Goal: Transaction & Acquisition: Purchase product/service

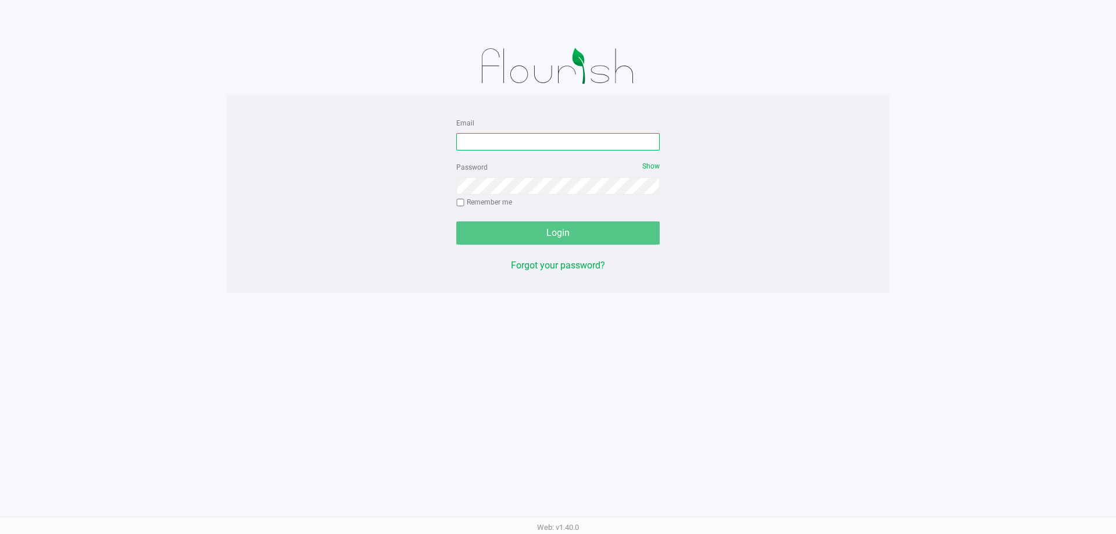
click at [558, 148] on input "Email" at bounding box center [557, 141] width 203 height 17
type input "[EMAIL_ADDRESS][DOMAIN_NAME]"
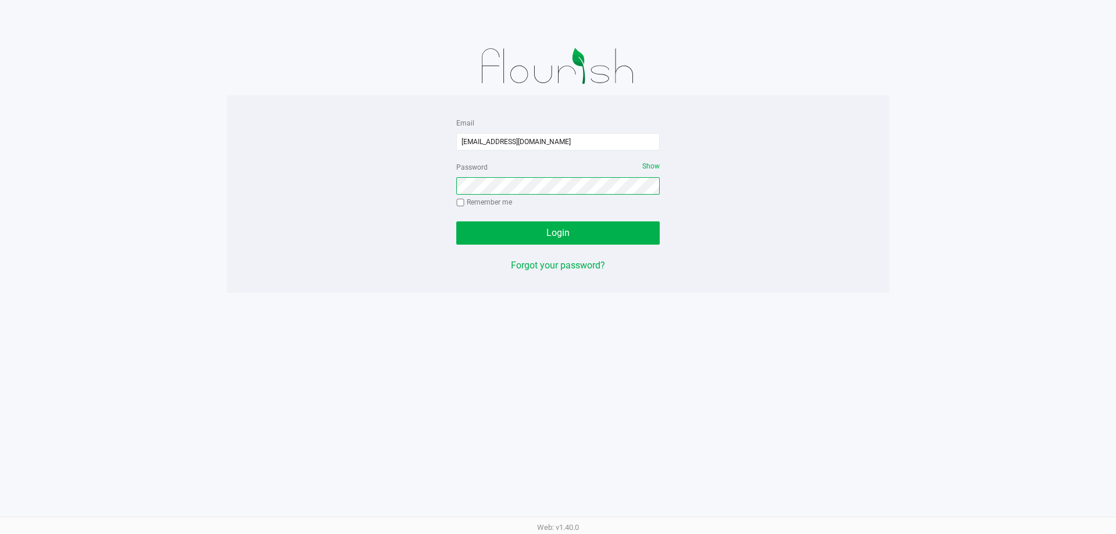
click at [456, 222] on button "Login" at bounding box center [557, 233] width 203 height 23
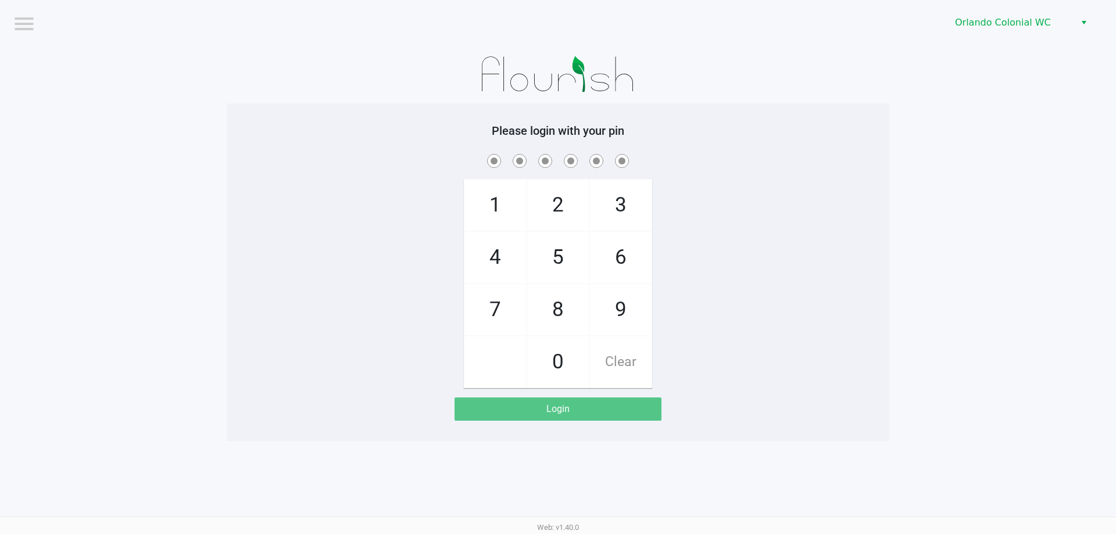
drag, startPoint x: 736, startPoint y: 191, endPoint x: 449, endPoint y: 115, distance: 297.3
click at [558, 189] on div "1 4 7 2 5 8 0 3 6 9 Clear" at bounding box center [558, 270] width 663 height 237
checkbox input "true"
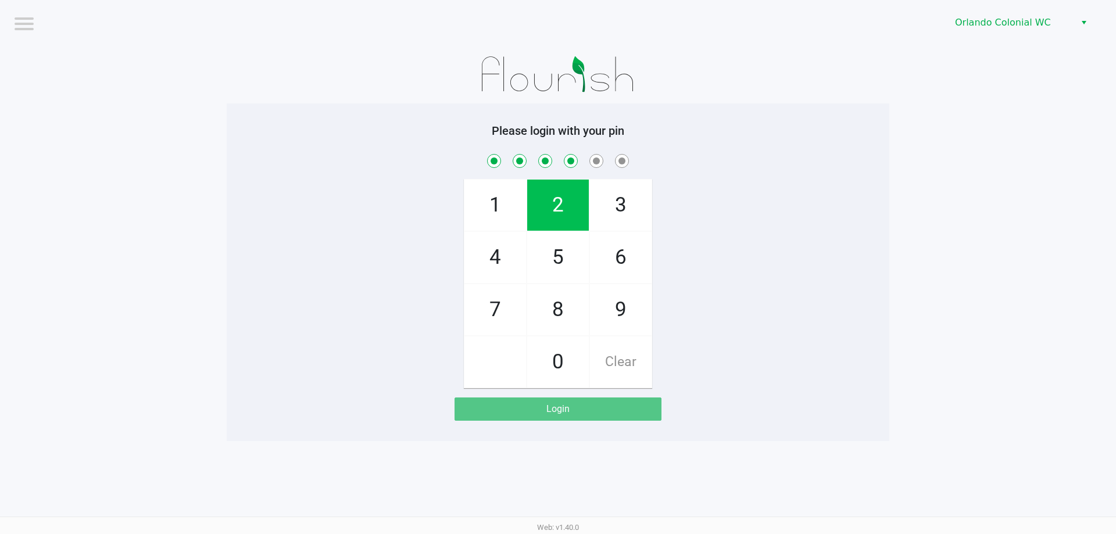
checkbox input "true"
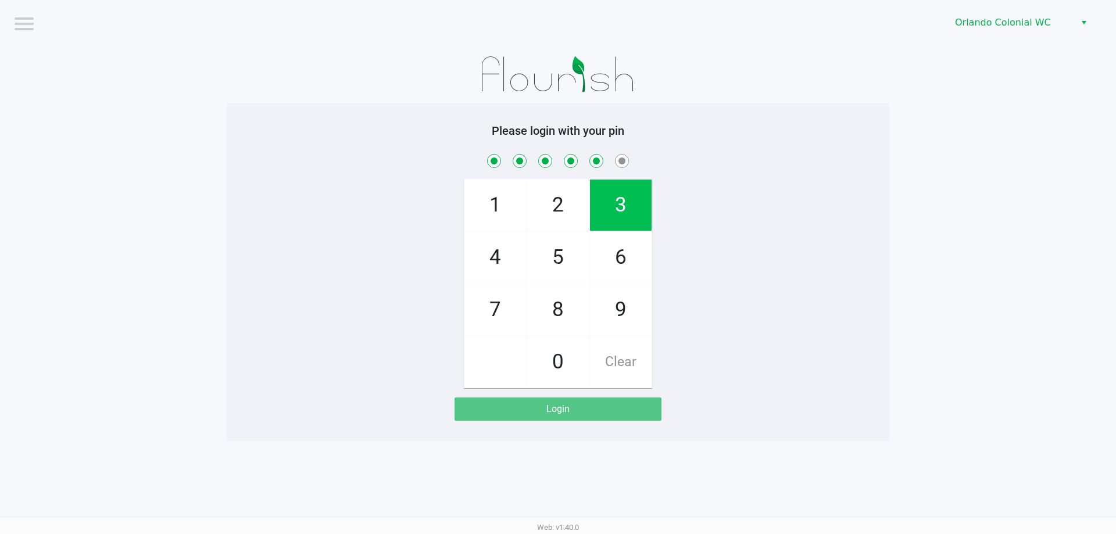
checkbox input "true"
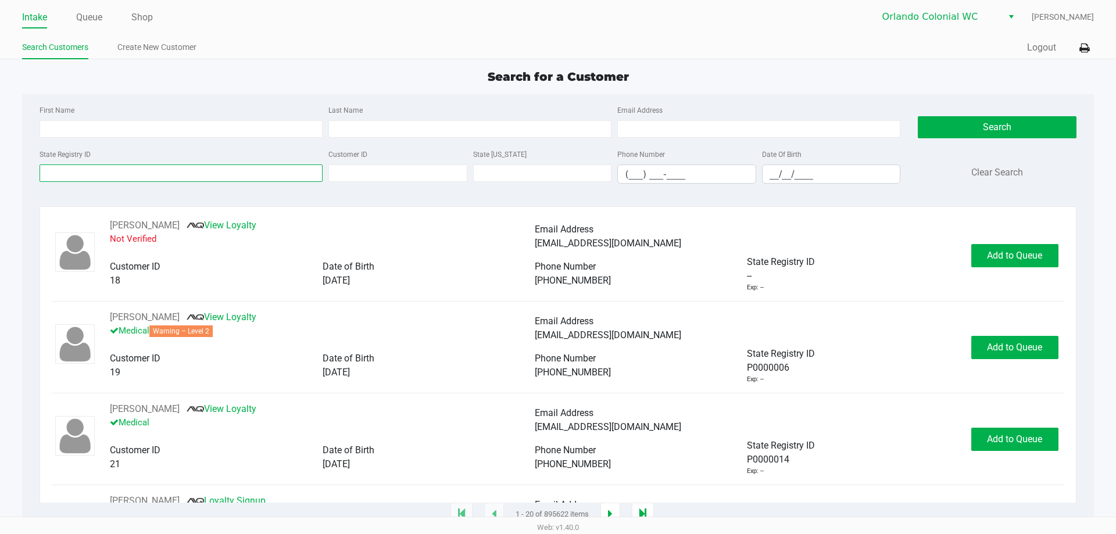
click at [101, 172] on input "State Registry ID" at bounding box center [181, 173] width 283 height 17
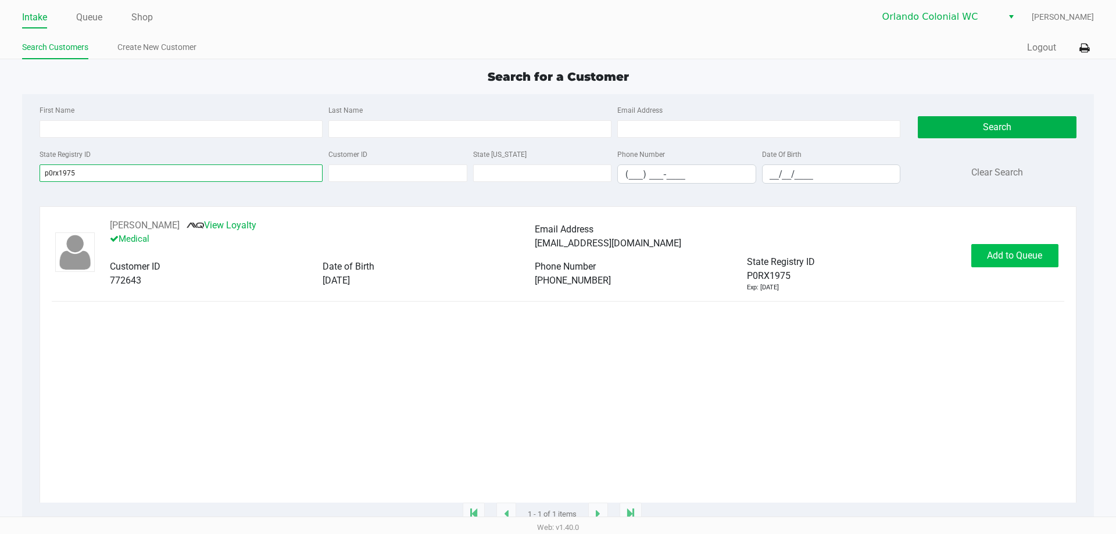
type input "p0rx1975"
click at [558, 249] on button "Add to Queue" at bounding box center [1014, 255] width 87 height 23
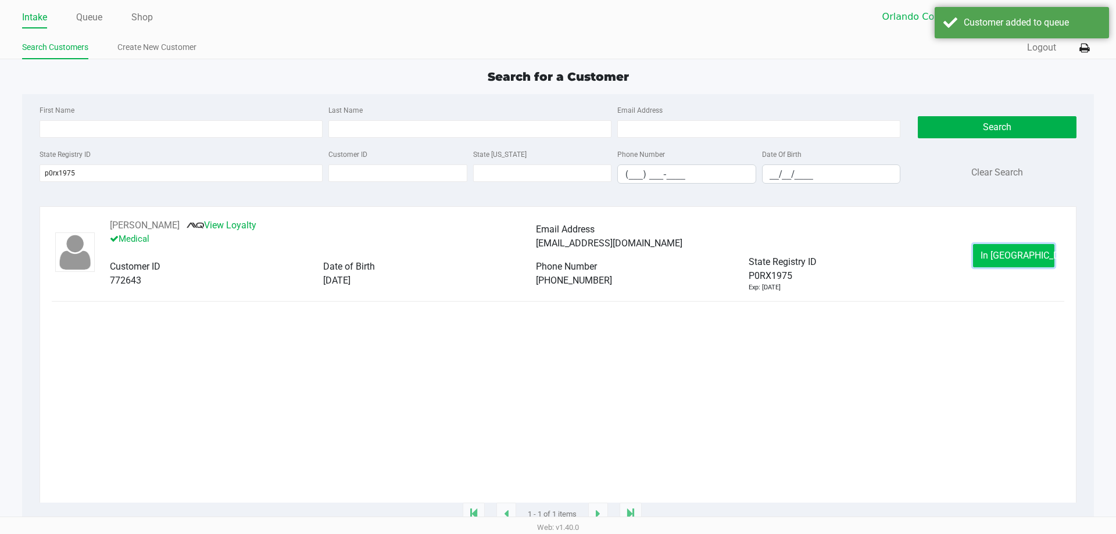
click at [558, 256] on span "In Queue" at bounding box center [1030, 255] width 98 height 11
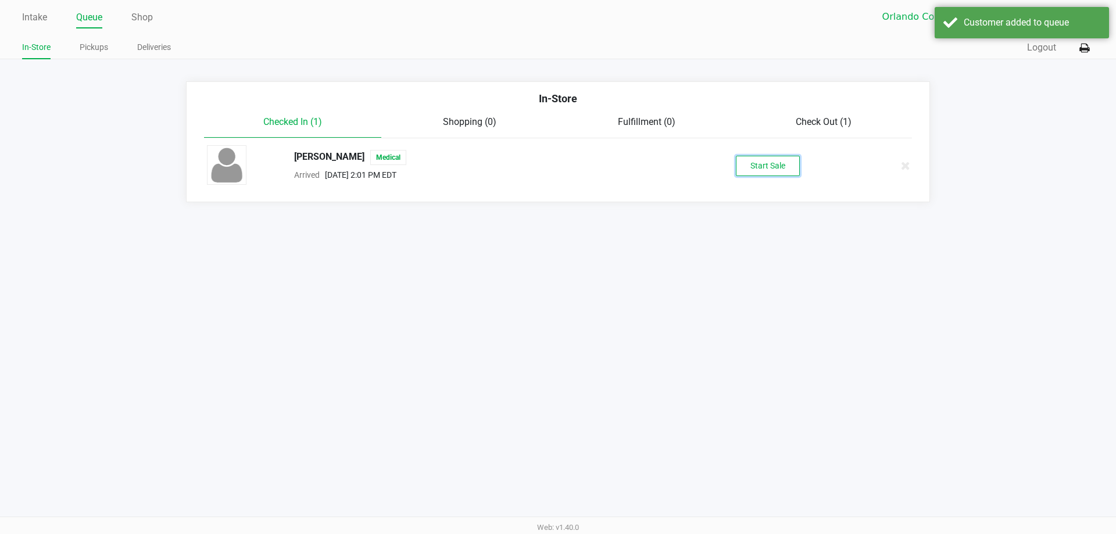
drag, startPoint x: 759, startPoint y: 177, endPoint x: 742, endPoint y: 159, distance: 25.1
click at [558, 159] on button "Start Sale" at bounding box center [768, 166] width 64 height 20
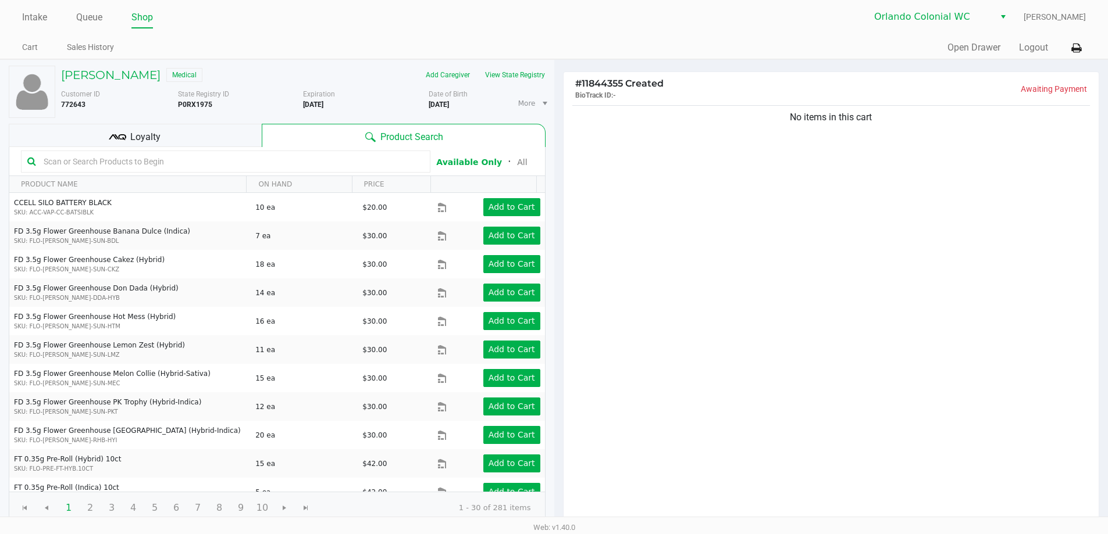
click at [160, 165] on input "text" at bounding box center [231, 161] width 385 height 17
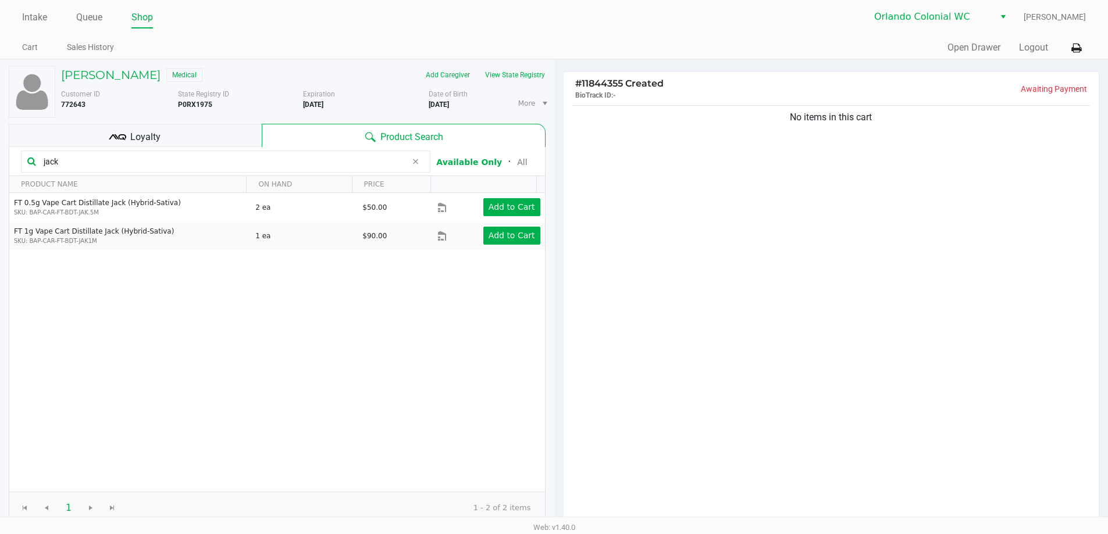
type input "jack"
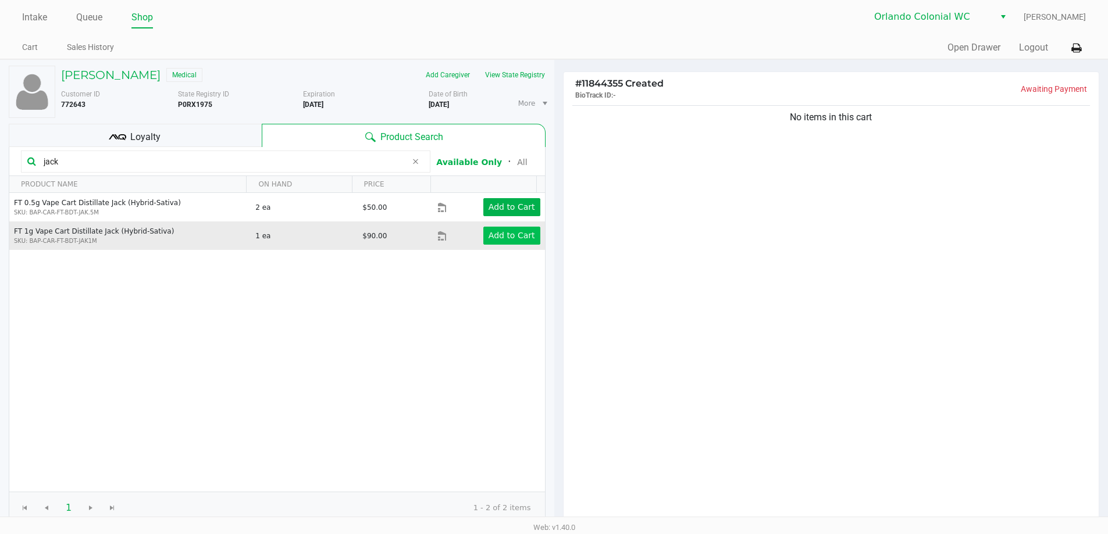
click at [498, 231] on app-button-loader "Add to Cart" at bounding box center [511, 235] width 47 height 9
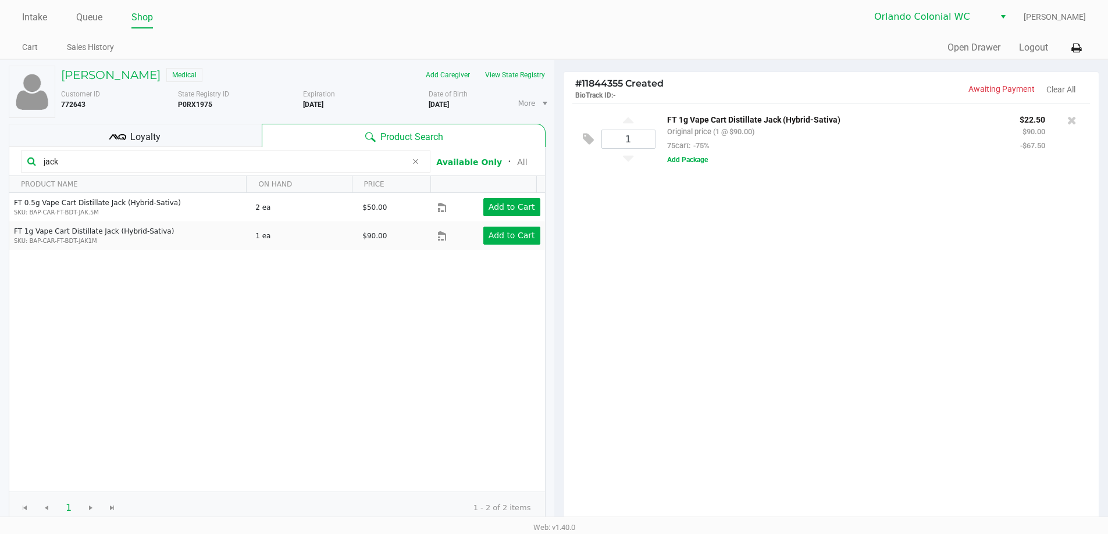
click at [166, 169] on input "jack" at bounding box center [222, 161] width 367 height 17
drag, startPoint x: 166, startPoint y: 169, endPoint x: 184, endPoint y: 153, distance: 24.3
click at [165, 167] on input "jack" at bounding box center [222, 161] width 367 height 17
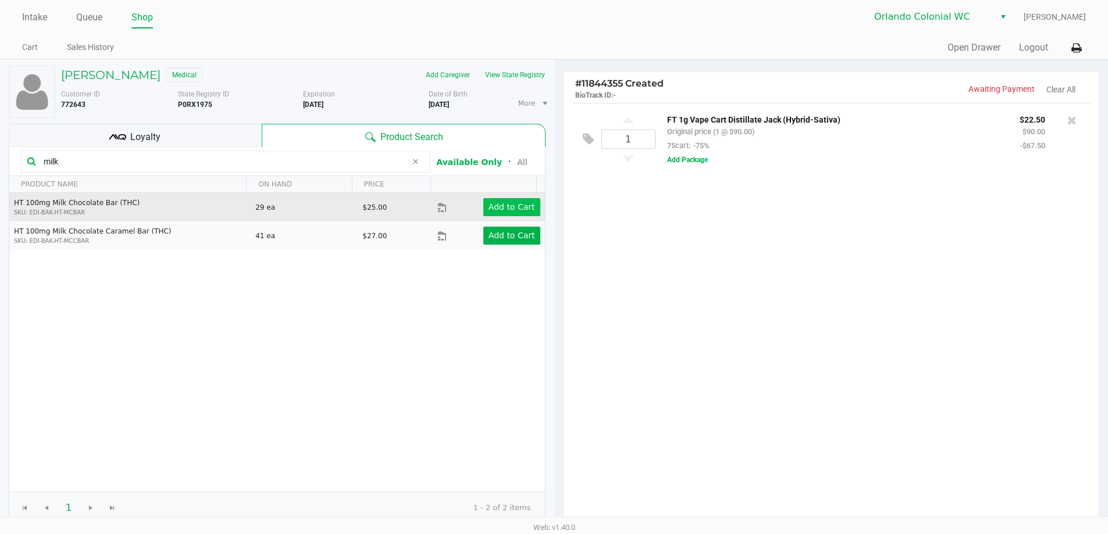
type input "milk"
click at [513, 206] on app-button-loader "Add to Cart" at bounding box center [511, 206] width 47 height 9
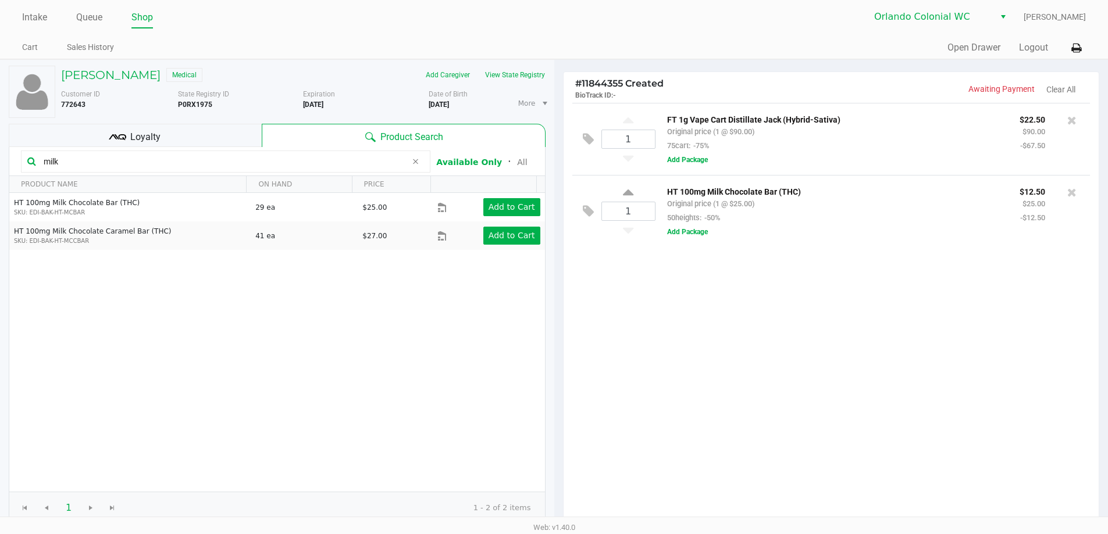
click at [175, 142] on div "Loyalty" at bounding box center [135, 135] width 253 height 23
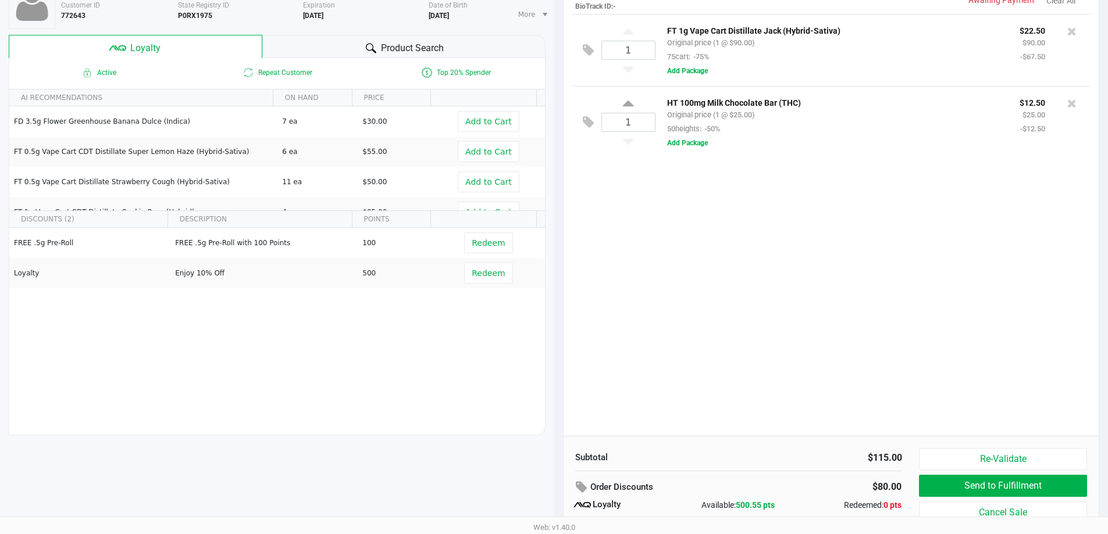
scroll to position [115, 0]
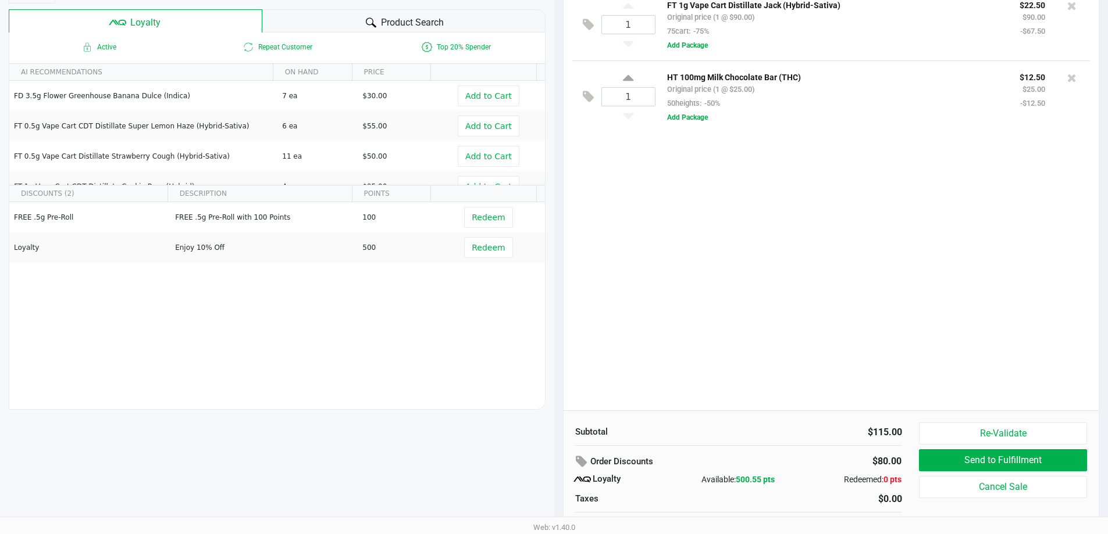
click at [558, 287] on div "1 FT 1g Vape Cart Distillate Jack (Hybrid-Sativa) Original price (1 @ $90.00) 7…" at bounding box center [830, 199] width 535 height 422
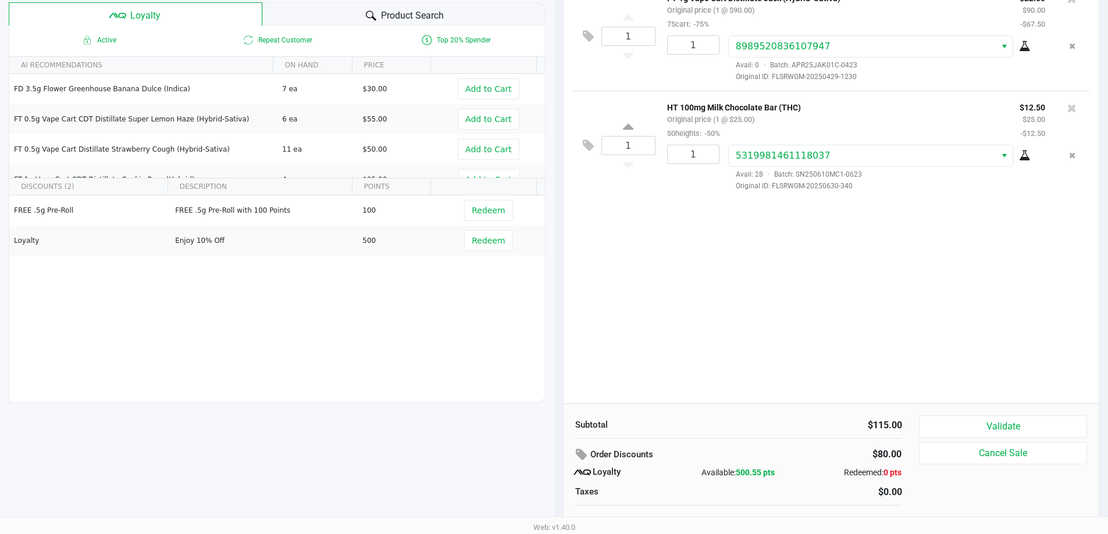
scroll to position [133, 0]
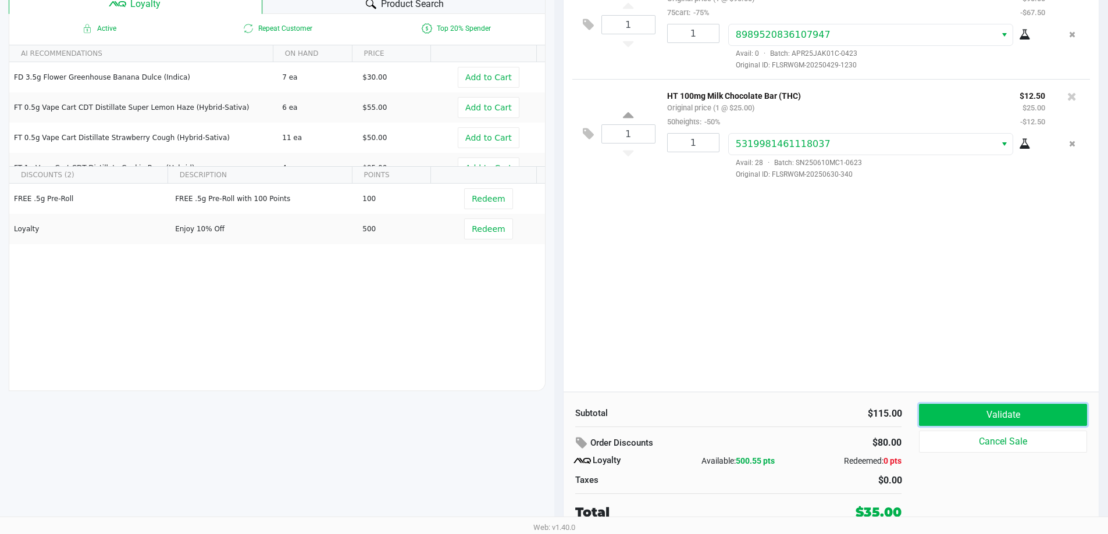
click at [558, 415] on button "Validate" at bounding box center [1002, 415] width 167 height 22
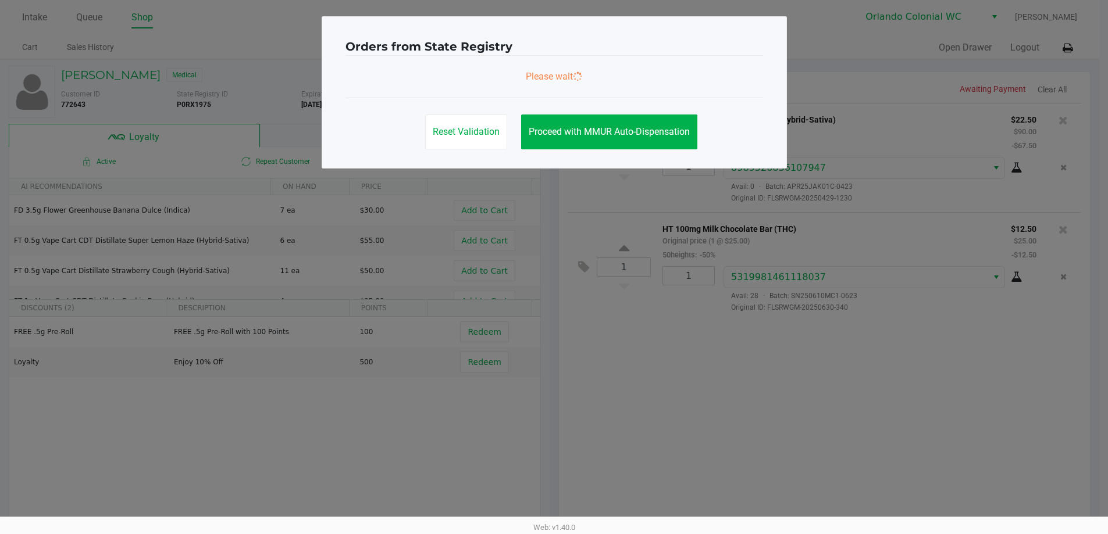
scroll to position [0, 0]
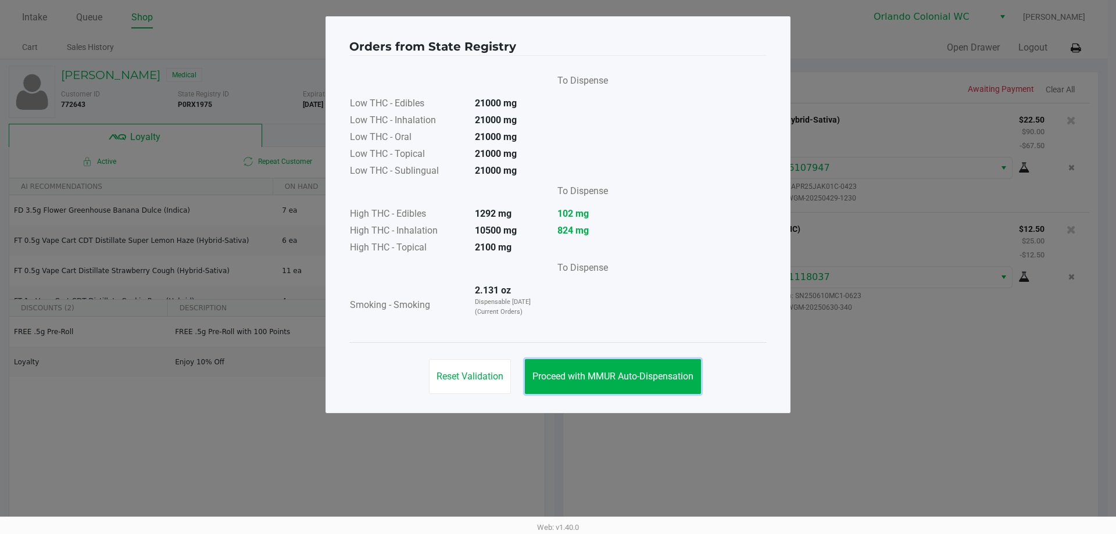
drag, startPoint x: 585, startPoint y: 372, endPoint x: 830, endPoint y: 351, distance: 245.1
click at [558, 365] on button "Proceed with MMUR Auto-Dispensation" at bounding box center [613, 376] width 176 height 35
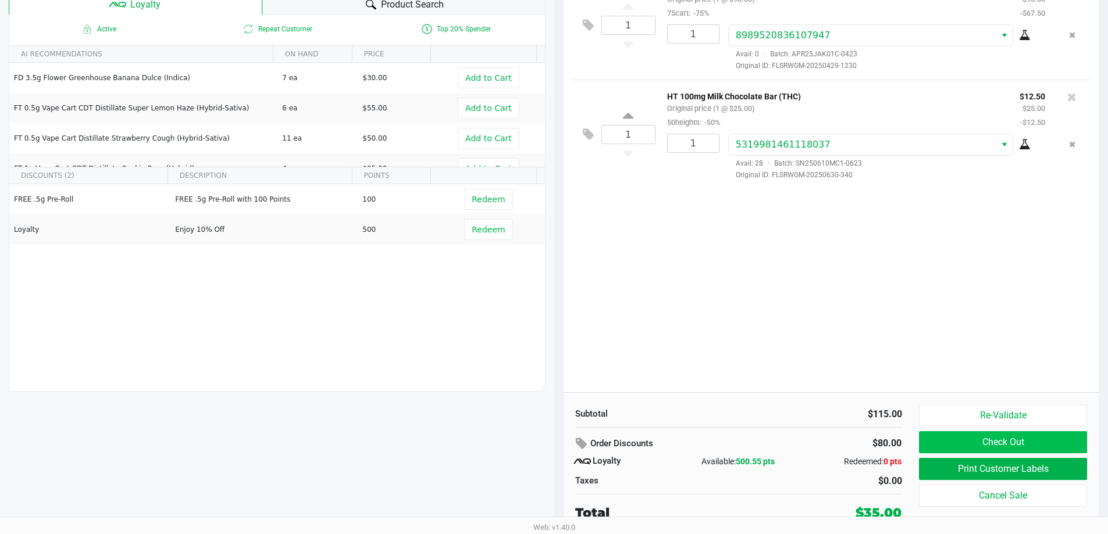
scroll to position [133, 0]
click at [558, 463] on button "Print Customer Labels" at bounding box center [1002, 469] width 167 height 22
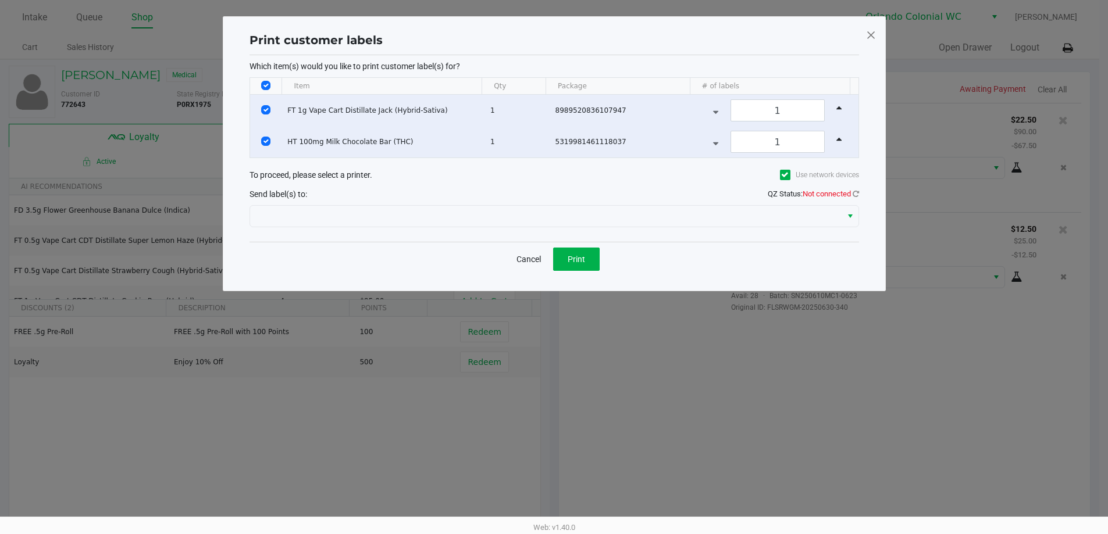
scroll to position [0, 0]
click at [558, 259] on span "Print" at bounding box center [579, 259] width 17 height 9
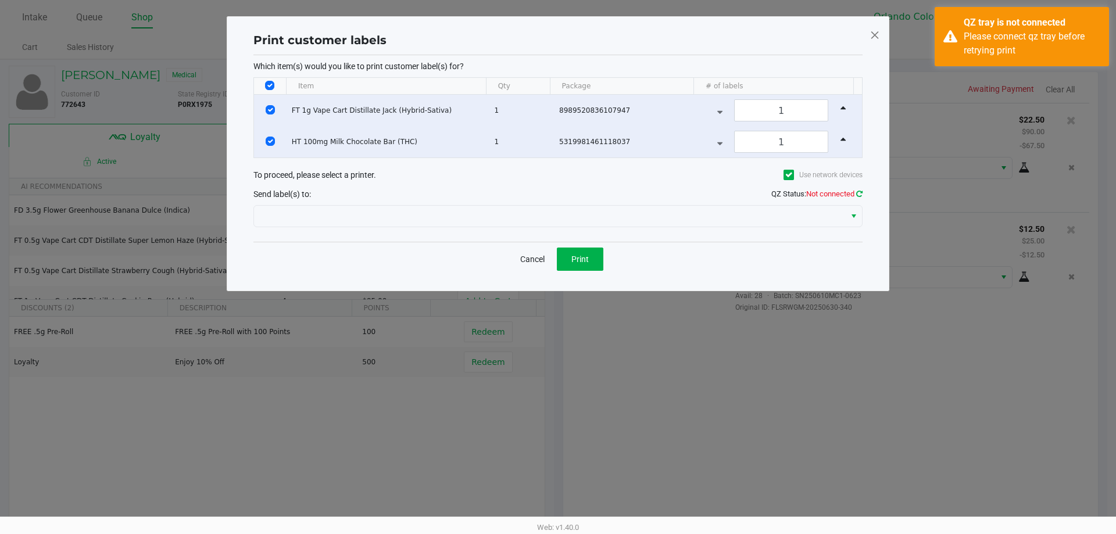
click at [558, 195] on icon at bounding box center [859, 194] width 6 height 8
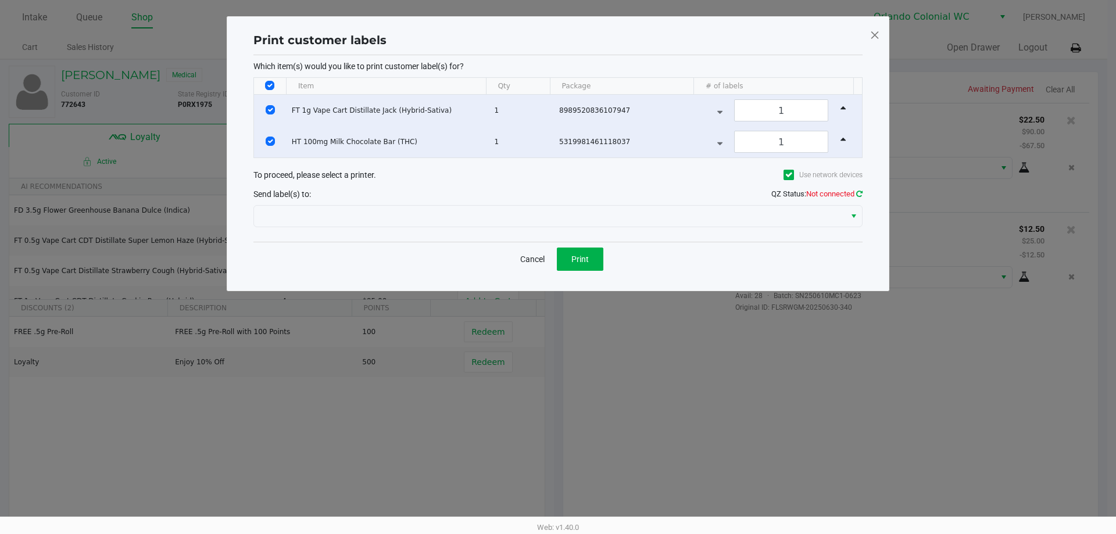
click at [558, 193] on icon at bounding box center [859, 194] width 6 height 8
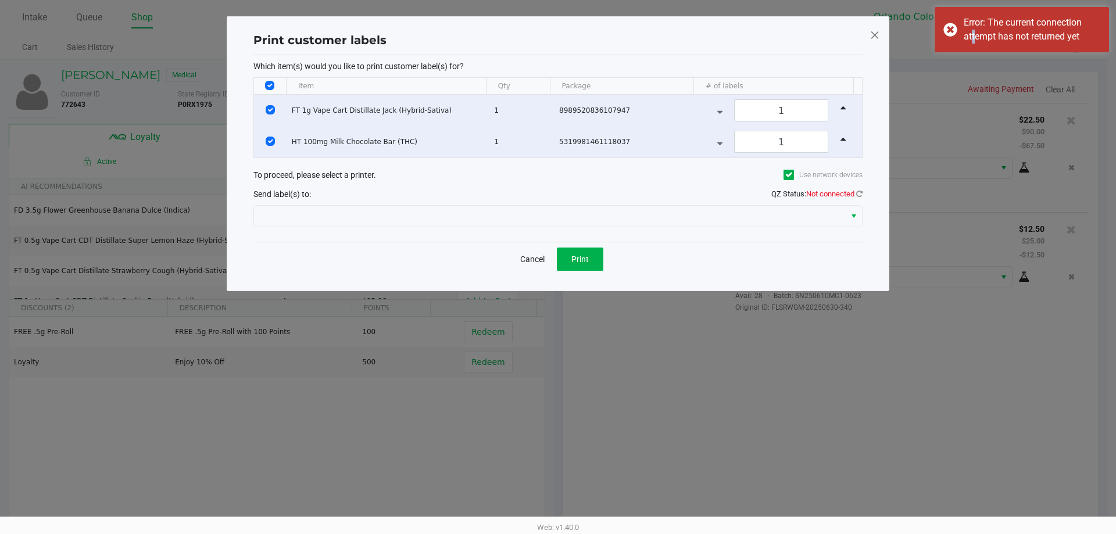
drag, startPoint x: 970, startPoint y: 30, endPoint x: 463, endPoint y: 256, distance: 555.1
click at [558, 30] on div "Error: The current connection attempt has not returned yet" at bounding box center [1032, 30] width 137 height 28
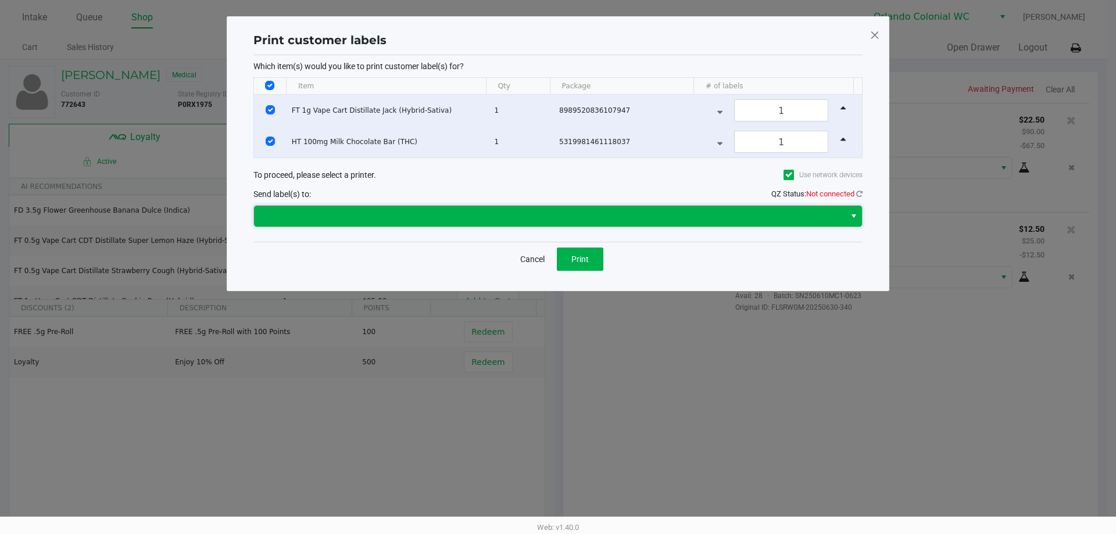
drag, startPoint x: 802, startPoint y: 220, endPoint x: 858, endPoint y: 220, distance: 55.2
click at [558, 220] on span at bounding box center [549, 216] width 577 height 14
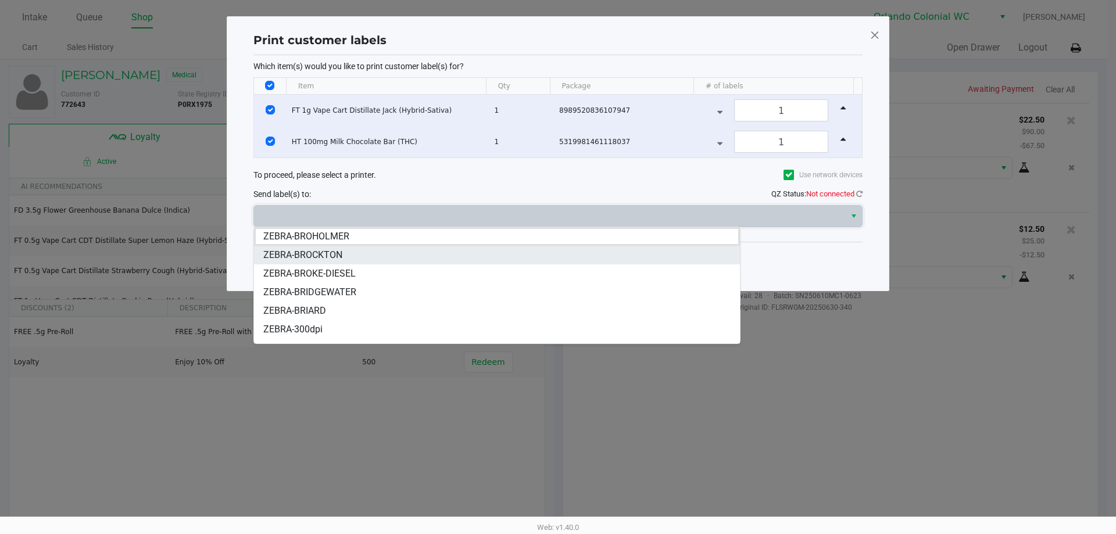
click at [390, 255] on li "ZEBRA-BROCKTON" at bounding box center [497, 255] width 486 height 19
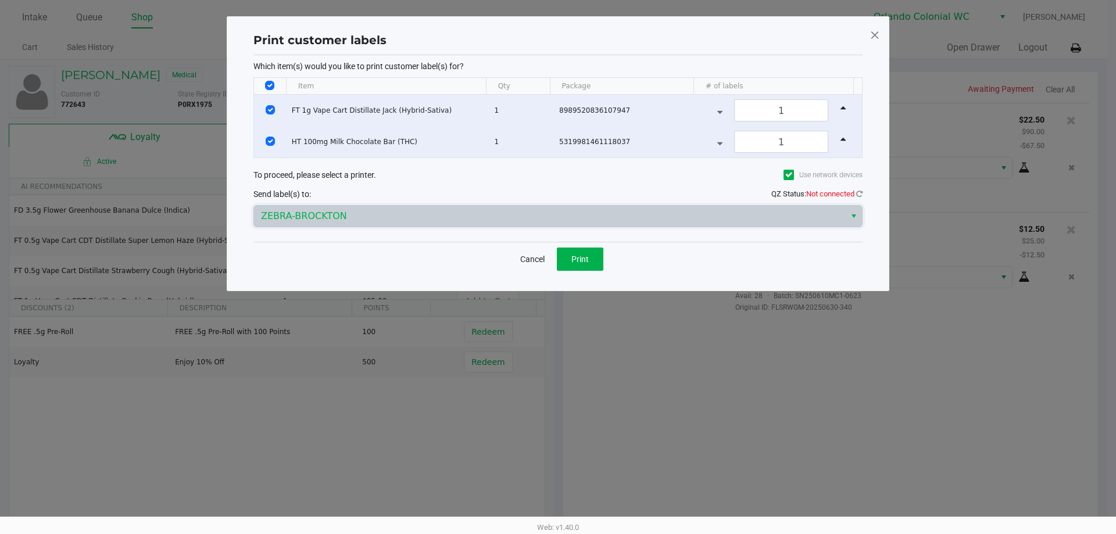
click at [558, 193] on span "QZ Status: Not connected" at bounding box center [816, 194] width 91 height 9
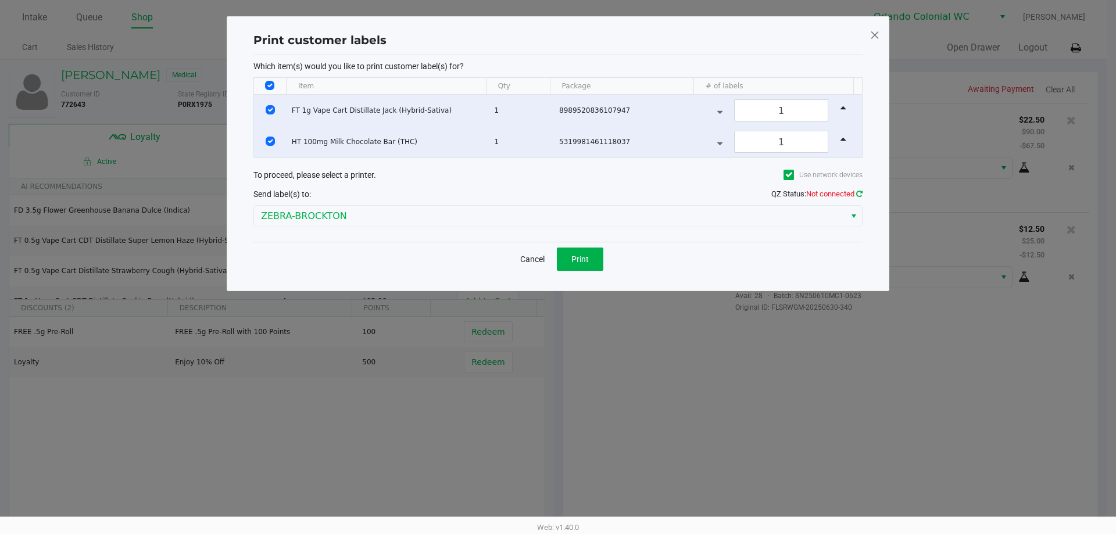
click at [558, 193] on icon at bounding box center [859, 194] width 6 height 8
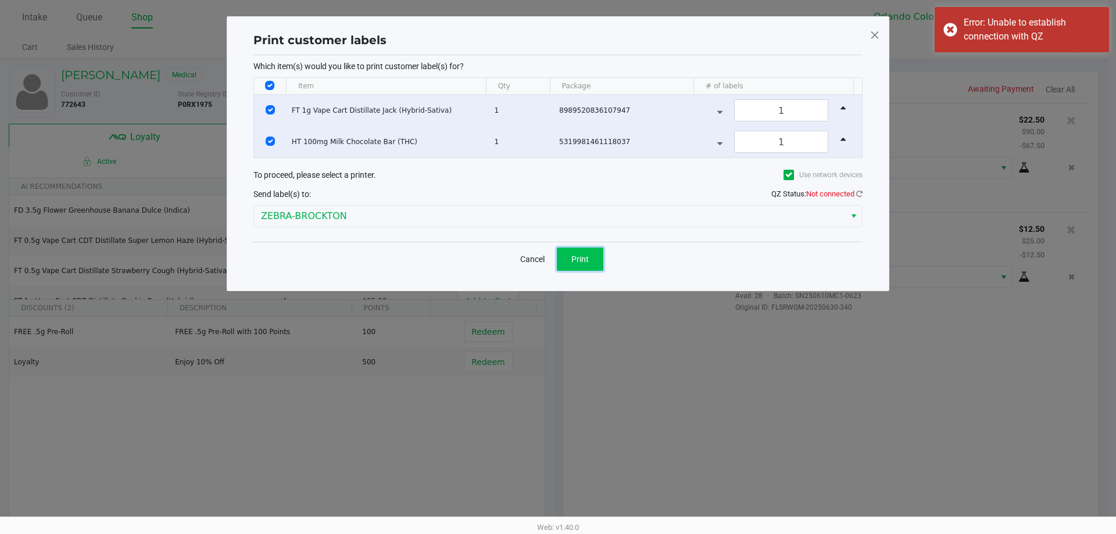
click at [558, 265] on button "Print" at bounding box center [580, 259] width 47 height 23
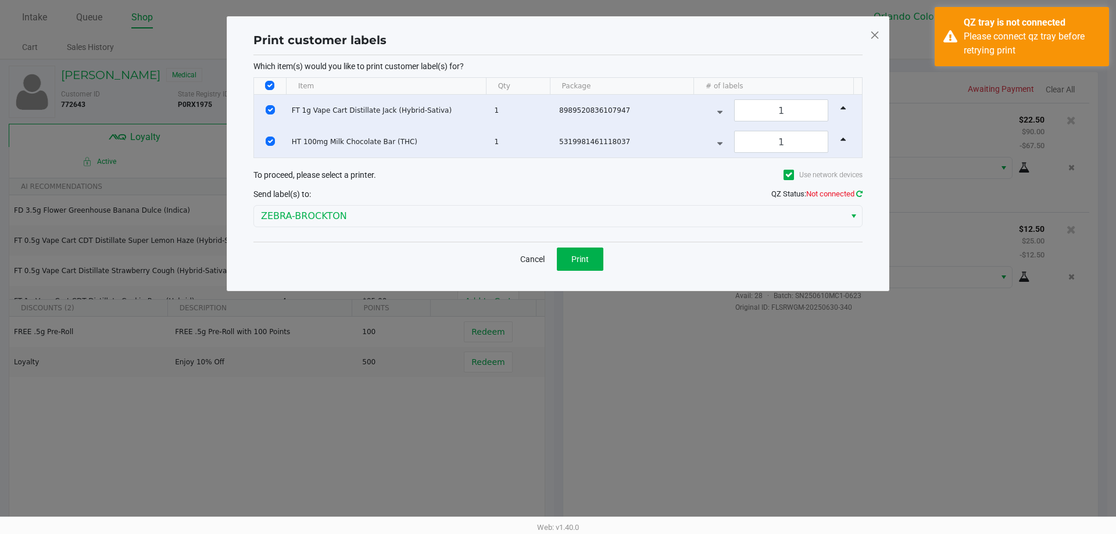
click at [558, 196] on icon at bounding box center [859, 194] width 6 height 8
click at [558, 258] on button "Print" at bounding box center [580, 259] width 47 height 23
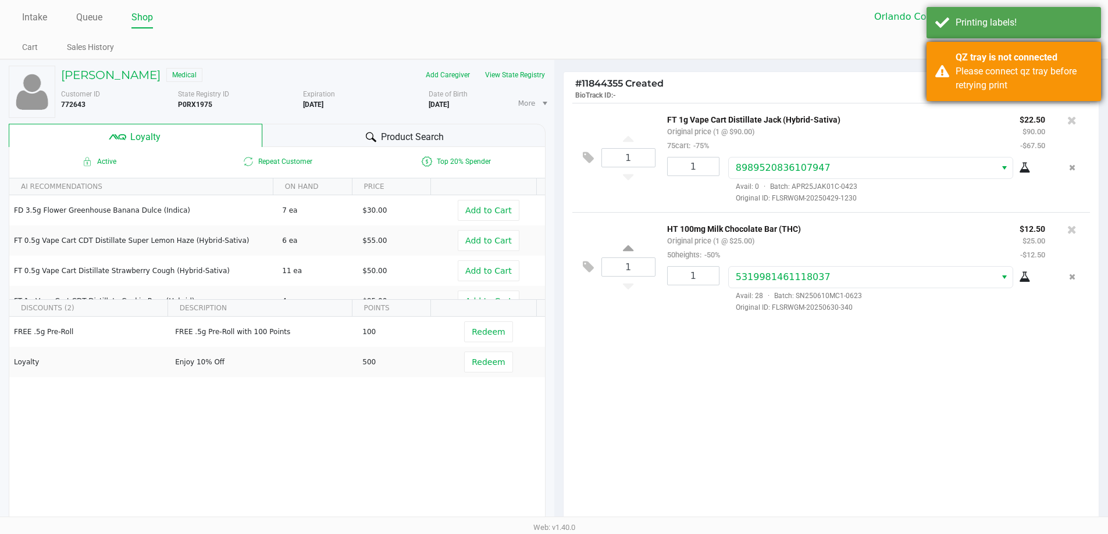
click at [558, 90] on div "QZ tray is not connected Please connect qz tray before retrying print" at bounding box center [1013, 71] width 174 height 59
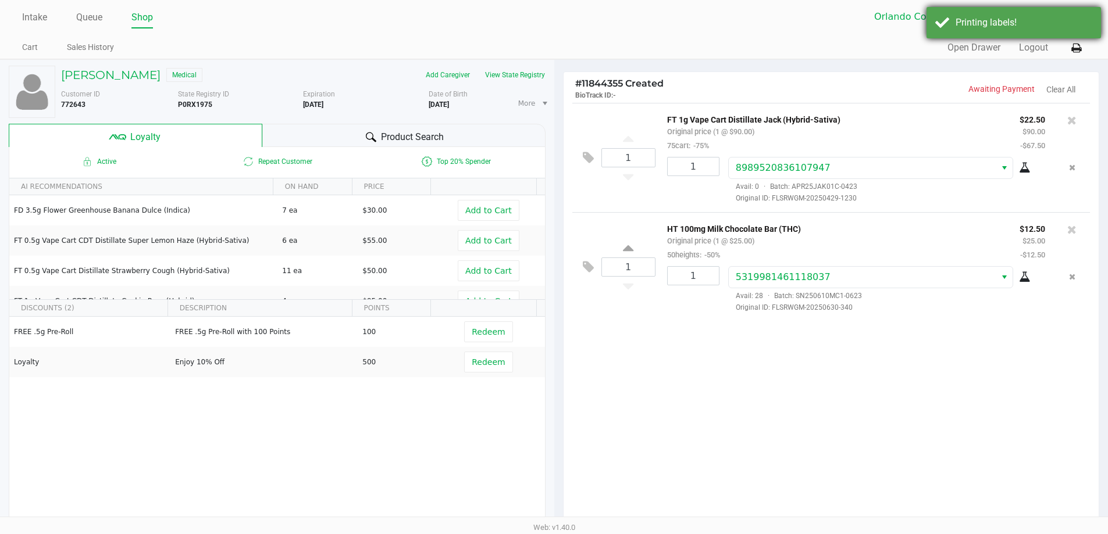
click at [558, 15] on div "Printing labels!" at bounding box center [1013, 22] width 174 height 31
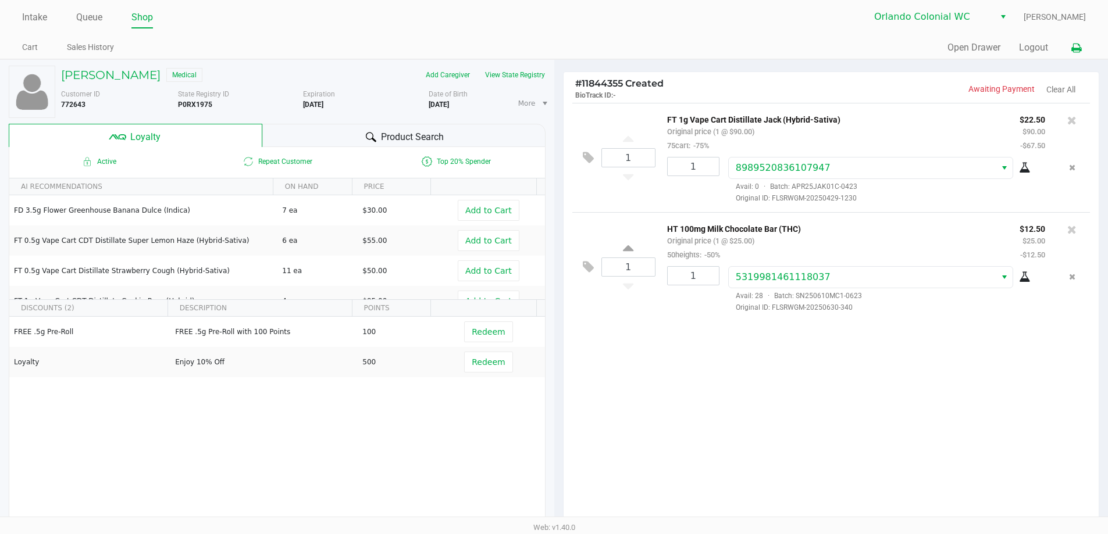
click at [558, 44] on button at bounding box center [1075, 48] width 19 height 22
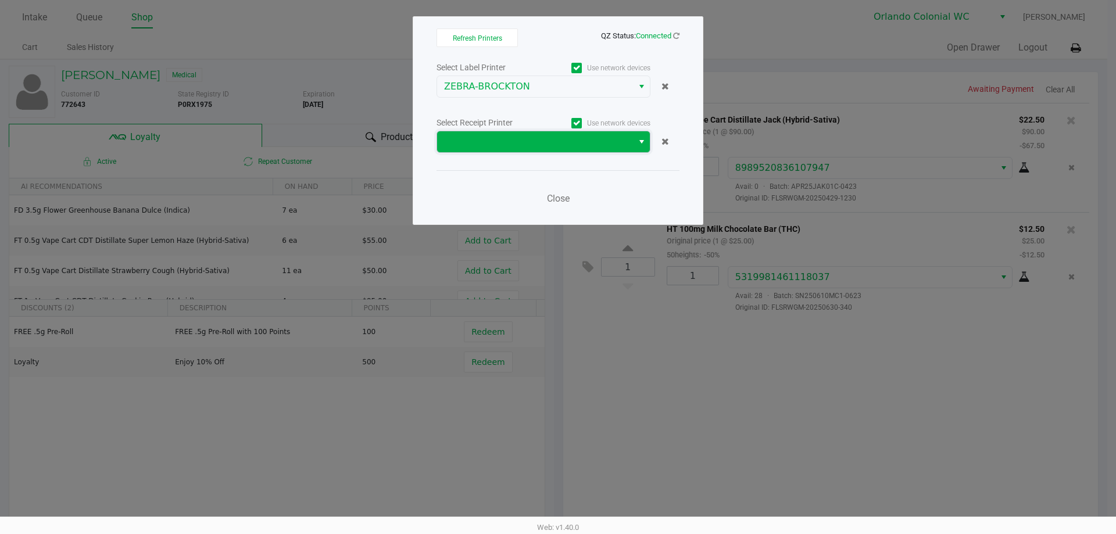
click at [515, 144] on span at bounding box center [535, 142] width 182 height 14
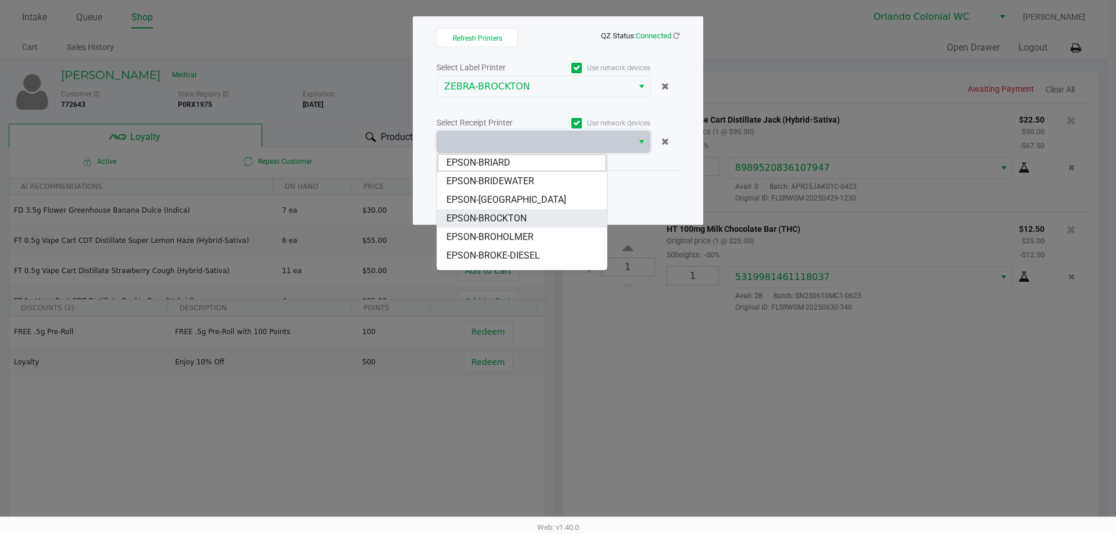
click at [545, 215] on li "EPSON-BROCKTON" at bounding box center [522, 218] width 170 height 19
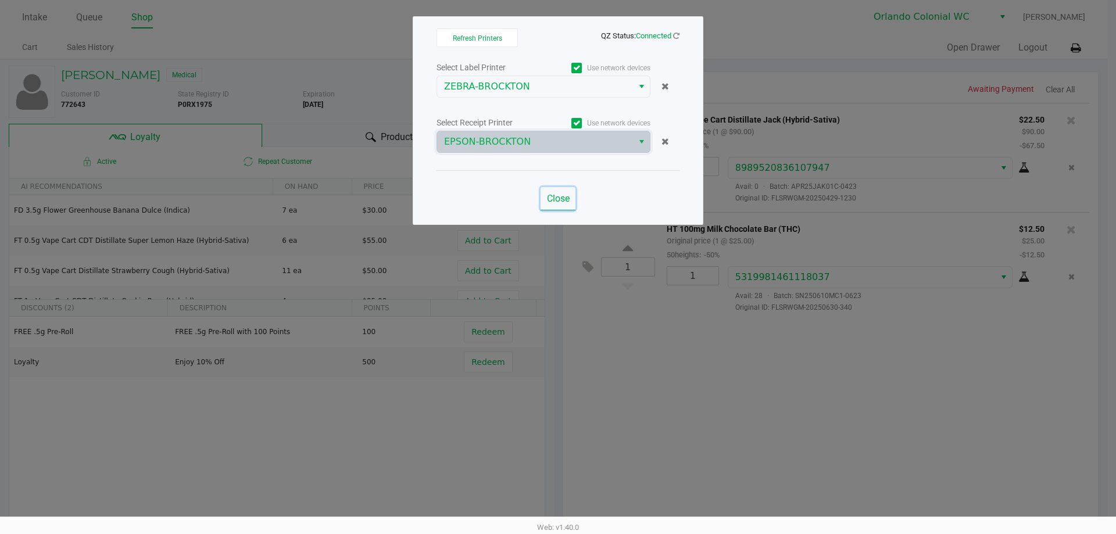
click at [558, 199] on span "Close" at bounding box center [558, 198] width 23 height 11
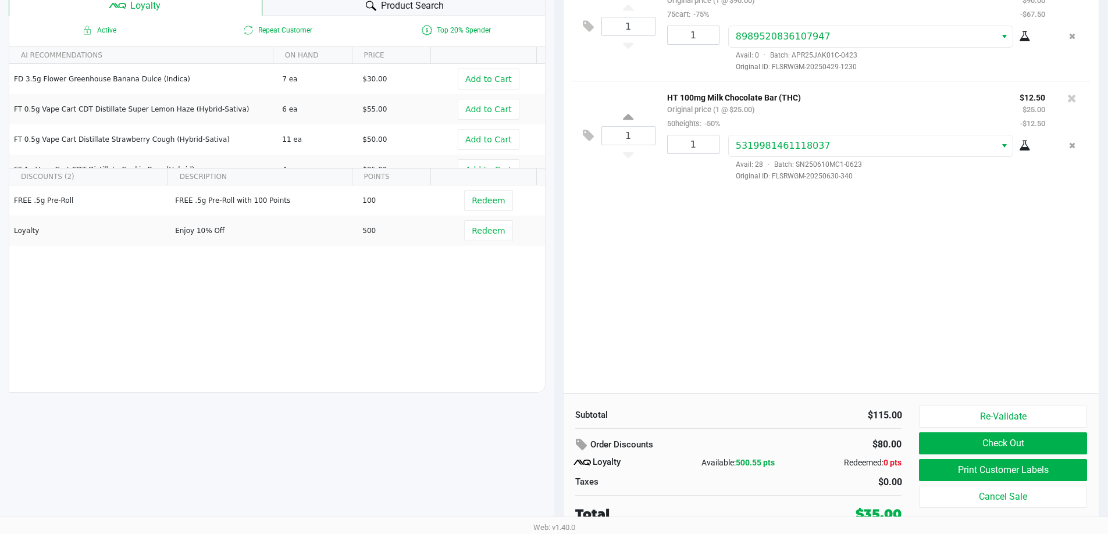
scroll to position [133, 0]
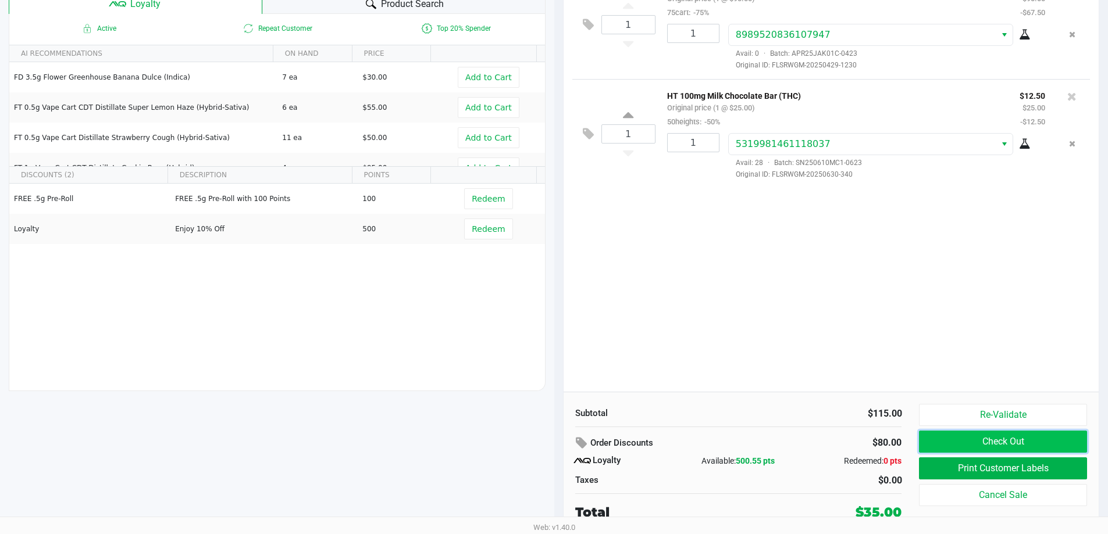
click at [558, 434] on button "Check Out" at bounding box center [1002, 442] width 167 height 22
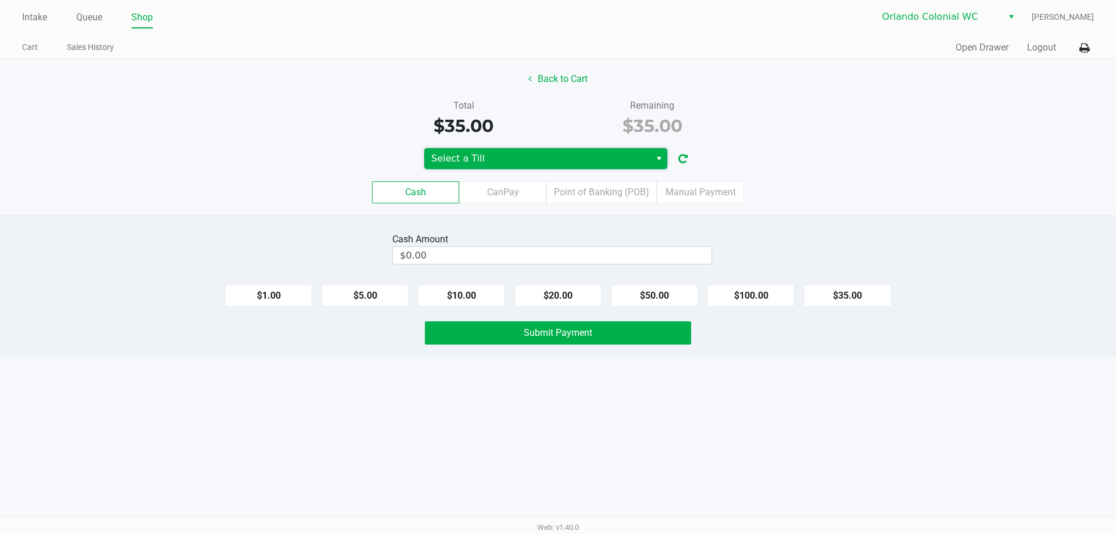
click at [516, 158] on span "Select a Till" at bounding box center [537, 159] width 212 height 14
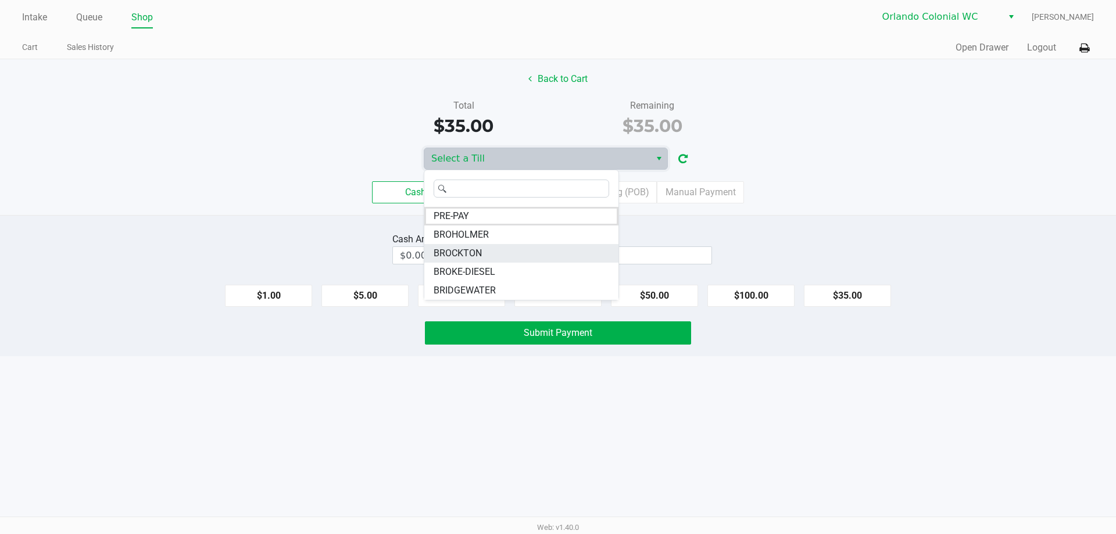
click at [482, 249] on span "BROCKTON" at bounding box center [458, 254] width 48 height 14
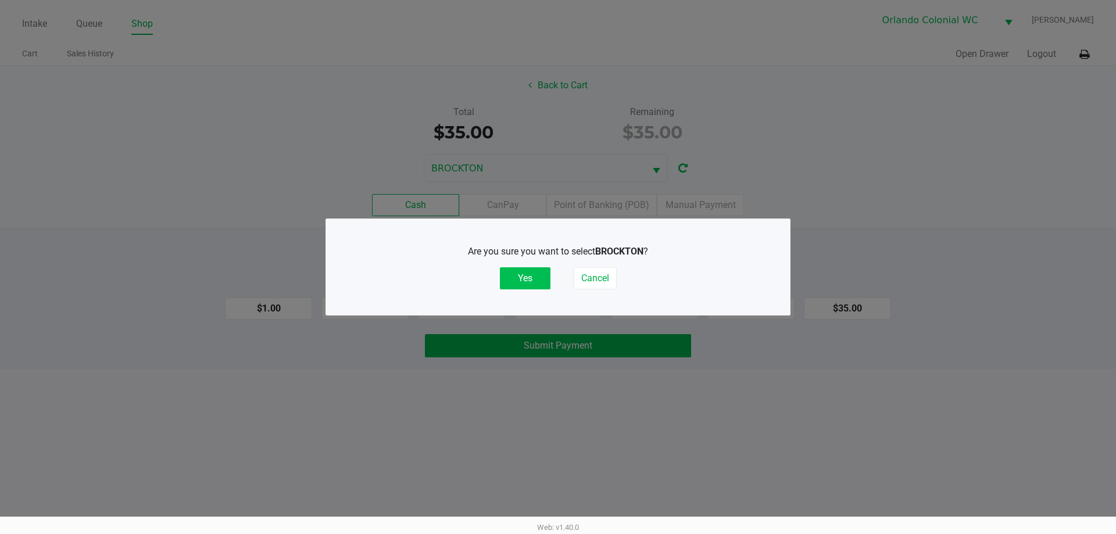
click at [527, 276] on button "Yes" at bounding box center [525, 278] width 51 height 22
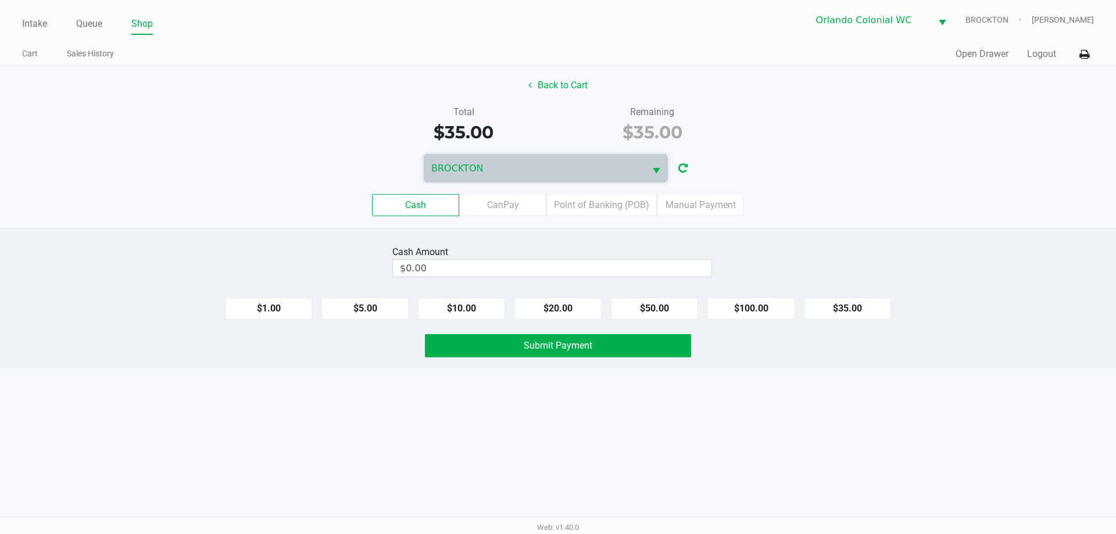
click at [514, 206] on label "CanPay" at bounding box center [502, 205] width 87 height 22
click at [0, 0] on 2 "CanPay" at bounding box center [0, 0] width 0 height 0
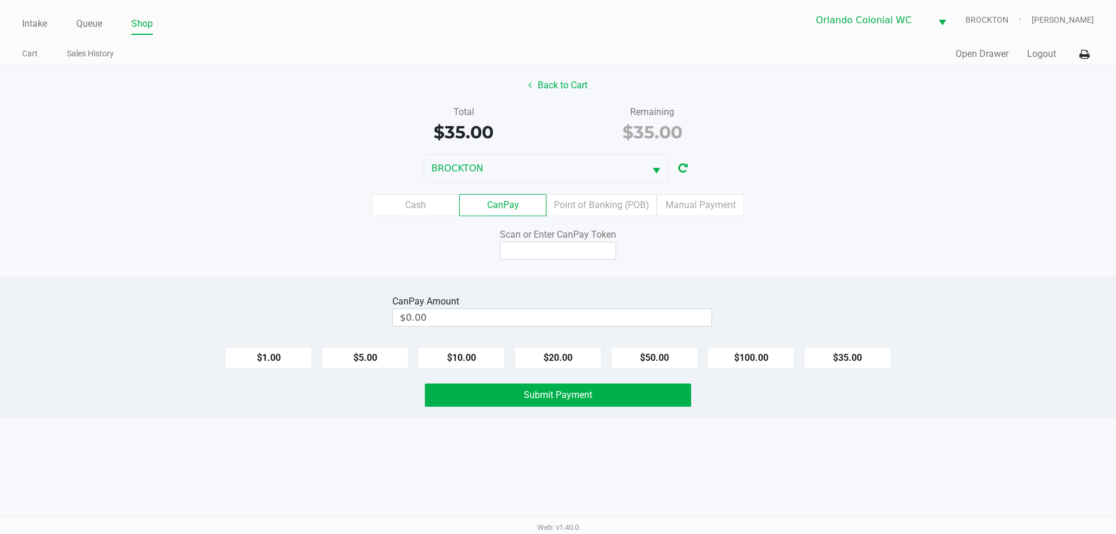
drag, startPoint x: 850, startPoint y: 355, endPoint x: 805, endPoint y: 331, distance: 51.0
click at [558, 352] on button "$35.00" at bounding box center [847, 358] width 87 height 22
type input "$35.00"
click at [558, 251] on input at bounding box center [558, 251] width 116 height 18
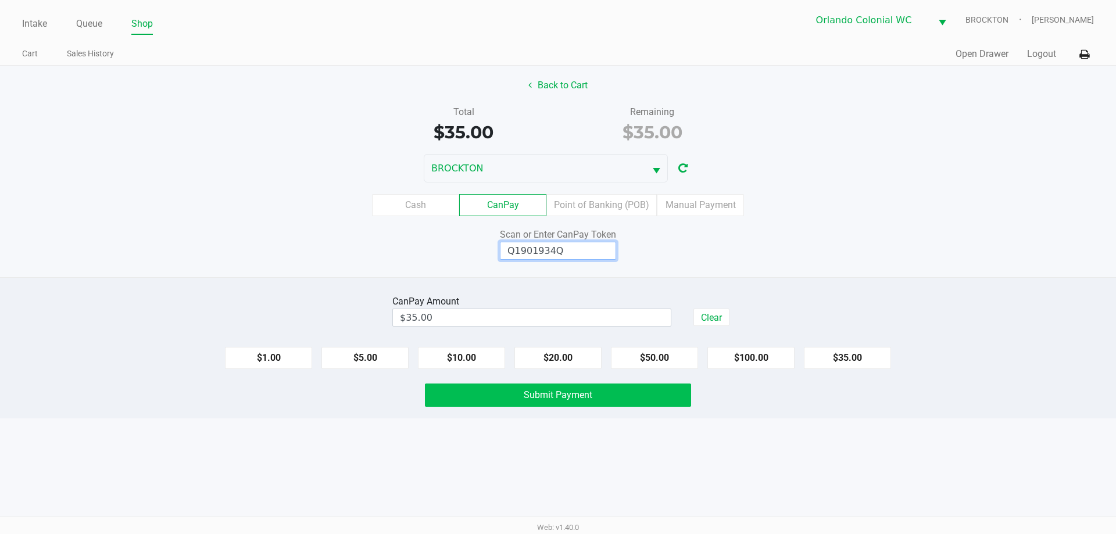
type input "Q1901934Q"
click at [535, 390] on span "Submit Payment" at bounding box center [558, 395] width 69 height 11
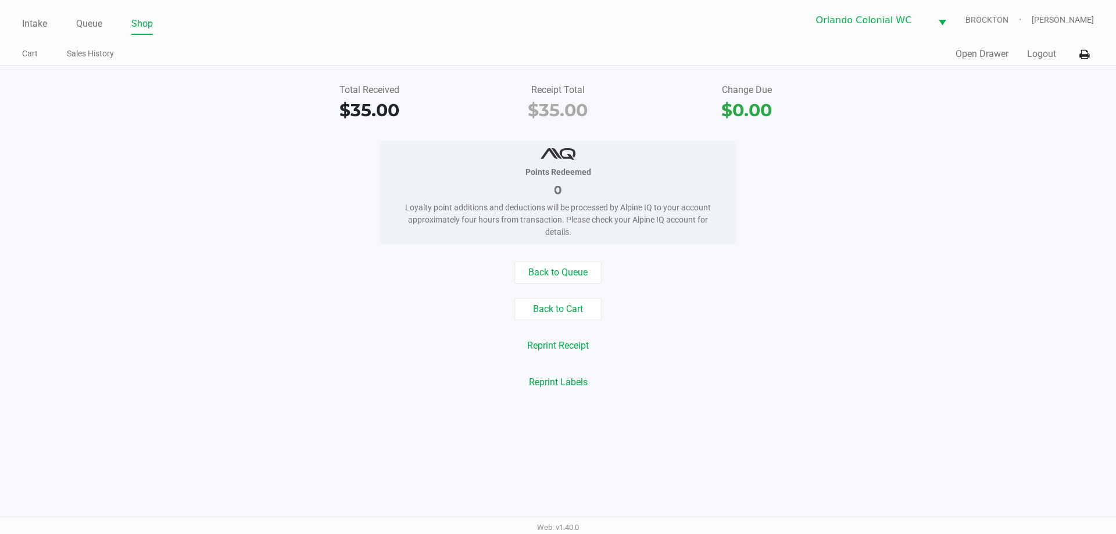
click at [247, 364] on div "Back to Queue Back to Cart Reprint Receipt Reprint Labels" at bounding box center [558, 328] width 1134 height 132
click at [558, 306] on button "Back to Cart" at bounding box center [558, 309] width 87 height 22
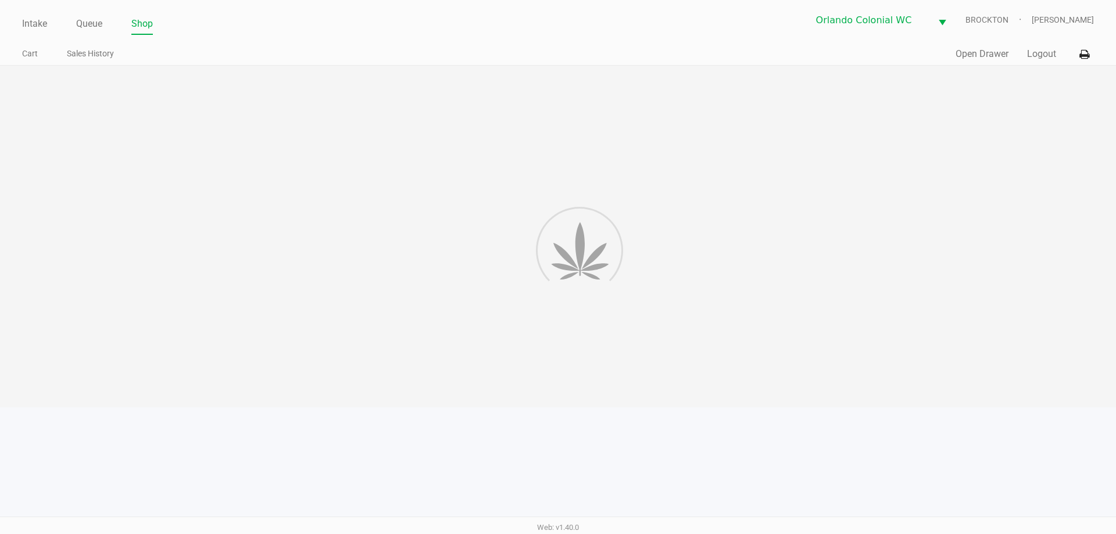
click at [558, 291] on div at bounding box center [558, 237] width 1116 height 342
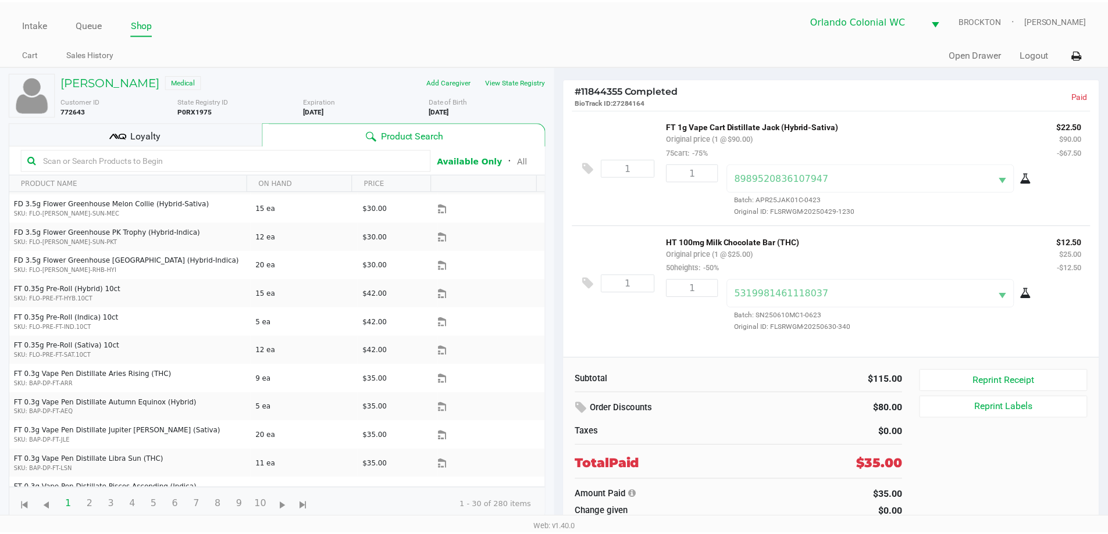
scroll to position [291, 0]
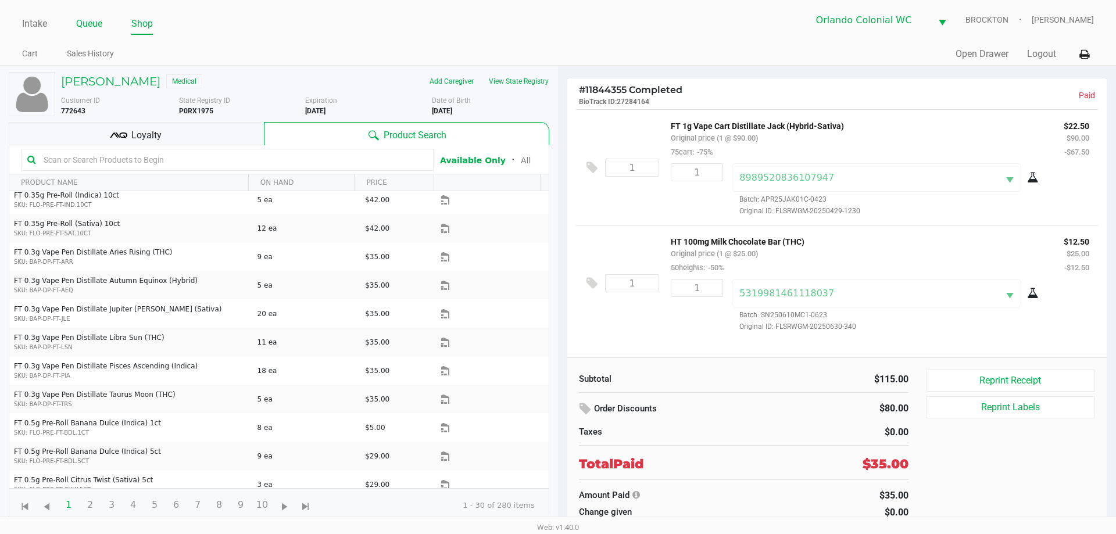
click at [91, 30] on link "Queue" at bounding box center [89, 24] width 26 height 16
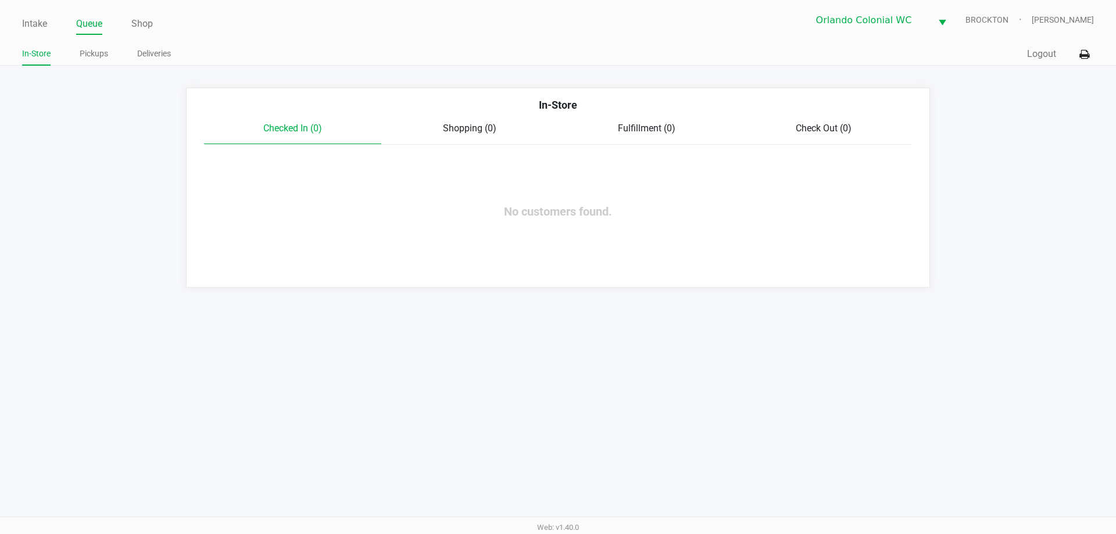
click at [94, 58] on link "Pickups" at bounding box center [94, 54] width 28 height 15
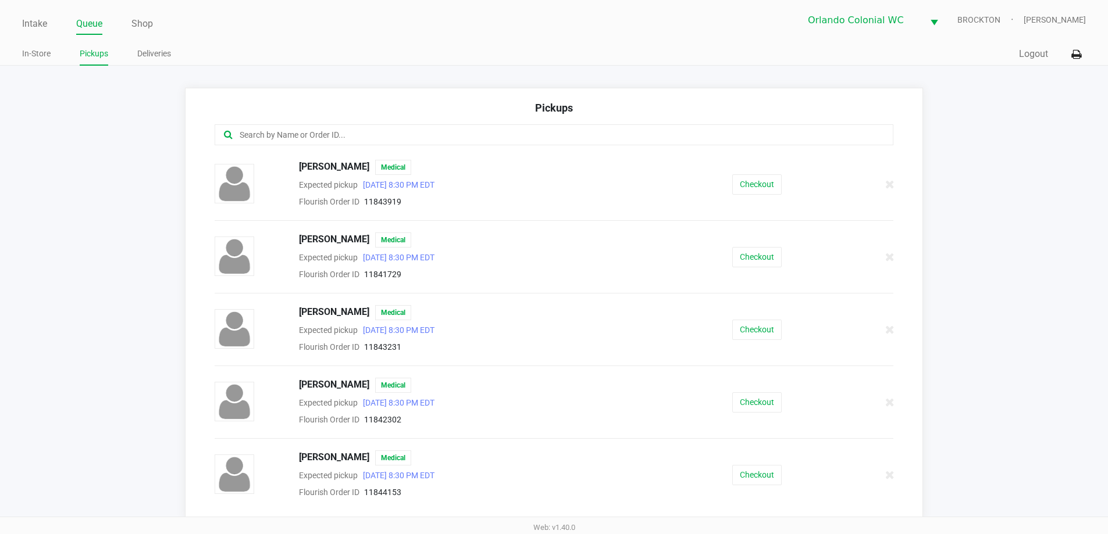
click at [365, 133] on input "text" at bounding box center [535, 134] width 594 height 13
click at [558, 180] on button "Checkout" at bounding box center [756, 184] width 49 height 20
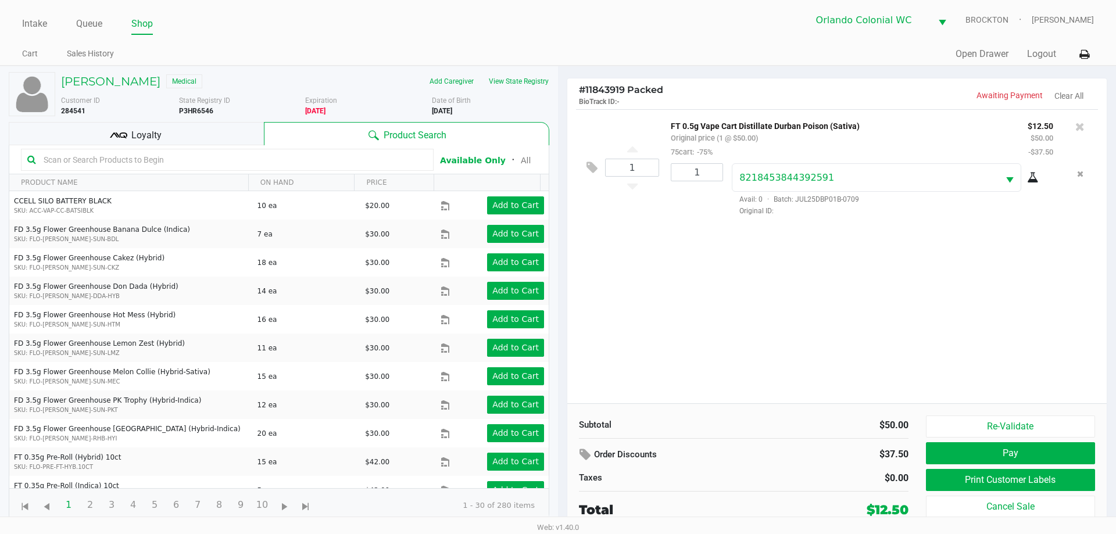
click at [167, 132] on div "Loyalty" at bounding box center [136, 133] width 255 height 23
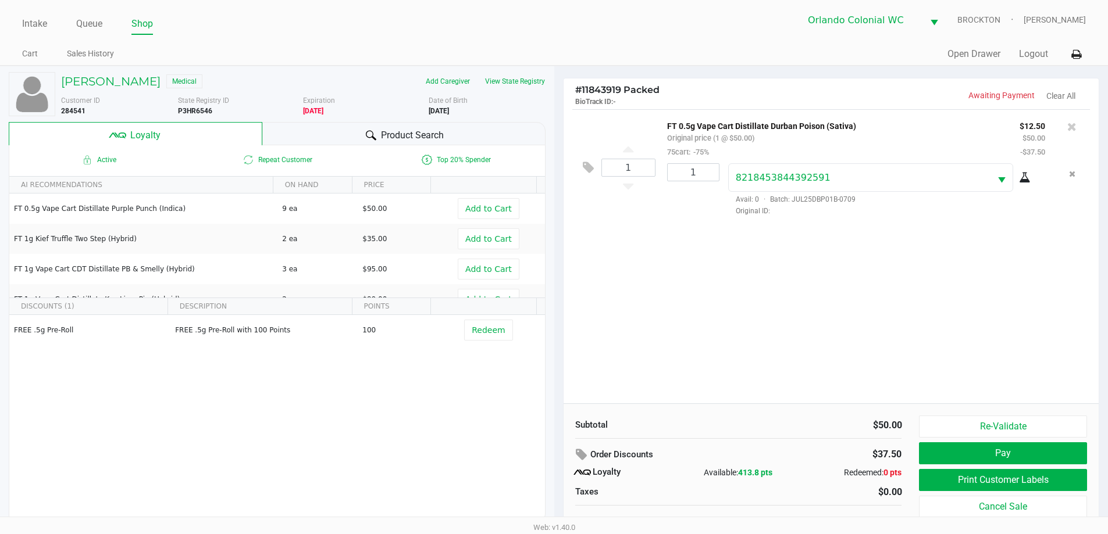
scroll to position [12, 0]
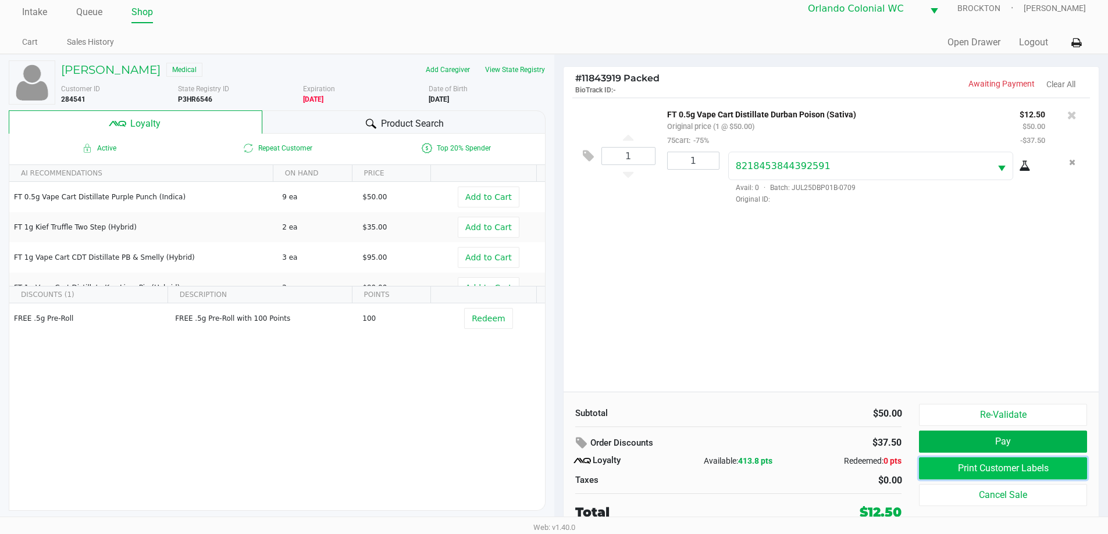
click at [558, 476] on button "Print Customer Labels" at bounding box center [1002, 469] width 167 height 22
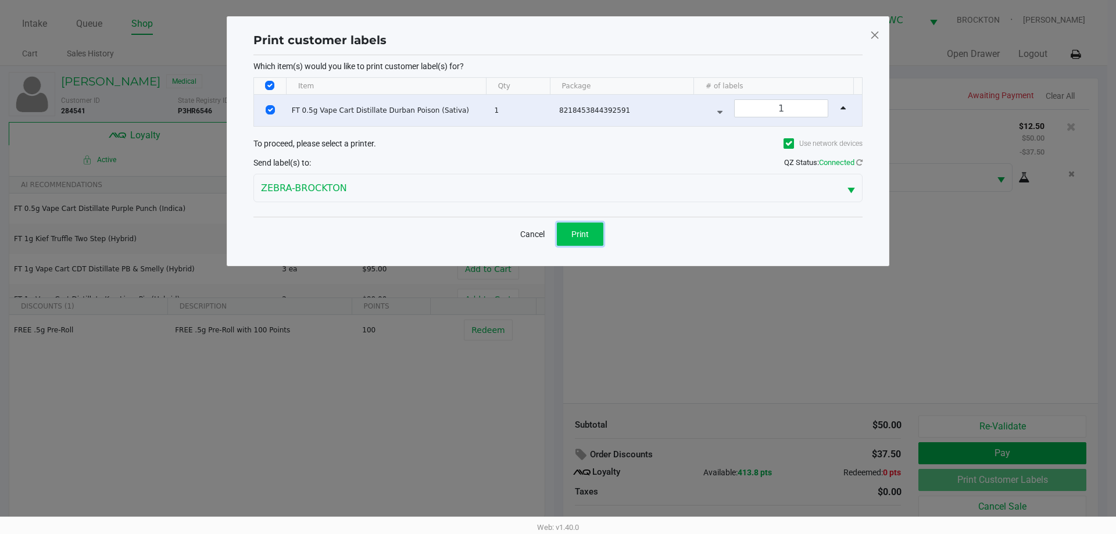
click at [558, 229] on button "Print" at bounding box center [580, 234] width 47 height 23
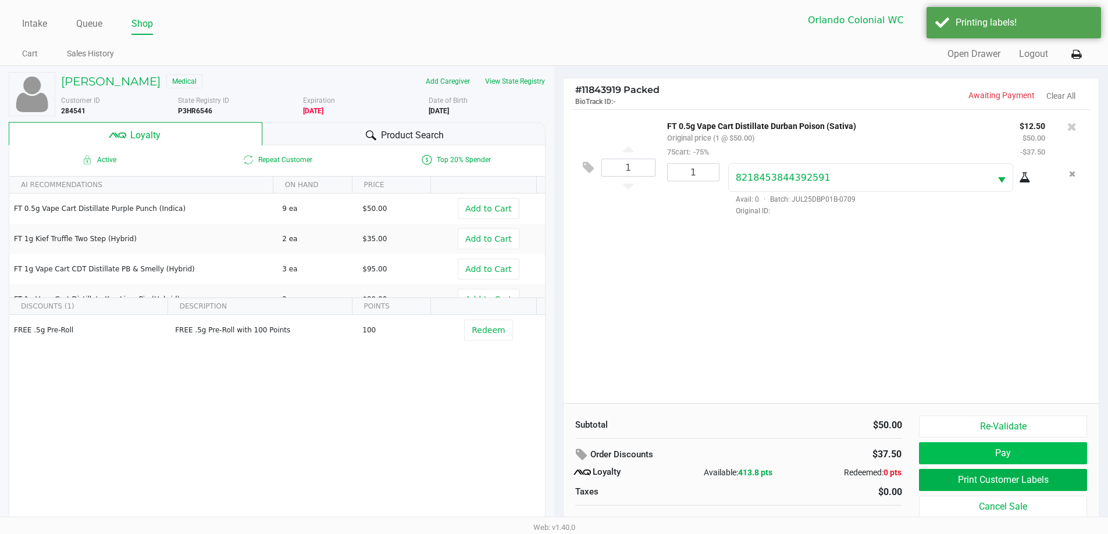
click at [558, 455] on button "Pay" at bounding box center [1002, 453] width 167 height 22
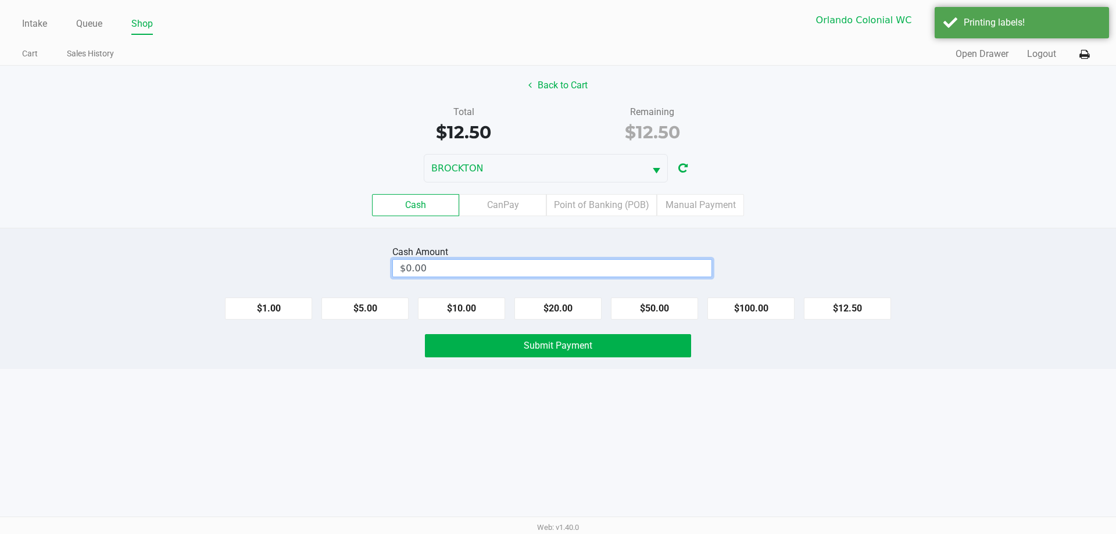
click at [558, 267] on input "$0.00" at bounding box center [552, 268] width 319 height 17
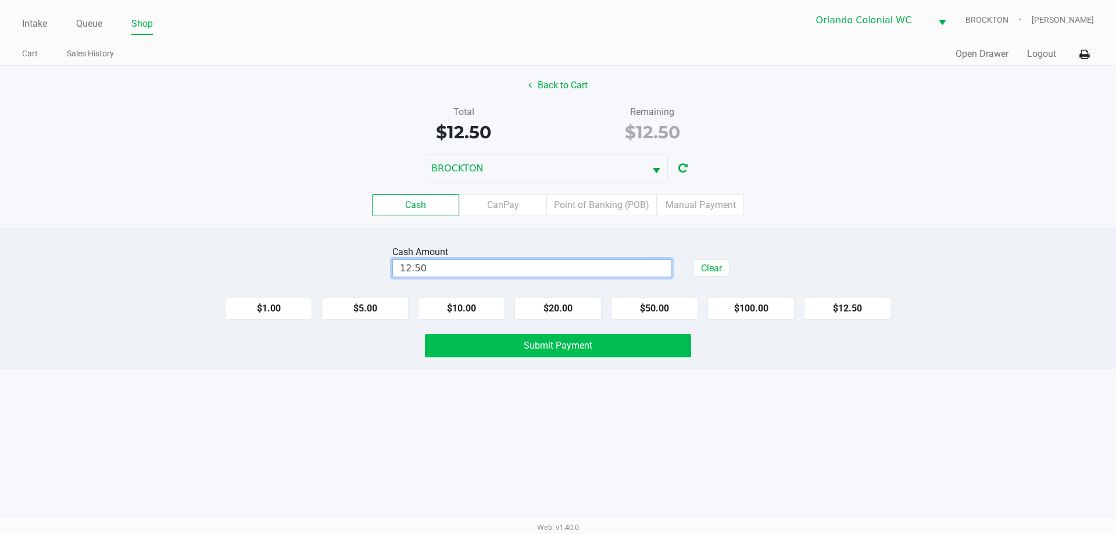
click at [486, 355] on button "Submit Payment" at bounding box center [558, 345] width 266 height 23
type input "$12.50"
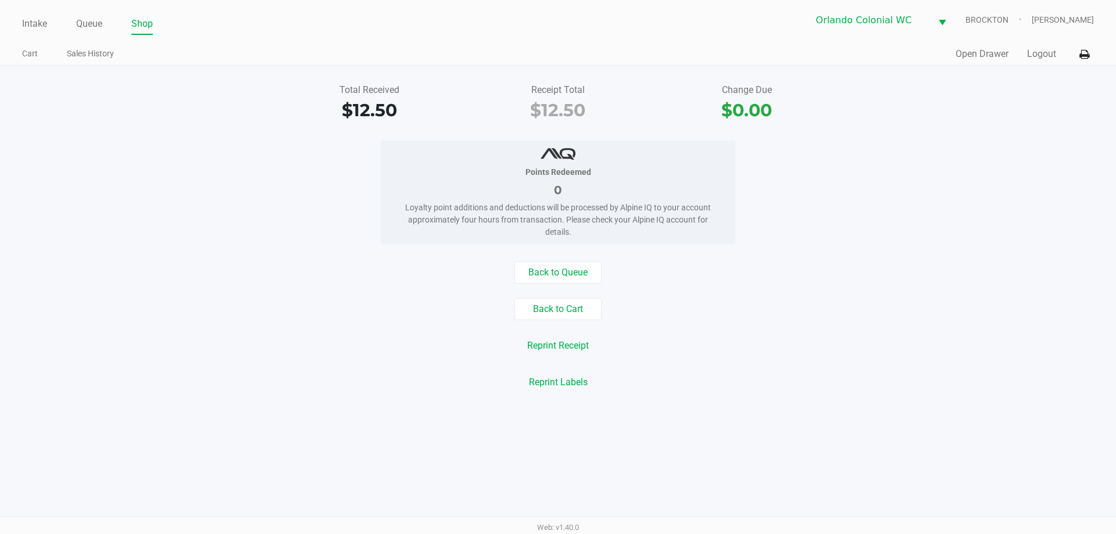
click at [558, 310] on button "Back to Cart" at bounding box center [558, 309] width 87 height 22
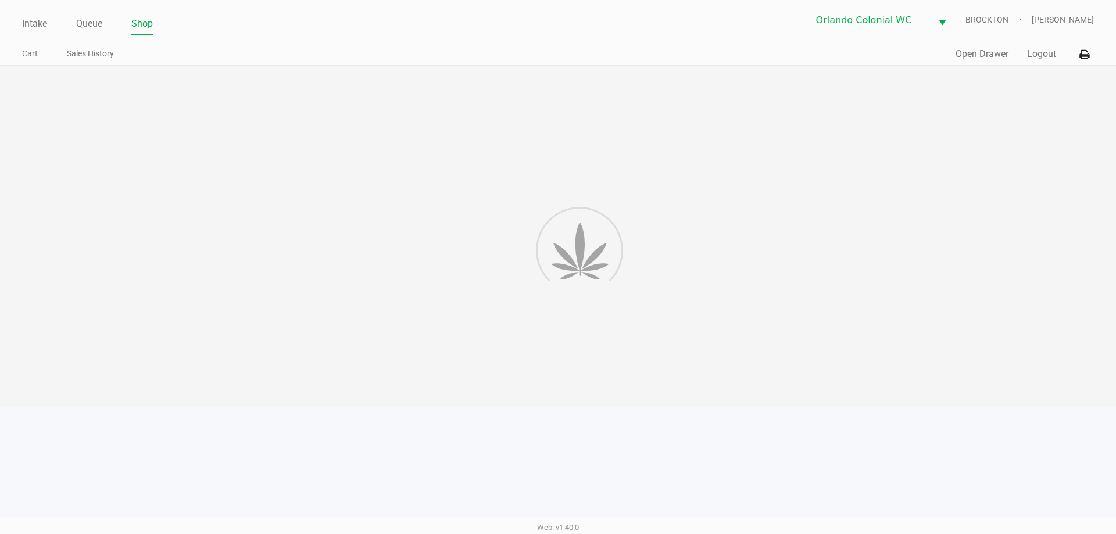
click at [558, 284] on div at bounding box center [558, 237] width 1116 height 342
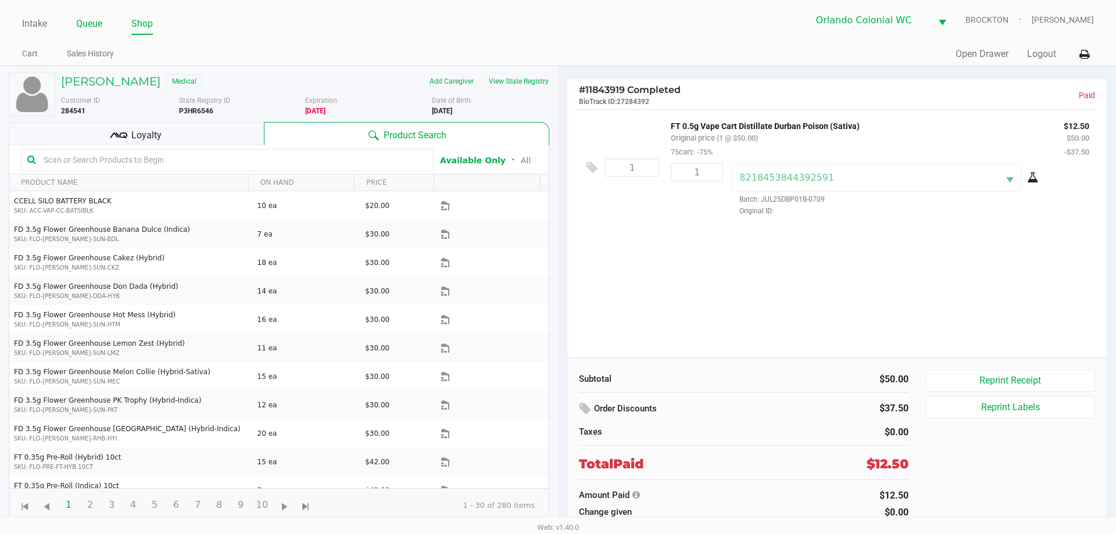
click at [97, 24] on link "Queue" at bounding box center [89, 24] width 26 height 16
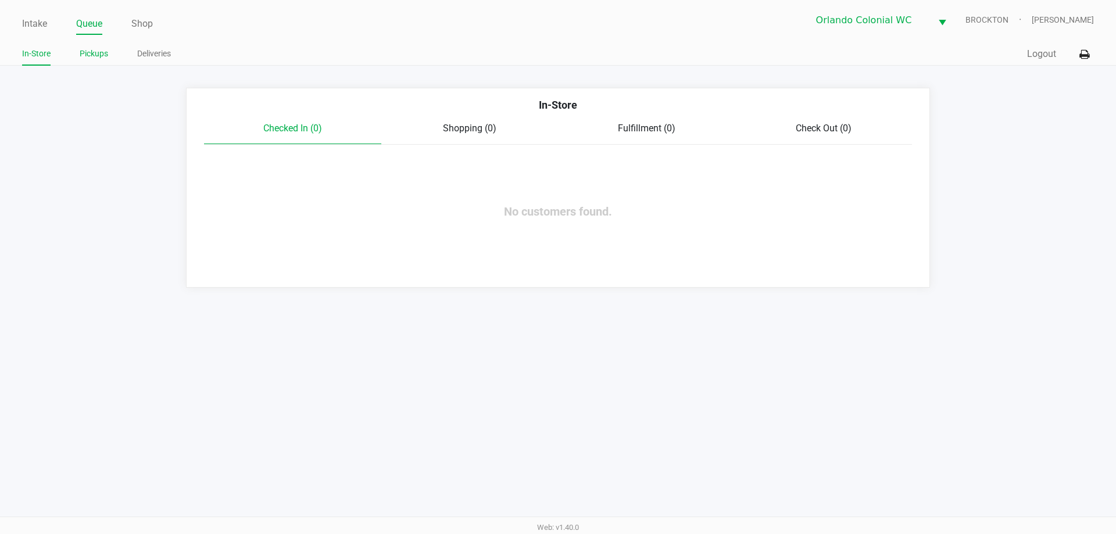
click at [100, 53] on link "Pickups" at bounding box center [94, 54] width 28 height 15
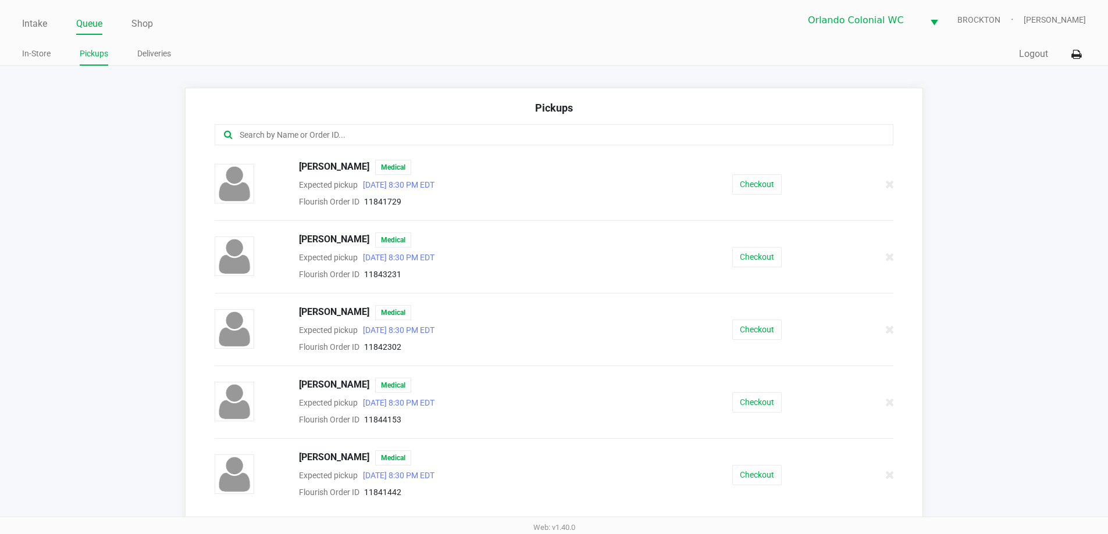
click at [353, 135] on input "text" at bounding box center [535, 134] width 594 height 13
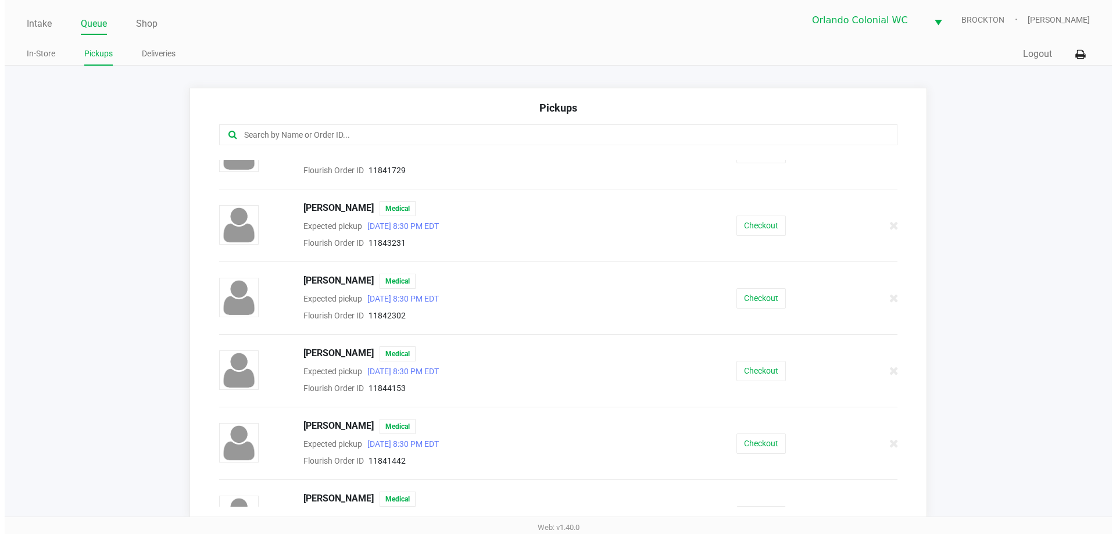
scroll to position [58, 0]
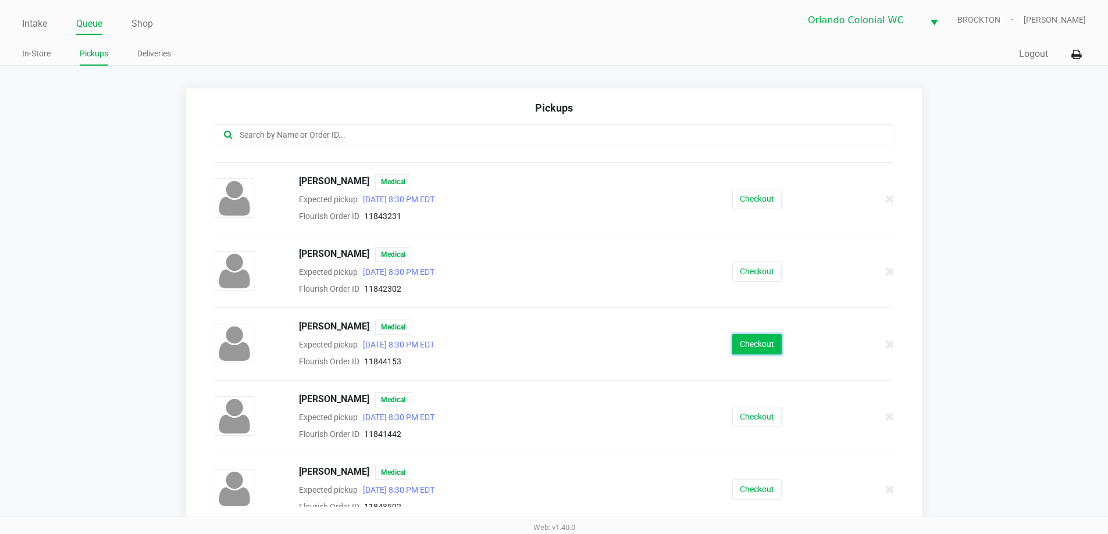
click at [558, 344] on button "Checkout" at bounding box center [756, 344] width 49 height 20
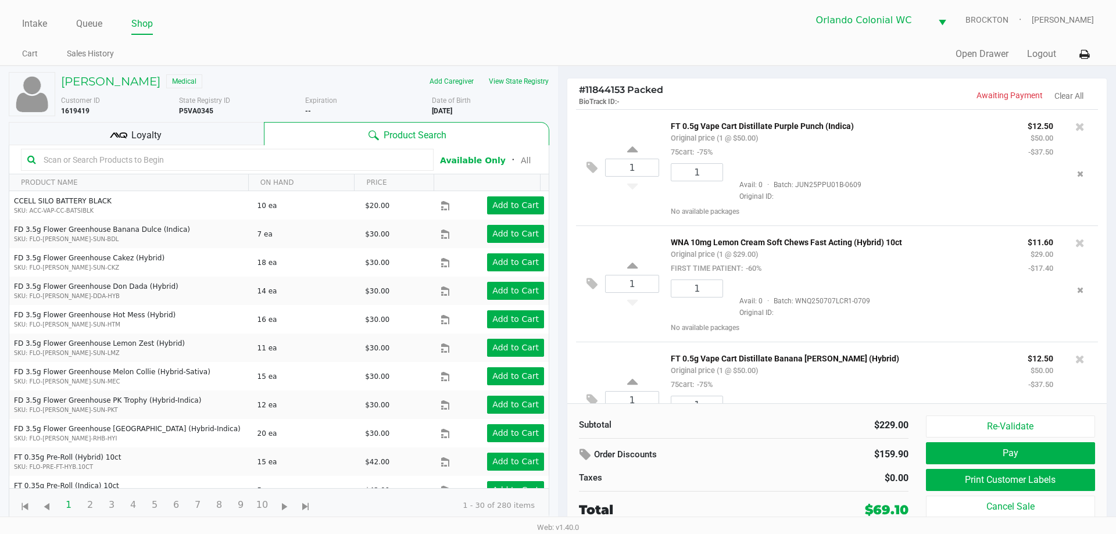
click at [180, 137] on div "Loyalty" at bounding box center [136, 133] width 255 height 23
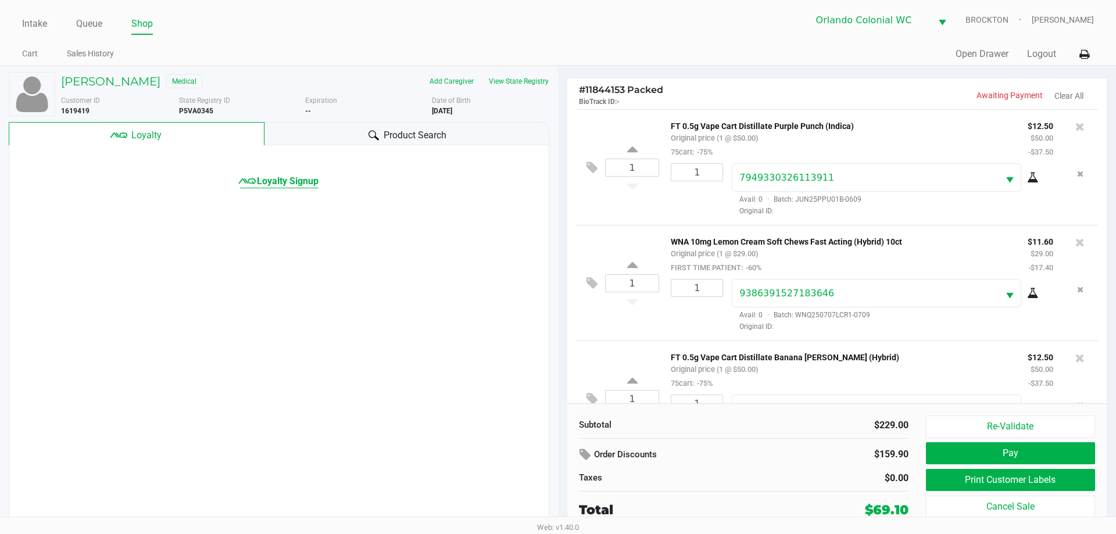
click at [283, 179] on span "Loyalty Signup" at bounding box center [288, 181] width 62 height 14
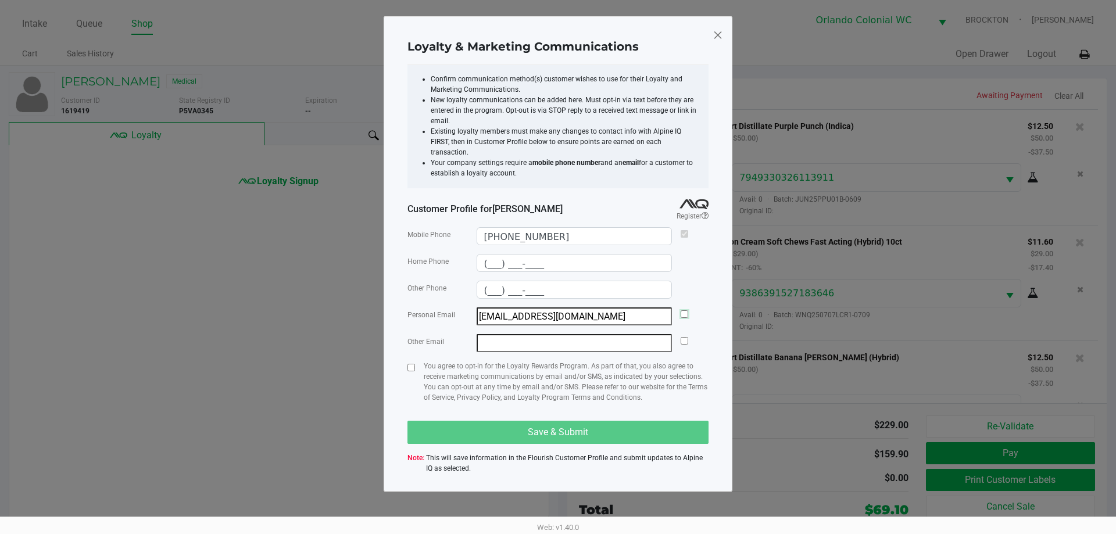
click at [558, 310] on input "checkbox" at bounding box center [685, 314] width 8 height 8
checkbox input "true"
click at [406, 358] on div "Loyalty & Marketing Communications Confirm communication method(s) customer wis…" at bounding box center [558, 254] width 349 height 476
click at [410, 364] on input "checkbox" at bounding box center [412, 368] width 8 height 8
checkbox input "true"
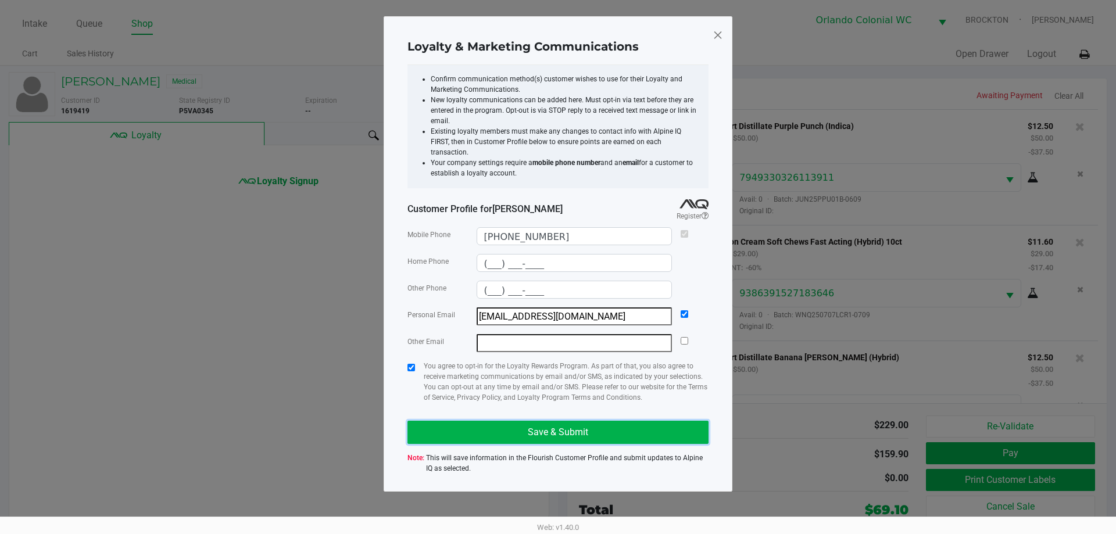
click at [452, 421] on button "Save & Submit" at bounding box center [558, 432] width 301 height 23
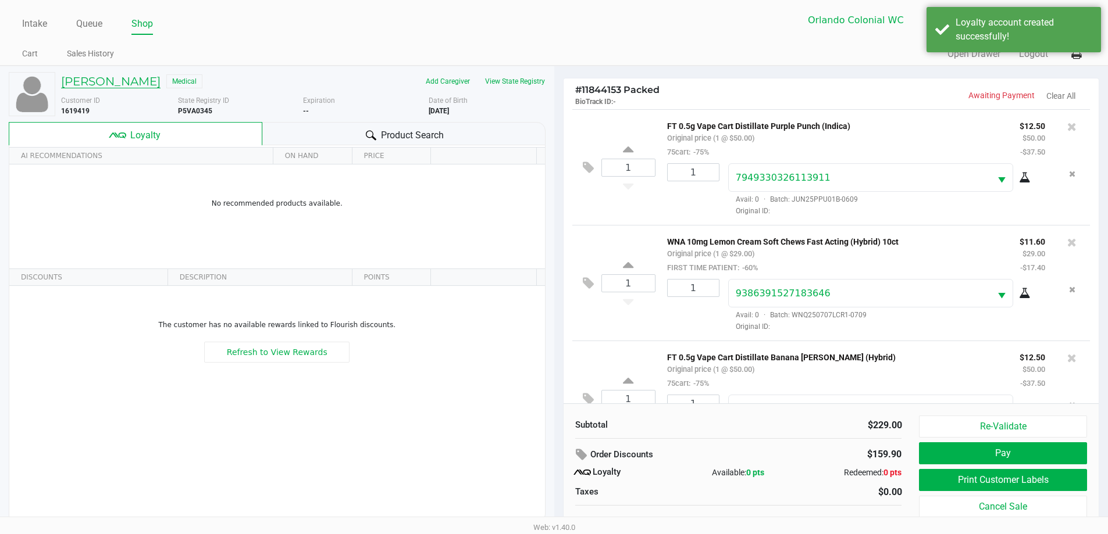
click at [117, 85] on h5 "Daniella Choy" at bounding box center [110, 81] width 99 height 14
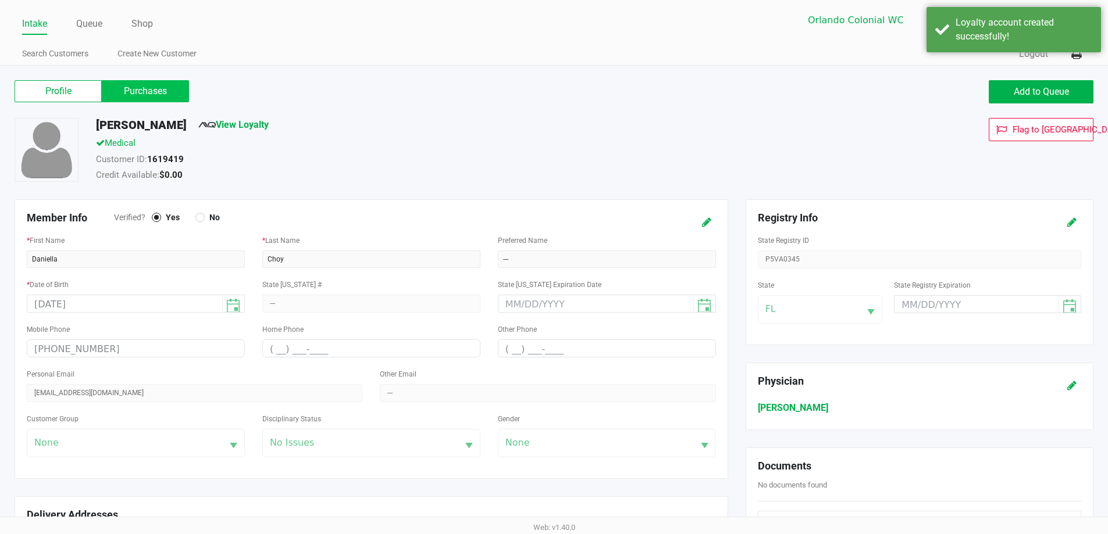
drag, startPoint x: 162, startPoint y: 93, endPoint x: 169, endPoint y: 97, distance: 7.8
click at [162, 93] on label "Purchases" at bounding box center [145, 91] width 87 height 22
click at [0, 0] on 1 "Purchases" at bounding box center [0, 0] width 0 height 0
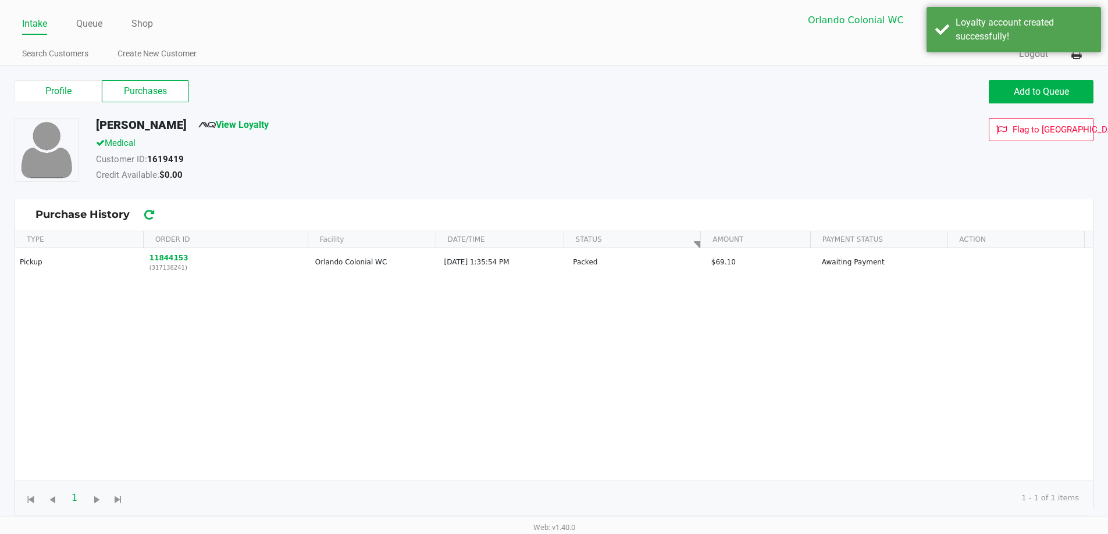
click at [312, 374] on div "Pickup 11844153 (317138241) Orlando Colonial WC Aug 25, 2025, 1:35:54 PM Packed…" at bounding box center [553, 364] width 1077 height 233
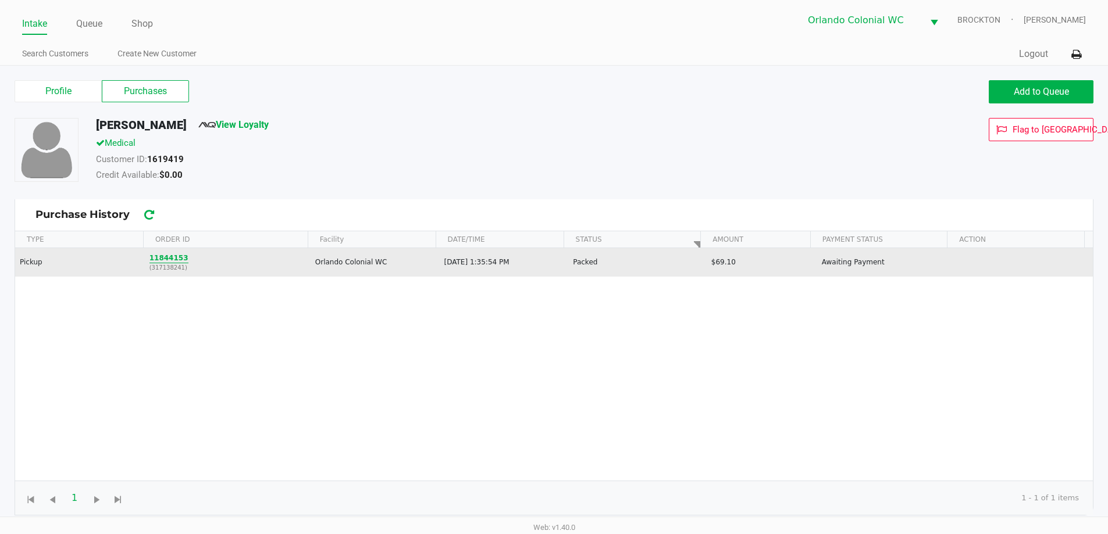
click at [165, 253] on button "11844153" at bounding box center [168, 258] width 39 height 10
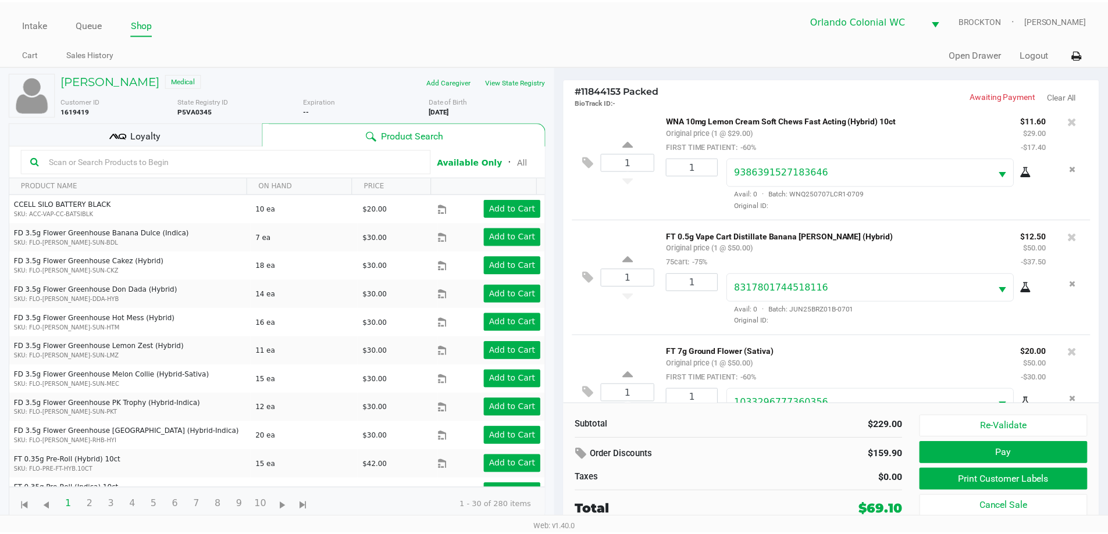
scroll to position [233, 0]
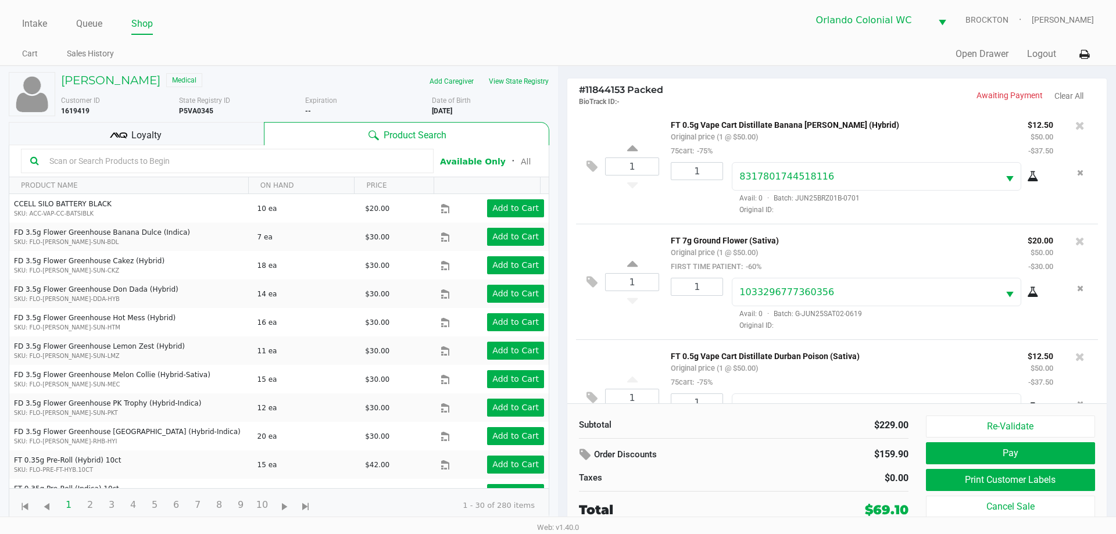
click at [163, 127] on div "Loyalty" at bounding box center [136, 133] width 255 height 23
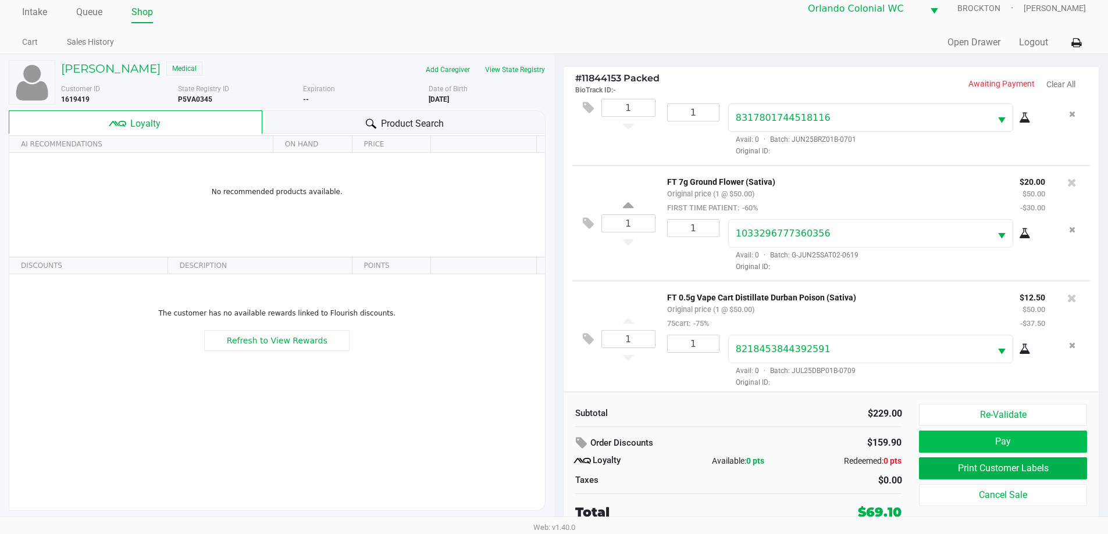
scroll to position [287, 0]
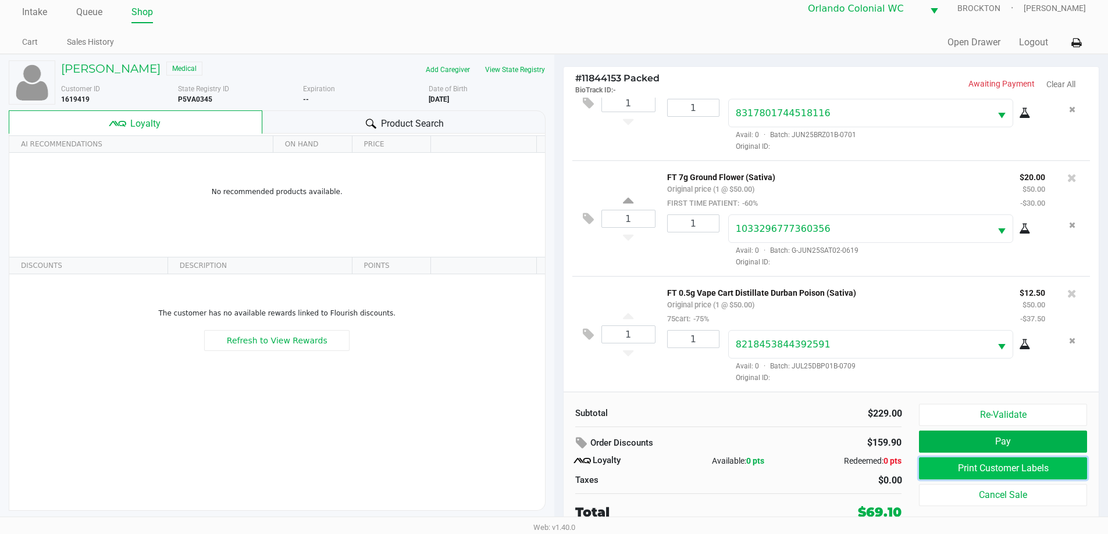
click at [558, 459] on button "Print Customer Labels" at bounding box center [1002, 469] width 167 height 22
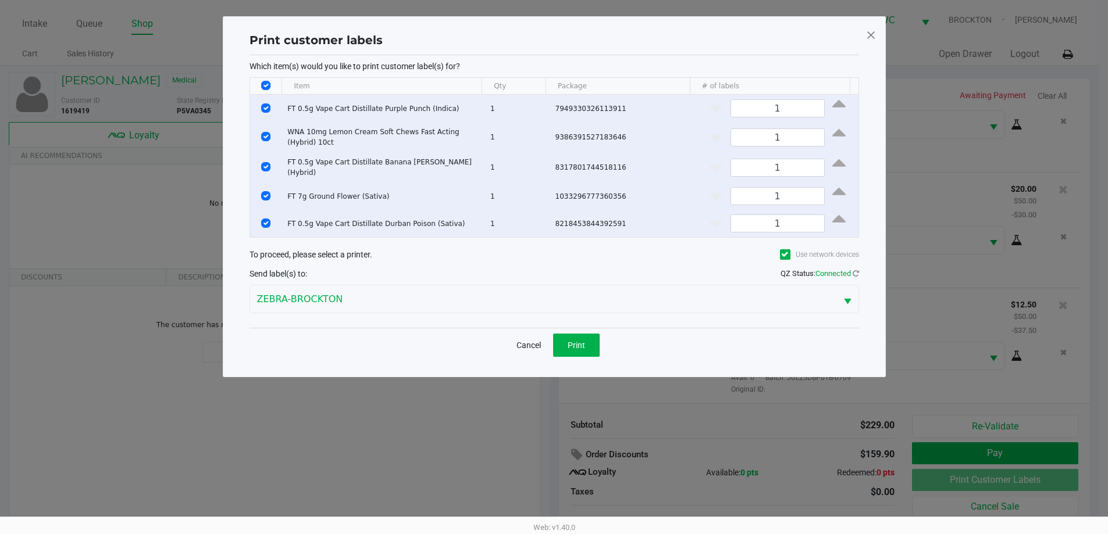
scroll to position [0, 0]
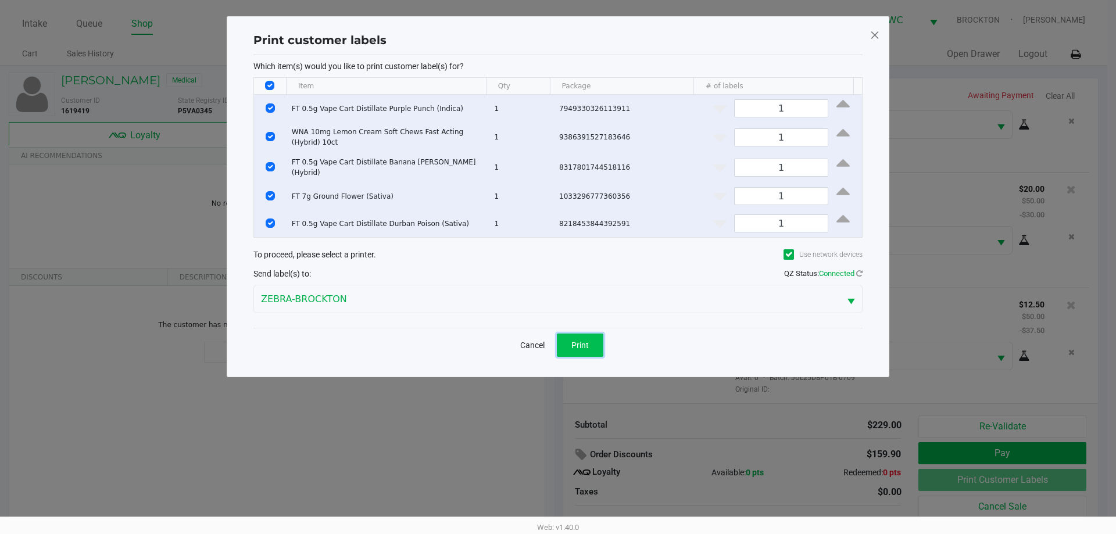
click at [558, 341] on span "Print" at bounding box center [579, 345] width 17 height 9
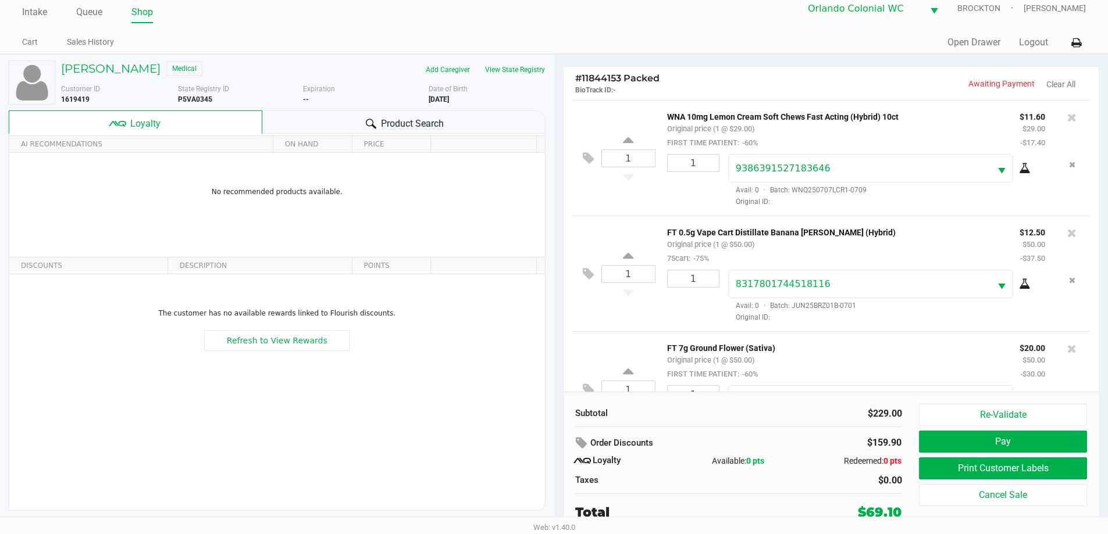
scroll to position [287, 0]
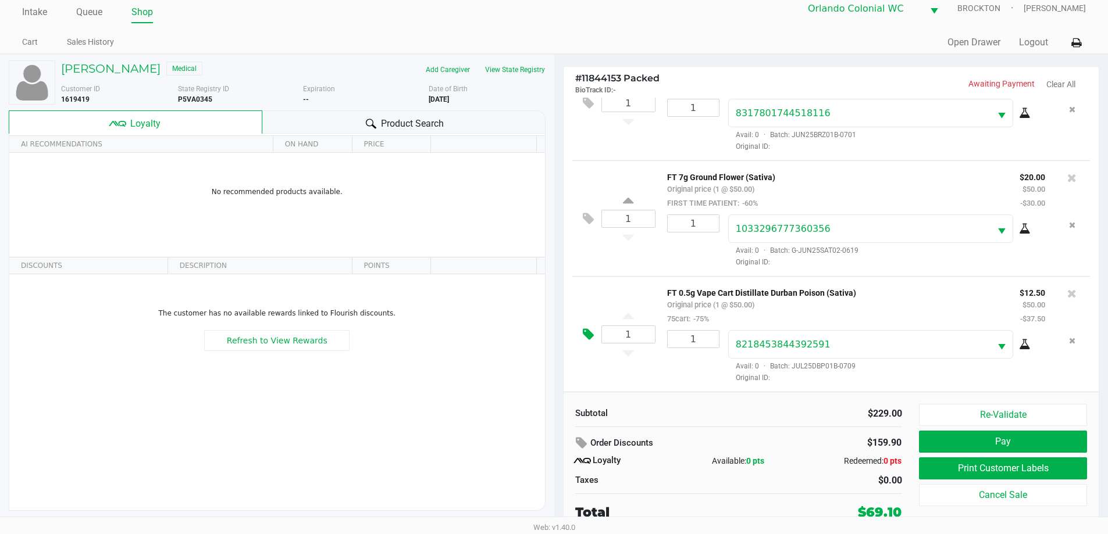
click at [558, 448] on button "Pay" at bounding box center [1002, 442] width 167 height 22
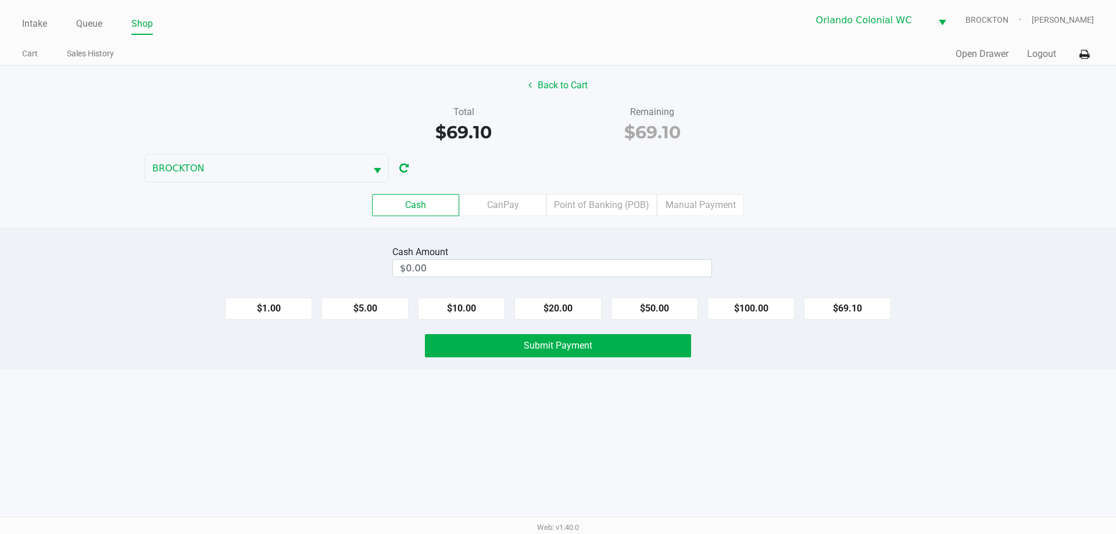
click at [512, 206] on label "CanPay" at bounding box center [502, 205] width 87 height 22
click at [0, 0] on 2 "CanPay" at bounding box center [0, 0] width 0 height 0
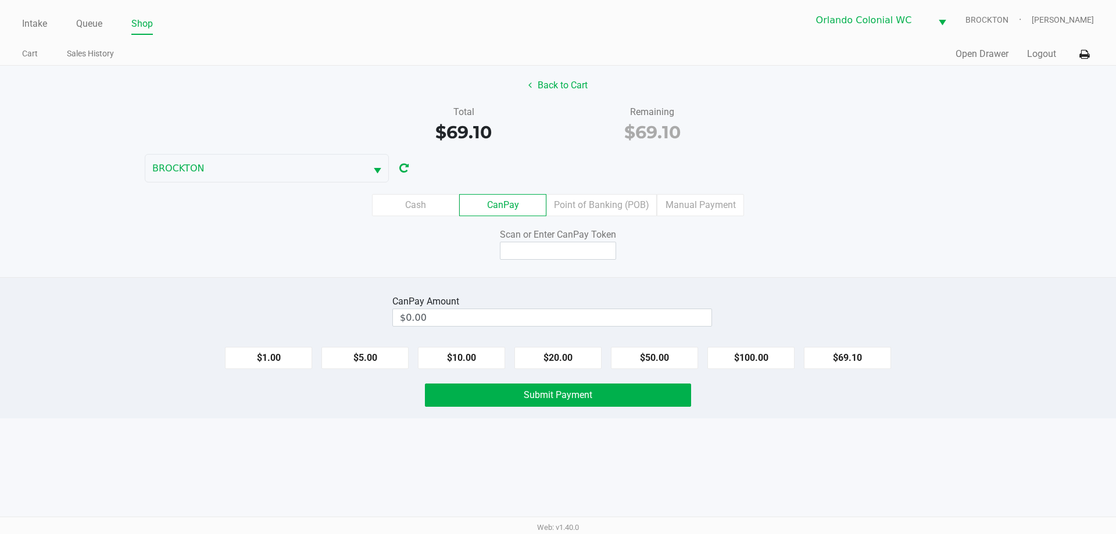
click at [558, 204] on label "Point of Banking (POB)" at bounding box center [602, 205] width 110 height 22
click at [0, 0] on 7 "Point of Banking (POB)" at bounding box center [0, 0] width 0 height 0
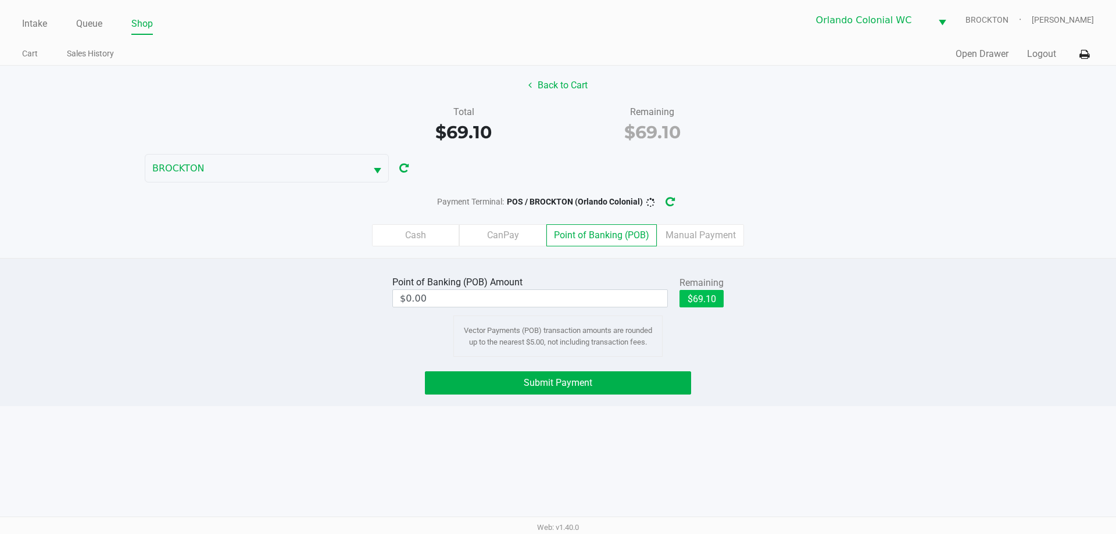
click at [558, 302] on button "$69.10" at bounding box center [702, 298] width 44 height 17
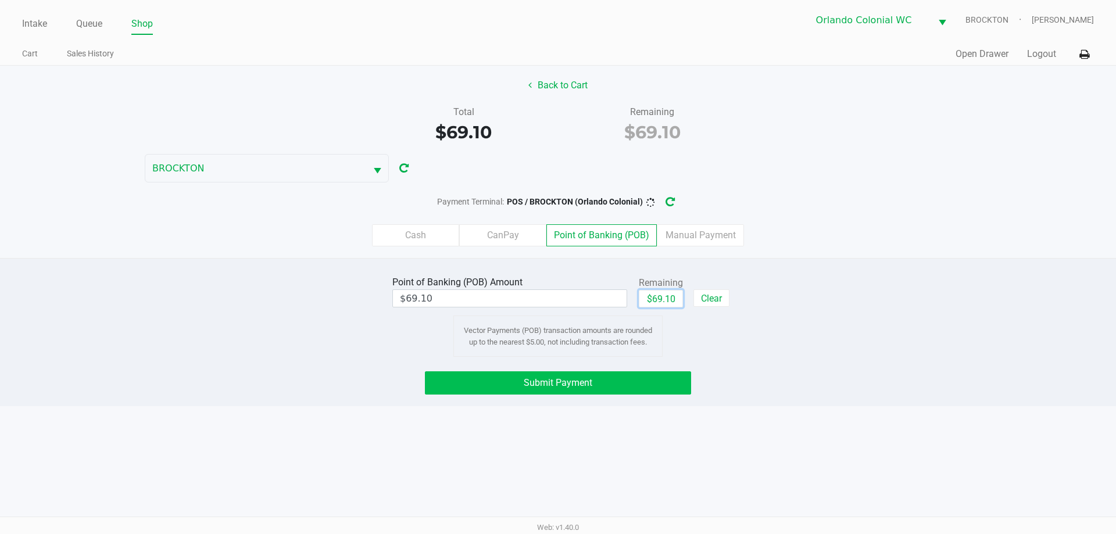
click at [463, 386] on button "Submit Payment" at bounding box center [558, 383] width 266 height 23
click at [455, 380] on button "Submit Payment" at bounding box center [558, 383] width 266 height 23
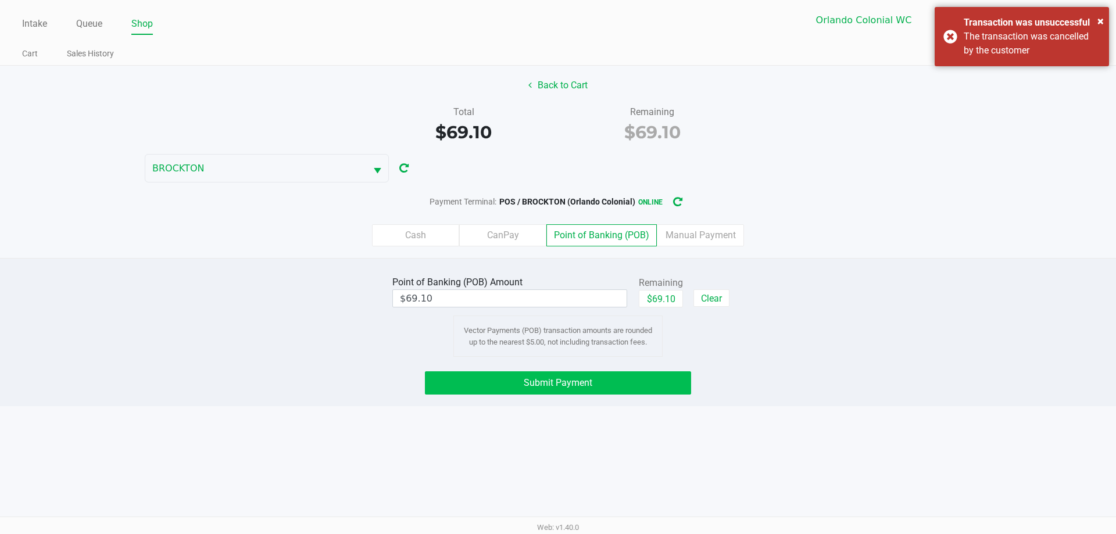
click at [558, 449] on div "Intake Queue Shop Orlando Colonial WC BROCKTON Madison Olsen Cart Sales History…" at bounding box center [558, 267] width 1116 height 534
click at [503, 378] on button "Submit Payment" at bounding box center [558, 383] width 266 height 23
click at [558, 51] on div "× Transaction was unsuccessful The transaction was cancelled by the customer" at bounding box center [1022, 36] width 174 height 59
click at [558, 435] on div "Intake Queue Shop Orlando Colonial WC BROCKTON Madison Olsen Cart Sales History…" at bounding box center [558, 267] width 1116 height 534
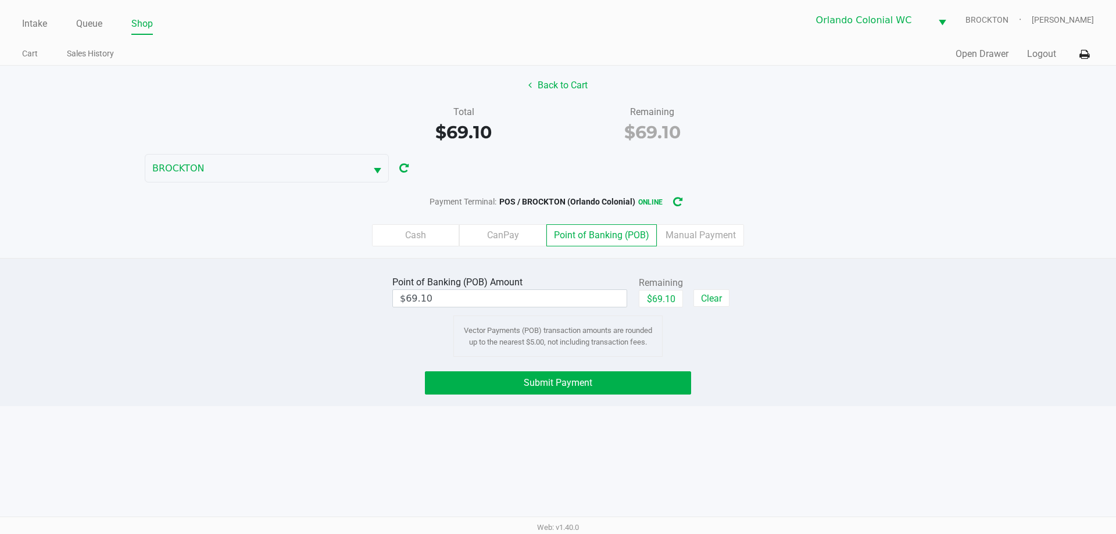
click at [398, 385] on div "Submit Payment" at bounding box center [558, 383] width 1134 height 23
click at [473, 379] on button "Submit Payment" at bounding box center [558, 383] width 266 height 23
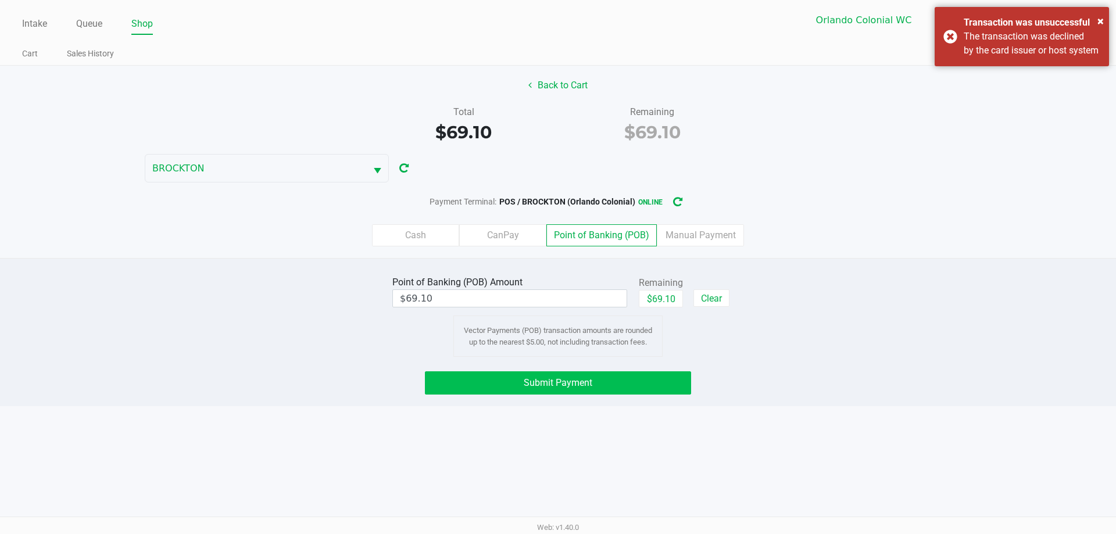
click at [558, 55] on div "× Transaction was unsuccessful The transaction was declined by the card issuer …" at bounding box center [1022, 36] width 174 height 59
click at [558, 494] on div "Intake Queue Shop Orlando Colonial WC BROCKTON Madison Olsen Cart Sales History…" at bounding box center [558, 267] width 1116 height 534
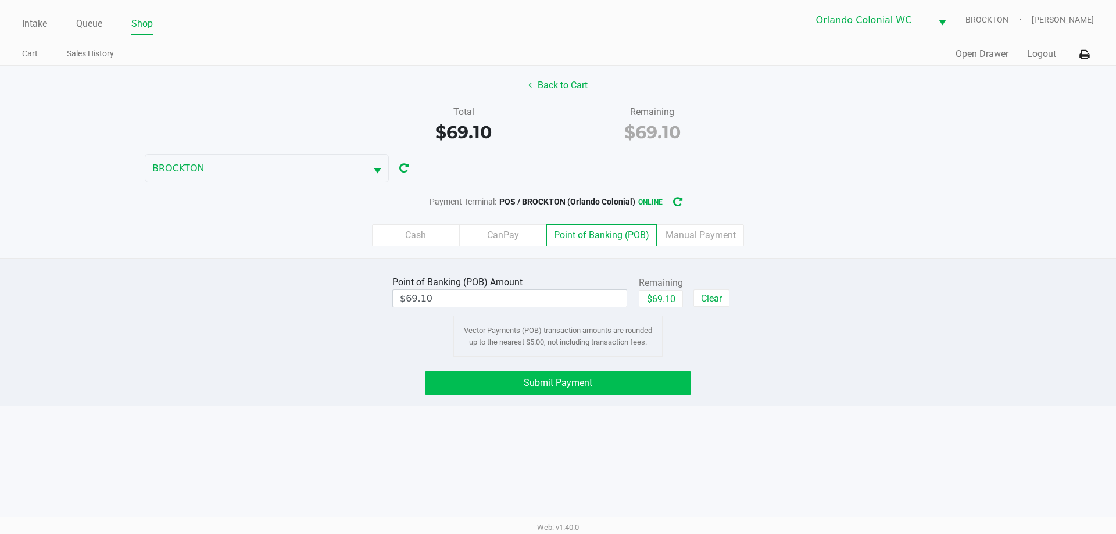
click at [476, 392] on button "Submit Payment" at bounding box center [558, 383] width 266 height 23
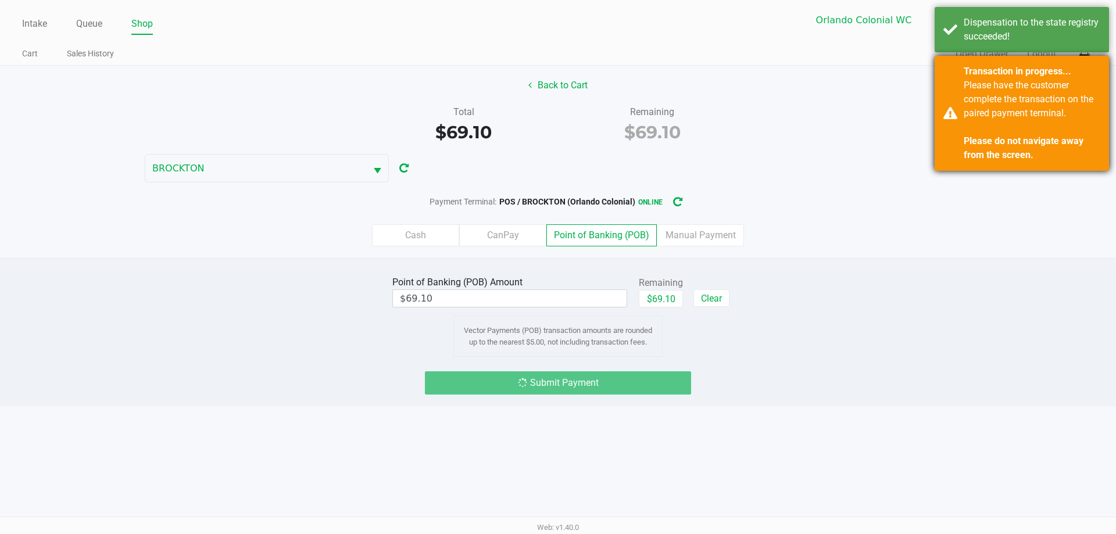
click at [558, 150] on div "Transaction in progress... Please have the customer complete the transaction on…" at bounding box center [1022, 113] width 174 height 115
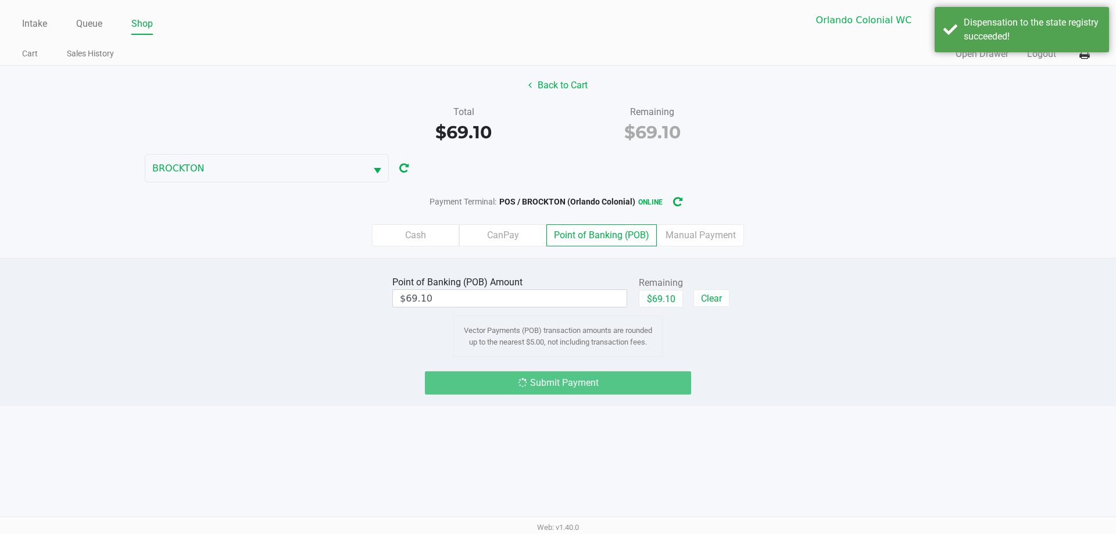
click at [558, 37] on div "Dispensation to the state registry succeeded!" at bounding box center [1022, 29] width 174 height 45
click at [558, 443] on div "Intake Queue Shop Orlando Colonial WC BROCKTON Madison Olsen Cart Sales History…" at bounding box center [558, 267] width 1116 height 534
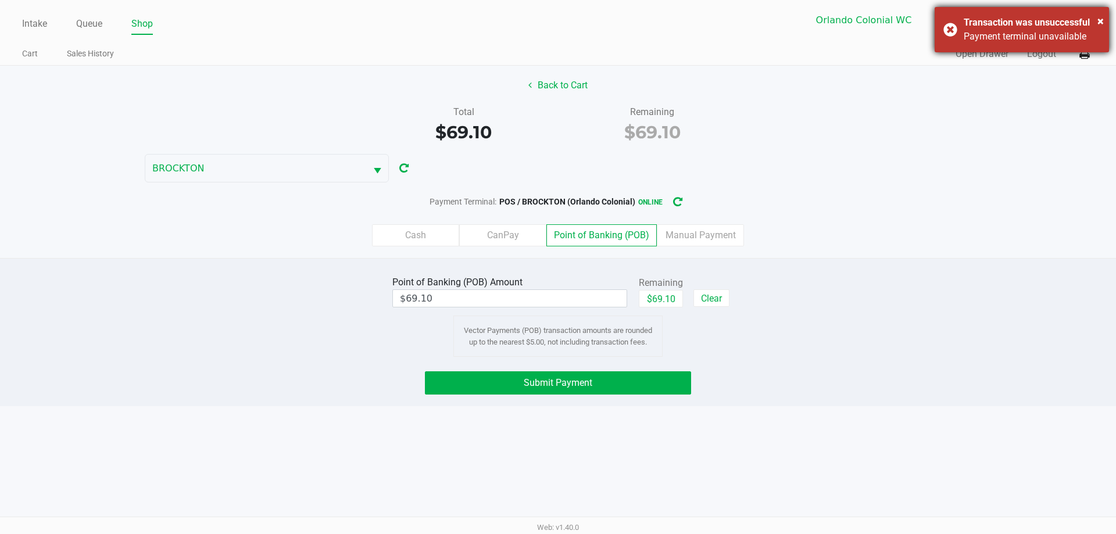
click at [558, 27] on div "× Transaction was unsuccessful Payment terminal unavailable" at bounding box center [1022, 29] width 174 height 45
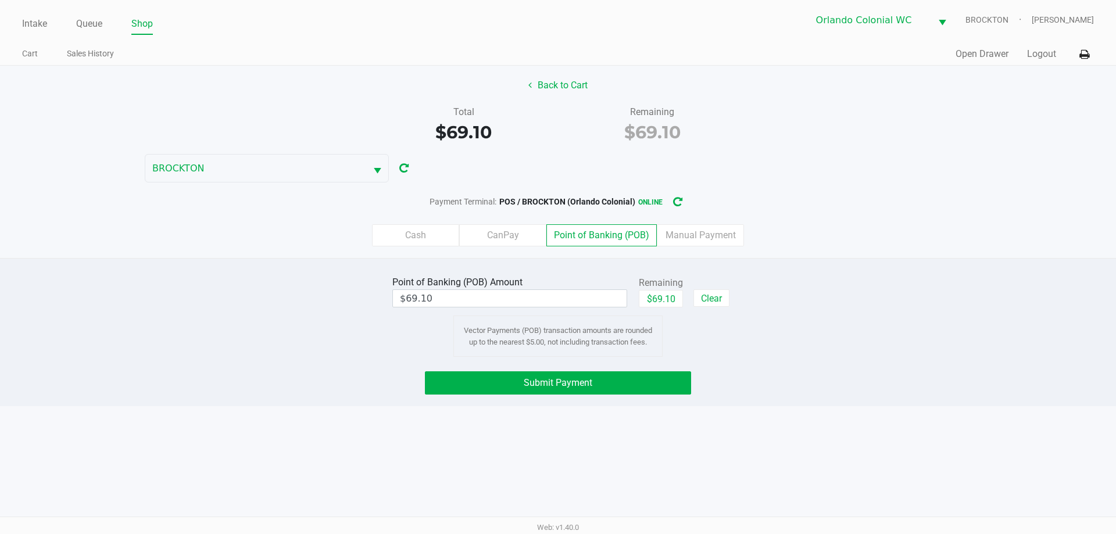
click at [558, 408] on div "Intake Queue Shop Orlando Colonial WC BROCKTON Madison Olsen Cart Sales History…" at bounding box center [558, 267] width 1116 height 534
click at [399, 236] on label "Cash" at bounding box center [415, 235] width 87 height 22
click at [0, 0] on 0 "Cash" at bounding box center [0, 0] width 0 height 0
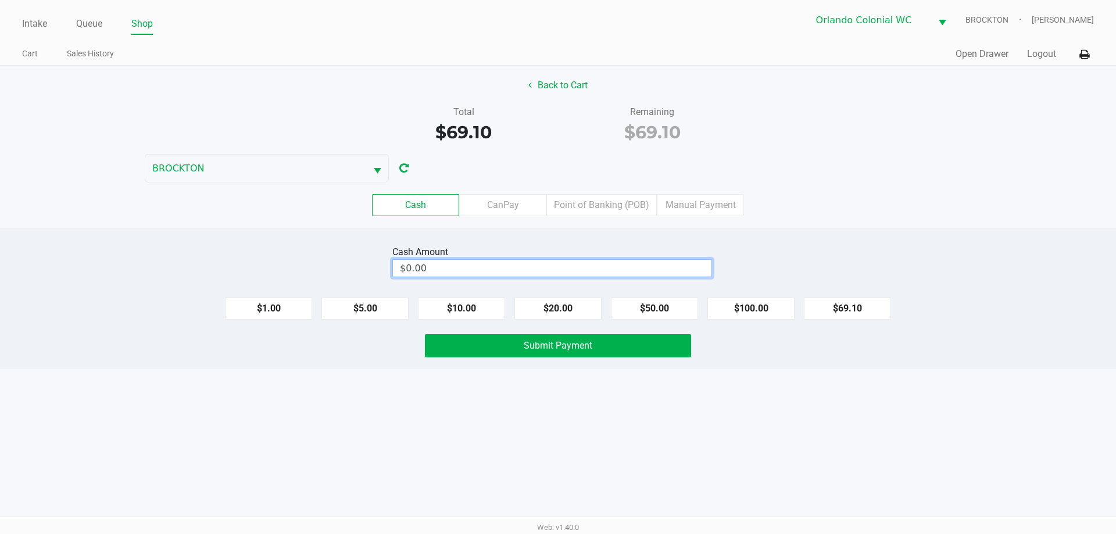
click at [529, 271] on input "$0.00" at bounding box center [552, 268] width 319 height 17
click at [248, 481] on div "Intake Queue Shop Orlando Colonial WC BROCKTON Madison Olsen Cart Sales History…" at bounding box center [558, 267] width 1116 height 534
type input "$80.00"
click at [443, 342] on button "Submit Payment" at bounding box center [558, 345] width 266 height 23
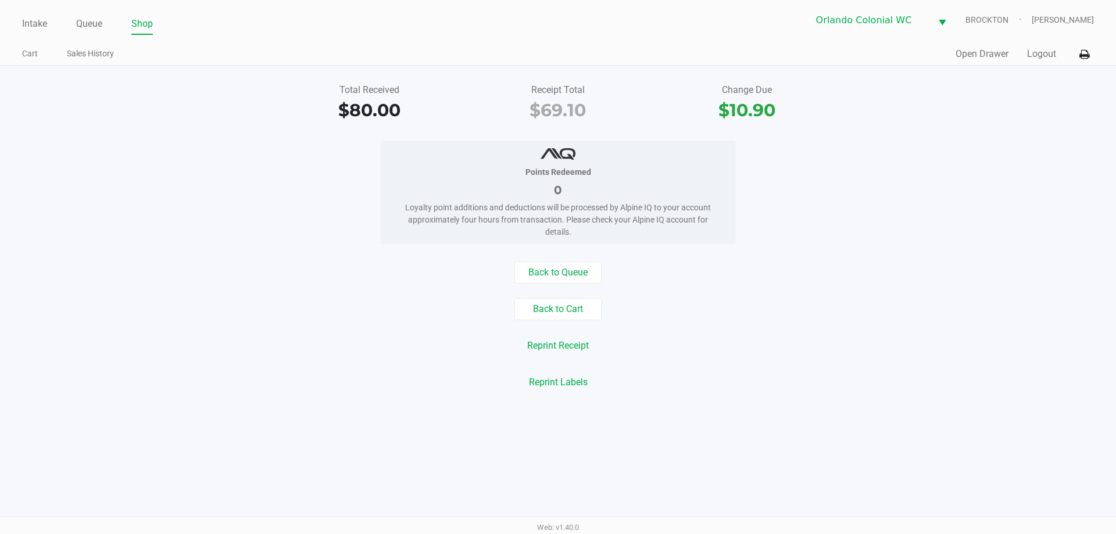
click at [278, 358] on div "Back to Queue Back to Cart Reprint Receipt Reprint Labels" at bounding box center [558, 328] width 1134 height 132
click at [558, 308] on button "Back to Cart" at bounding box center [558, 309] width 87 height 22
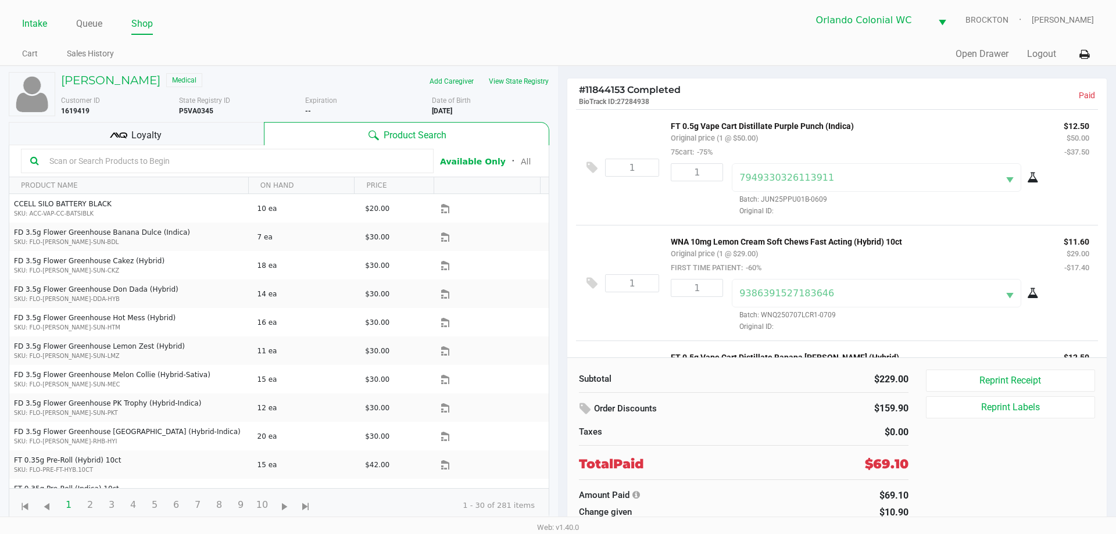
click at [34, 26] on link "Intake" at bounding box center [34, 24] width 25 height 16
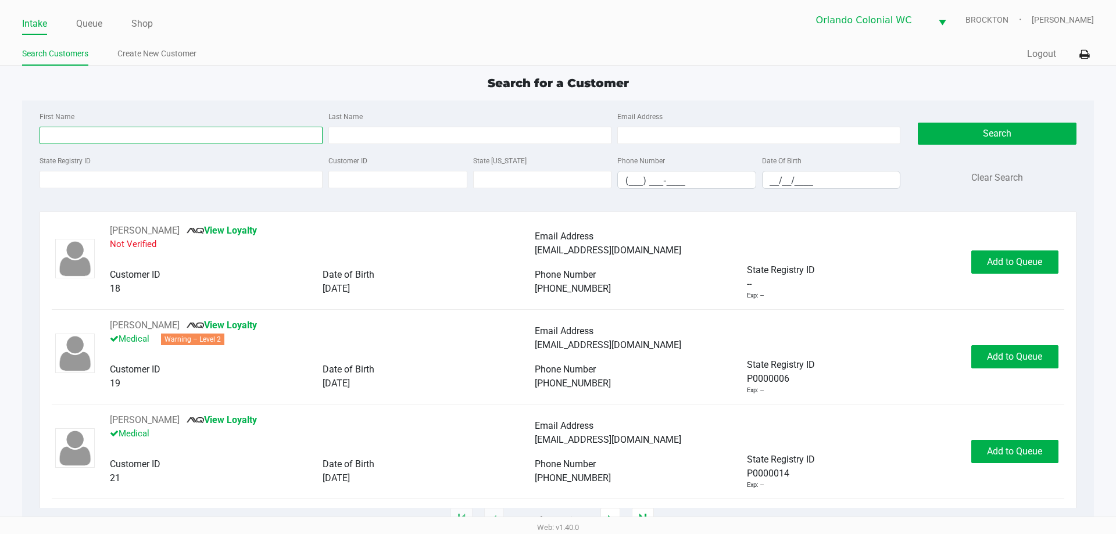
click at [153, 131] on input "First Name" at bounding box center [181, 135] width 283 height 17
type input "brianna"
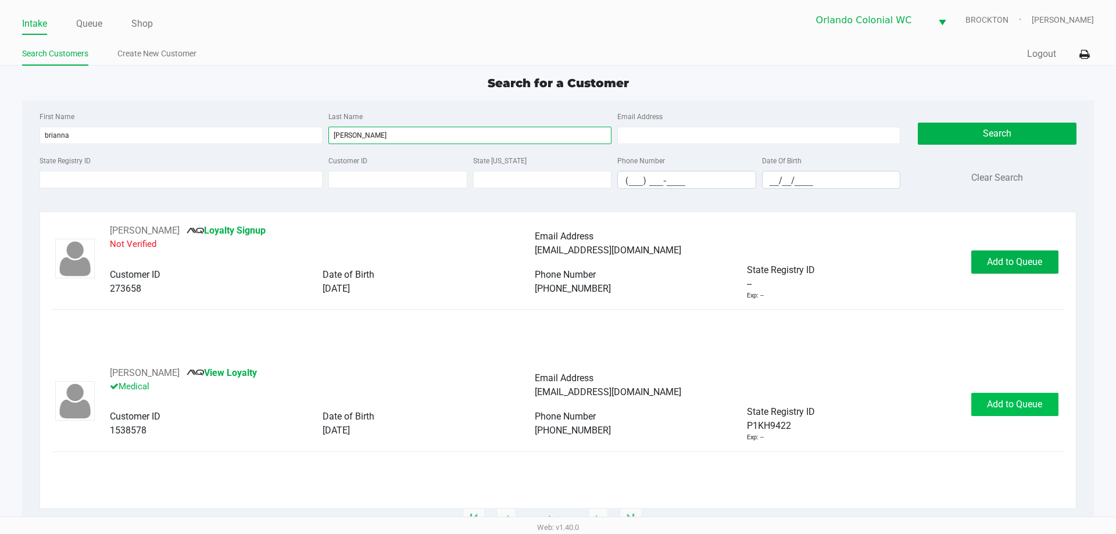
type input "mahoney"
click at [558, 398] on button "Add to Queue" at bounding box center [1014, 404] width 87 height 23
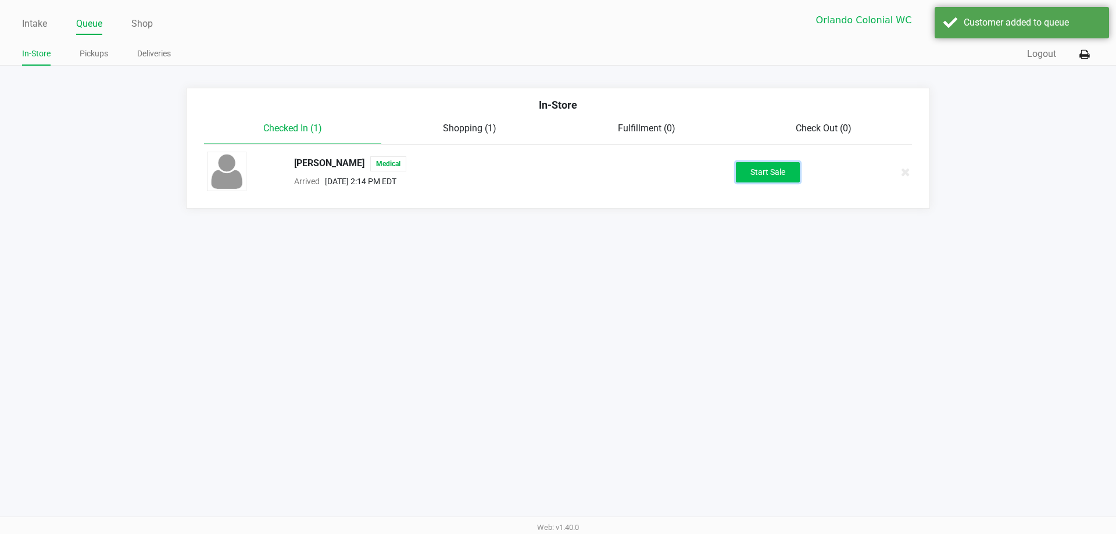
click at [558, 172] on button "Start Sale" at bounding box center [768, 172] width 64 height 20
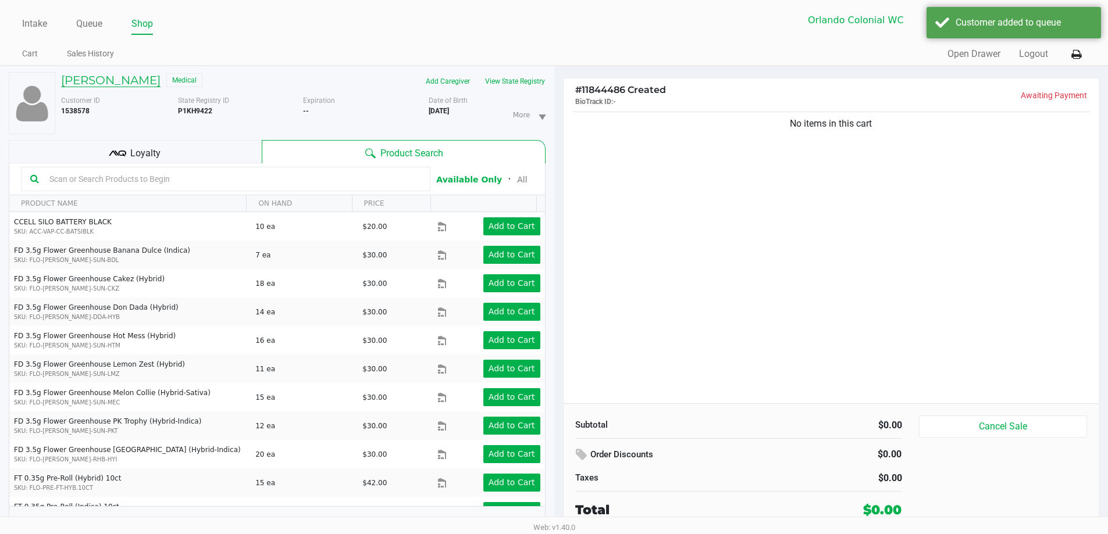
click at [100, 76] on h5 "Brianna Mahoney" at bounding box center [110, 80] width 99 height 14
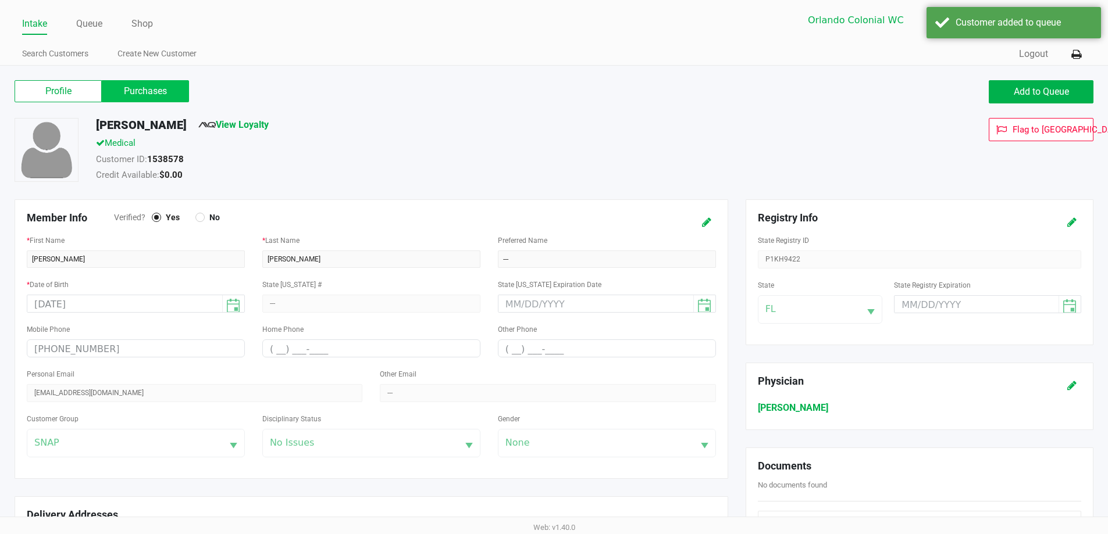
click at [122, 88] on label "Purchases" at bounding box center [145, 91] width 87 height 22
click at [0, 0] on 1 "Purchases" at bounding box center [0, 0] width 0 height 0
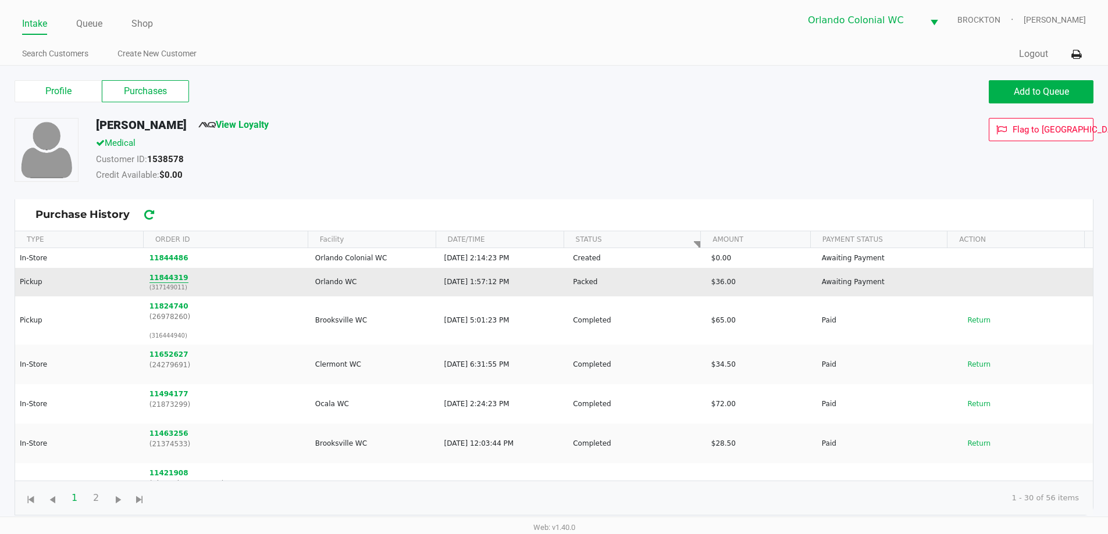
click at [159, 280] on button "11844319" at bounding box center [168, 278] width 39 height 10
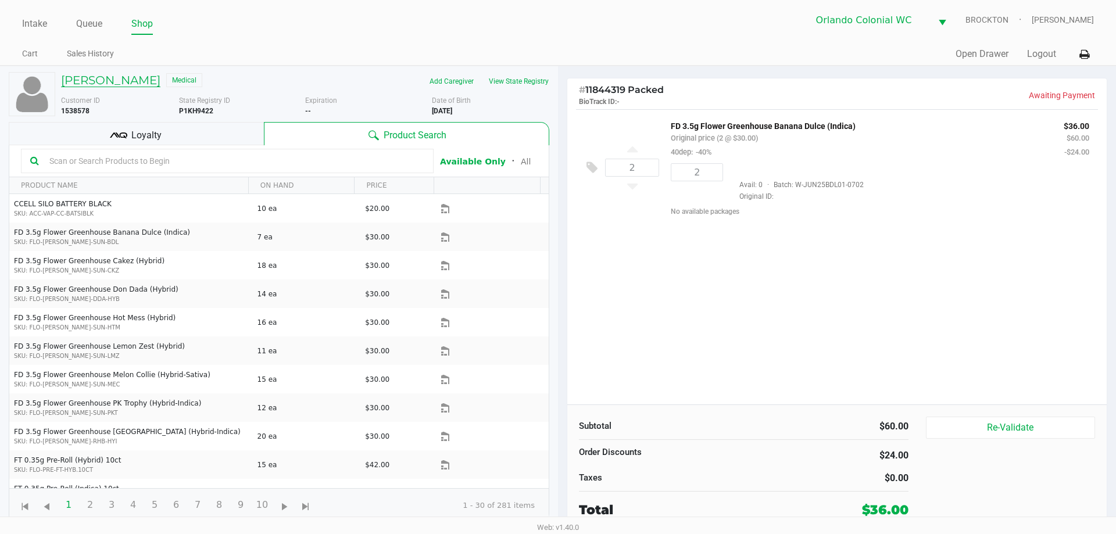
click at [100, 81] on h5 "Brianna Mahoney" at bounding box center [110, 80] width 99 height 14
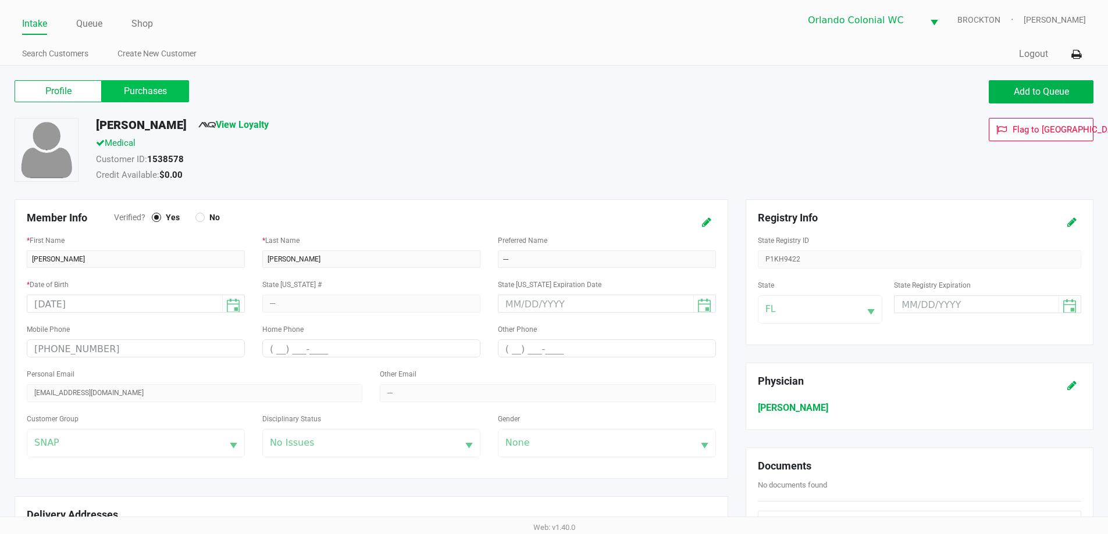
click at [147, 90] on label "Purchases" at bounding box center [145, 91] width 87 height 22
click at [0, 0] on 1 "Purchases" at bounding box center [0, 0] width 0 height 0
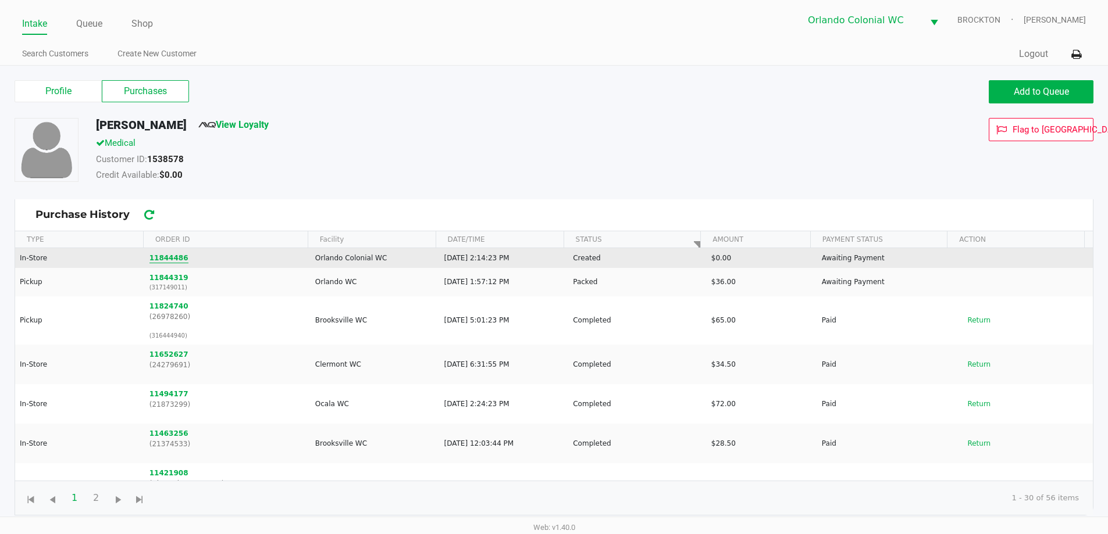
click at [172, 259] on button "11844486" at bounding box center [168, 258] width 39 height 10
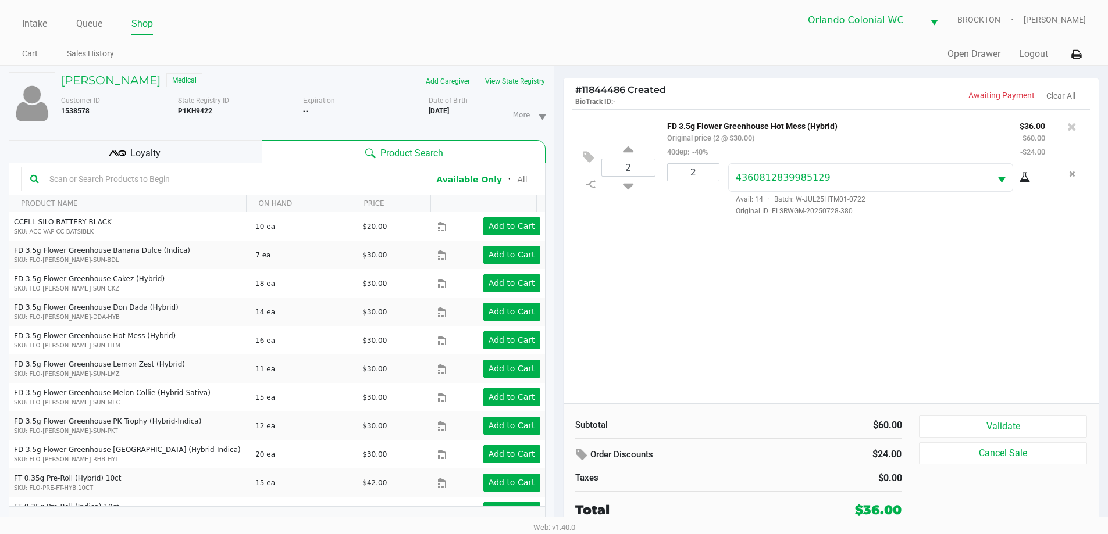
scroll to position [12, 0]
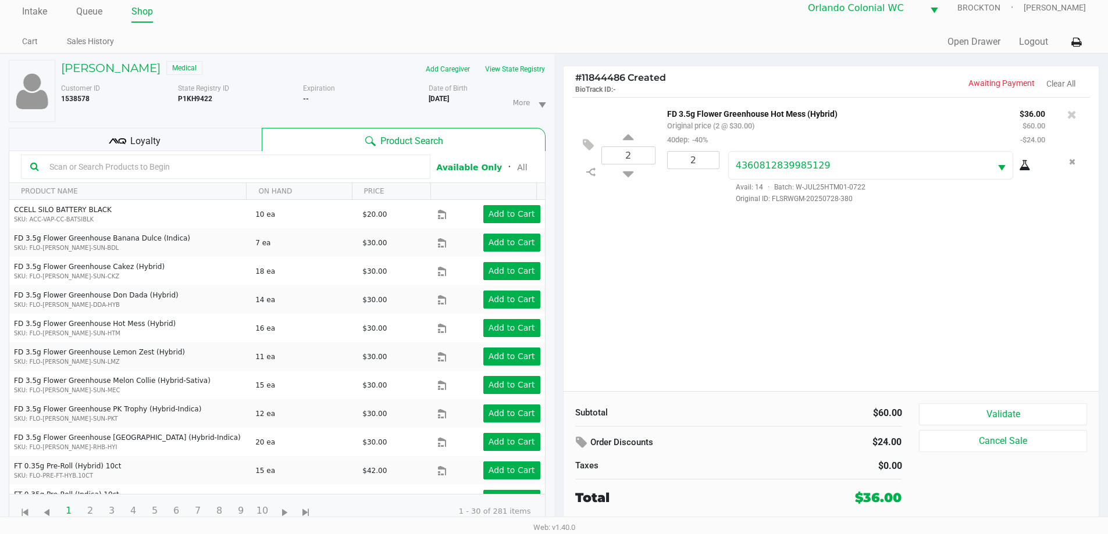
click at [558, 410] on button "Validate" at bounding box center [1002, 414] width 167 height 22
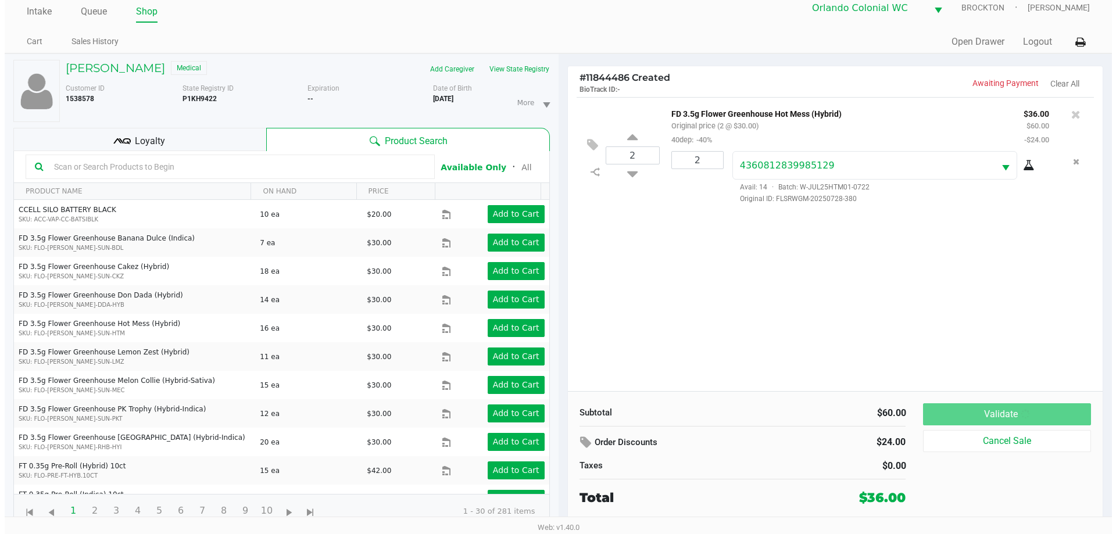
scroll to position [0, 0]
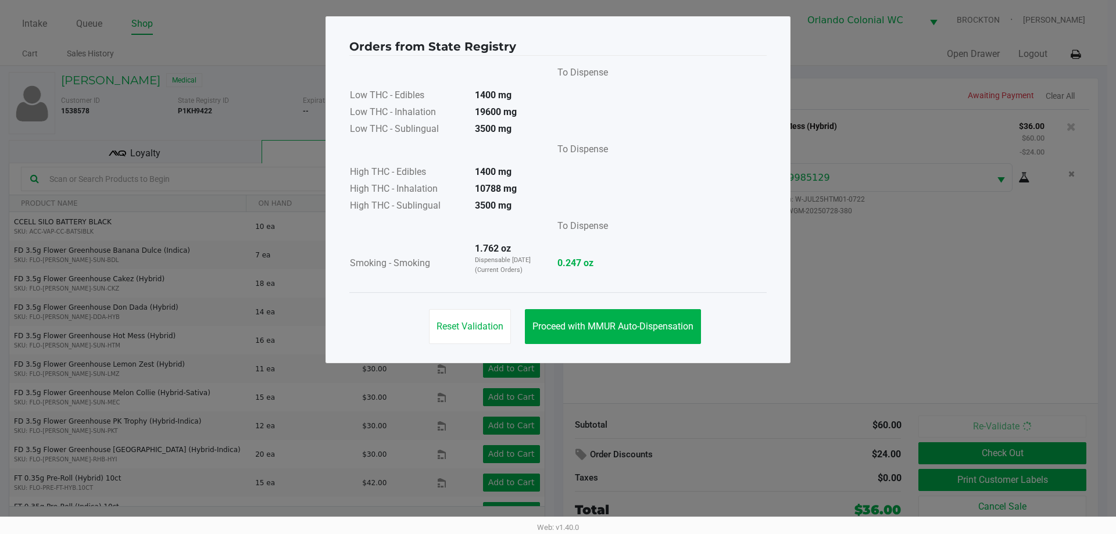
click at [558, 337] on button "Proceed with MMUR Auto-Dispensation" at bounding box center [613, 326] width 176 height 35
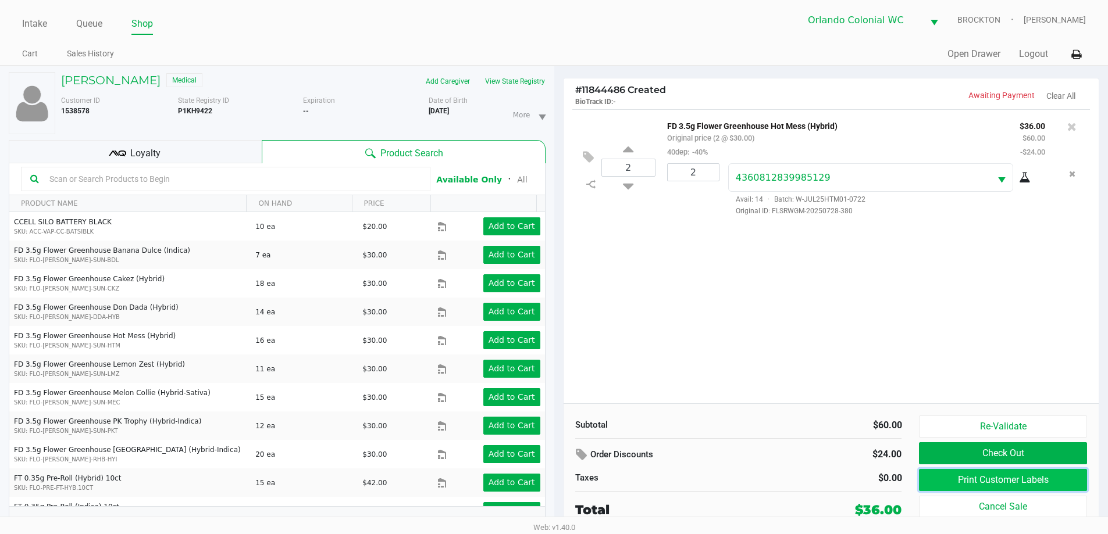
click at [558, 482] on button "Print Customer Labels" at bounding box center [1002, 480] width 167 height 22
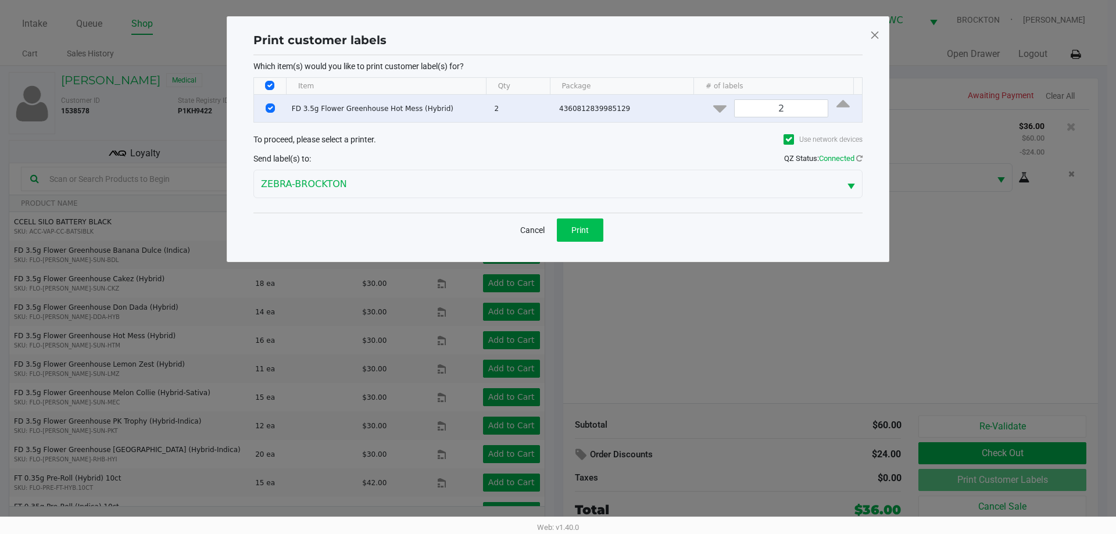
click at [558, 228] on button "Print" at bounding box center [580, 230] width 47 height 23
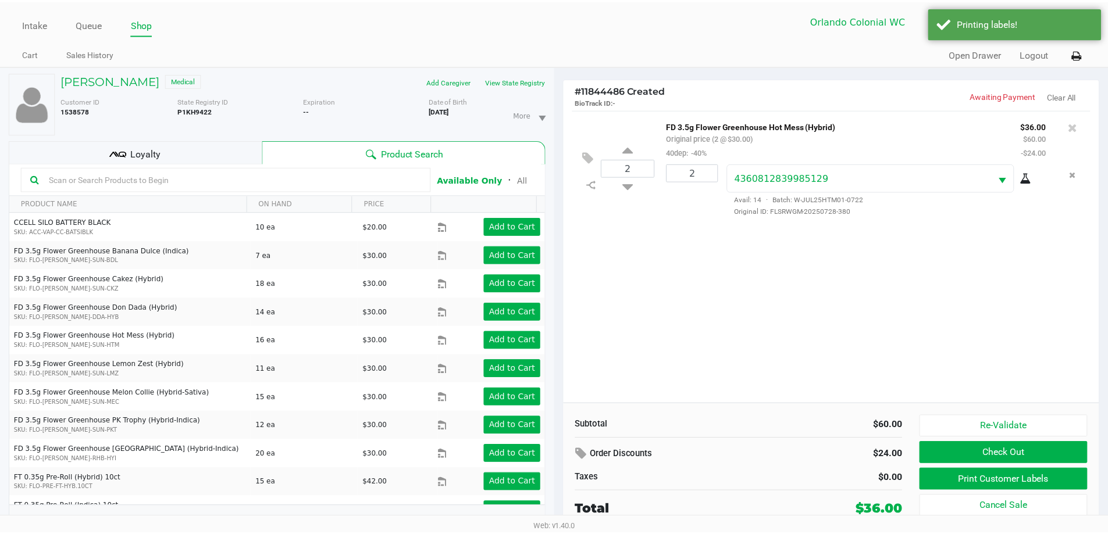
scroll to position [12, 0]
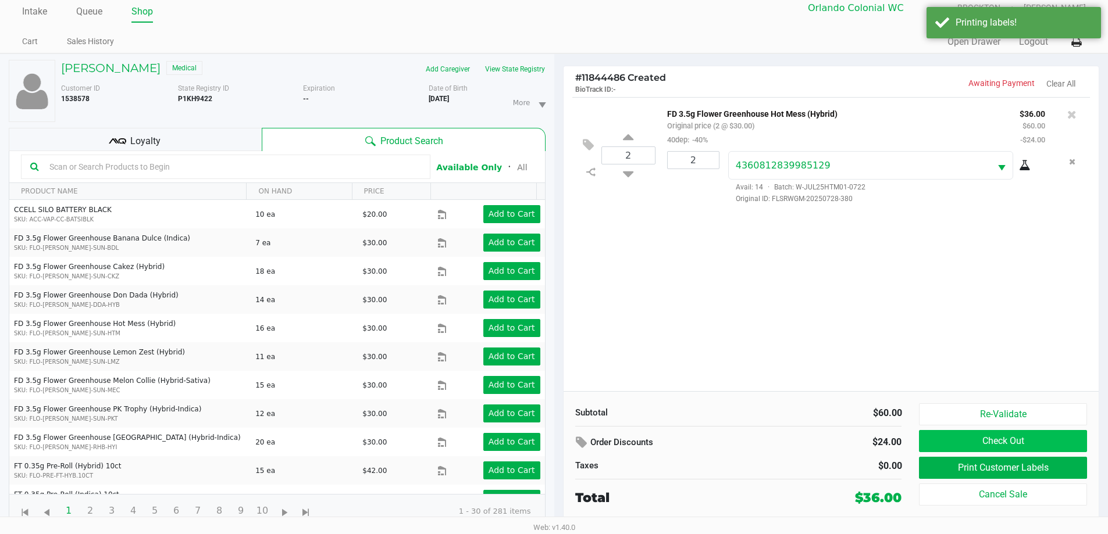
click at [558, 443] on button "Check Out" at bounding box center [1002, 441] width 167 height 22
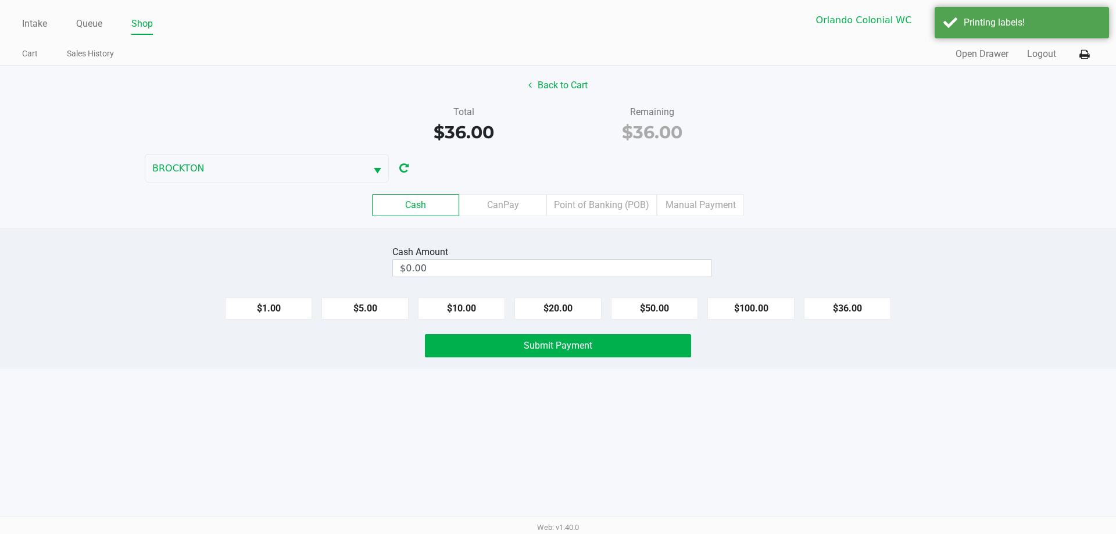
click at [376, 474] on div "Intake Queue Shop Orlando Colonial WC BROCKTON Madison Olsen Cart Sales History…" at bounding box center [558, 267] width 1116 height 534
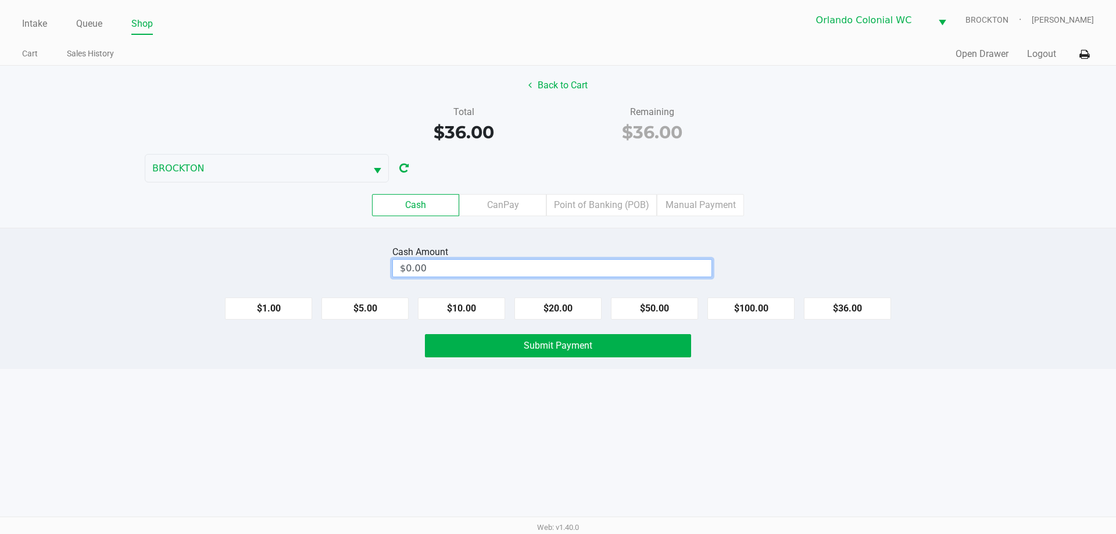
click at [481, 263] on input "$0.00" at bounding box center [552, 268] width 319 height 17
click at [384, 479] on div "Intake Queue Shop Orlando Colonial WC BROCKTON Madison Olsen Cart Sales History…" at bounding box center [558, 267] width 1116 height 534
type input "$40.00"
click at [508, 357] on button "Submit Payment" at bounding box center [558, 345] width 266 height 23
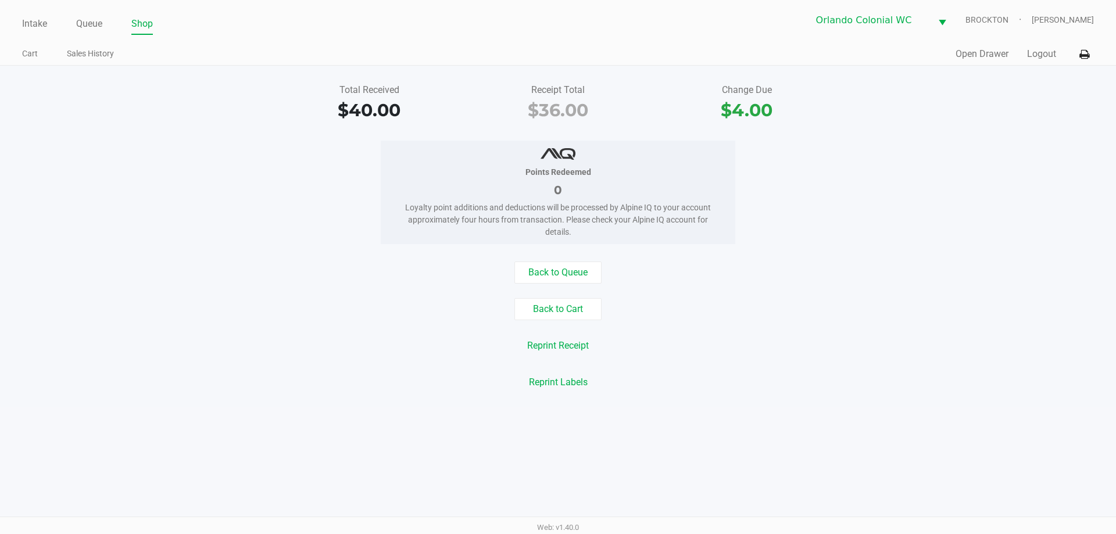
click at [252, 377] on div "Reprint Labels" at bounding box center [558, 383] width 1134 height 22
click at [558, 313] on button "Back to Cart" at bounding box center [558, 309] width 87 height 22
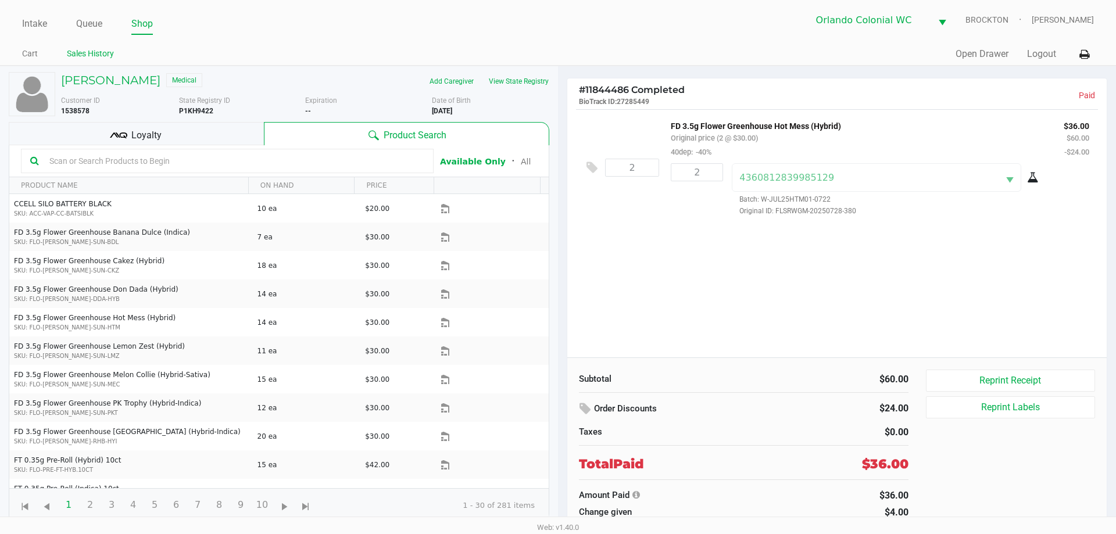
click at [87, 48] on link "Sales History" at bounding box center [90, 54] width 47 height 15
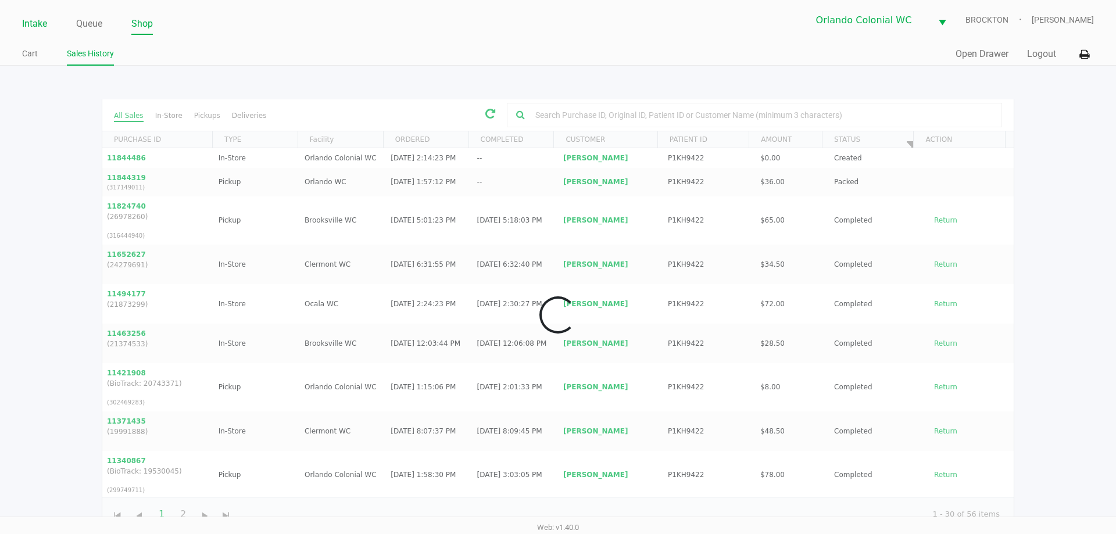
click at [37, 25] on link "Intake" at bounding box center [34, 24] width 25 height 16
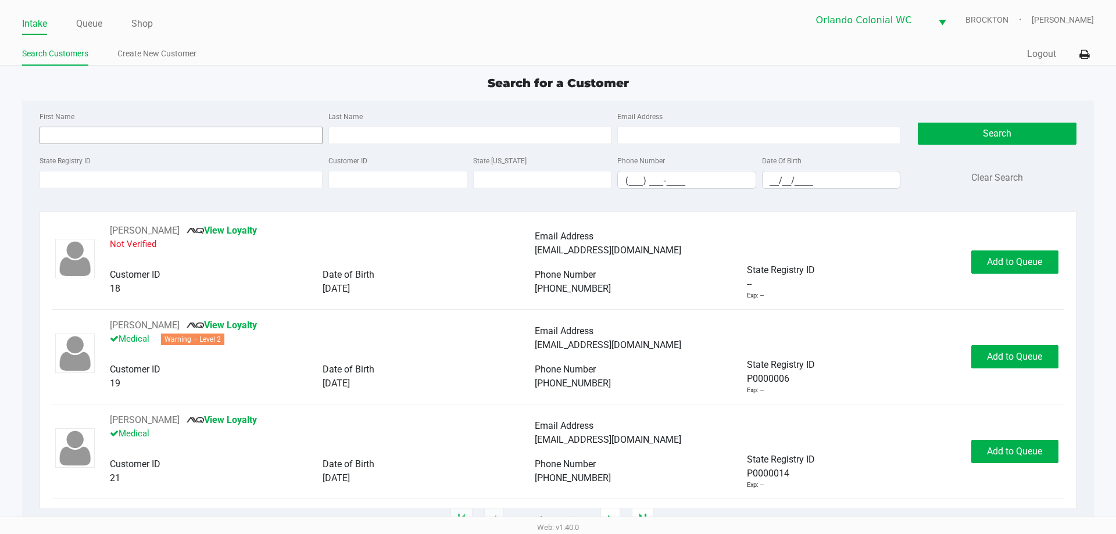
click at [192, 133] on input "First Name" at bounding box center [181, 135] width 283 height 17
type input "twila"
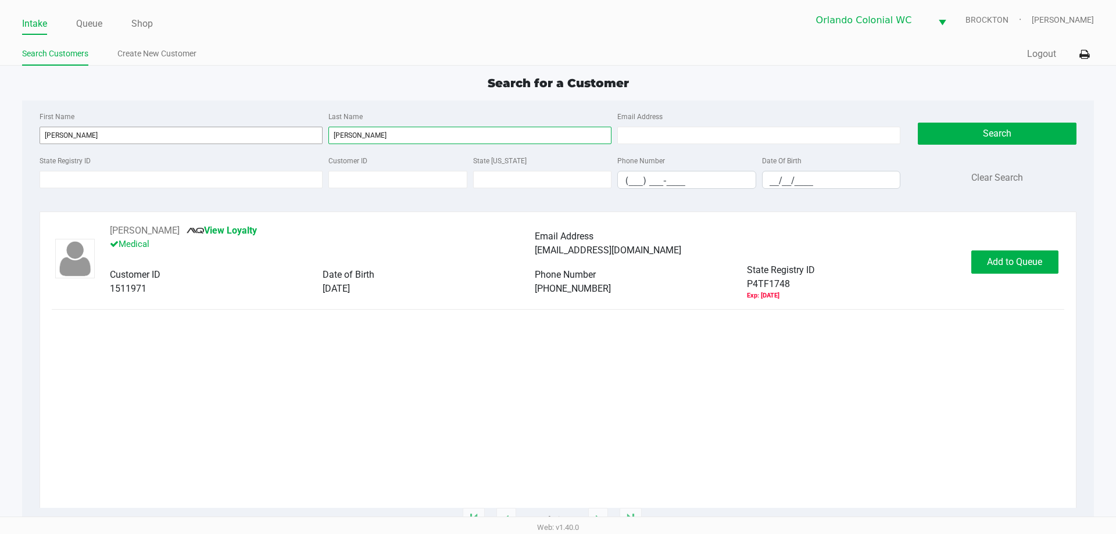
type input "moore"
click at [558, 269] on button "Add to Queue" at bounding box center [1014, 262] width 87 height 23
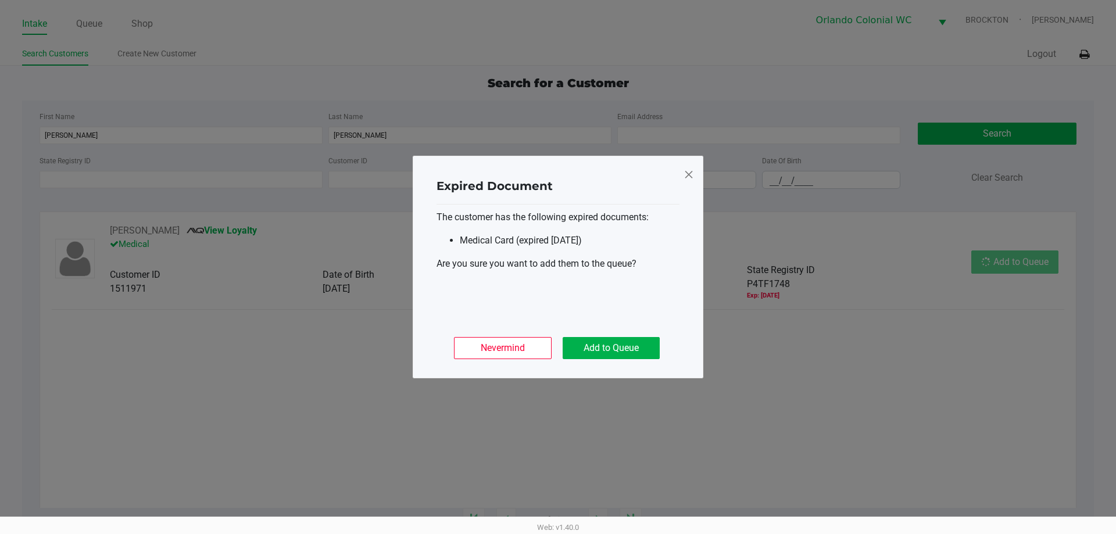
click at [558, 358] on button "Add to Queue" at bounding box center [611, 348] width 97 height 22
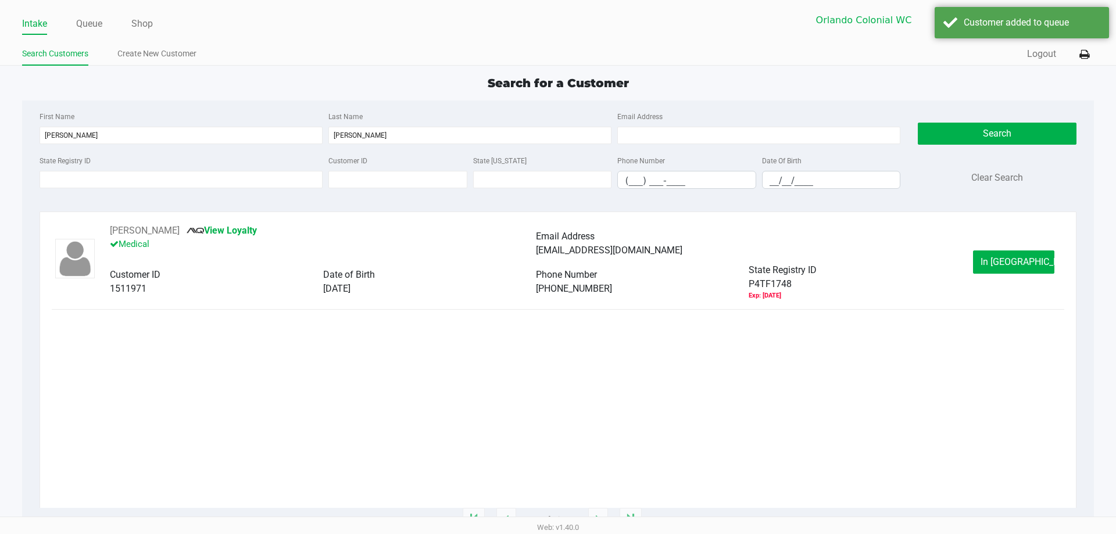
click at [558, 267] on span "In Queue" at bounding box center [1030, 261] width 98 height 11
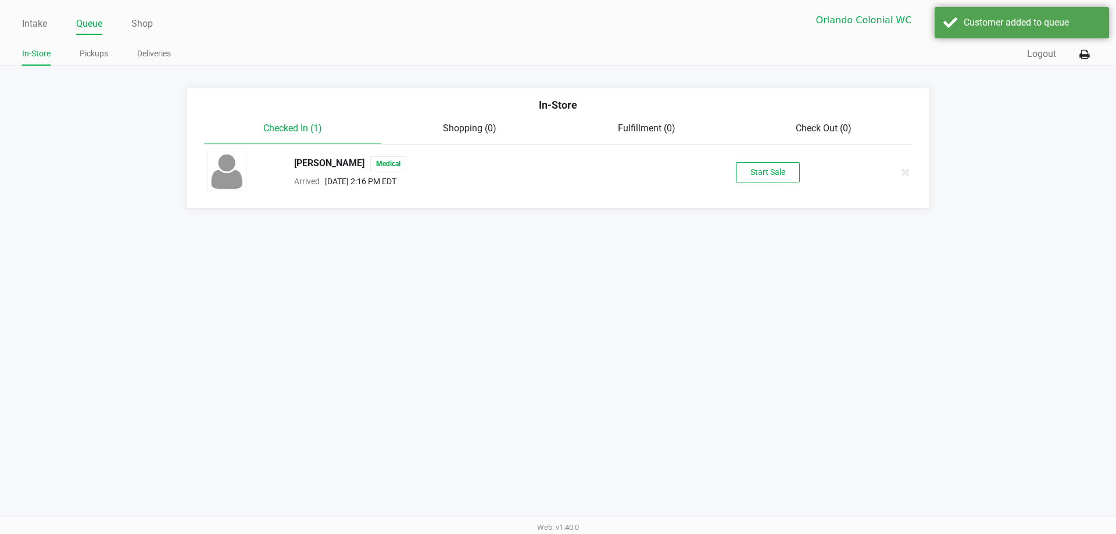
click at [558, 174] on button "Start Sale" at bounding box center [768, 172] width 64 height 20
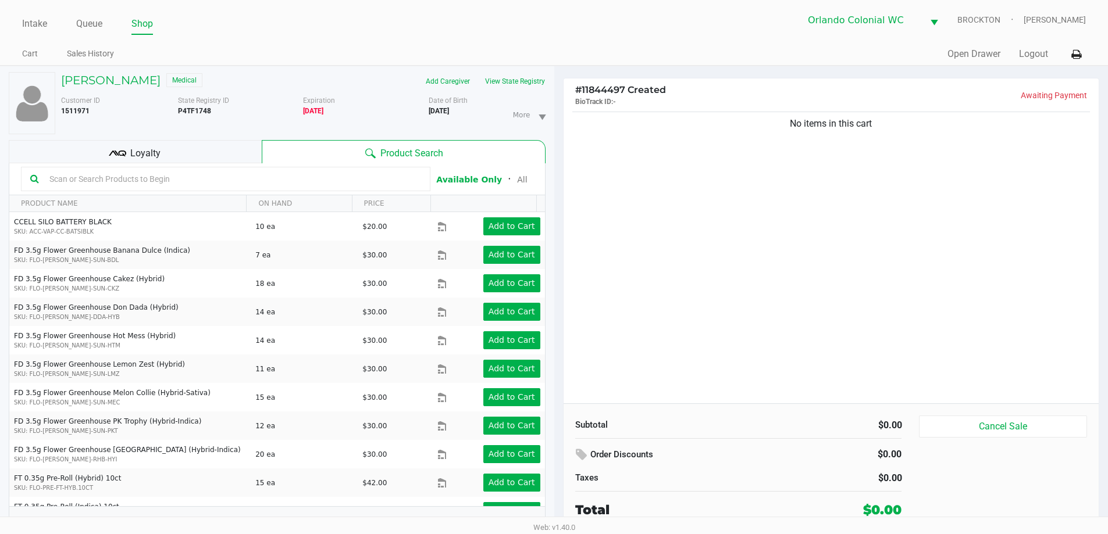
click at [122, 178] on input "text" at bounding box center [233, 178] width 376 height 17
click at [527, 77] on button "View State Registry" at bounding box center [511, 81] width 68 height 19
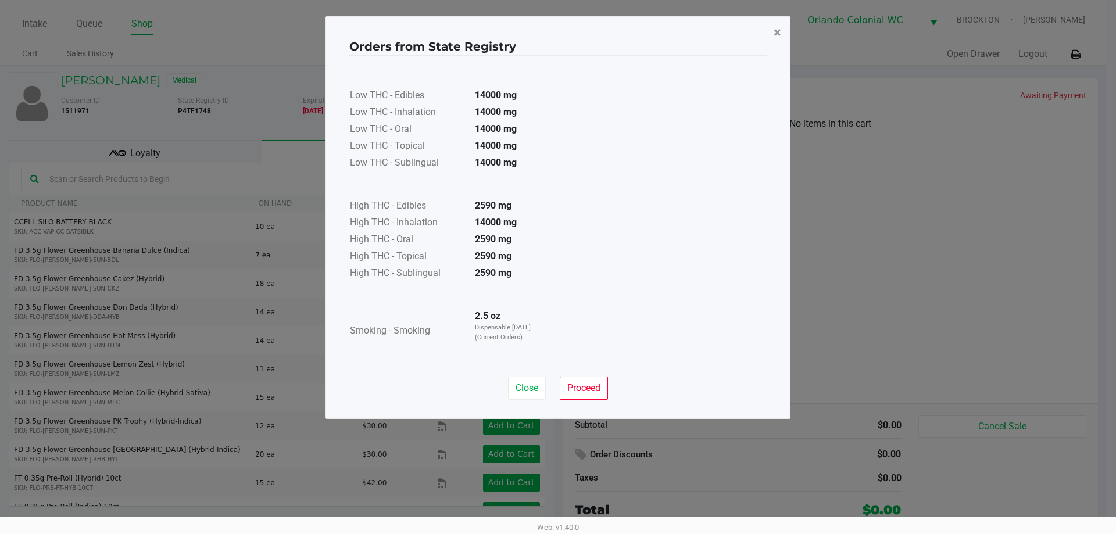
click at [558, 37] on button "×" at bounding box center [778, 32] width 26 height 33
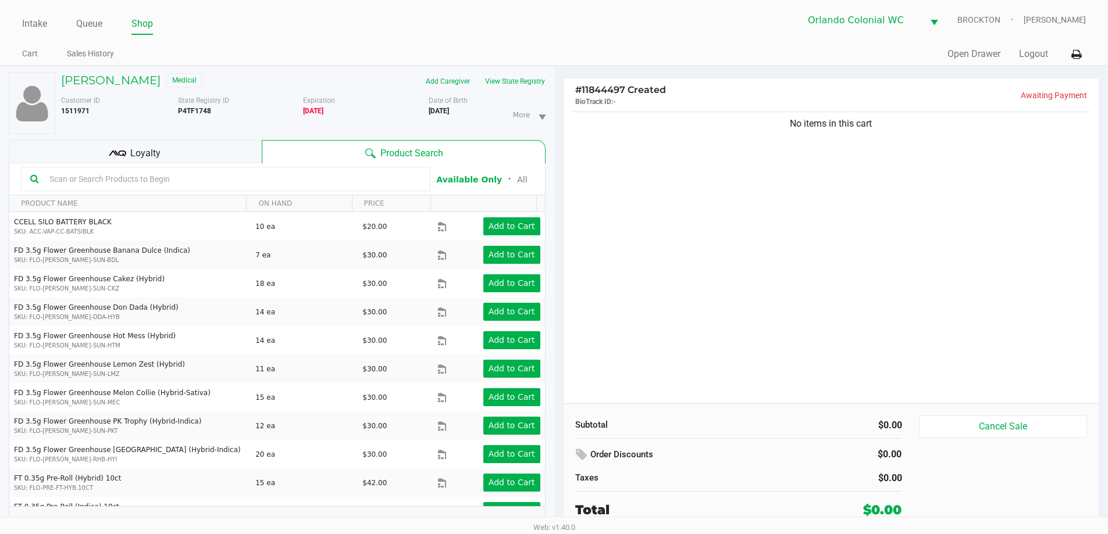
click at [116, 177] on input "text" at bounding box center [233, 178] width 376 height 17
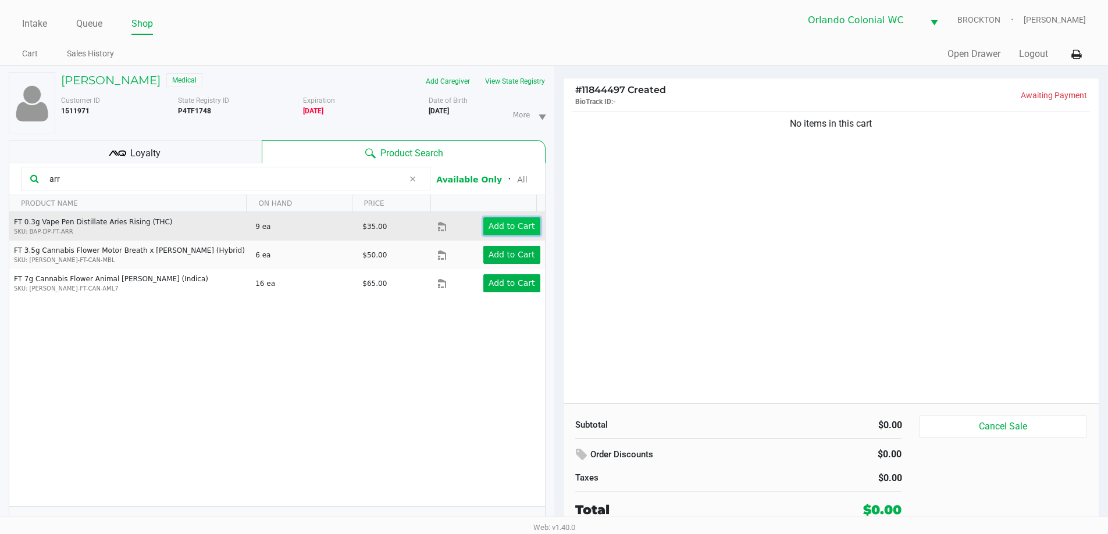
click at [520, 220] on button "Add to Cart" at bounding box center [511, 226] width 57 height 18
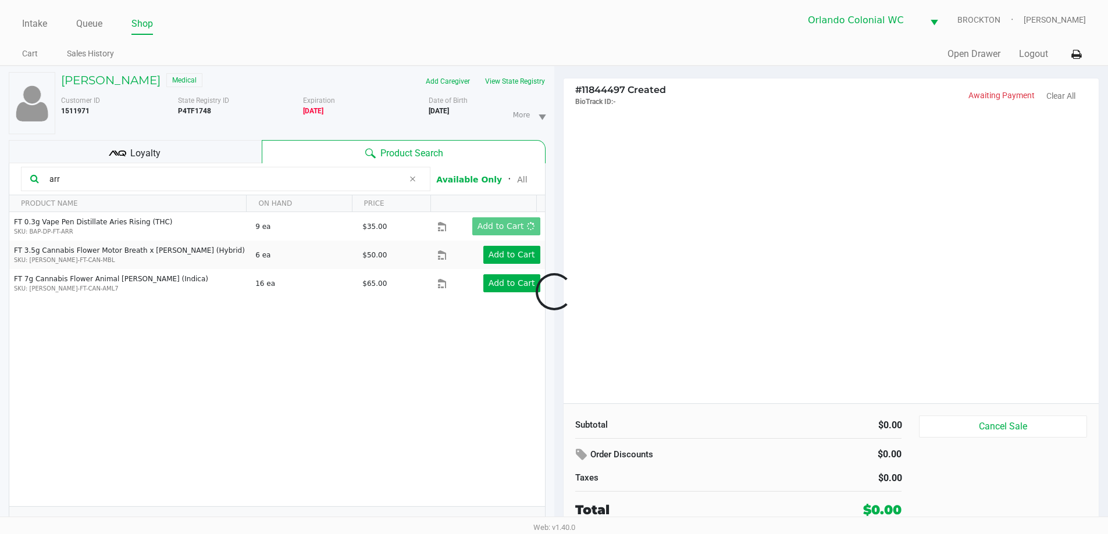
click at [245, 182] on div at bounding box center [554, 292] width 1108 height 337
click at [241, 180] on div at bounding box center [554, 292] width 1108 height 337
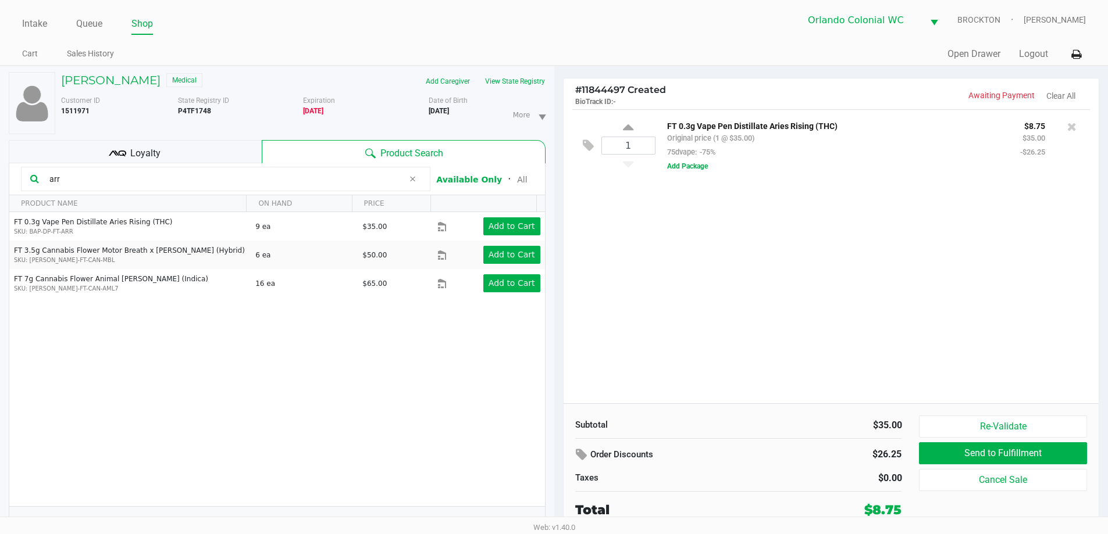
click at [241, 180] on input "arr" at bounding box center [224, 178] width 359 height 17
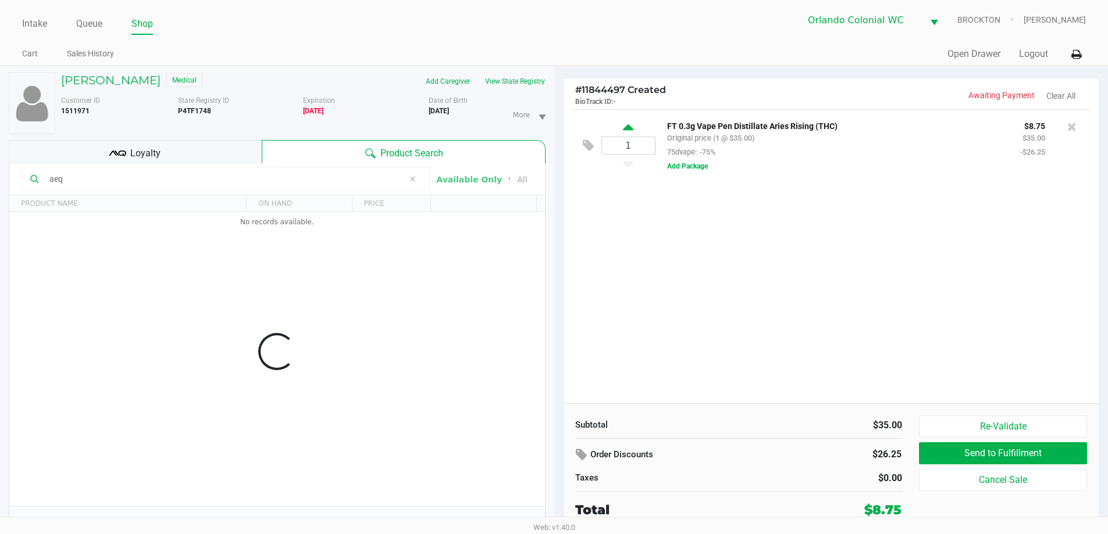
type input "aeq"
click at [558, 126] on icon at bounding box center [628, 129] width 10 height 15
type input "2"
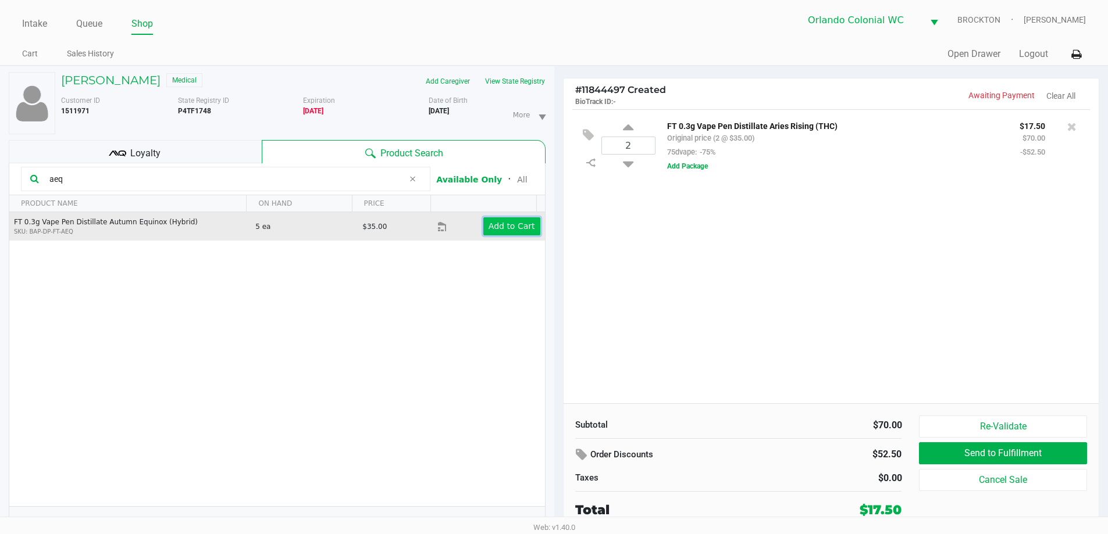
click at [510, 228] on app-button-loader "Add to Cart" at bounding box center [511, 226] width 47 height 9
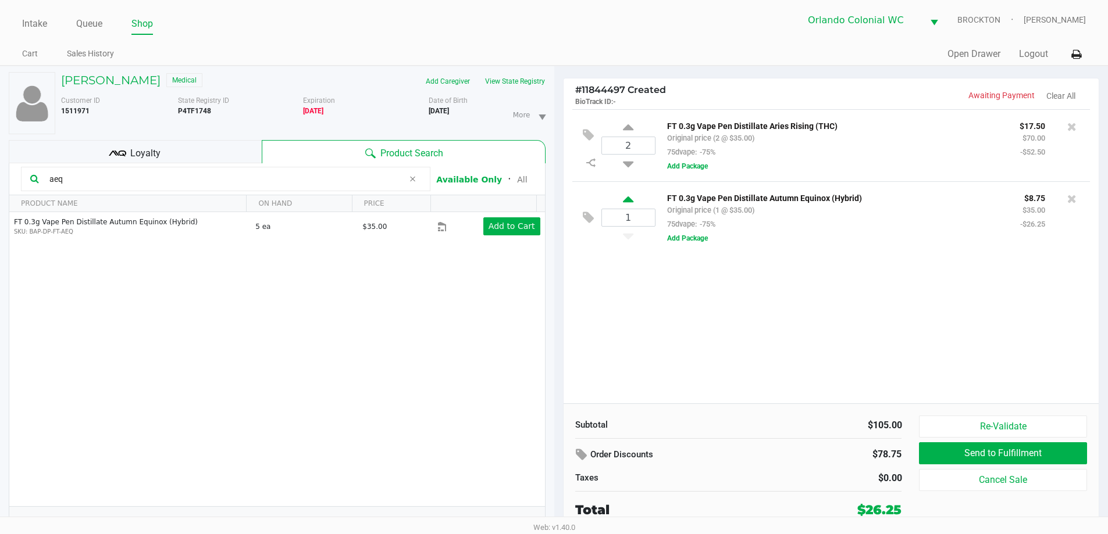
click at [558, 199] on icon at bounding box center [628, 201] width 10 height 15
type input "2"
click at [127, 178] on input "aeq" at bounding box center [224, 178] width 359 height 17
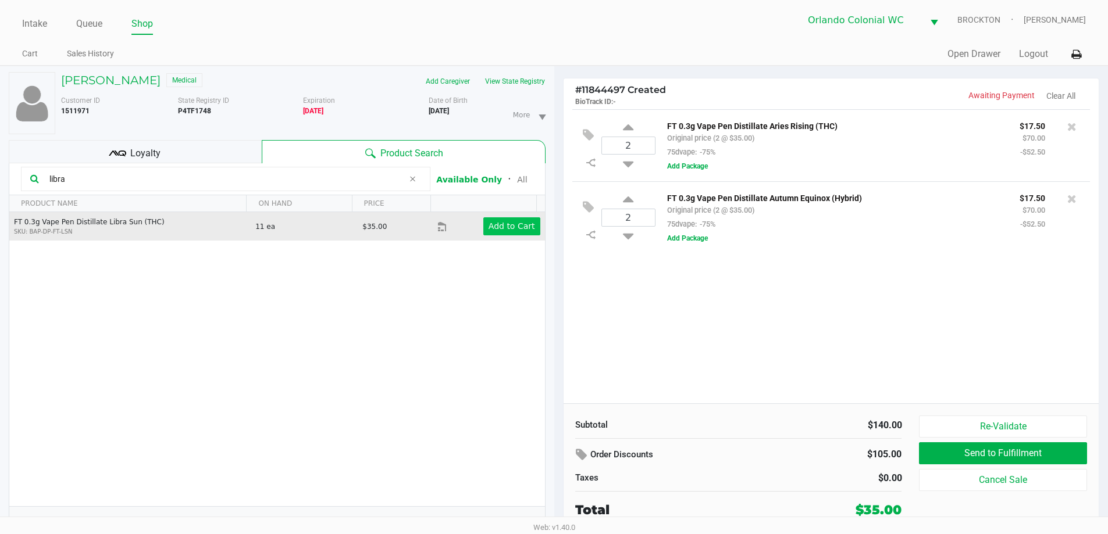
type input "libra"
click at [522, 227] on app-button-loader "Add to Cart" at bounding box center [511, 226] width 47 height 9
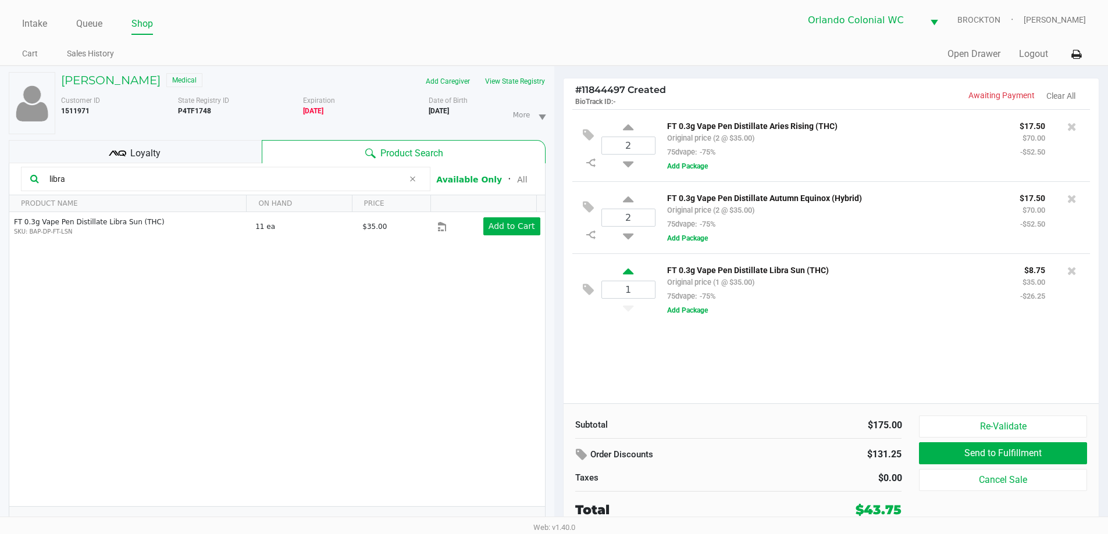
click at [558, 273] on icon at bounding box center [628, 273] width 10 height 15
type input "2"
click at [187, 144] on div "Loyalty" at bounding box center [135, 151] width 253 height 23
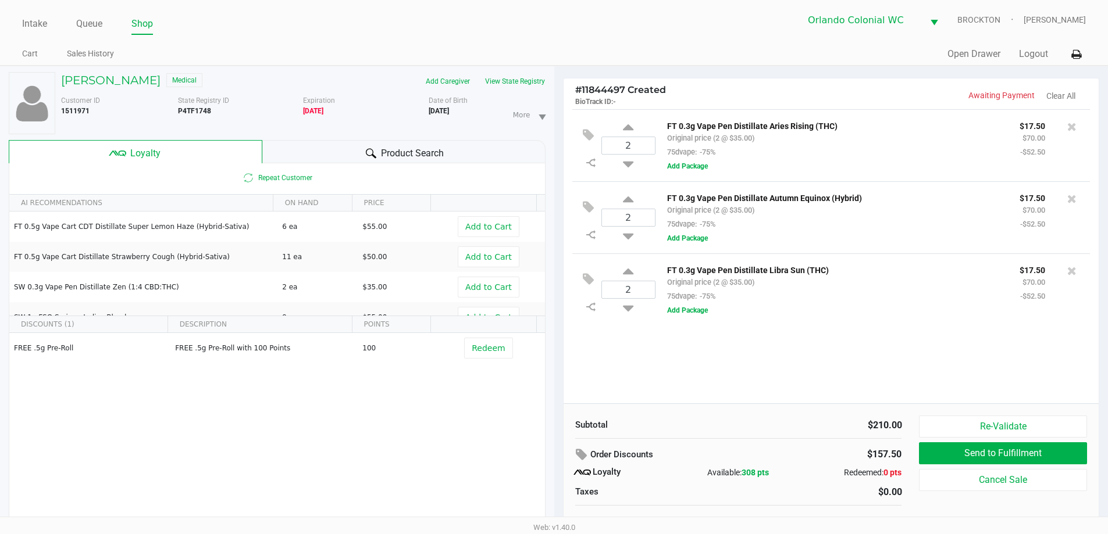
drag, startPoint x: 382, startPoint y: 144, endPoint x: 362, endPoint y: 162, distance: 27.2
click at [384, 149] on div "Product Search" at bounding box center [403, 151] width 283 height 23
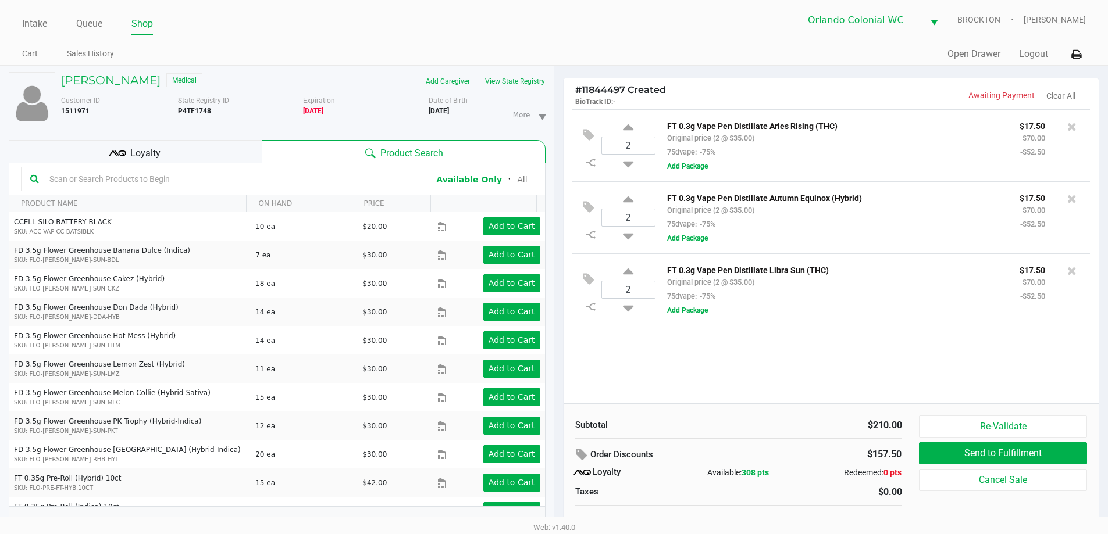
click at [226, 181] on input "text" at bounding box center [233, 178] width 376 height 17
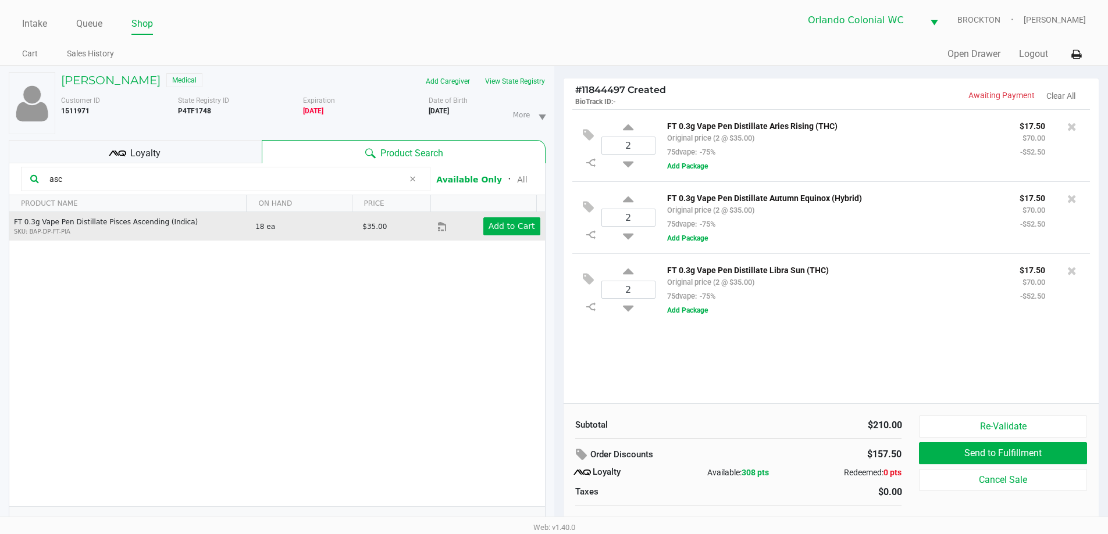
type input "asc"
click at [489, 216] on td "Add to Cart" at bounding box center [490, 226] width 107 height 28
click at [492, 227] on app-button-loader "Add to Cart" at bounding box center [511, 226] width 47 height 9
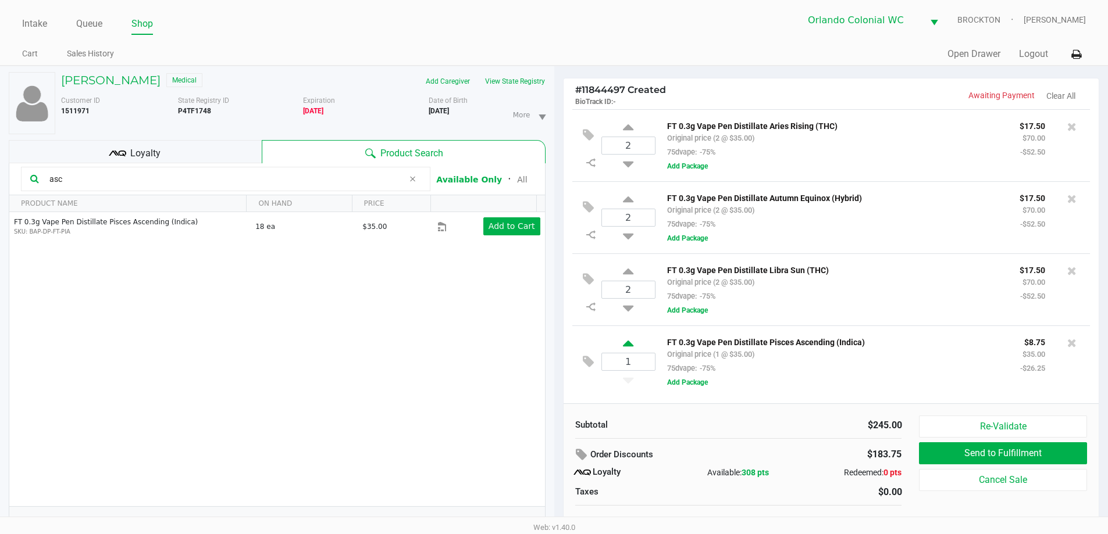
click at [558, 345] on icon at bounding box center [628, 345] width 10 height 15
type input "2"
click at [108, 185] on input "asc" at bounding box center [224, 178] width 359 height 17
click at [107, 185] on input "asc" at bounding box center [224, 178] width 359 height 17
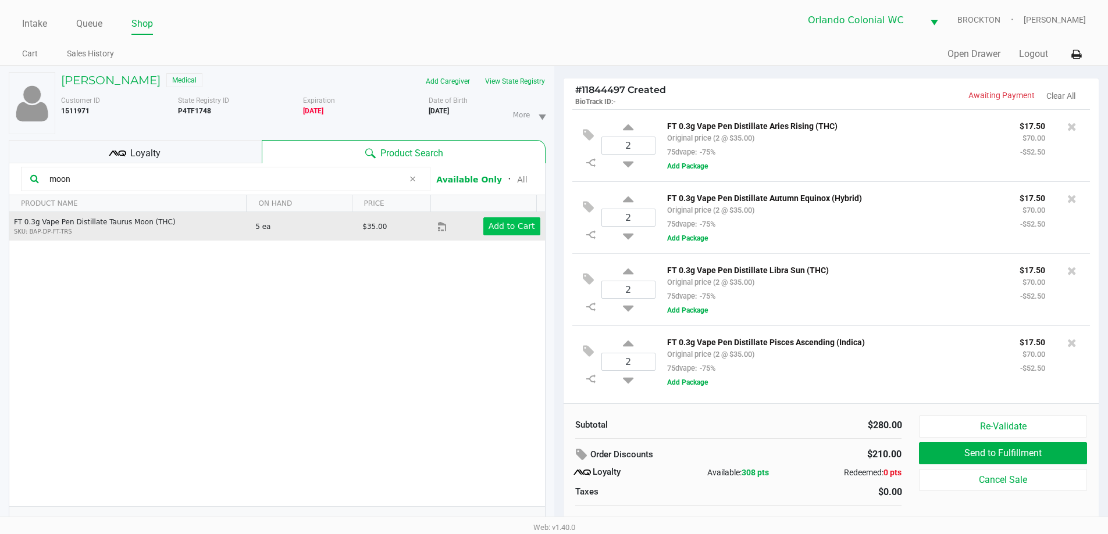
type input "moon"
click at [523, 230] on app-button-loader "Add to Cart" at bounding box center [511, 226] width 47 height 9
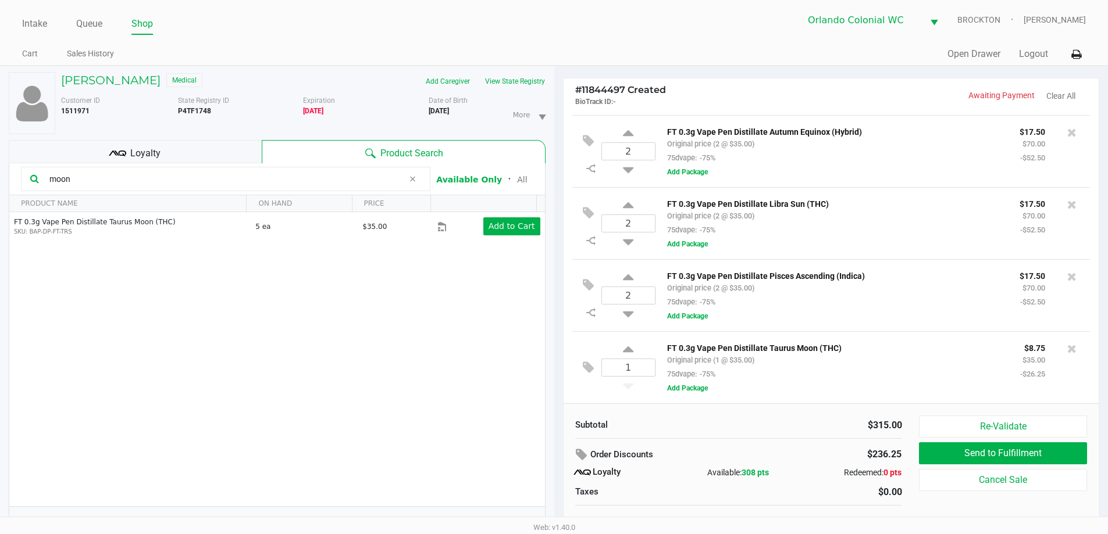
scroll to position [12, 0]
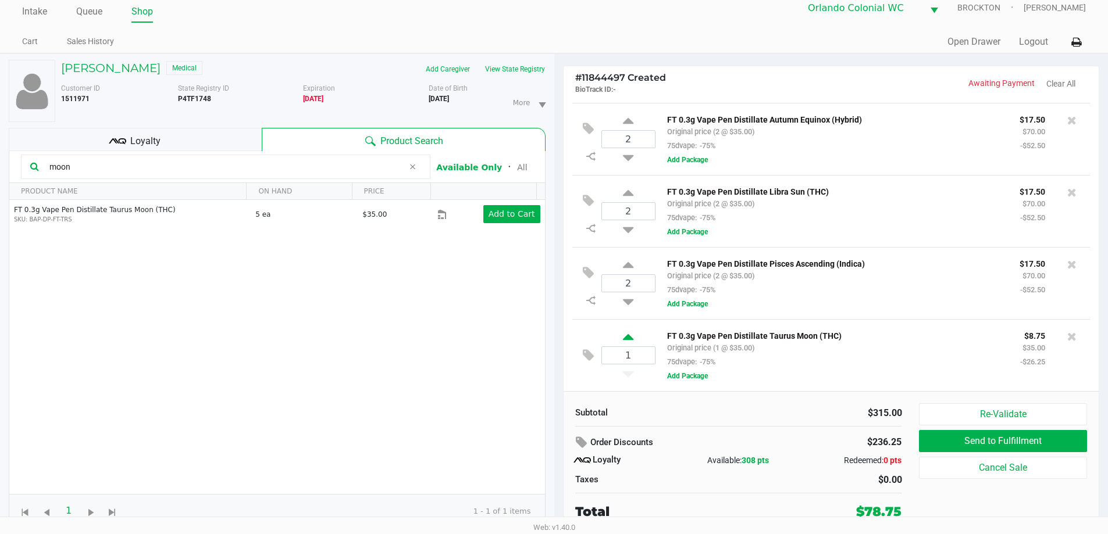
click at [558, 337] on icon at bounding box center [628, 339] width 10 height 15
type input "2"
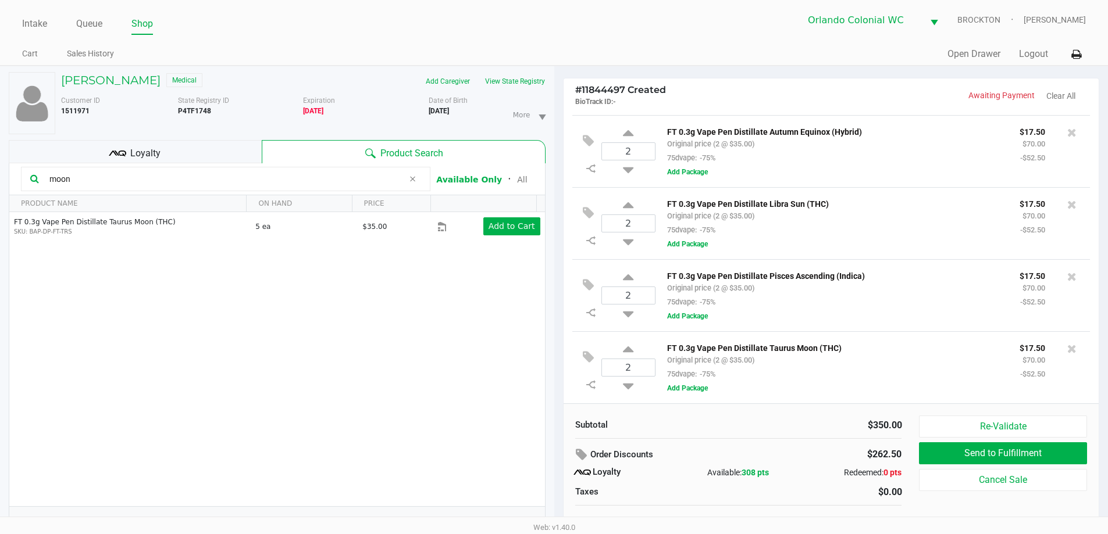
click at [198, 150] on div "Loyalty" at bounding box center [135, 151] width 253 height 23
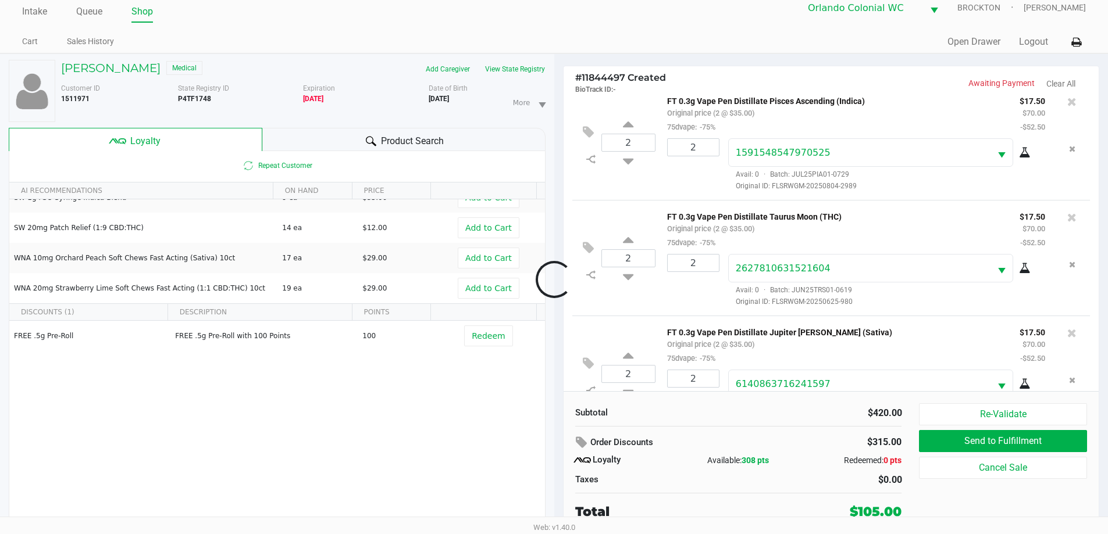
scroll to position [403, 0]
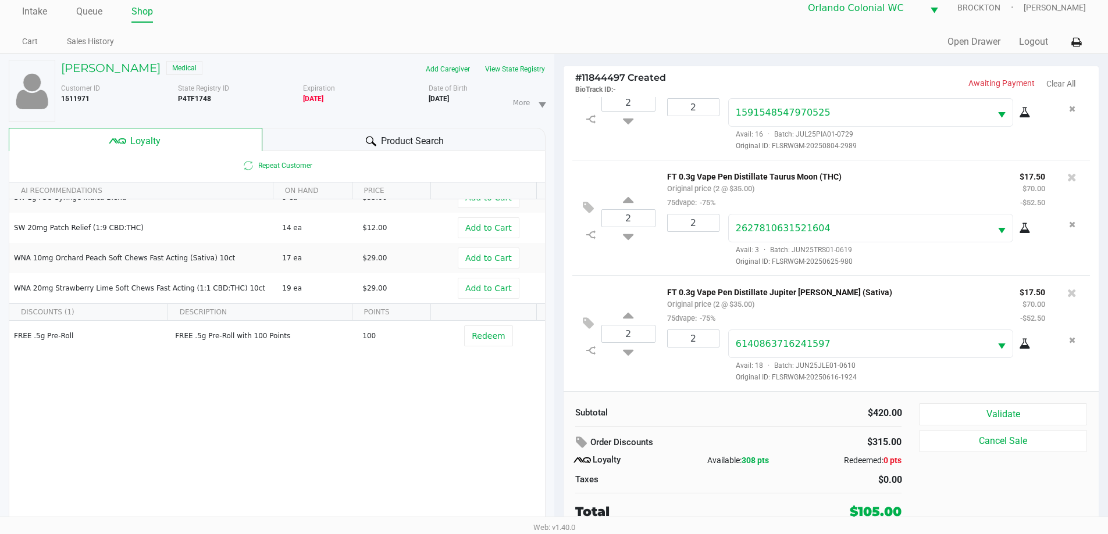
click at [558, 417] on button "Validate" at bounding box center [1002, 414] width 167 height 22
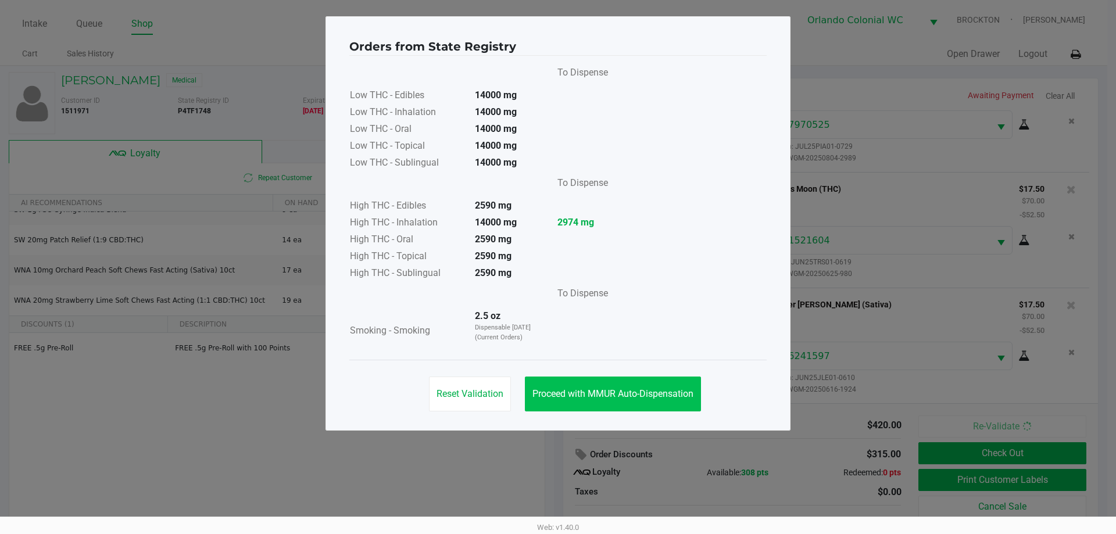
click at [558, 392] on span "Proceed with MMUR Auto-Dispensation" at bounding box center [613, 393] width 161 height 11
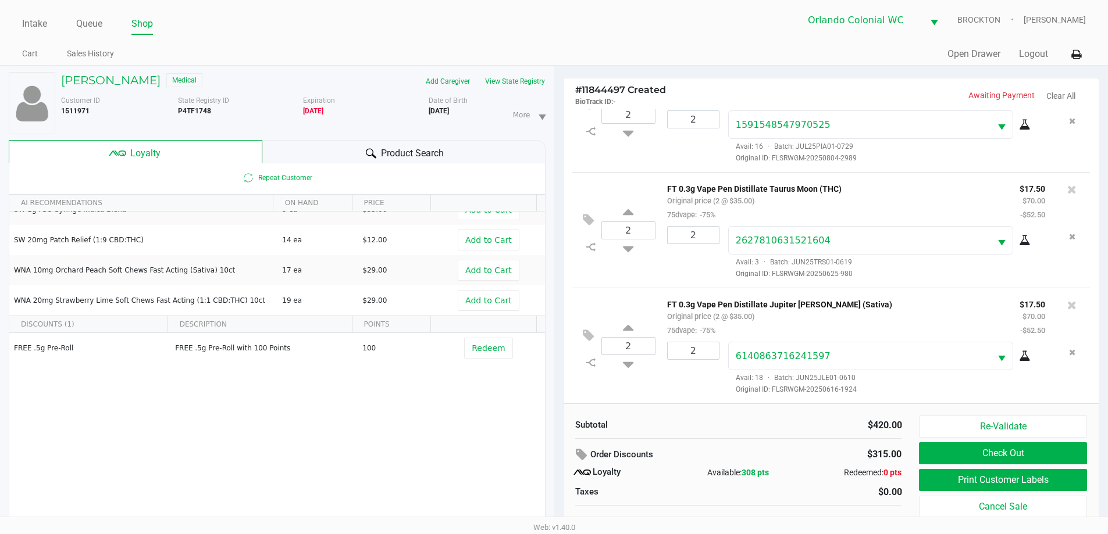
click at [558, 487] on button "Print Customer Labels" at bounding box center [1002, 480] width 167 height 22
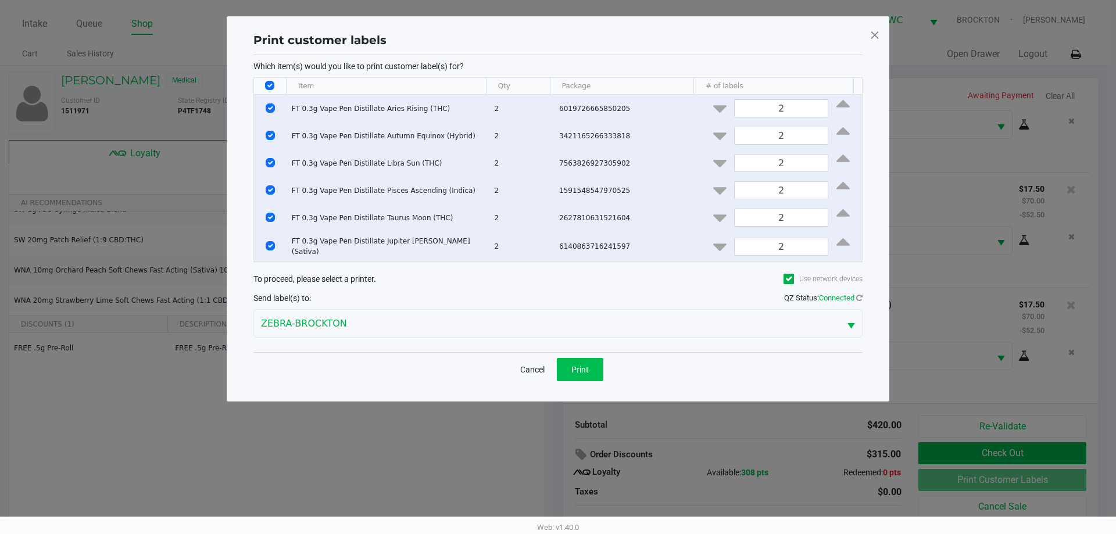
click at [558, 359] on button "Print" at bounding box center [580, 369] width 47 height 23
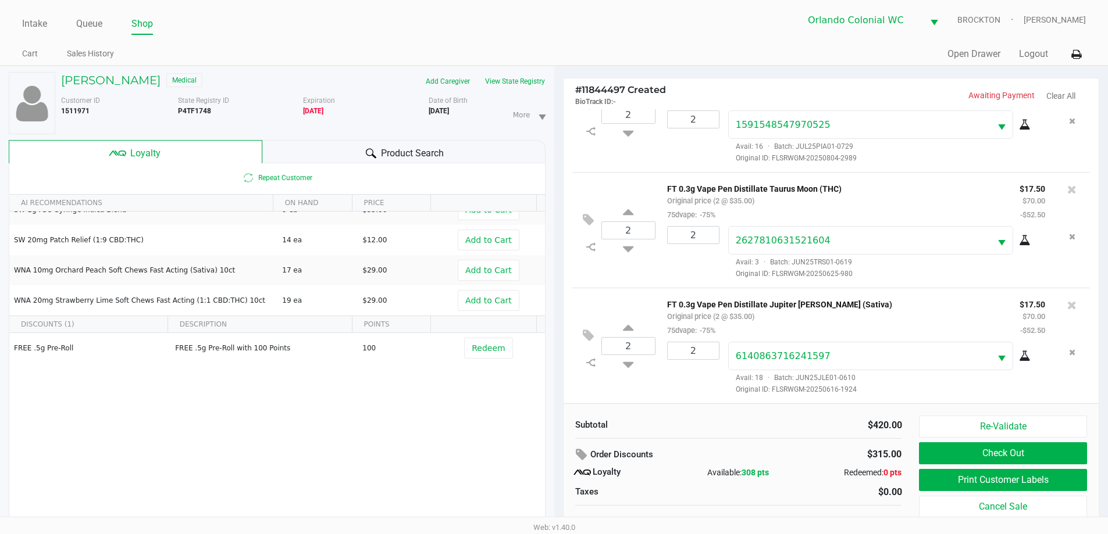
scroll to position [12, 0]
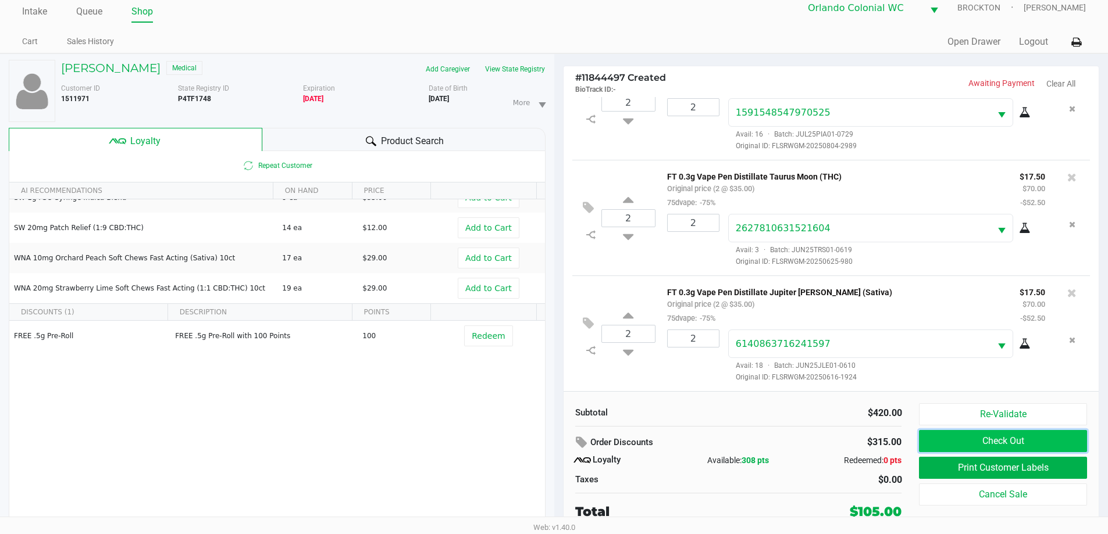
click at [558, 451] on button "Check Out" at bounding box center [1002, 441] width 167 height 22
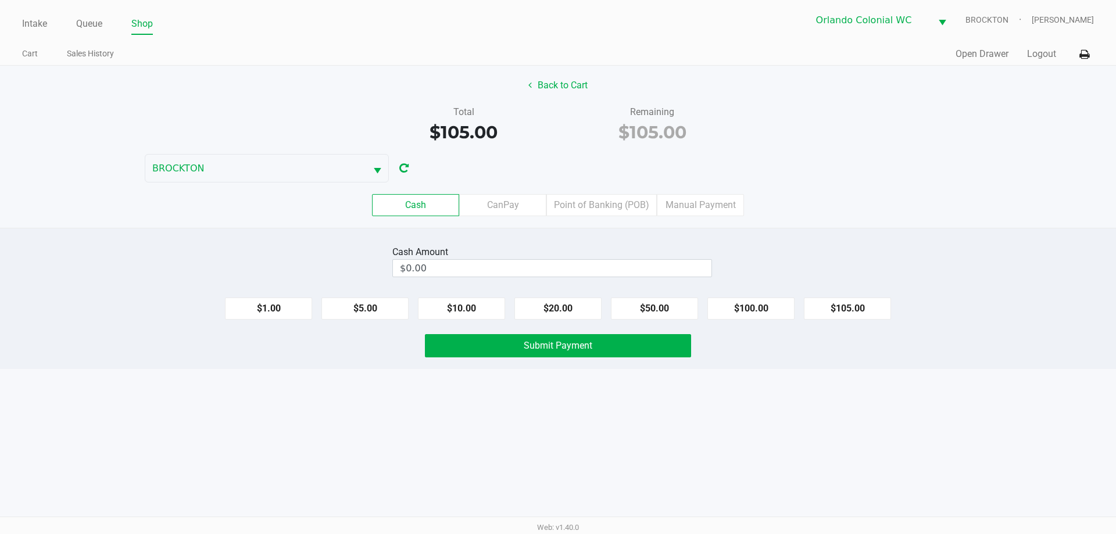
click at [558, 202] on label "Point of Banking (POB)" at bounding box center [602, 205] width 110 height 22
click at [0, 0] on 7 "Point of Banking (POB)" at bounding box center [0, 0] width 0 height 0
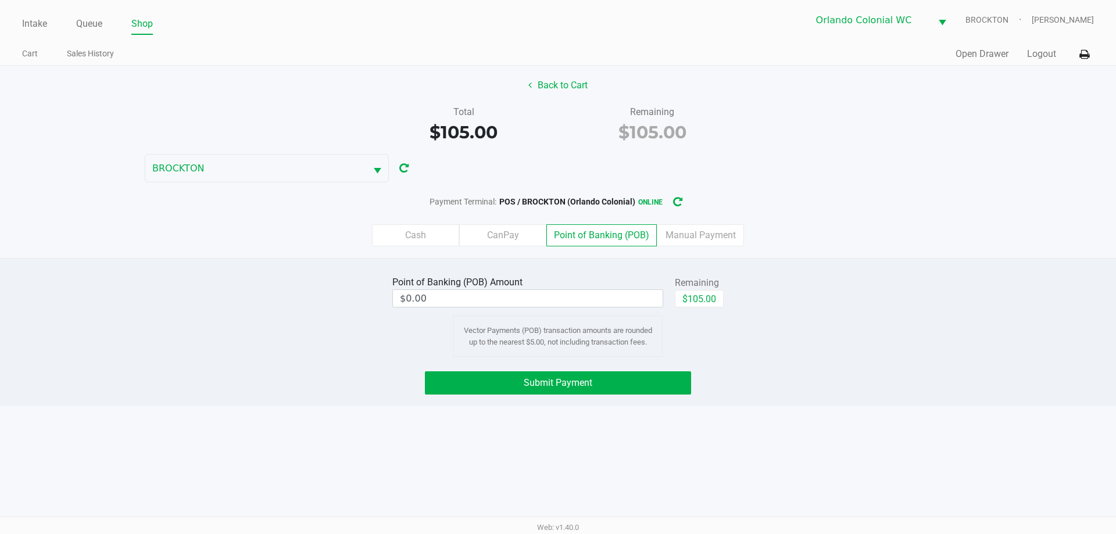
click at [558, 297] on button "$105.00" at bounding box center [699, 298] width 49 height 17
type input "$105.00"
click at [462, 382] on button "Submit Payment" at bounding box center [558, 383] width 266 height 23
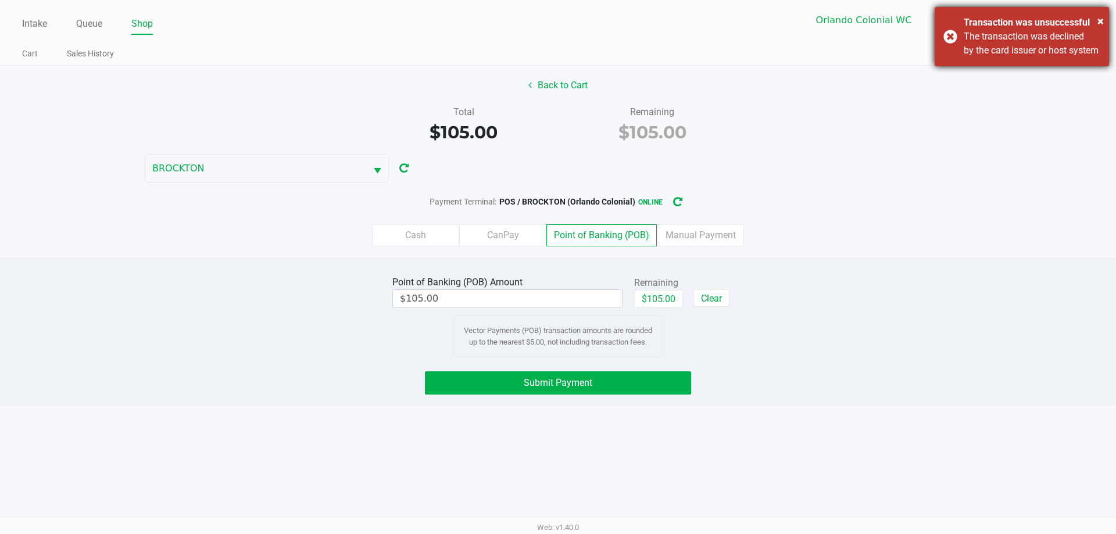
click at [558, 56] on div "× Transaction was unsuccessful The transaction was declined by the card issuer …" at bounding box center [1022, 36] width 174 height 59
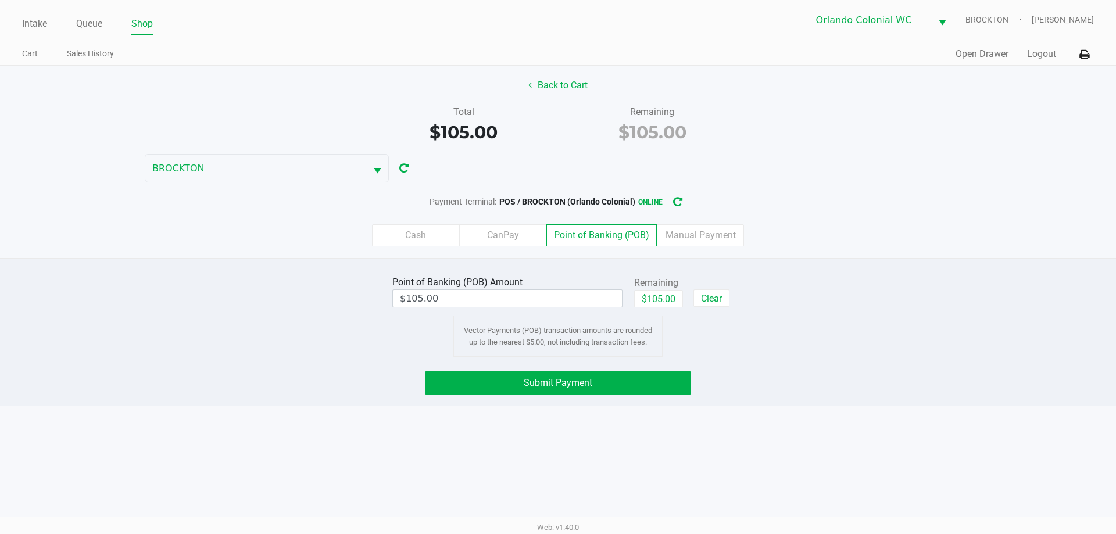
click at [467, 392] on button "Submit Payment" at bounding box center [558, 383] width 266 height 23
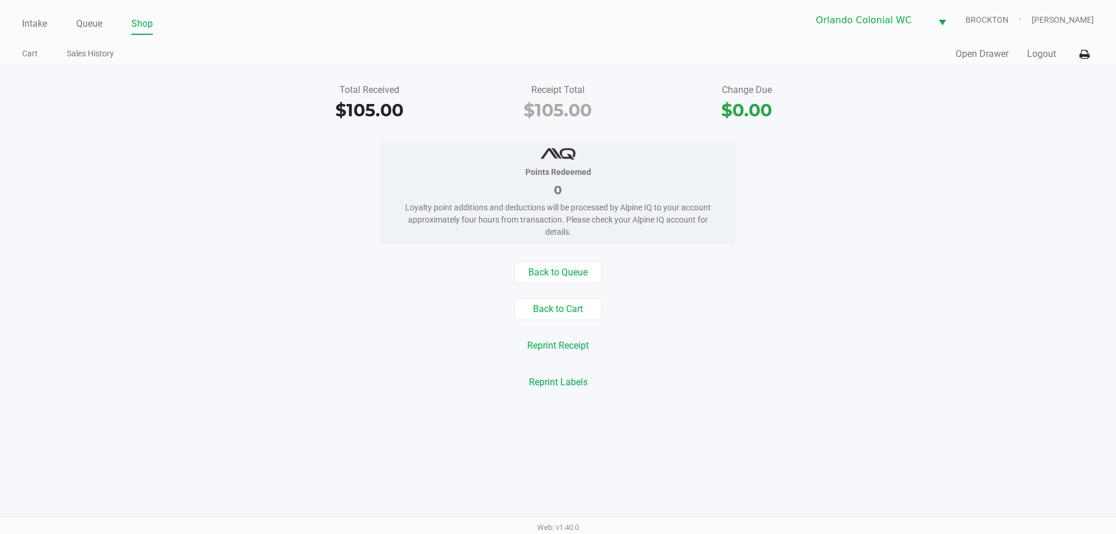
click at [313, 385] on div "Reprint Labels" at bounding box center [558, 383] width 1134 height 22
click at [558, 318] on button "Back to Cart" at bounding box center [558, 309] width 87 height 22
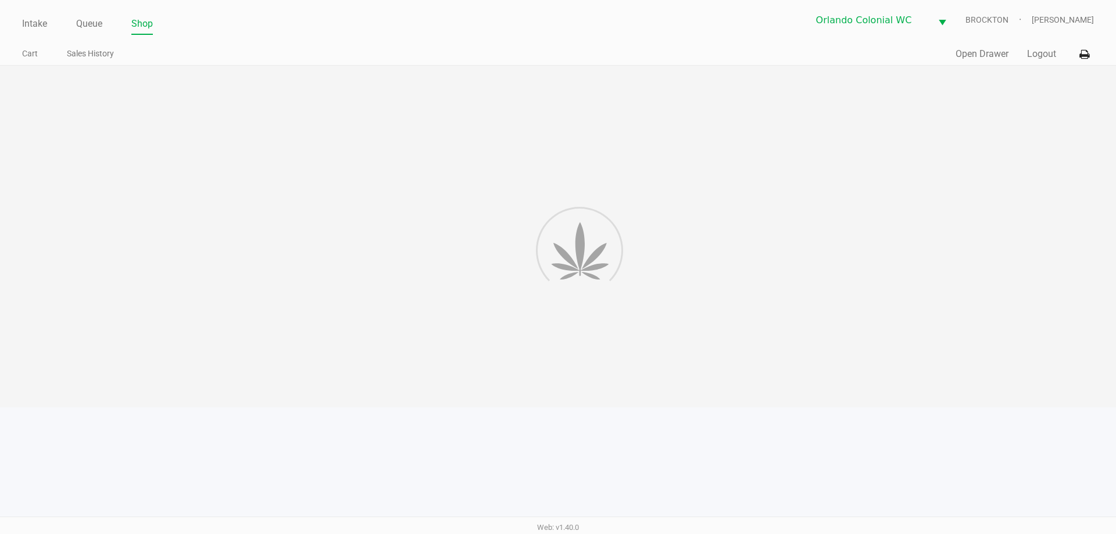
click at [558, 295] on div at bounding box center [558, 237] width 1116 height 342
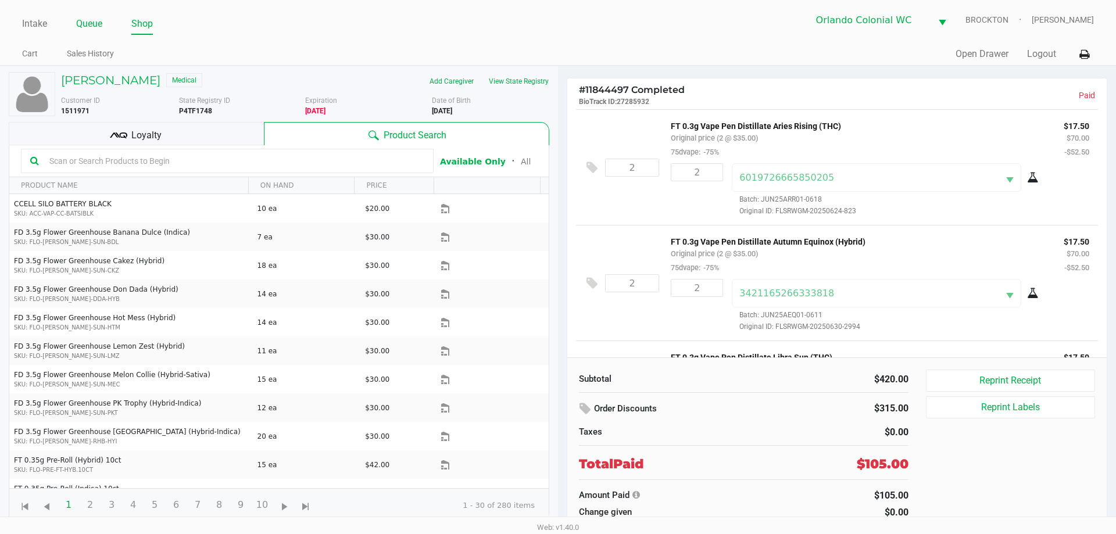
click at [93, 23] on link "Queue" at bounding box center [89, 24] width 26 height 16
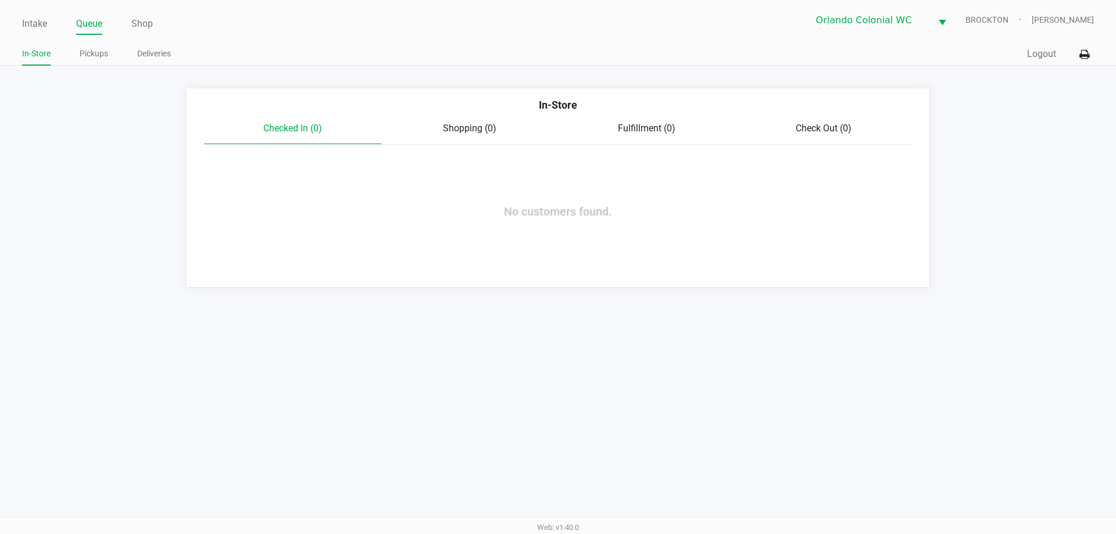
click at [41, 11] on div "Intake Queue Shop Orlando Colonial WC BROCKTON Madison Olsen" at bounding box center [557, 20] width 1071 height 28
click at [30, 26] on link "Intake" at bounding box center [34, 24] width 25 height 16
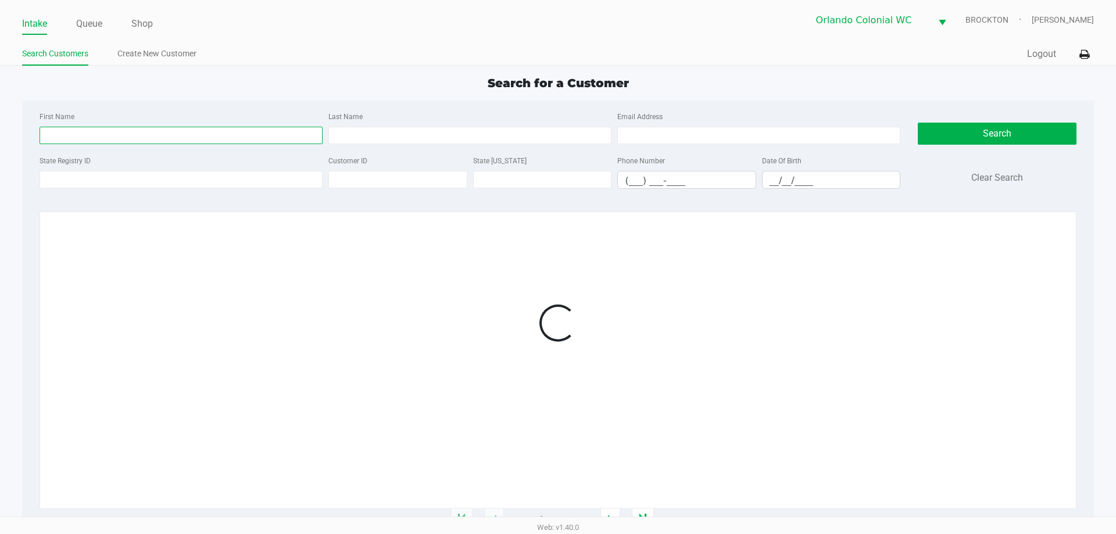
click at [160, 127] on input "First Name" at bounding box center [181, 135] width 283 height 17
type input "marko"
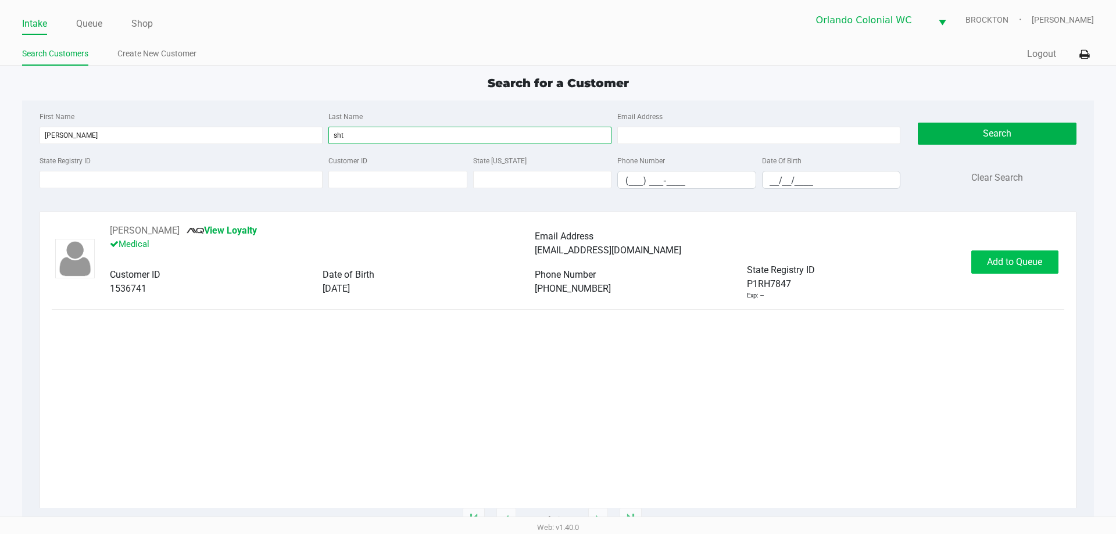
type input "sht"
click at [558, 259] on span "Add to Queue" at bounding box center [1014, 261] width 55 height 11
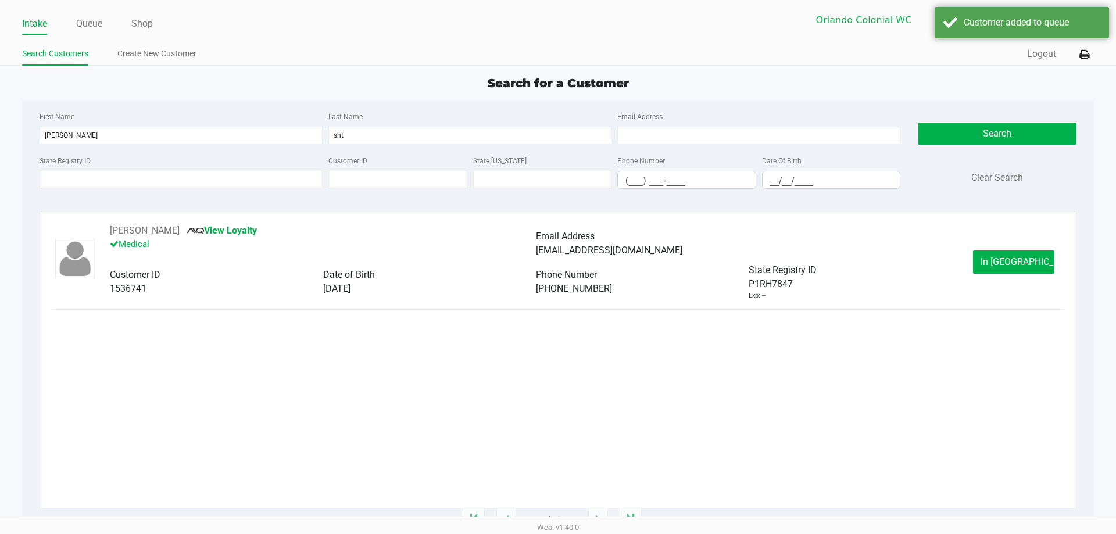
click at [558, 261] on span "In Queue" at bounding box center [1030, 261] width 98 height 11
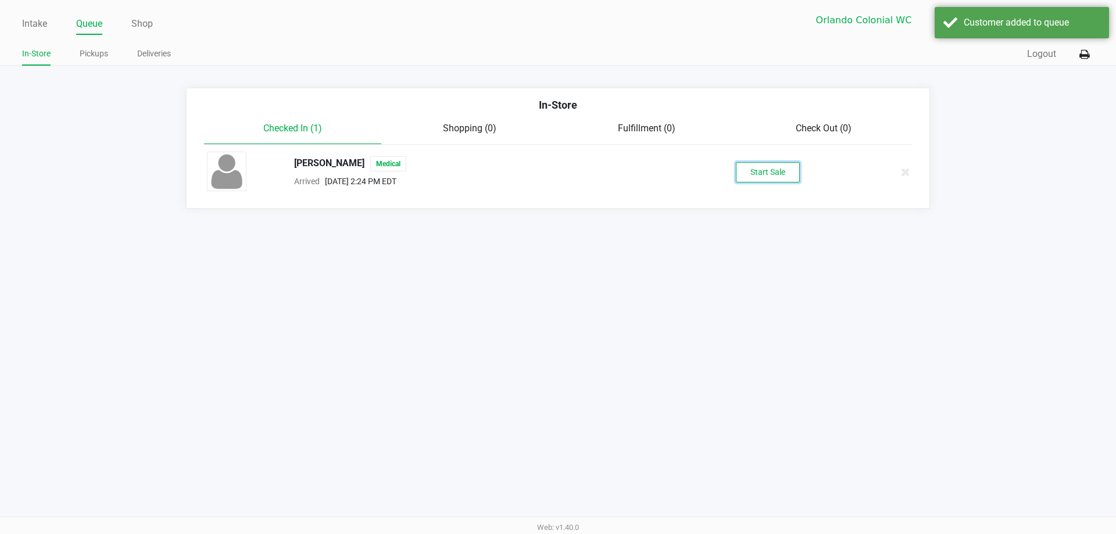
click at [558, 176] on button "Start Sale" at bounding box center [768, 172] width 64 height 20
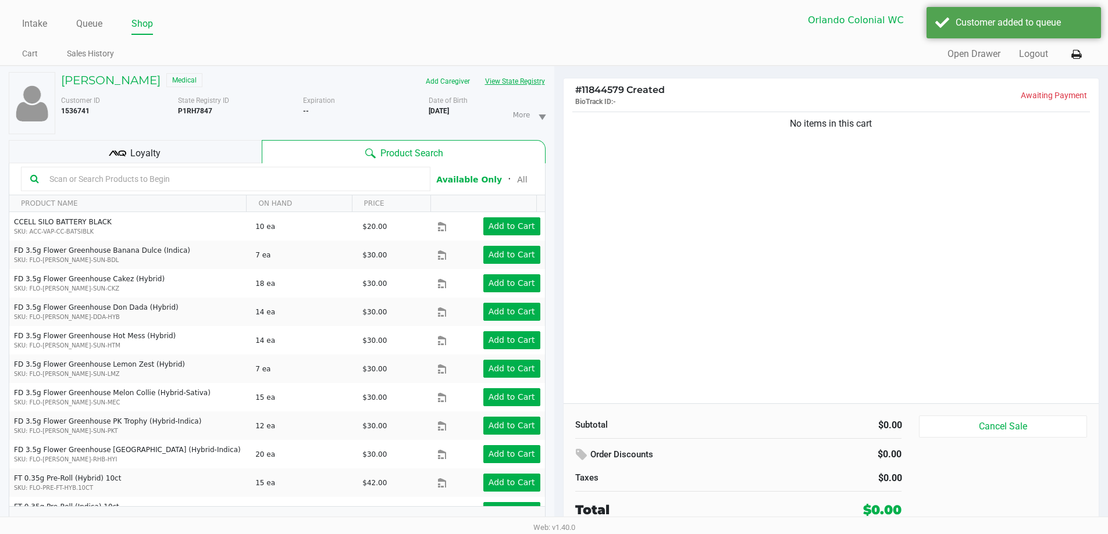
click at [518, 81] on button "View State Registry" at bounding box center [511, 81] width 68 height 19
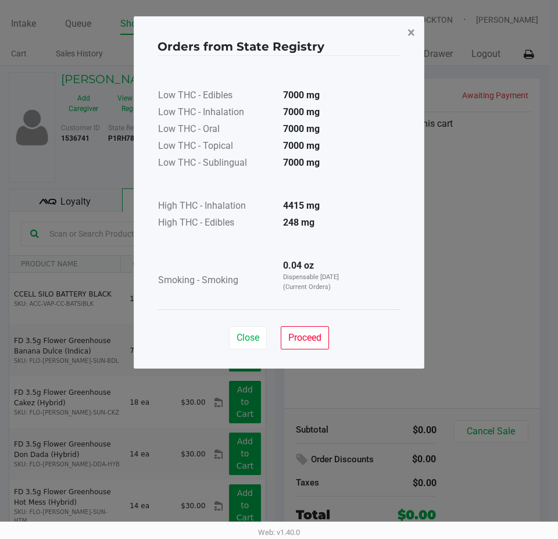
click at [410, 24] on span "×" at bounding box center [412, 32] width 8 height 16
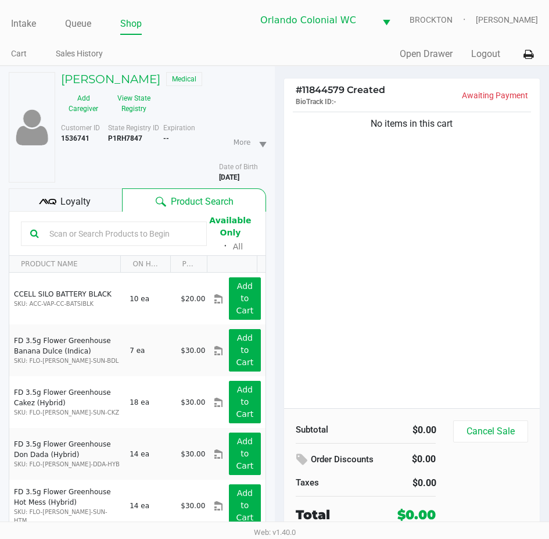
click at [119, 142] on div "State Registry ID P1RH7847" at bounding box center [136, 153] width 56 height 60
click at [122, 140] on b "P1RH7847" at bounding box center [125, 138] width 34 height 8
copy b "P1RH7847"
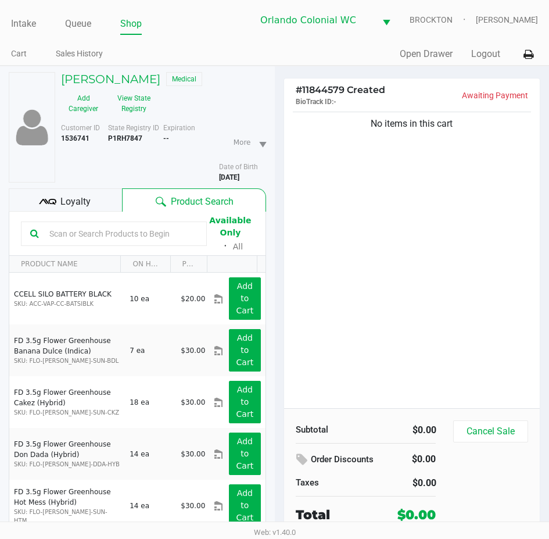
click at [228, 176] on b "5/14/1995" at bounding box center [229, 177] width 20 height 8
copy div "5/14/1995"
click at [86, 198] on span "Loyalty" at bounding box center [75, 202] width 30 height 14
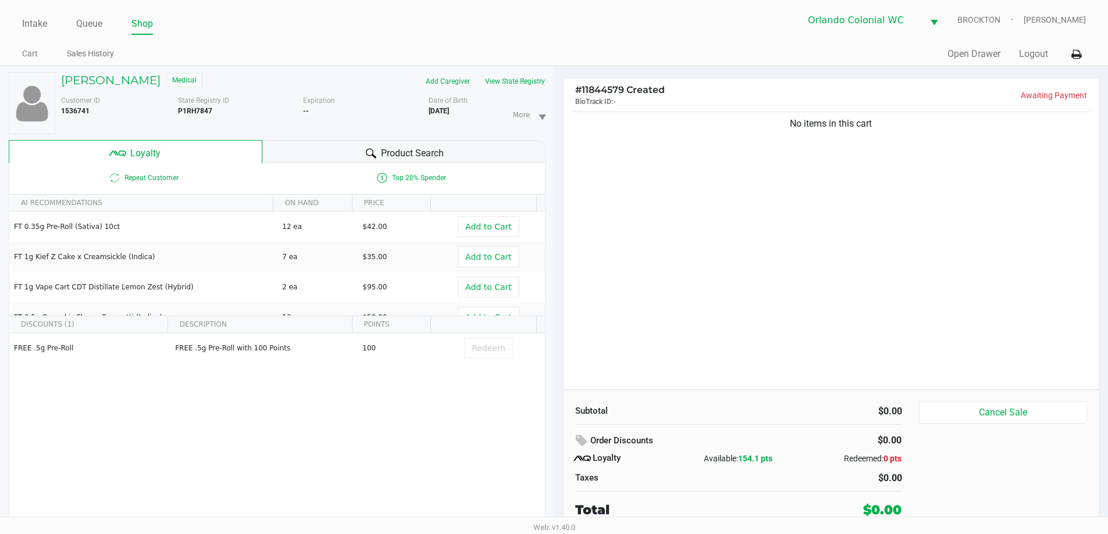
drag, startPoint x: 659, startPoint y: 215, endPoint x: 631, endPoint y: 213, distance: 28.6
click at [558, 213] on div "No items in this cart" at bounding box center [830, 249] width 535 height 280
click at [370, 148] on div at bounding box center [371, 154] width 14 height 14
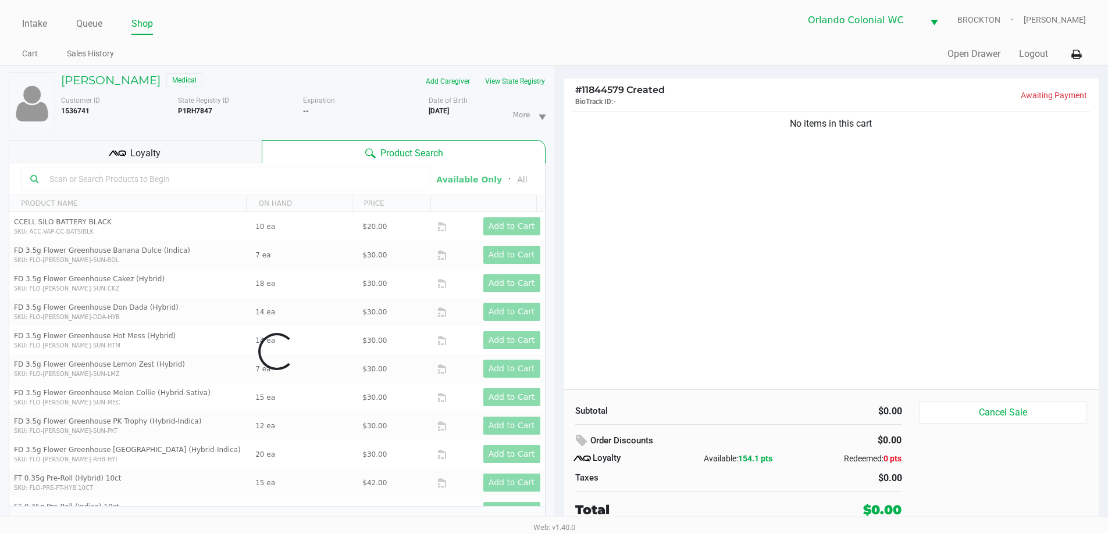
click at [127, 182] on div "Data table" at bounding box center [276, 351] width 535 height 377
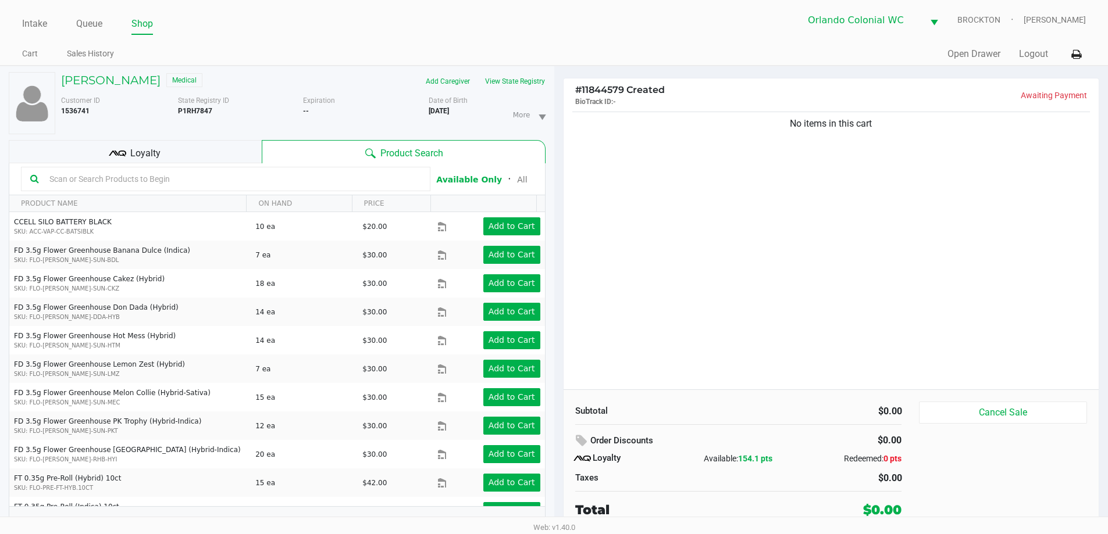
drag, startPoint x: 183, startPoint y: 180, endPoint x: 231, endPoint y: 173, distance: 48.8
click at [187, 180] on input "text" at bounding box center [233, 178] width 376 height 17
click at [558, 305] on div "No items in this cart" at bounding box center [830, 249] width 535 height 280
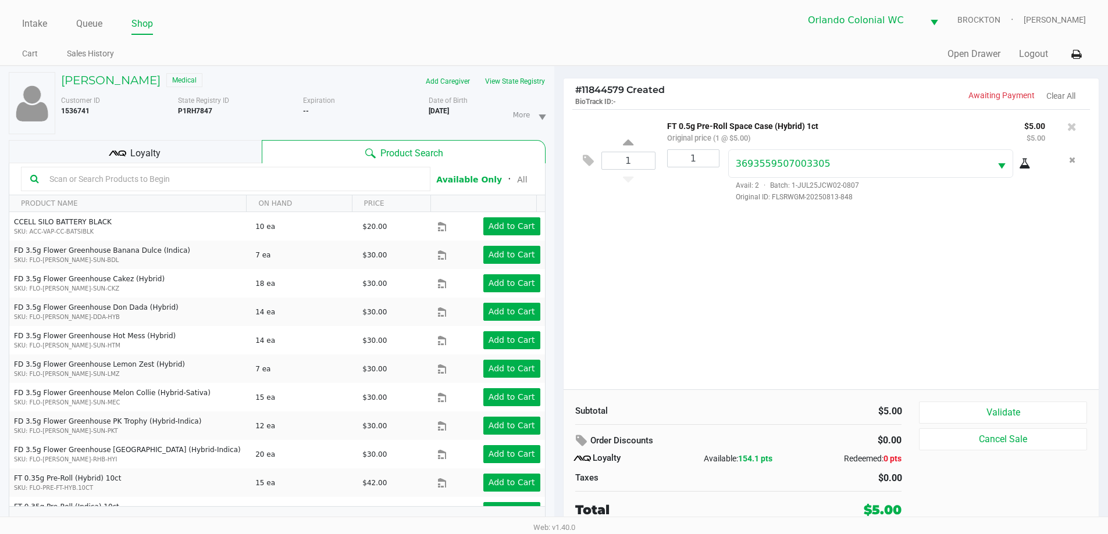
click at [517, 84] on button "View State Registry" at bounding box center [511, 81] width 68 height 19
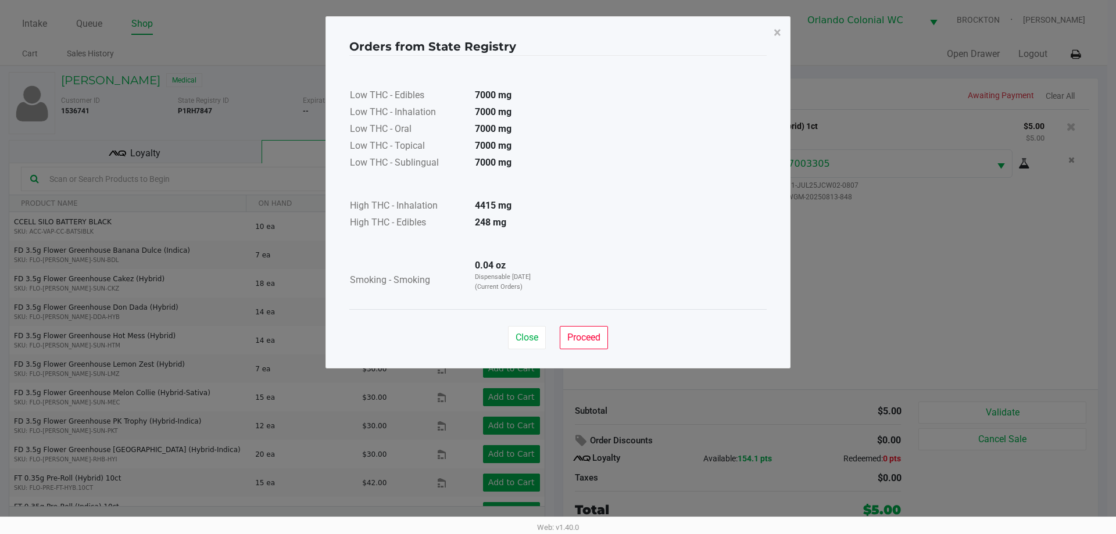
click at [558, 33] on button "×" at bounding box center [778, 32] width 26 height 33
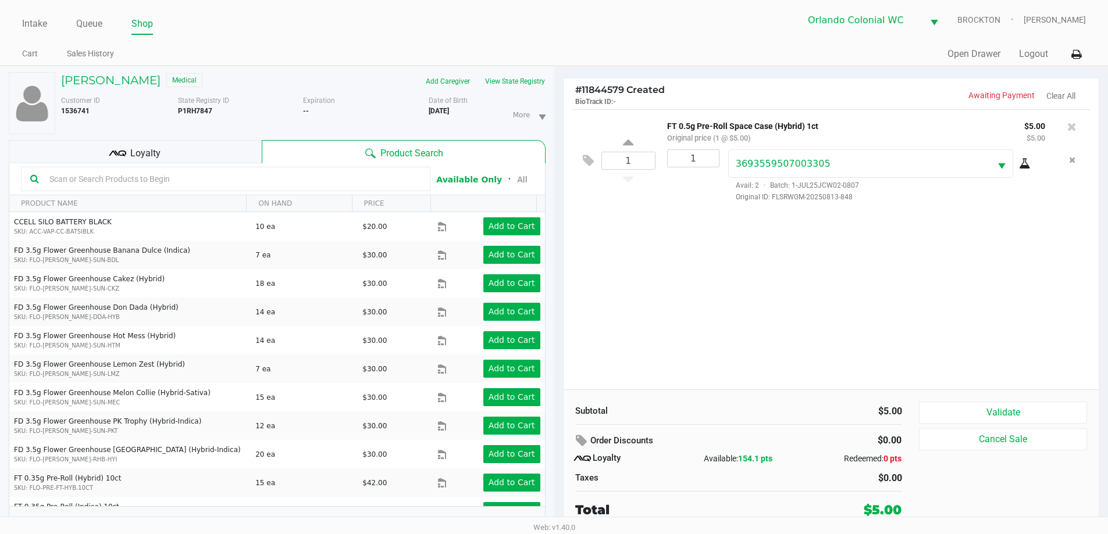
click at [558, 338] on div "1 FT 0.5g Pre-Roll Space Case (Hybrid) 1ct Original price (1 @ $5.00) $5.00 $5.…" at bounding box center [830, 249] width 535 height 280
click at [519, 83] on button "View State Registry" at bounding box center [511, 81] width 68 height 19
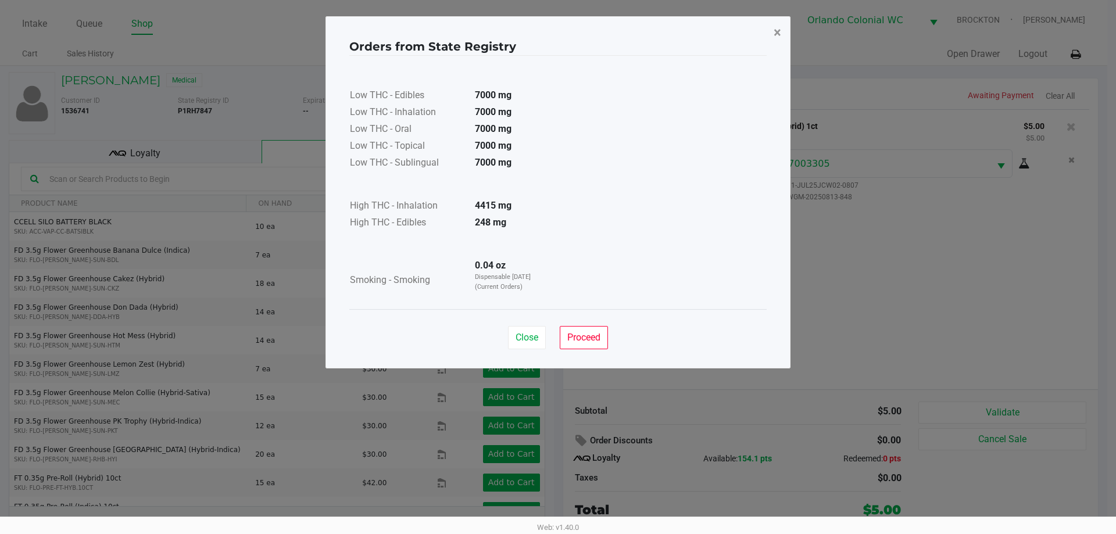
click at [558, 41] on button "×" at bounding box center [778, 32] width 26 height 33
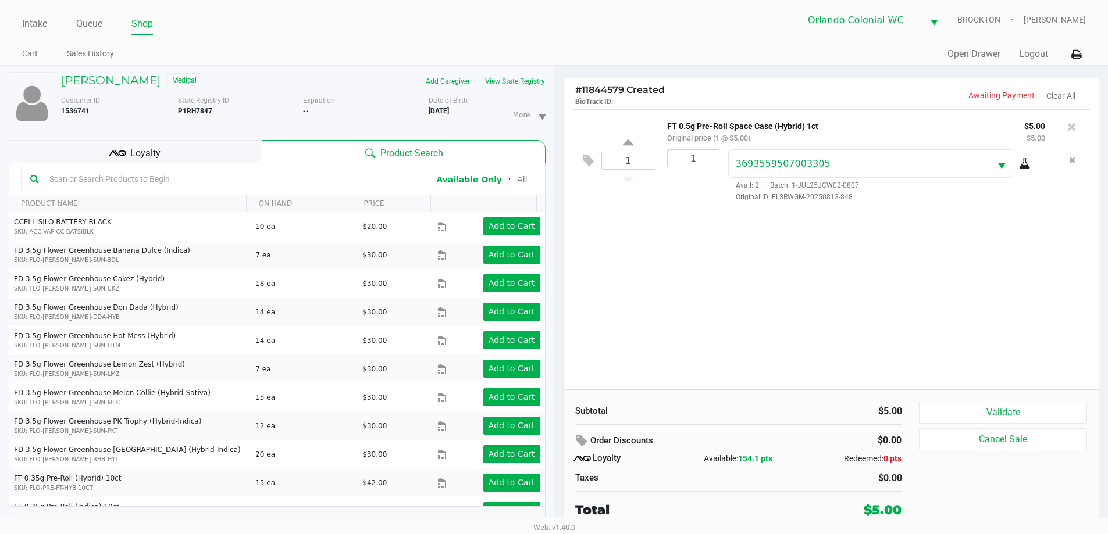
click at [134, 177] on input "text" at bounding box center [233, 178] width 376 height 17
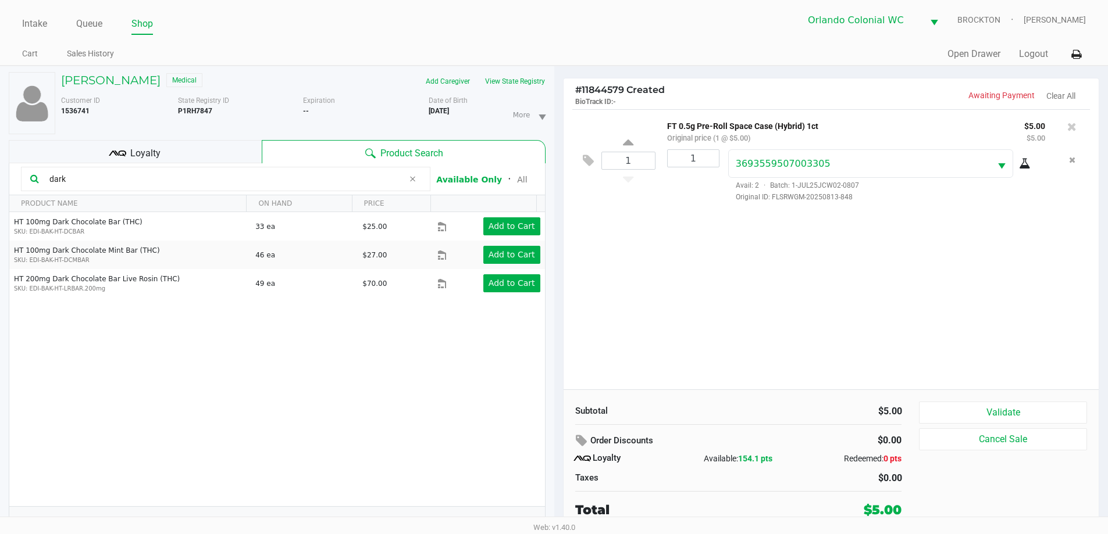
type input "dark"
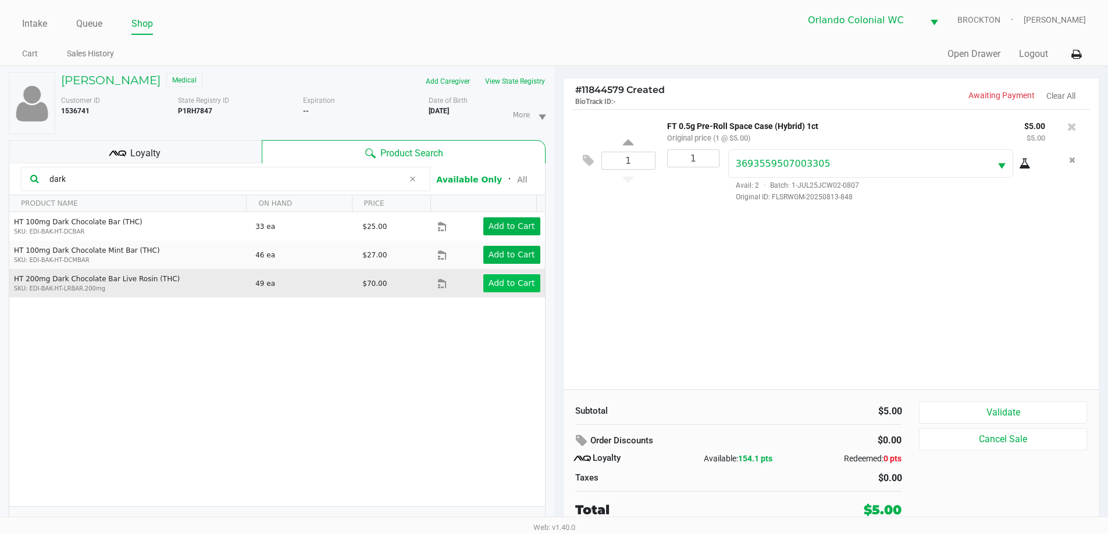
click at [509, 285] on app-button-loader "Add to Cart" at bounding box center [511, 282] width 47 height 9
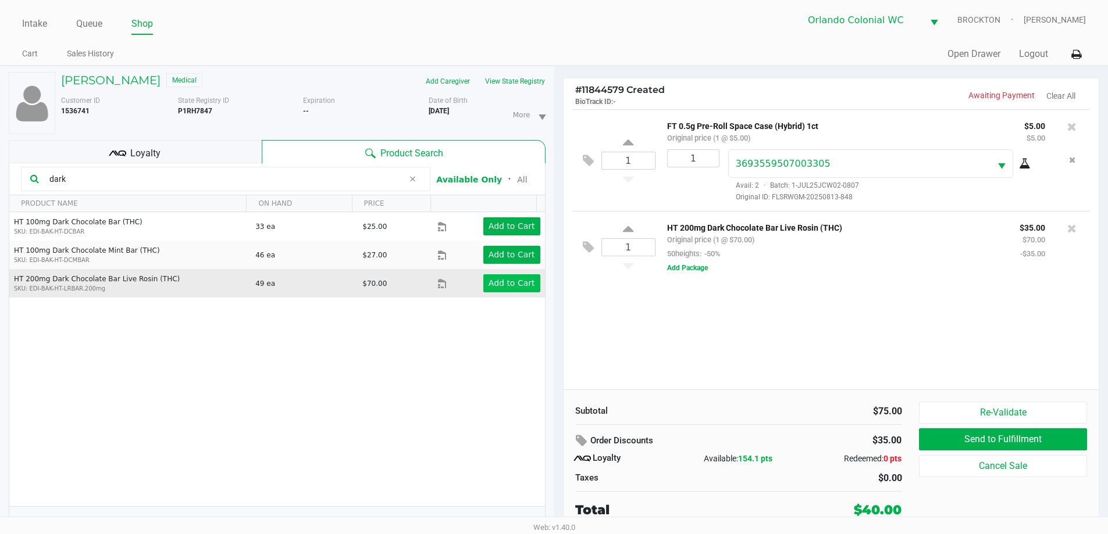
click at [558, 231] on div at bounding box center [1071, 240] width 36 height 40
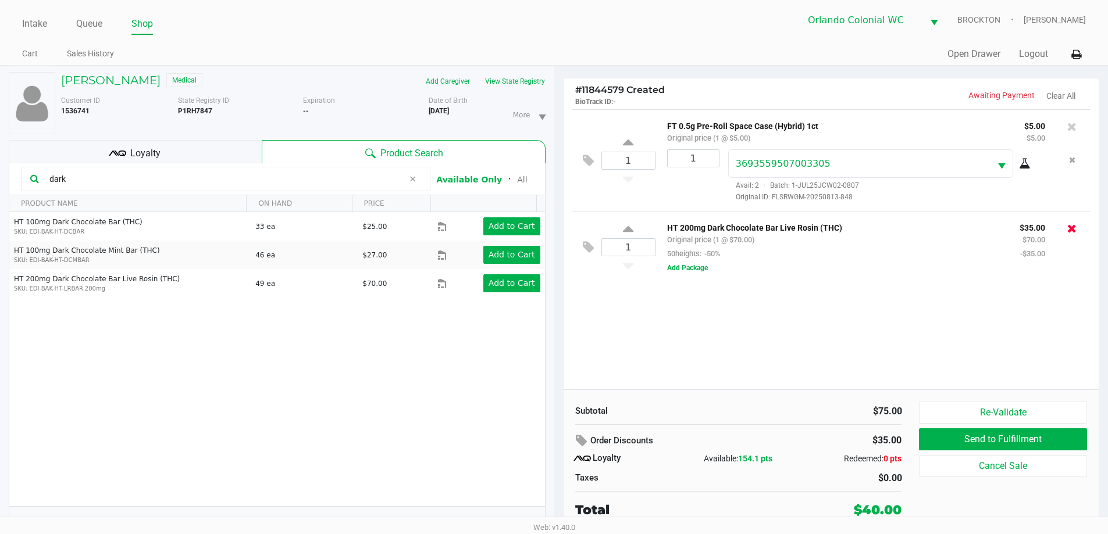
click at [558, 229] on icon at bounding box center [1071, 229] width 9 height 12
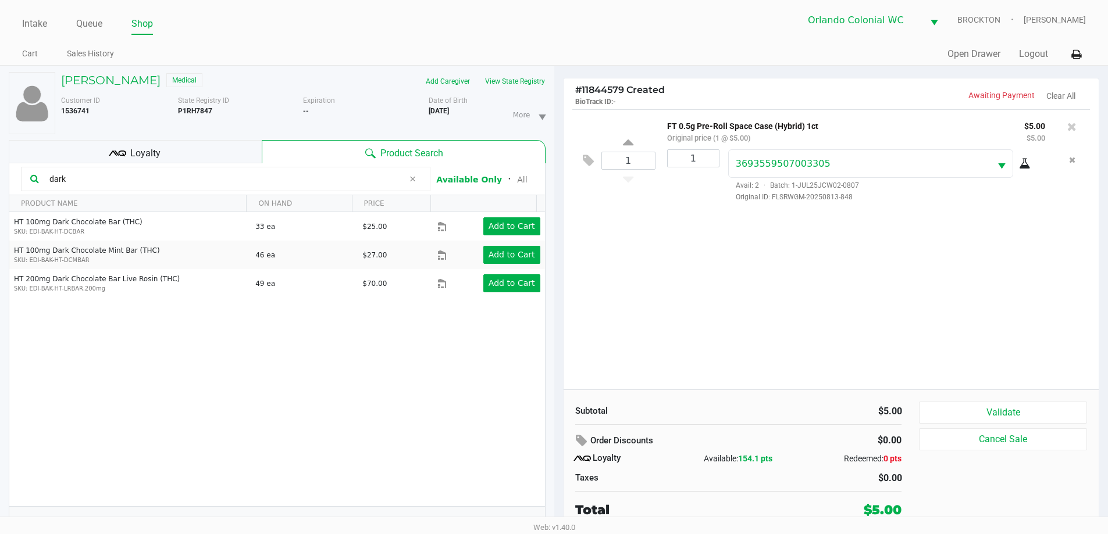
click at [158, 155] on span "Loyalty" at bounding box center [145, 154] width 30 height 14
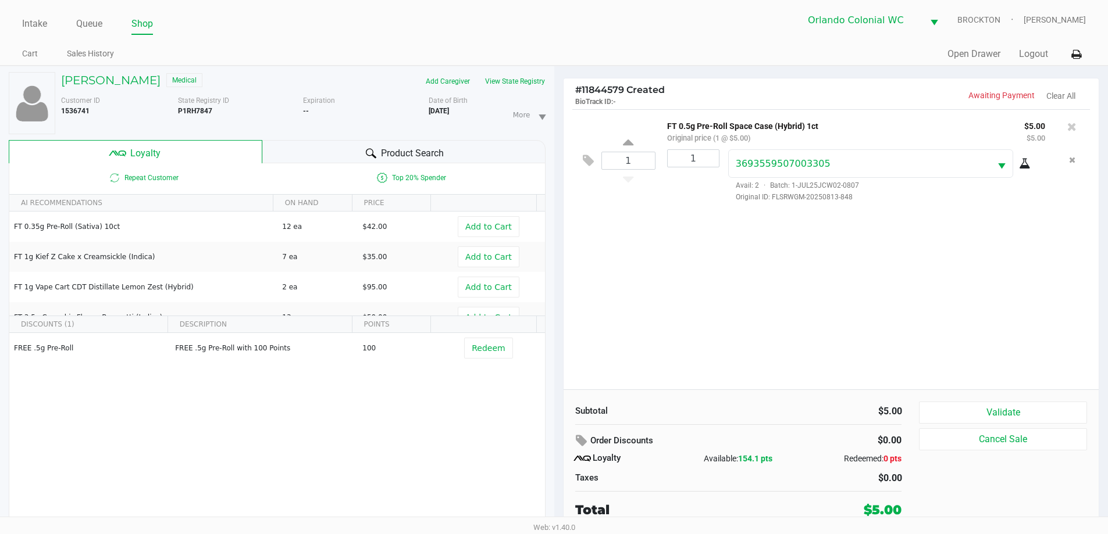
click at [388, 145] on div "Product Search" at bounding box center [403, 151] width 283 height 23
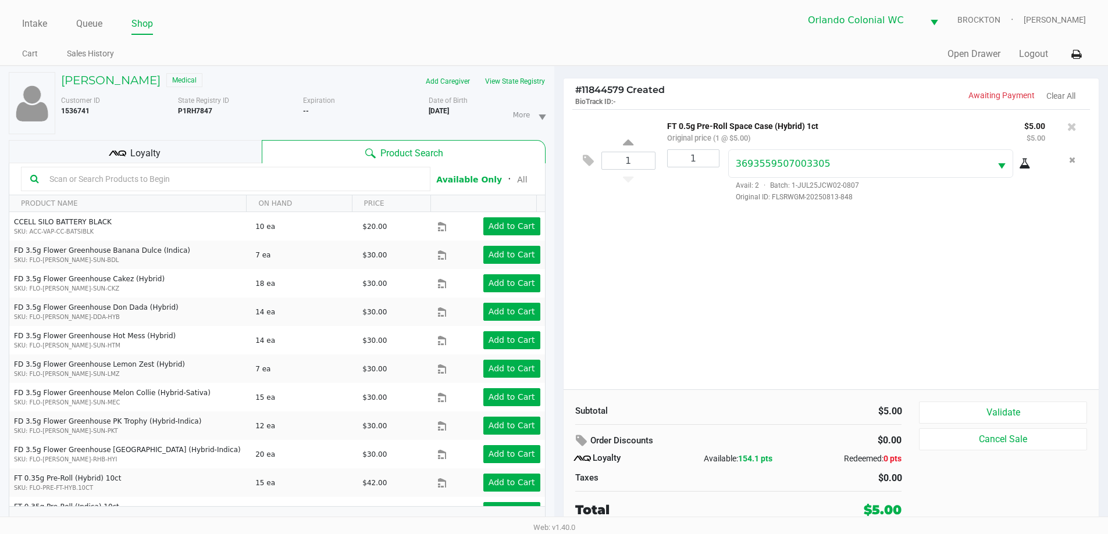
click at [124, 176] on input "text" at bounding box center [233, 178] width 376 height 17
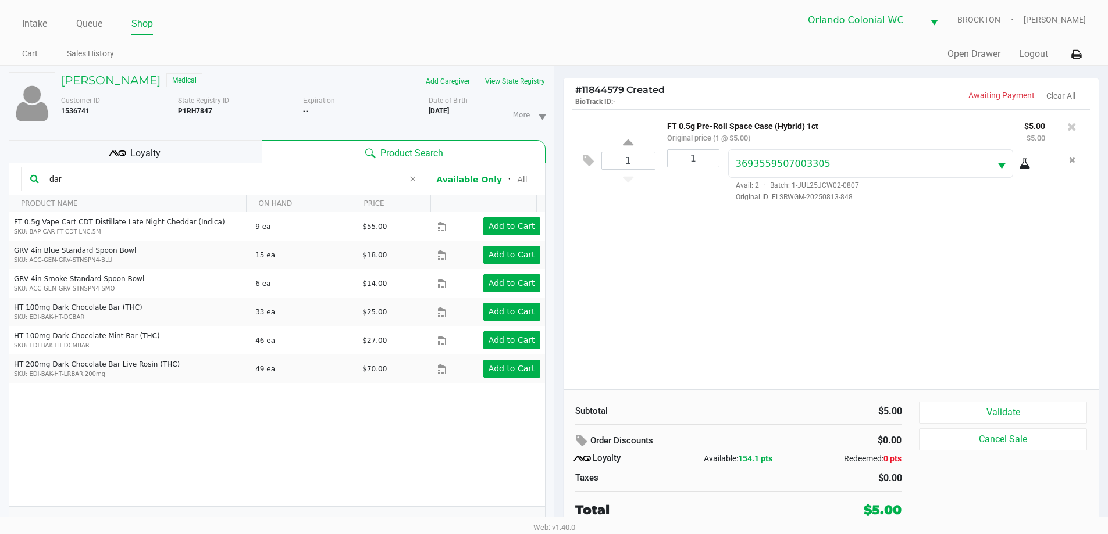
type input "dar"
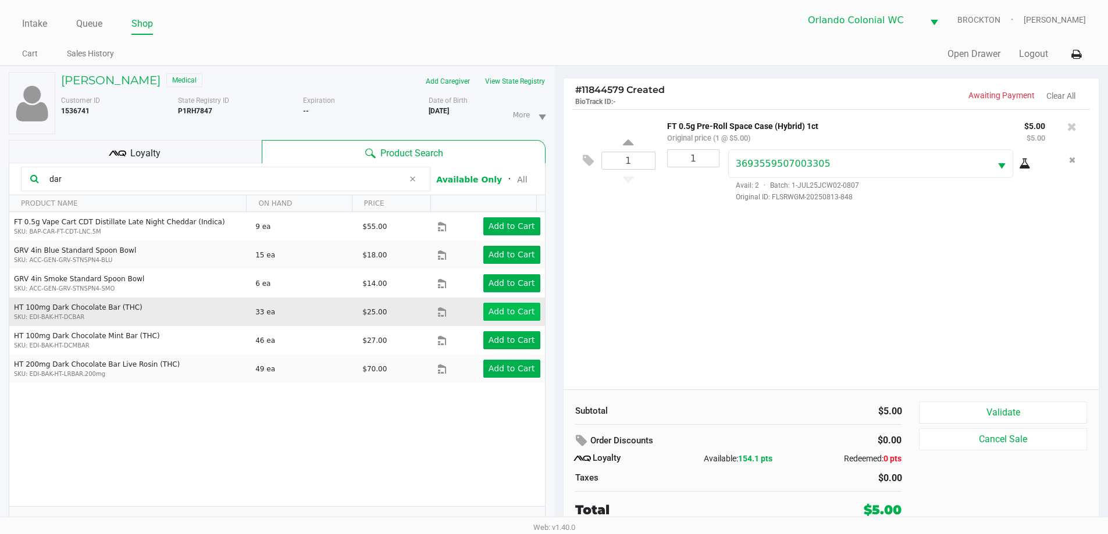
click at [506, 312] on app-button-loader "Add to Cart" at bounding box center [511, 311] width 47 height 9
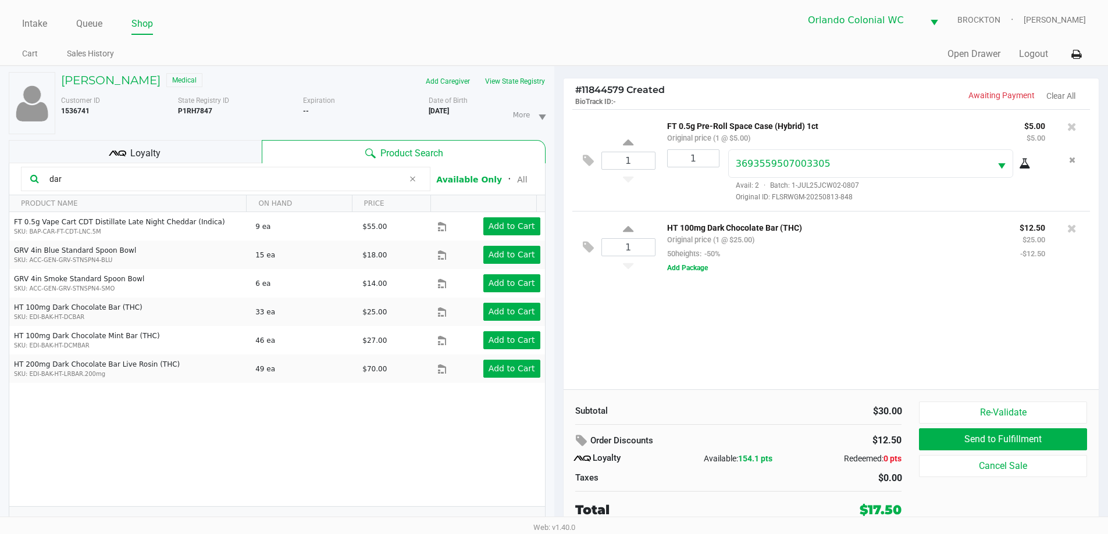
click at [288, 427] on div "FT 0.5g Vape Cart CDT Distillate Late Night Cheddar (Indica) SKU: BAP-CAR-FT-CD…" at bounding box center [276, 359] width 535 height 294
click at [147, 145] on div "Loyalty" at bounding box center [135, 151] width 253 height 23
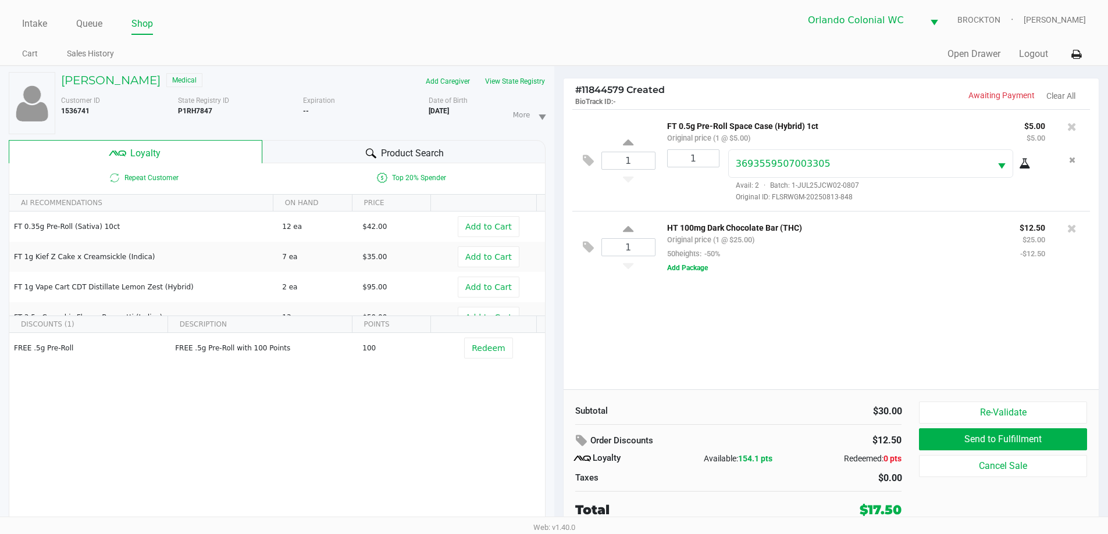
scroll to position [12, 0]
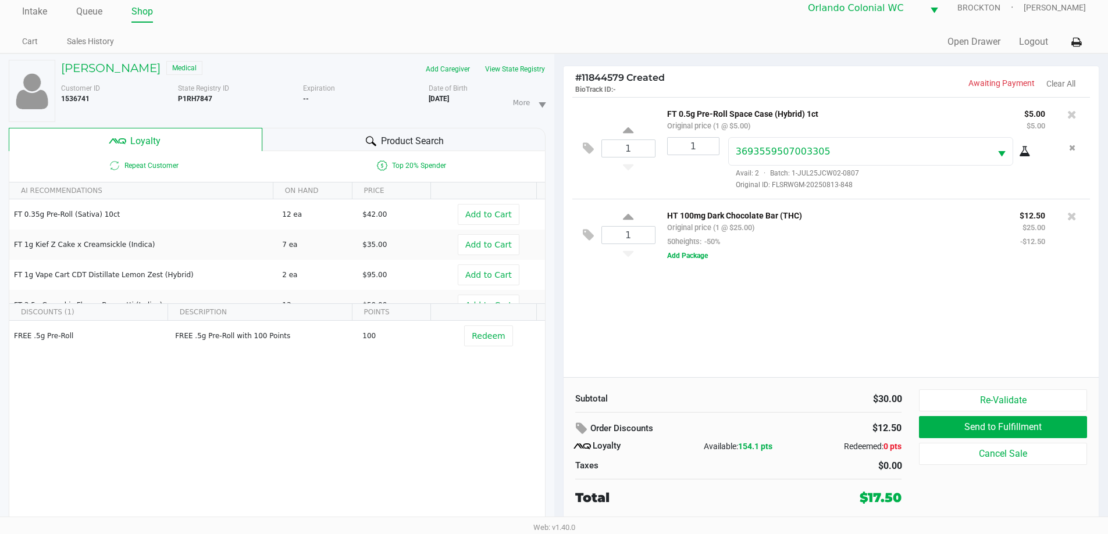
click at [558, 348] on div "1 FT 0.5g Pre-Roll Space Case (Hybrid) 1ct Original price (1 @ $5.00) $5.00 $5.…" at bounding box center [830, 237] width 535 height 280
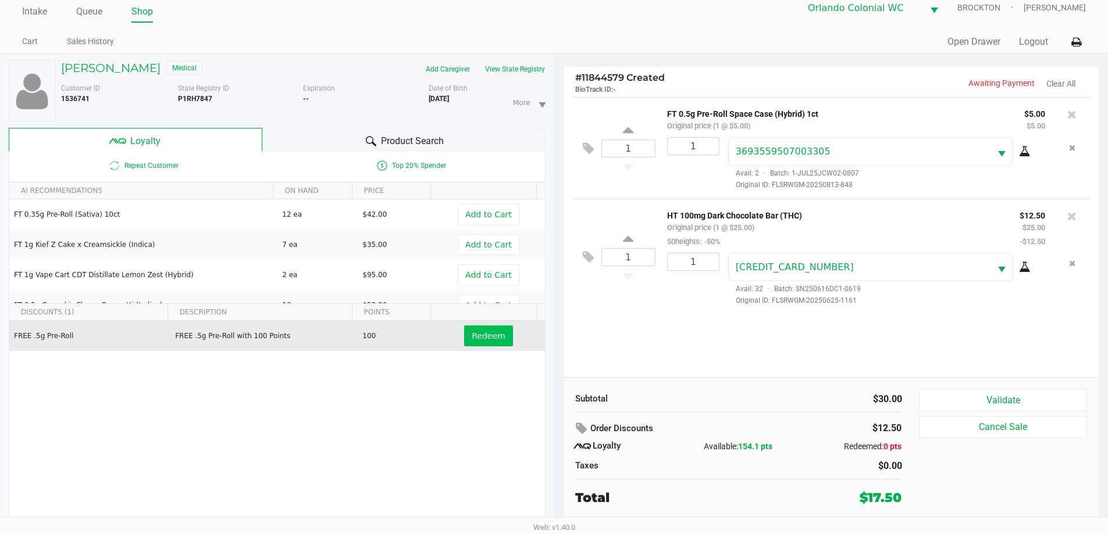
drag, startPoint x: 474, startPoint y: 321, endPoint x: 474, endPoint y: 333, distance: 12.2
click at [474, 324] on td "Redeem" at bounding box center [490, 336] width 107 height 30
drag, startPoint x: 474, startPoint y: 333, endPoint x: 495, endPoint y: 333, distance: 20.3
click at [475, 333] on span "Redeem" at bounding box center [488, 335] width 33 height 9
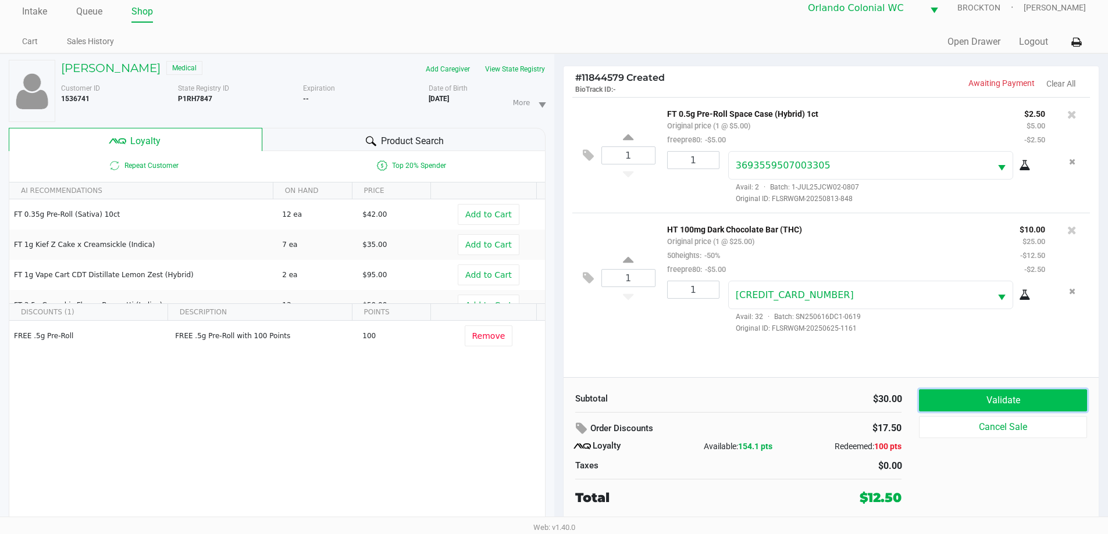
click at [558, 406] on button "Validate" at bounding box center [1002, 401] width 167 height 22
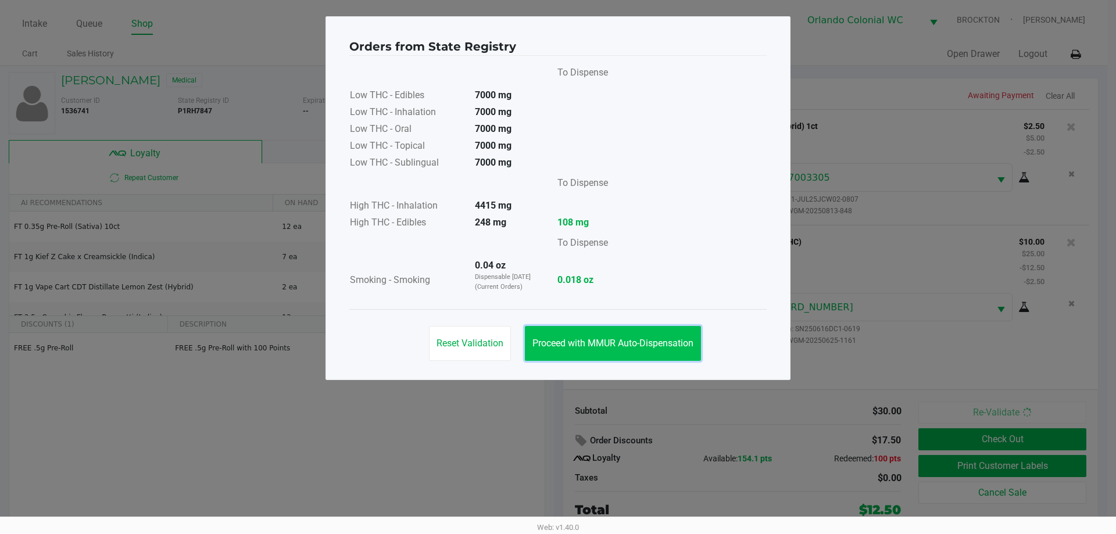
click at [558, 343] on span "Proceed with MMUR Auto-Dispensation" at bounding box center [613, 343] width 161 height 11
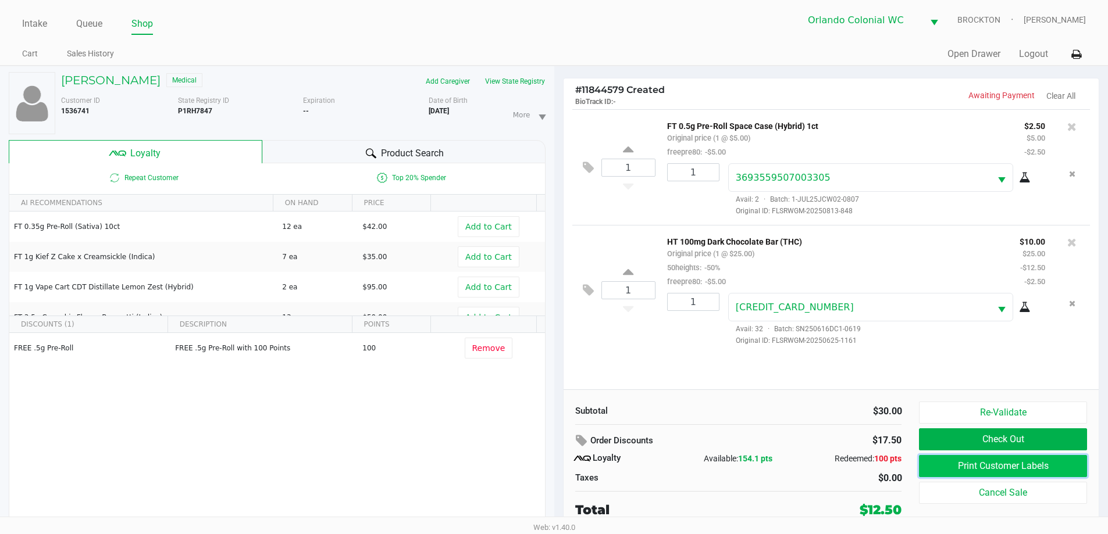
click at [558, 468] on button "Print Customer Labels" at bounding box center [1002, 466] width 167 height 22
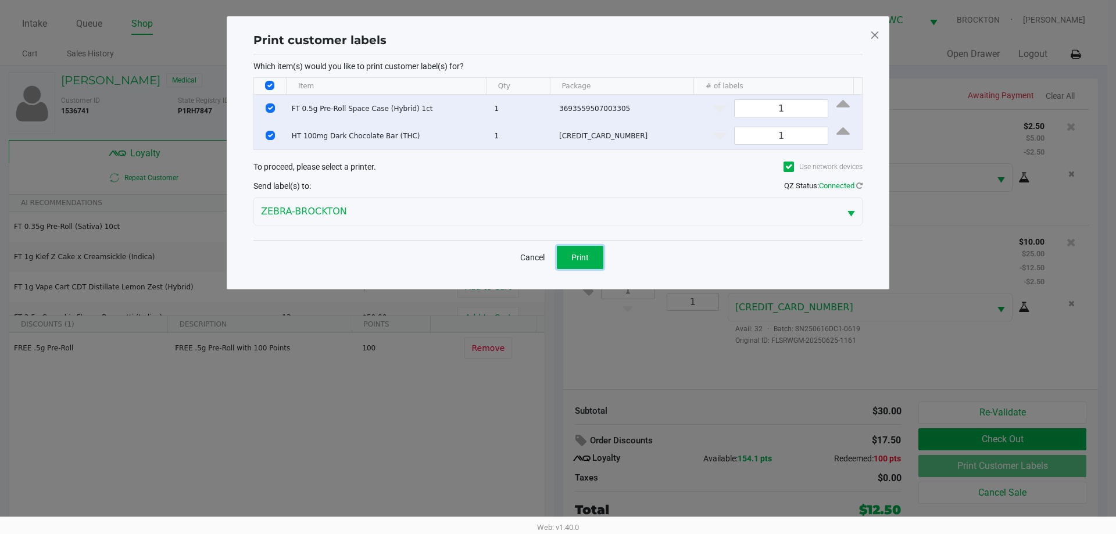
click at [558, 262] on button "Print" at bounding box center [580, 257] width 47 height 23
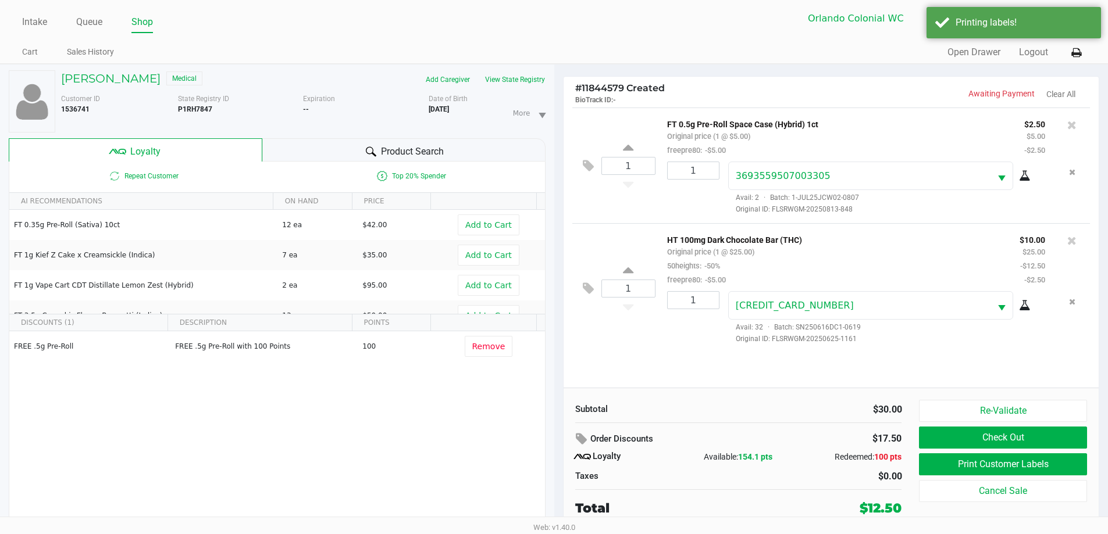
scroll to position [12, 0]
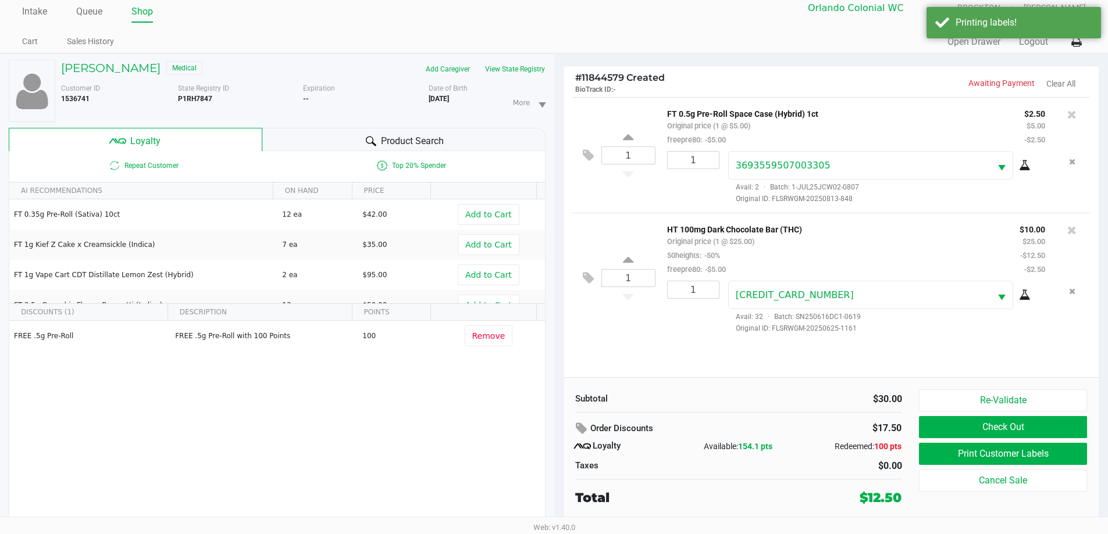
click at [558, 413] on div "Re-Validate Check Out Print Customer Labels Cancel Sale" at bounding box center [1007, 449] width 176 height 118
click at [558, 425] on button "Check Out" at bounding box center [1002, 427] width 167 height 22
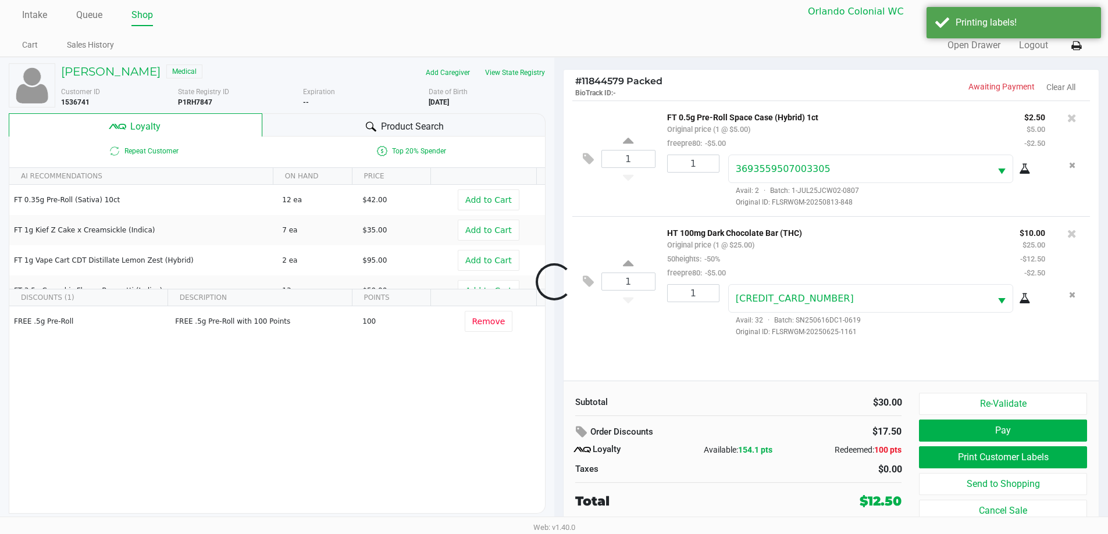
scroll to position [9, 0]
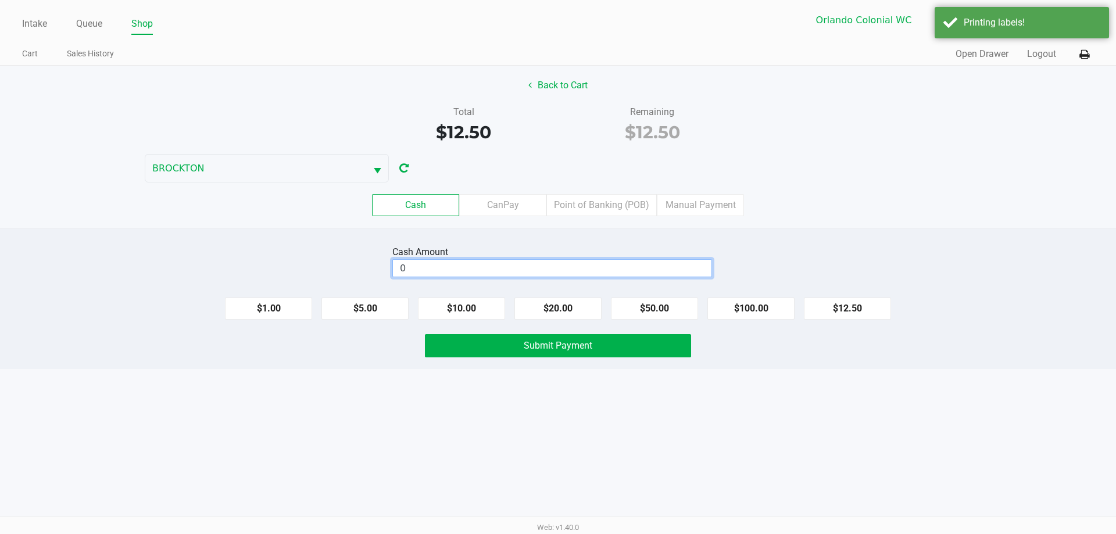
click at [523, 264] on input "0" at bounding box center [552, 268] width 319 height 17
click at [462, 416] on div "Intake Queue Shop Orlando Colonial WC BROCKTON Madison Olsen Cart Sales History…" at bounding box center [558, 267] width 1116 height 534
type input "$15.00"
click at [497, 352] on button "Submit Payment" at bounding box center [558, 345] width 266 height 23
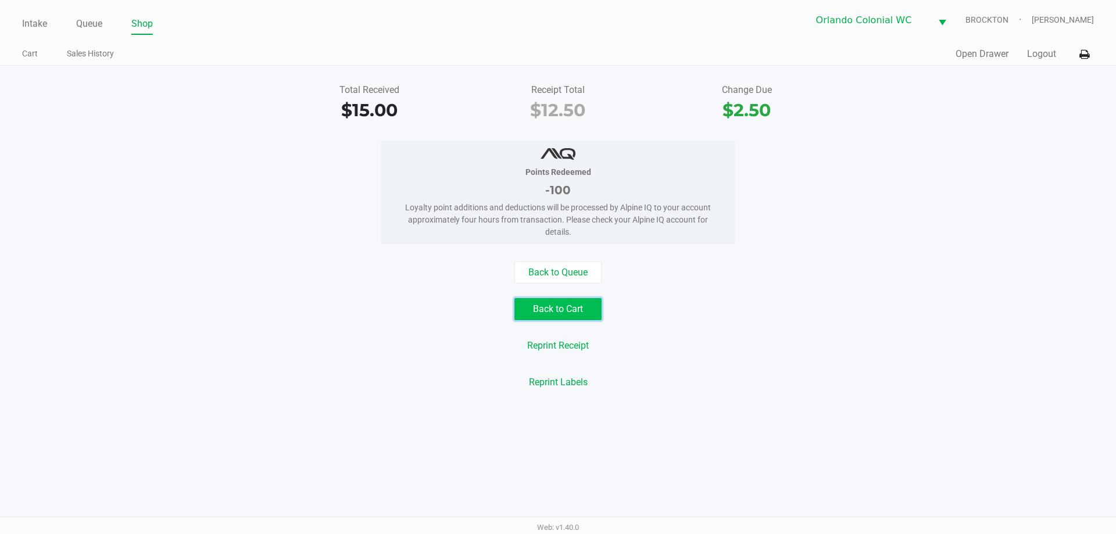
click at [558, 313] on button "Back to Cart" at bounding box center [558, 309] width 87 height 22
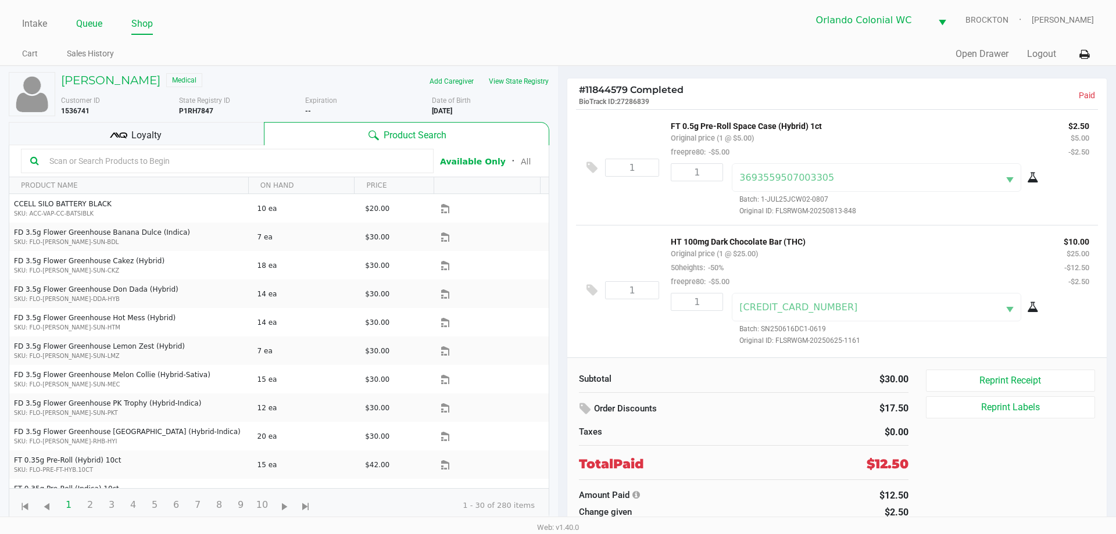
click at [81, 27] on link "Queue" at bounding box center [89, 24] width 26 height 16
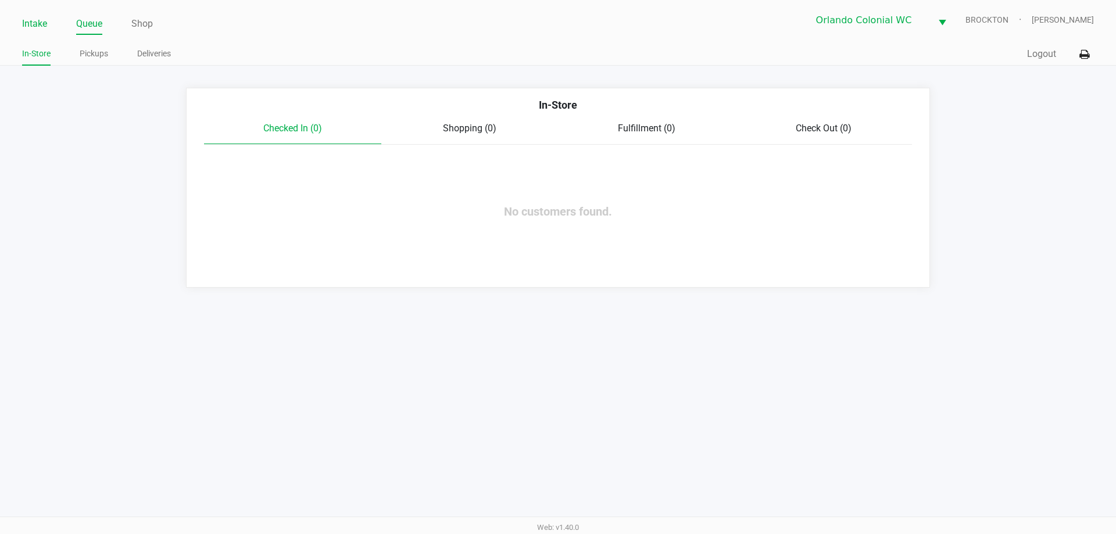
click at [27, 21] on link "Intake" at bounding box center [34, 24] width 25 height 16
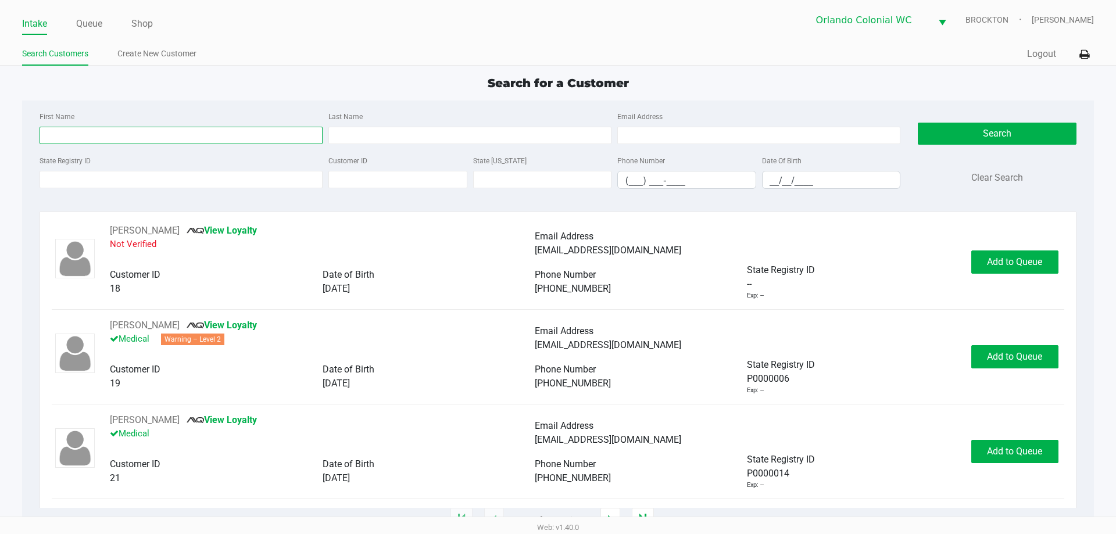
click at [114, 134] on input "First Name" at bounding box center [181, 135] width 283 height 17
click at [213, 142] on input "First Name" at bounding box center [181, 135] width 283 height 17
type input "felipe"
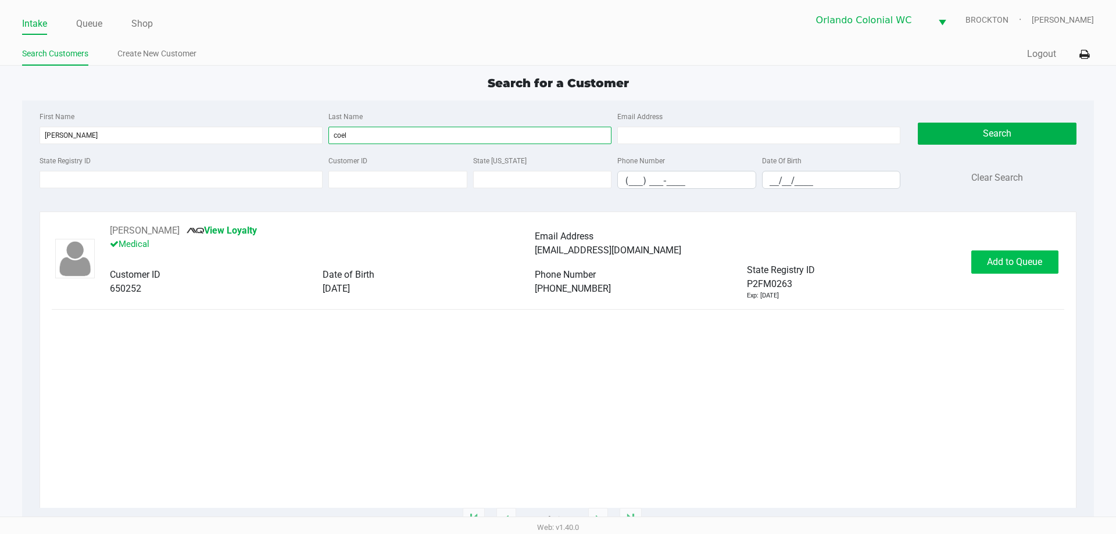
type input "coel"
click at [558, 258] on span "Add to Queue" at bounding box center [1014, 261] width 55 height 11
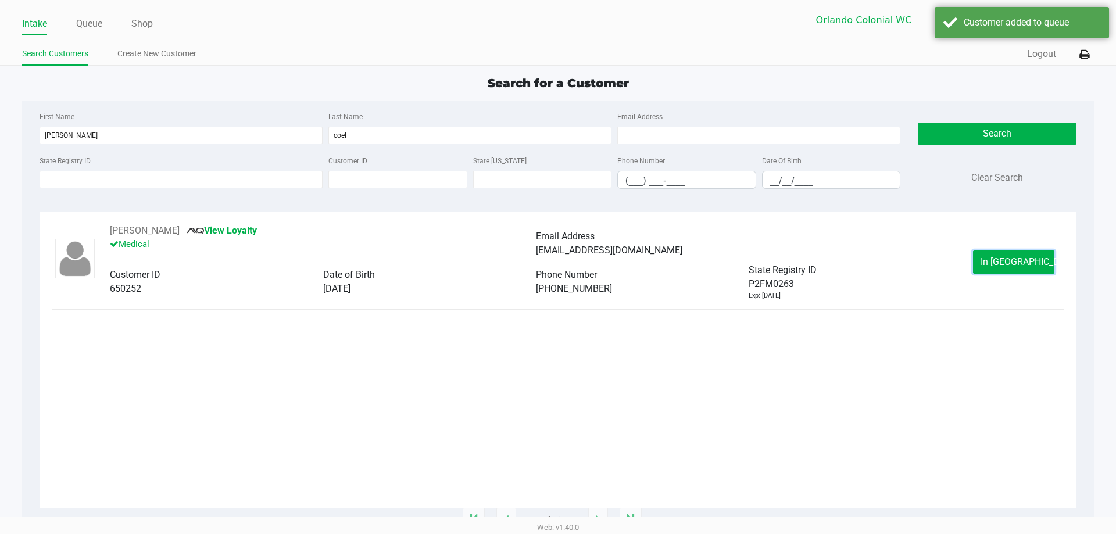
click at [558, 258] on span "In Queue" at bounding box center [1030, 261] width 98 height 11
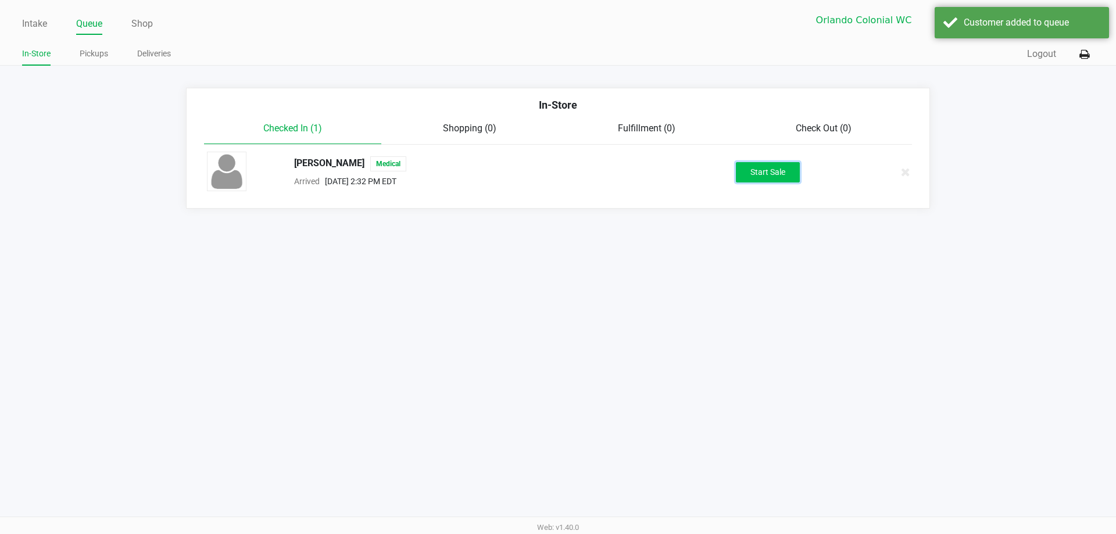
click at [558, 174] on button "Start Sale" at bounding box center [768, 172] width 64 height 20
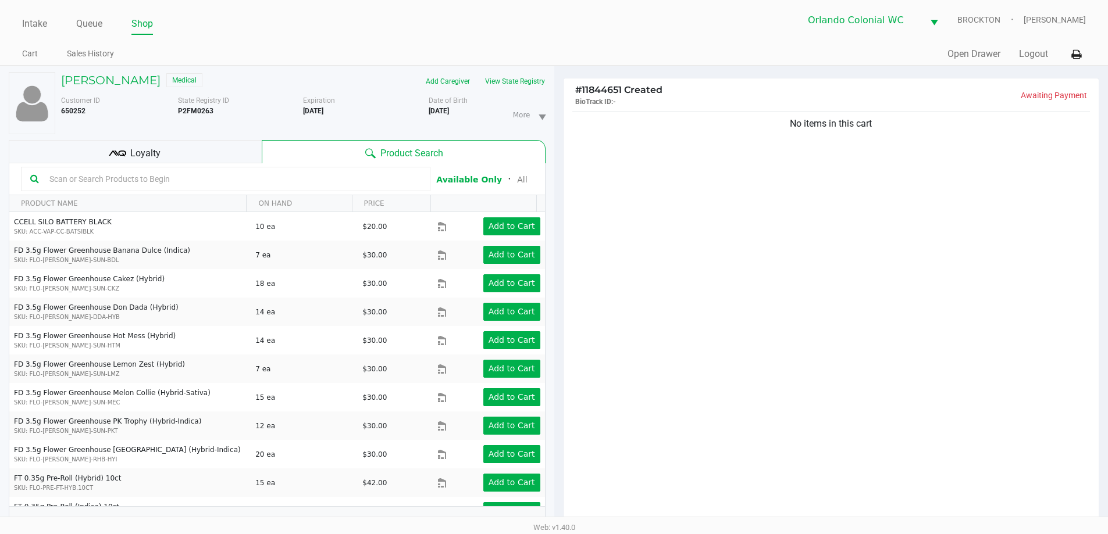
click at [216, 177] on input "text" at bounding box center [233, 178] width 376 height 17
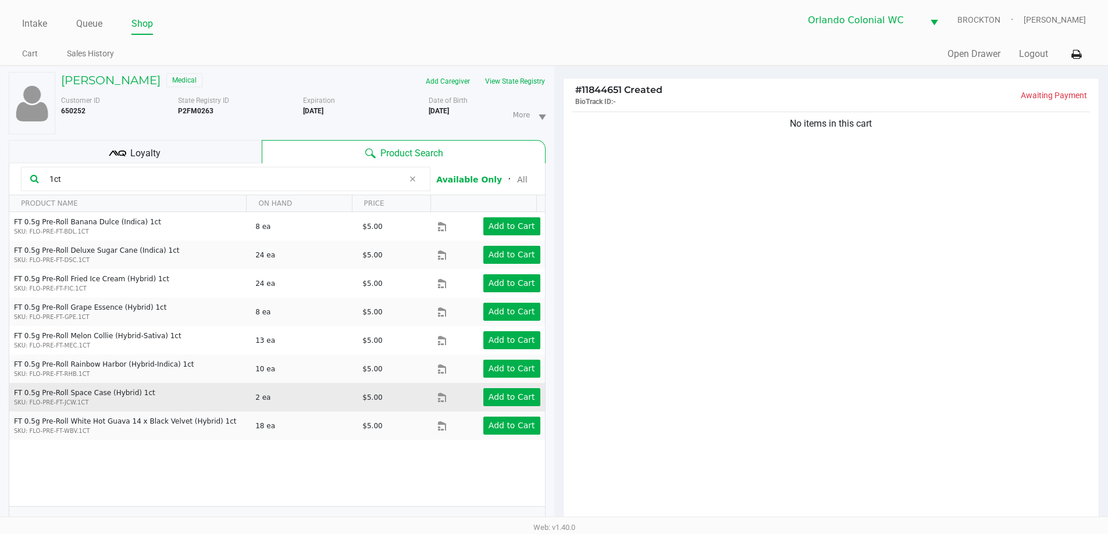
type input "1ct"
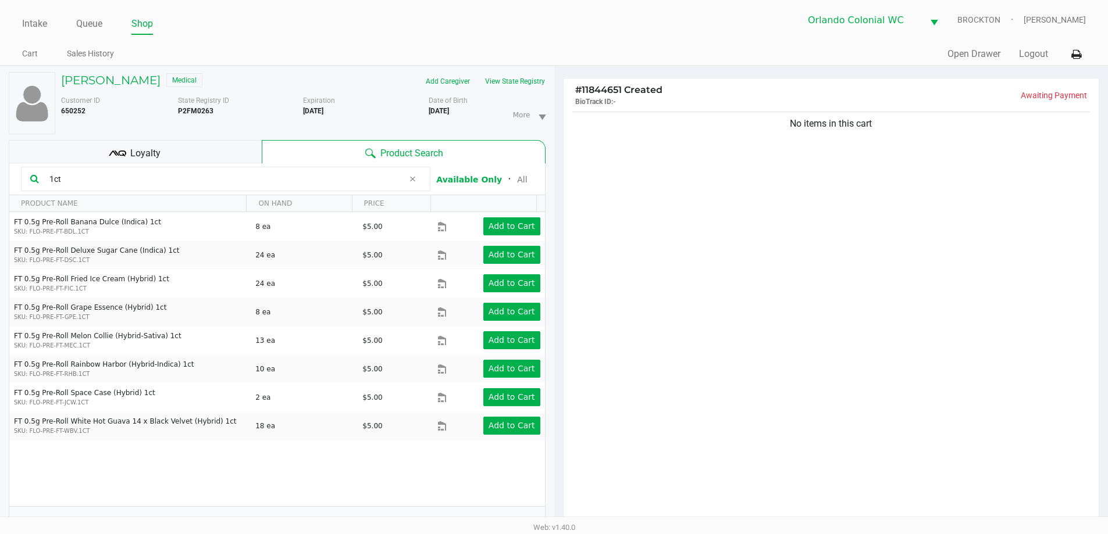
click at [558, 280] on div "No items in this cart" at bounding box center [830, 320] width 535 height 422
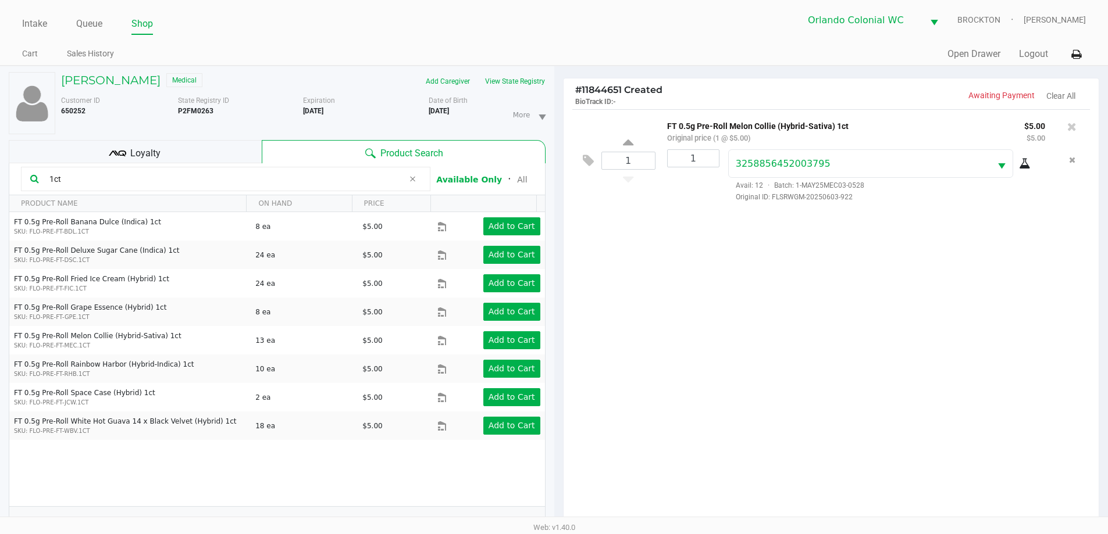
click at [166, 150] on div "Loyalty" at bounding box center [135, 151] width 253 height 23
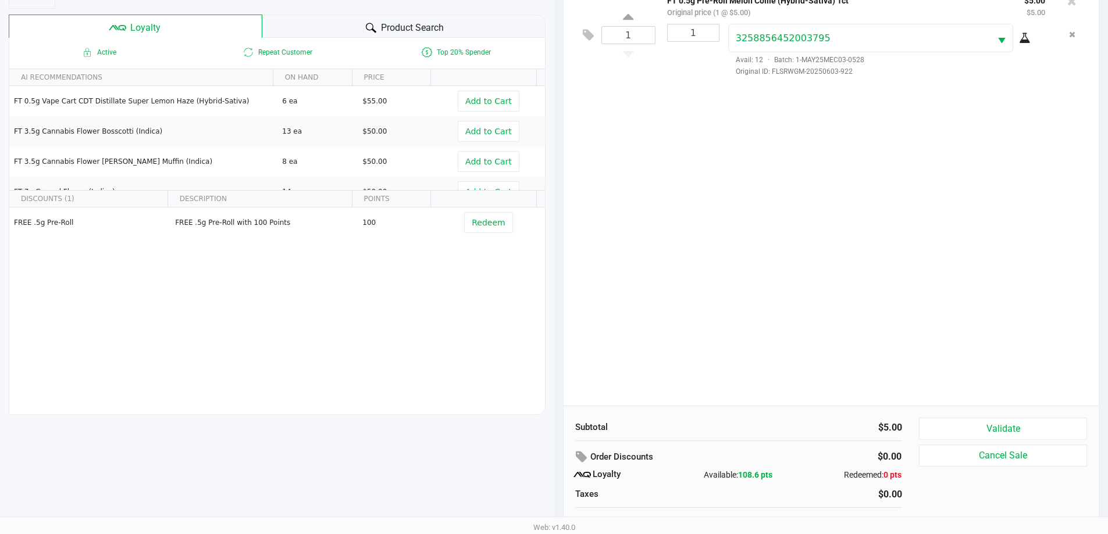
scroll to position [140, 0]
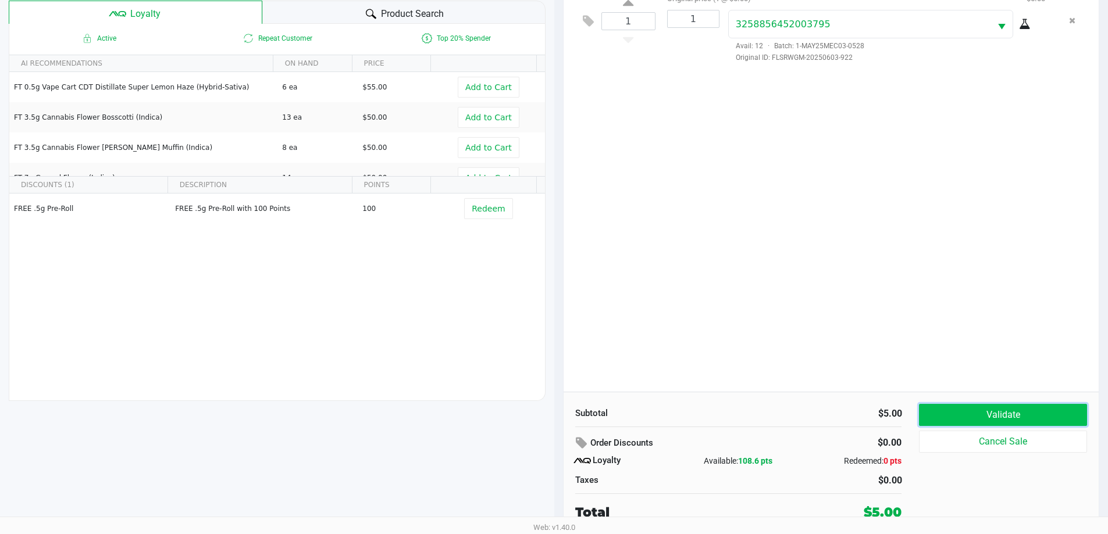
click at [558, 415] on button "Validate" at bounding box center [1002, 415] width 167 height 22
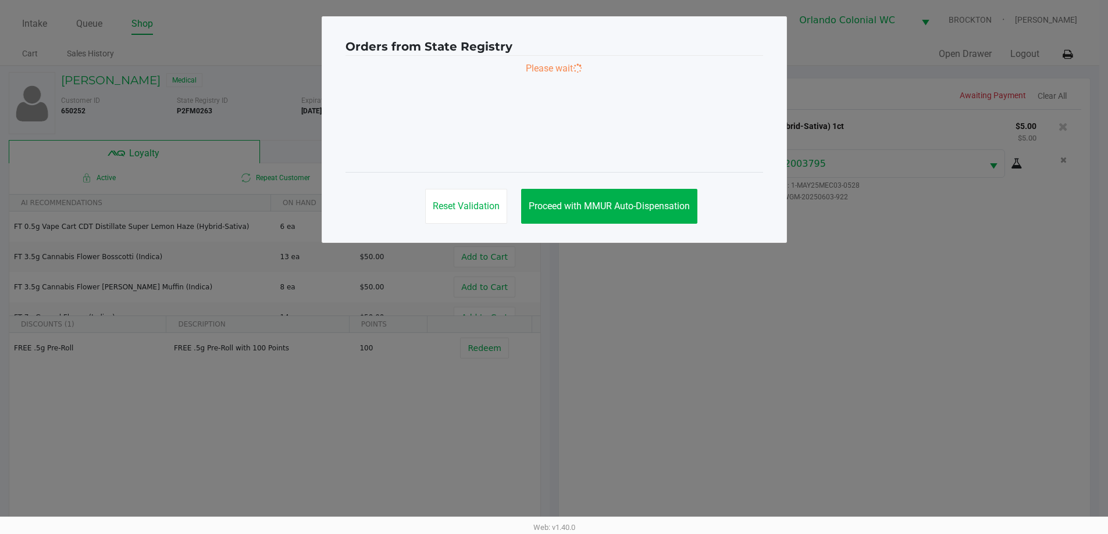
scroll to position [0, 0]
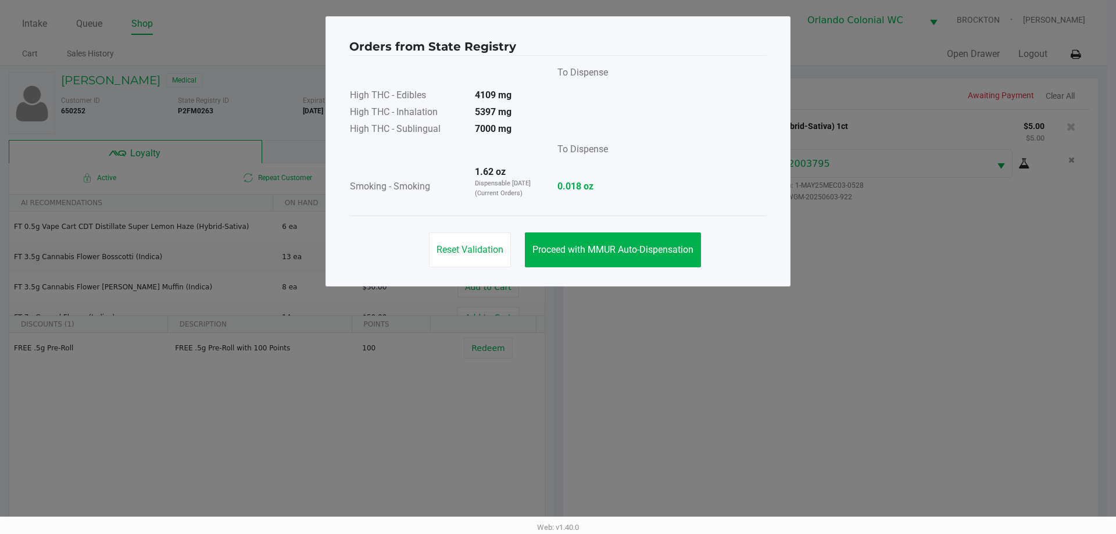
click at [558, 258] on button "Proceed with MMUR Auto-Dispensation" at bounding box center [613, 250] width 176 height 35
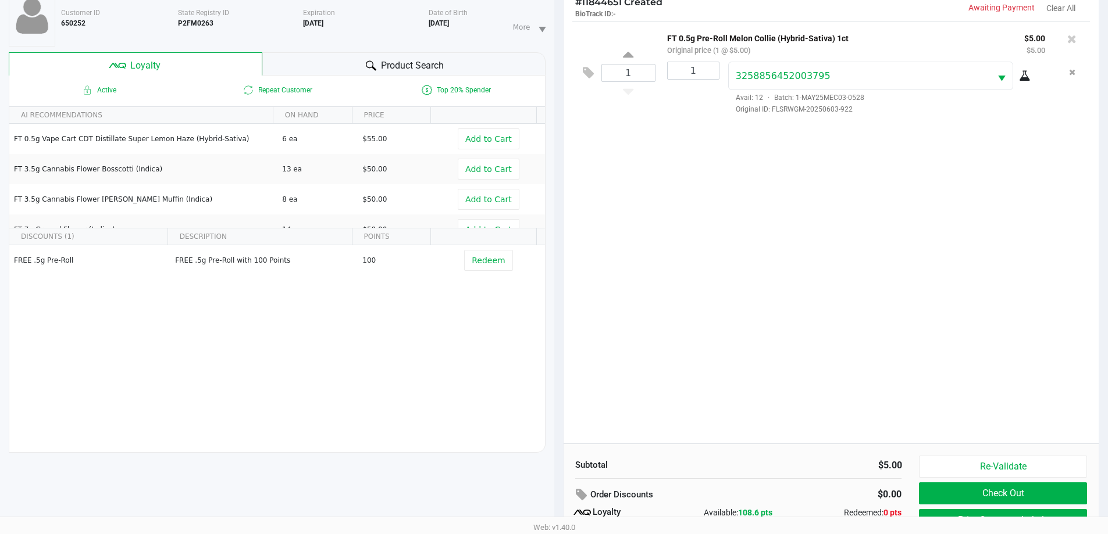
scroll to position [140, 0]
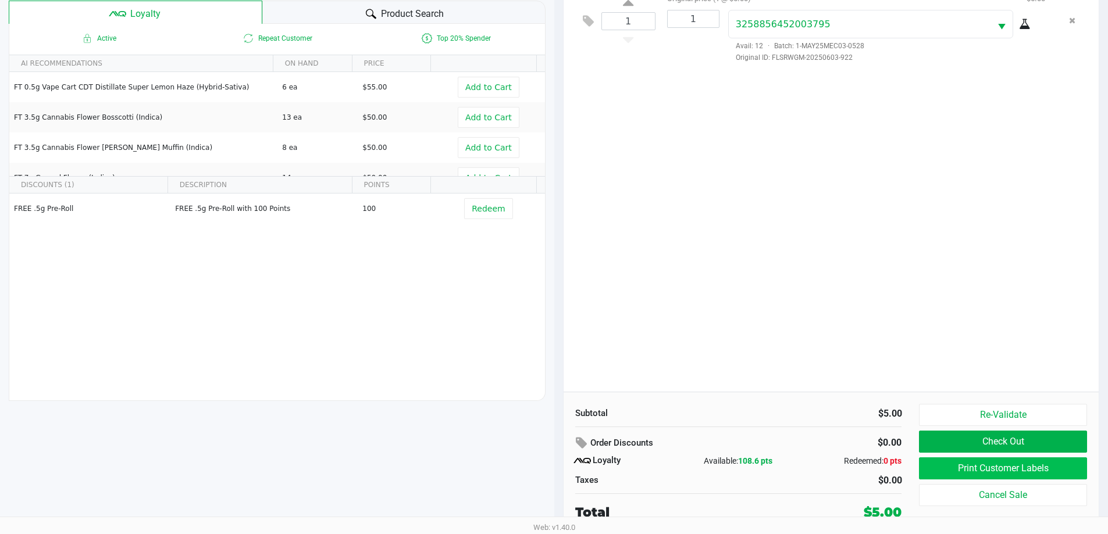
click at [558, 473] on button "Print Customer Labels" at bounding box center [1002, 469] width 167 height 22
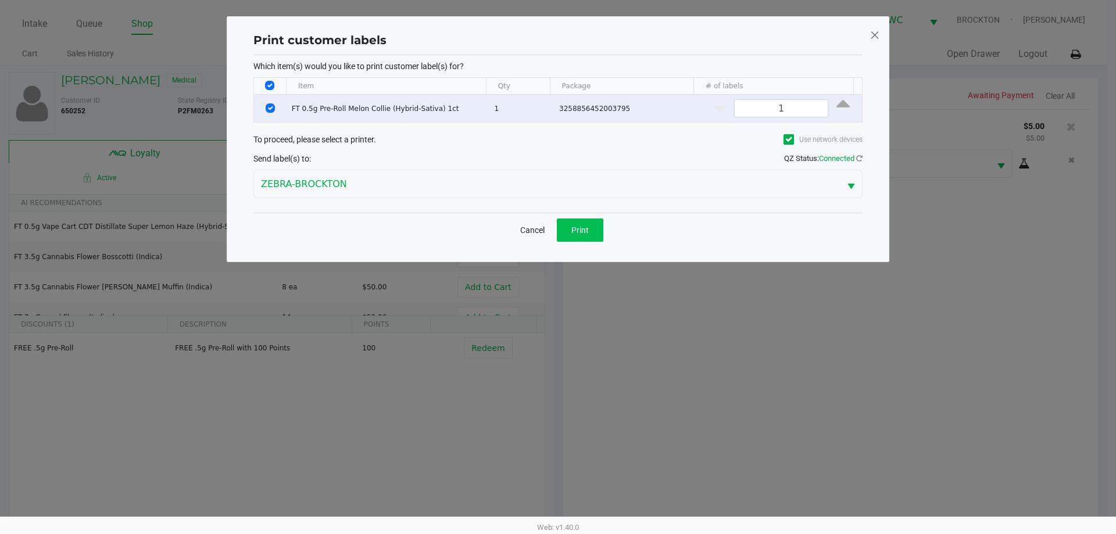
click at [558, 234] on span "Print" at bounding box center [579, 230] width 17 height 9
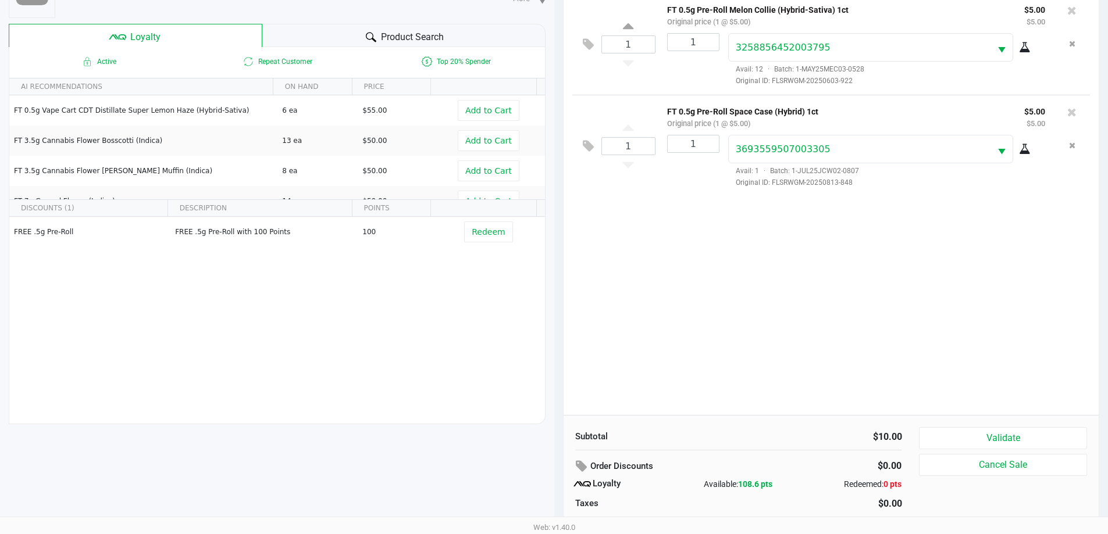
scroll to position [140, 0]
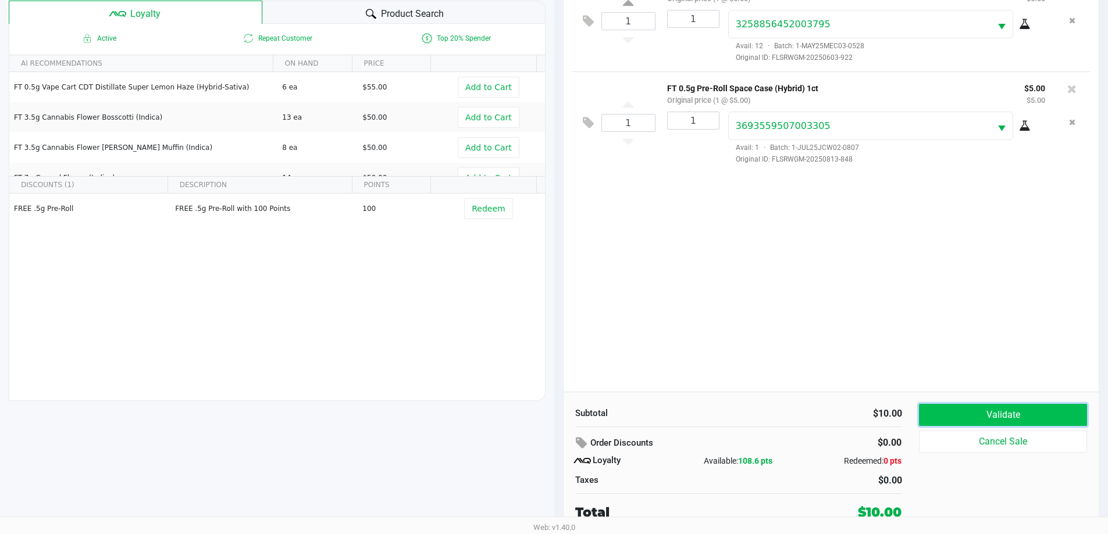
click at [558, 413] on button "Validate" at bounding box center [1002, 415] width 167 height 22
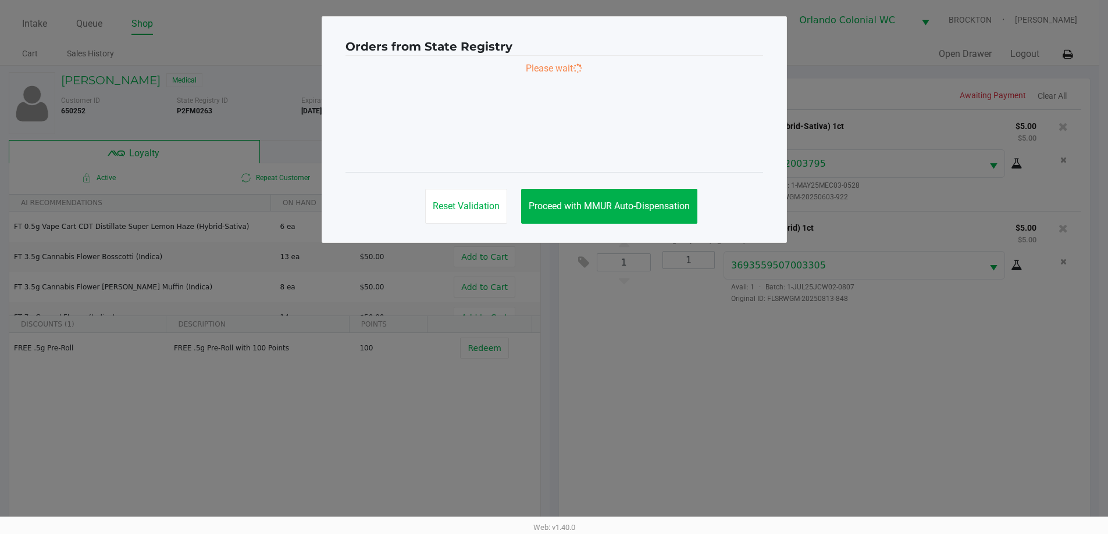
scroll to position [0, 0]
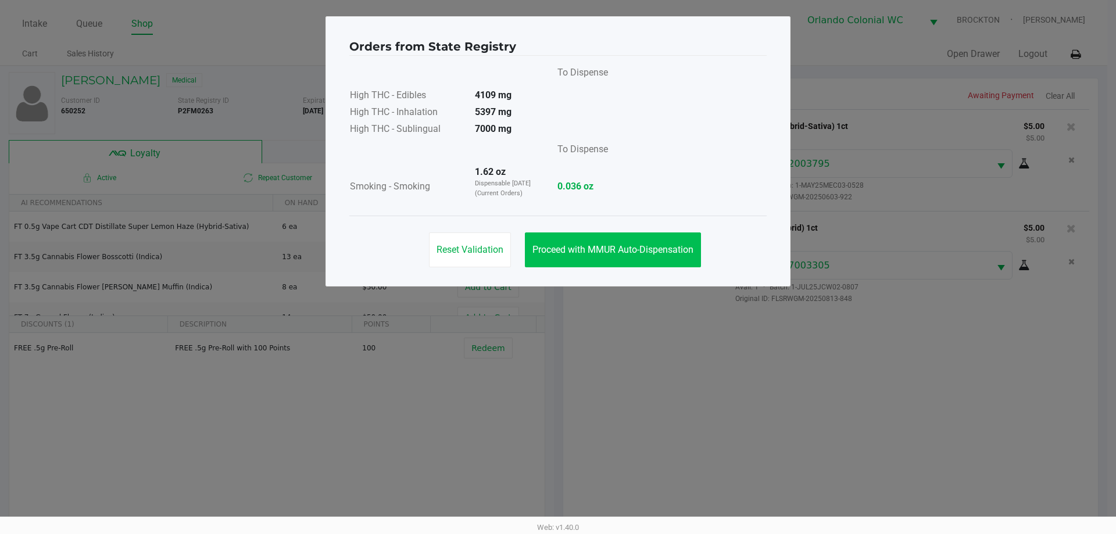
click at [558, 256] on button "Proceed with MMUR Auto-Dispensation" at bounding box center [613, 250] width 176 height 35
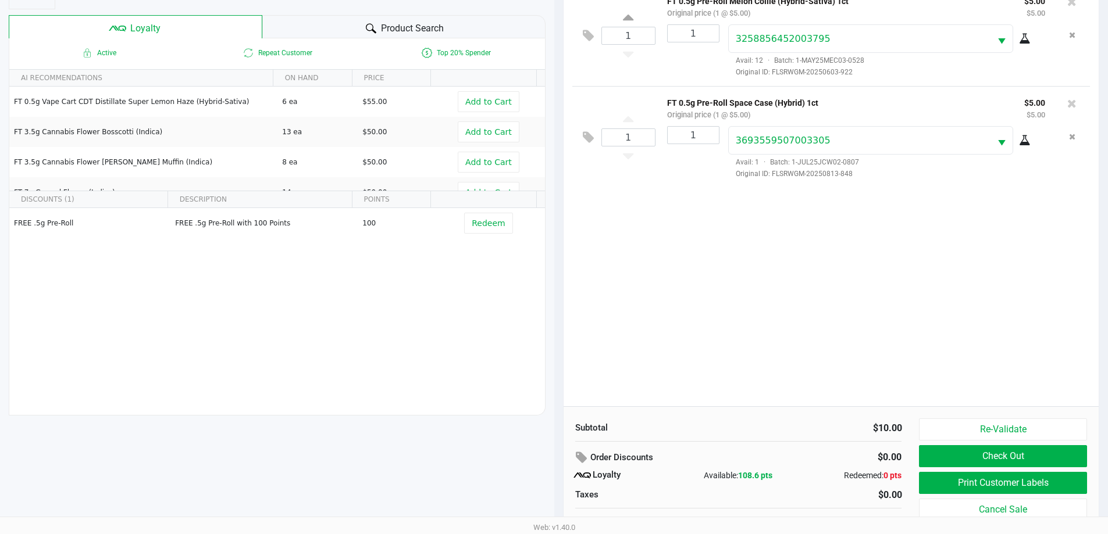
scroll to position [140, 0]
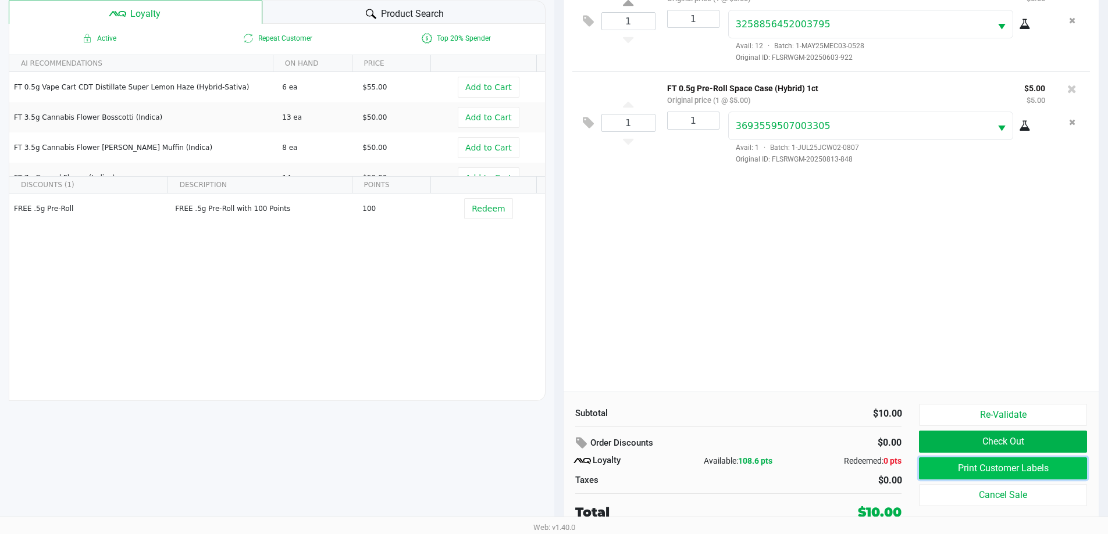
click at [558, 465] on button "Print Customer Labels" at bounding box center [1002, 469] width 167 height 22
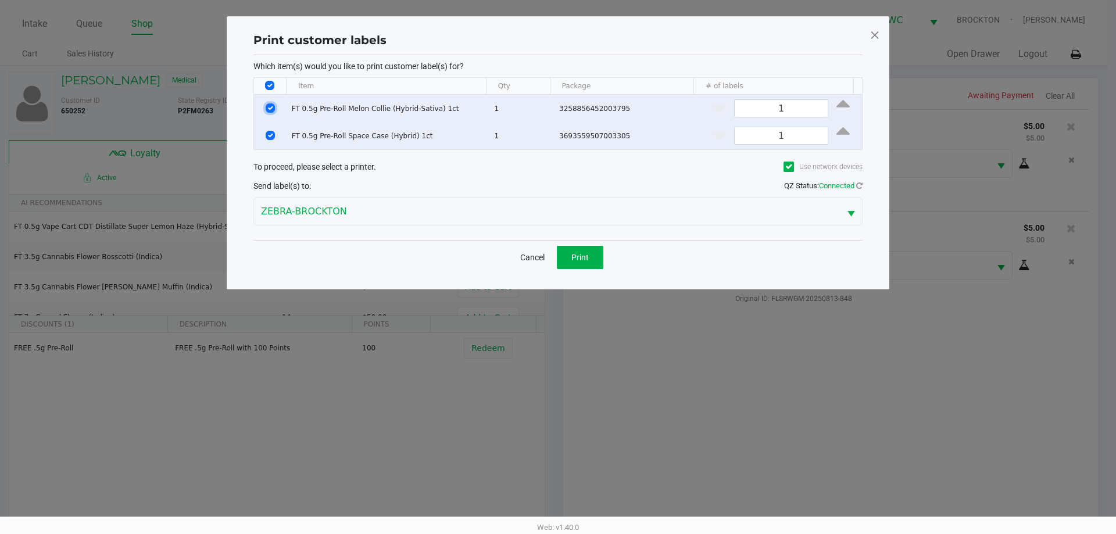
click at [269, 111] on input "Select Row" at bounding box center [270, 107] width 9 height 9
checkbox input "false"
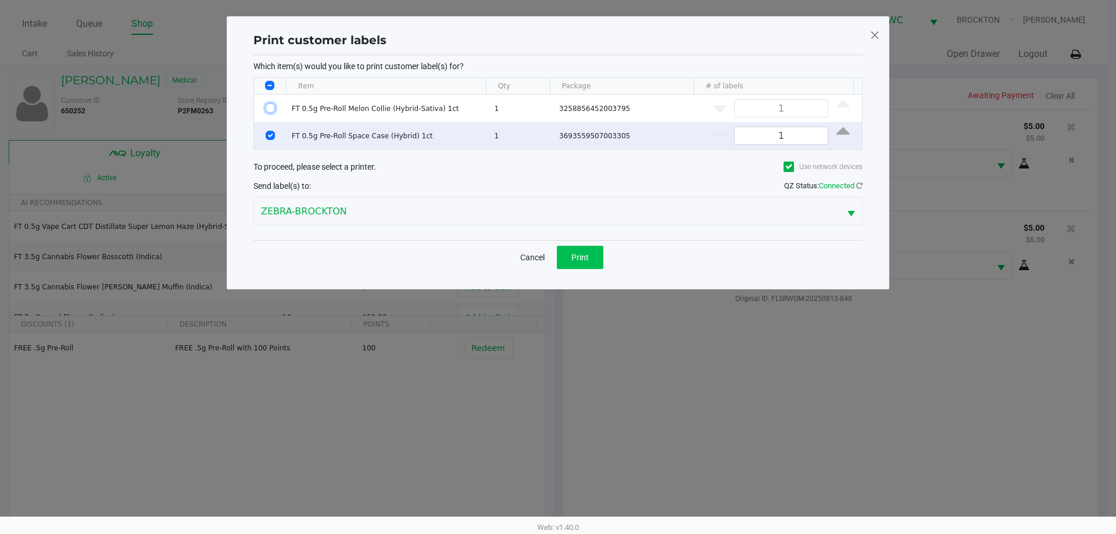
click at [558, 253] on button "Print" at bounding box center [580, 257] width 47 height 23
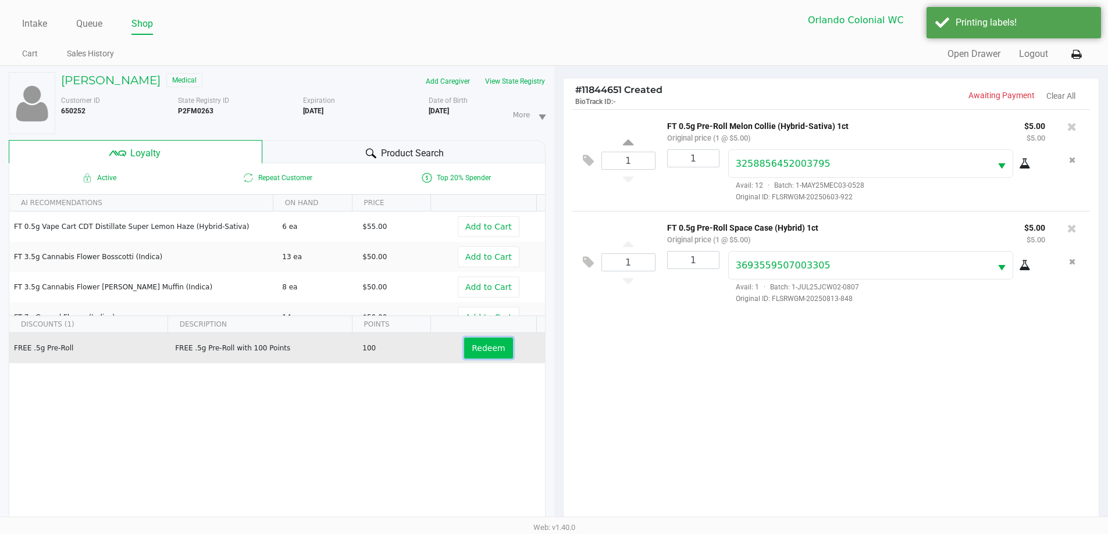
click at [477, 356] on button "Redeem" at bounding box center [488, 348] width 48 height 21
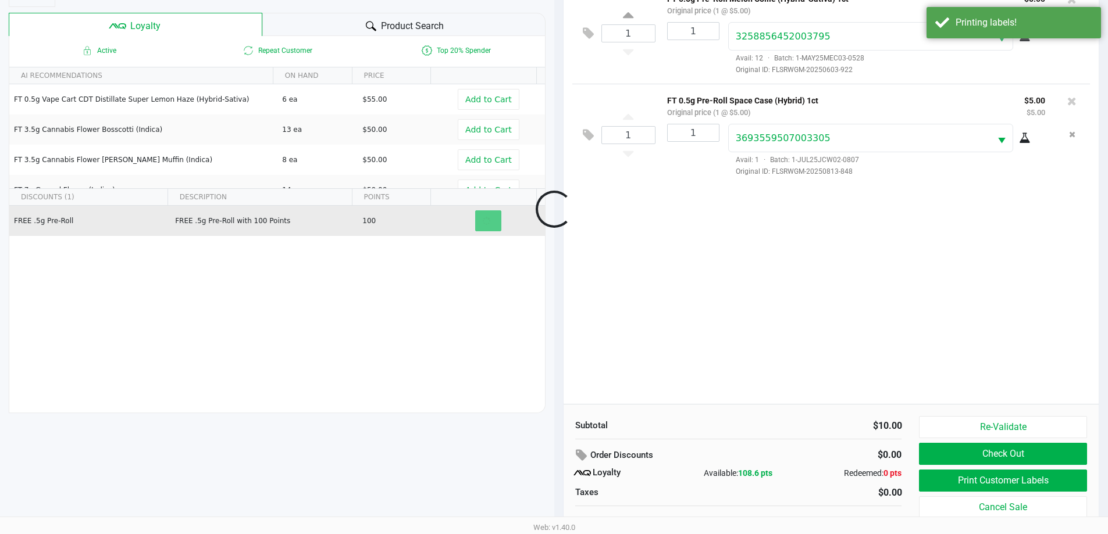
scroll to position [140, 0]
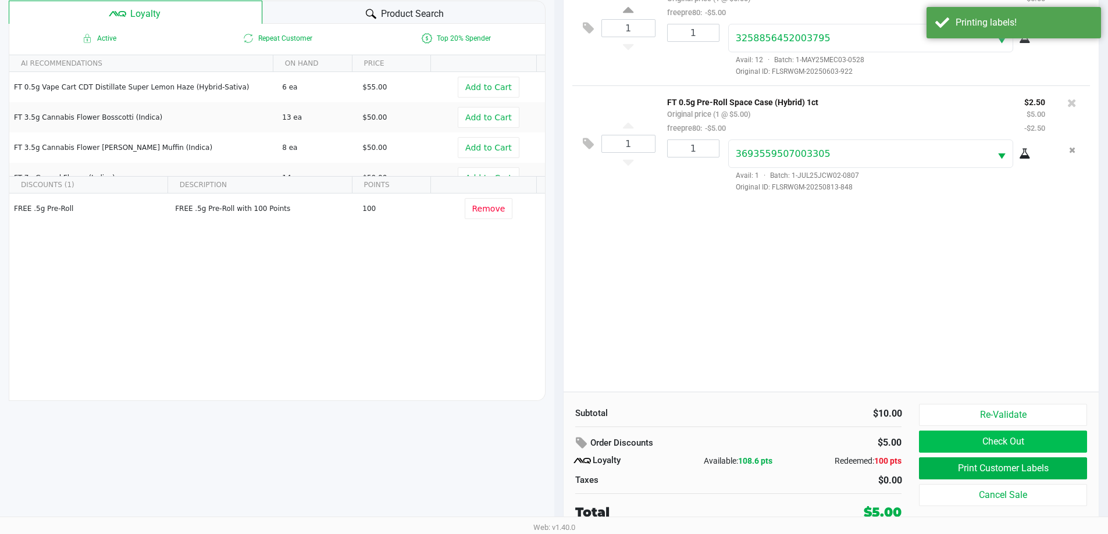
click at [558, 445] on button "Check Out" at bounding box center [1002, 442] width 167 height 22
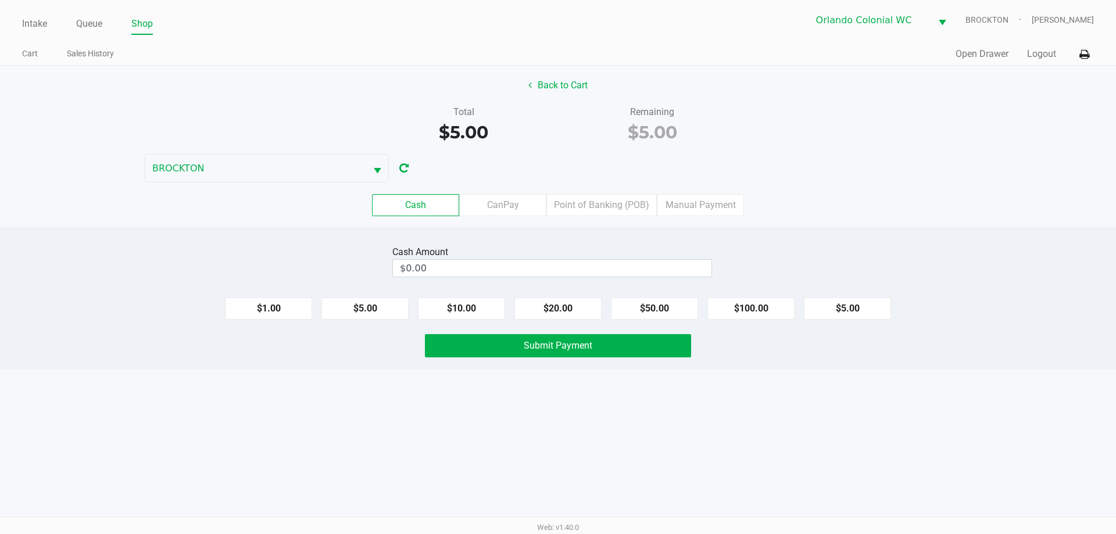
click at [558, 316] on button "$5.00" at bounding box center [847, 309] width 87 height 22
type input "$5.00"
click at [451, 351] on button "Submit Payment" at bounding box center [558, 345] width 266 height 23
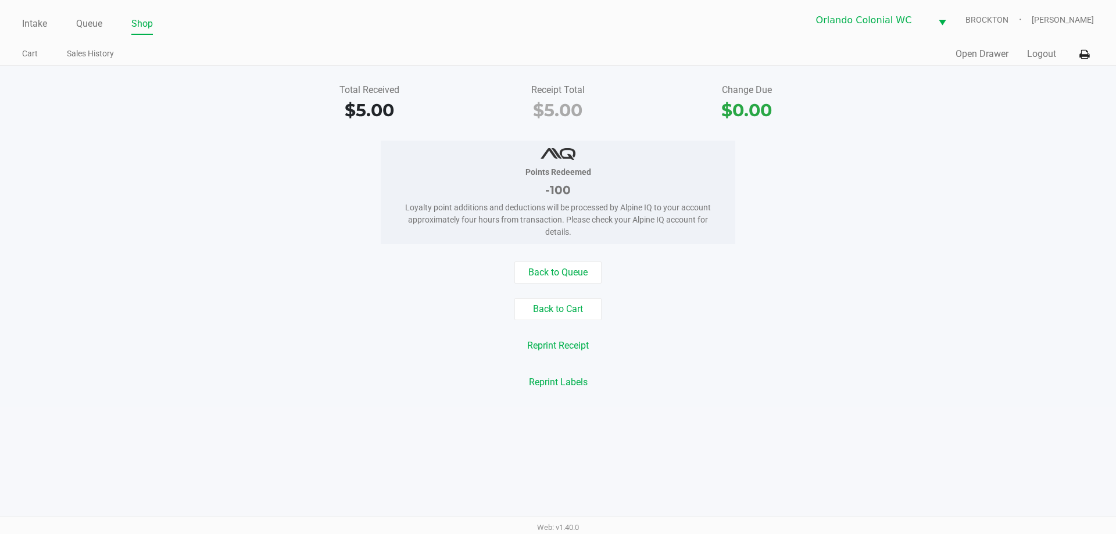
click at [252, 357] on div "Back to Queue Back to Cart Reprint Receipt Reprint Labels" at bounding box center [558, 328] width 1134 height 132
click at [558, 310] on button "Back to Cart" at bounding box center [558, 309] width 87 height 22
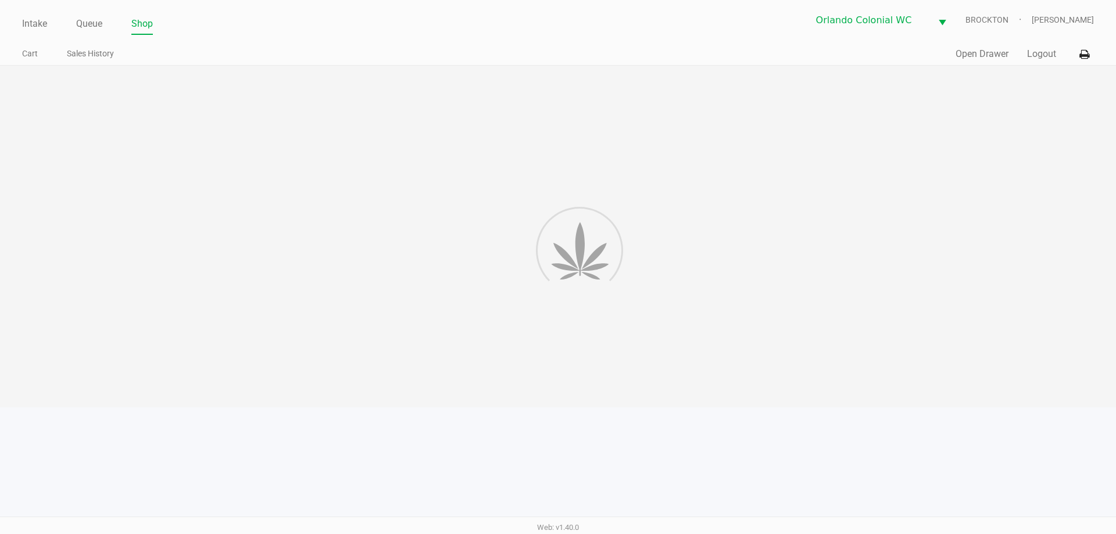
click at [558, 295] on div at bounding box center [558, 237] width 1116 height 342
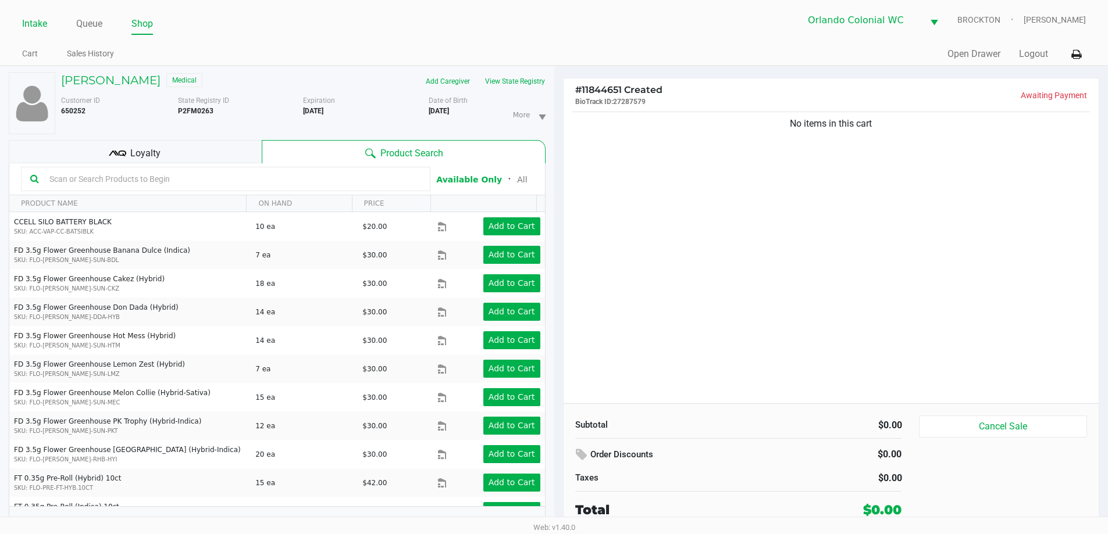
click at [31, 23] on link "Intake" at bounding box center [34, 24] width 25 height 16
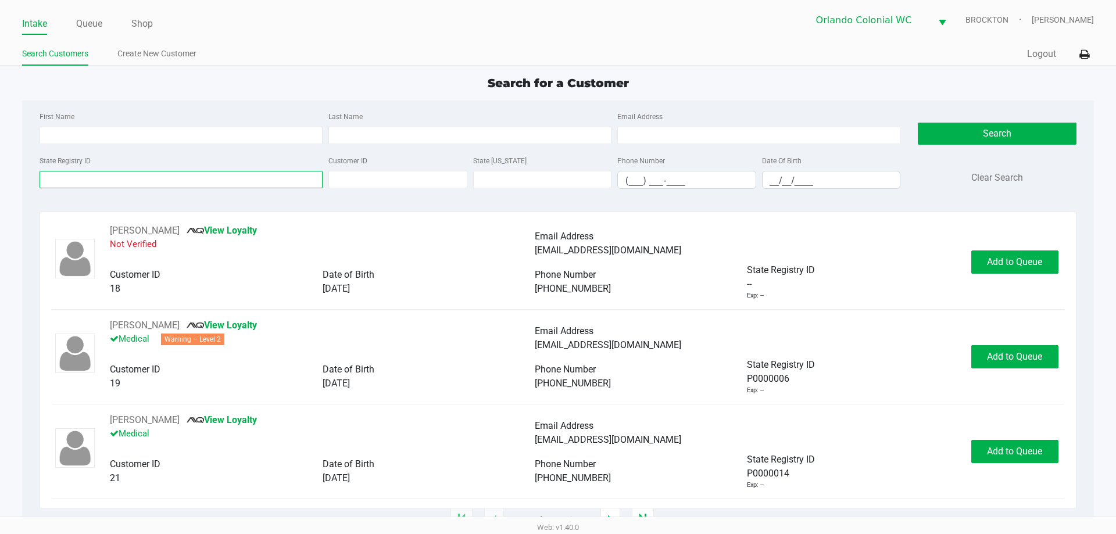
click at [188, 182] on input "State Registry ID" at bounding box center [181, 179] width 283 height 17
click at [128, 171] on input "State Registry ID" at bounding box center [181, 179] width 283 height 17
click at [131, 177] on input "State Registry ID" at bounding box center [181, 179] width 283 height 17
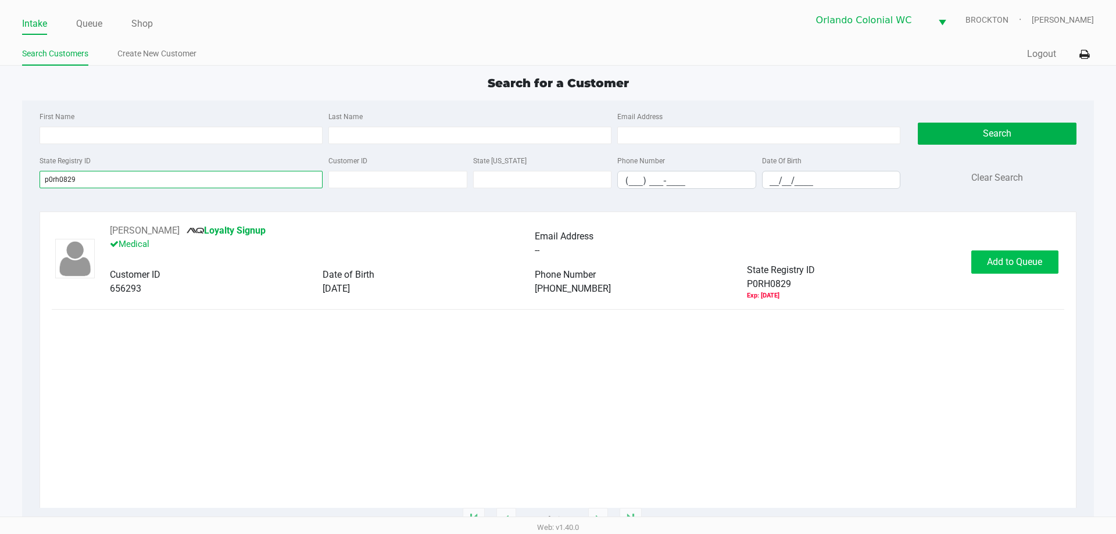
type input "p0rh0829"
click at [558, 261] on span "Add to Queue" at bounding box center [1014, 261] width 55 height 11
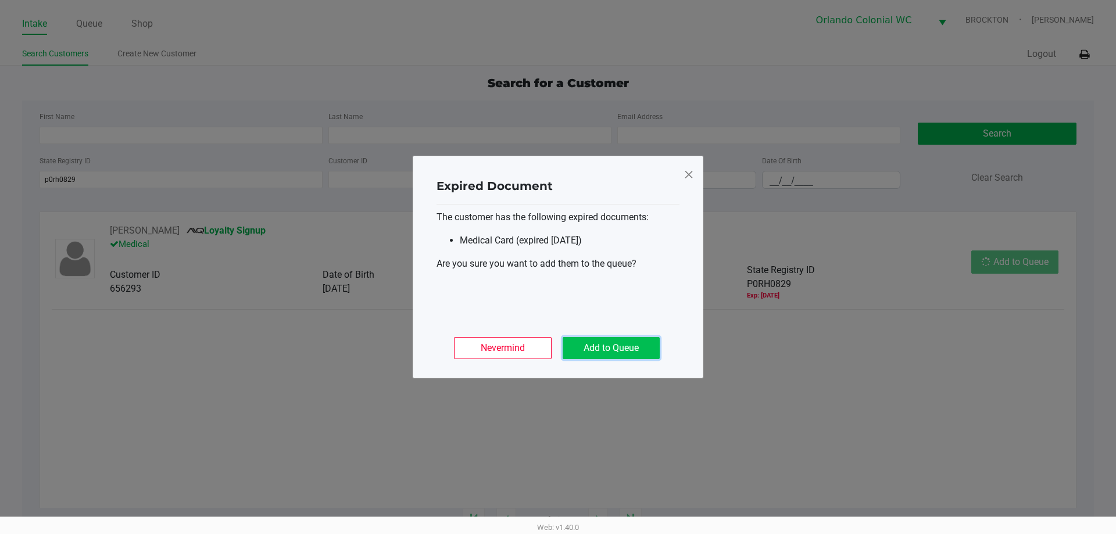
click at [558, 341] on button "Add to Queue" at bounding box center [611, 348] width 97 height 22
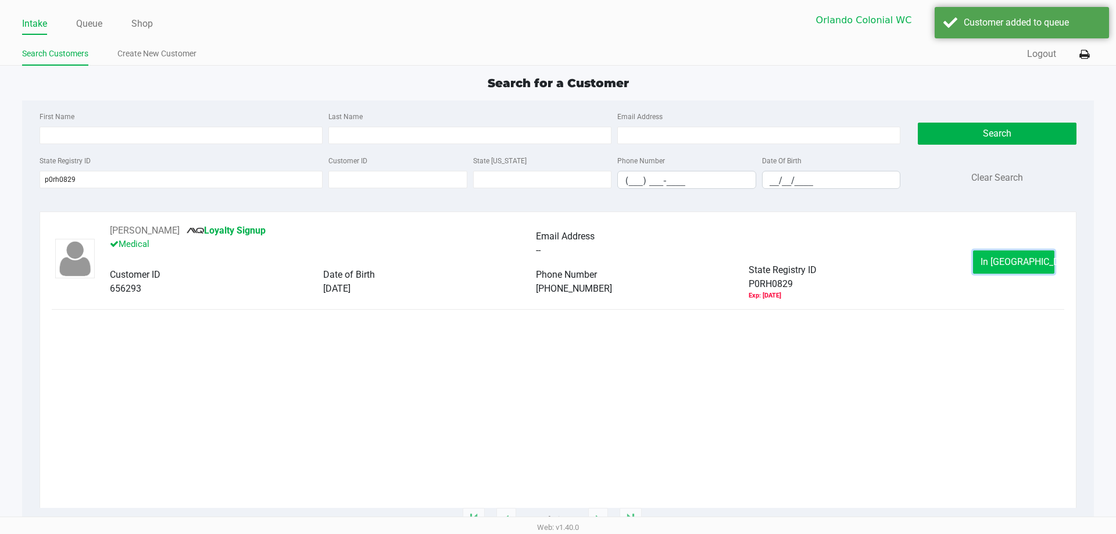
drag, startPoint x: 1017, startPoint y: 256, endPoint x: 1026, endPoint y: 256, distance: 8.1
click at [558, 256] on button "In Queue" at bounding box center [1013, 262] width 81 height 23
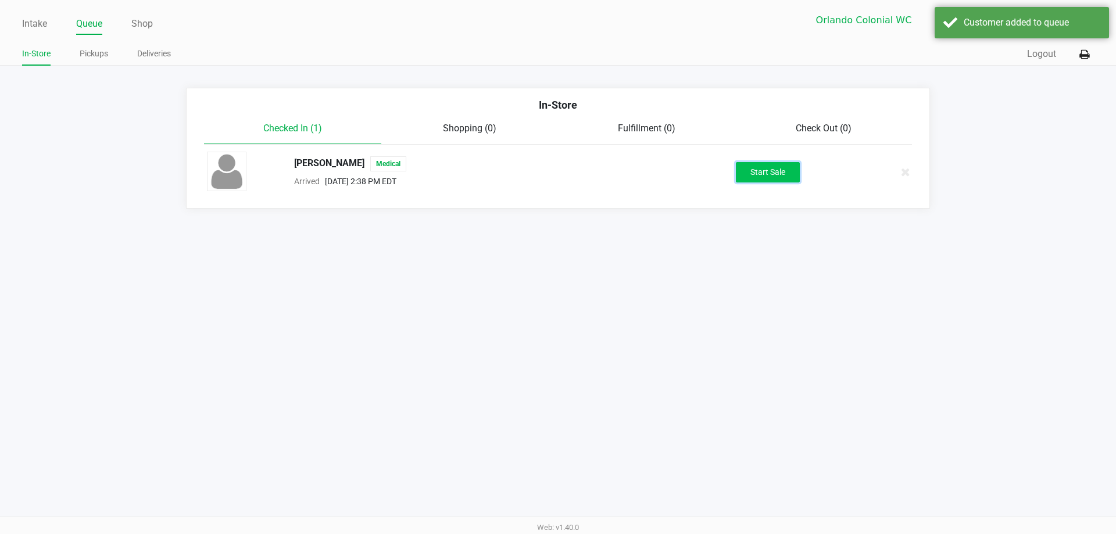
click at [558, 179] on button "Start Sale" at bounding box center [768, 172] width 64 height 20
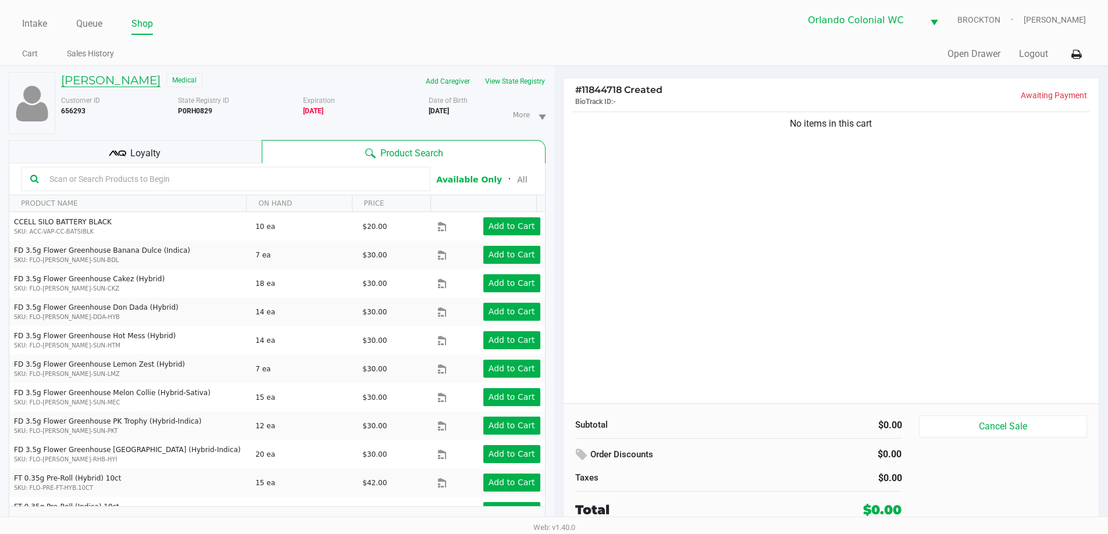
click at [98, 81] on h5 "Kay Riley" at bounding box center [110, 80] width 99 height 14
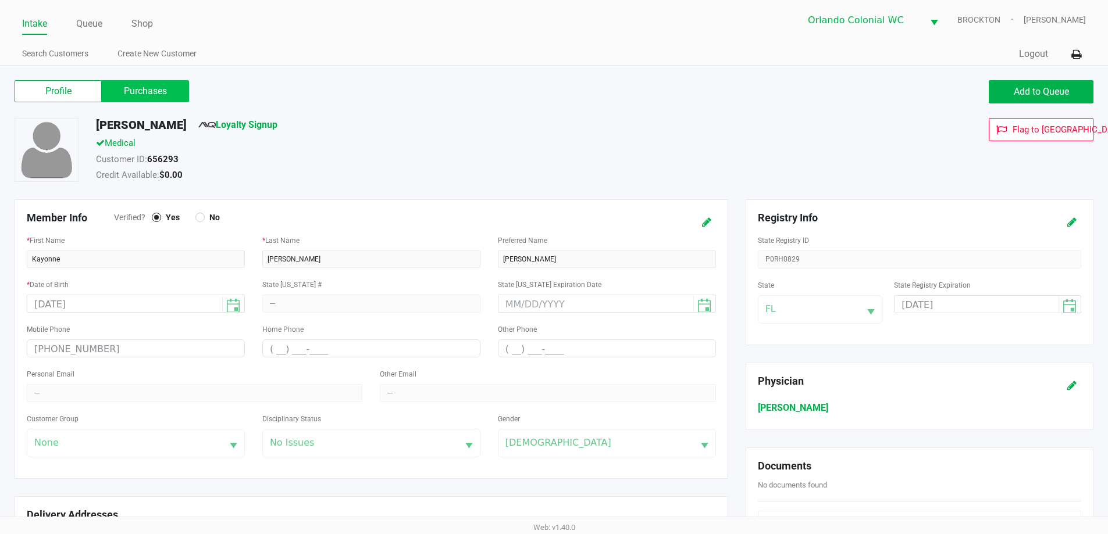
click at [165, 101] on label "Purchases" at bounding box center [145, 91] width 87 height 22
click at [0, 0] on 1 "Purchases" at bounding box center [0, 0] width 0 height 0
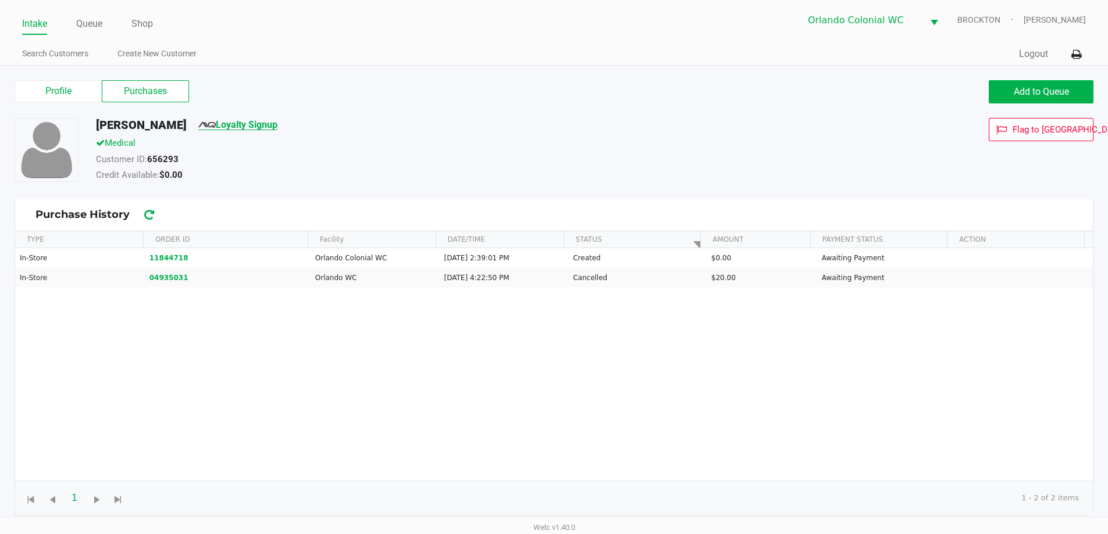
click at [203, 124] on link "Loyalty Signup" at bounding box center [237, 124] width 79 height 11
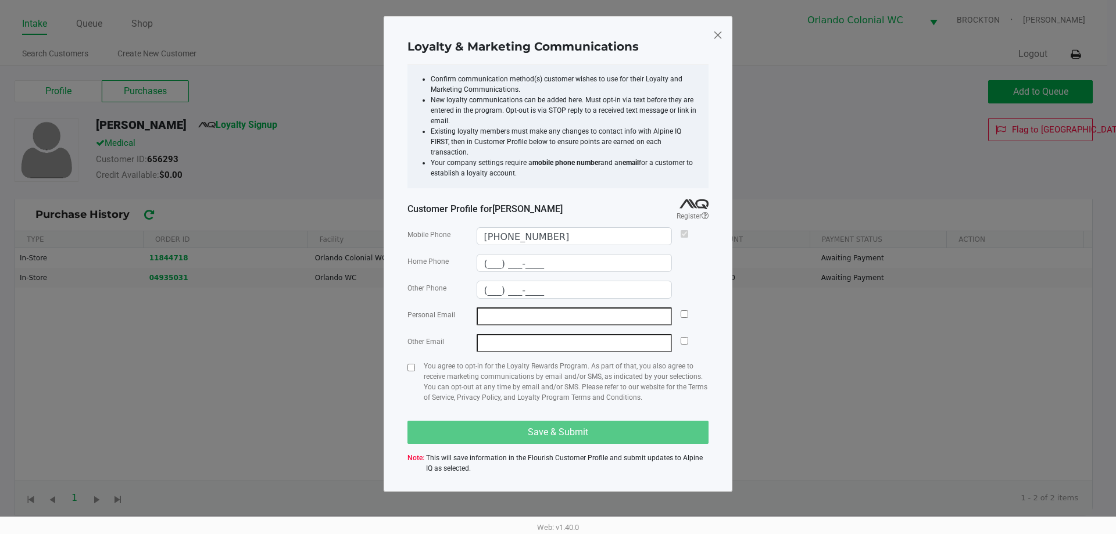
click at [558, 36] on span at bounding box center [718, 35] width 10 height 19
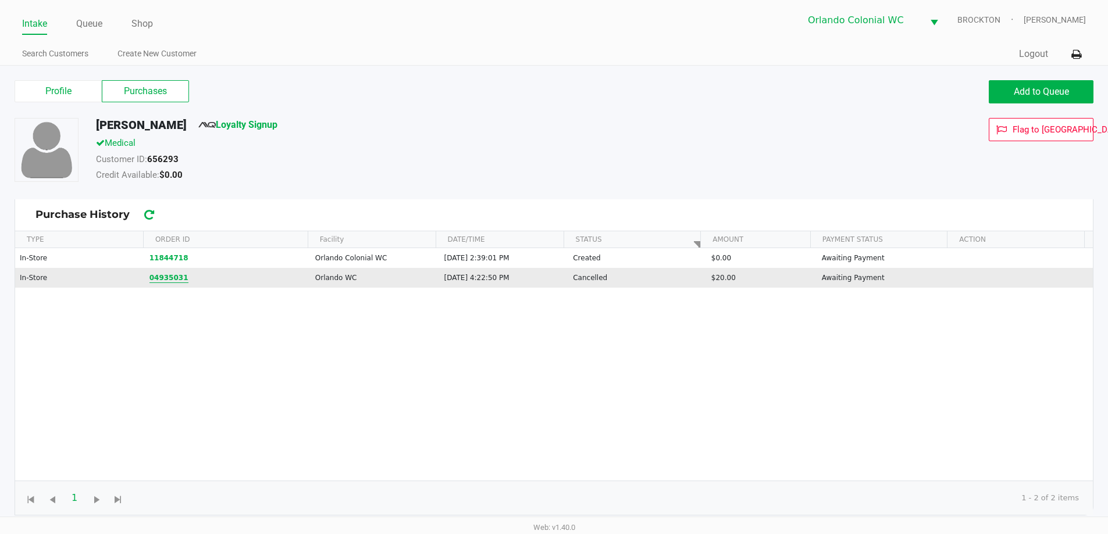
click at [151, 278] on button "04935031" at bounding box center [168, 278] width 39 height 10
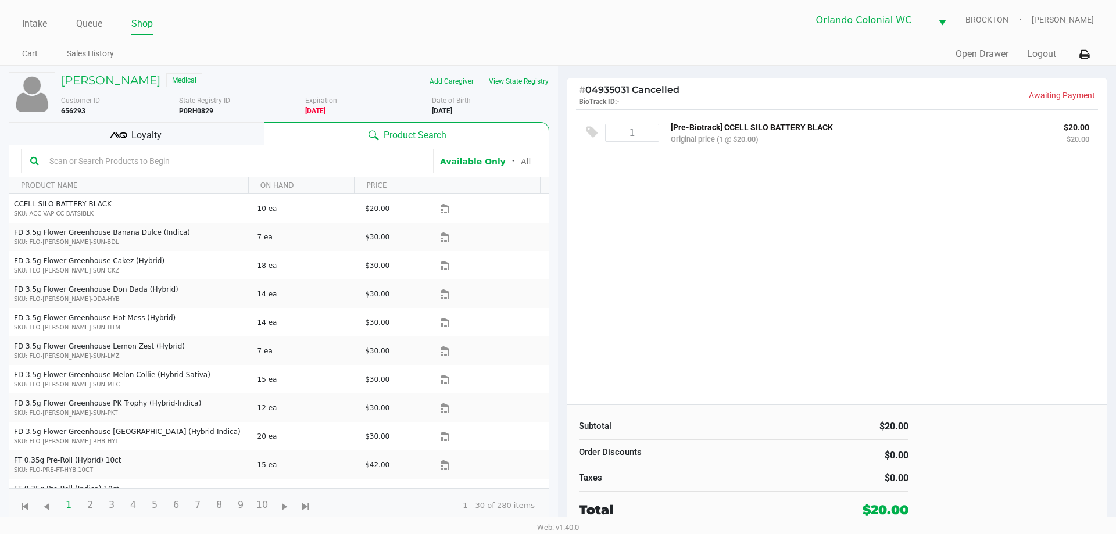
click at [84, 82] on h5 "Kay Riley" at bounding box center [110, 80] width 99 height 14
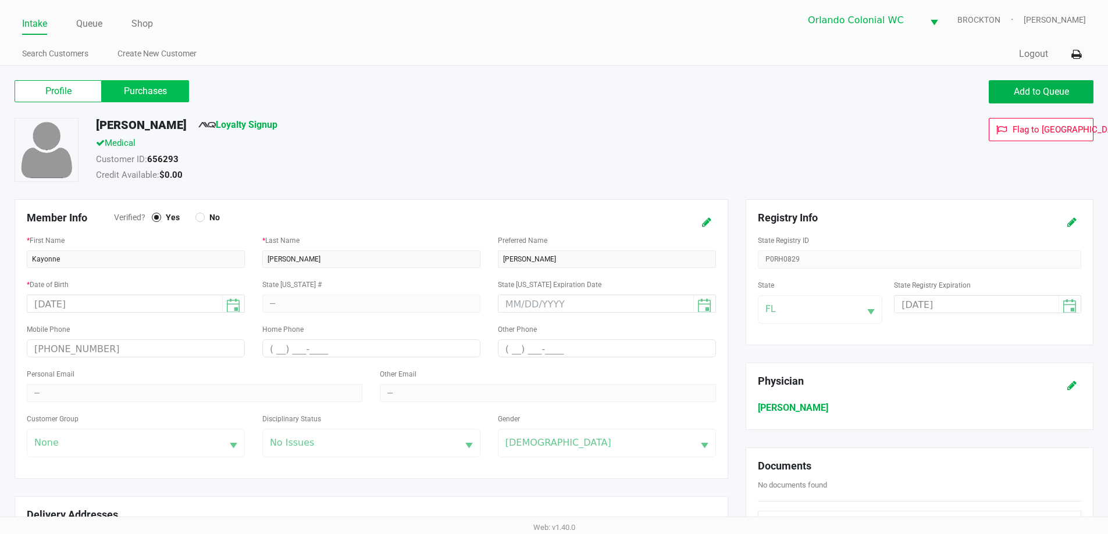
click at [152, 94] on label "Purchases" at bounding box center [145, 91] width 87 height 22
click at [0, 0] on 1 "Purchases" at bounding box center [0, 0] width 0 height 0
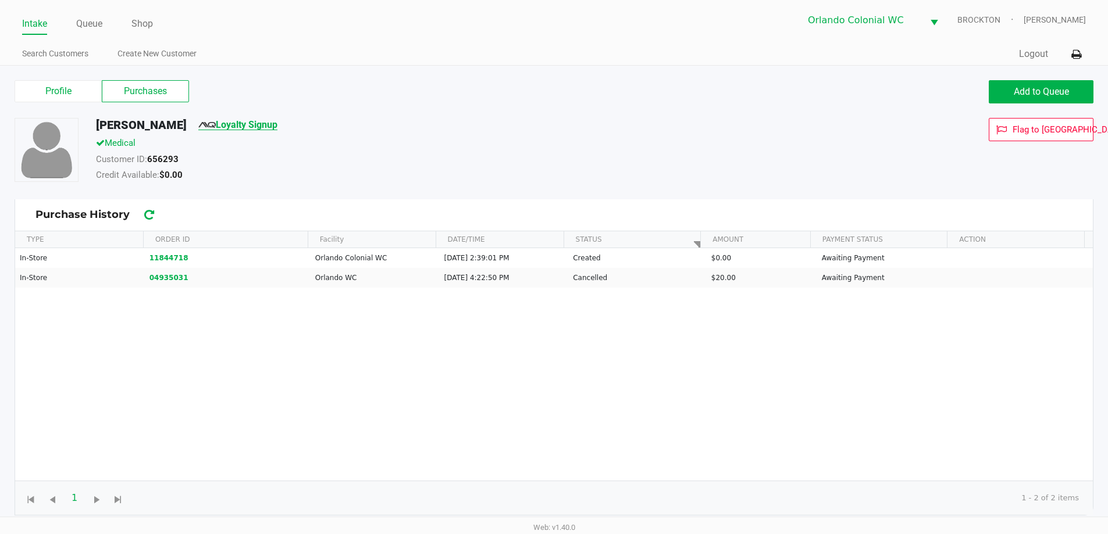
click at [203, 127] on link "Loyalty Signup" at bounding box center [237, 124] width 79 height 11
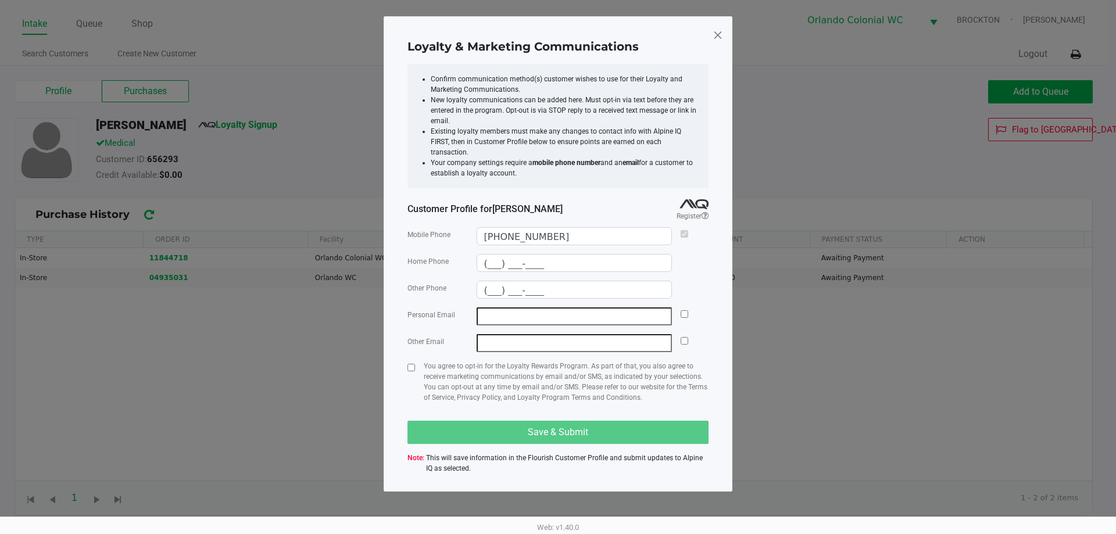
click at [495, 312] on input "email" at bounding box center [575, 317] width 196 height 18
type input "kayonne@yahoo.com"
click at [558, 308] on div "Personal Email kayonne@yahoo.com" at bounding box center [558, 317] width 301 height 18
click at [558, 310] on input "checkbox" at bounding box center [685, 314] width 8 height 8
checkbox input "true"
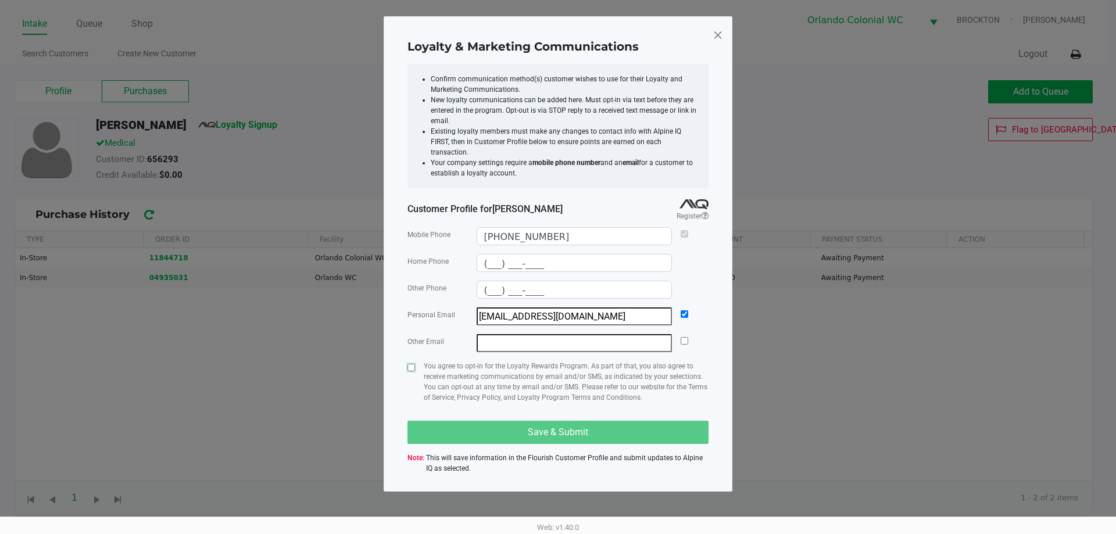
drag, startPoint x: 682, startPoint y: 305, endPoint x: 419, endPoint y: 375, distance: 271.9
click at [409, 364] on input "checkbox" at bounding box center [412, 368] width 8 height 8
checkbox input "true"
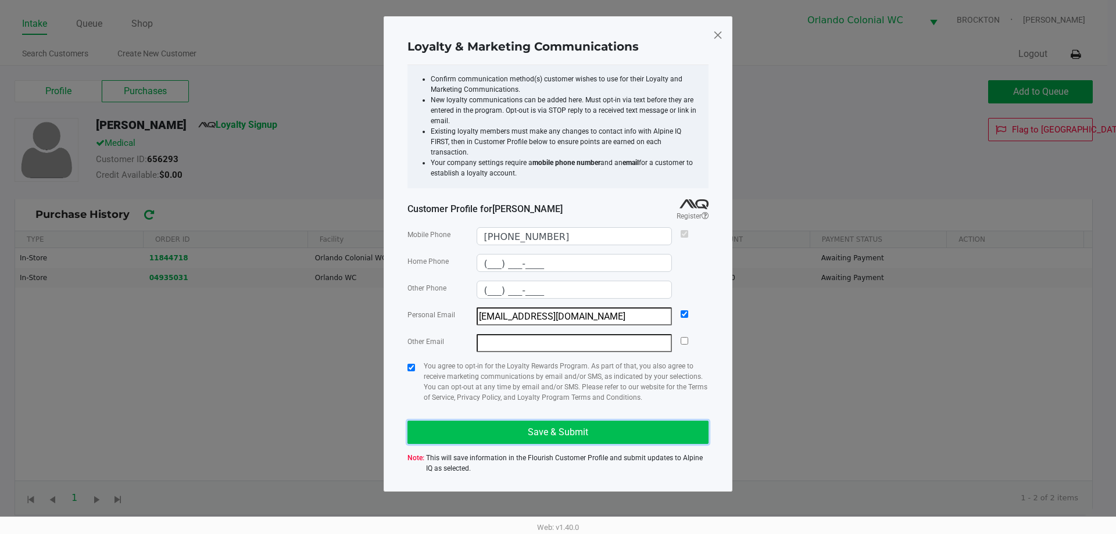
click at [422, 426] on button "Save & Submit" at bounding box center [558, 432] width 301 height 23
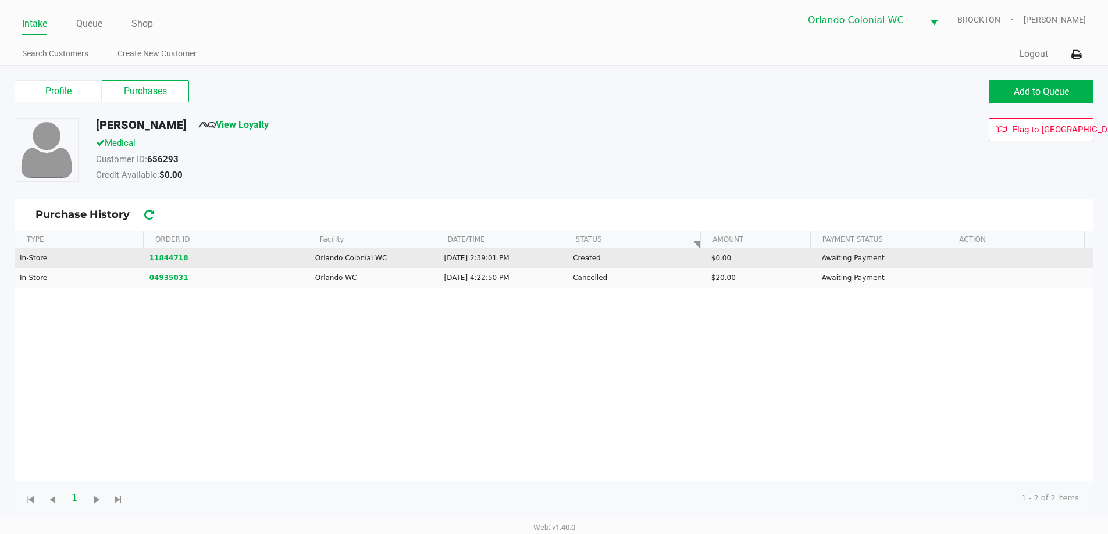
click at [156, 259] on button "11844718" at bounding box center [168, 258] width 39 height 10
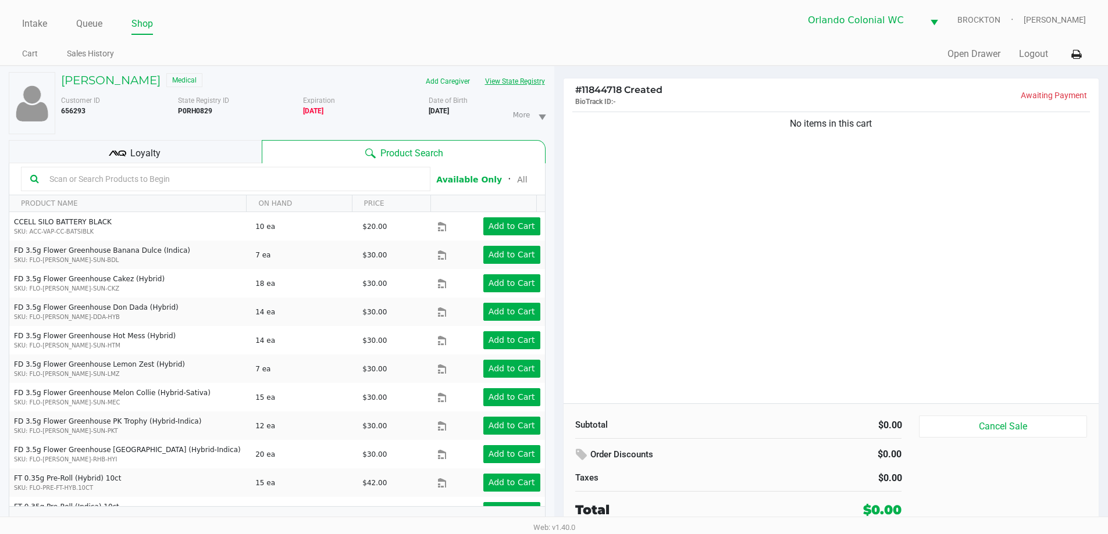
click at [506, 81] on button "View State Registry" at bounding box center [511, 81] width 68 height 19
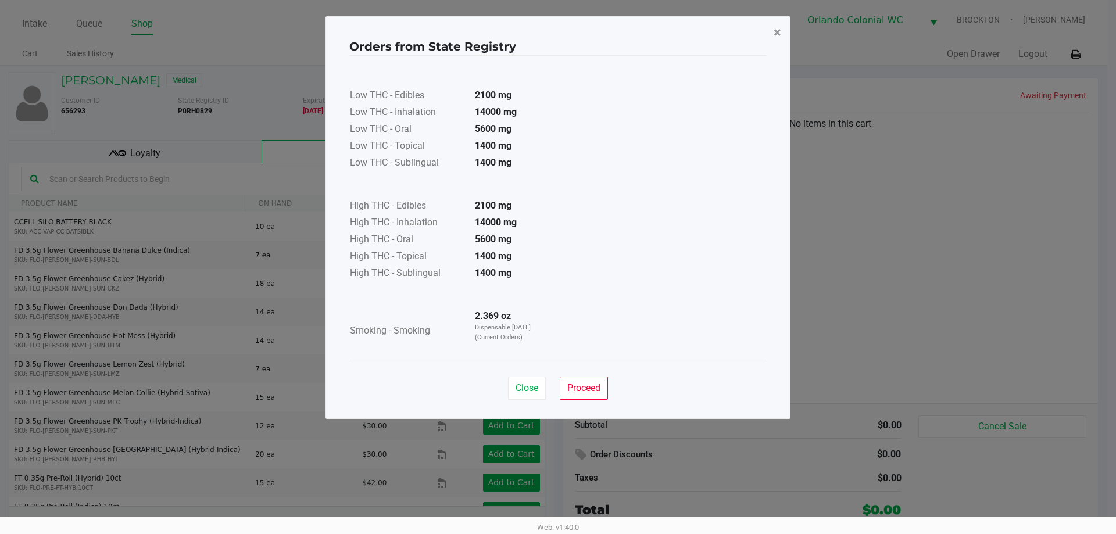
click at [558, 33] on button "×" at bounding box center [778, 32] width 26 height 33
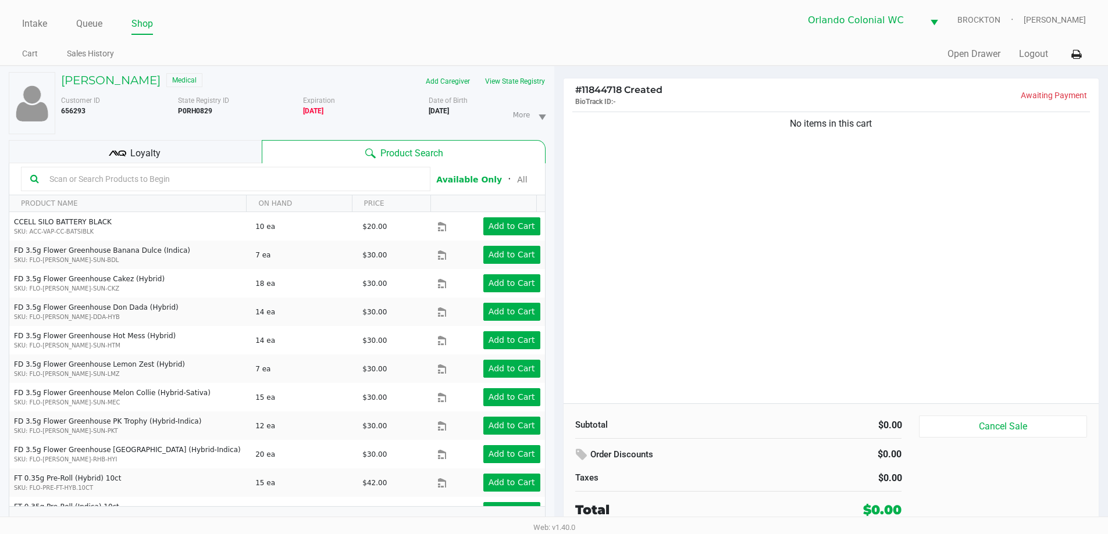
drag, startPoint x: 741, startPoint y: 248, endPoint x: 772, endPoint y: 226, distance: 38.7
click at [558, 247] on div "No items in this cart" at bounding box center [830, 256] width 535 height 294
click at [222, 178] on input "text" at bounding box center [233, 178] width 376 height 17
click at [515, 77] on button "View State Registry" at bounding box center [511, 81] width 68 height 19
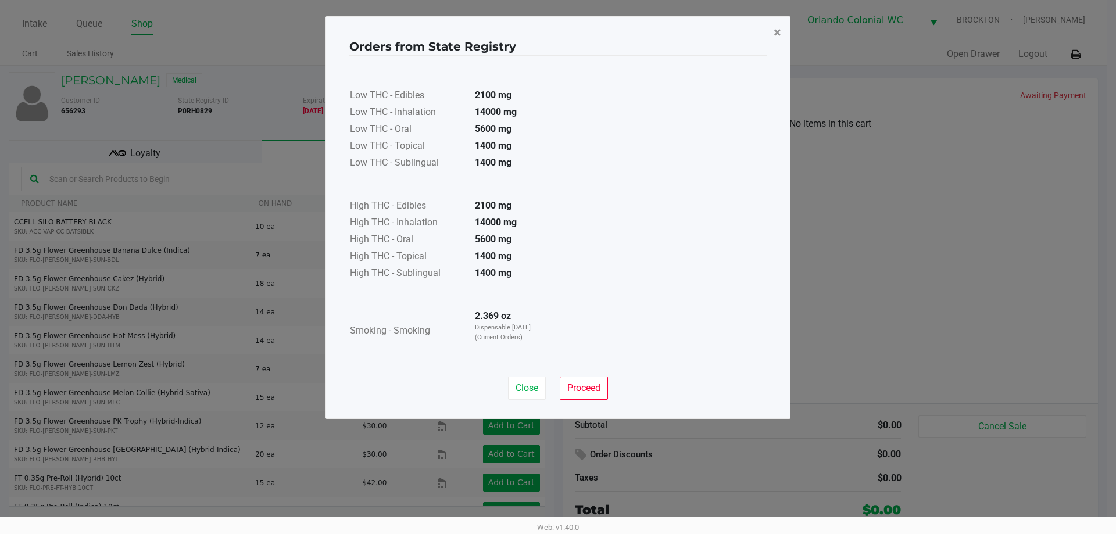
click at [558, 36] on span "×" at bounding box center [778, 32] width 8 height 16
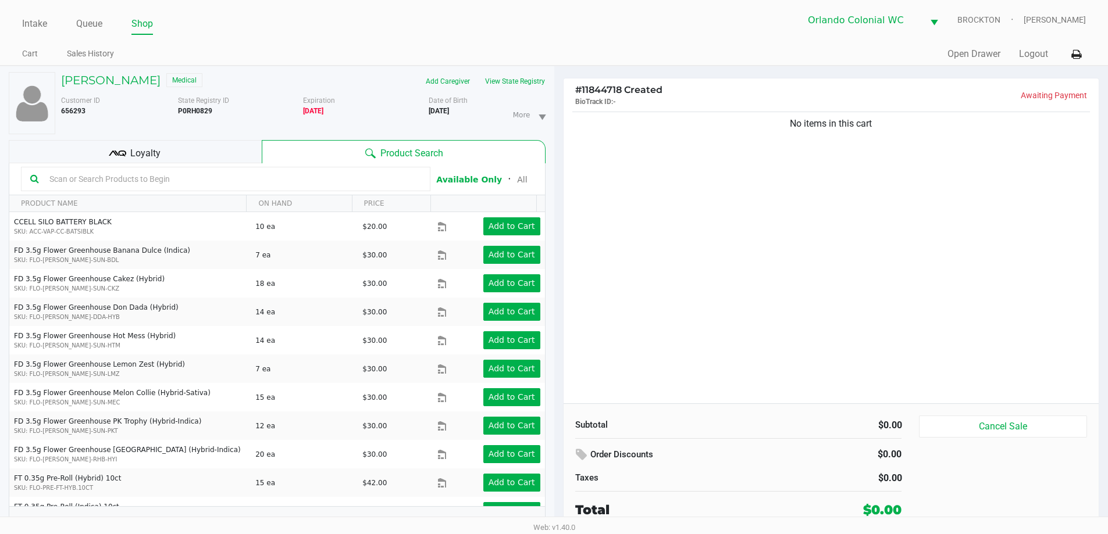
click at [558, 324] on div "No items in this cart" at bounding box center [830, 256] width 535 height 294
click at [332, 174] on input "text" at bounding box center [233, 178] width 376 height 17
click at [205, 177] on input "text" at bounding box center [233, 178] width 376 height 17
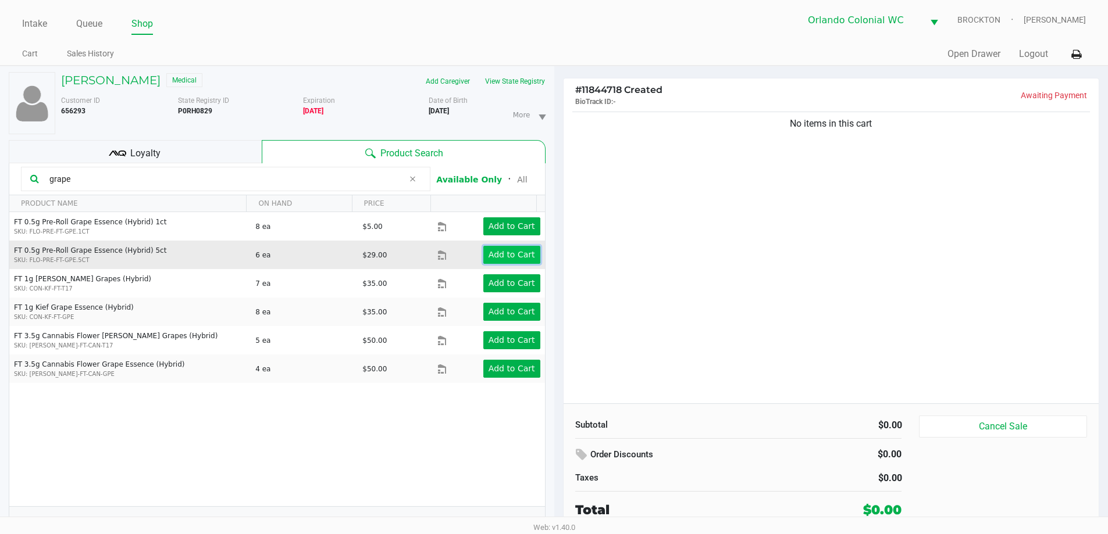
click at [513, 262] on button "Add to Cart" at bounding box center [511, 255] width 57 height 18
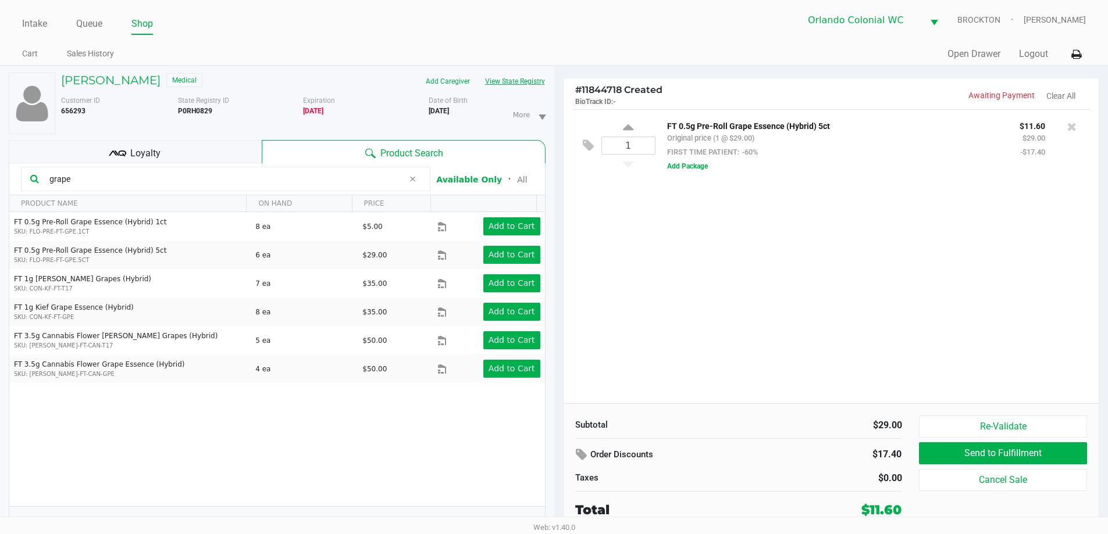
click at [529, 77] on button "View State Registry" at bounding box center [511, 81] width 68 height 19
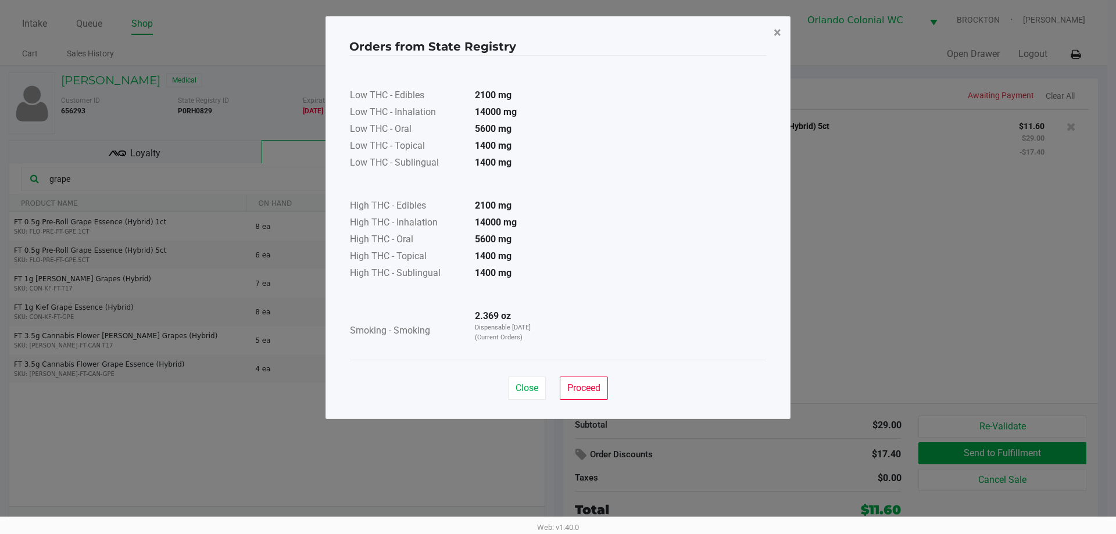
click at [558, 28] on span "×" at bounding box center [778, 32] width 8 height 16
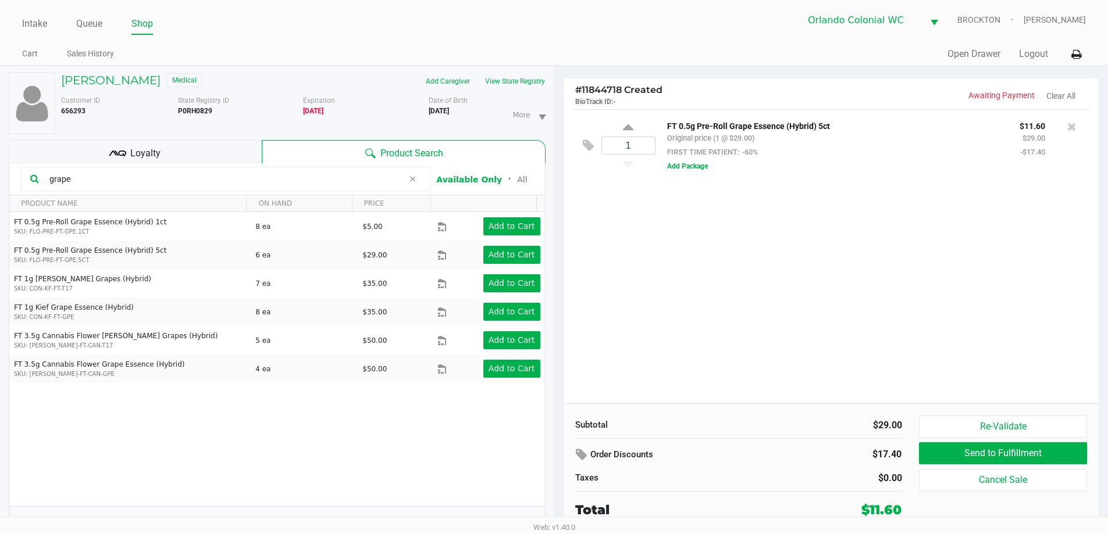
drag, startPoint x: 763, startPoint y: 248, endPoint x: 610, endPoint y: 234, distance: 154.1
click at [558, 247] on div "1 FT 0.5g Pre-Roll Grape Essence (Hybrid) 5ct Original price (1 @ $29.00) FIRST…" at bounding box center [830, 256] width 535 height 294
click at [269, 176] on input "grape" at bounding box center [224, 178] width 359 height 17
type input "g"
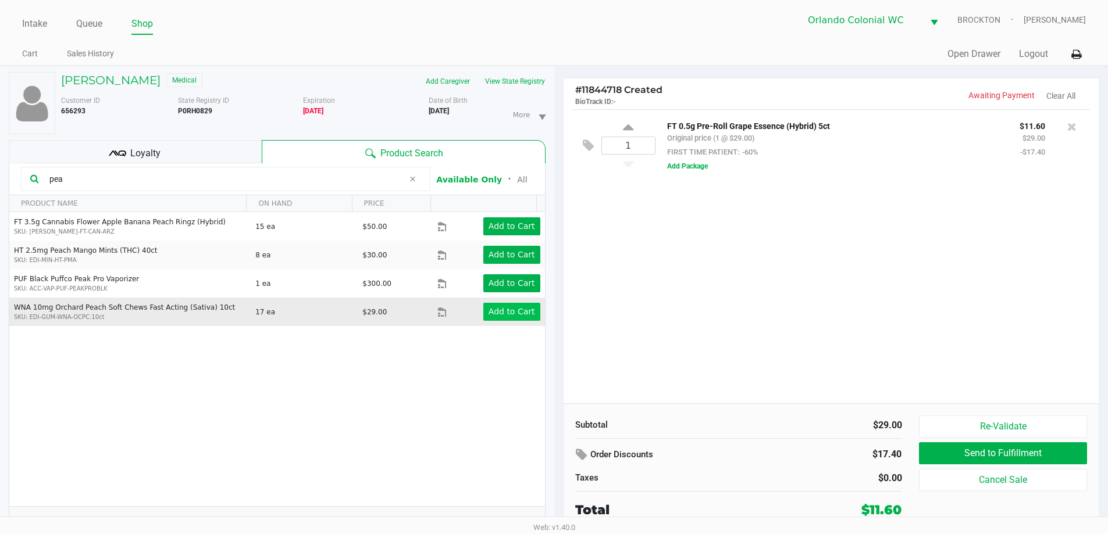
type input "pea"
click at [498, 315] on app-button-loader "Add to Cart" at bounding box center [511, 311] width 47 height 9
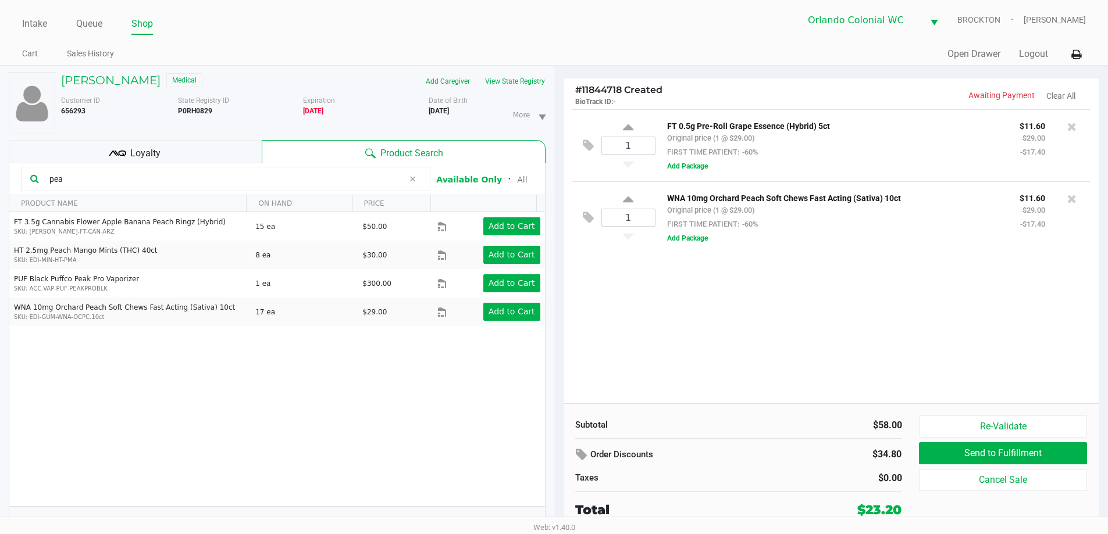
drag, startPoint x: 159, startPoint y: 142, endPoint x: 349, endPoint y: 163, distance: 190.6
click at [161, 142] on div "Loyalty" at bounding box center [135, 151] width 253 height 23
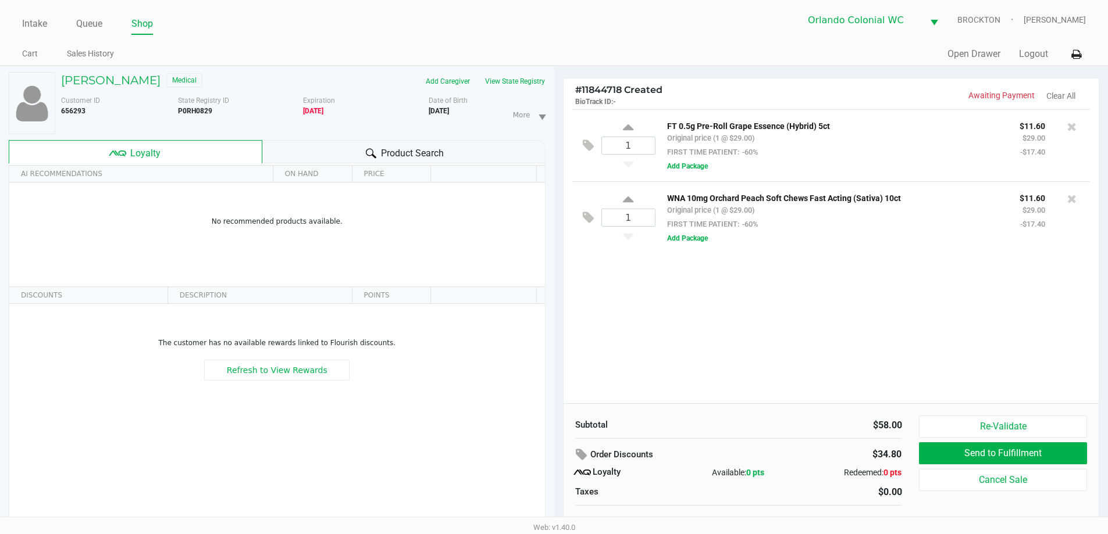
click at [558, 355] on div "1 FT 0.5g Pre-Roll Grape Essence (Hybrid) 5ct Original price (1 @ $29.00) FIRST…" at bounding box center [830, 256] width 535 height 294
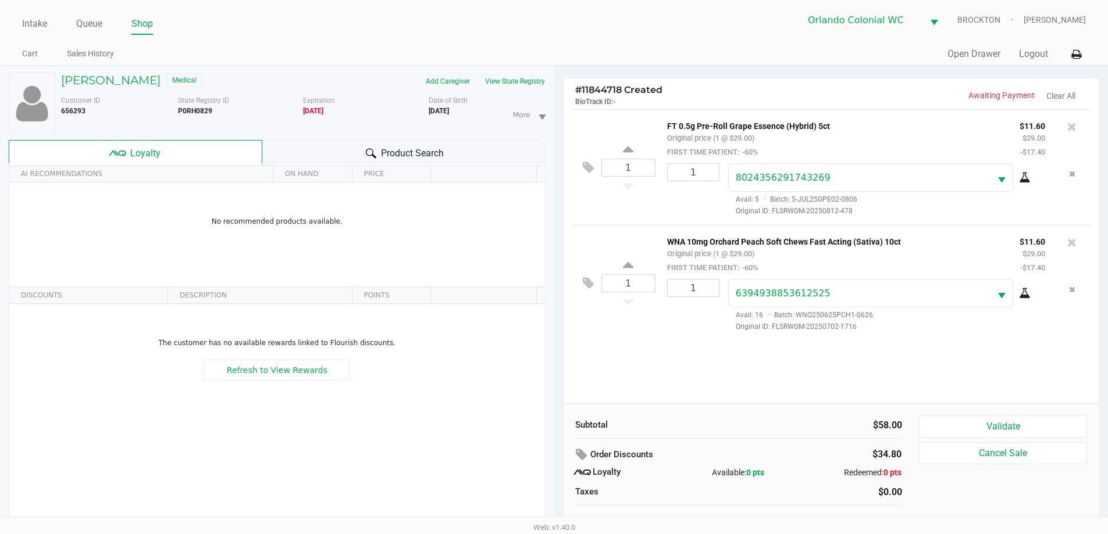
click at [558, 422] on button "Validate" at bounding box center [1002, 427] width 167 height 22
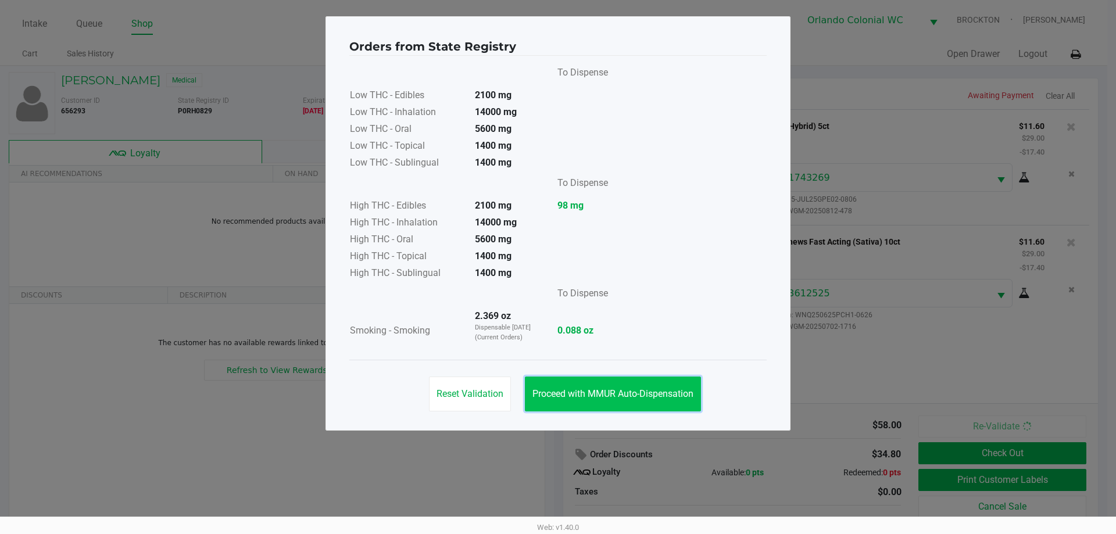
click at [558, 397] on span "Proceed with MMUR Auto-Dispensation" at bounding box center [613, 393] width 161 height 11
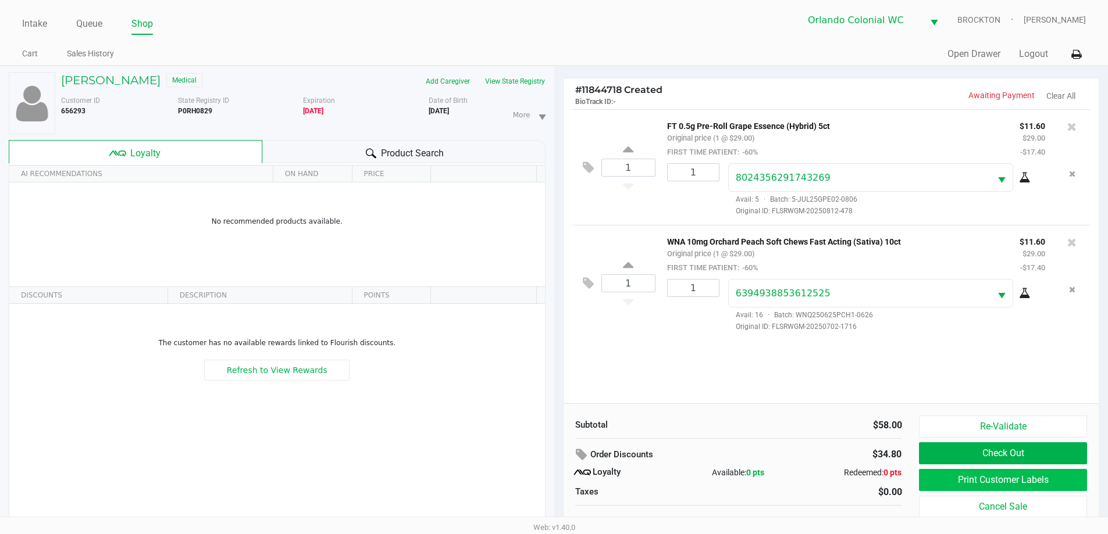
click at [558, 478] on button "Print Customer Labels" at bounding box center [1002, 480] width 167 height 22
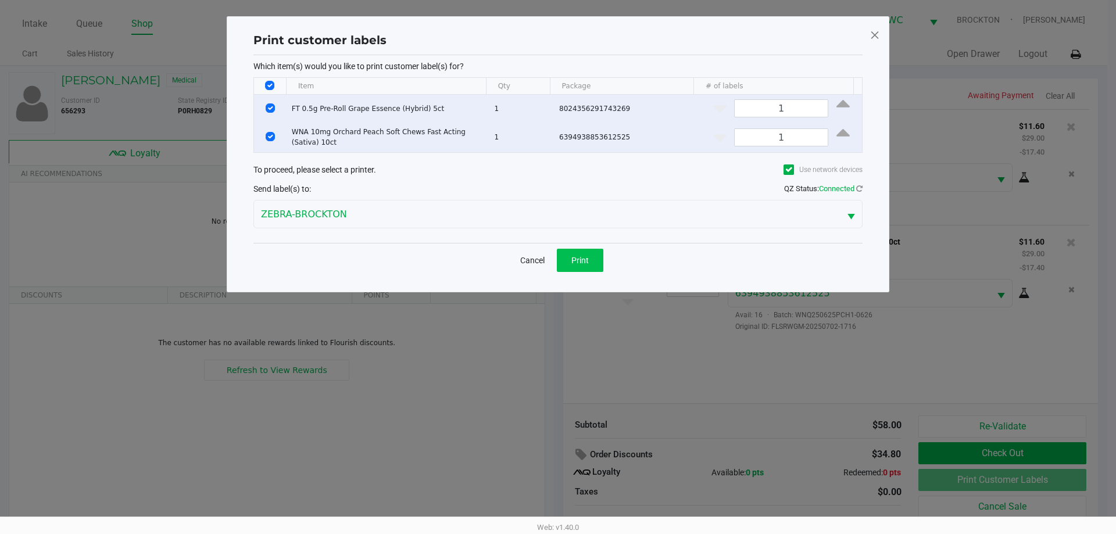
click at [558, 263] on button "Print" at bounding box center [580, 260] width 47 height 23
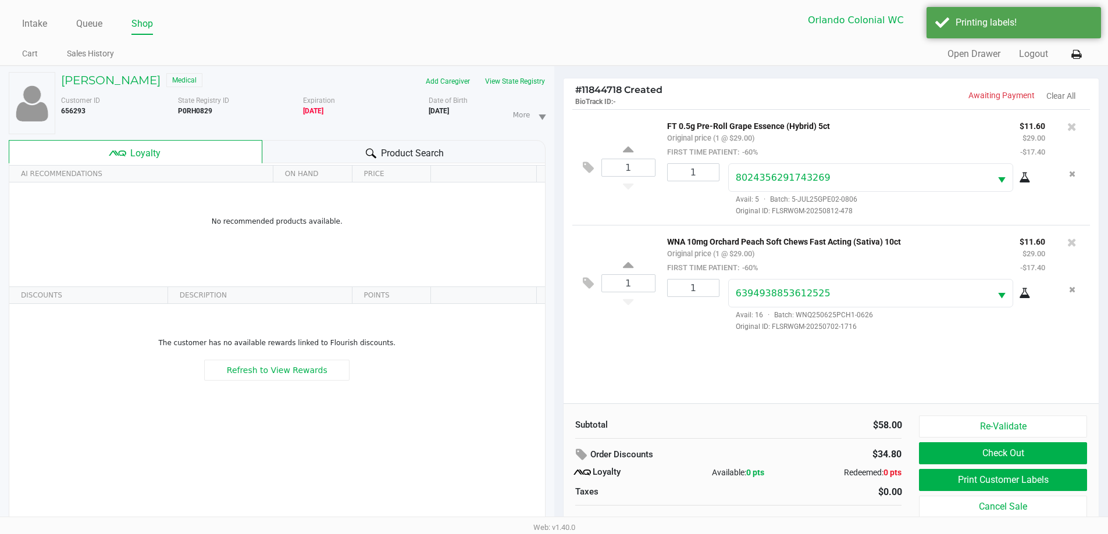
scroll to position [12, 0]
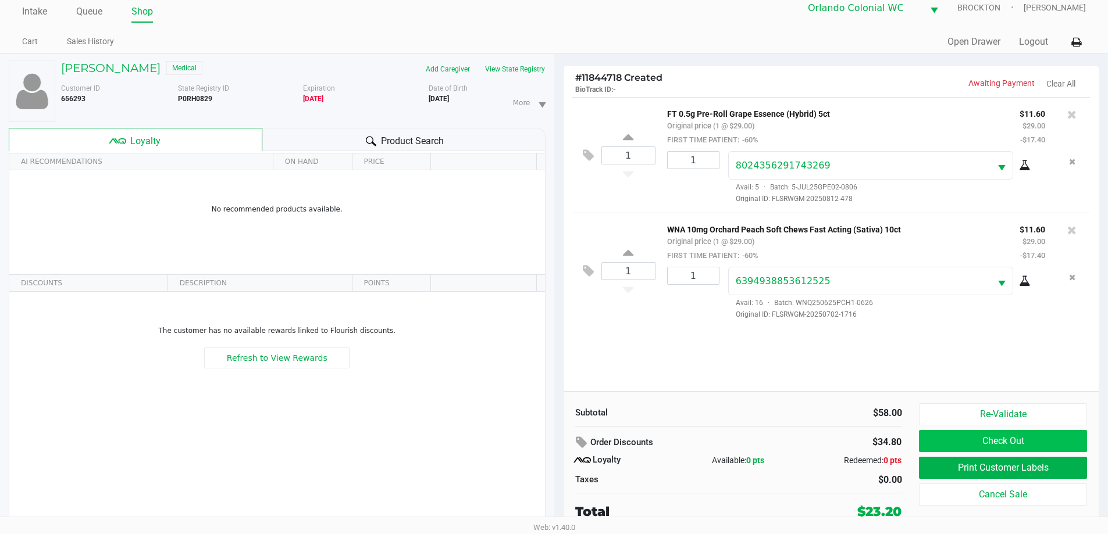
click at [558, 446] on button "Check Out" at bounding box center [1002, 441] width 167 height 22
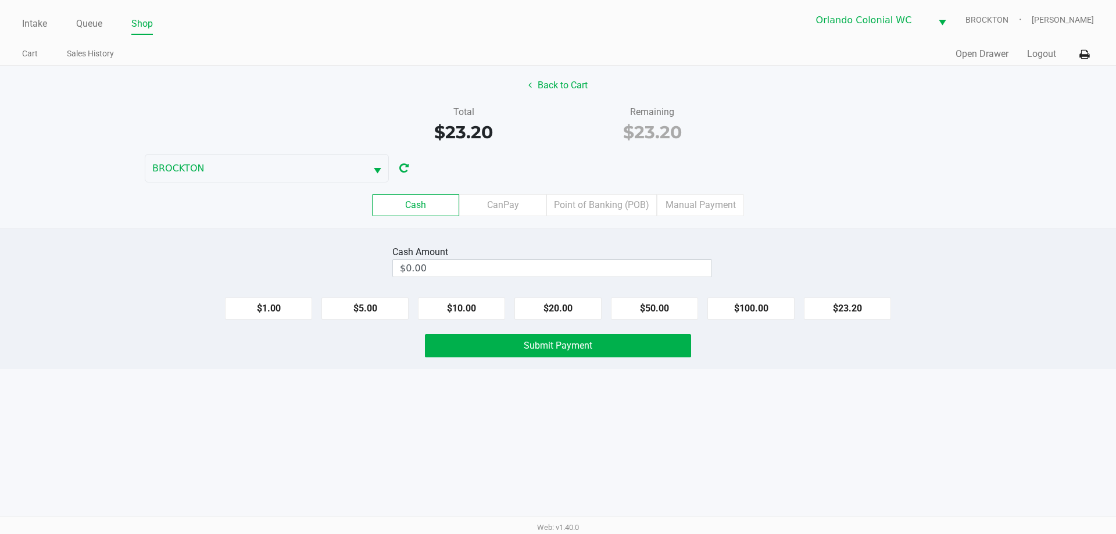
click at [558, 269] on input "$0.00" at bounding box center [552, 268] width 319 height 17
click at [485, 455] on div "Intake Queue Shop Orlando Colonial WC BROCKTON Madison Olsen Cart Sales History…" at bounding box center [558, 267] width 1116 height 534
type input "$25.00"
click at [552, 353] on button "Submit Payment" at bounding box center [558, 345] width 266 height 23
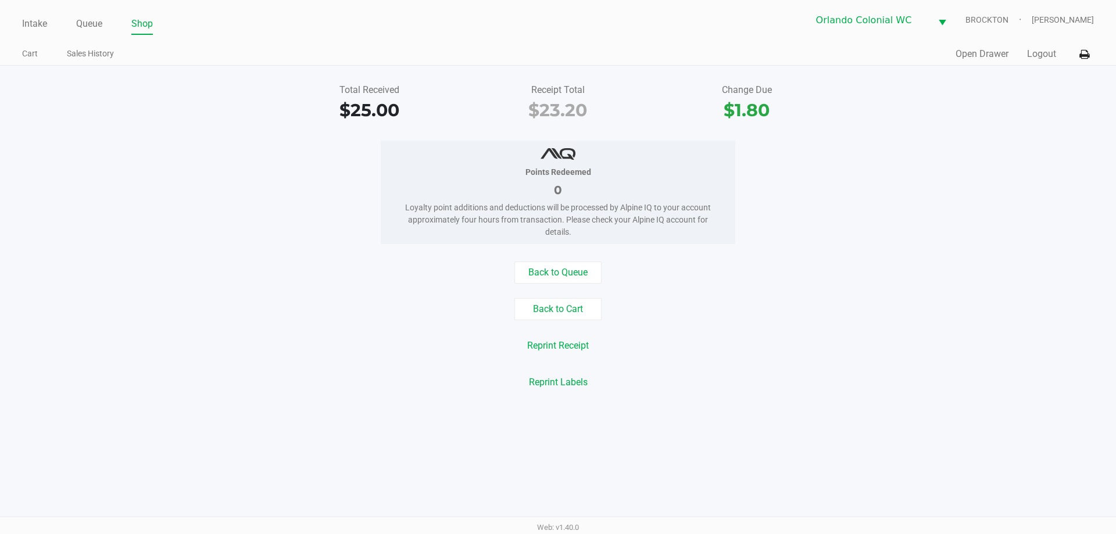
click at [35, 498] on div "Intake Queue Shop Orlando Colonial WC BROCKTON Madison Olsen Cart Sales History…" at bounding box center [558, 267] width 1116 height 534
click at [258, 402] on div "Total Received $25.00 Receipt Total $23.20 Change Due $1.80 Points Redeemed 0 L…" at bounding box center [558, 237] width 1116 height 342
click at [558, 305] on button "Back to Cart" at bounding box center [558, 309] width 87 height 22
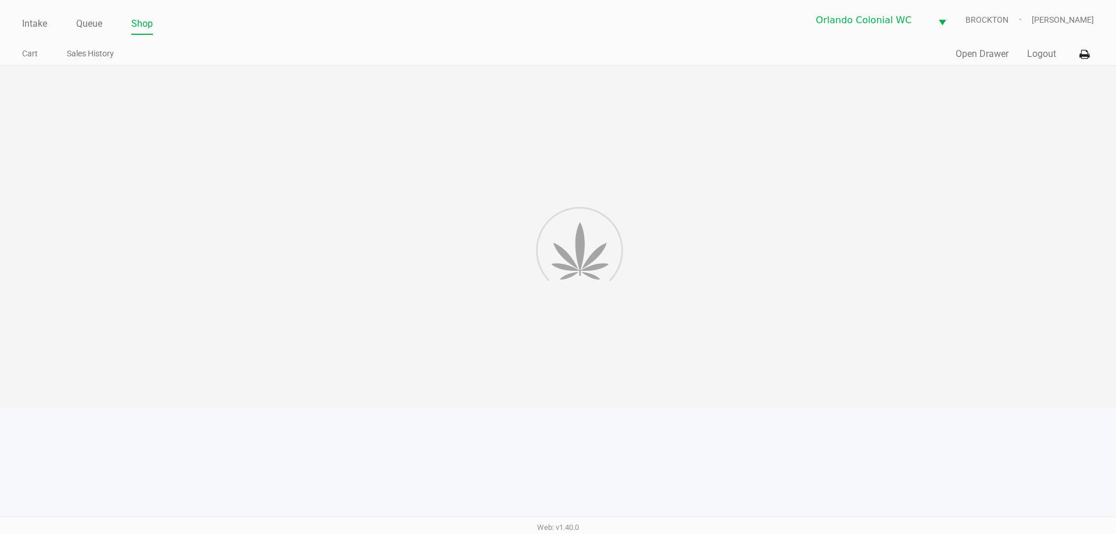
click at [558, 316] on div at bounding box center [558, 237] width 1116 height 342
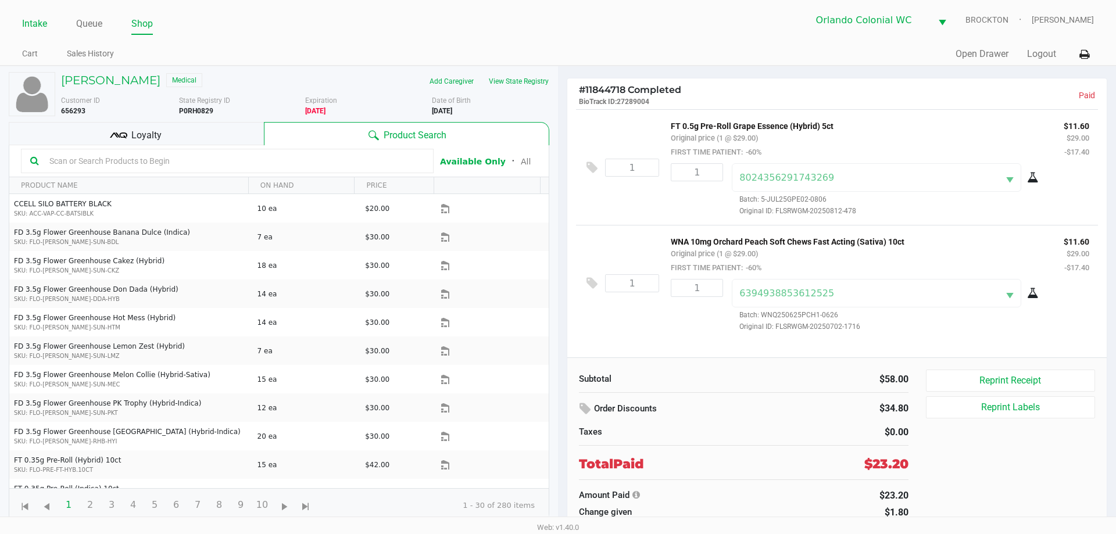
click at [32, 26] on link "Intake" at bounding box center [34, 24] width 25 height 16
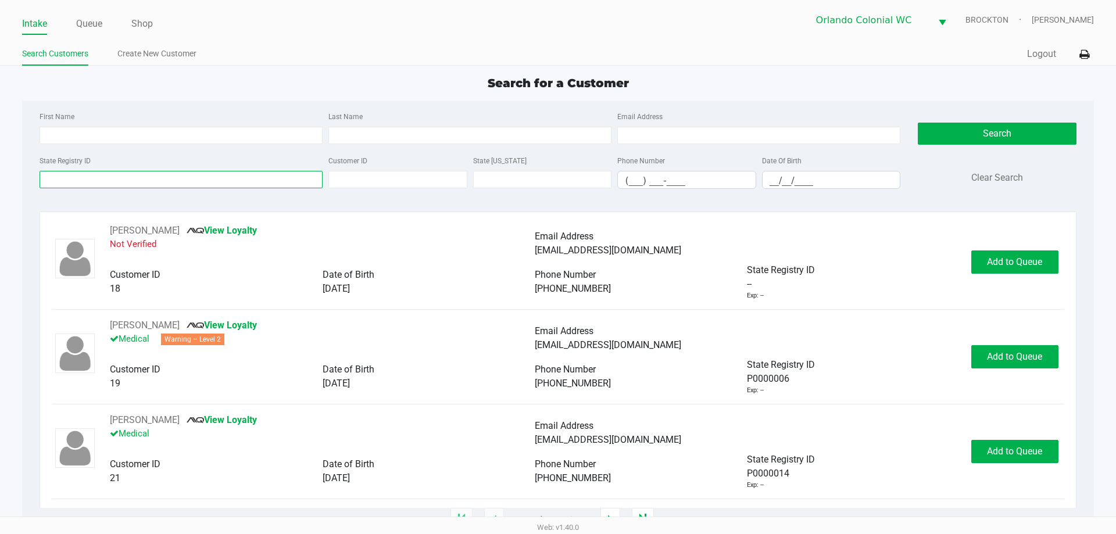
click at [211, 184] on input "State Registry ID" at bounding box center [181, 179] width 283 height 17
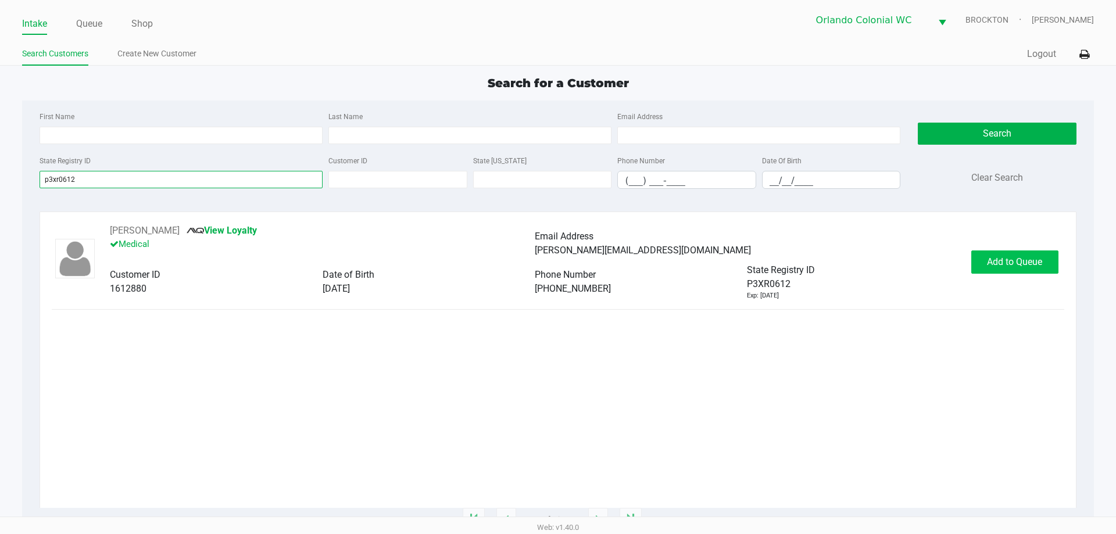
type input "p3xr0612"
click at [558, 253] on button "Add to Queue" at bounding box center [1014, 262] width 87 height 23
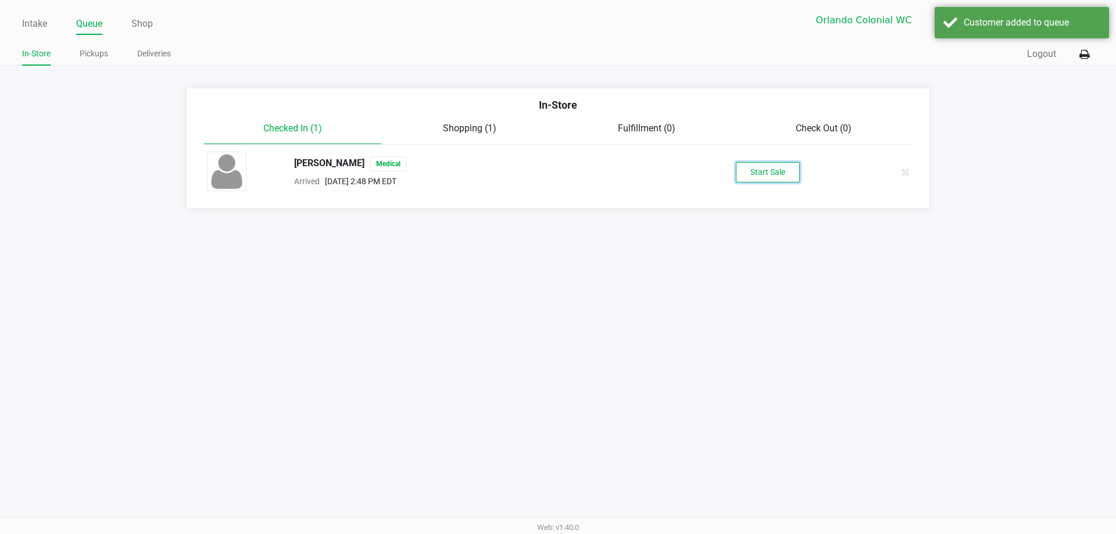
click at [558, 180] on button "Start Sale" at bounding box center [768, 172] width 64 height 20
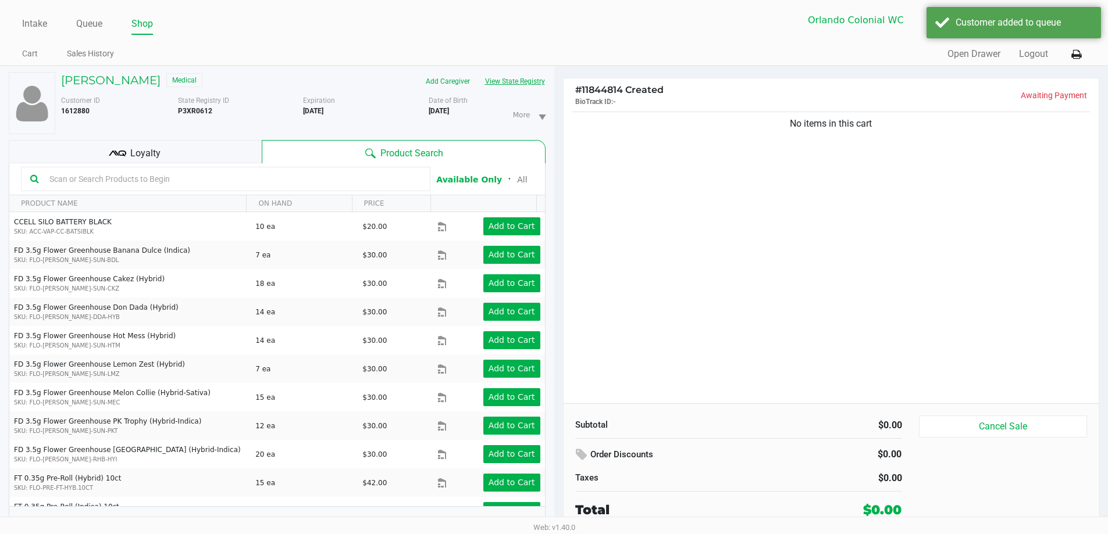
click at [531, 83] on button "View State Registry" at bounding box center [511, 81] width 68 height 19
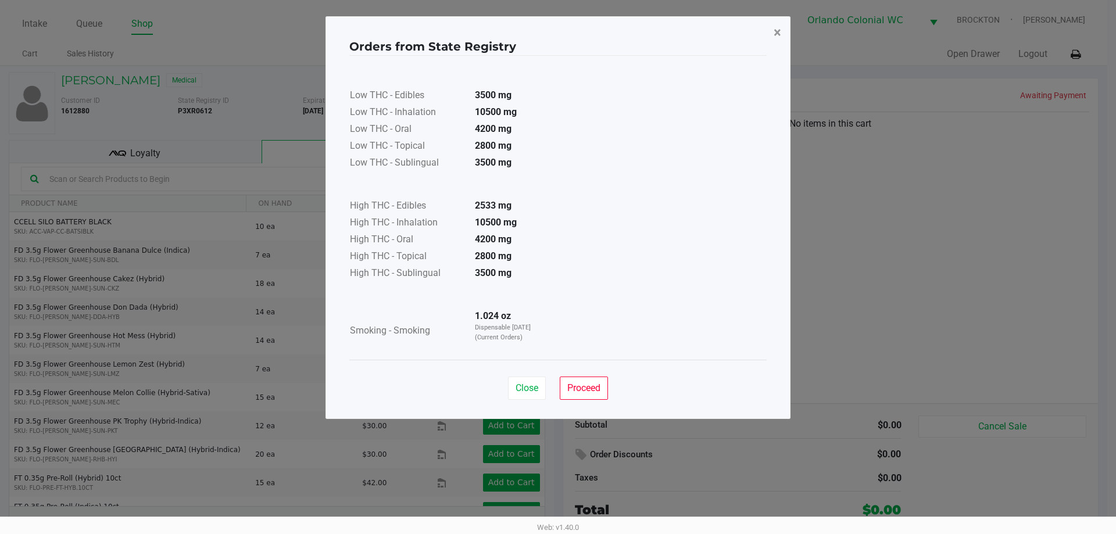
click at [558, 33] on button "×" at bounding box center [778, 32] width 26 height 33
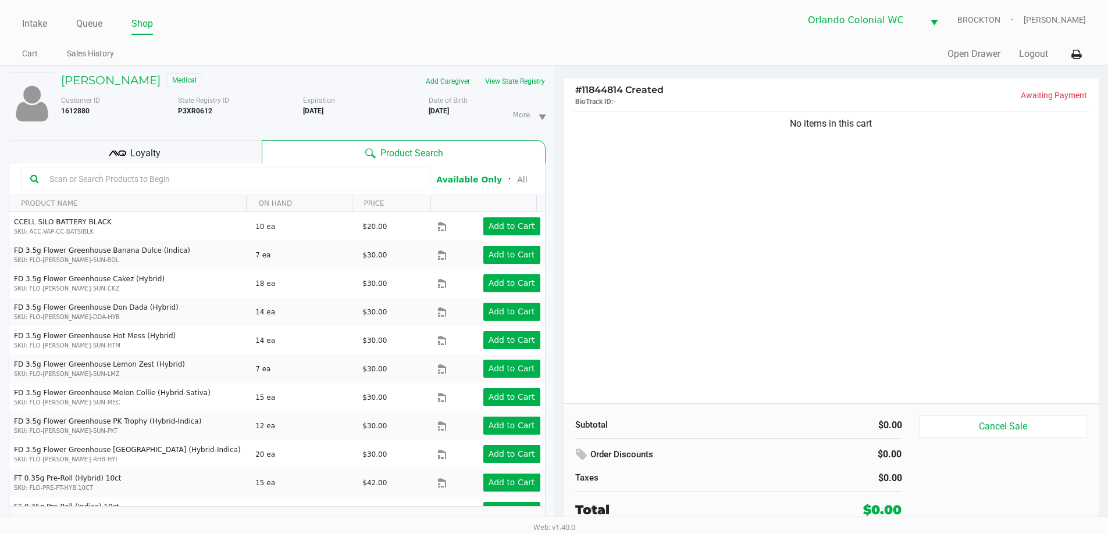
click at [233, 176] on input "text" at bounding box center [233, 178] width 376 height 17
click at [502, 93] on div "Customer ID 1612880 State Registry ID P3XR0612 Expiration 05/22/2026 More Date …" at bounding box center [303, 113] width 502 height 44
click at [508, 88] on button "View State Registry" at bounding box center [511, 81] width 68 height 19
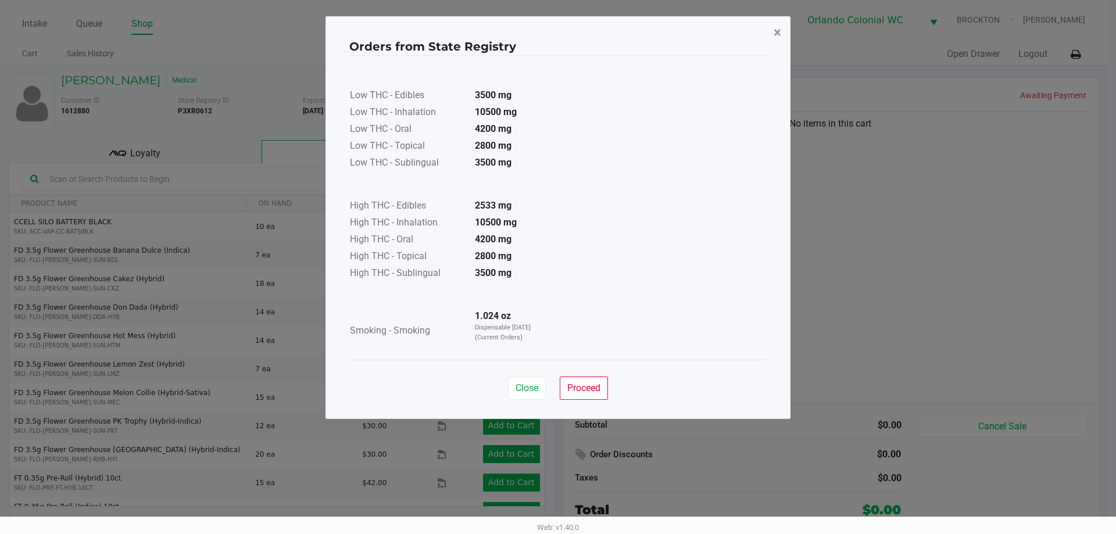
click at [558, 33] on span "×" at bounding box center [778, 32] width 8 height 16
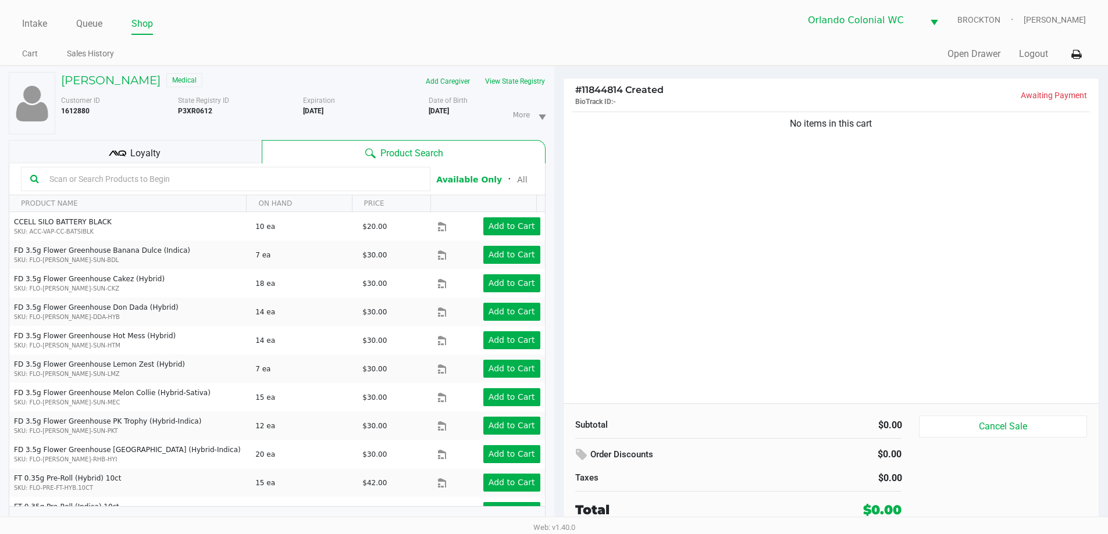
click at [558, 252] on div "No items in this cart" at bounding box center [830, 256] width 535 height 294
click at [173, 187] on input "text" at bounding box center [233, 178] width 376 height 17
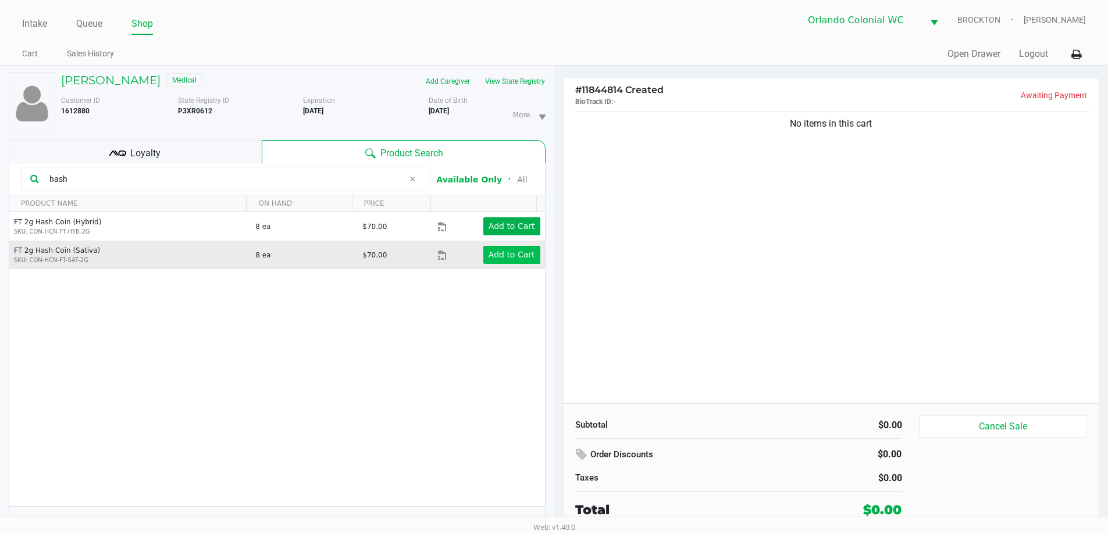
type input "hash"
drag, startPoint x: 523, startPoint y: 256, endPoint x: 511, endPoint y: 241, distance: 19.0
click at [513, 245] on td "Add to Cart" at bounding box center [490, 255] width 107 height 28
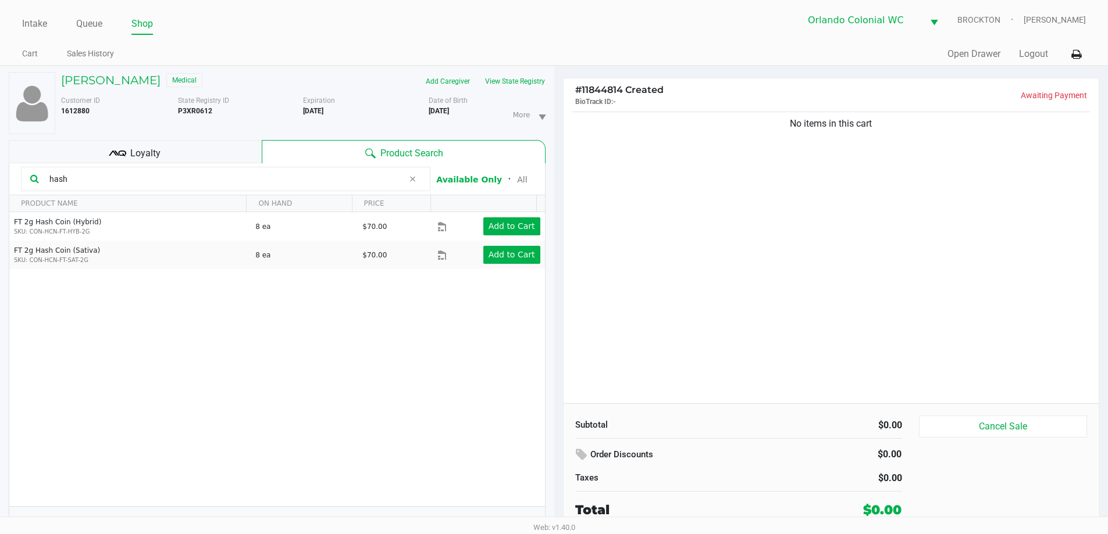
click at [153, 186] on input "hash" at bounding box center [224, 178] width 359 height 17
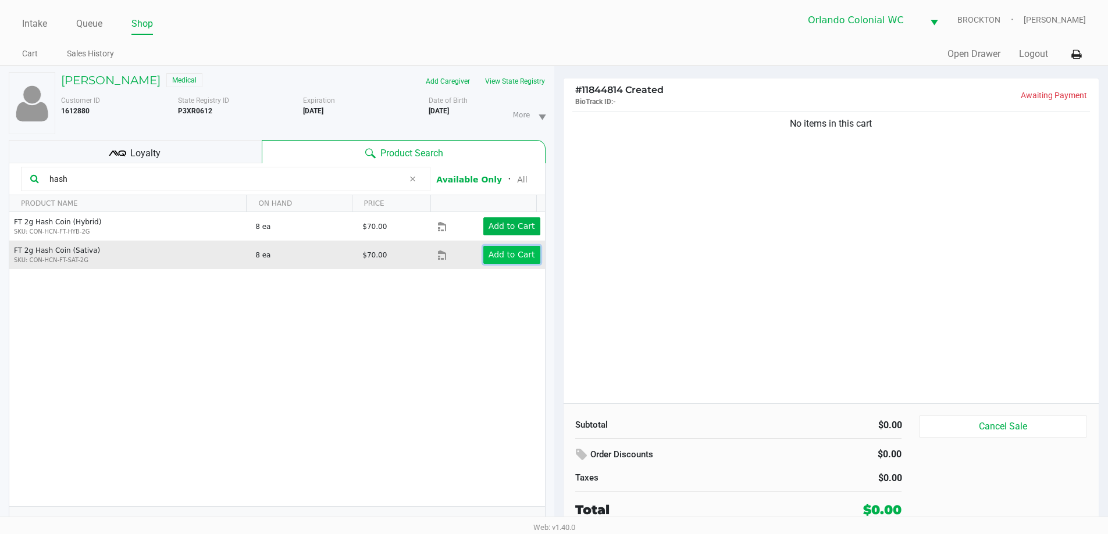
click at [503, 255] on app-button-loader "Add to Cart" at bounding box center [511, 254] width 47 height 9
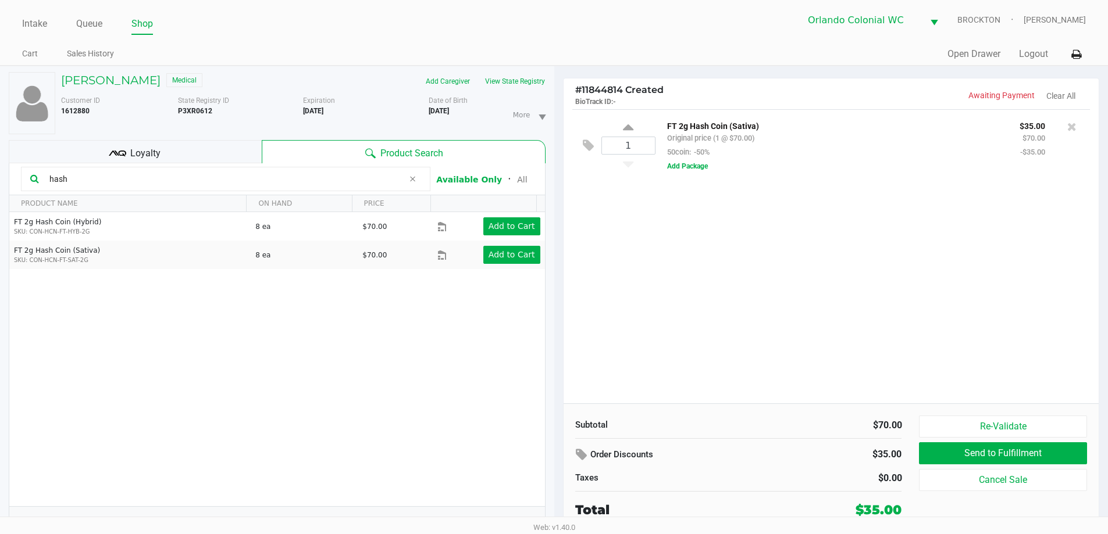
click at [103, 176] on input "hash" at bounding box center [224, 178] width 359 height 17
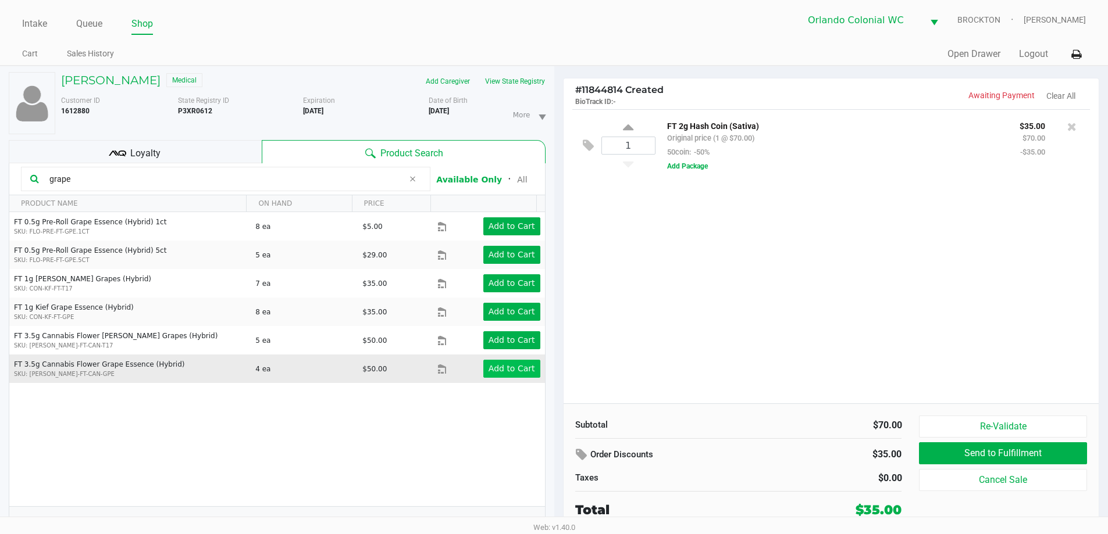
type input "grape"
click at [503, 370] on app-button-loader "Add to Cart" at bounding box center [511, 368] width 47 height 9
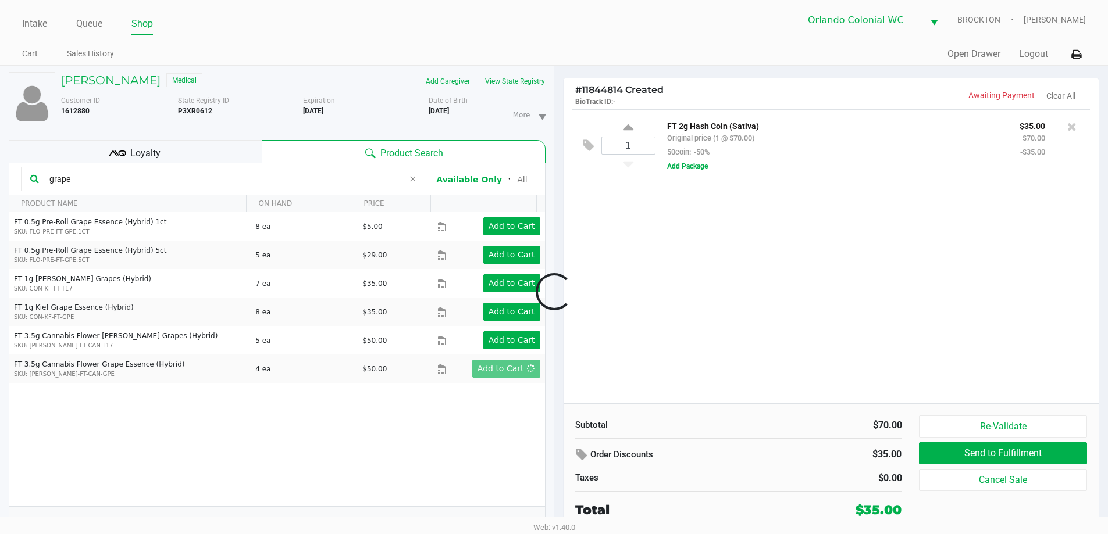
click at [167, 172] on div at bounding box center [554, 292] width 1108 height 337
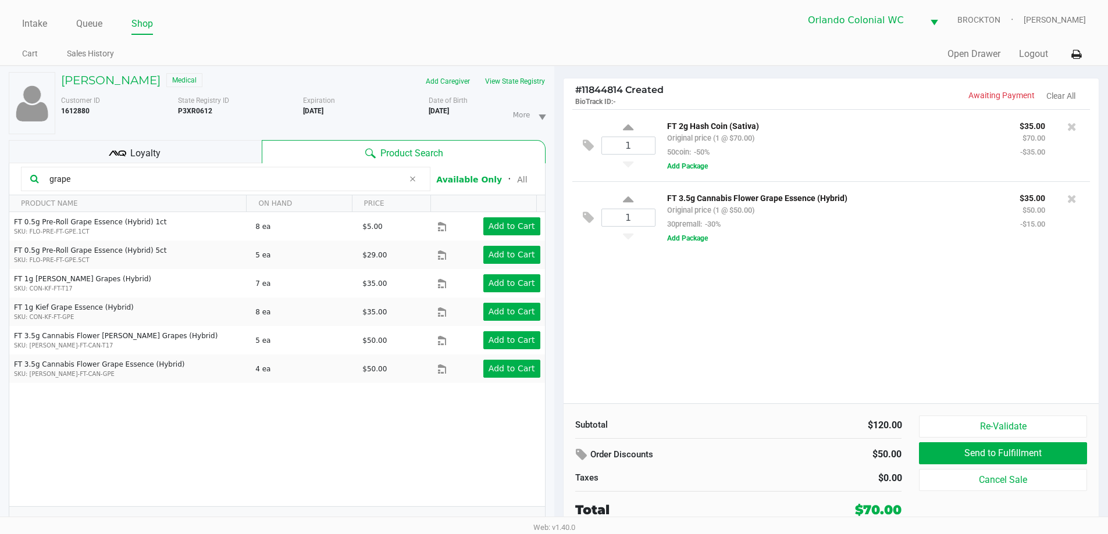
click at [344, 178] on input "grape" at bounding box center [224, 178] width 359 height 17
drag, startPoint x: 344, startPoint y: 178, endPoint x: 333, endPoint y: 130, distance: 50.2
click at [342, 172] on input "grape" at bounding box center [224, 178] width 359 height 17
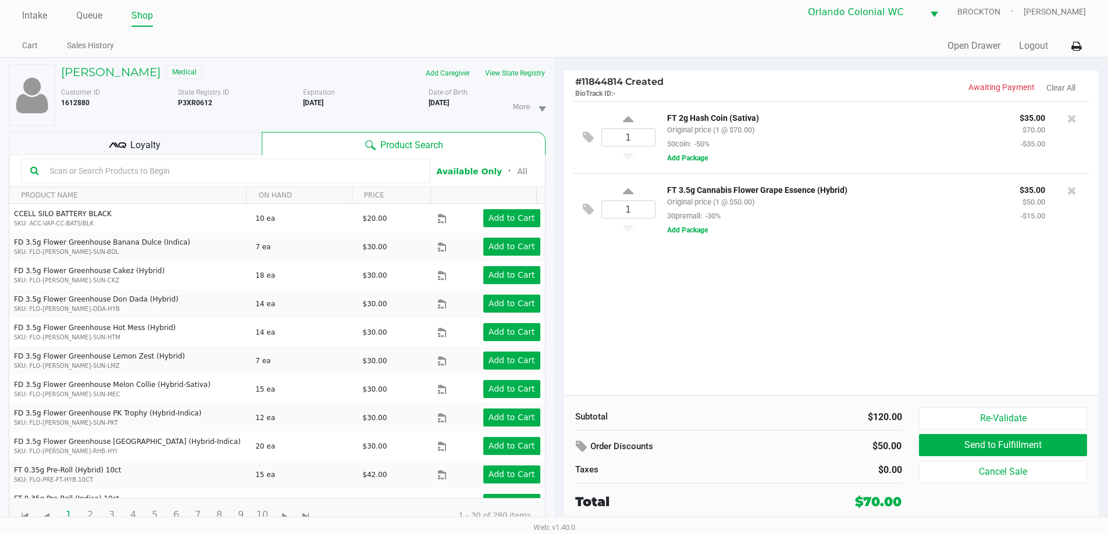
scroll to position [12, 0]
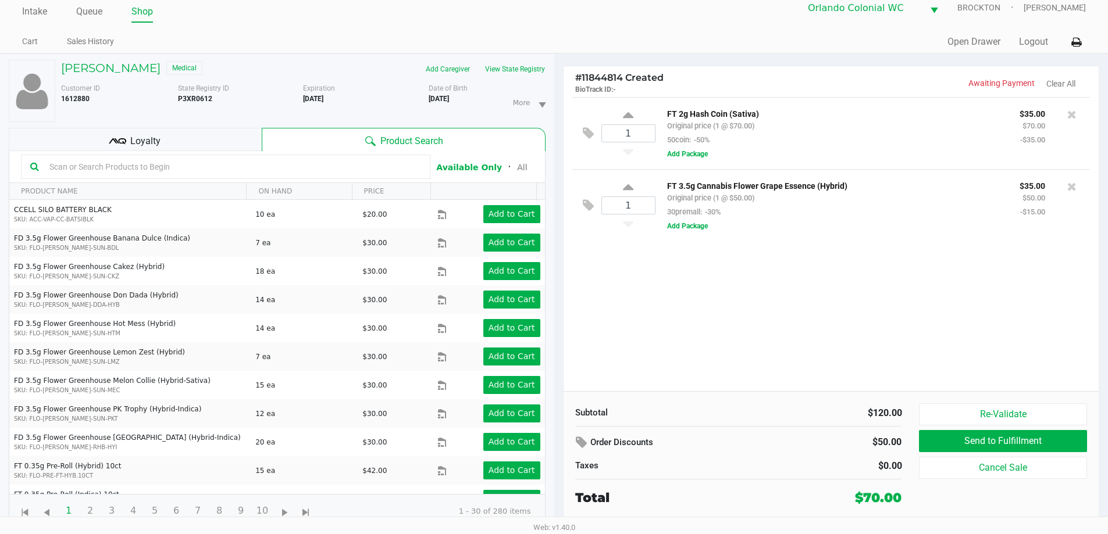
click at [302, 168] on input "text" at bounding box center [233, 166] width 376 height 17
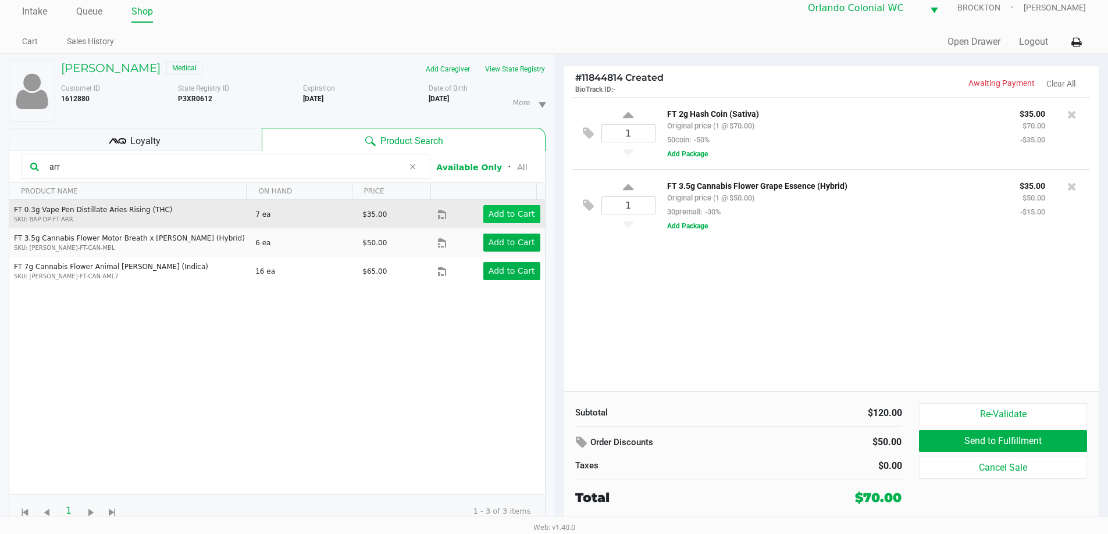
type input "arr"
click at [526, 216] on button "Add to Cart" at bounding box center [511, 214] width 57 height 18
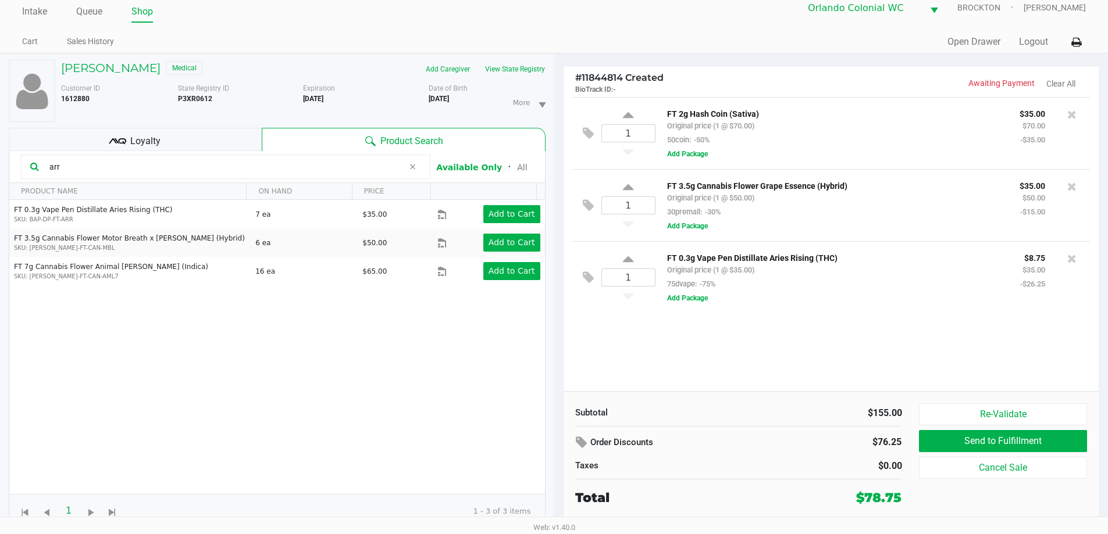
click at [235, 164] on input "arr" at bounding box center [224, 166] width 359 height 17
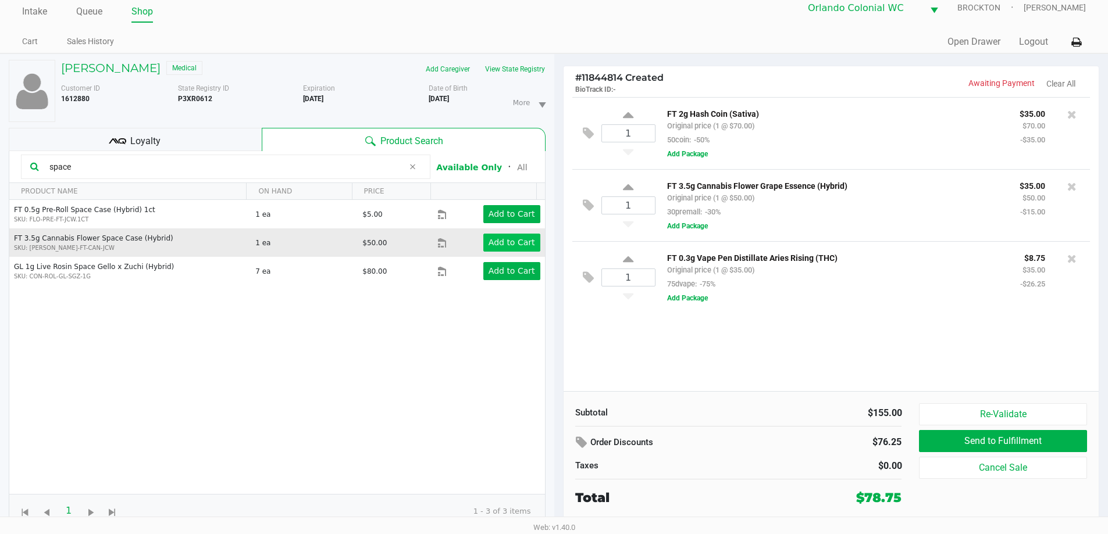
type input "space"
click at [492, 244] on app-button-loader "Add to Cart" at bounding box center [511, 242] width 47 height 9
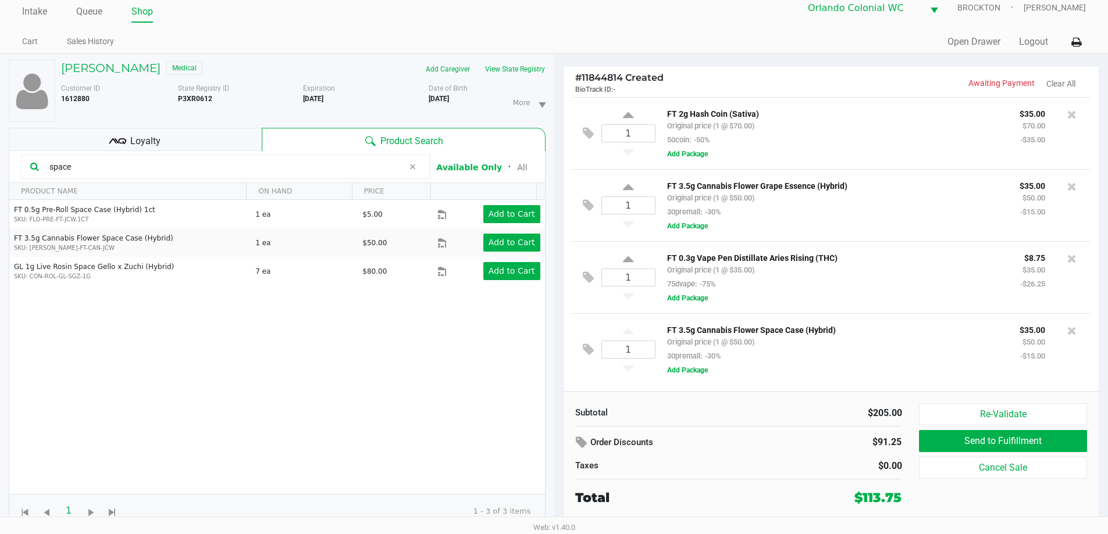
click at [558, 359] on div "FT 3.5g Cannabis Flower Space Case (Hybrid) Original price (1 @ $50.00) 30prema…" at bounding box center [834, 343] width 352 height 40
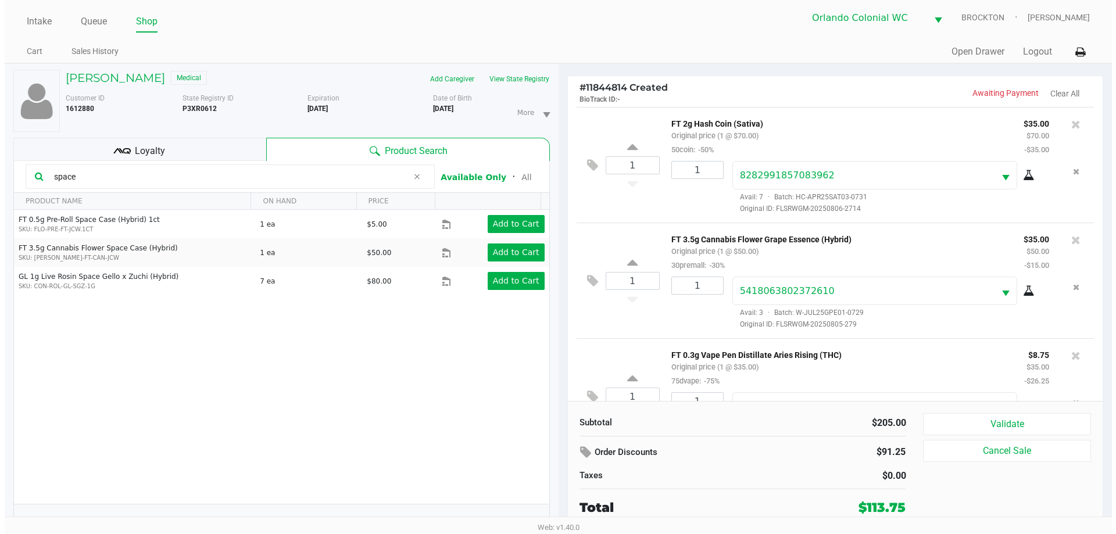
scroll to position [0, 0]
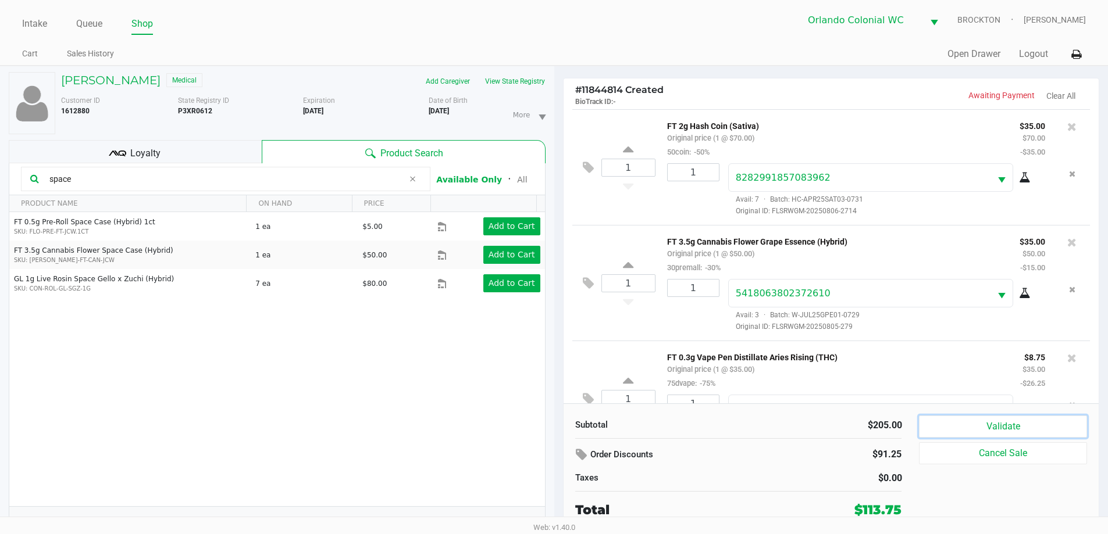
click at [558, 419] on button "Validate" at bounding box center [1002, 427] width 167 height 22
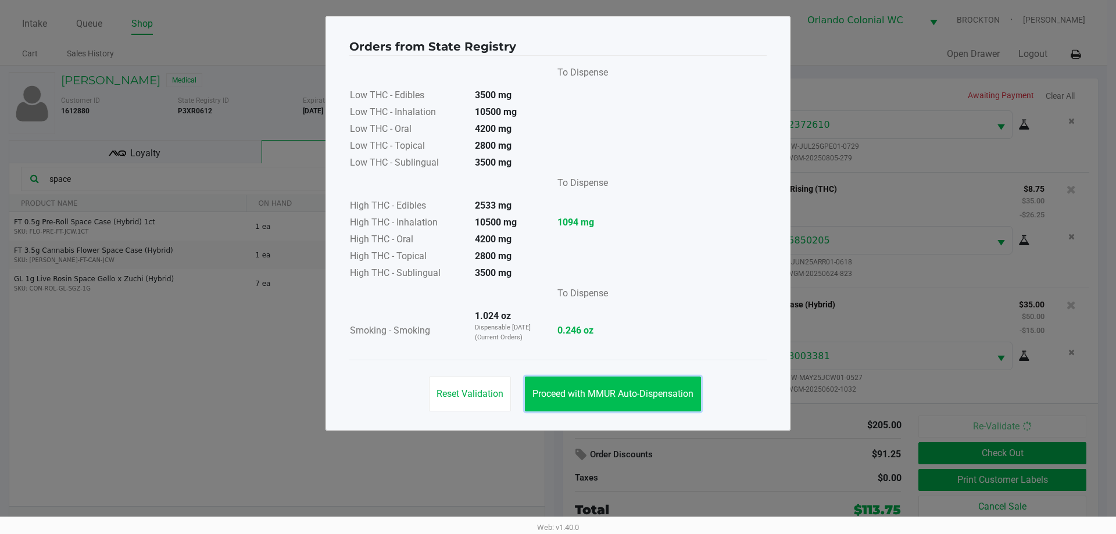
drag, startPoint x: 609, startPoint y: 382, endPoint x: 602, endPoint y: 384, distance: 6.8
click at [558, 381] on button "Proceed with MMUR Auto-Dispensation" at bounding box center [613, 394] width 176 height 35
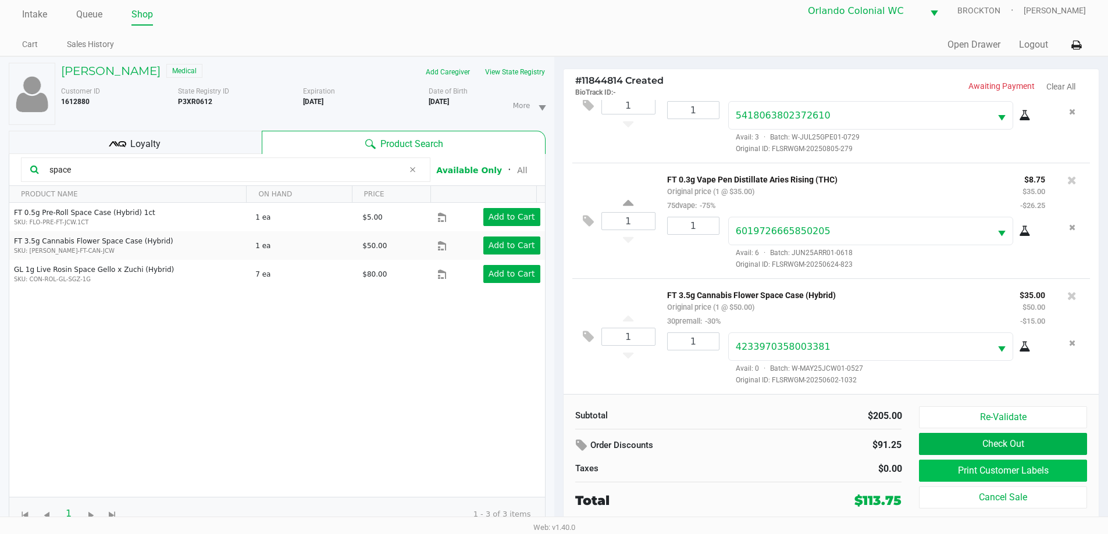
scroll to position [12, 0]
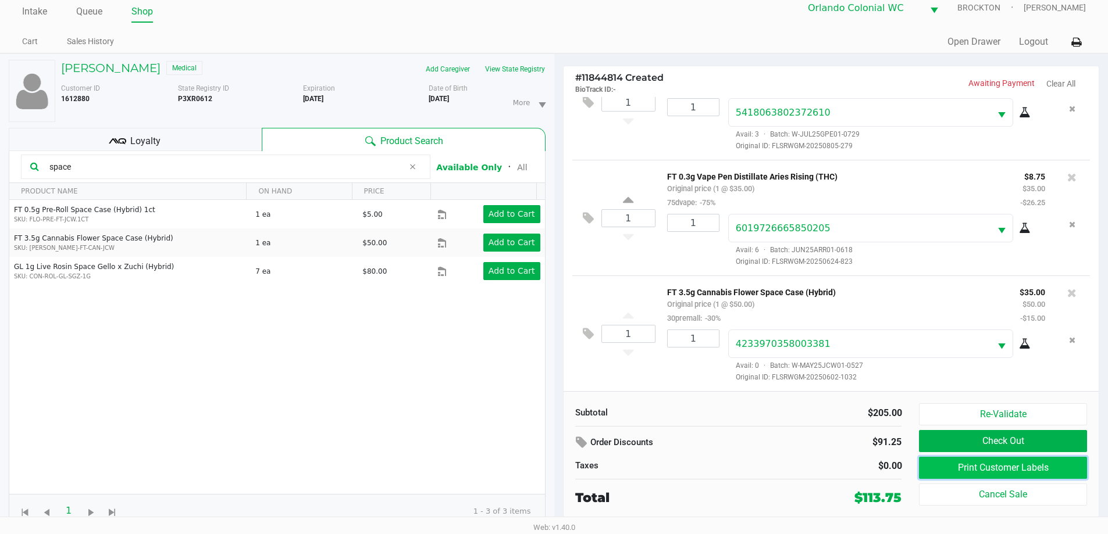
click at [558, 467] on button "Print Customer Labels" at bounding box center [1002, 468] width 167 height 22
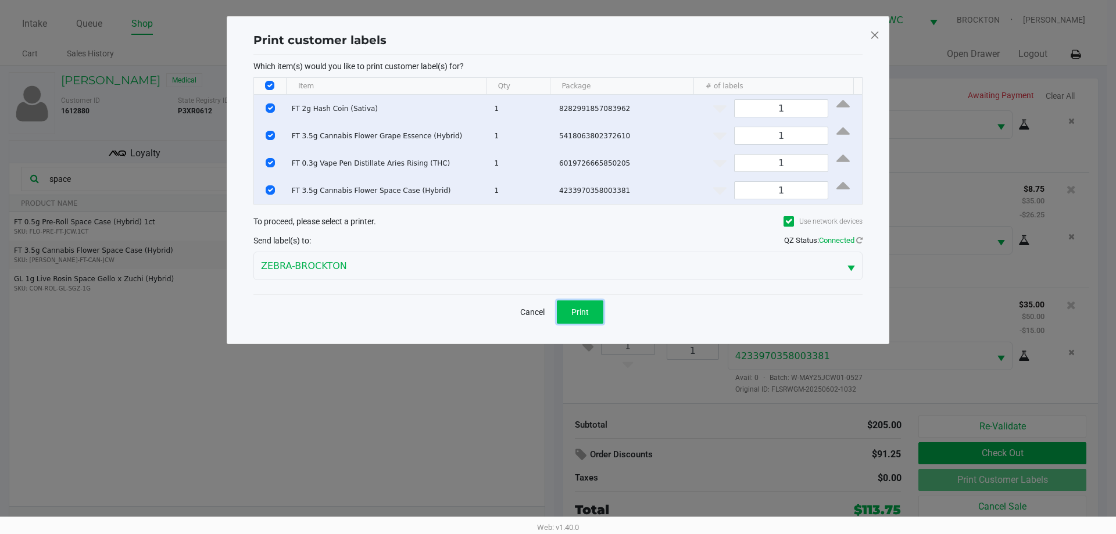
click at [558, 309] on button "Print" at bounding box center [580, 312] width 47 height 23
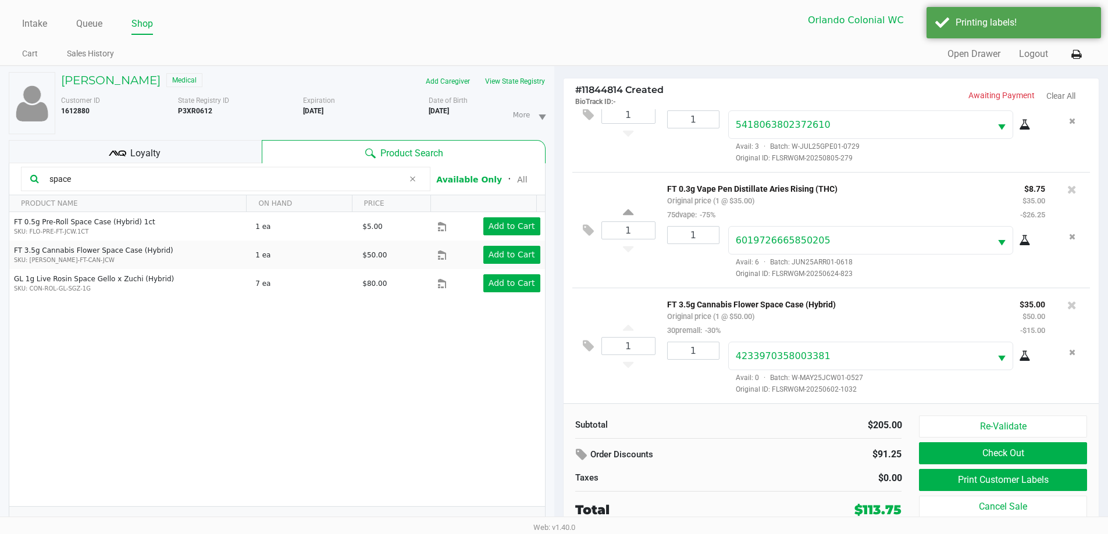
click at [133, 147] on span "Loyalty" at bounding box center [145, 154] width 30 height 14
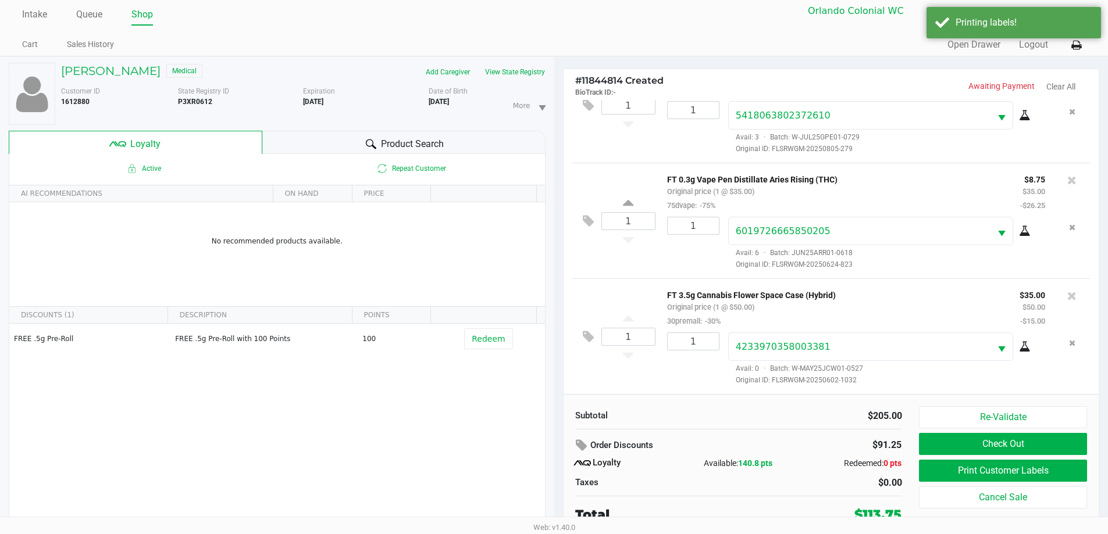
scroll to position [12, 0]
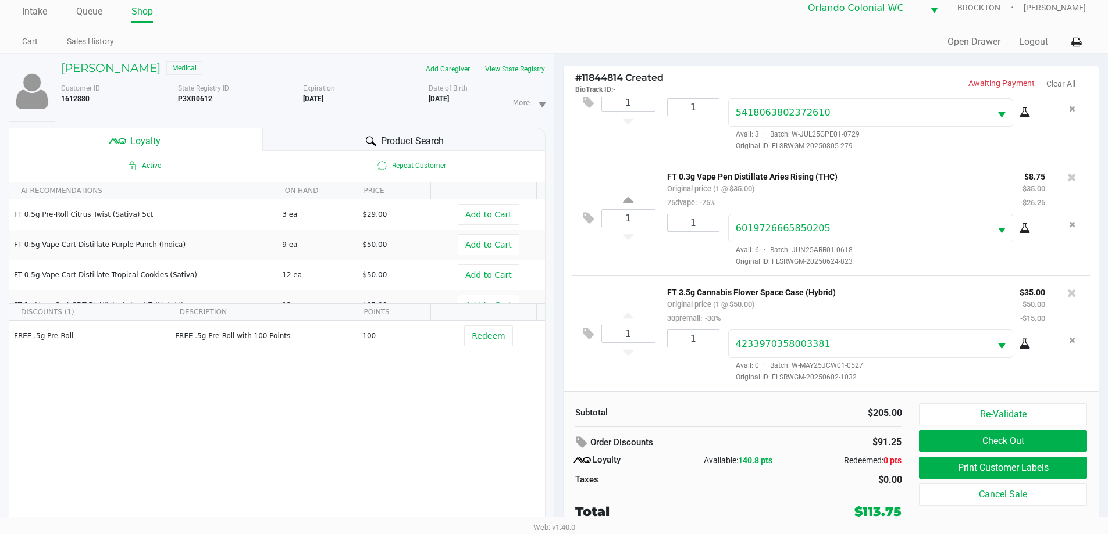
click at [558, 444] on button "Check Out" at bounding box center [1002, 441] width 167 height 22
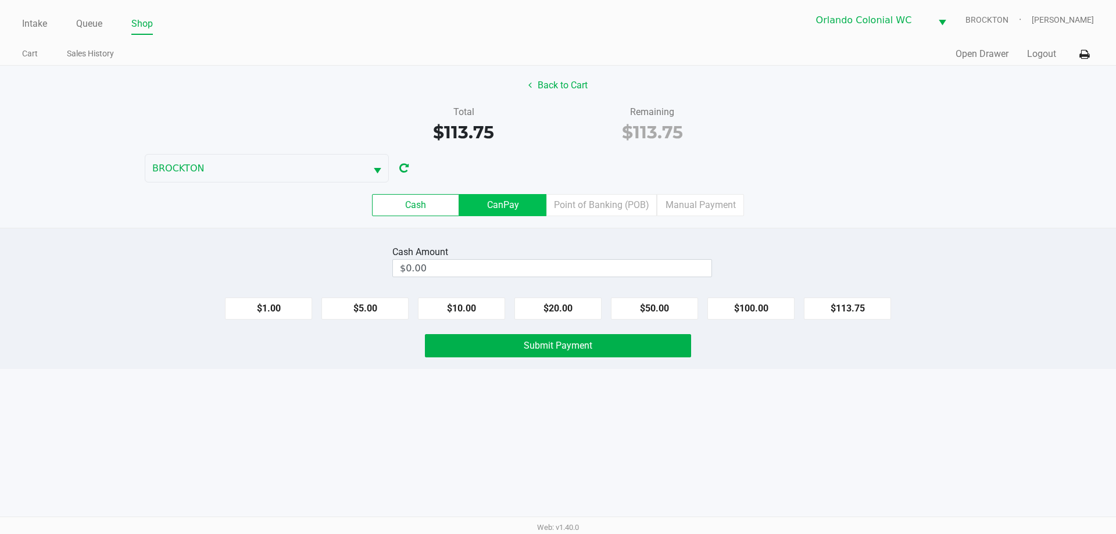
click at [517, 209] on label "CanPay" at bounding box center [502, 205] width 87 height 22
click at [0, 0] on 2 "CanPay" at bounding box center [0, 0] width 0 height 0
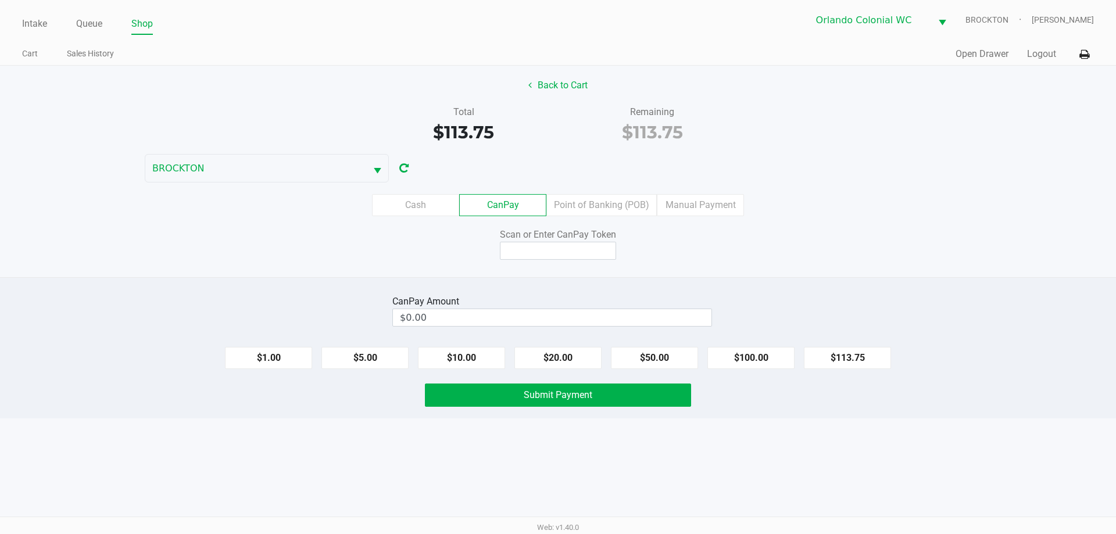
click at [558, 359] on button "$113.75" at bounding box center [847, 358] width 87 height 22
type input "$113.75"
click at [544, 250] on input at bounding box center [558, 251] width 116 height 18
type input "Q2128769X"
click at [478, 403] on button "Submit Payment" at bounding box center [558, 395] width 266 height 23
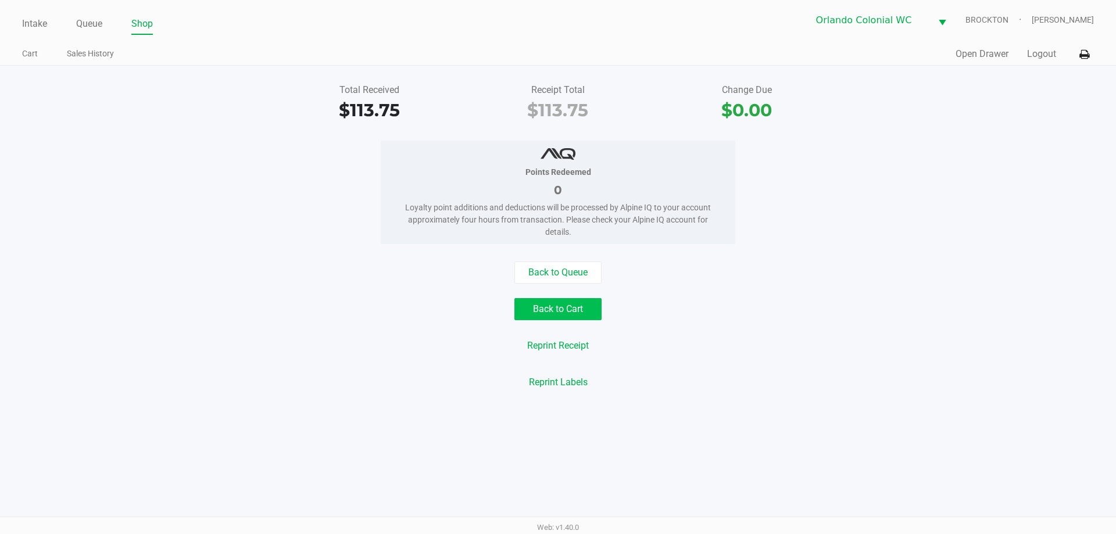
click at [553, 305] on button "Back to Cart" at bounding box center [558, 309] width 87 height 22
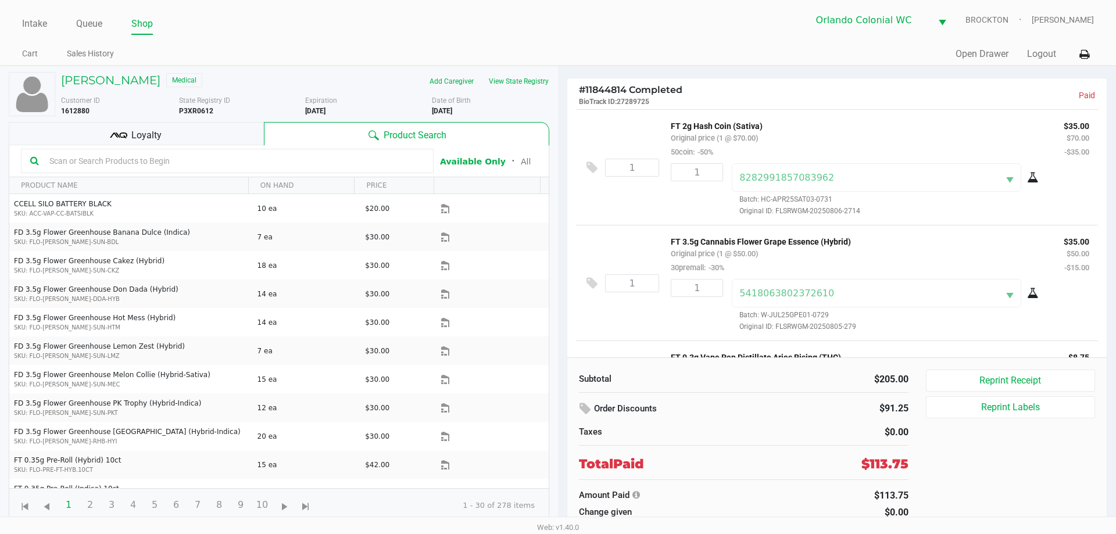
click at [130, 130] on div "Loyalty" at bounding box center [136, 133] width 255 height 23
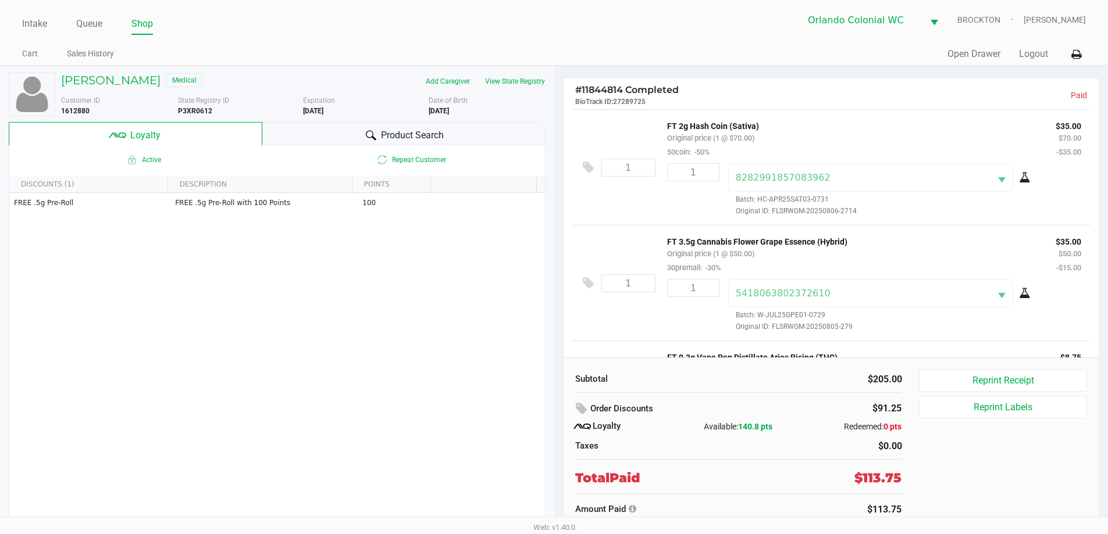
click at [38, 27] on link "Intake" at bounding box center [34, 24] width 25 height 16
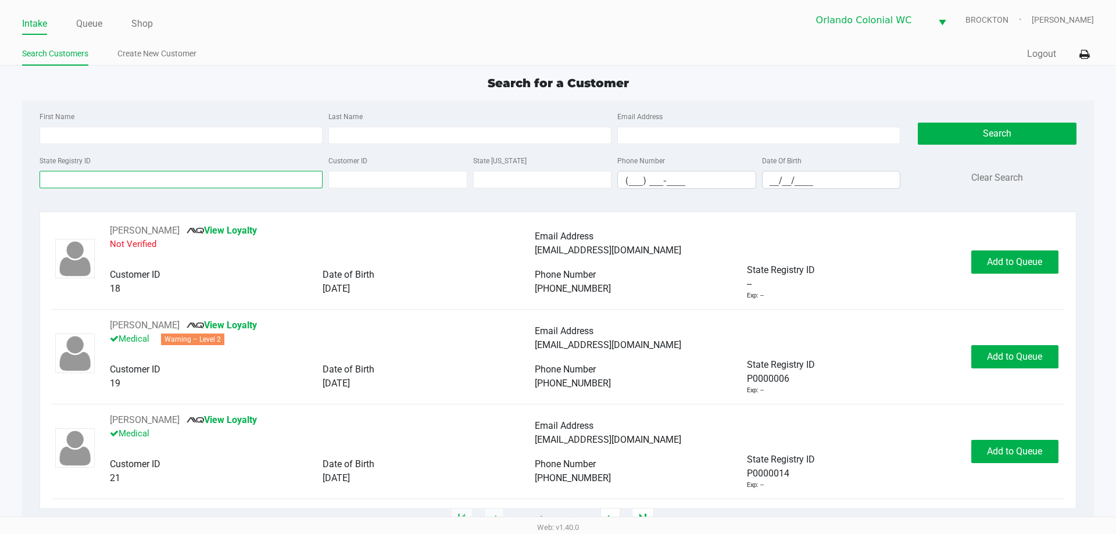
click at [124, 182] on input "State Registry ID" at bounding box center [181, 179] width 283 height 17
click at [97, 30] on link "Queue" at bounding box center [89, 24] width 26 height 16
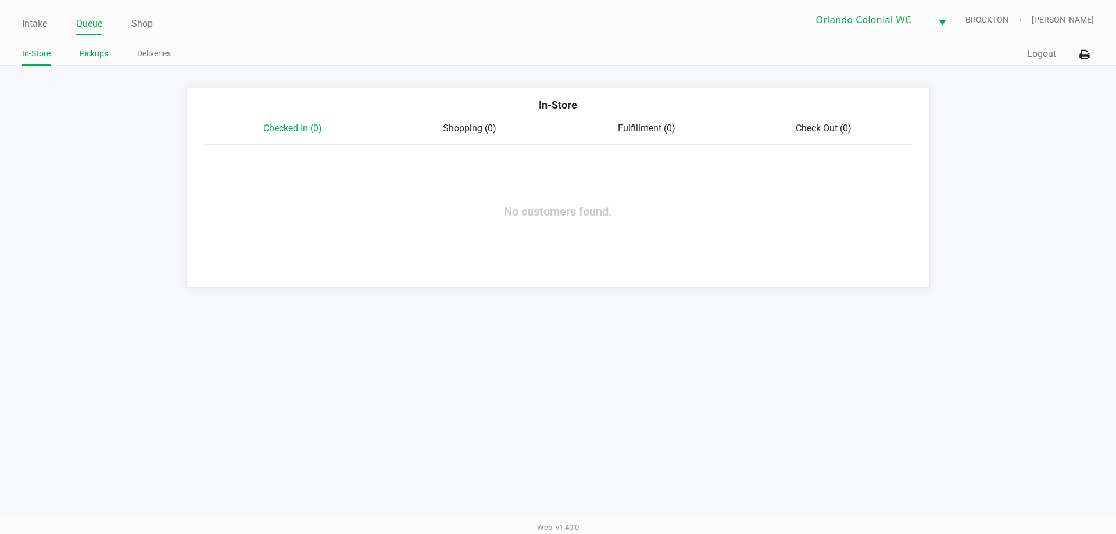
click at [103, 53] on link "Pickups" at bounding box center [94, 54] width 28 height 15
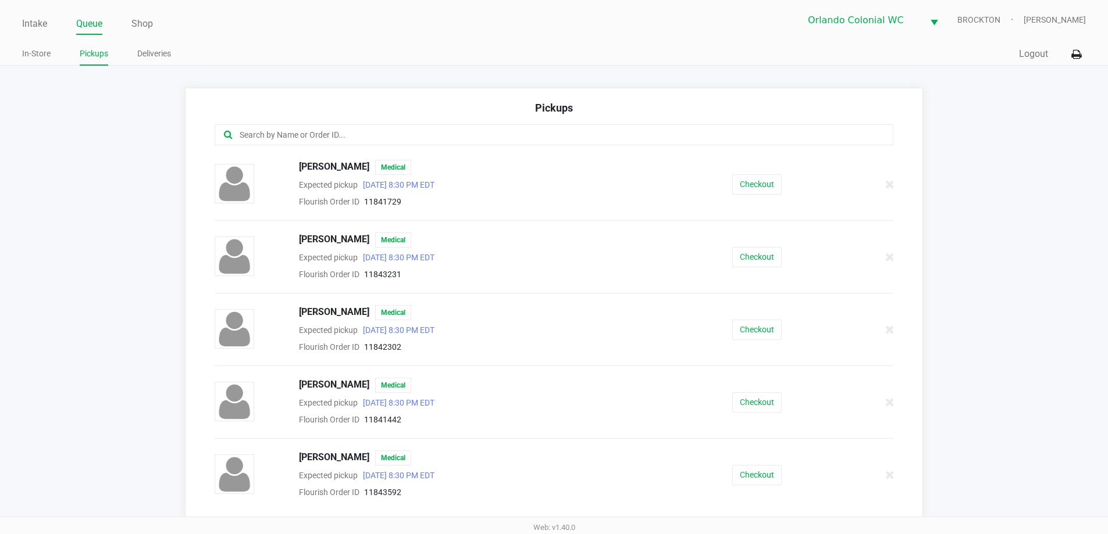
click at [448, 133] on input "text" at bounding box center [535, 134] width 594 height 13
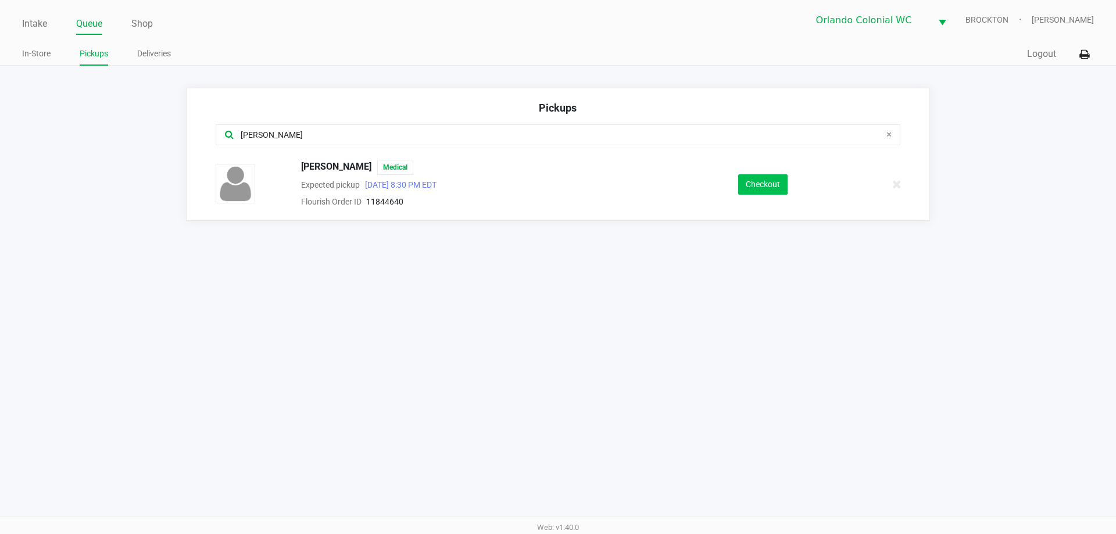
type input "jos"
click at [558, 191] on button "Checkout" at bounding box center [762, 184] width 49 height 20
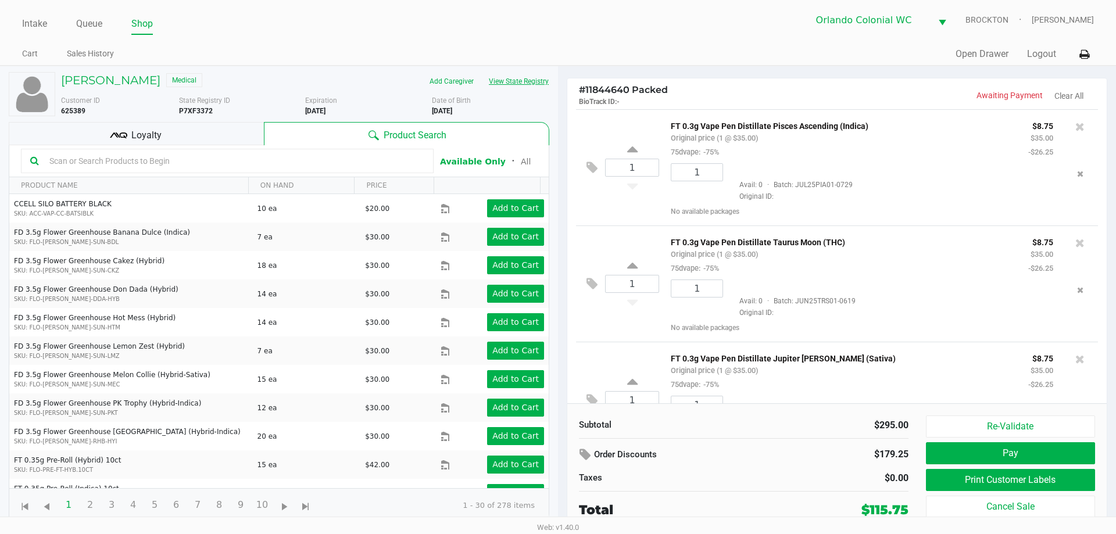
click at [508, 80] on button "View State Registry" at bounding box center [515, 81] width 68 height 19
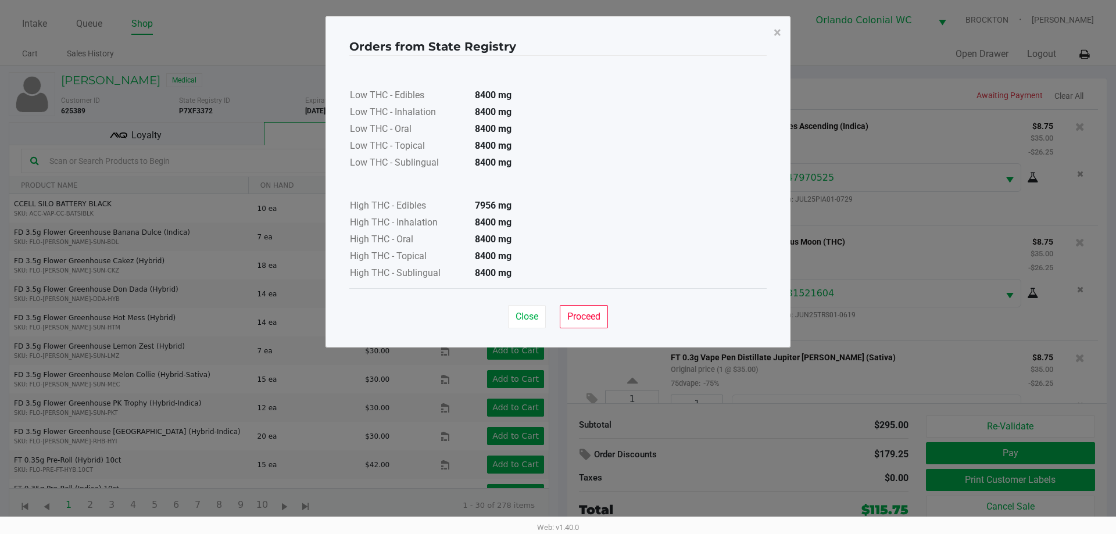
click at [558, 19] on ngb-modal-window "Orders from State Registry × Low THC - Edibles 8400 mg Low THC - Inhalation 840…" at bounding box center [558, 267] width 1116 height 534
click at [558, 33] on button "×" at bounding box center [778, 32] width 26 height 33
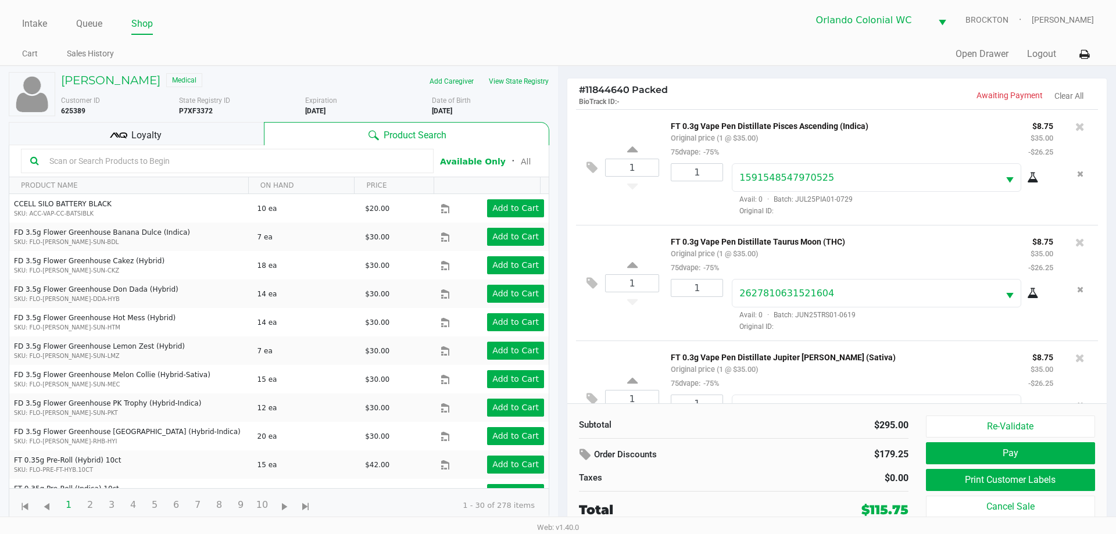
click at [212, 127] on div "Loyalty" at bounding box center [136, 133] width 255 height 23
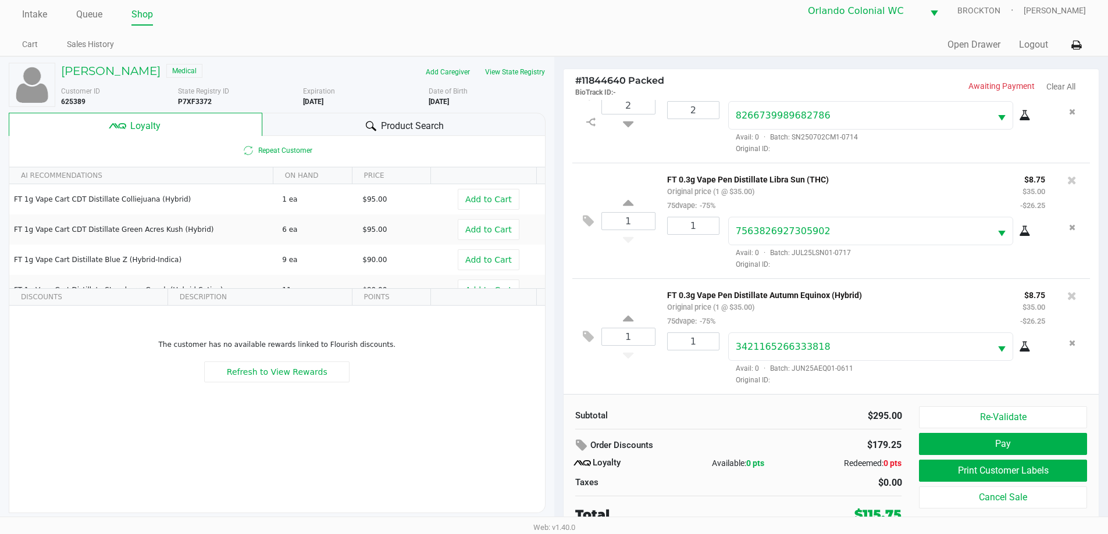
scroll to position [12, 0]
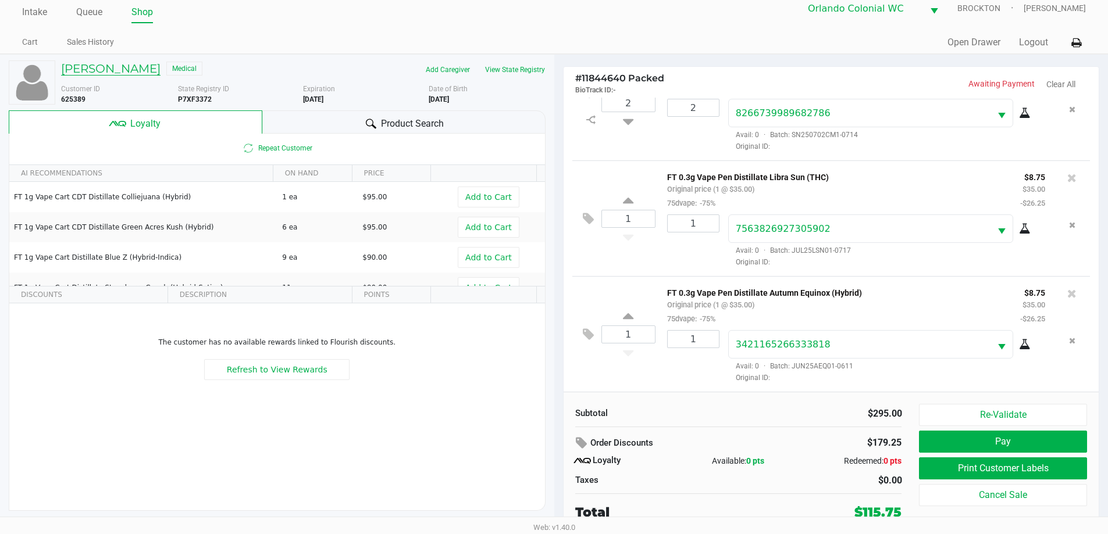
click at [88, 69] on h5 "joseph fuller" at bounding box center [110, 69] width 99 height 14
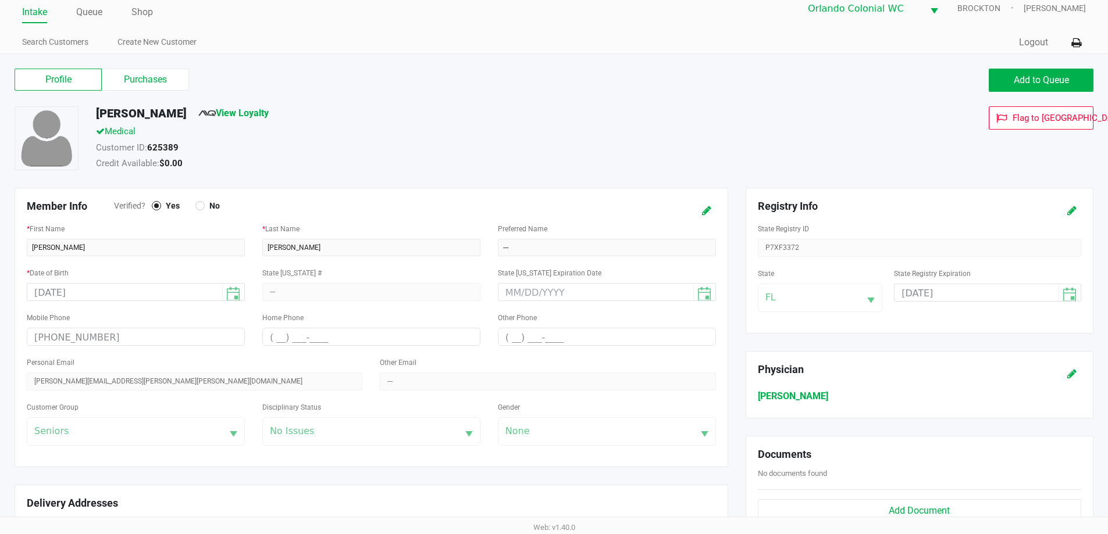
click at [133, 76] on label "Purchases" at bounding box center [145, 80] width 87 height 22
click at [0, 0] on 1 "Purchases" at bounding box center [0, 0] width 0 height 0
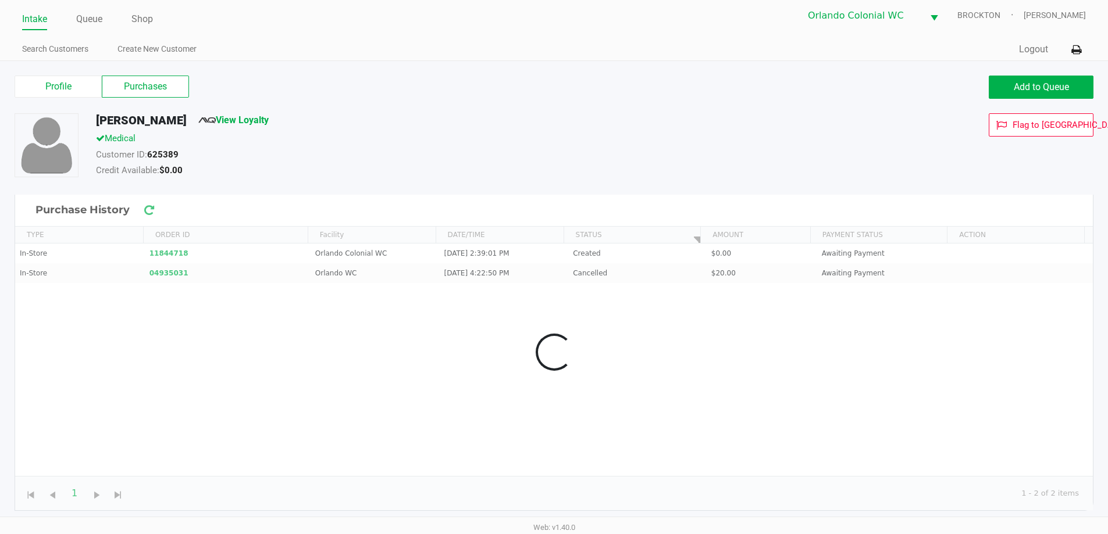
scroll to position [5, 0]
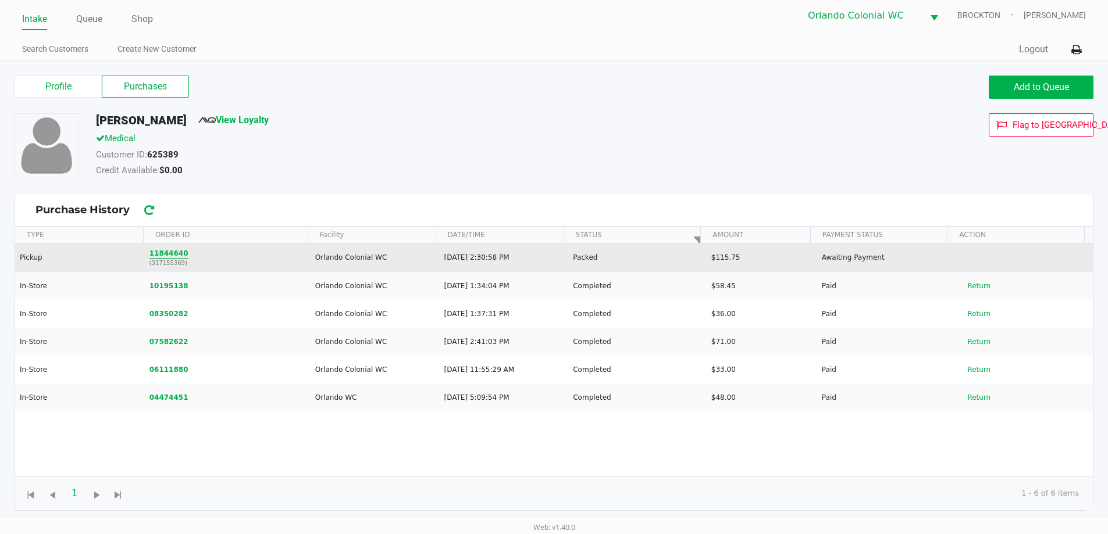
click at [164, 252] on button "11844640" at bounding box center [168, 253] width 39 height 10
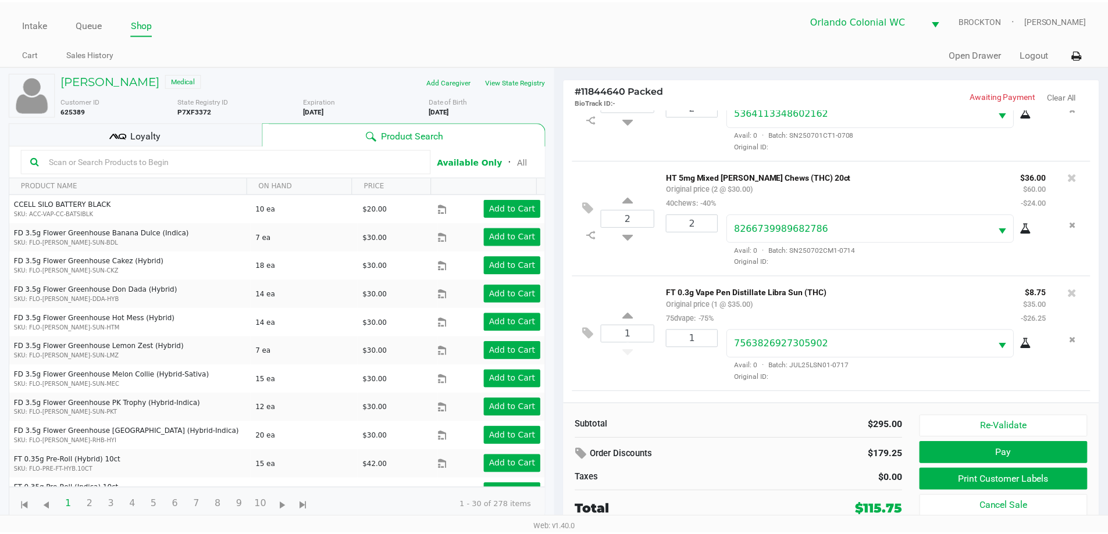
scroll to position [510, 0]
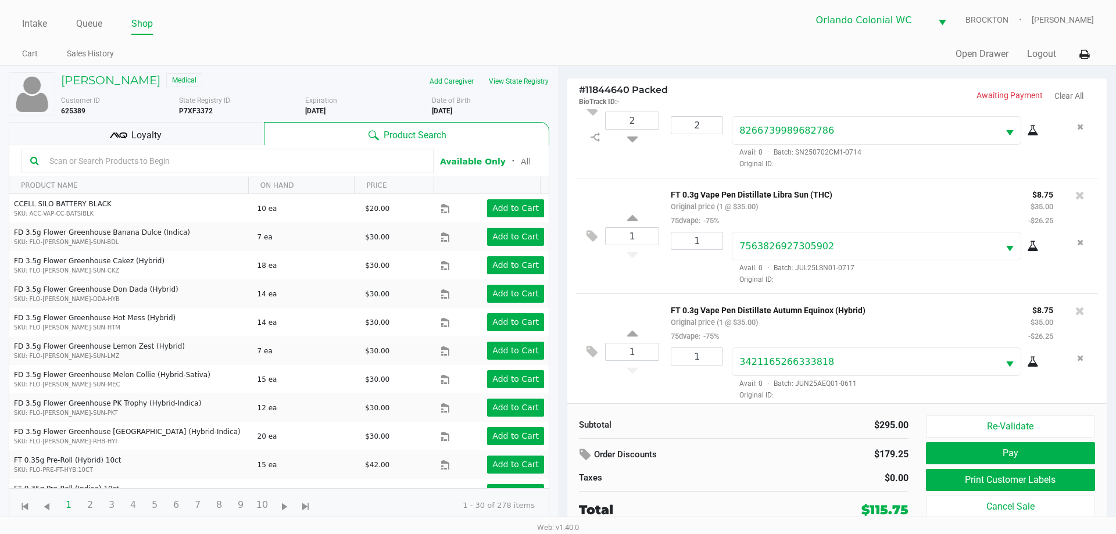
click at [190, 132] on div "Loyalty" at bounding box center [136, 133] width 255 height 23
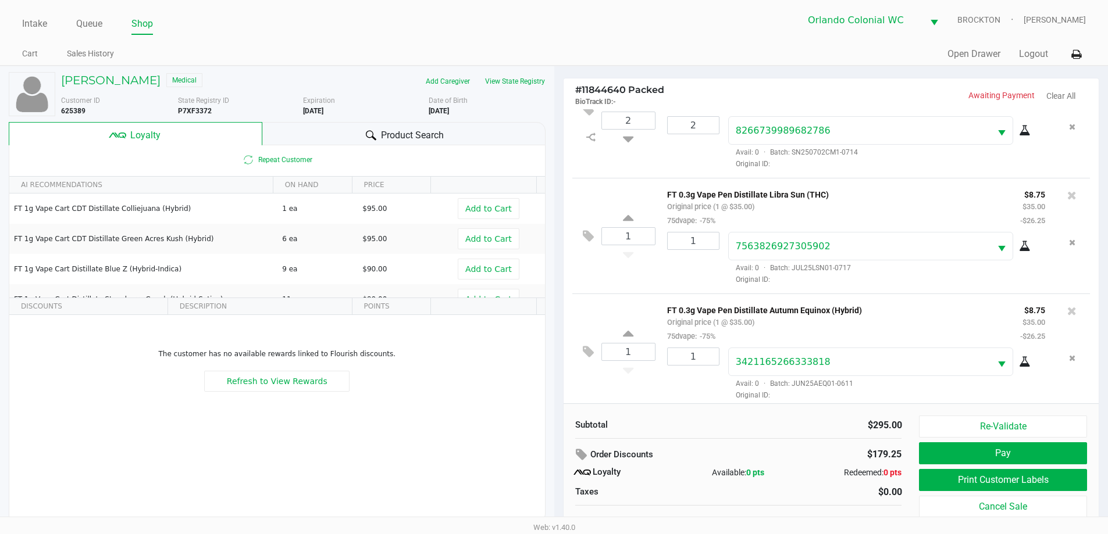
scroll to position [12, 0]
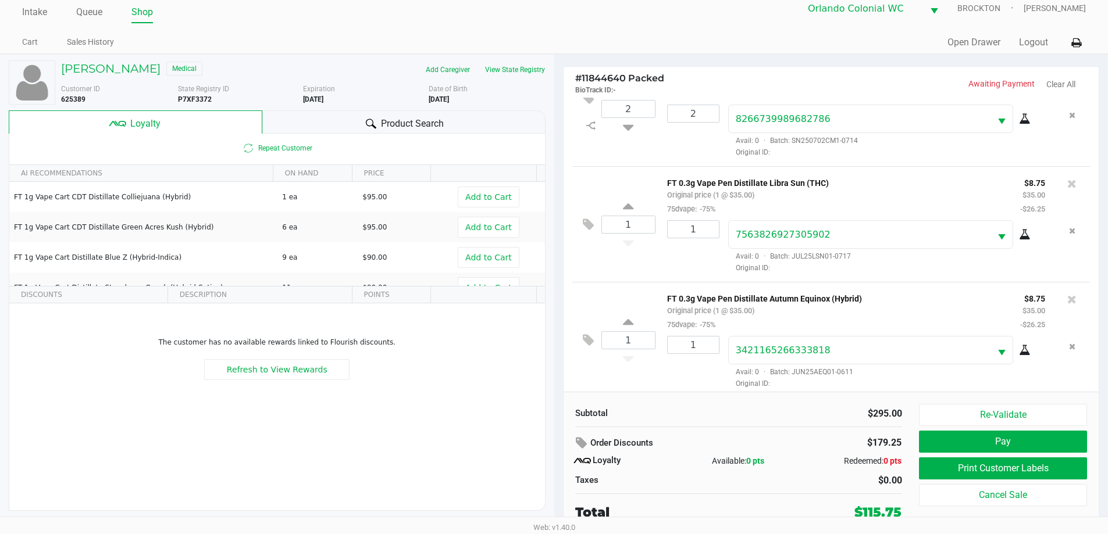
click at [558, 441] on button "Pay" at bounding box center [1002, 442] width 167 height 22
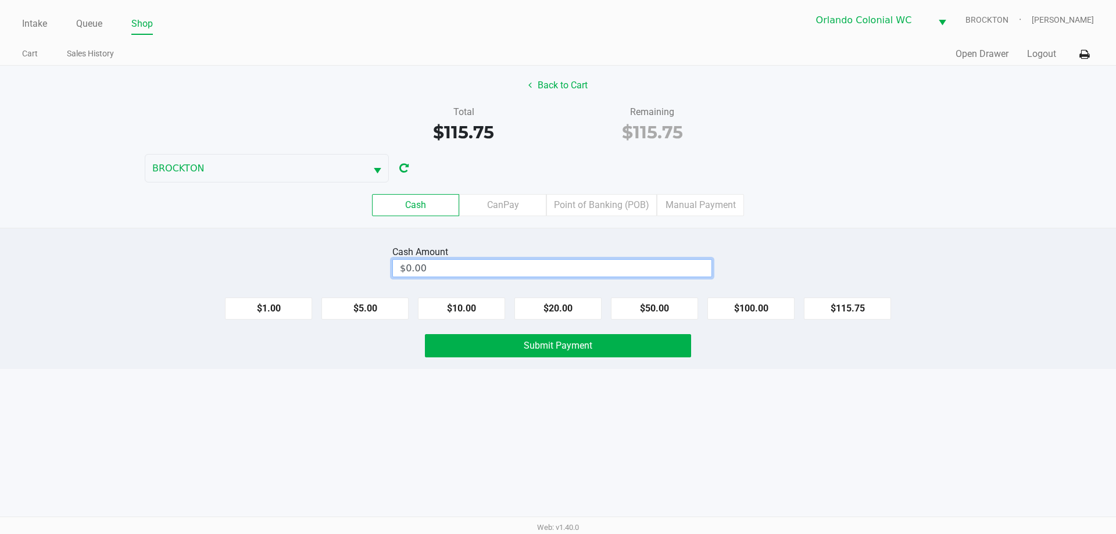
click at [509, 270] on input "$0.00" at bounding box center [552, 268] width 319 height 17
click at [424, 444] on div "Intake Queue Shop Orlando Colonial WC BROCKTON Madison Olsen Cart Sales History…" at bounding box center [558, 267] width 1116 height 534
type input "$200.00"
click at [486, 353] on button "Submit Payment" at bounding box center [558, 345] width 266 height 23
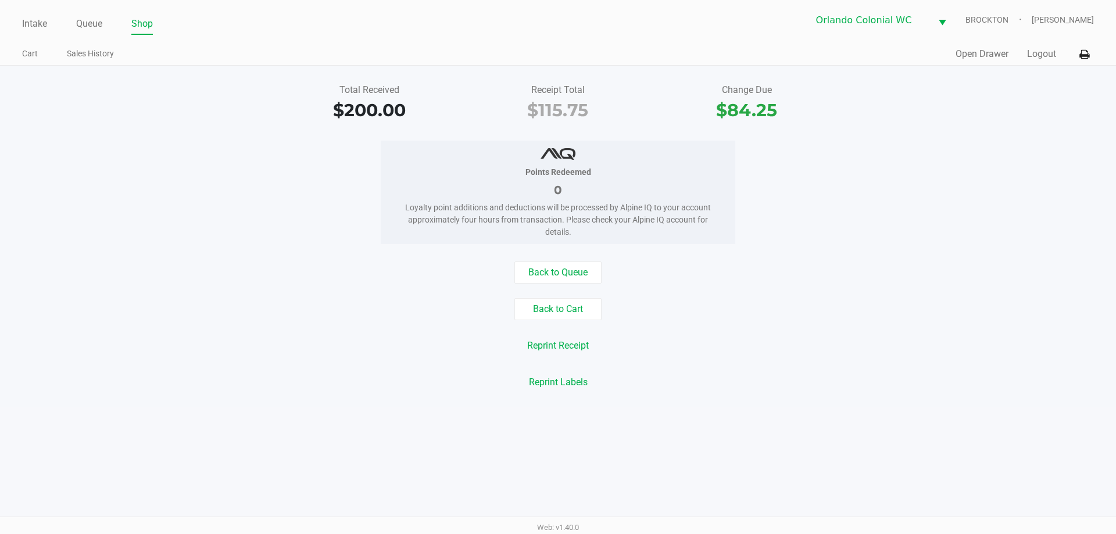
click at [347, 386] on div "Reprint Labels" at bounding box center [558, 383] width 1134 height 22
click at [558, 320] on button "Back to Cart" at bounding box center [558, 309] width 87 height 22
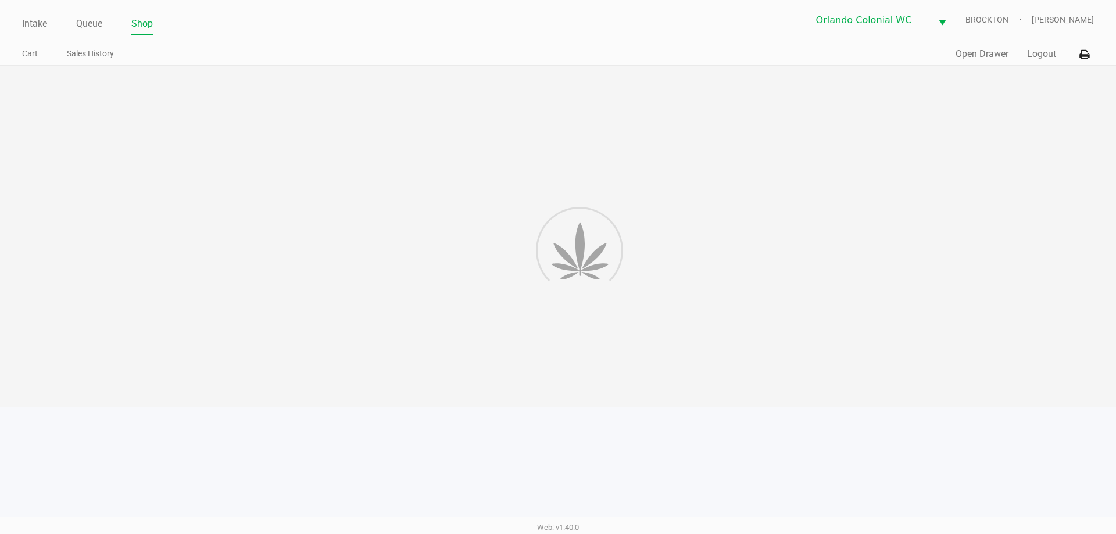
click at [558, 289] on div at bounding box center [558, 237] width 1116 height 342
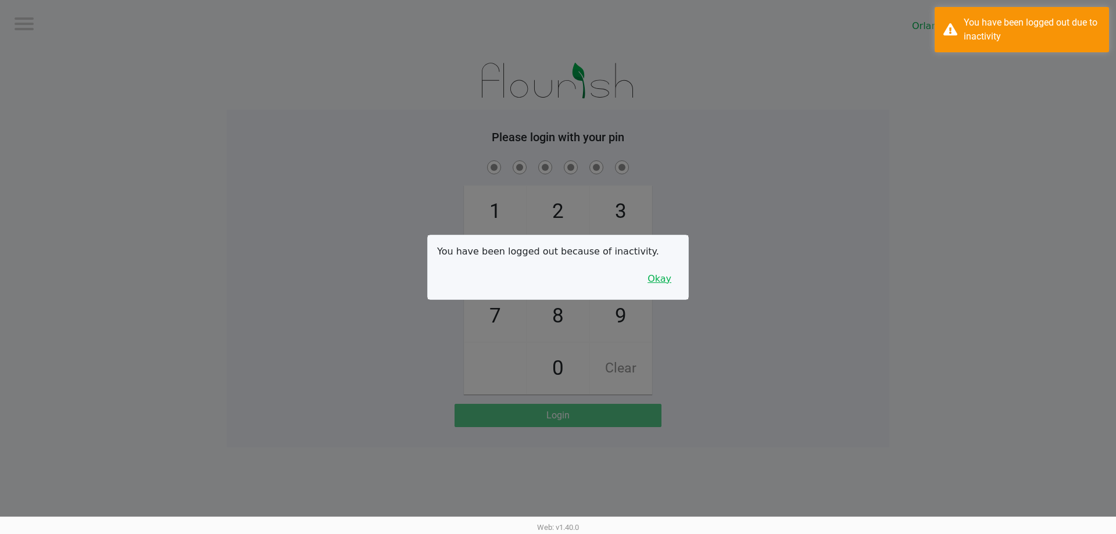
click at [558, 278] on button "Okay" at bounding box center [659, 279] width 39 height 22
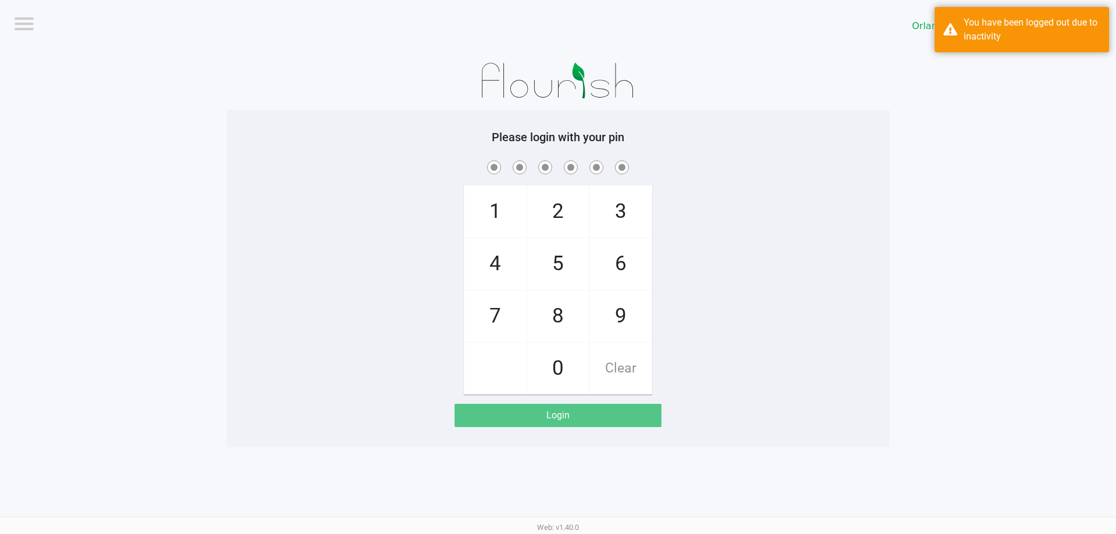
drag, startPoint x: 665, startPoint y: 259, endPoint x: 477, endPoint y: 128, distance: 228.9
click at [558, 256] on div "1 4 7 2 5 8 0 3 6 9 Clear" at bounding box center [558, 276] width 663 height 237
checkbox input "true"
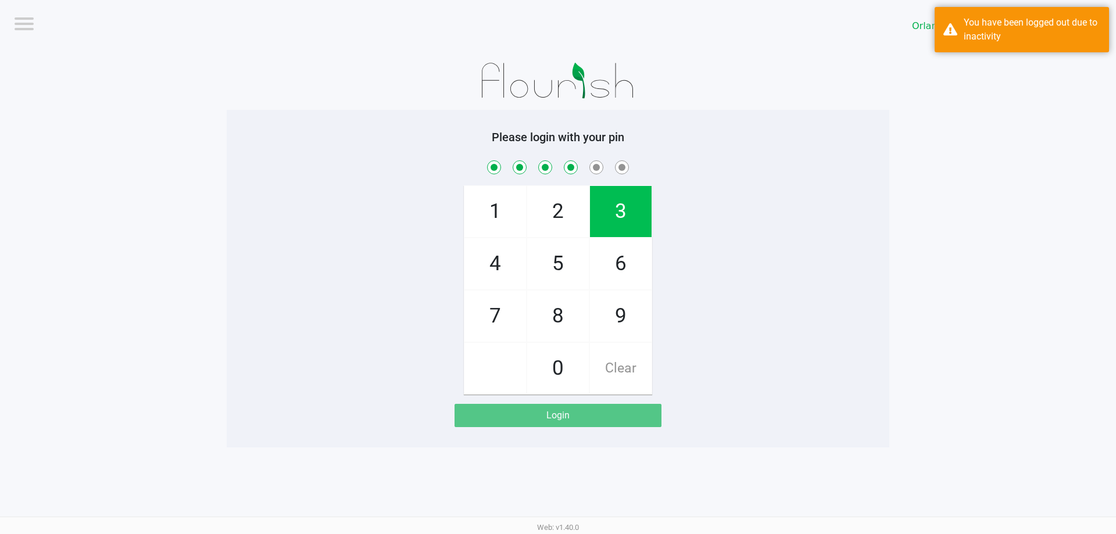
checkbox input "true"
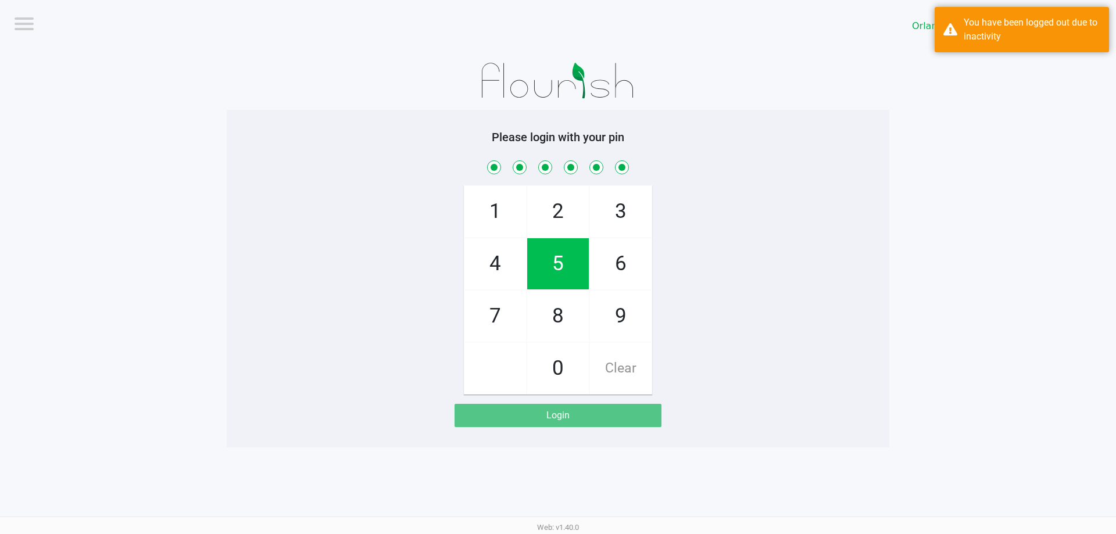
checkbox input "true"
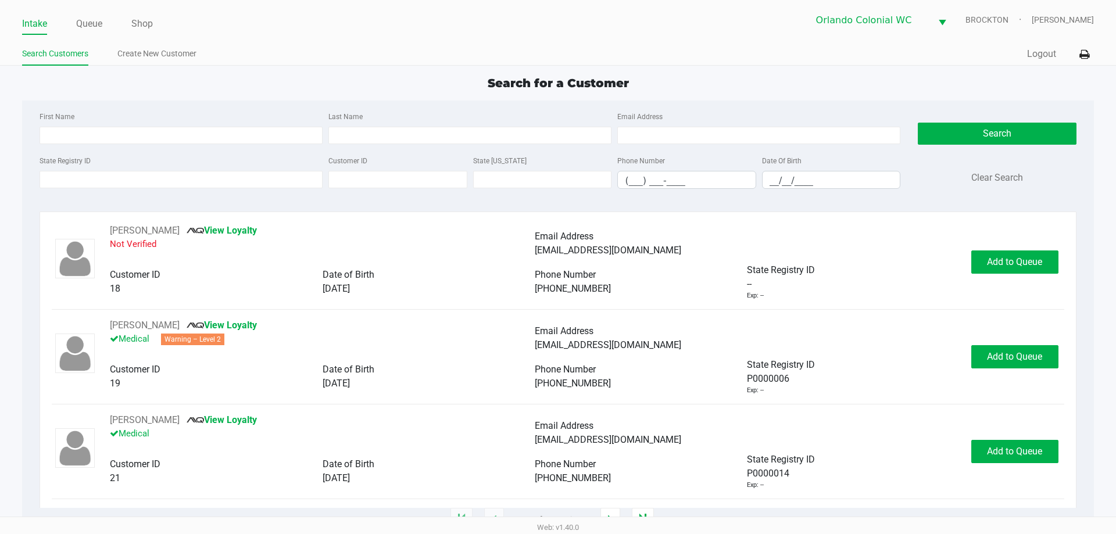
click at [185, 189] on div "State Registry ID Customer ID State ID Phone Number (___) ___-____ Date Of Birt…" at bounding box center [470, 175] width 867 height 45
click at [187, 180] on input "State Registry ID" at bounding box center [181, 179] width 283 height 17
click at [122, 181] on input "State Registry ID" at bounding box center [181, 179] width 283 height 17
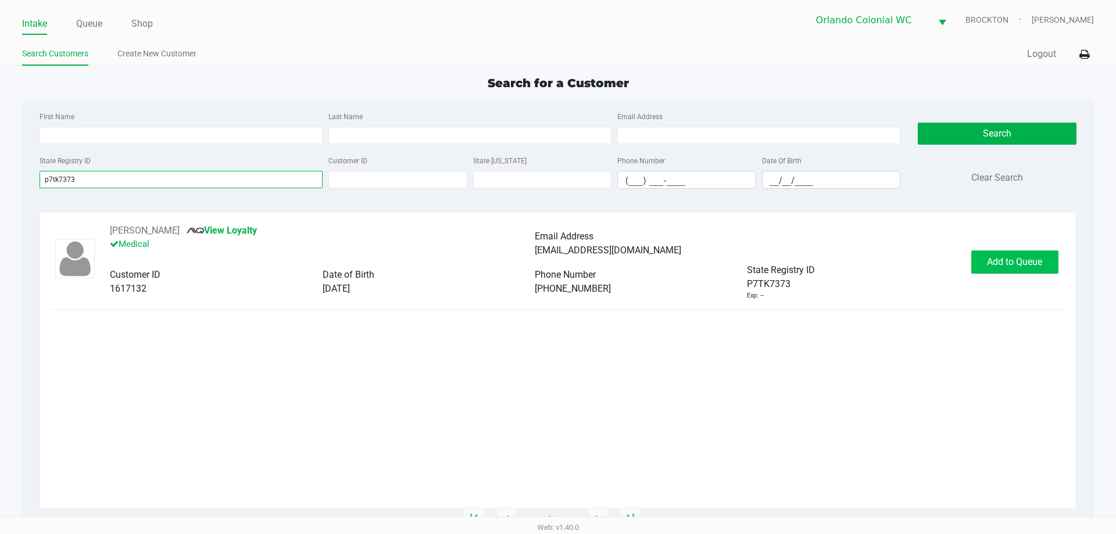
type input "p7tk7373"
click at [558, 262] on span "Add to Queue" at bounding box center [1014, 261] width 55 height 11
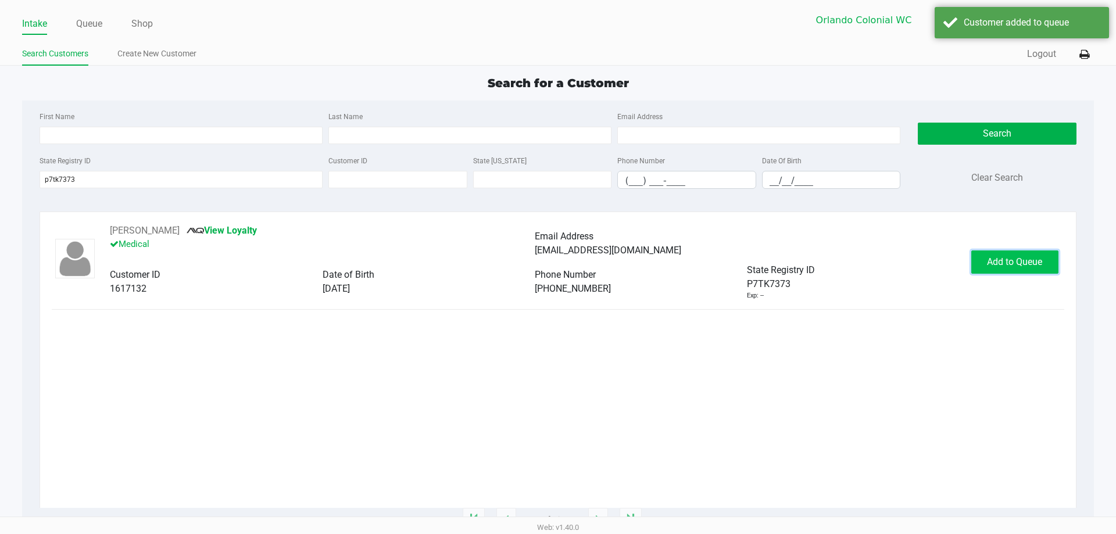
click at [558, 262] on span "Add to Queue" at bounding box center [1014, 261] width 55 height 11
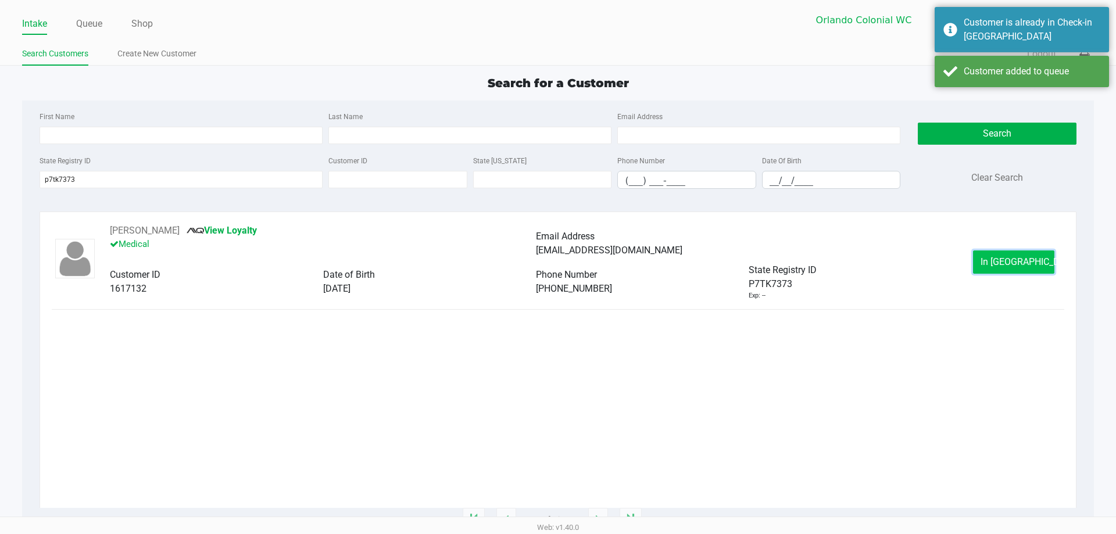
click at [558, 267] on button "In Queue" at bounding box center [1013, 262] width 81 height 23
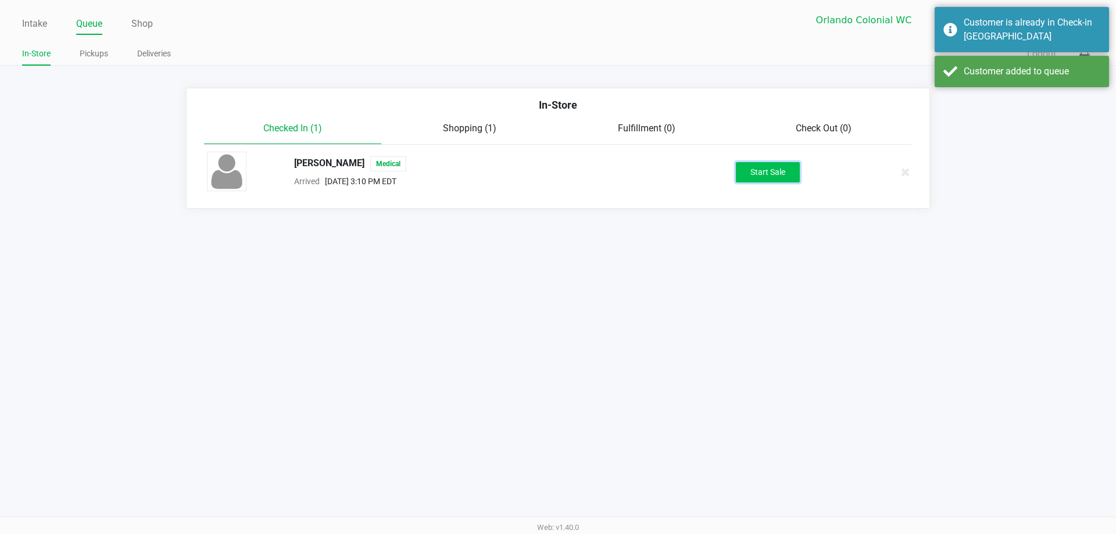
click at [558, 172] on button "Start Sale" at bounding box center [768, 172] width 64 height 20
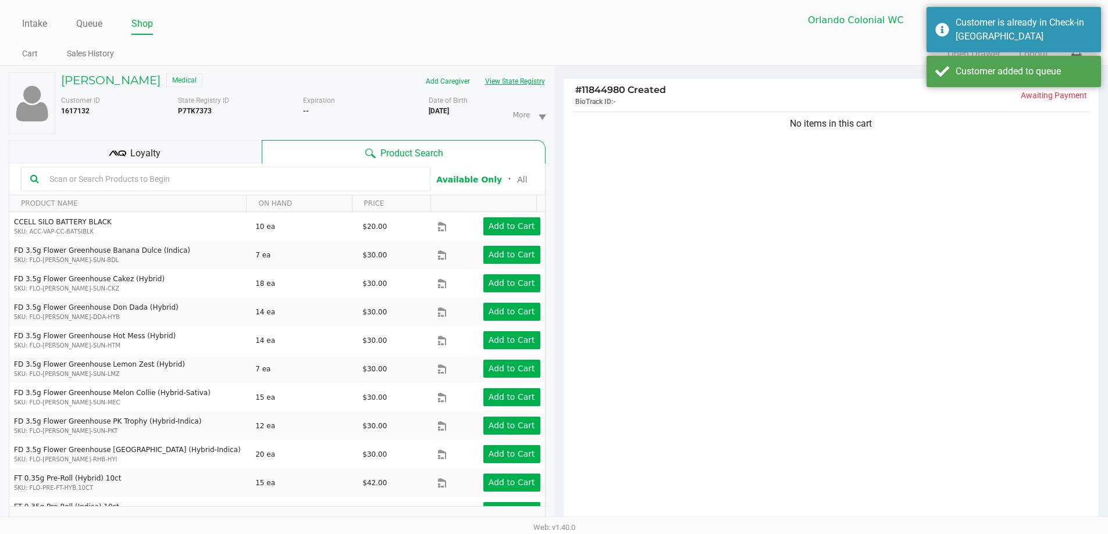
click at [509, 89] on button "View State Registry" at bounding box center [511, 81] width 68 height 19
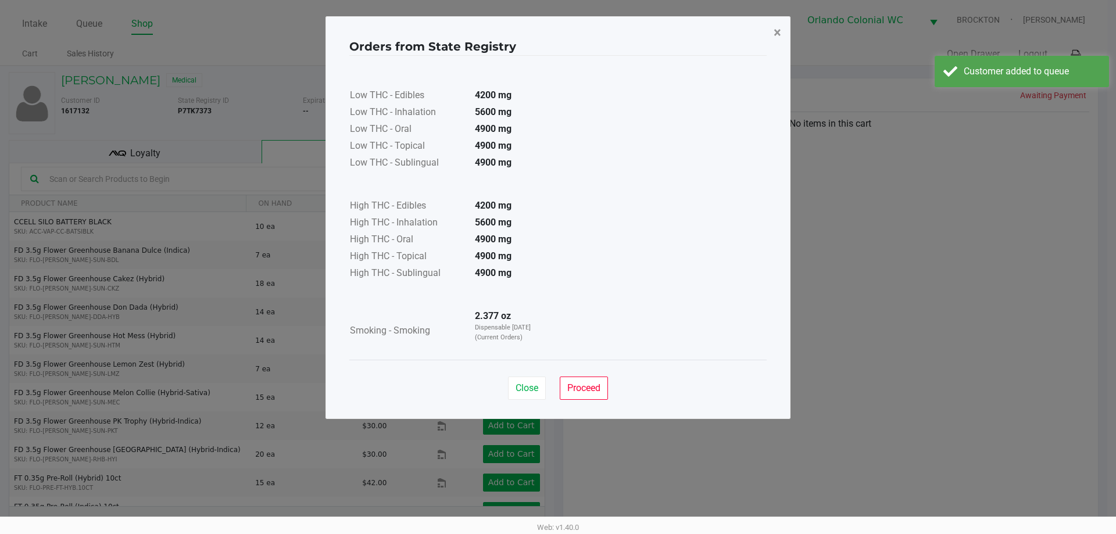
click at [558, 31] on span "×" at bounding box center [778, 32] width 8 height 16
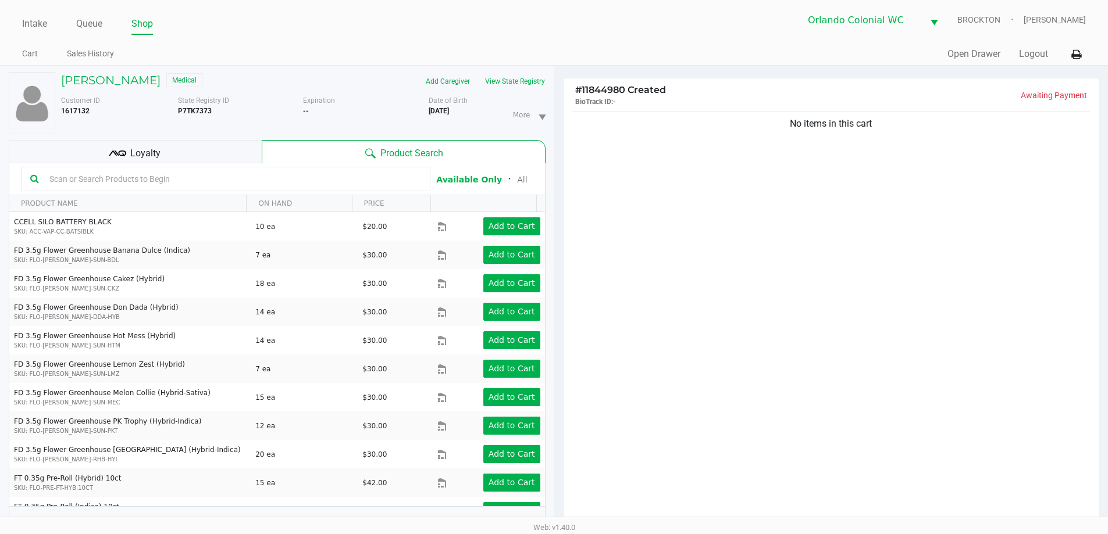
drag, startPoint x: 667, startPoint y: 305, endPoint x: 647, endPoint y: 290, distance: 24.9
click at [558, 295] on div "No items in this cart" at bounding box center [830, 320] width 535 height 422
click at [361, 187] on input "text" at bounding box center [233, 178] width 376 height 17
click at [360, 184] on input "text" at bounding box center [233, 178] width 376 height 17
click at [152, 147] on span "Loyalty" at bounding box center [145, 154] width 30 height 14
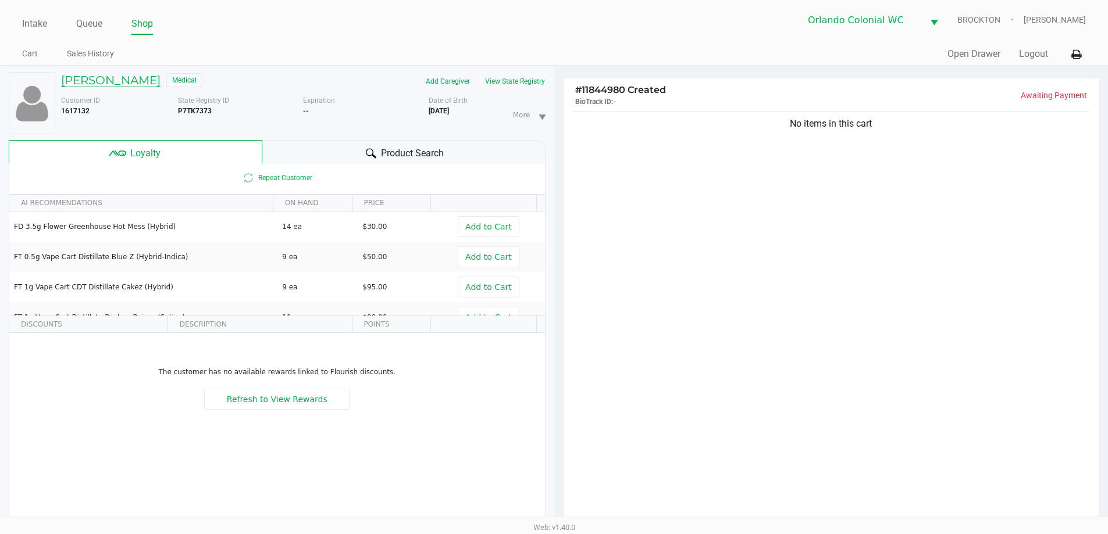
click at [127, 86] on h5 "TODD SCHENCK" at bounding box center [110, 80] width 99 height 14
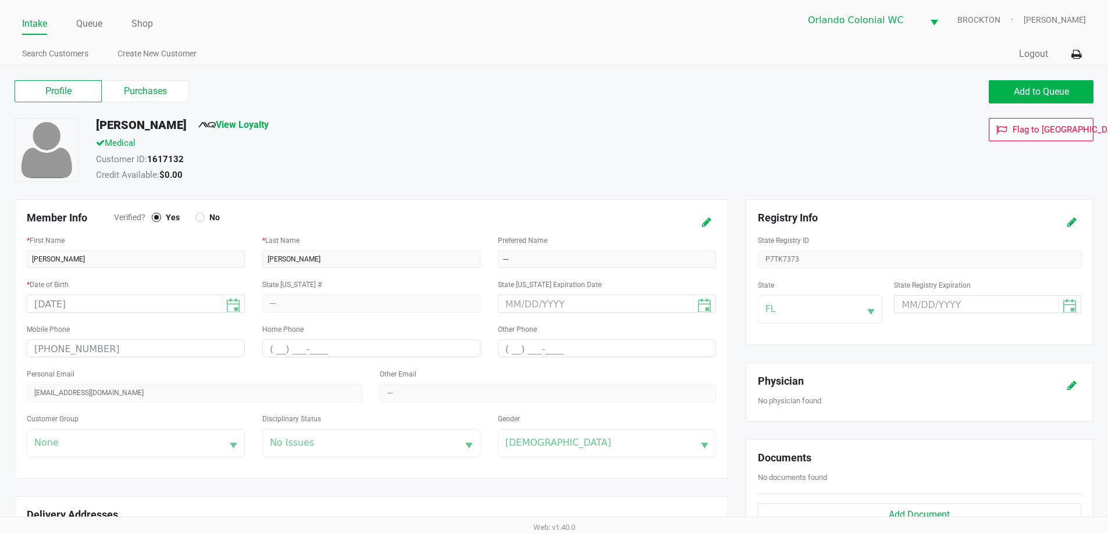
click at [151, 88] on label "Purchases" at bounding box center [145, 91] width 87 height 22
click at [0, 0] on 1 "Purchases" at bounding box center [0, 0] width 0 height 0
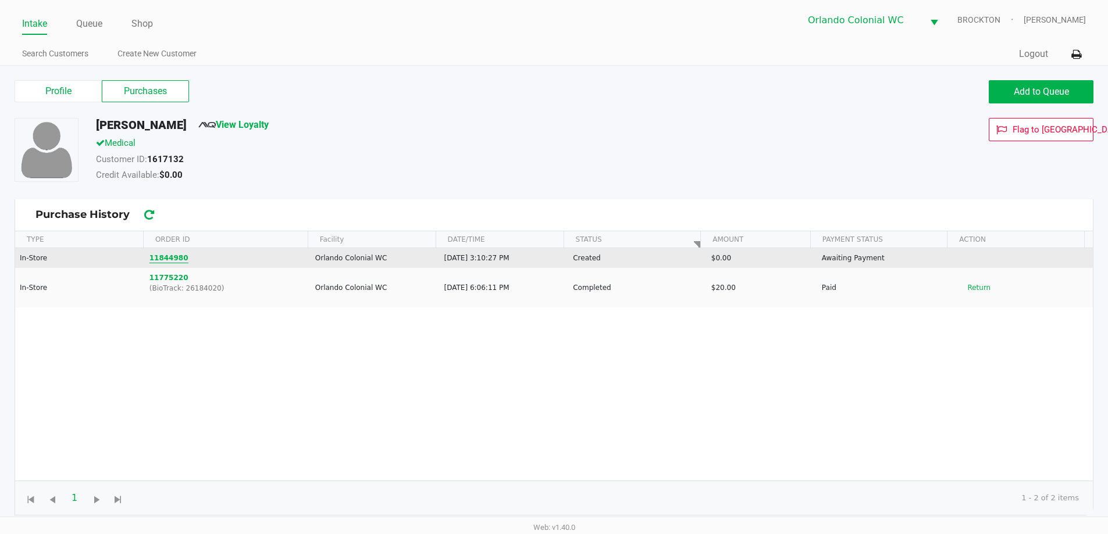
click at [164, 257] on button "11844980" at bounding box center [168, 258] width 39 height 10
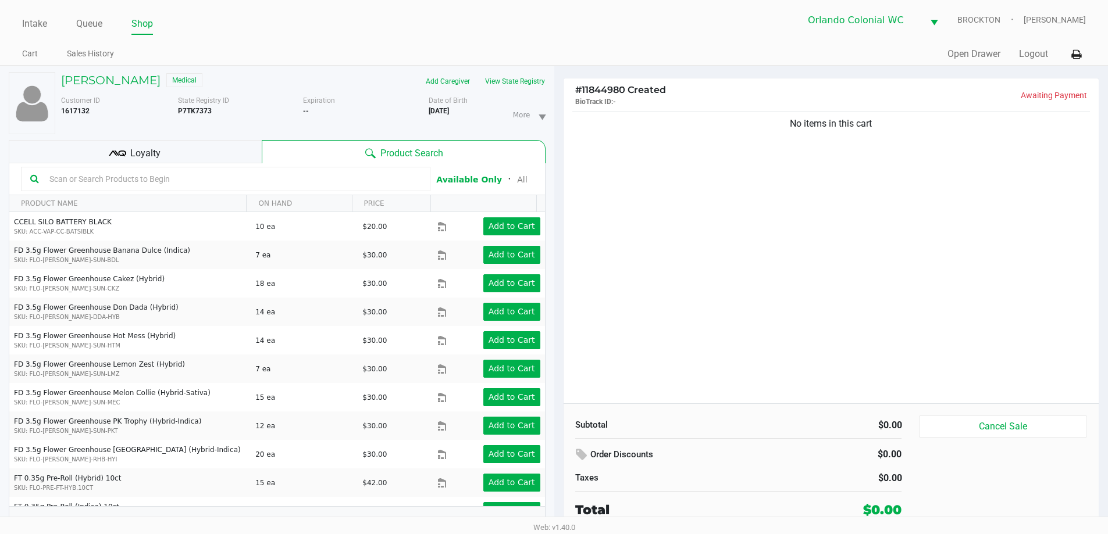
click at [185, 182] on input "text" at bounding box center [233, 178] width 376 height 17
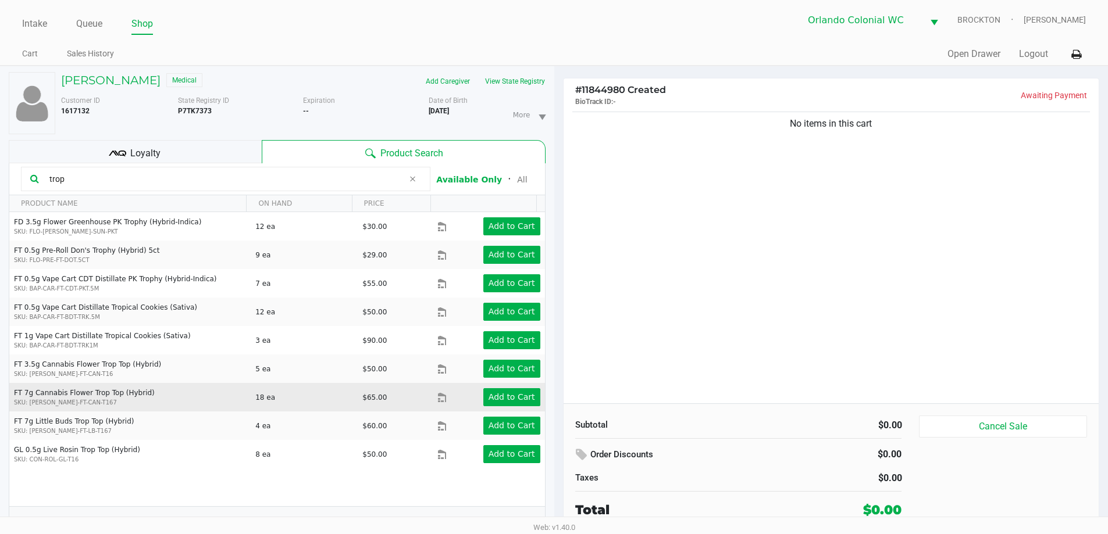
type input "trop"
click at [499, 398] on app-button-loader "Add to Cart" at bounding box center [511, 396] width 47 height 9
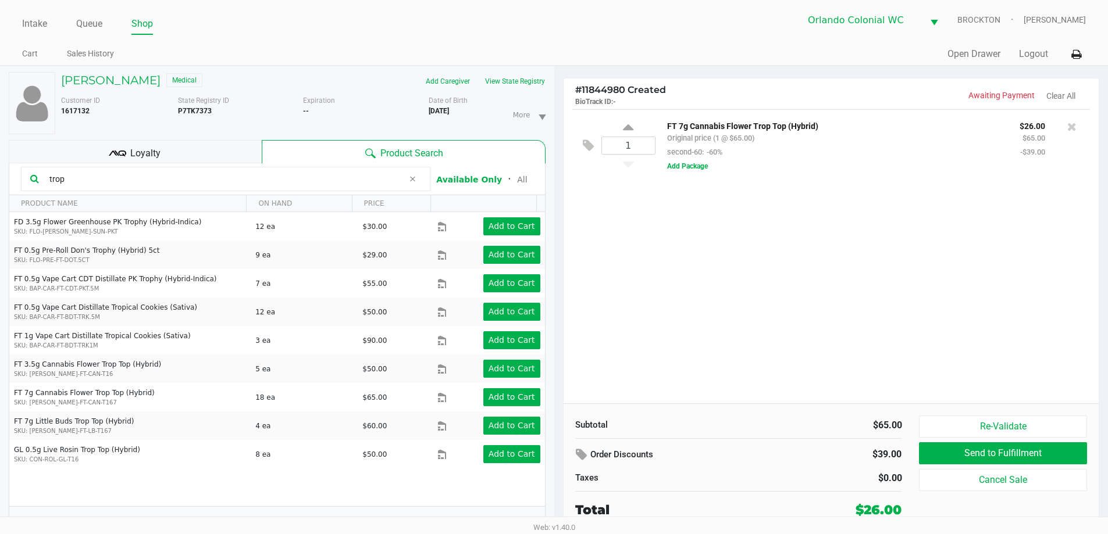
click at [222, 145] on div "Loyalty" at bounding box center [135, 151] width 253 height 23
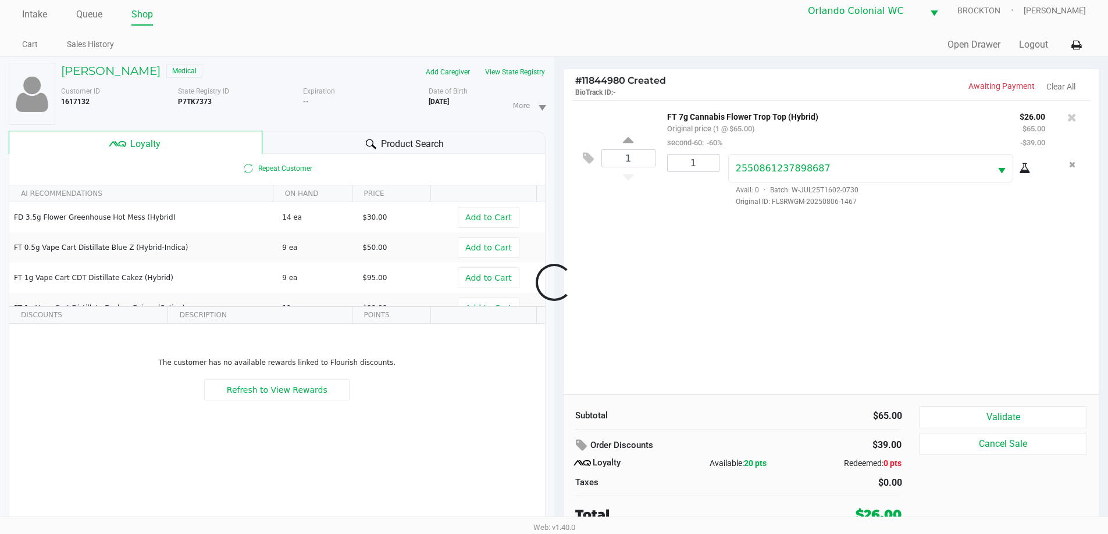
scroll to position [12, 0]
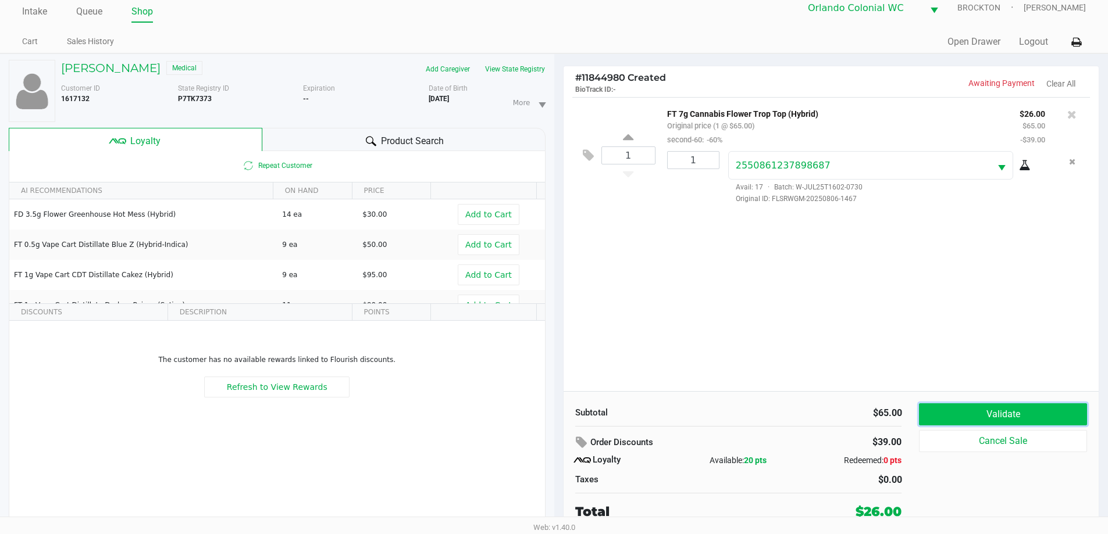
click at [558, 415] on button "Validate" at bounding box center [1002, 414] width 167 height 22
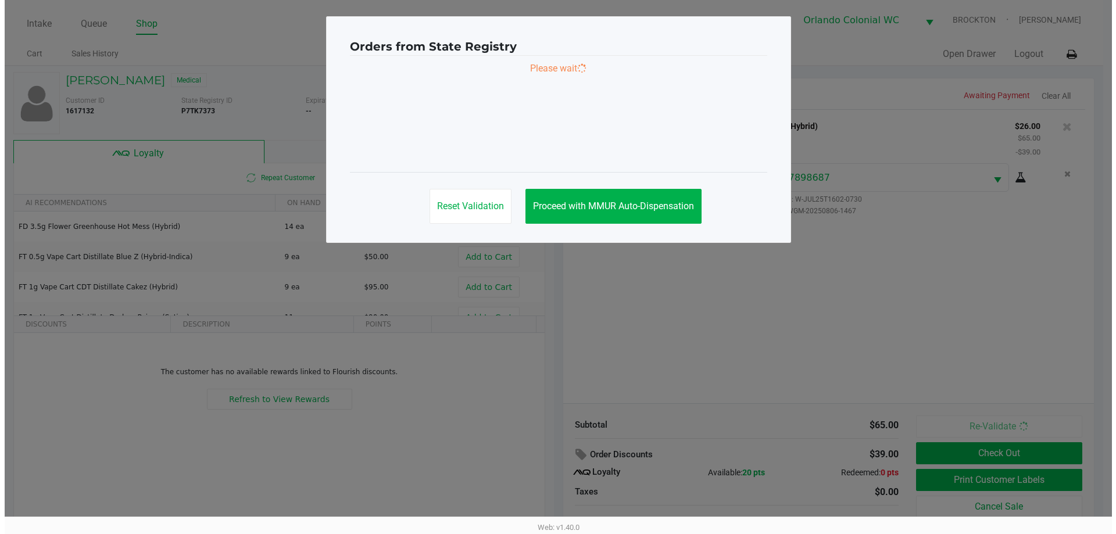
scroll to position [0, 0]
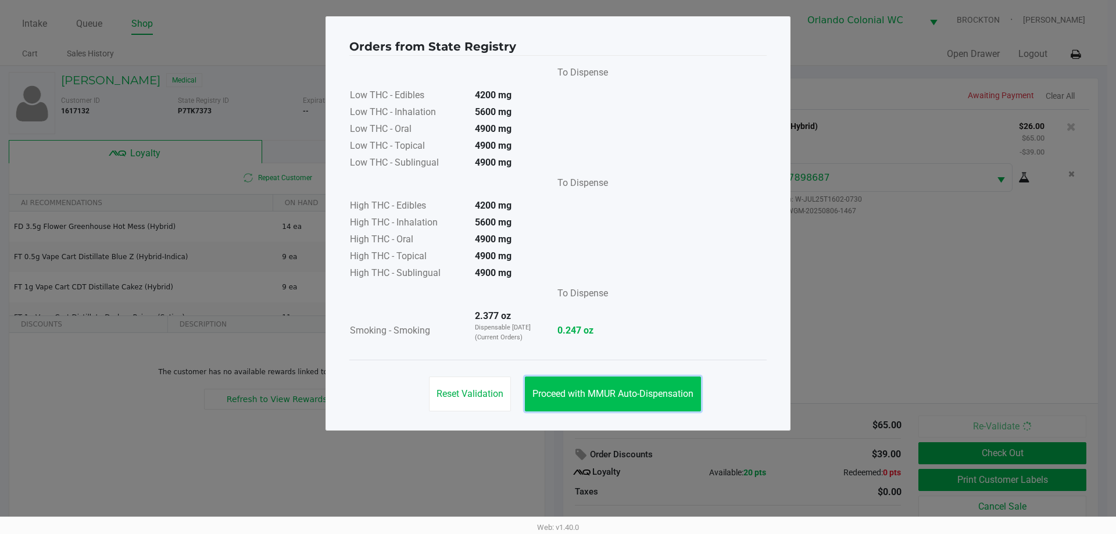
drag, startPoint x: 619, startPoint y: 404, endPoint x: 728, endPoint y: 412, distance: 109.0
click at [558, 397] on button "Proceed with MMUR Auto-Dispensation" at bounding box center [613, 394] width 176 height 35
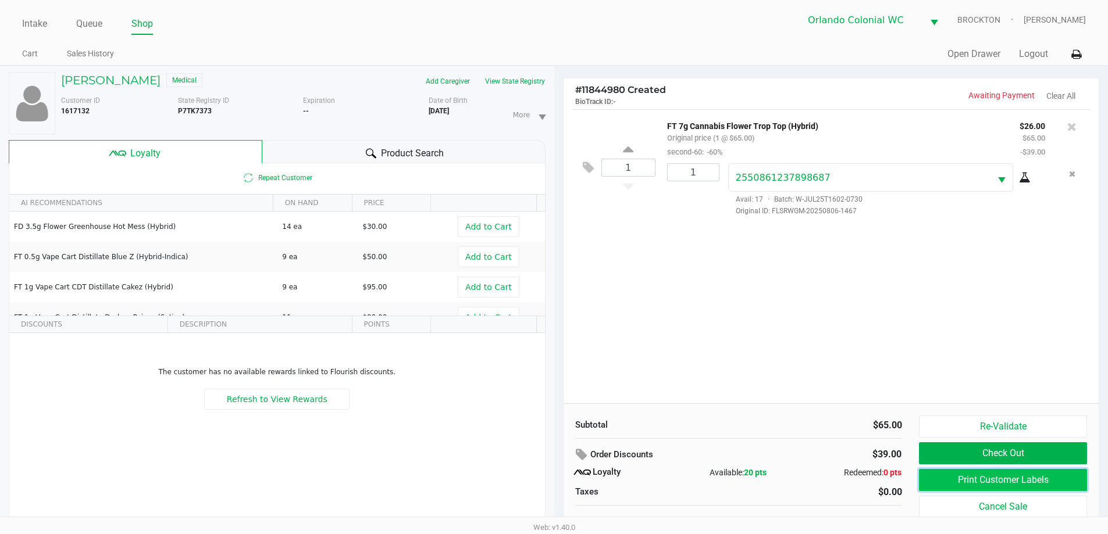
click at [558, 475] on button "Print Customer Labels" at bounding box center [1002, 480] width 167 height 22
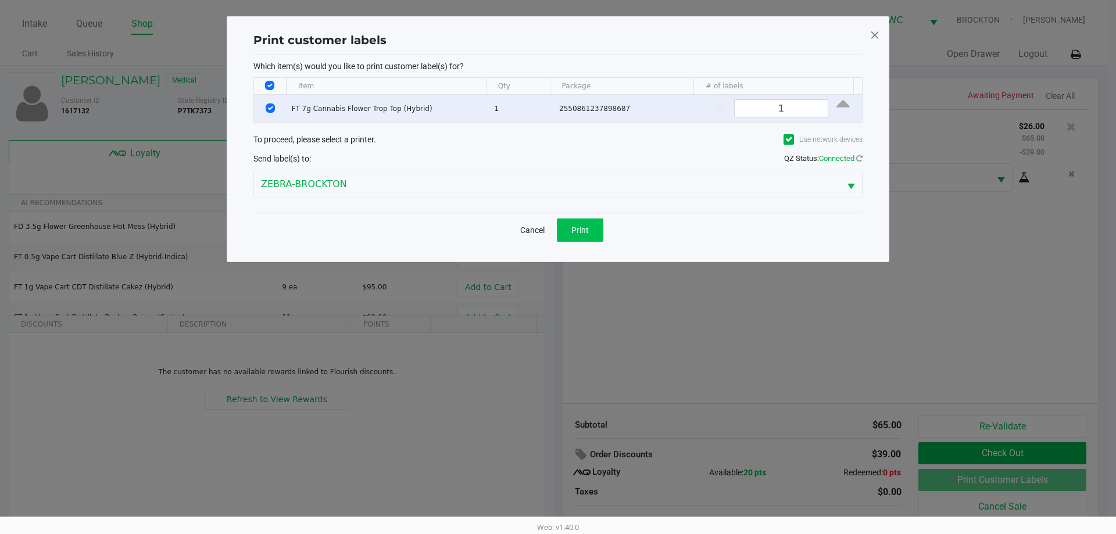
drag, startPoint x: 577, startPoint y: 243, endPoint x: 577, endPoint y: 235, distance: 8.1
click at [558, 242] on div "Cancel Print" at bounding box center [557, 230] width 609 height 34
click at [558, 233] on span "Print" at bounding box center [579, 230] width 17 height 9
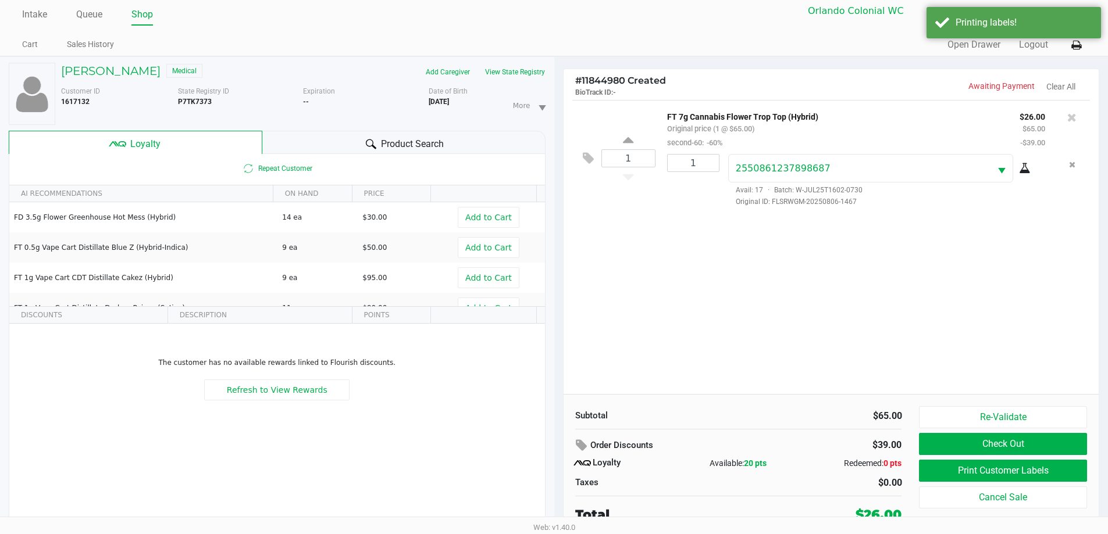
scroll to position [12, 0]
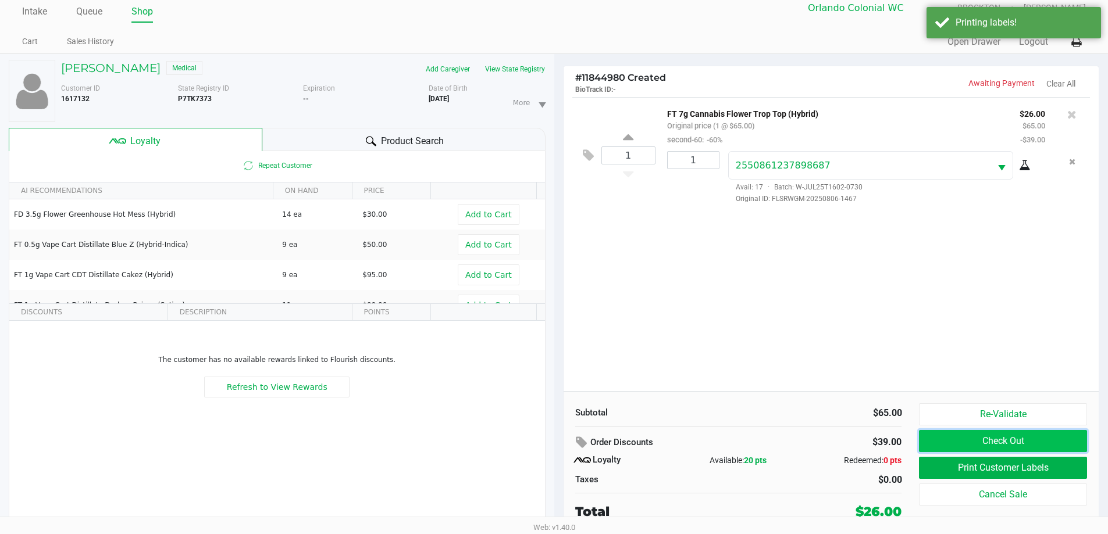
click at [558, 435] on button "Check Out" at bounding box center [1002, 441] width 167 height 22
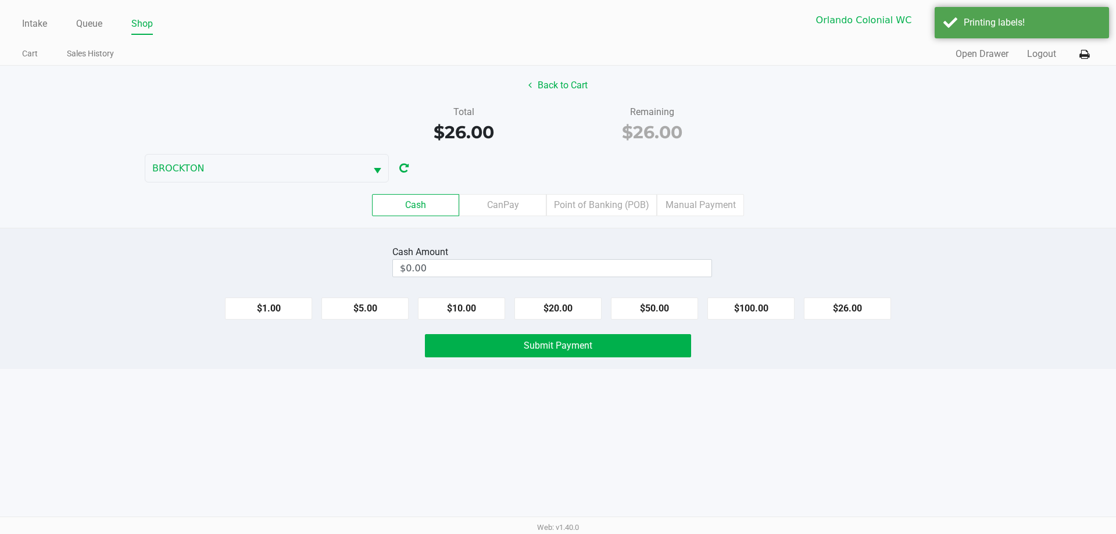
click at [558, 328] on div "Cash Amount $0.00 $1.00 $5.00 $10.00 $20.00 $50.00 $100.00 $26.00 Submit Payment" at bounding box center [558, 298] width 1116 height 141
click at [527, 269] on input "$0.00" at bounding box center [552, 268] width 319 height 17
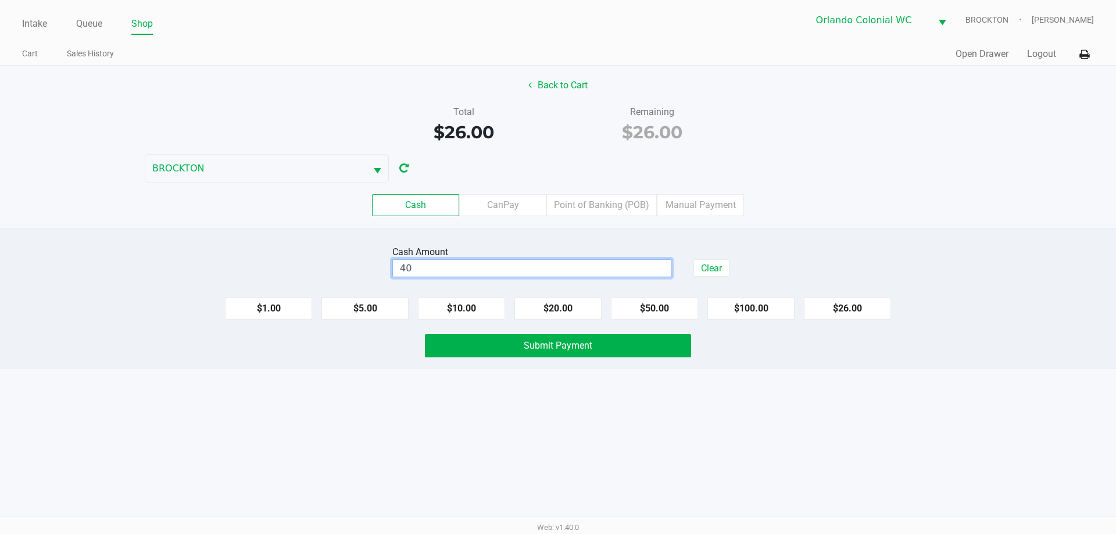
click at [388, 419] on div "Intake Queue Shop Orlando Colonial WC BROCKTON Madison Olsen Cart Sales History…" at bounding box center [558, 267] width 1116 height 534
type input "$40.00"
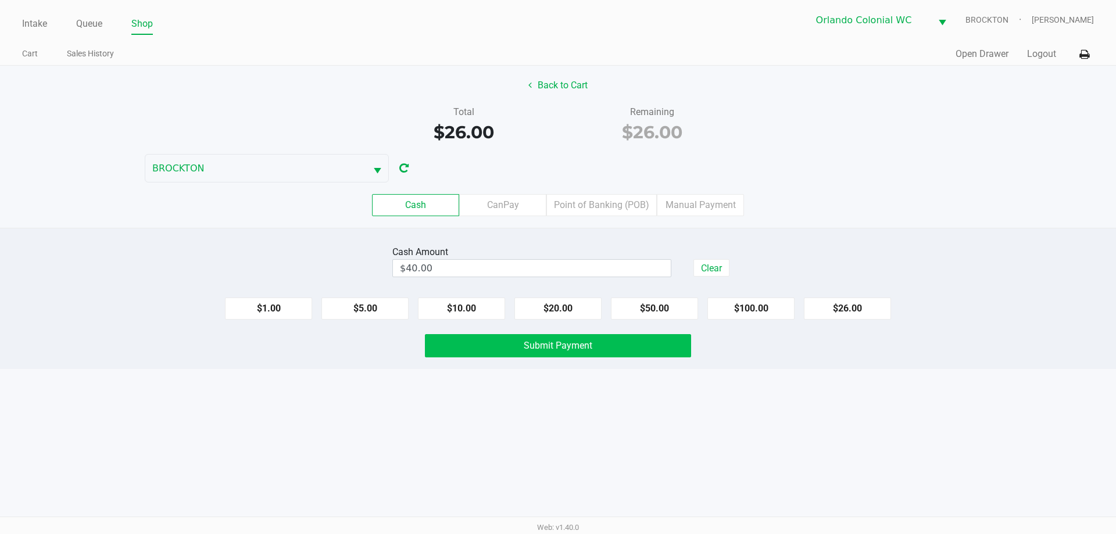
click at [500, 334] on button "Submit Payment" at bounding box center [558, 345] width 266 height 23
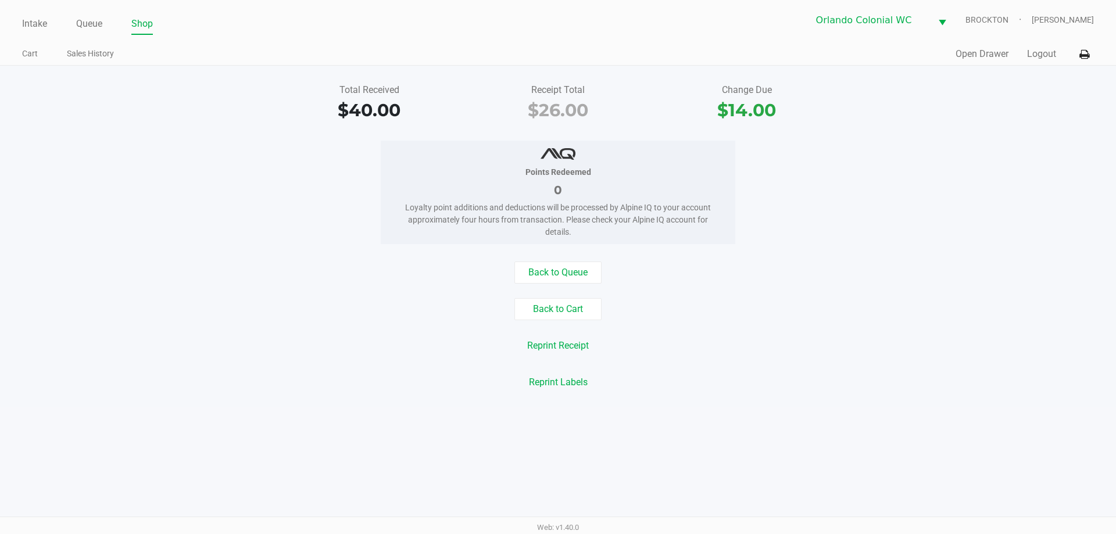
click at [333, 338] on div "Reprint Receipt" at bounding box center [558, 346] width 1134 height 22
click at [558, 313] on button "Back to Cart" at bounding box center [558, 309] width 87 height 22
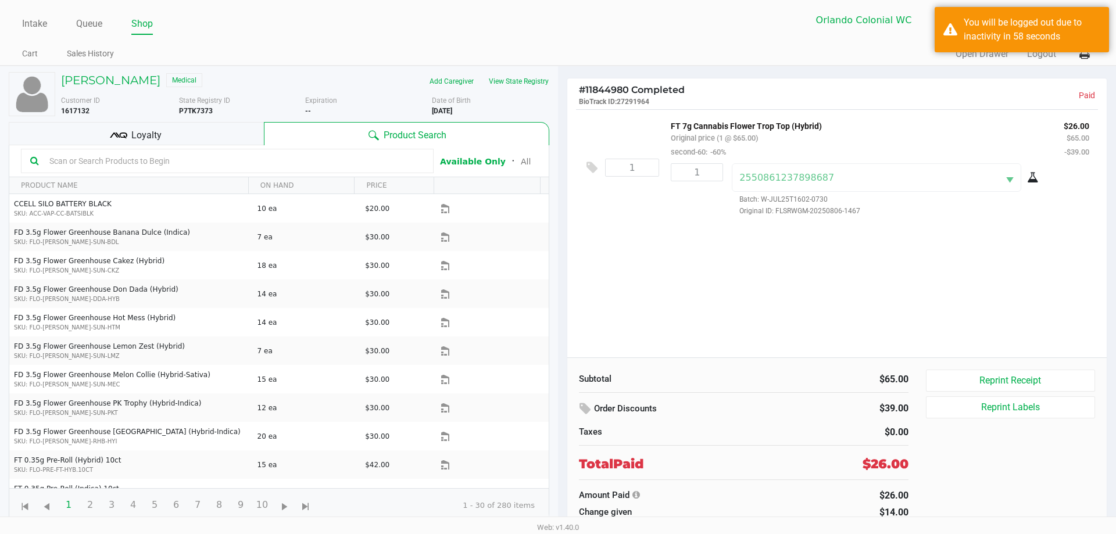
click at [558, 27] on div "Orlando Colonial WC BROCKTON Madison Olsen" at bounding box center [826, 20] width 536 height 28
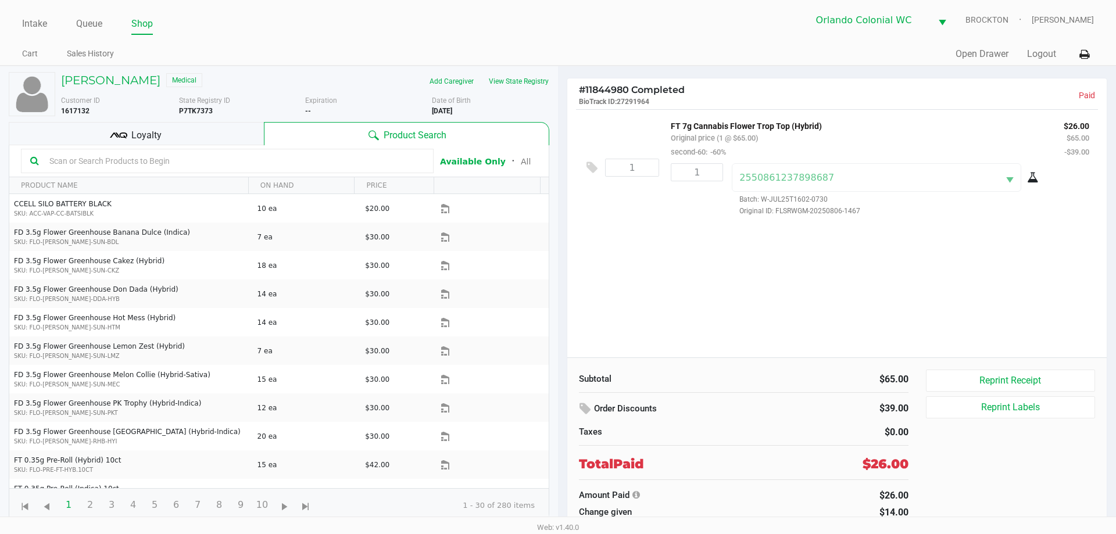
click at [33, 26] on link "Intake" at bounding box center [34, 24] width 25 height 16
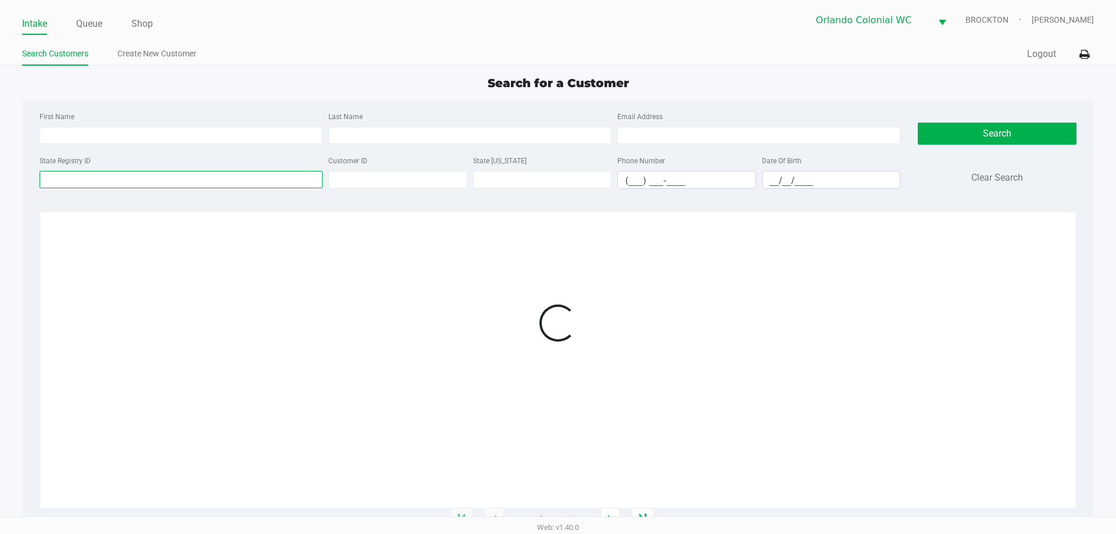
click at [203, 181] on input "State Registry ID" at bounding box center [181, 179] width 283 height 17
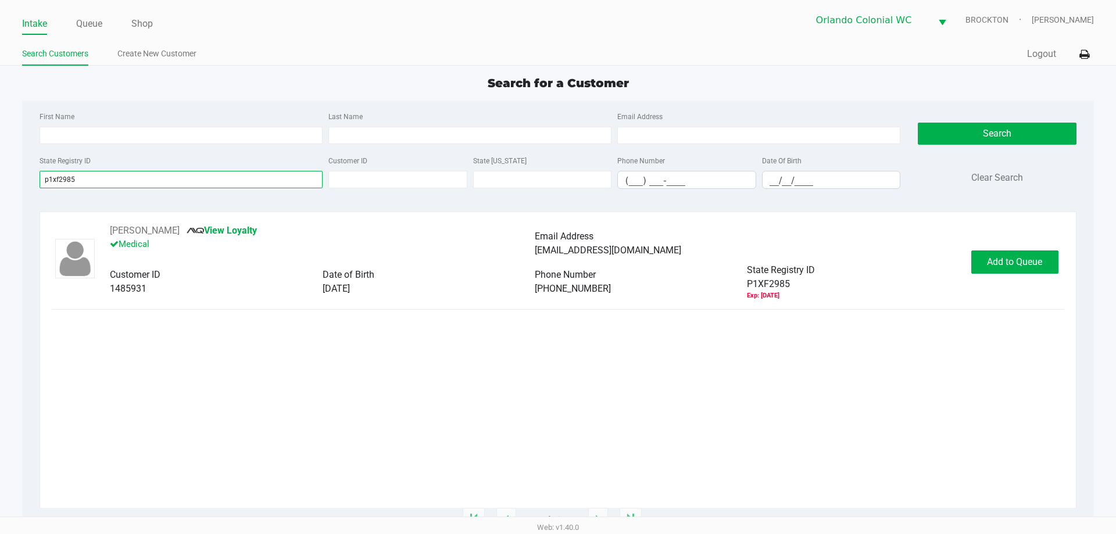
type input "p1xf2985"
click at [558, 266] on button "Add to Queue" at bounding box center [1014, 262] width 87 height 23
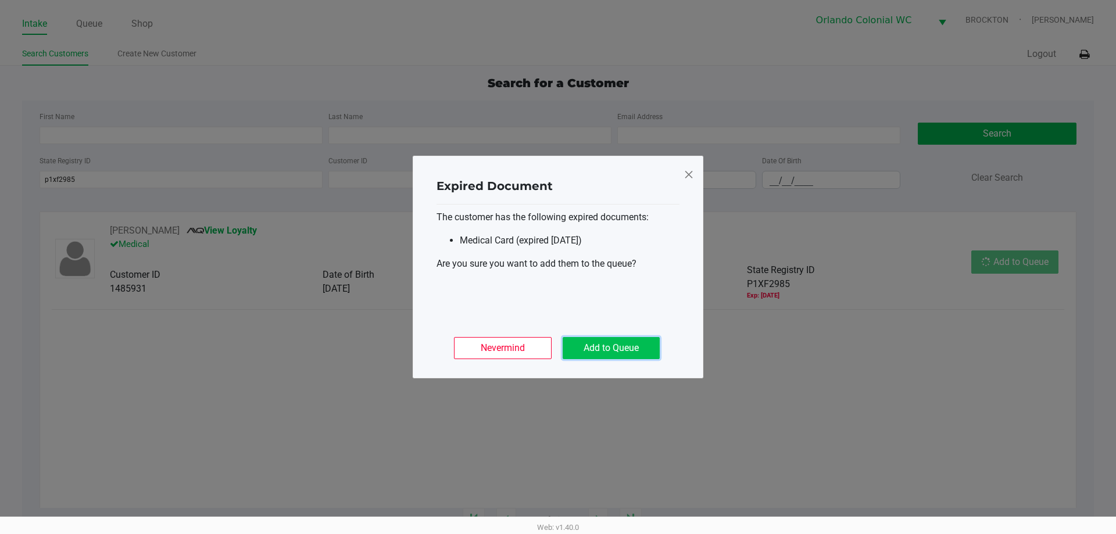
click at [558, 355] on button "Add to Queue" at bounding box center [611, 348] width 97 height 22
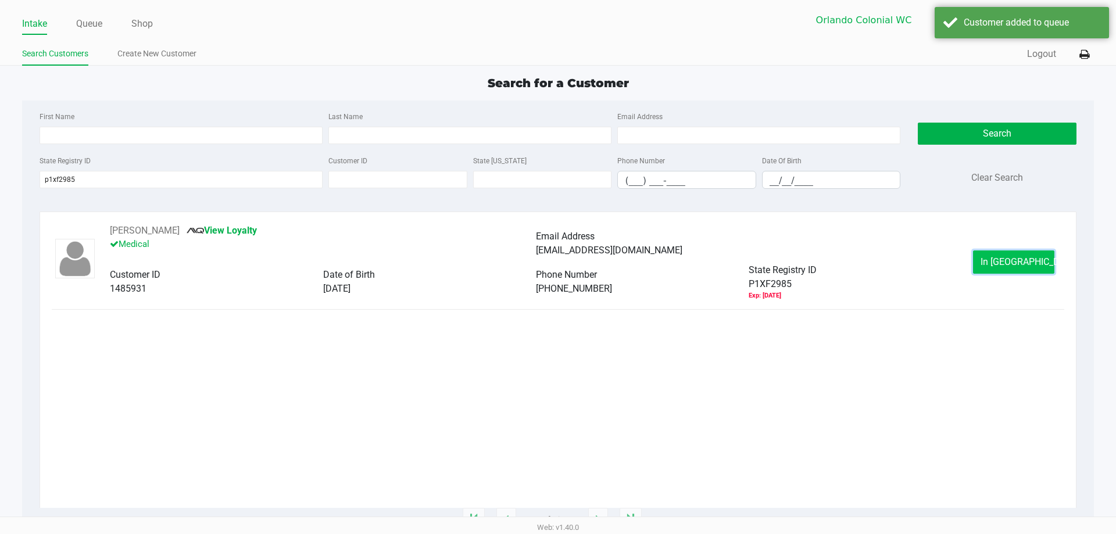
click at [558, 263] on span "In Queue" at bounding box center [1030, 261] width 98 height 11
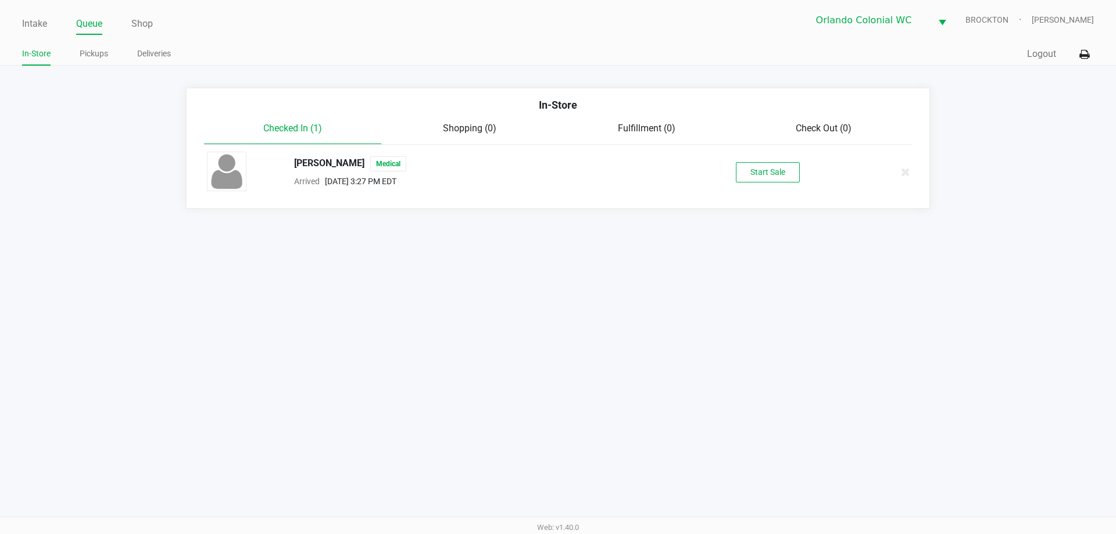
click at [558, 174] on button "Start Sale" at bounding box center [768, 172] width 64 height 20
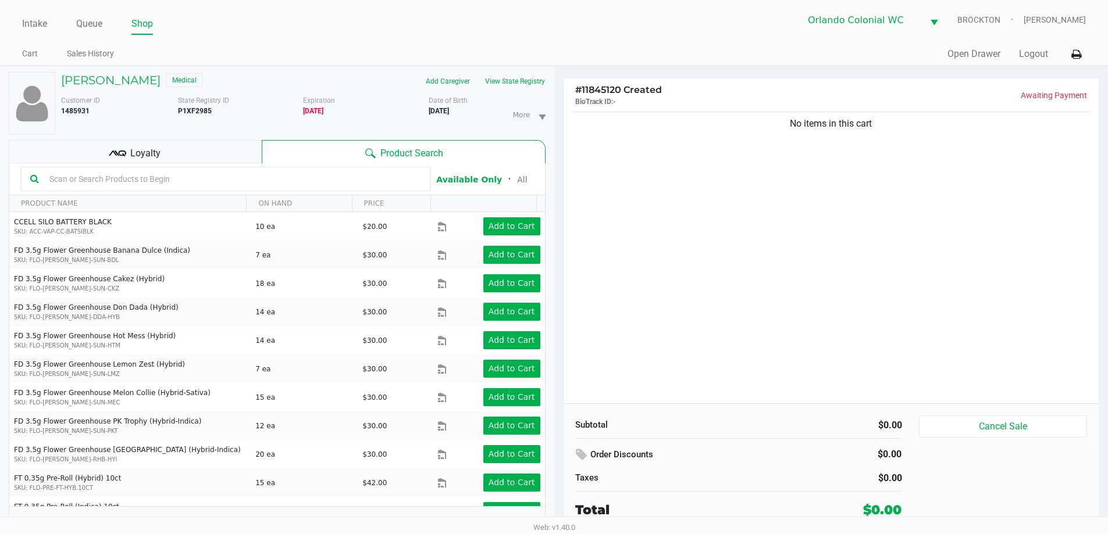
click at [269, 183] on input "text" at bounding box center [233, 178] width 376 height 17
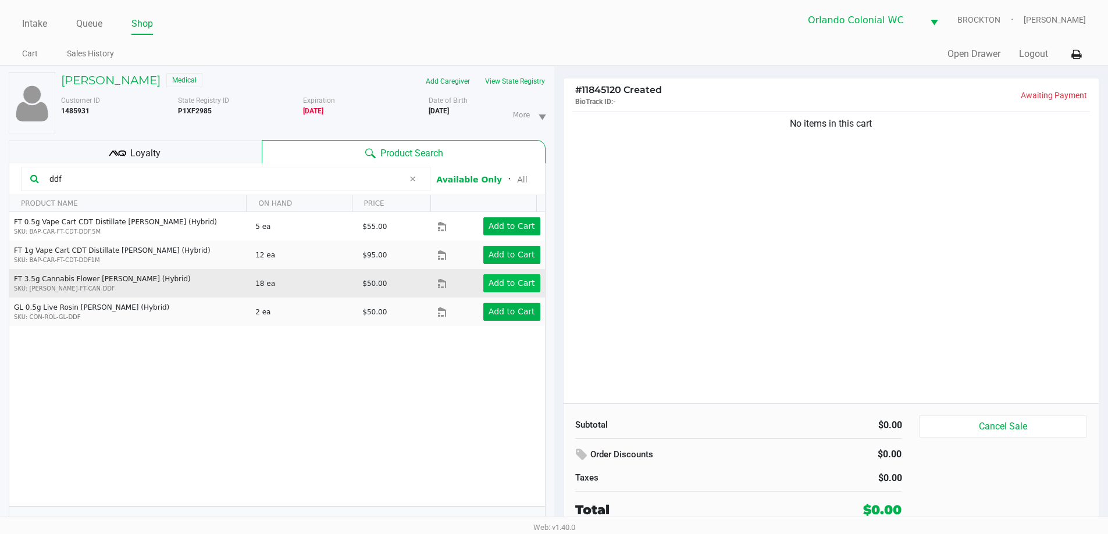
type input "ddf"
click at [524, 276] on button "Add to Cart" at bounding box center [511, 283] width 57 height 18
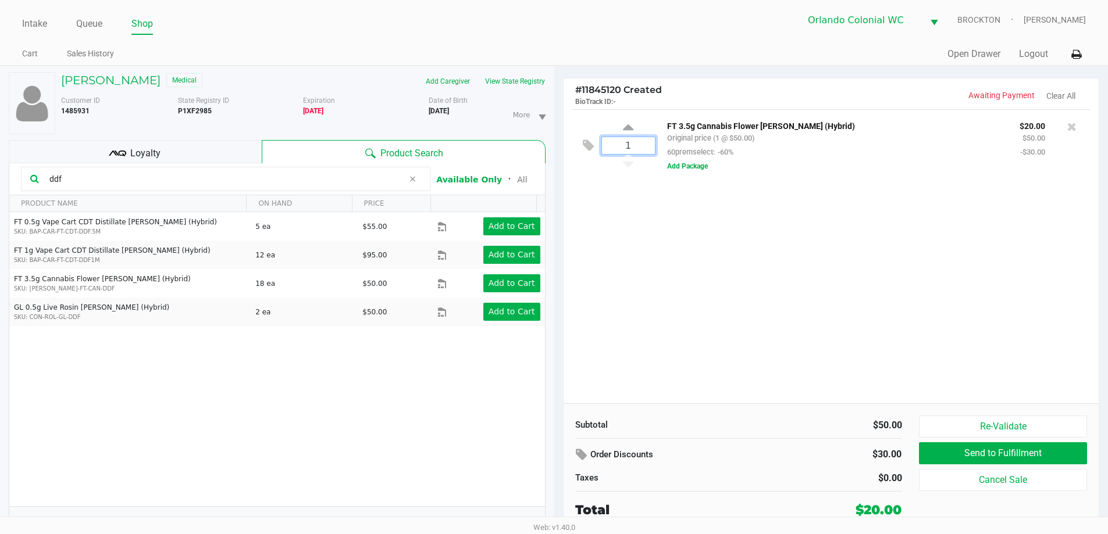
click at [558, 142] on input "1" at bounding box center [628, 145] width 53 height 17
type input "4"
click at [201, 153] on div "WILLIAM POOLE Medical Add Caregiver View State Registry Customer ID 1485931 Sta…" at bounding box center [554, 306] width 1108 height 481
click at [191, 153] on div "Loyalty" at bounding box center [135, 151] width 253 height 23
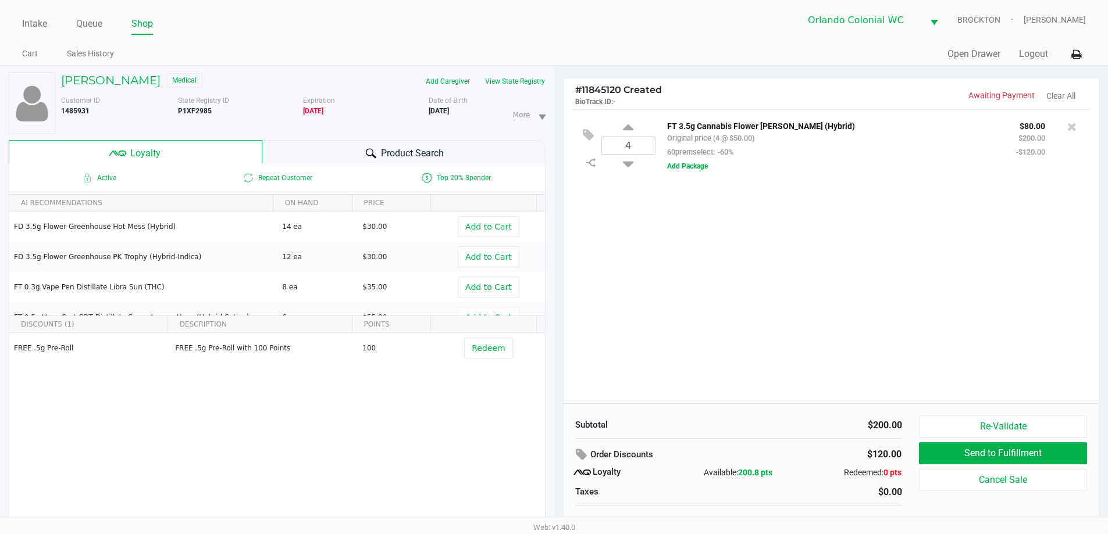
click at [285, 156] on div "Product Search" at bounding box center [403, 151] width 283 height 23
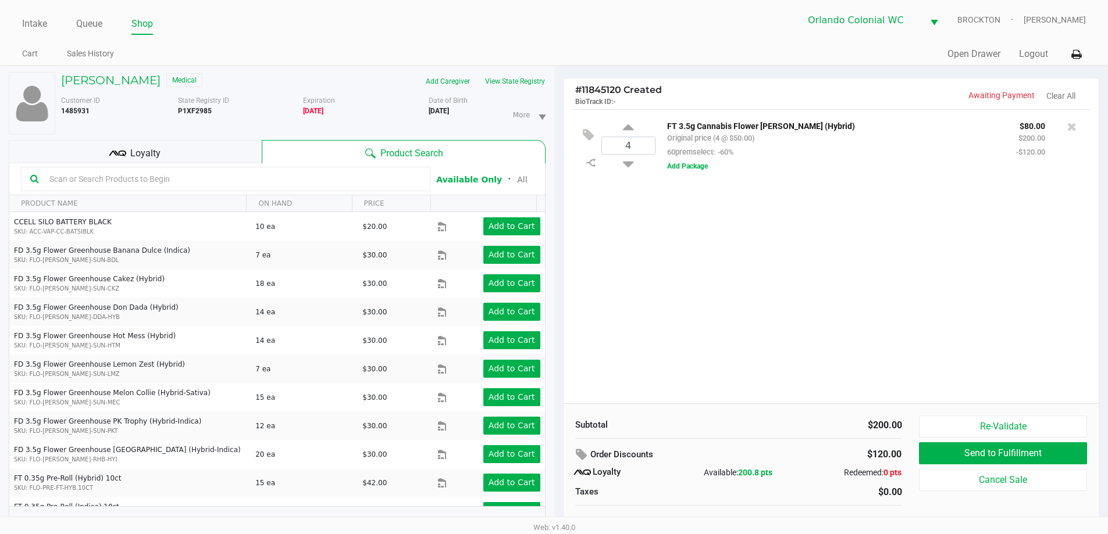
click at [160, 180] on input "text" at bounding box center [233, 178] width 376 height 17
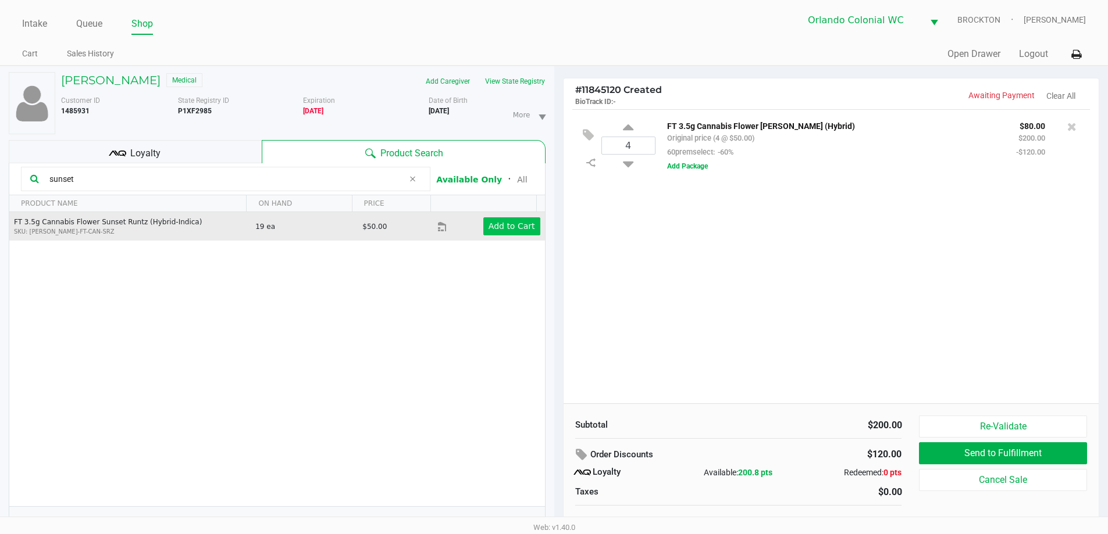
type input "sunset"
click at [517, 226] on app-button-loader "Add to Cart" at bounding box center [511, 226] width 47 height 9
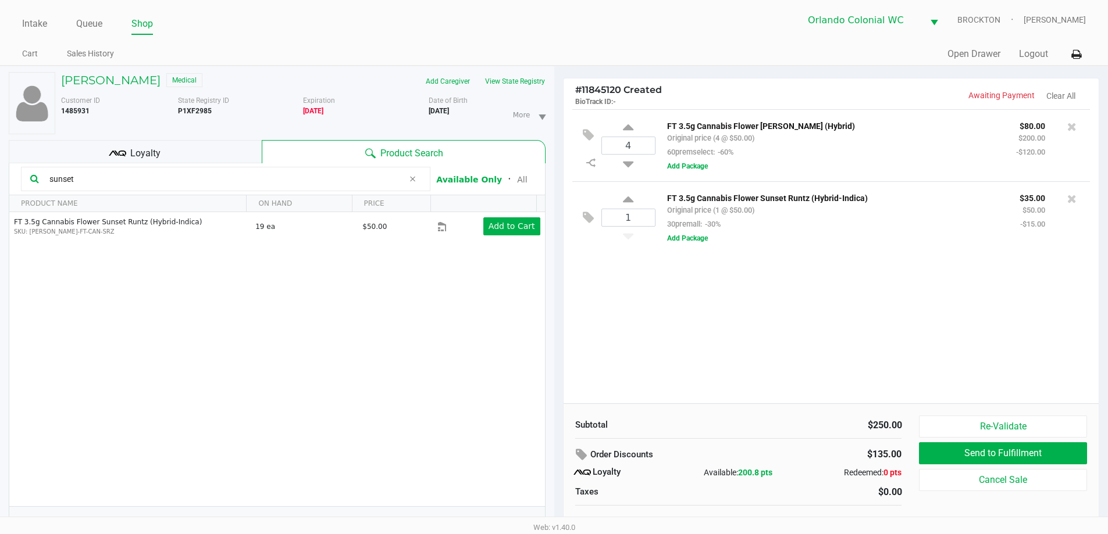
click at [558, 199] on div "1" at bounding box center [628, 217] width 54 height 47
click at [558, 201] on icon at bounding box center [628, 201] width 10 height 15
type input "2"
click at [153, 177] on div at bounding box center [554, 292] width 1108 height 337
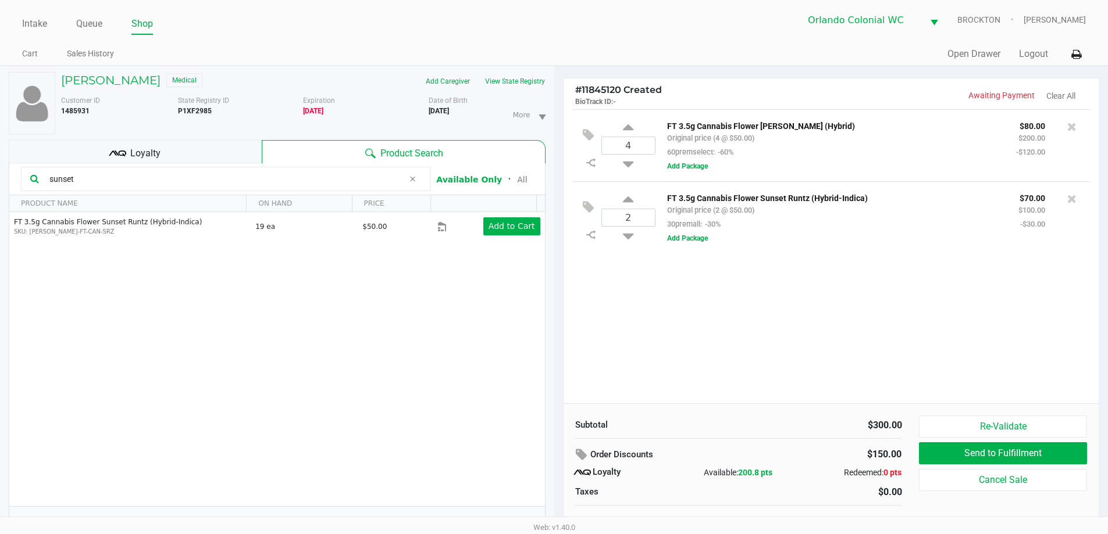
click at [153, 177] on input "sunset" at bounding box center [224, 178] width 359 height 17
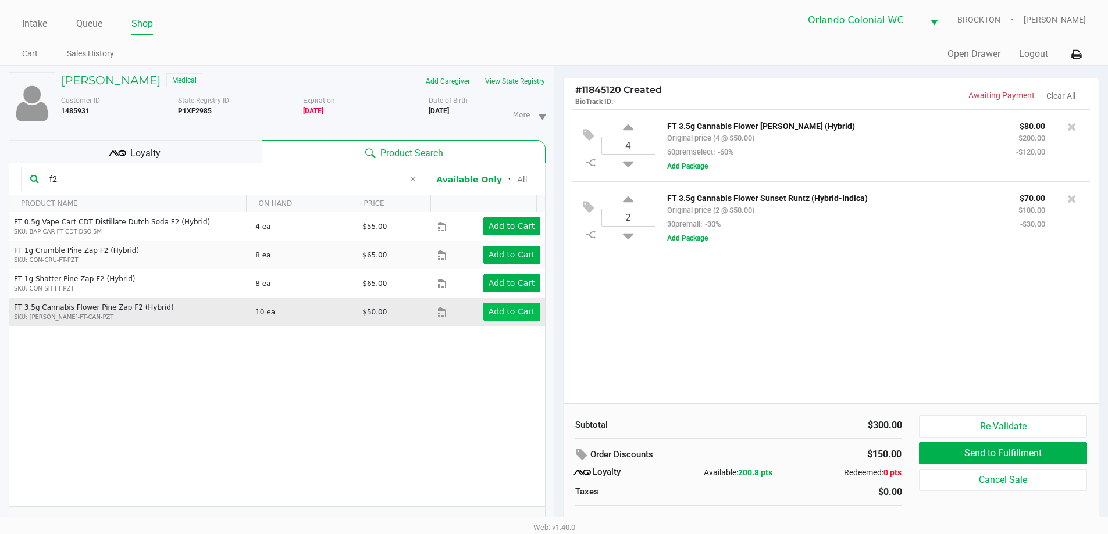
type input "f2"
click at [488, 316] on app-button-loader "Add to Cart" at bounding box center [511, 311] width 47 height 9
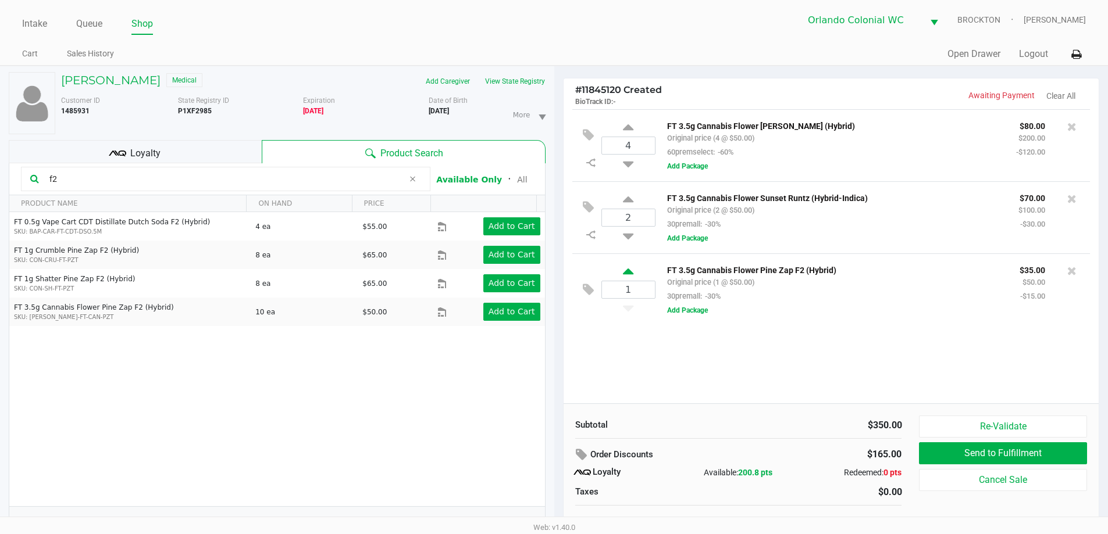
click at [558, 274] on icon at bounding box center [628, 273] width 10 height 15
type input "2"
click at [509, 85] on button "View State Registry" at bounding box center [511, 81] width 68 height 19
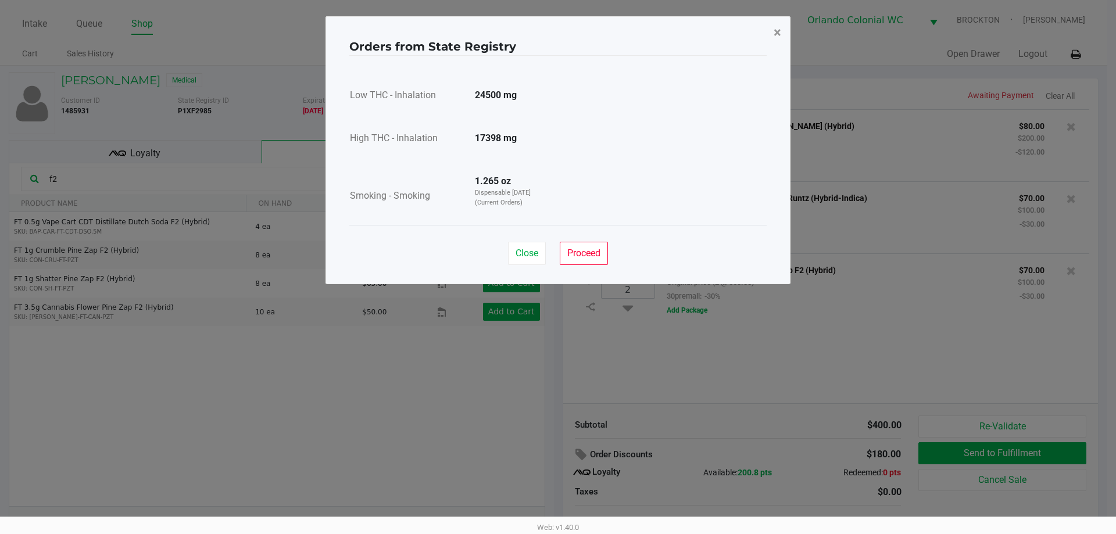
click at [558, 36] on button "×" at bounding box center [778, 32] width 26 height 33
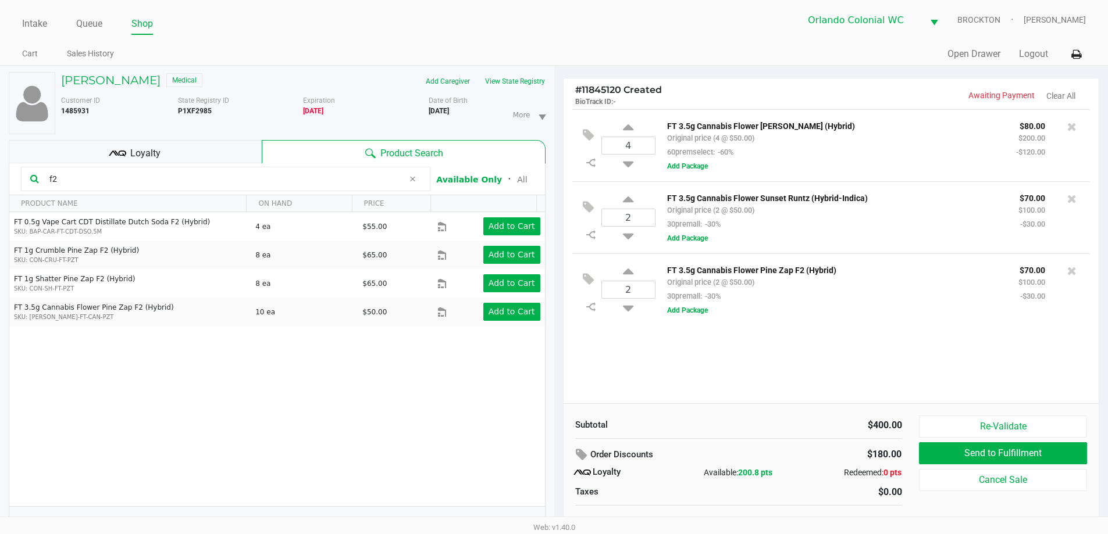
click at [142, 142] on div "Loyalty" at bounding box center [135, 151] width 253 height 23
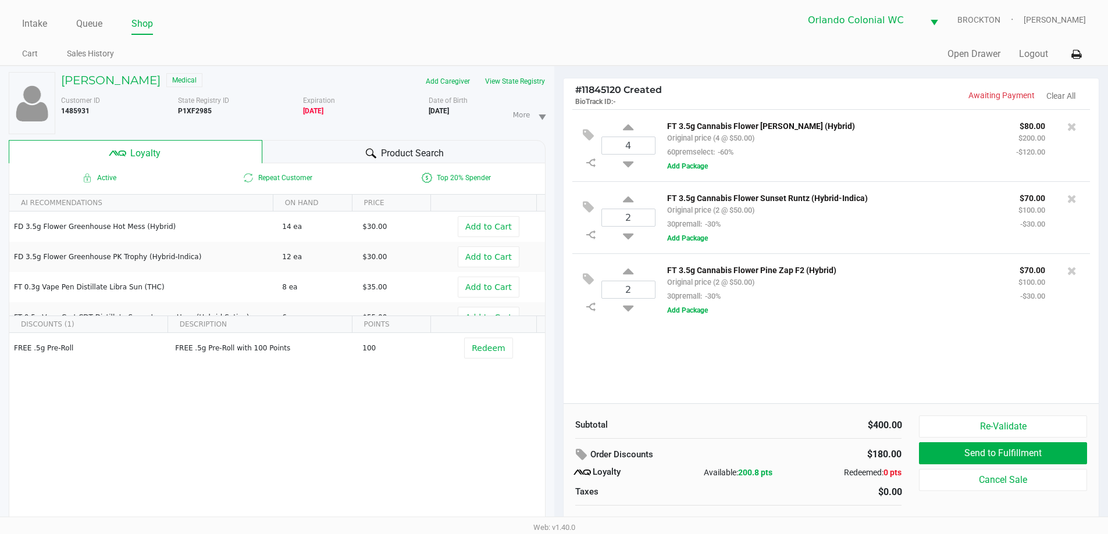
click at [310, 150] on div "Product Search" at bounding box center [403, 151] width 283 height 23
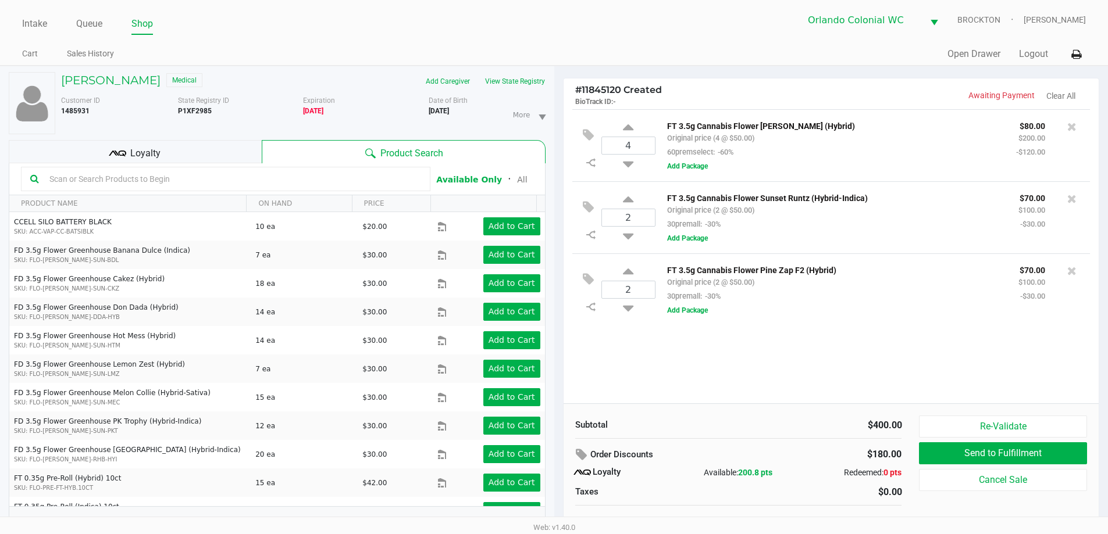
click at [247, 178] on input "text" at bounding box center [233, 178] width 376 height 17
click at [97, 177] on input "text" at bounding box center [233, 178] width 376 height 17
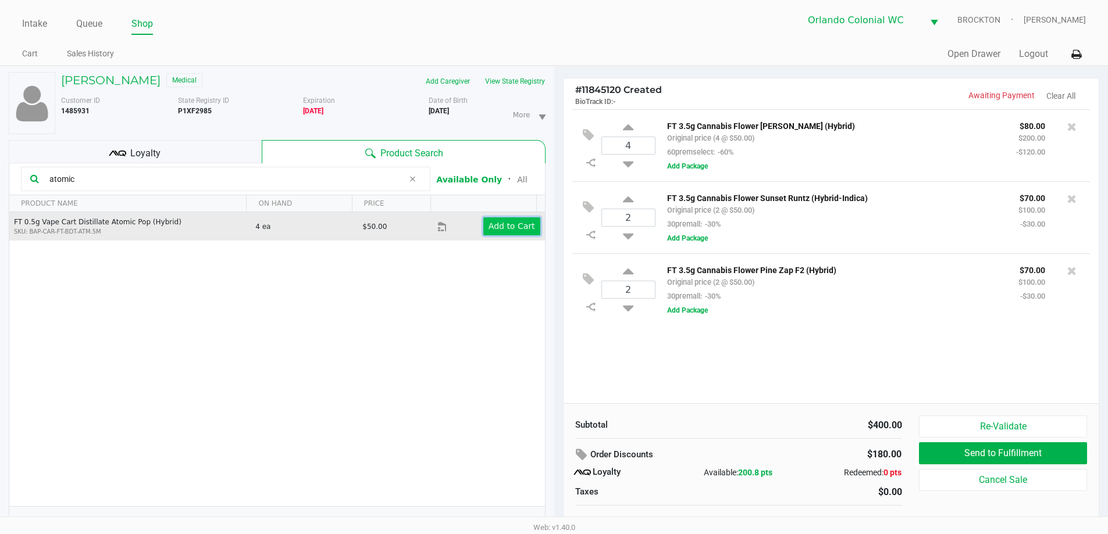
click at [523, 230] on app-button-loader "Add to Cart" at bounding box center [511, 226] width 47 height 9
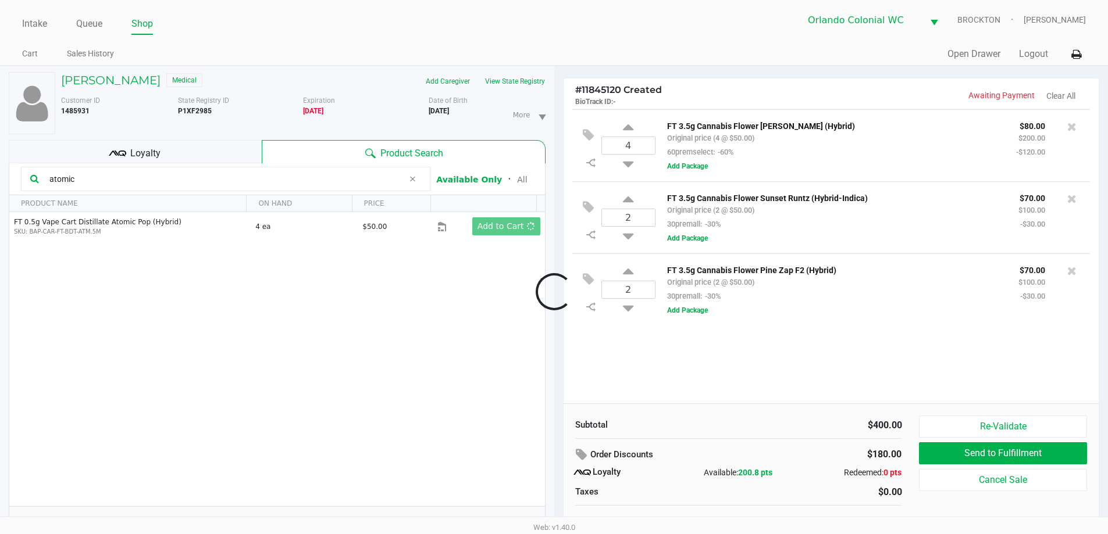
click at [144, 179] on div at bounding box center [554, 292] width 1108 height 337
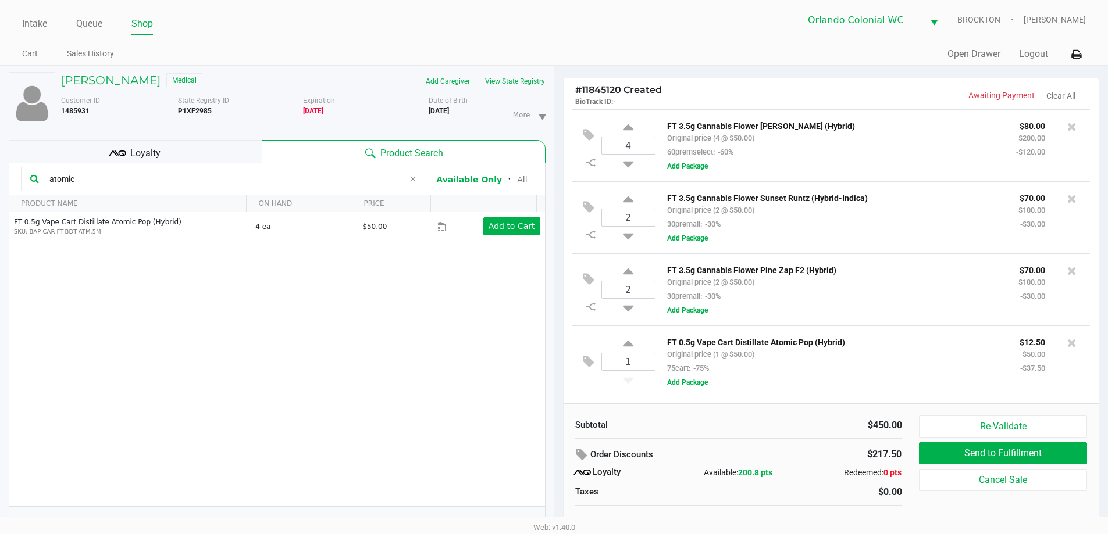
click at [144, 179] on input "atomic" at bounding box center [224, 178] width 359 height 17
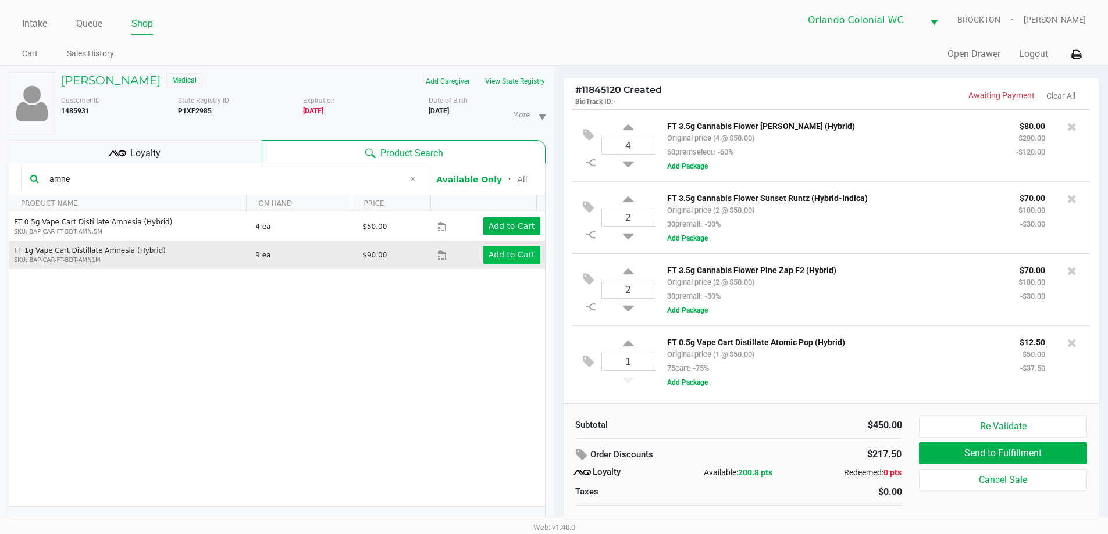
type input "amne"
click at [507, 261] on button "Add to Cart" at bounding box center [511, 255] width 57 height 18
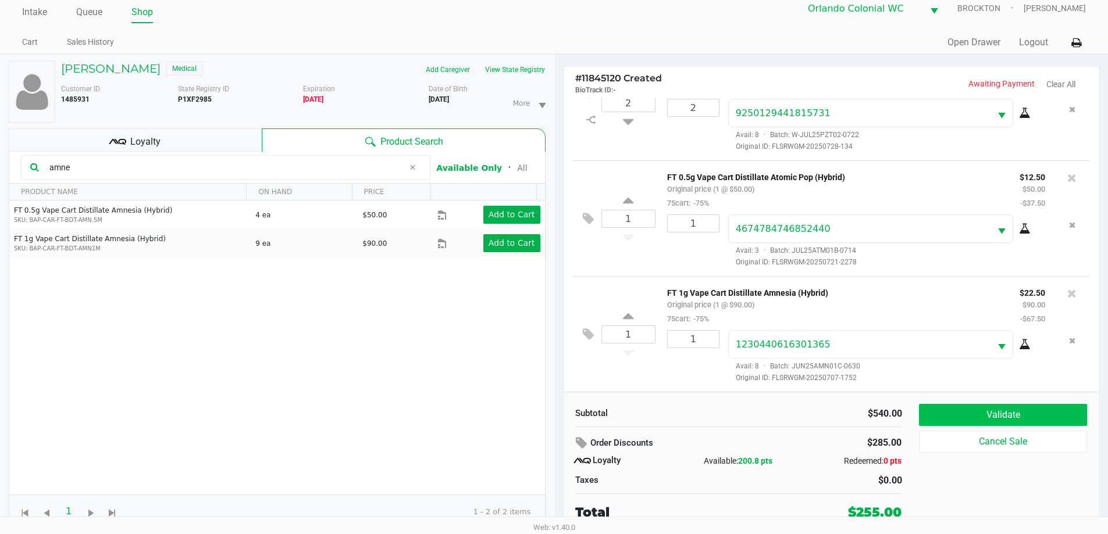
scroll to position [12, 0]
click at [558, 420] on button "Validate" at bounding box center [1002, 414] width 167 height 22
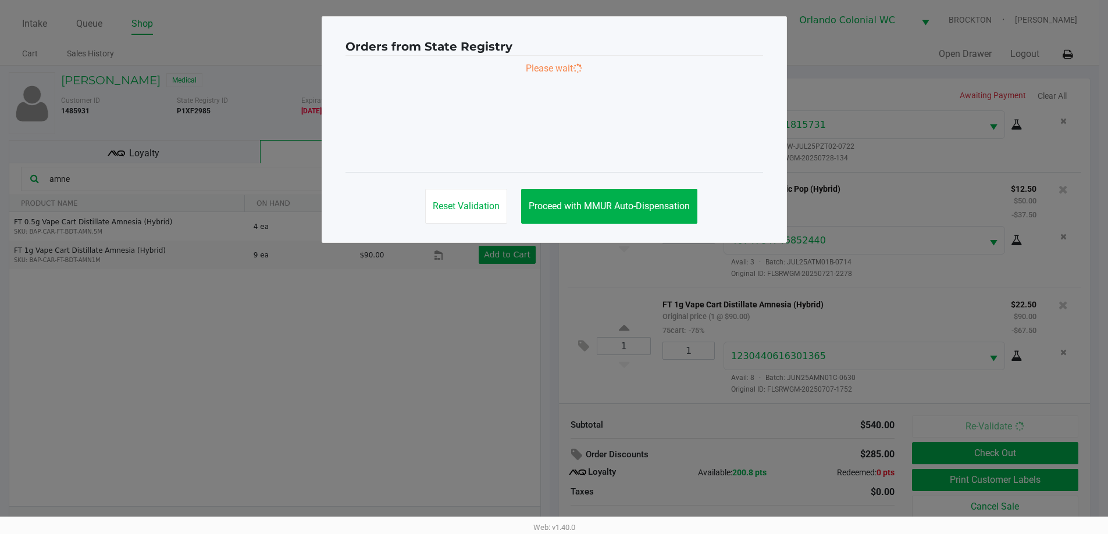
scroll to position [0, 0]
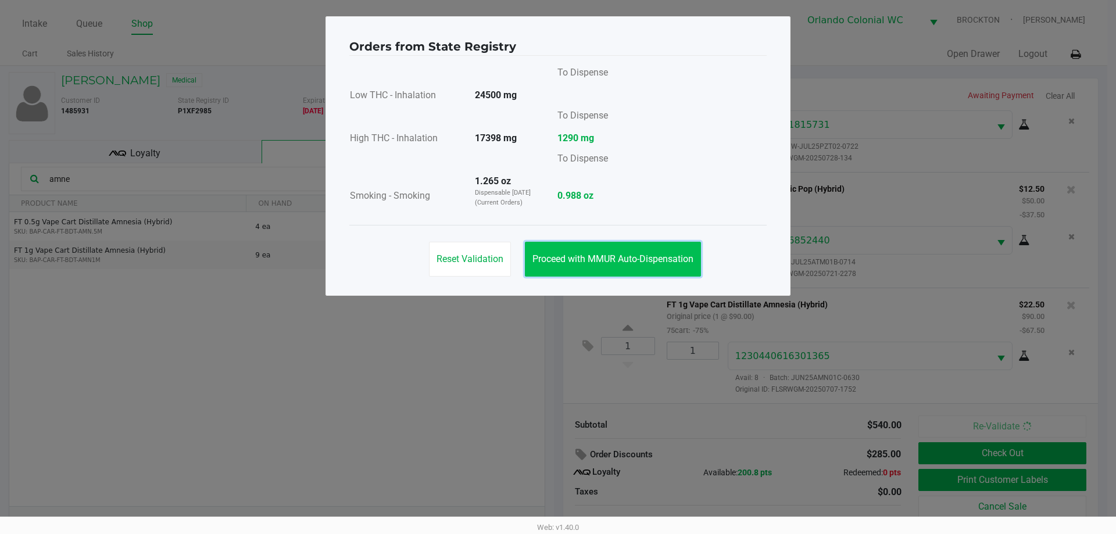
click at [558, 257] on span "Proceed with MMUR Auto-Dispensation" at bounding box center [613, 258] width 161 height 11
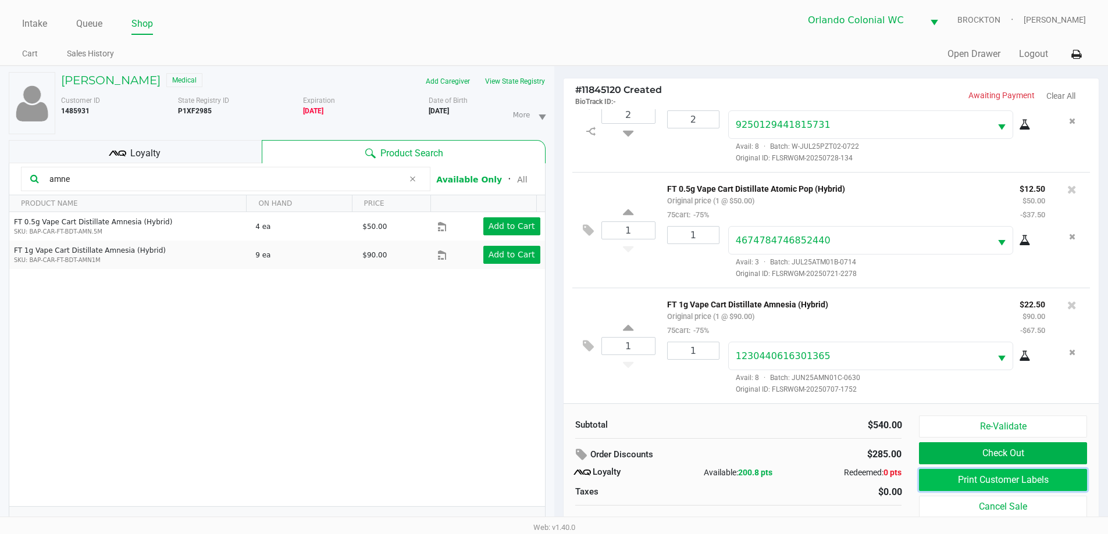
click at [558, 478] on button "Print Customer Labels" at bounding box center [1002, 480] width 167 height 22
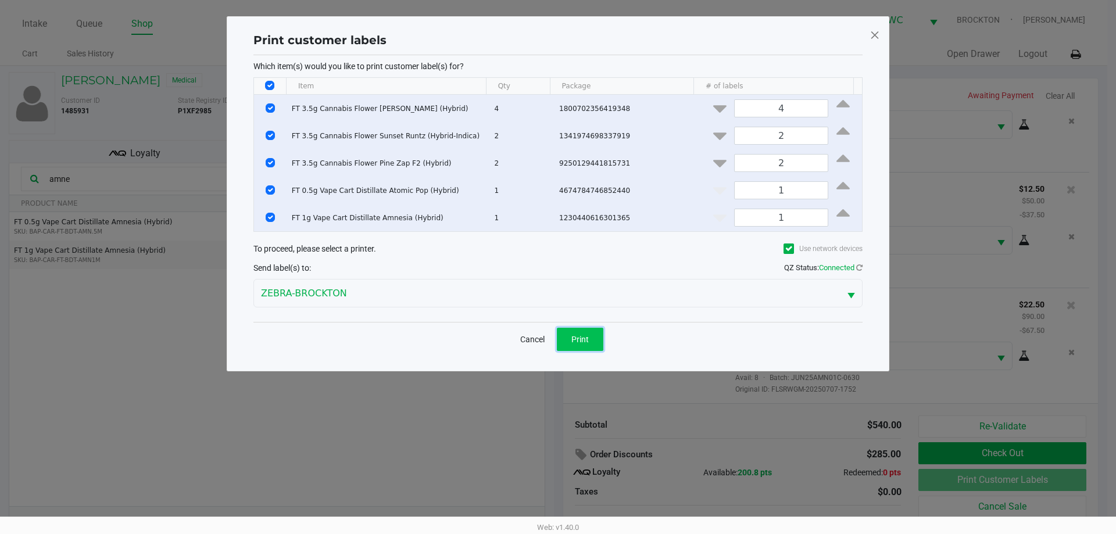
click at [558, 338] on span "Print" at bounding box center [579, 339] width 17 height 9
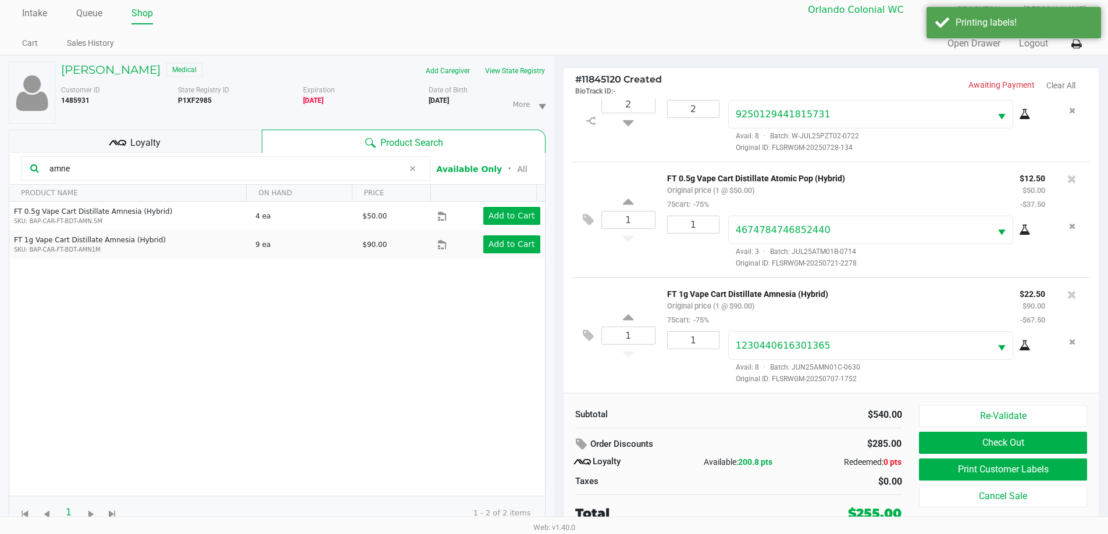
scroll to position [12, 0]
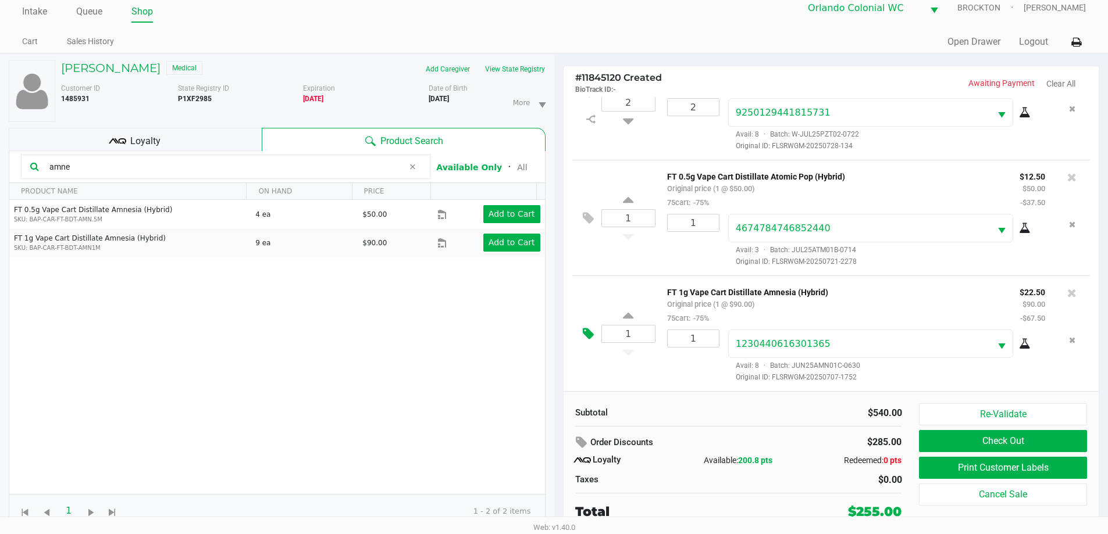
click at [558, 330] on icon at bounding box center [588, 333] width 11 height 13
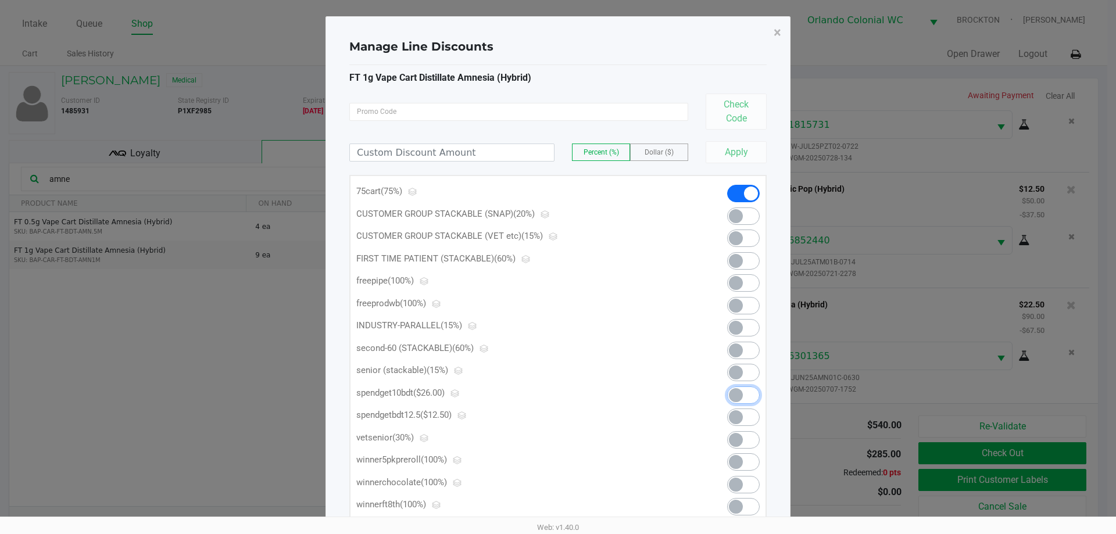
click at [558, 395] on span at bounding box center [736, 395] width 14 height 14
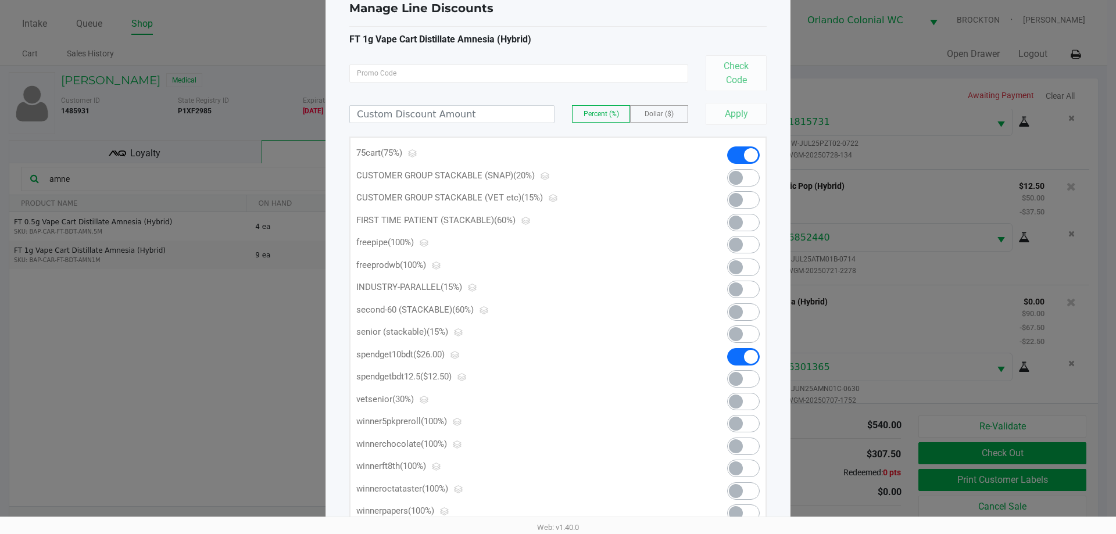
scroll to position [76, 0]
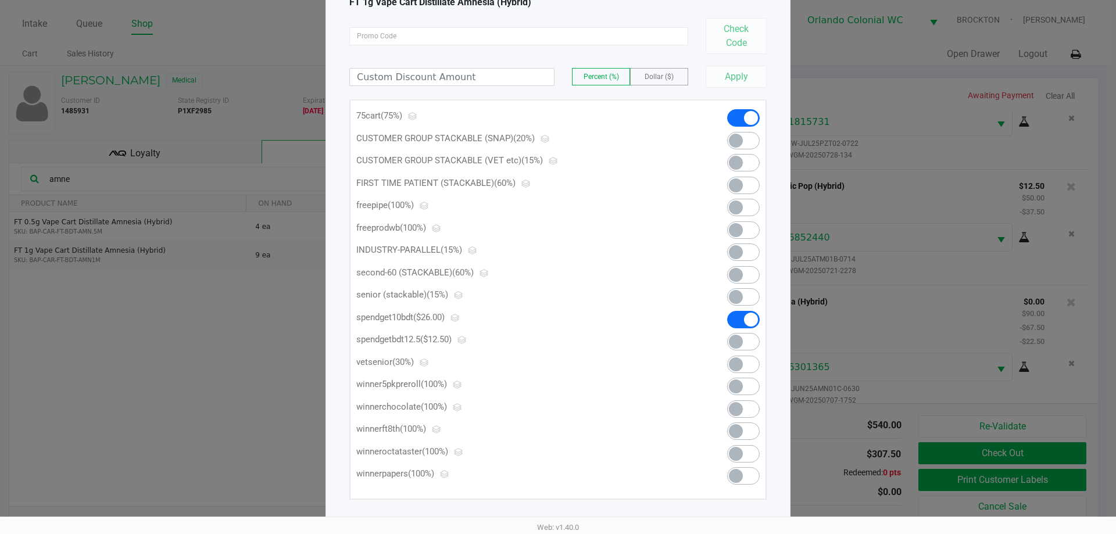
click at [558, 119] on span at bounding box center [751, 118] width 14 height 14
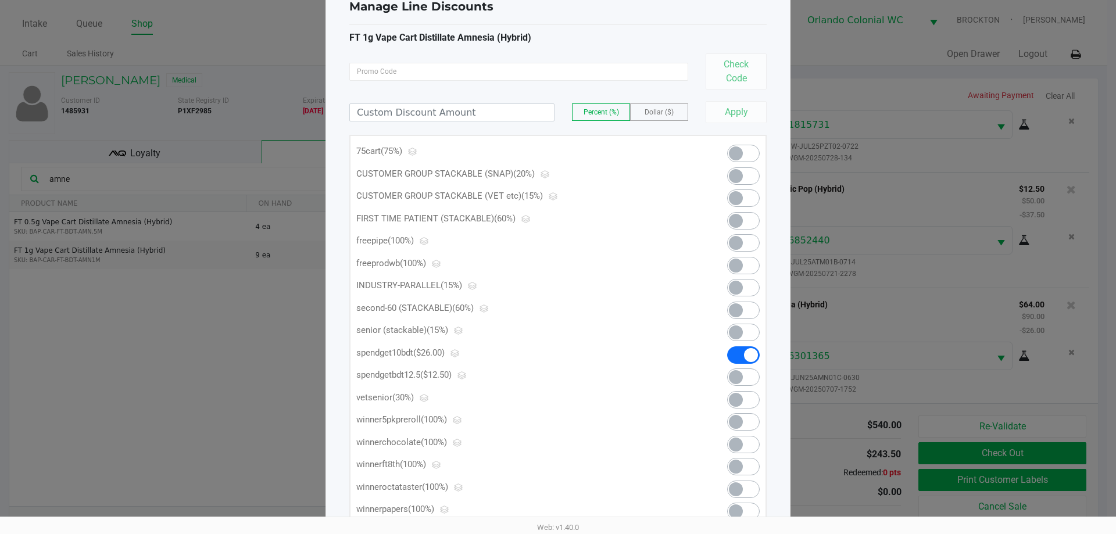
scroll to position [0, 0]
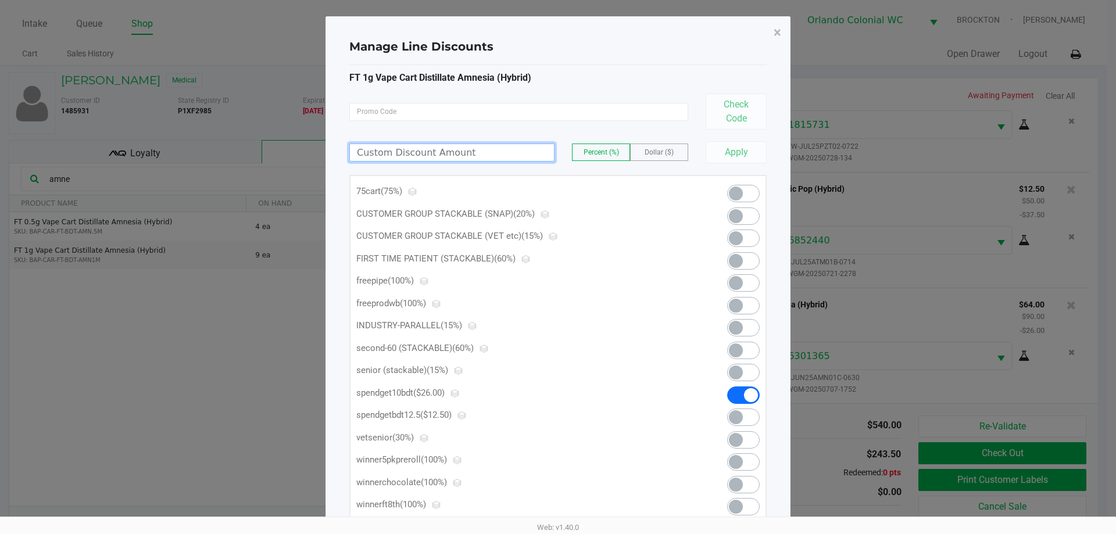
click at [474, 152] on input at bounding box center [452, 152] width 204 height 17
type input "60.00"
click at [558, 152] on button "Apply" at bounding box center [736, 152] width 61 height 22
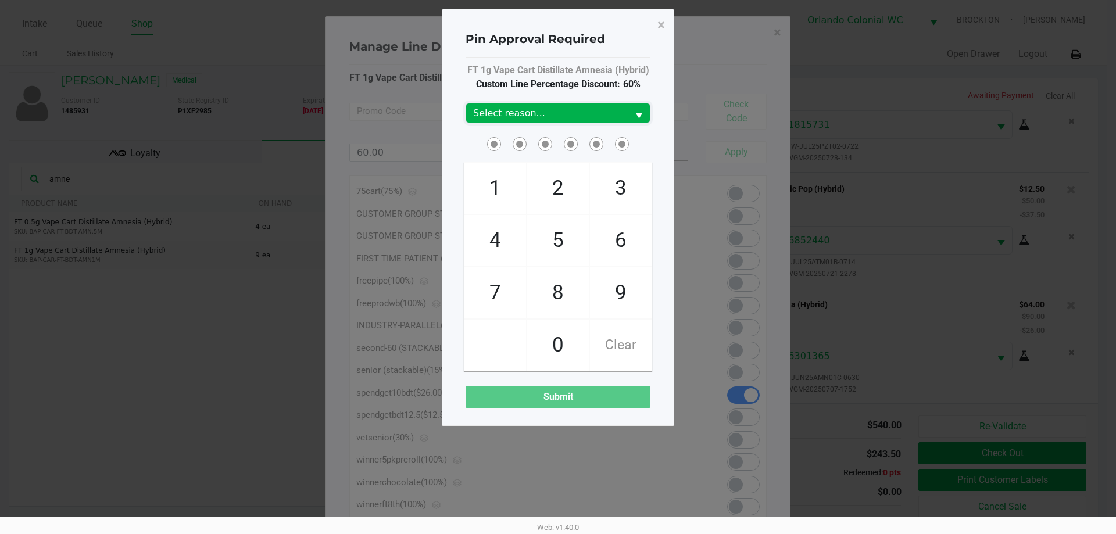
click at [555, 103] on kendo-dropdownlist "Select reason..." at bounding box center [558, 113] width 185 height 20
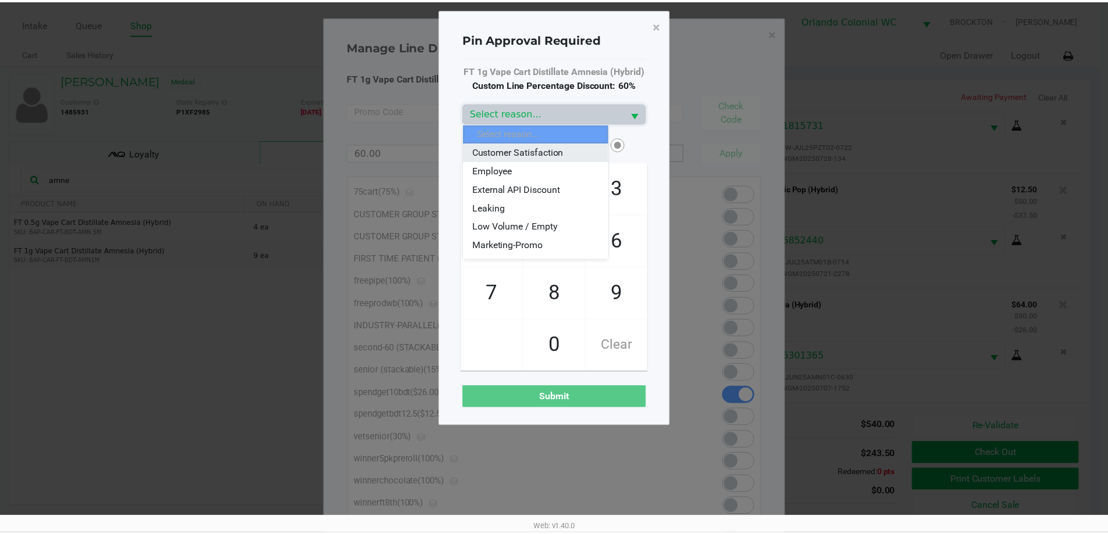
scroll to position [58, 0]
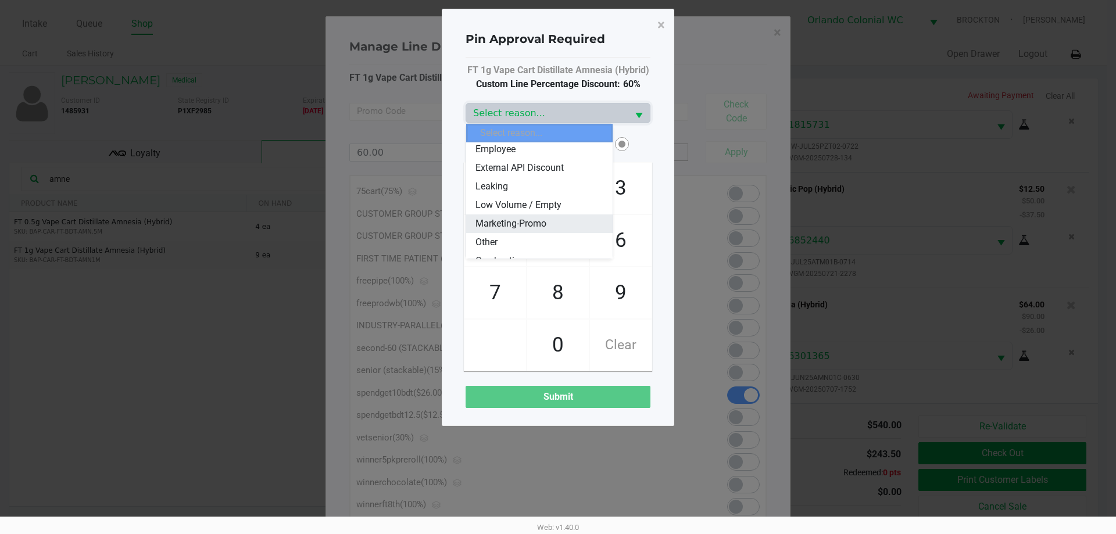
click at [545, 225] on span "Marketing-Promo" at bounding box center [511, 224] width 71 height 14
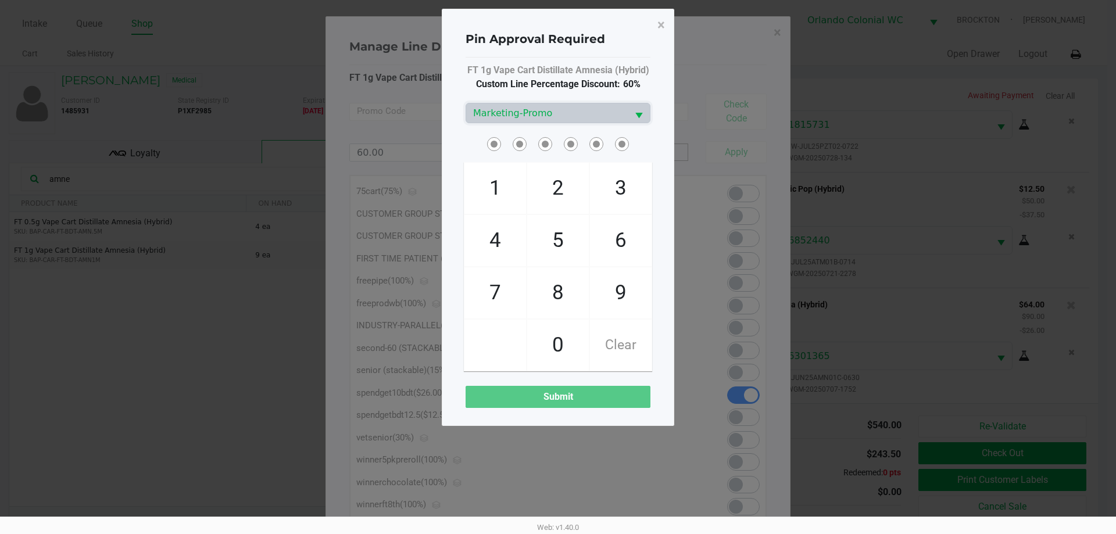
click at [469, 148] on span at bounding box center [558, 144] width 185 height 18
checkbox input "true"
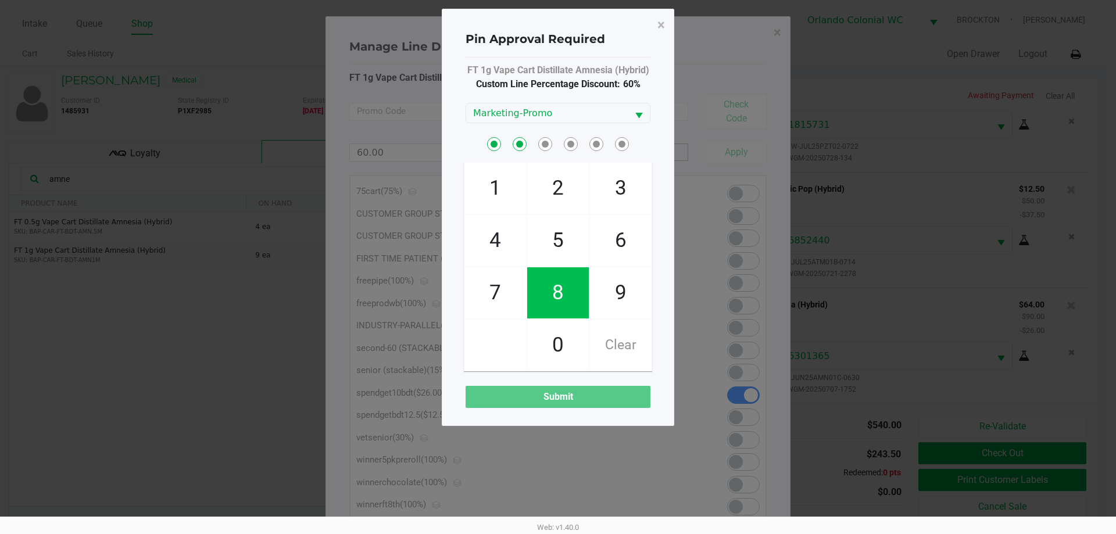
checkbox input "true"
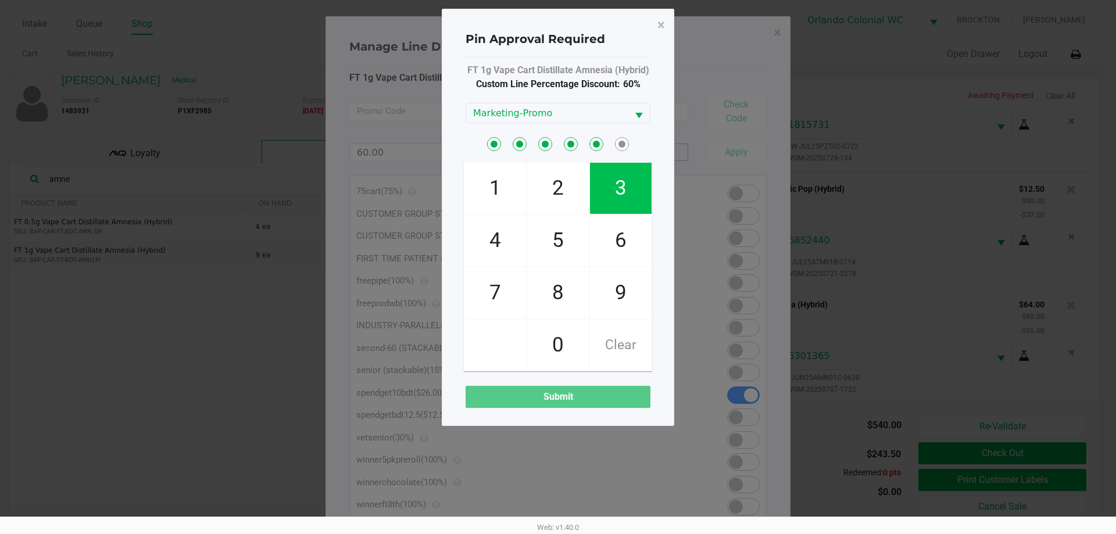
checkbox input "true"
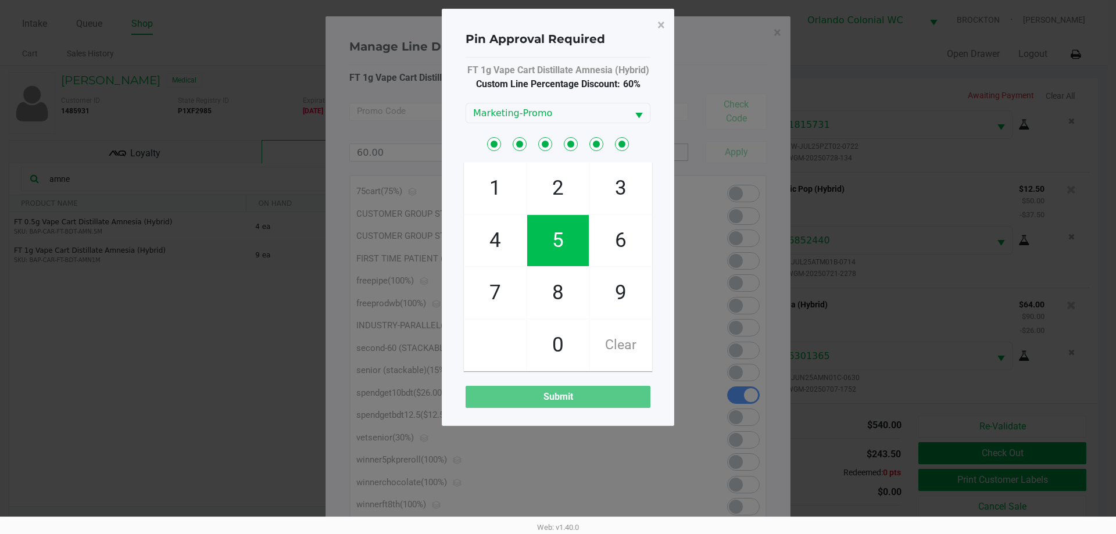
checkbox input "true"
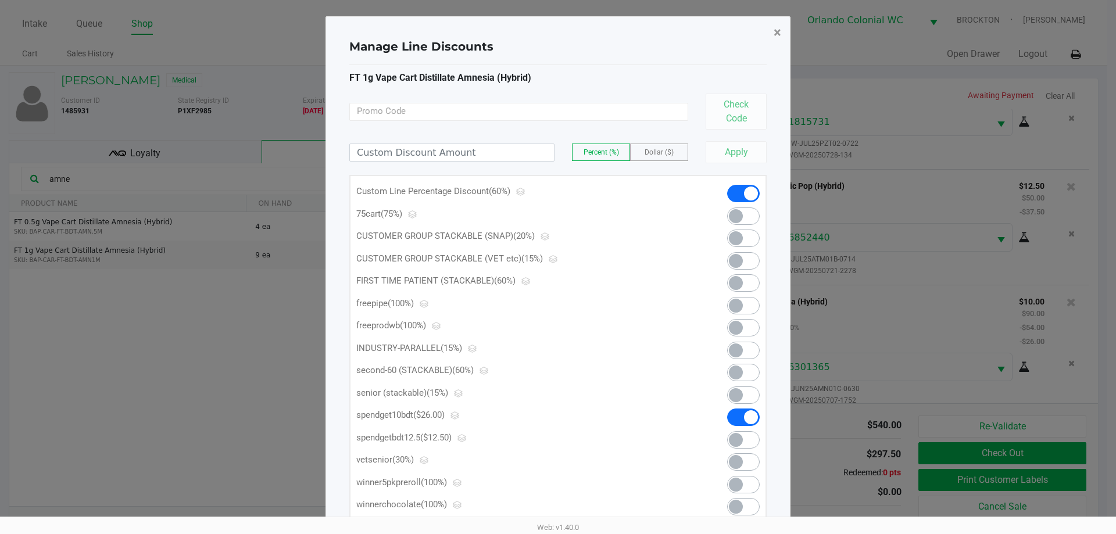
click at [558, 30] on span "×" at bounding box center [778, 32] width 8 height 16
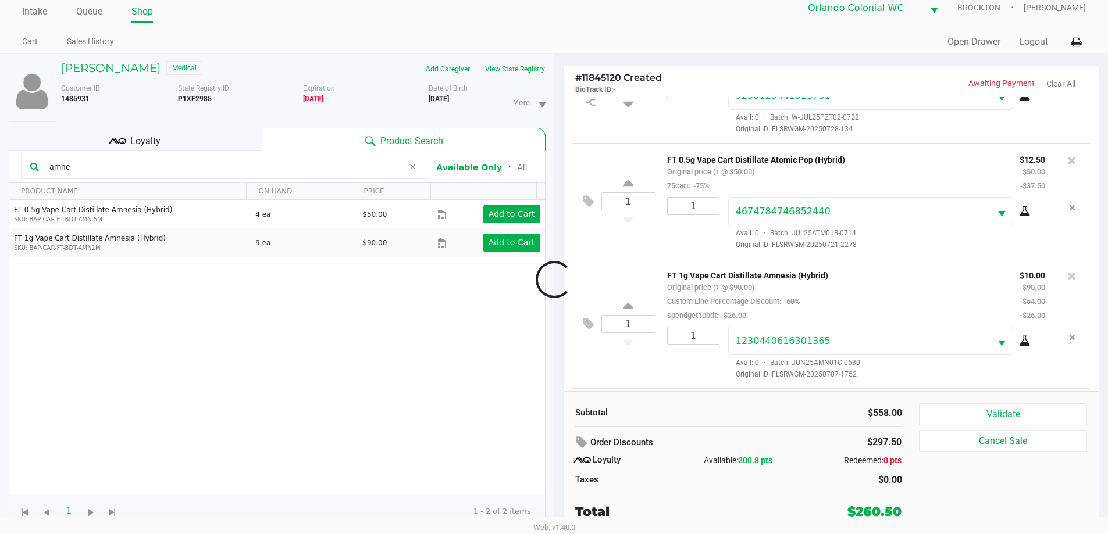
scroll to position [403, 0]
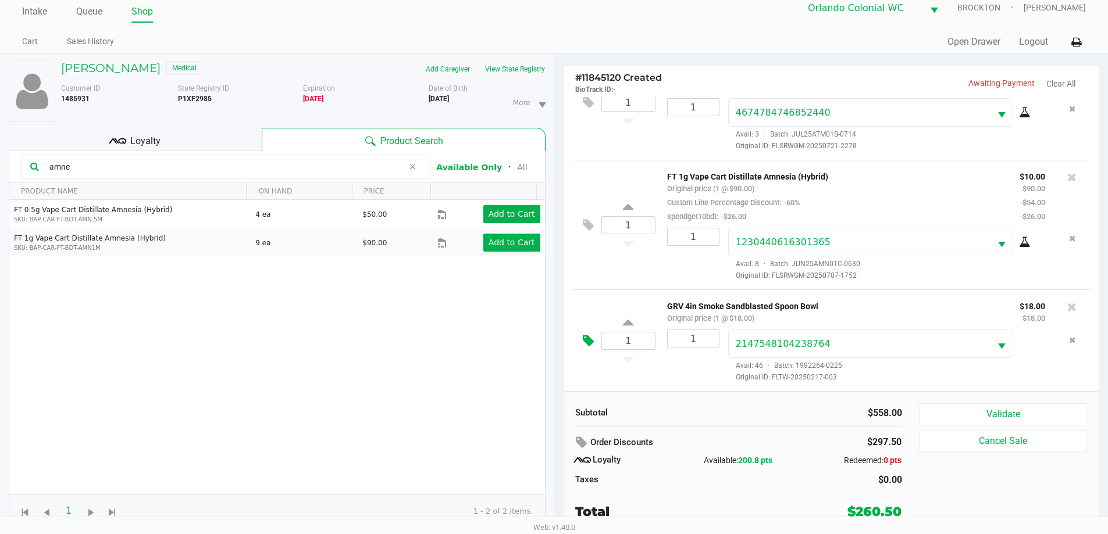
click at [558, 336] on icon at bounding box center [588, 340] width 11 height 13
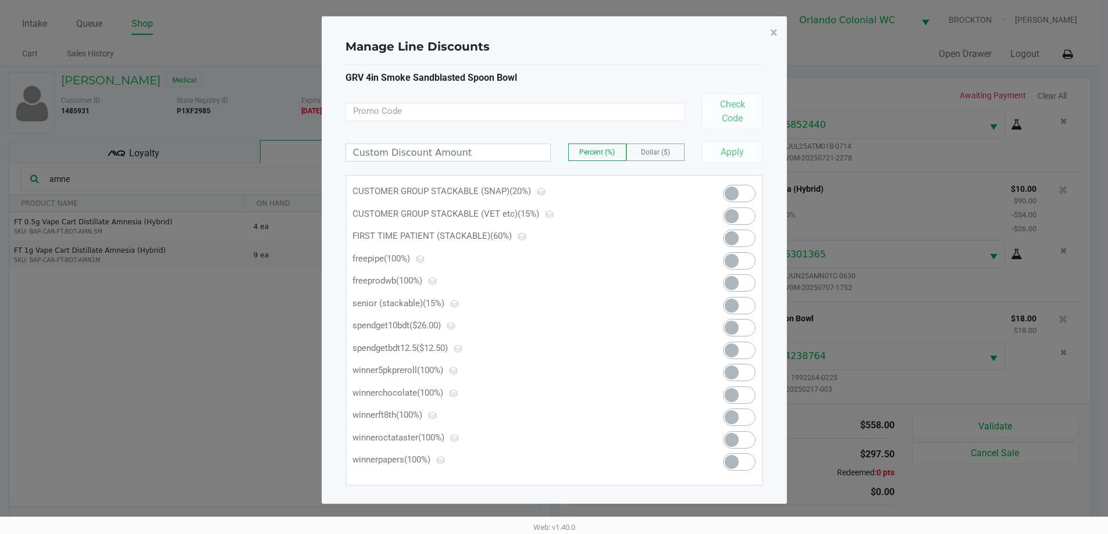
scroll to position [0, 0]
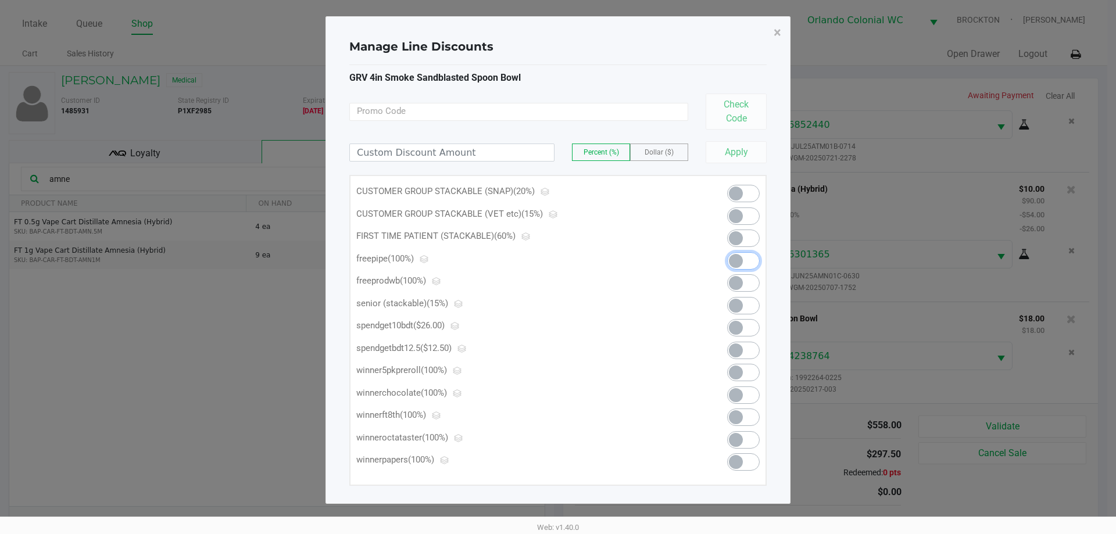
click at [558, 256] on span at bounding box center [736, 261] width 14 height 14
click at [558, 35] on span "×" at bounding box center [778, 32] width 8 height 16
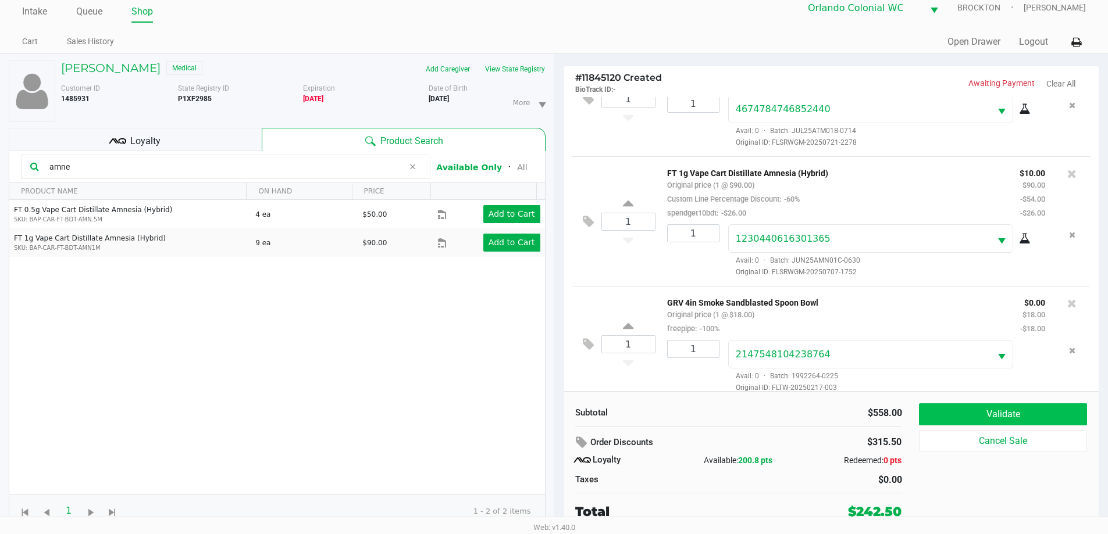
scroll to position [12, 0]
click at [558, 417] on button "Validate" at bounding box center [1002, 414] width 167 height 22
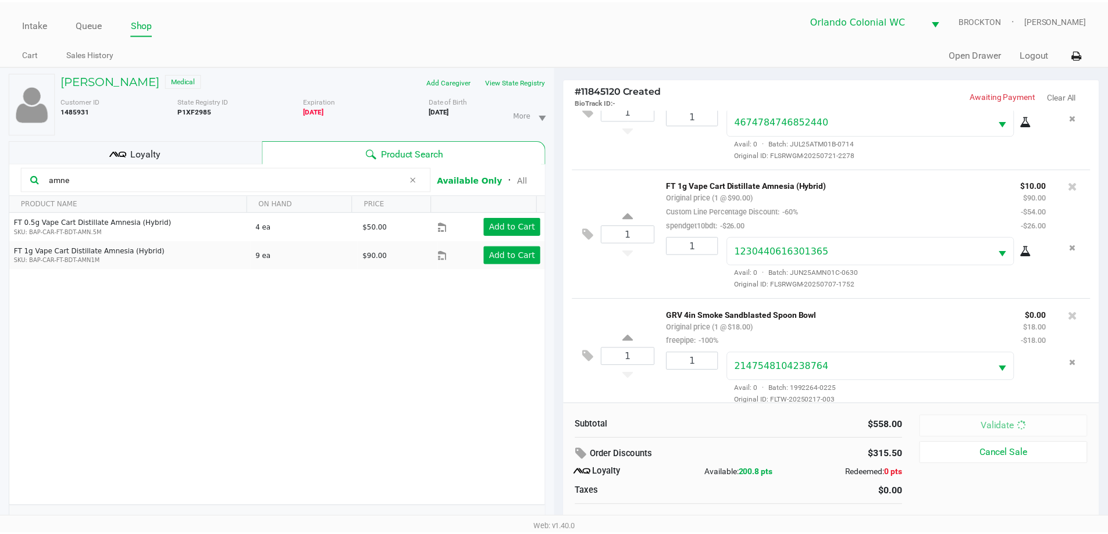
scroll to position [417, 0]
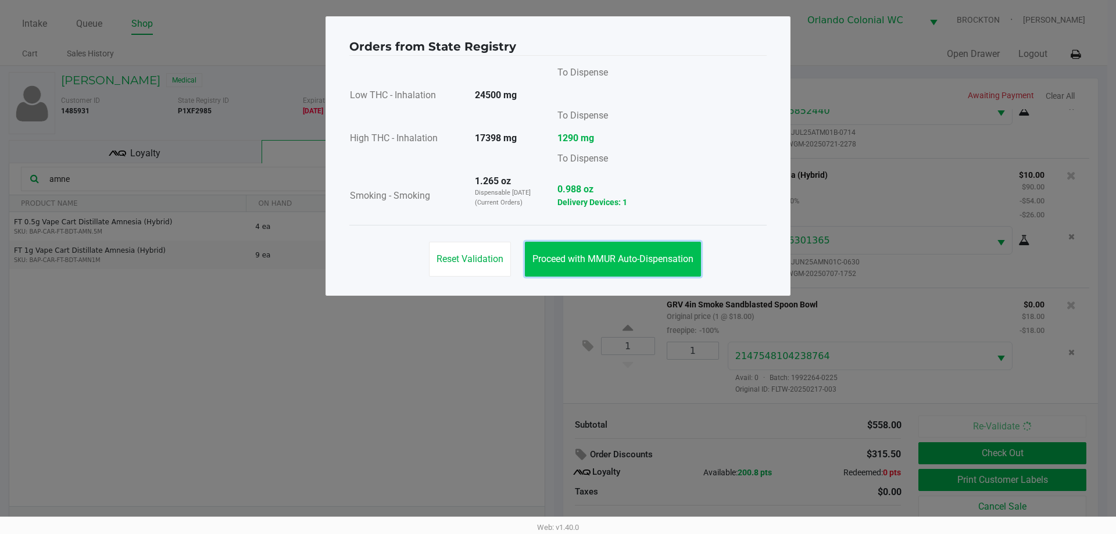
click at [558, 259] on span "Proceed with MMUR Auto-Dispensation" at bounding box center [613, 258] width 161 height 11
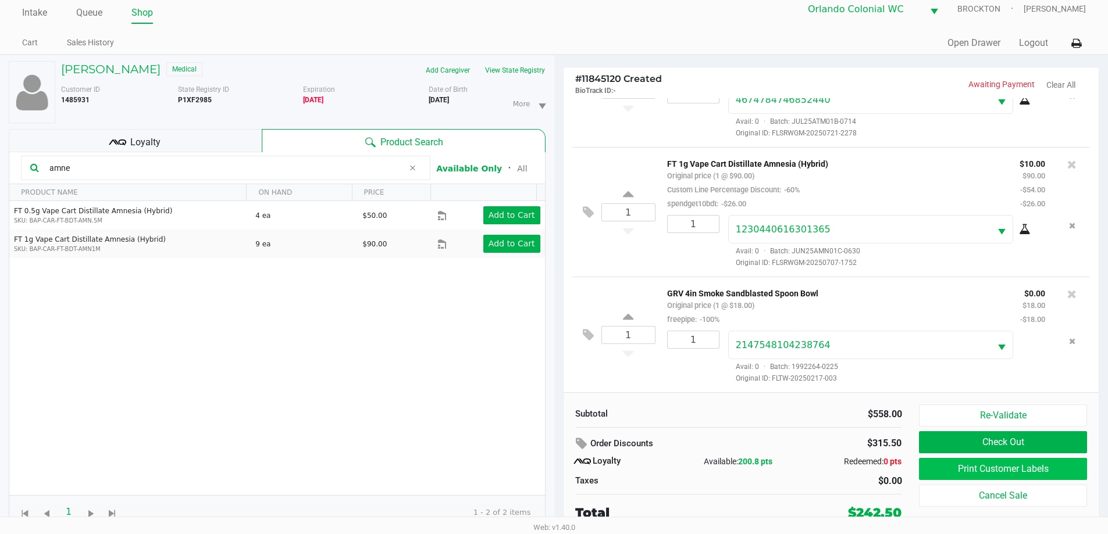
scroll to position [12, 0]
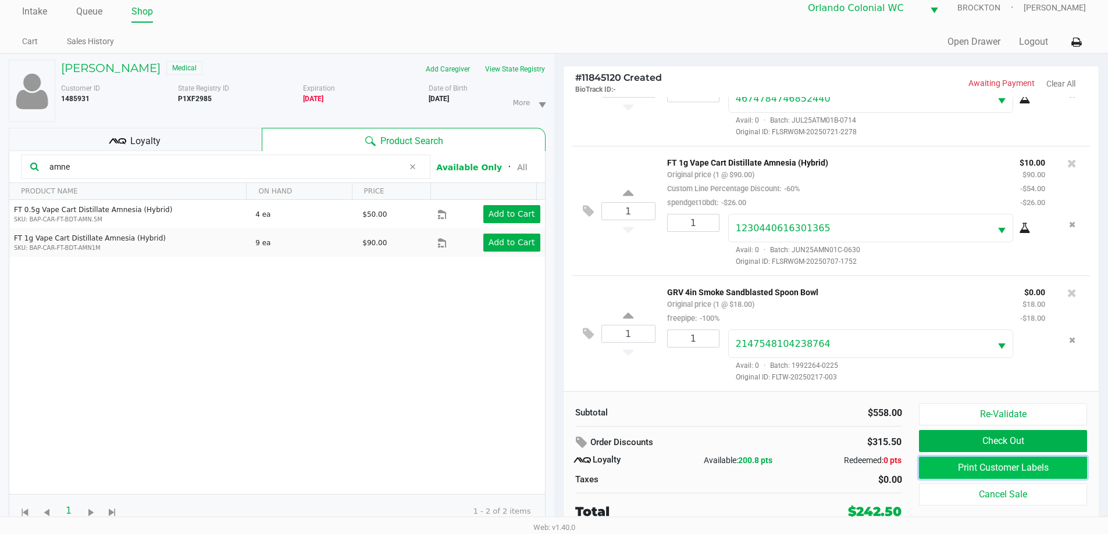
click at [558, 469] on button "Print Customer Labels" at bounding box center [1002, 468] width 167 height 22
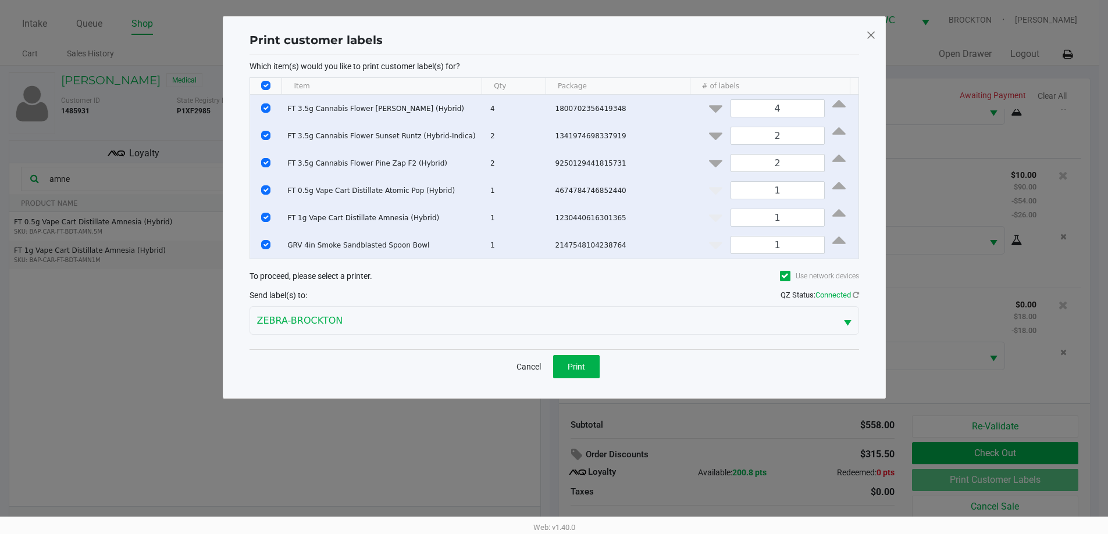
scroll to position [0, 0]
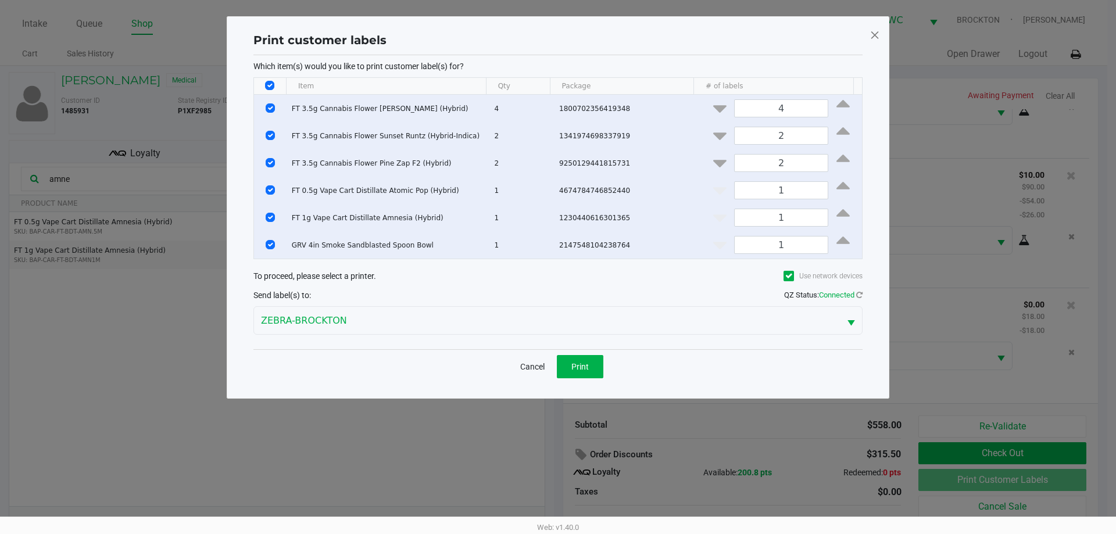
click at [266, 81] on input "Select All Rows" at bounding box center [269, 85] width 9 height 9
checkbox input "false"
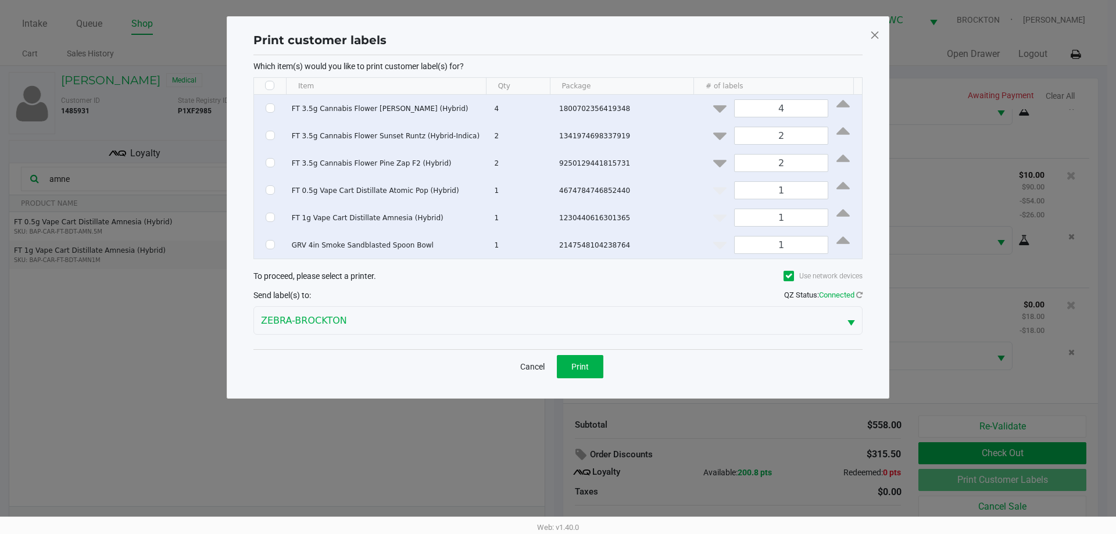
checkbox input "false"
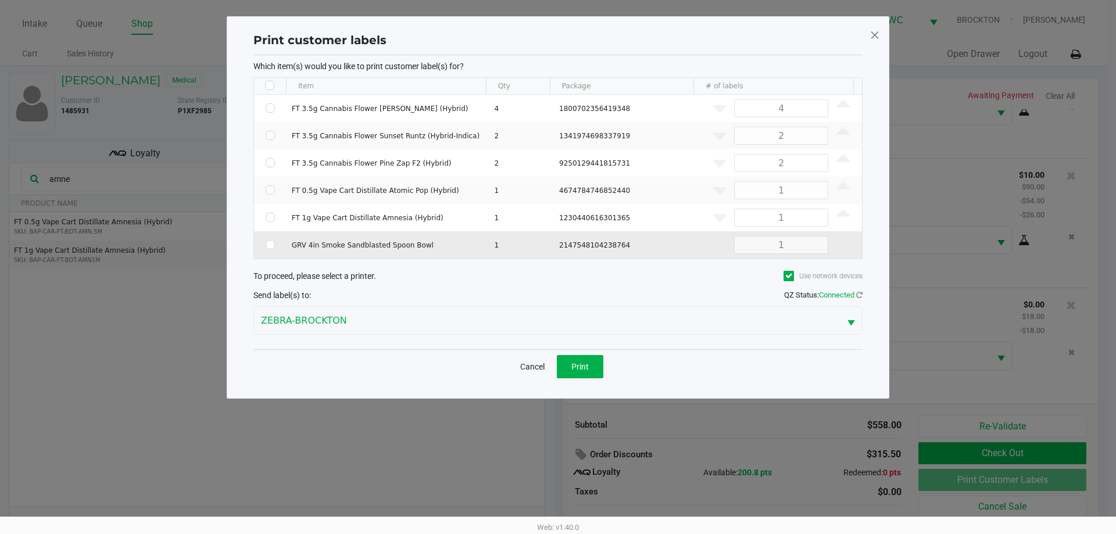
click at [269, 237] on td "Data table" at bounding box center [270, 244] width 33 height 27
click at [272, 242] on input "Select Row" at bounding box center [270, 244] width 9 height 9
checkbox input "true"
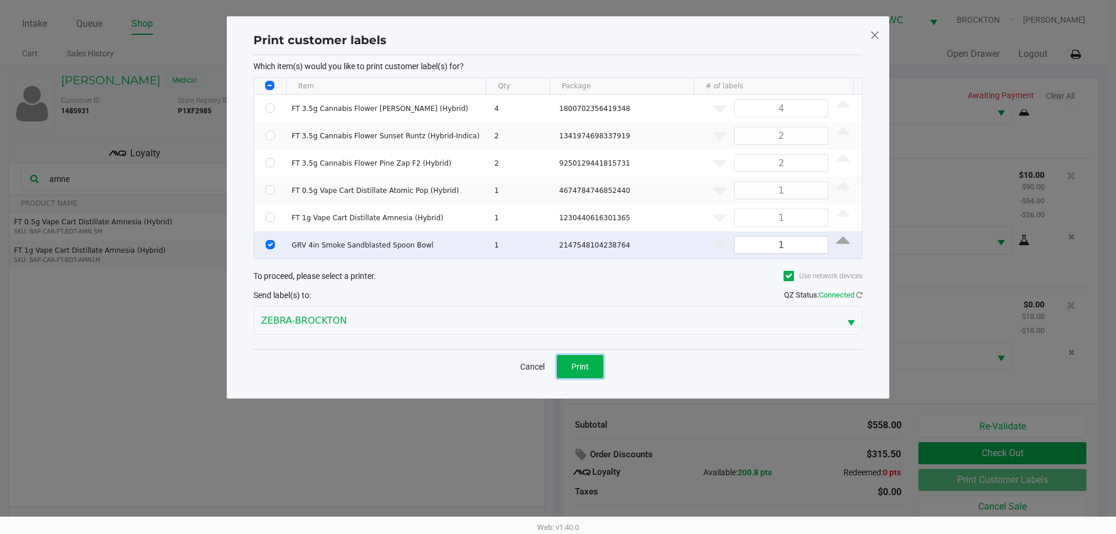
drag, startPoint x: 581, startPoint y: 365, endPoint x: 587, endPoint y: 370, distance: 7.0
click at [558, 365] on span "Print" at bounding box center [579, 366] width 17 height 9
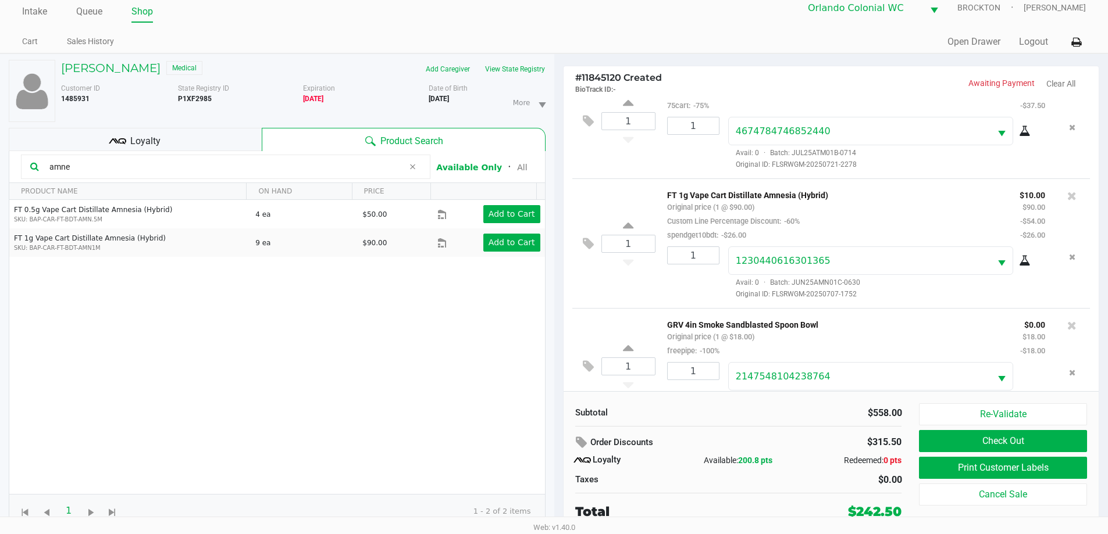
scroll to position [417, 0]
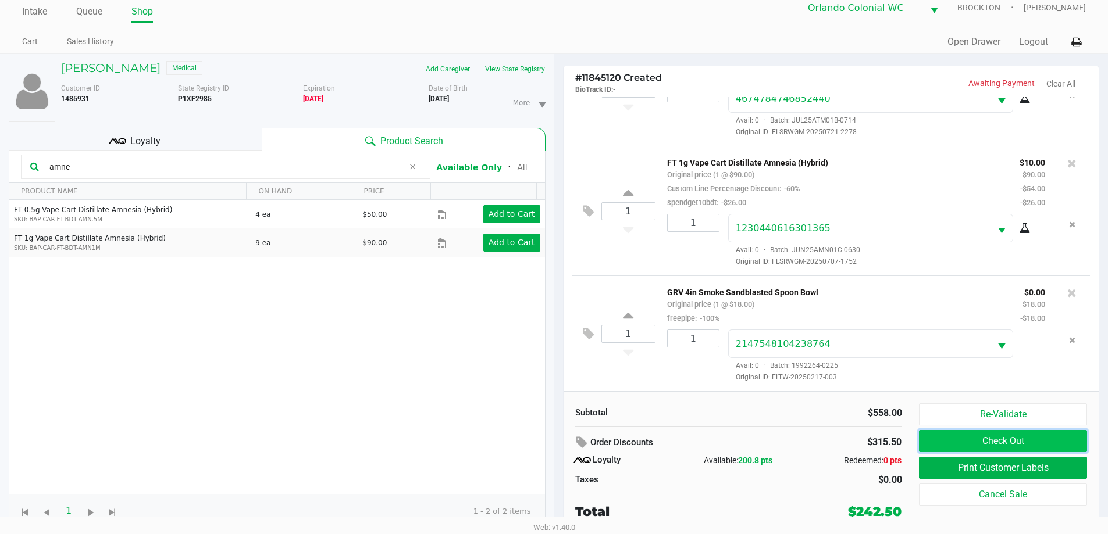
click at [558, 437] on button "Check Out" at bounding box center [1002, 441] width 167 height 22
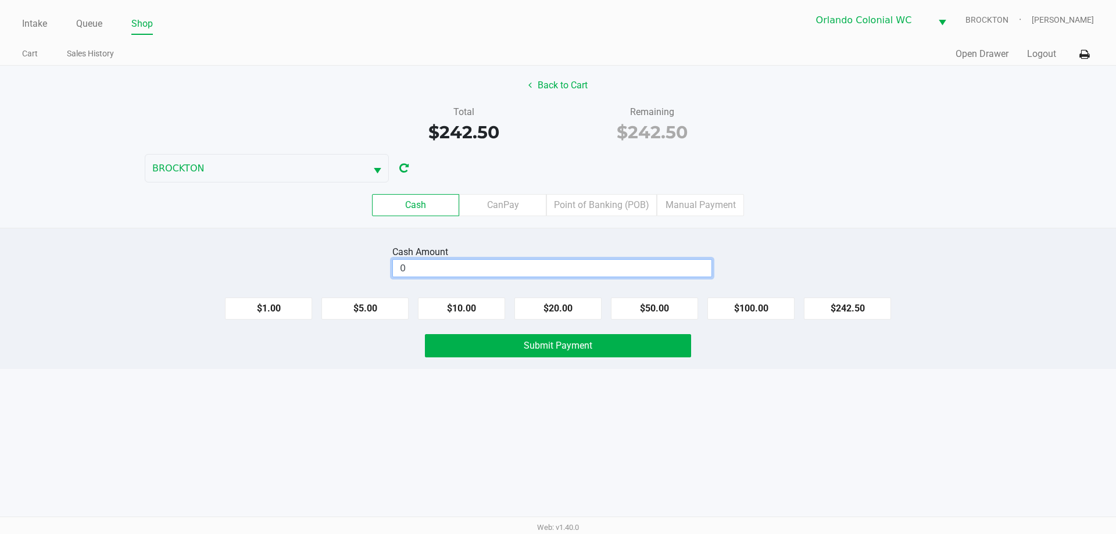
click at [558, 272] on input "0" at bounding box center [552, 268] width 319 height 17
click at [441, 425] on div "Intake Queue Shop Orlando Colonial WC BROCKTON Madison Olsen Cart Sales History…" at bounding box center [558, 267] width 1116 height 534
type input "$250.00"
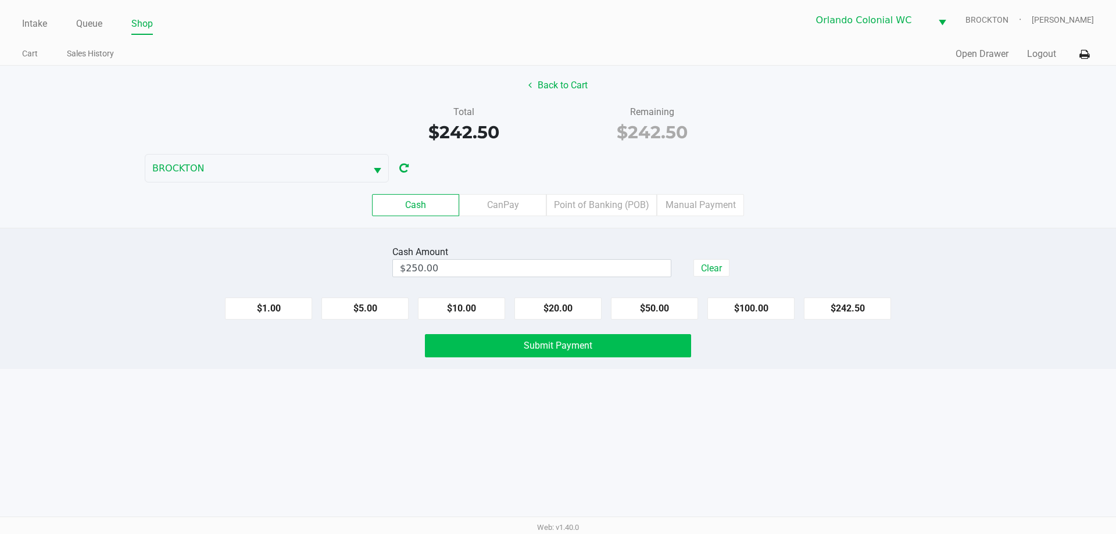
click at [492, 340] on button "Submit Payment" at bounding box center [558, 345] width 266 height 23
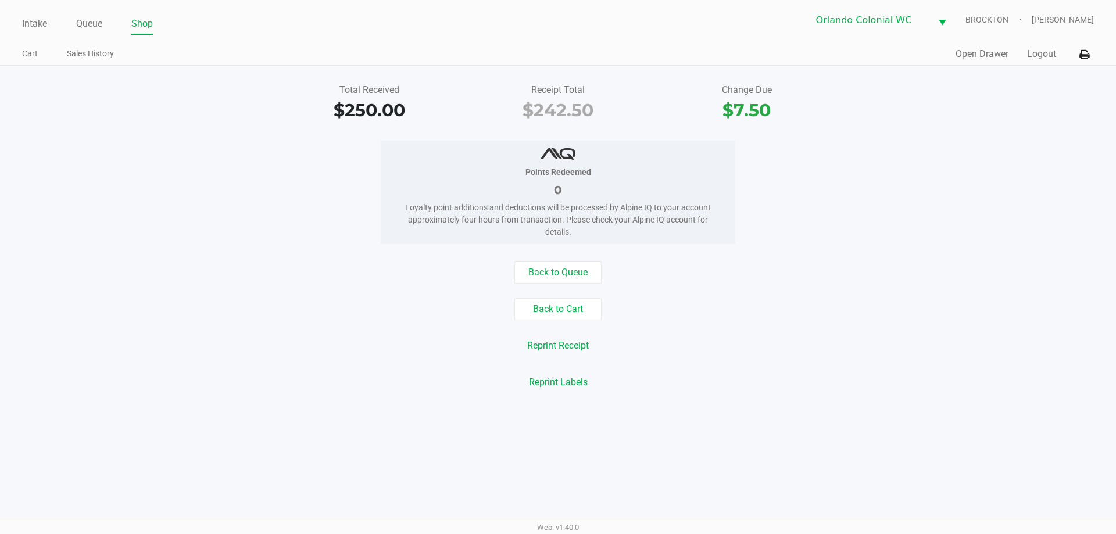
click at [195, 372] on div "Reprint Labels" at bounding box center [558, 383] width 1134 height 22
click at [550, 317] on button "Back to Cart" at bounding box center [558, 309] width 87 height 22
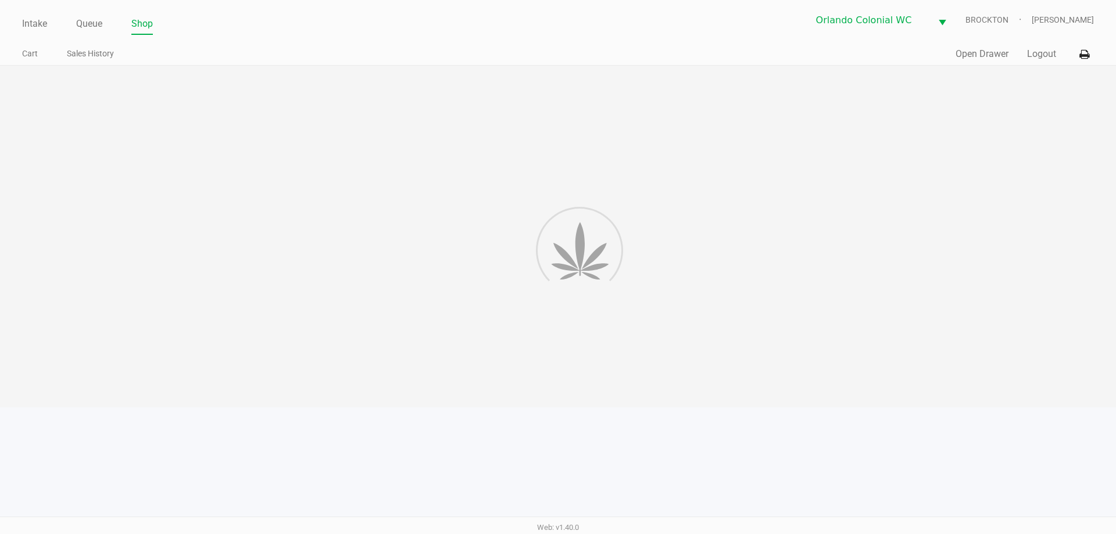
click at [314, 258] on div at bounding box center [558, 237] width 1116 height 342
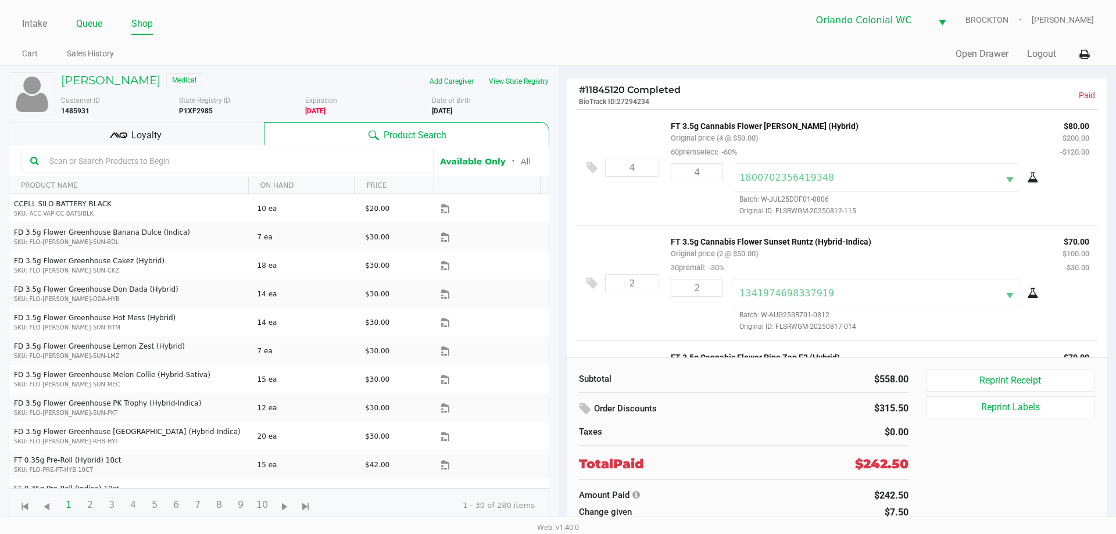
click at [88, 20] on link "Queue" at bounding box center [89, 24] width 26 height 16
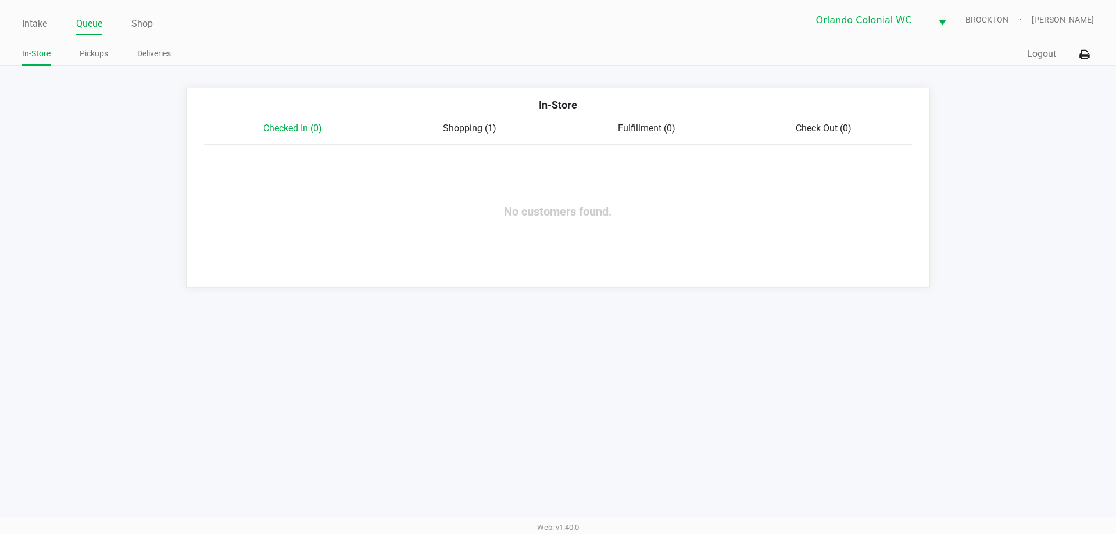
click at [465, 123] on span "Shopping (1)" at bounding box center [469, 128] width 53 height 11
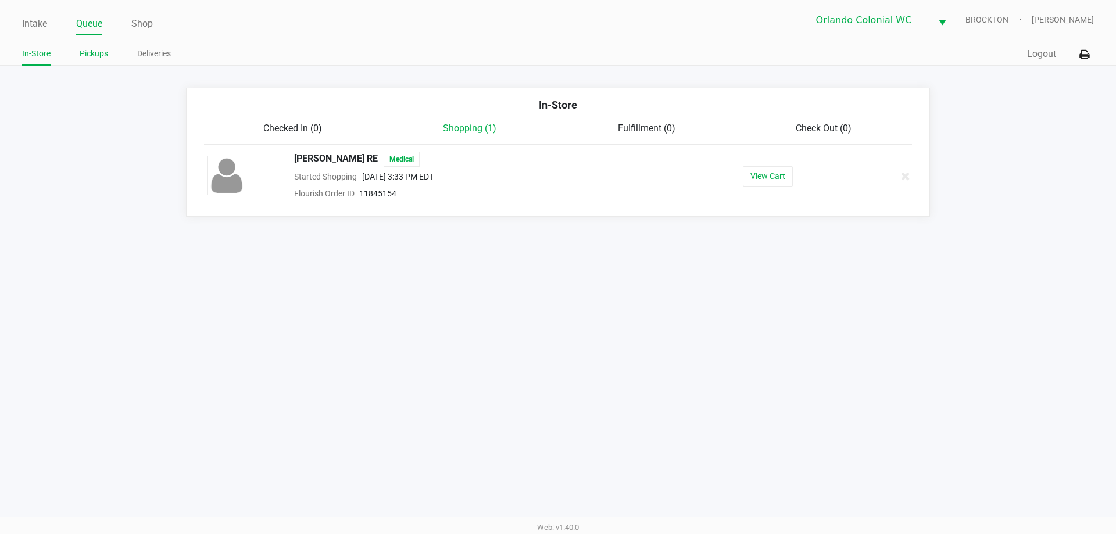
click at [95, 53] on link "Pickups" at bounding box center [94, 54] width 28 height 15
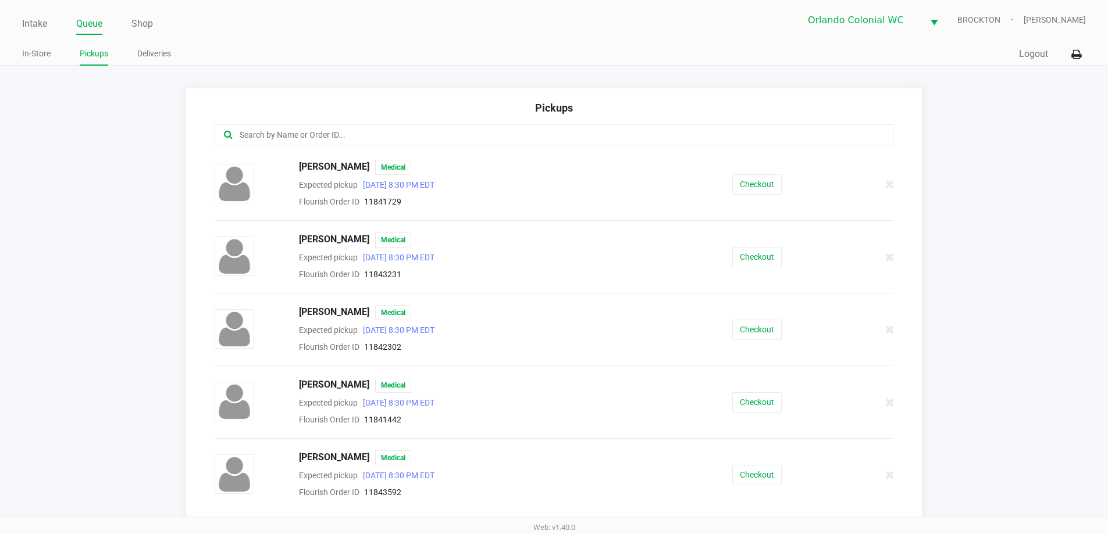
click at [306, 131] on input "text" at bounding box center [535, 134] width 594 height 13
click at [558, 178] on button "Checkout" at bounding box center [756, 184] width 49 height 20
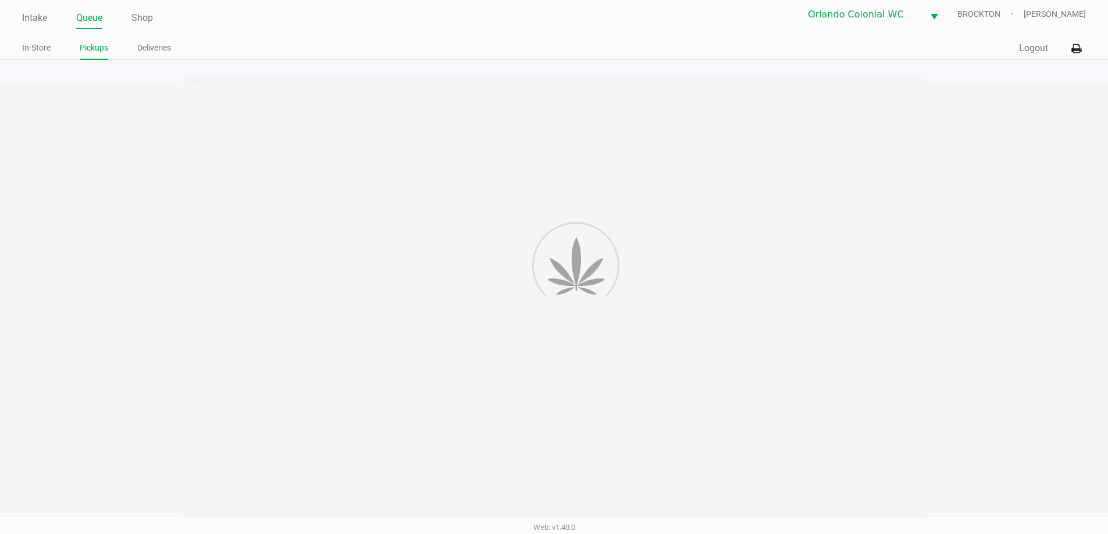
scroll to position [7, 0]
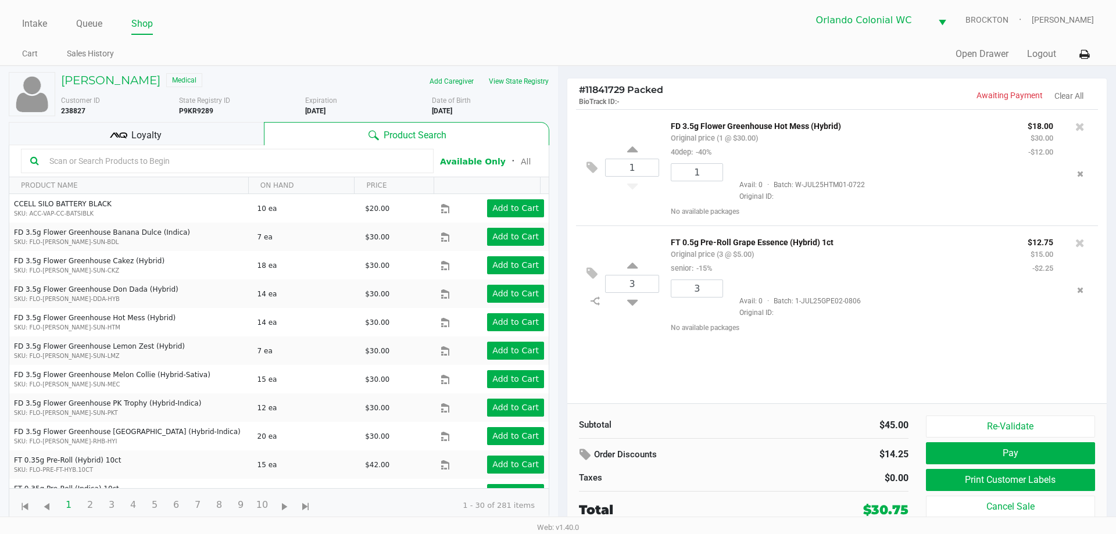
click at [173, 135] on div "Loyalty" at bounding box center [136, 133] width 255 height 23
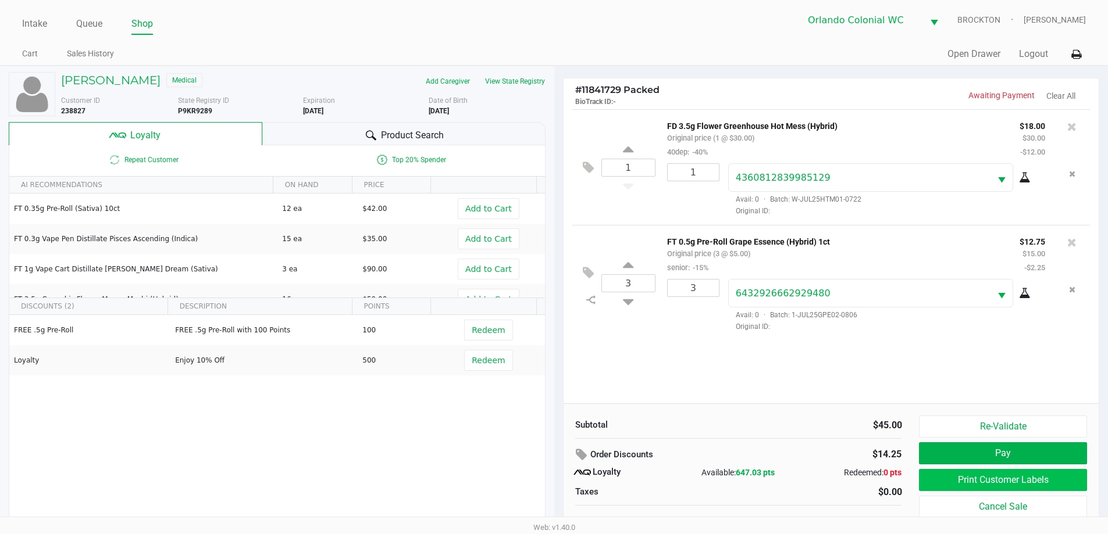
click at [558, 483] on button "Print Customer Labels" at bounding box center [1002, 480] width 167 height 22
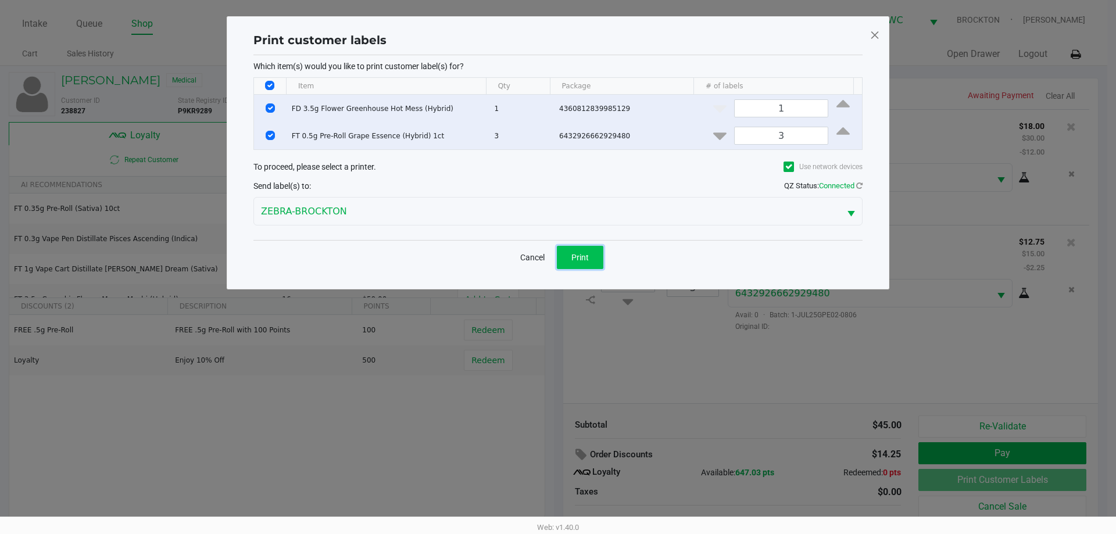
click at [558, 253] on span "Print" at bounding box center [579, 257] width 17 height 9
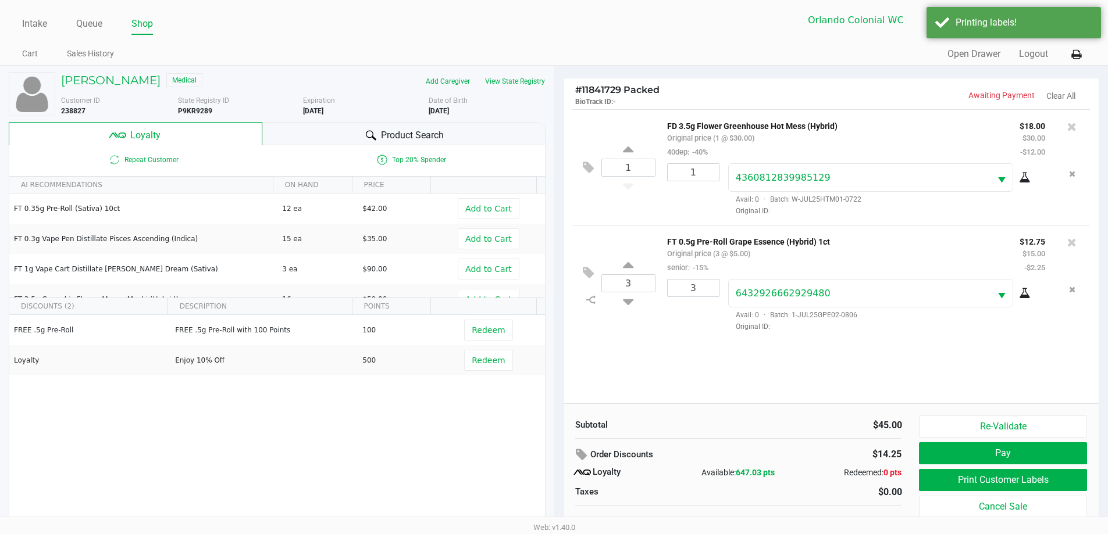
scroll to position [12, 0]
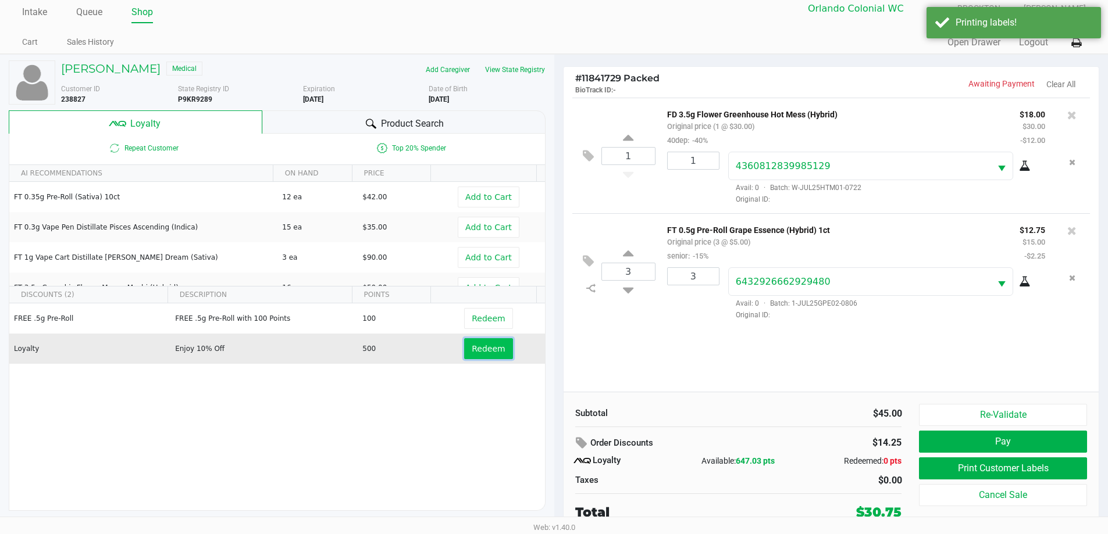
click at [485, 358] on button "Redeem" at bounding box center [488, 348] width 48 height 21
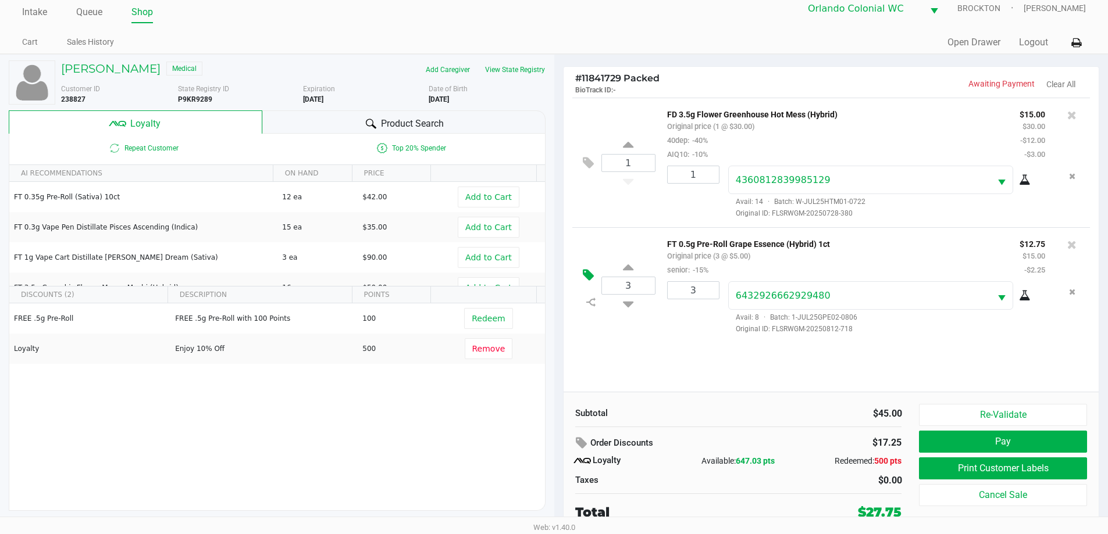
click at [558, 284] on button at bounding box center [591, 276] width 20 height 28
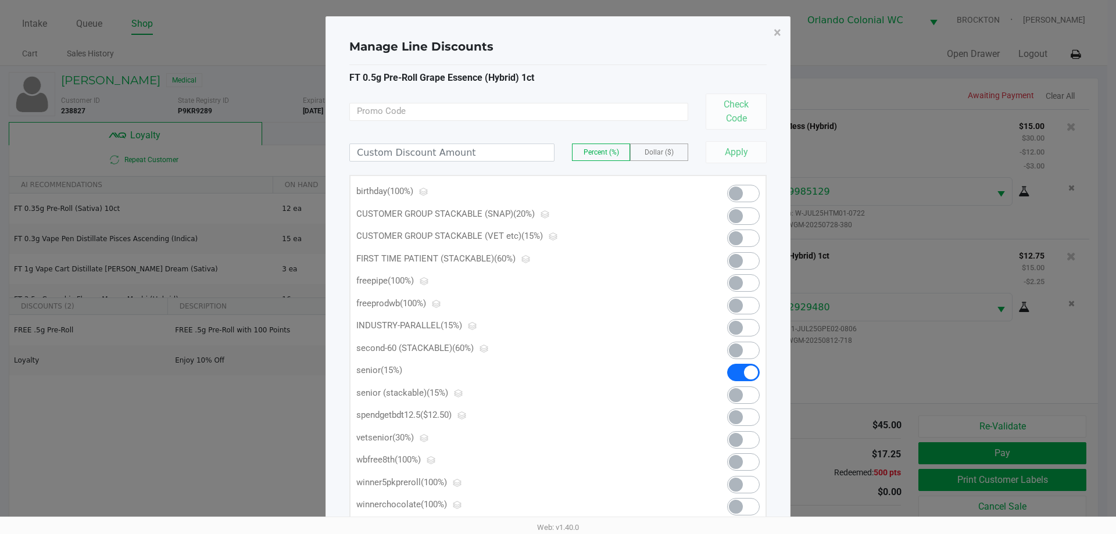
click at [558, 234] on span at bounding box center [736, 238] width 14 height 14
click at [558, 32] on span "×" at bounding box center [778, 32] width 8 height 16
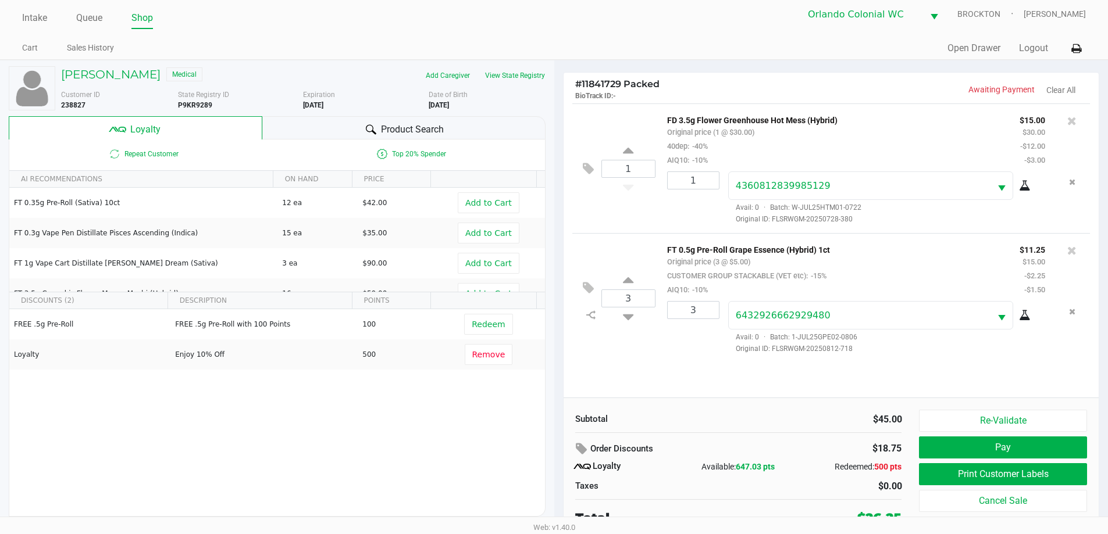
scroll to position [12, 0]
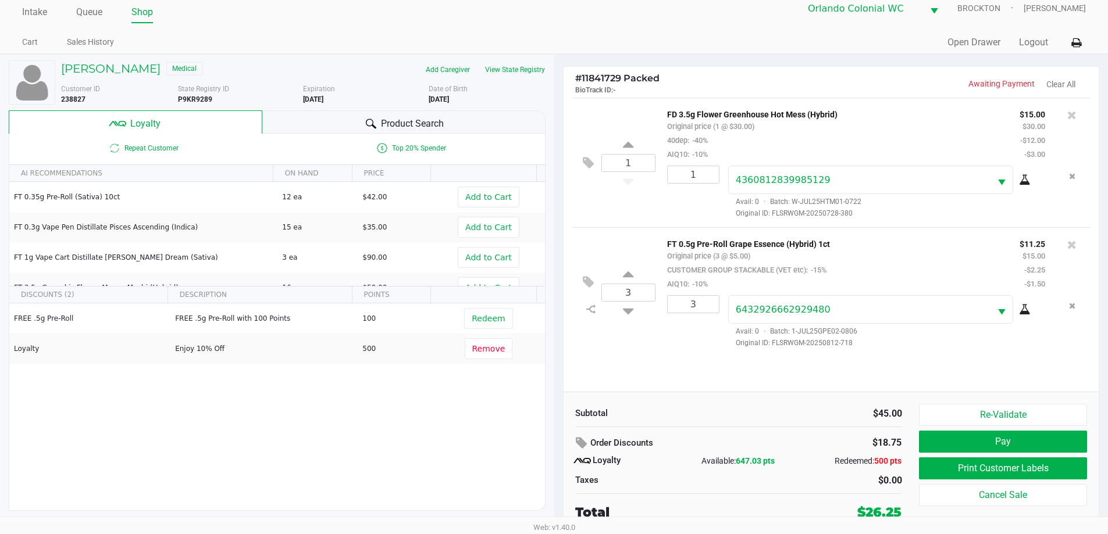
click at [558, 441] on button "Pay" at bounding box center [1002, 442] width 167 height 22
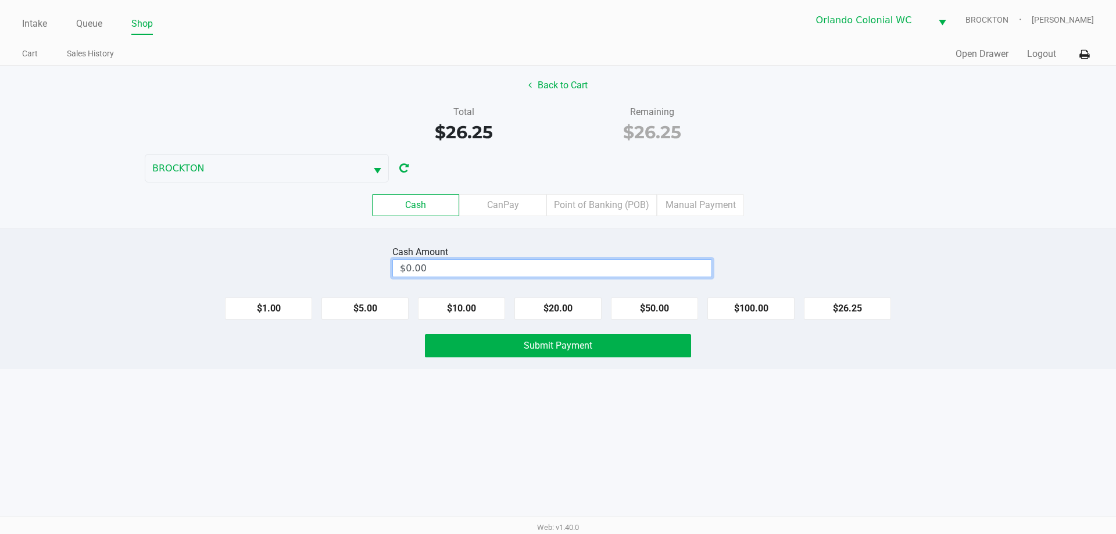
click at [558, 263] on input "$0.00" at bounding box center [552, 268] width 319 height 17
click at [462, 443] on div "Intake Queue Shop Orlando Colonial WC BROCKTON Madison Olsen Cart Sales History…" at bounding box center [558, 267] width 1116 height 534
type input "$27.00"
click at [518, 348] on button "Submit Payment" at bounding box center [558, 345] width 266 height 23
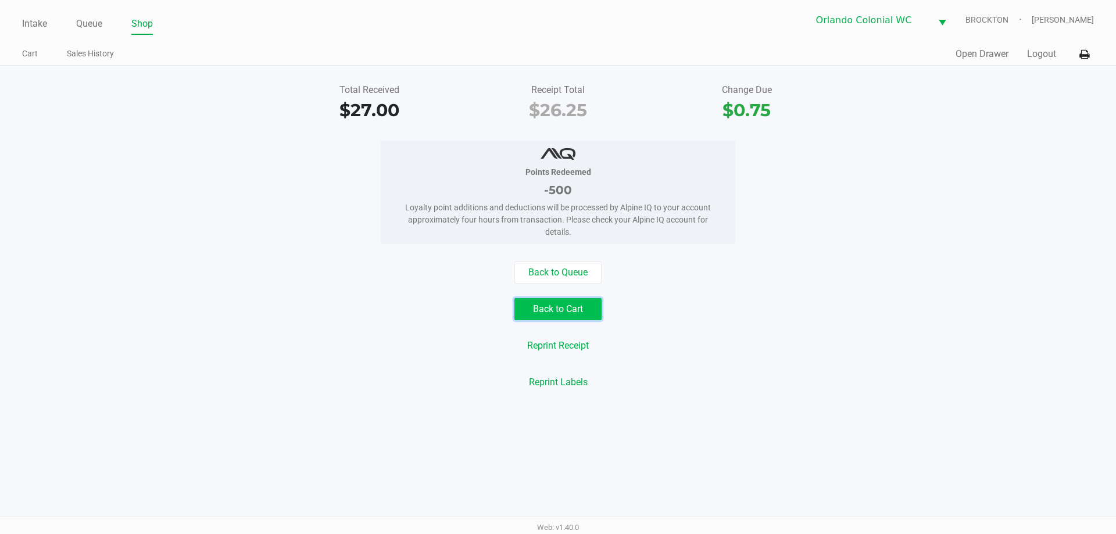
click at [523, 305] on button "Back to Cart" at bounding box center [558, 309] width 87 height 22
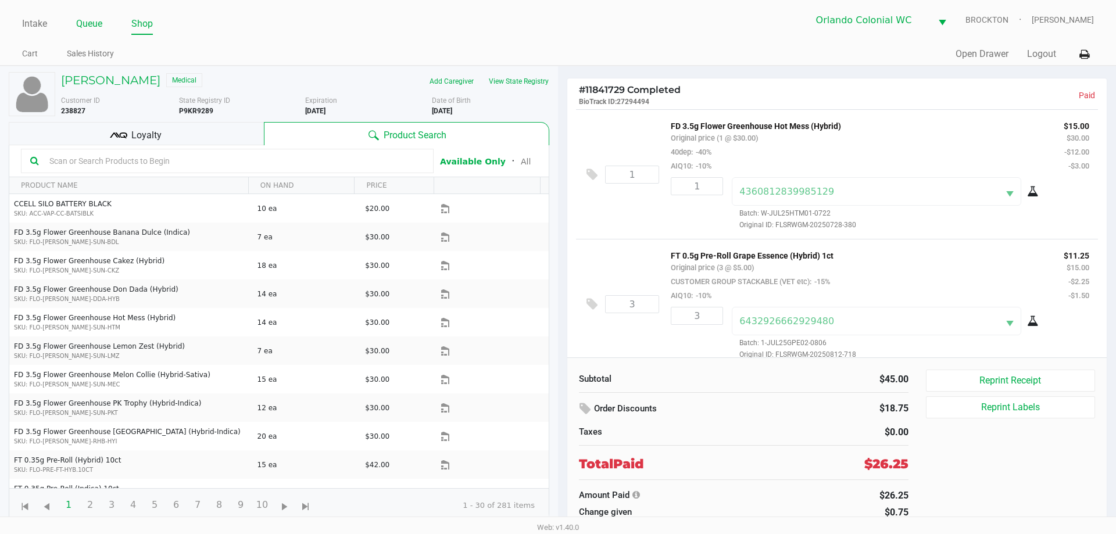
click at [91, 26] on link "Queue" at bounding box center [89, 24] width 26 height 16
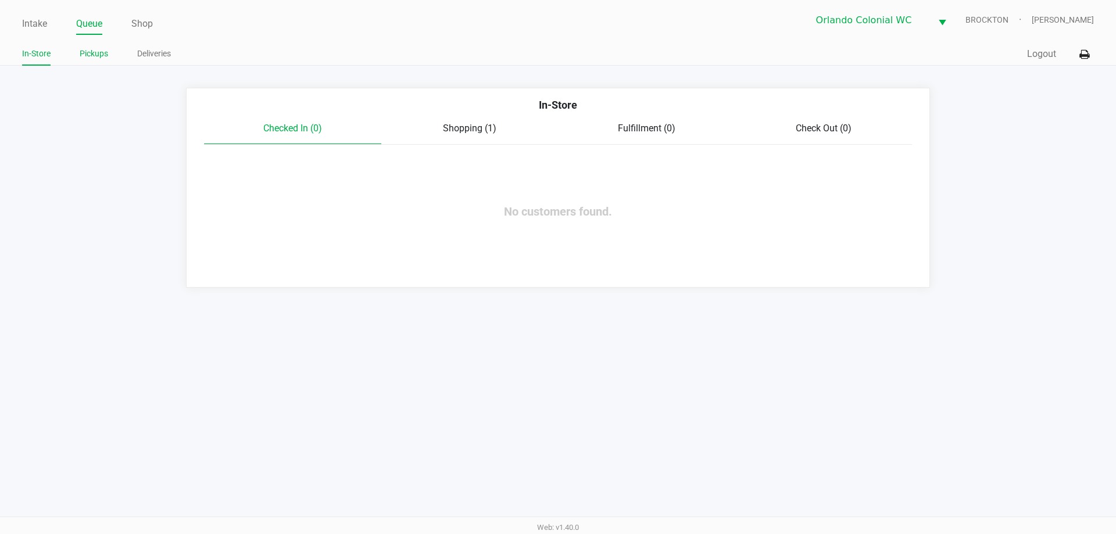
drag, startPoint x: 84, startPoint y: 39, endPoint x: 88, endPoint y: 59, distance: 20.8
click at [83, 44] on div "Intake Queue Shop Orlando Colonial WC BROCKTON Madison Olsen In-Store Pickups D…" at bounding box center [558, 33] width 1116 height 66
click at [88, 59] on link "Pickups" at bounding box center [94, 54] width 28 height 15
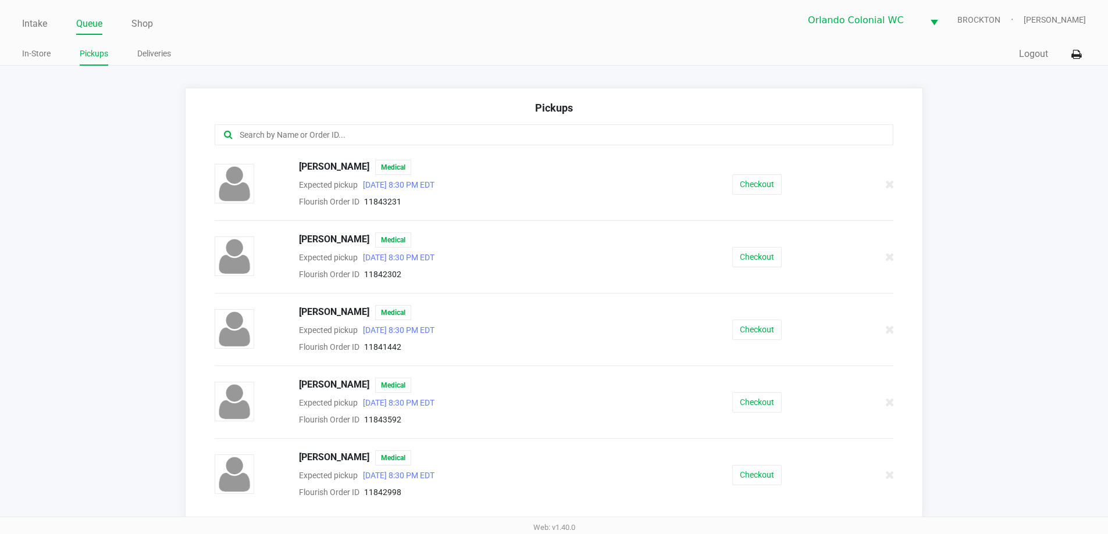
click at [498, 133] on input "text" at bounding box center [535, 134] width 594 height 13
click at [558, 185] on button "Checkout" at bounding box center [756, 184] width 49 height 20
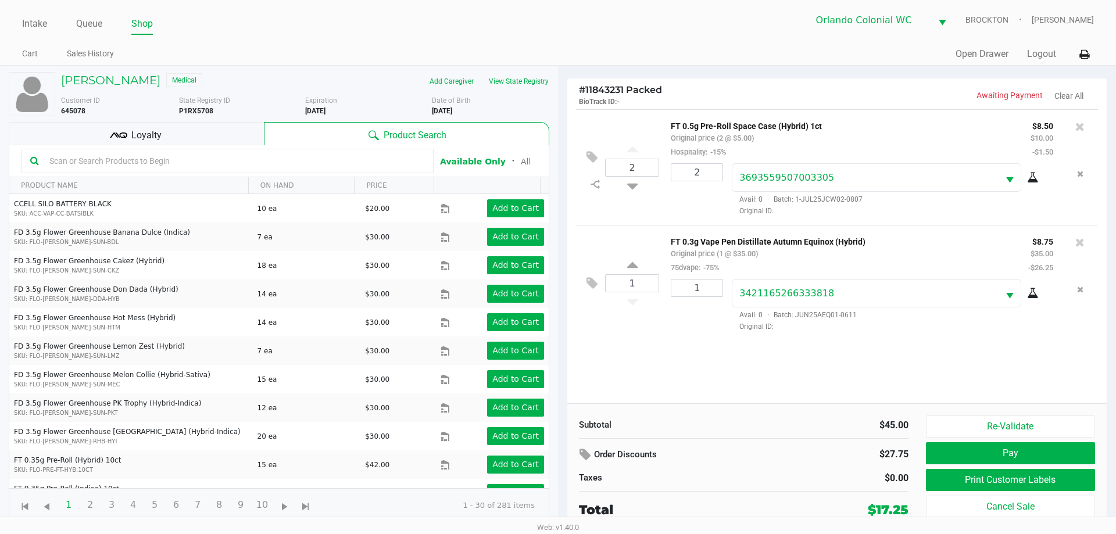
click at [165, 133] on div "Loyalty" at bounding box center [136, 133] width 255 height 23
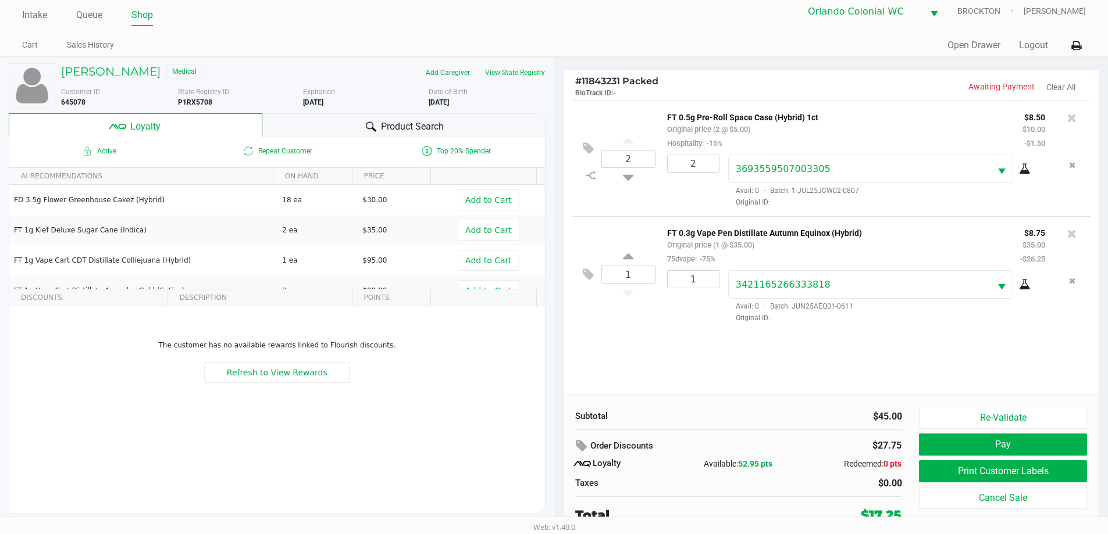
scroll to position [12, 0]
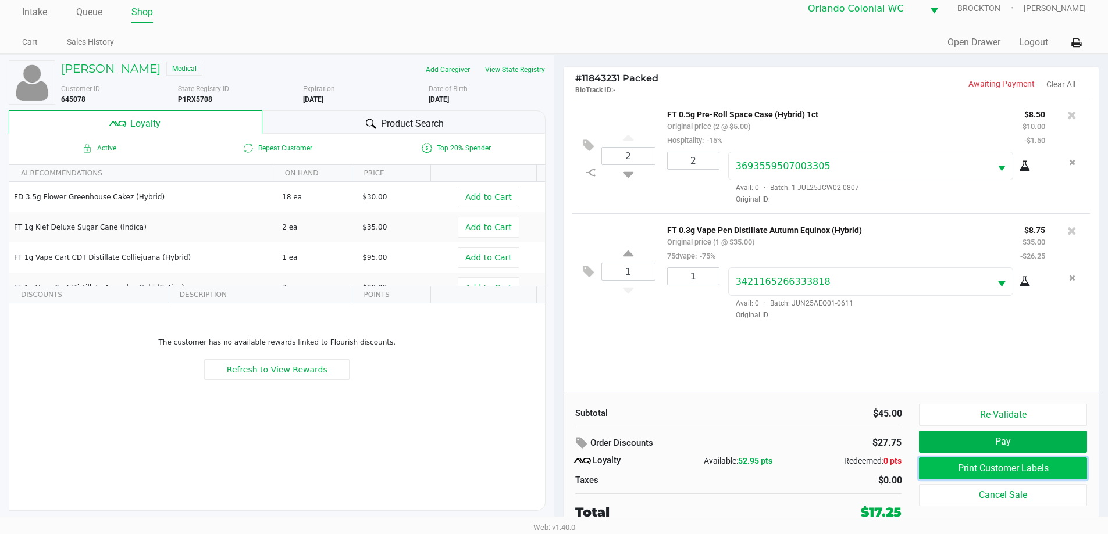
click at [558, 469] on button "Print Customer Labels" at bounding box center [1002, 469] width 167 height 22
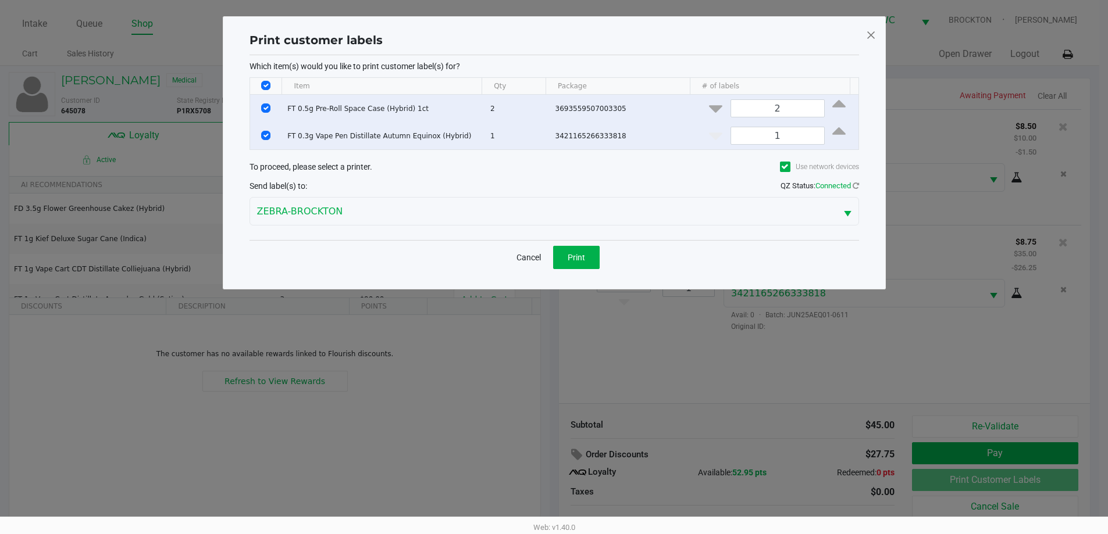
scroll to position [0, 0]
click at [558, 260] on span "Print" at bounding box center [579, 257] width 17 height 9
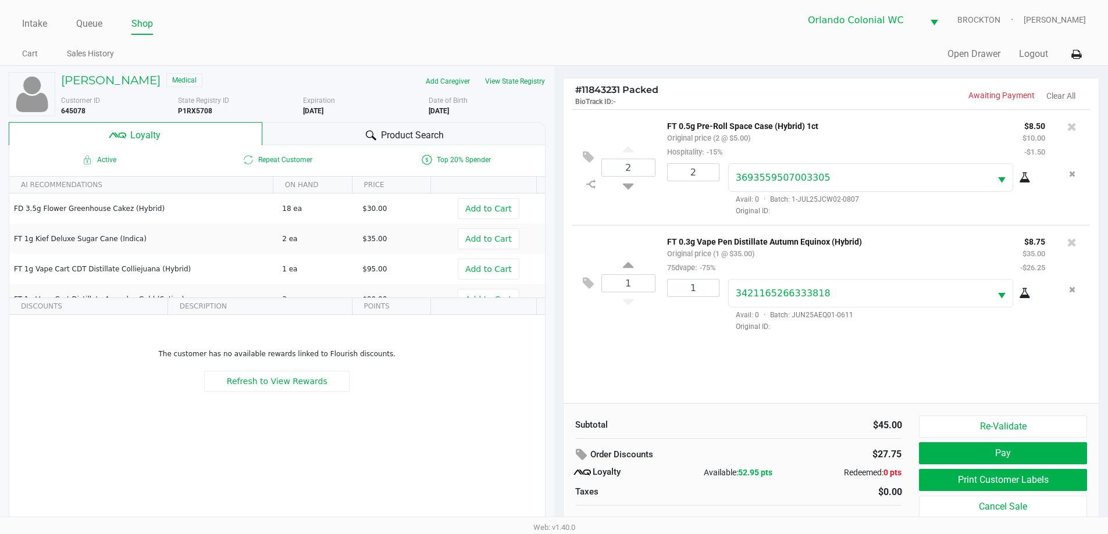
scroll to position [12, 0]
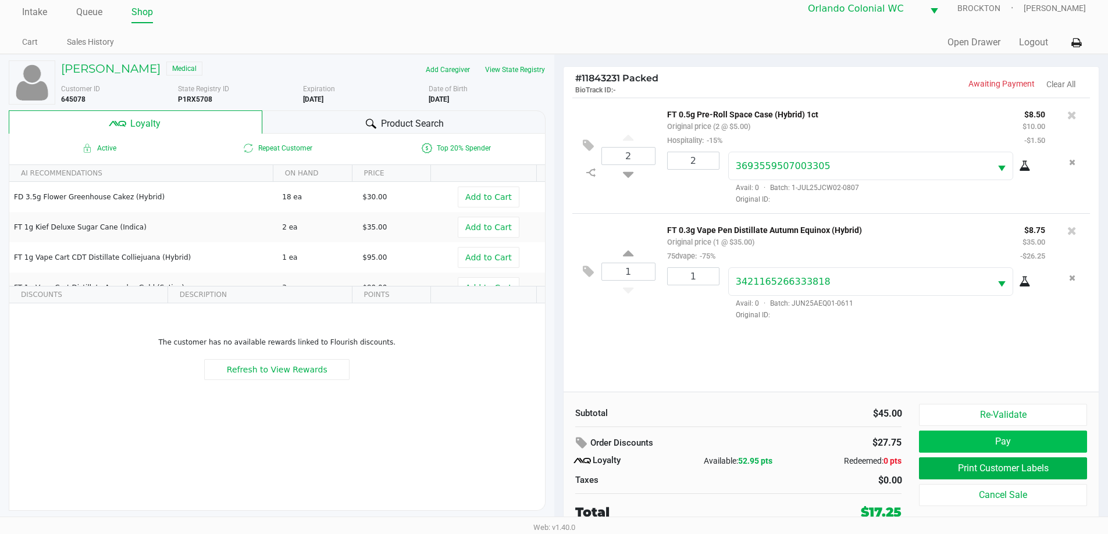
click at [558, 448] on button "Pay" at bounding box center [1002, 442] width 167 height 22
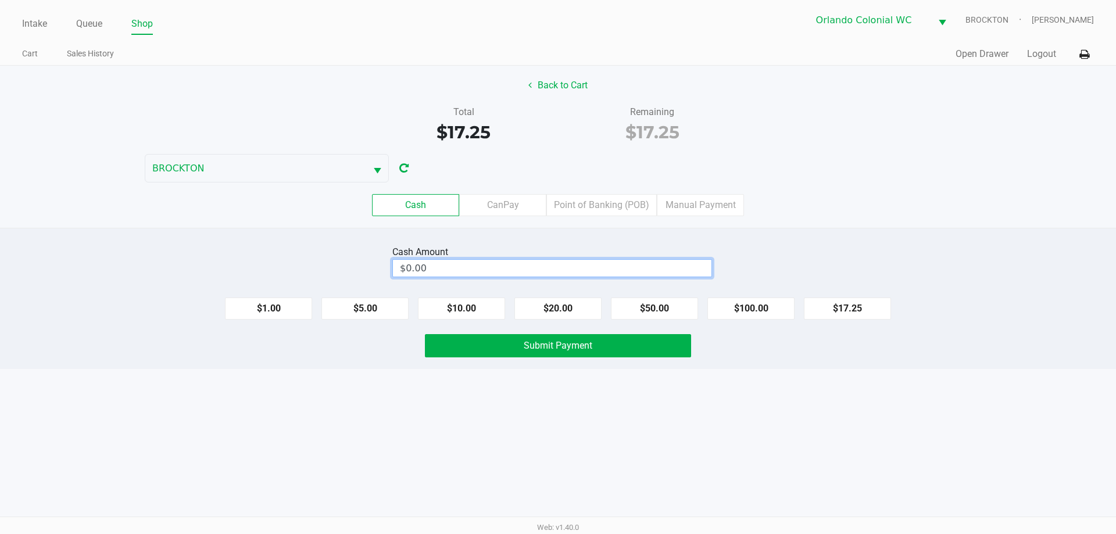
click at [509, 265] on input "$0.00" at bounding box center [552, 268] width 319 height 17
click at [337, 475] on div "Intake Queue Shop Orlando Colonial WC BROCKTON Madison Olsen Cart Sales History…" at bounding box center [558, 267] width 1116 height 534
type input "$20.00"
click at [474, 473] on div "Intake Queue Shop Orlando Colonial WC BROCKTON Madison Olsen Cart Sales History…" at bounding box center [558, 267] width 1116 height 534
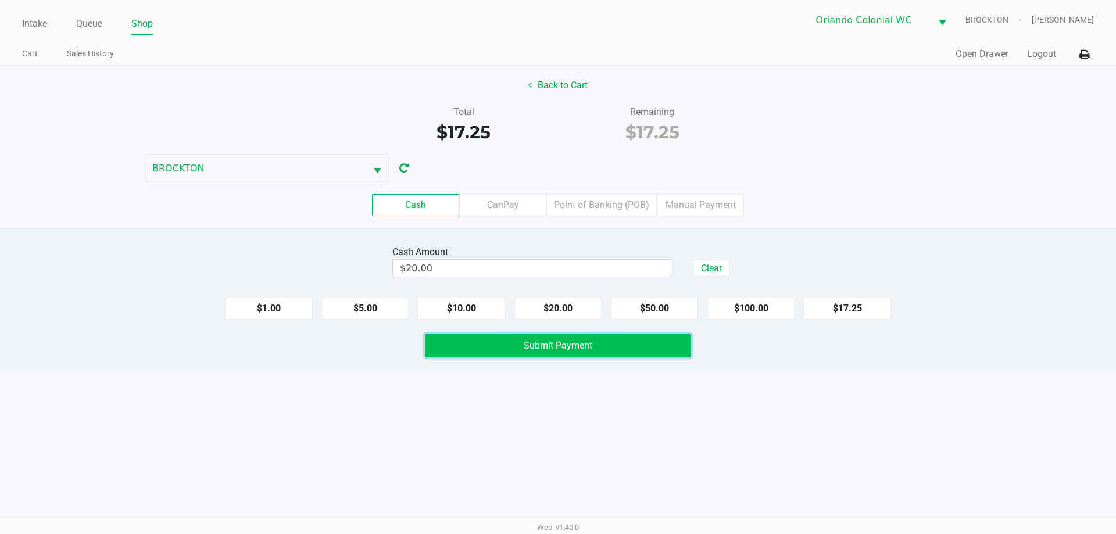
click at [457, 354] on button "Submit Payment" at bounding box center [558, 345] width 266 height 23
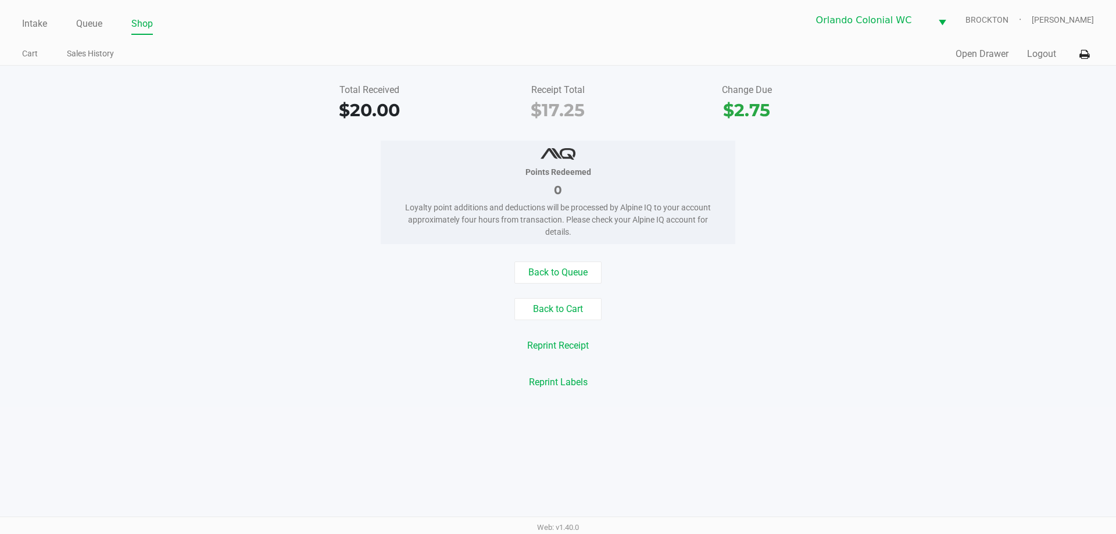
click at [533, 300] on button "Back to Cart" at bounding box center [558, 309] width 87 height 22
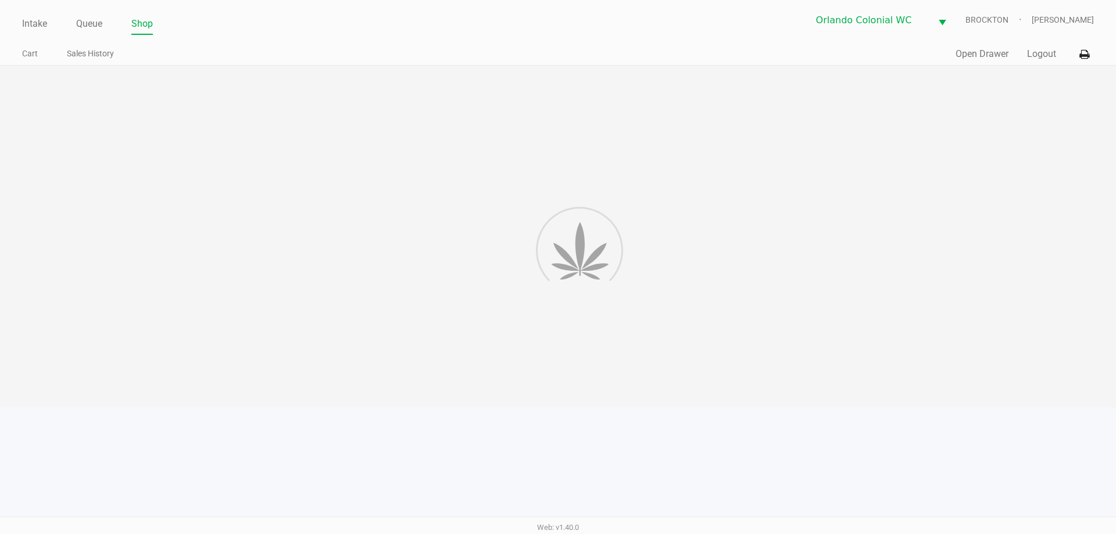
click at [352, 340] on div at bounding box center [558, 237] width 1116 height 342
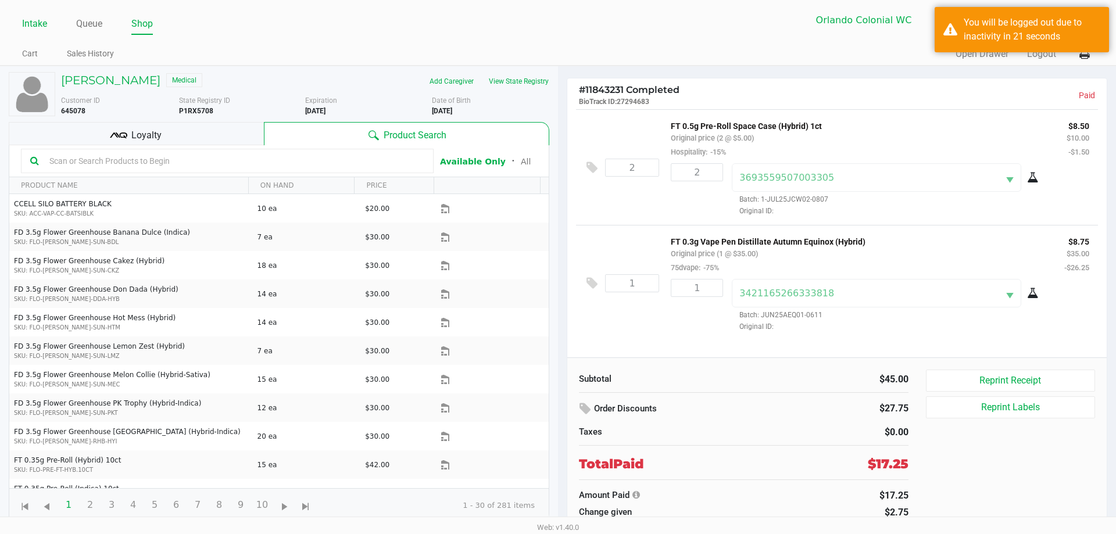
click at [27, 30] on link "Intake" at bounding box center [34, 24] width 25 height 16
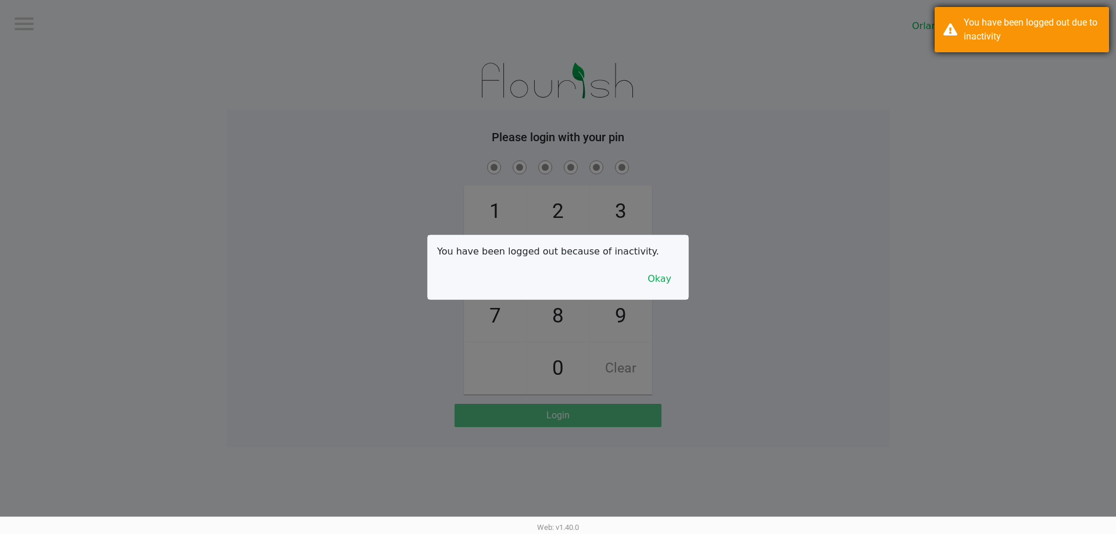
click at [558, 45] on div "You have been logged out due to inactivity" at bounding box center [1022, 29] width 174 height 45
click at [558, 258] on div at bounding box center [558, 267] width 1116 height 534
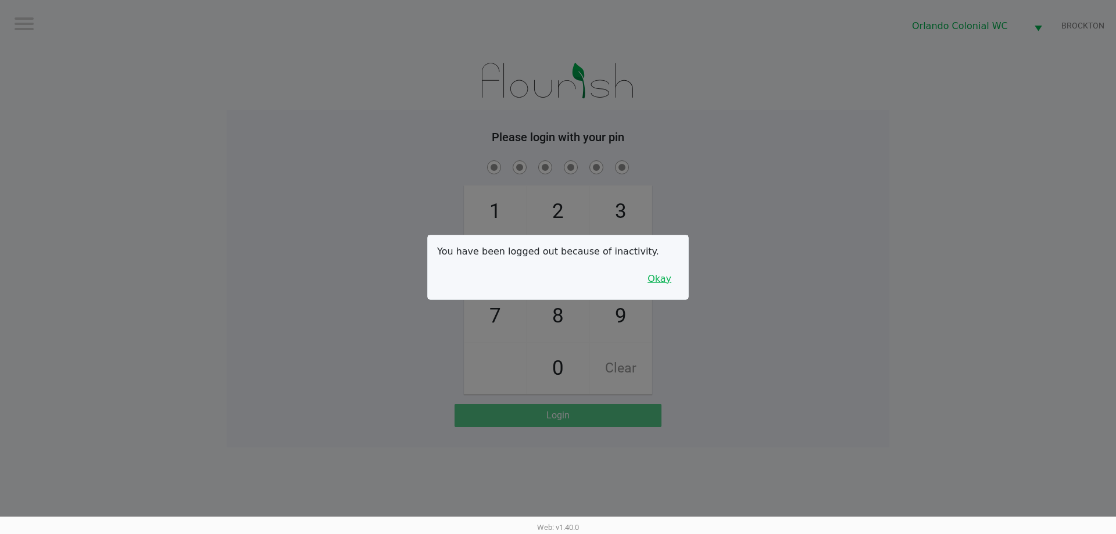
click at [558, 288] on button "Okay" at bounding box center [659, 279] width 39 height 22
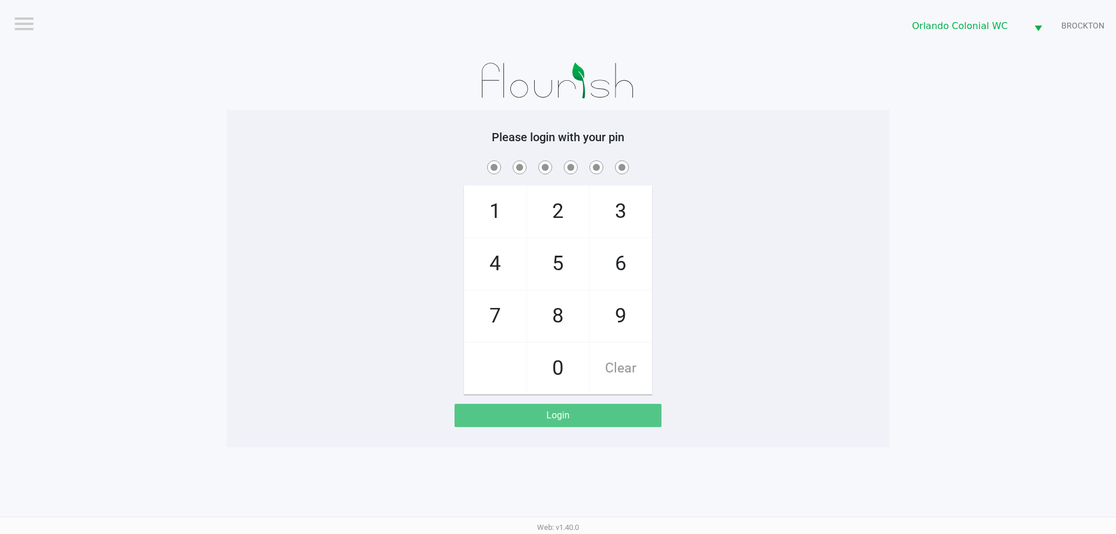
click at [558, 252] on div "1 4 7 2 5 8 0 3 6 9 Clear" at bounding box center [558, 276] width 663 height 237
click at [558, 290] on div "1 4 7 2 5 8 0 3 6 9 Clear" at bounding box center [558, 276] width 663 height 237
checkbox input "true"
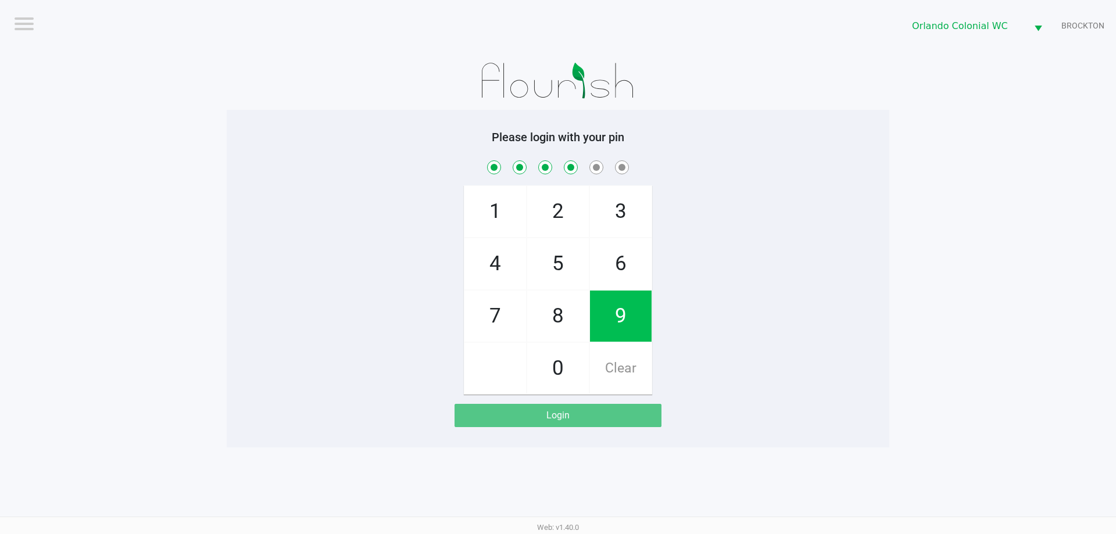
checkbox input "true"
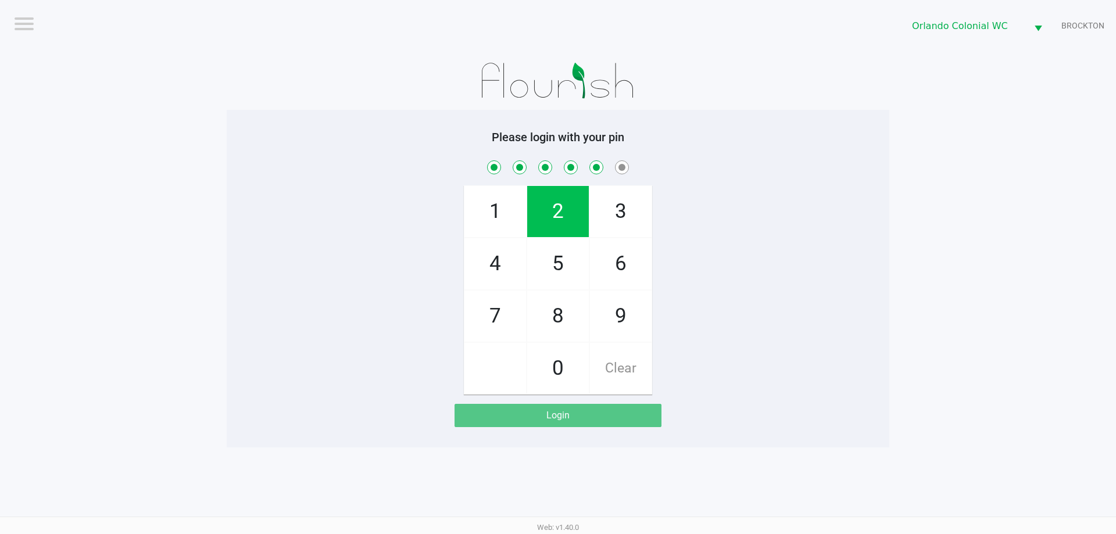
checkbox input "true"
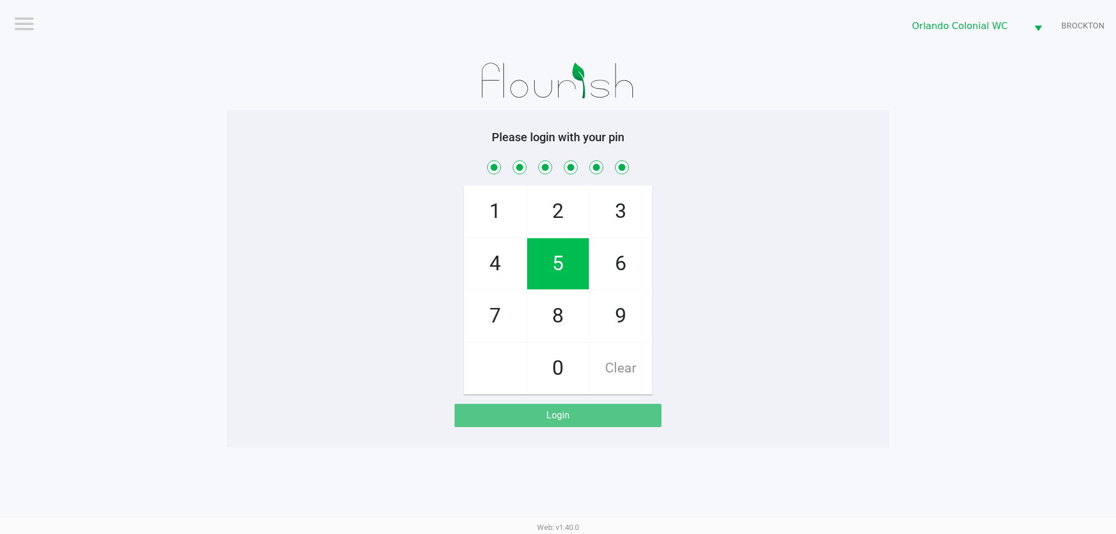
checkbox input "true"
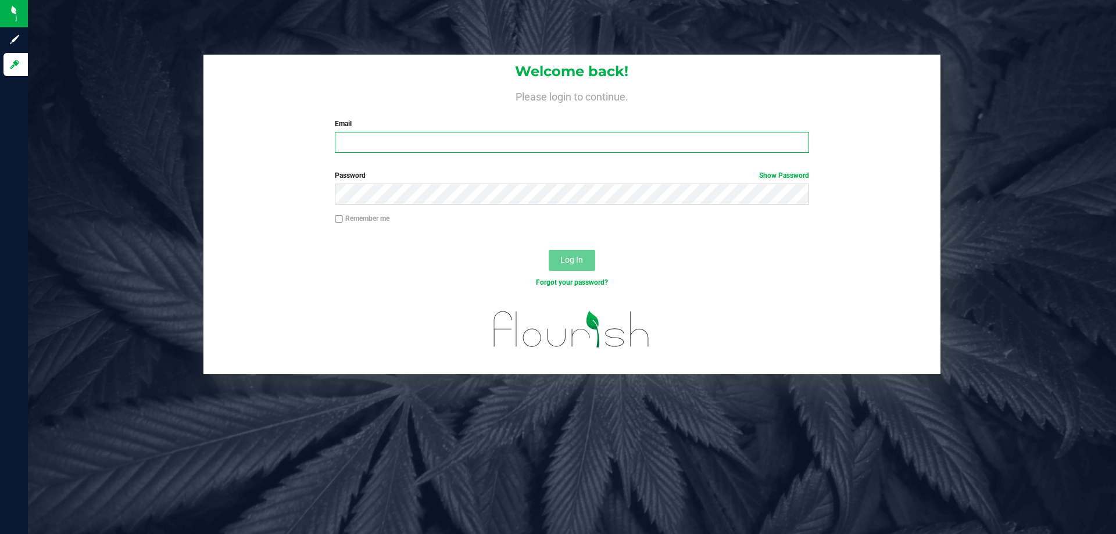
click at [424, 143] on input "Email" at bounding box center [572, 142] width 474 height 21
type input "molsen@liveparallel.com"
click at [549, 250] on button "Log In" at bounding box center [572, 260] width 47 height 21
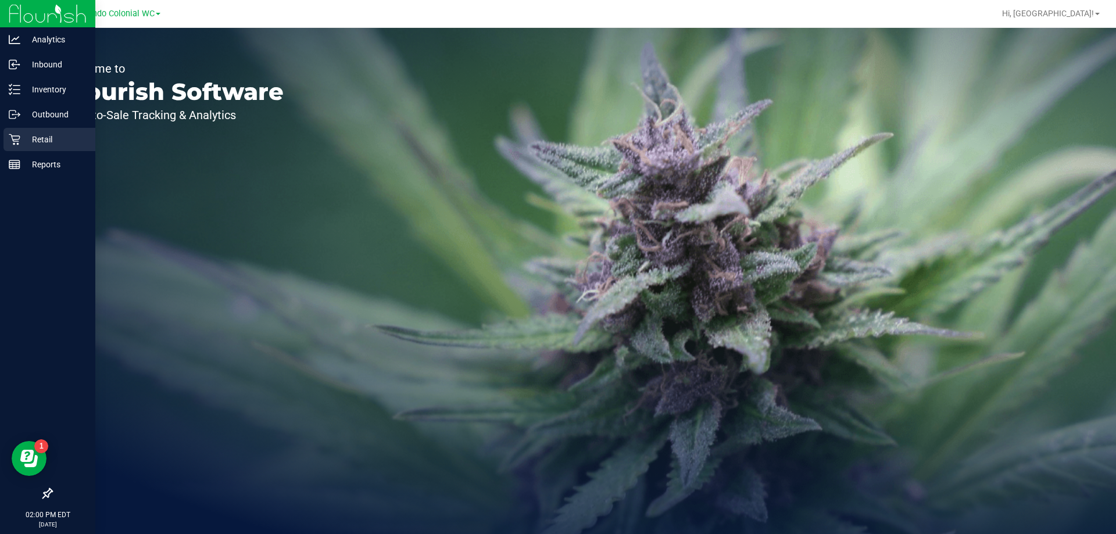
click at [26, 146] on p "Retail" at bounding box center [55, 140] width 70 height 14
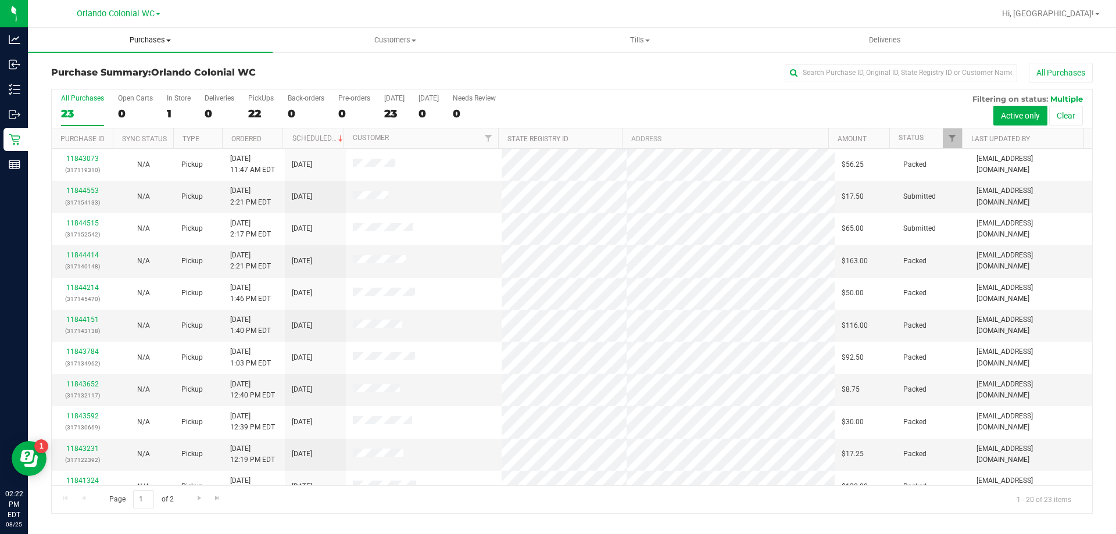
click at [153, 42] on span "Purchases" at bounding box center [150, 40] width 245 height 10
click at [96, 80] on span "Fulfillment" at bounding box center [64, 84] width 72 height 10
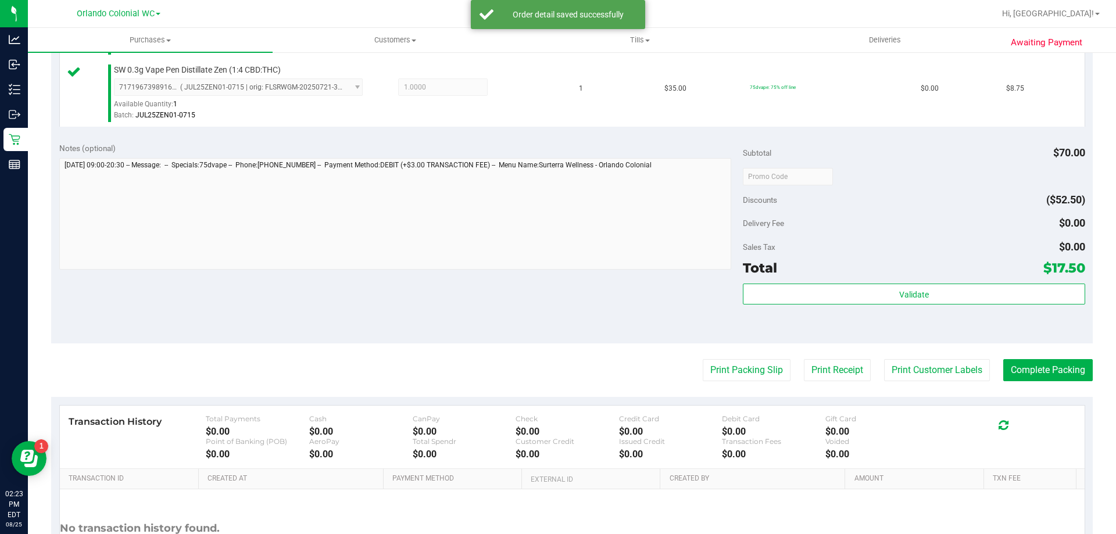
scroll to position [396, 0]
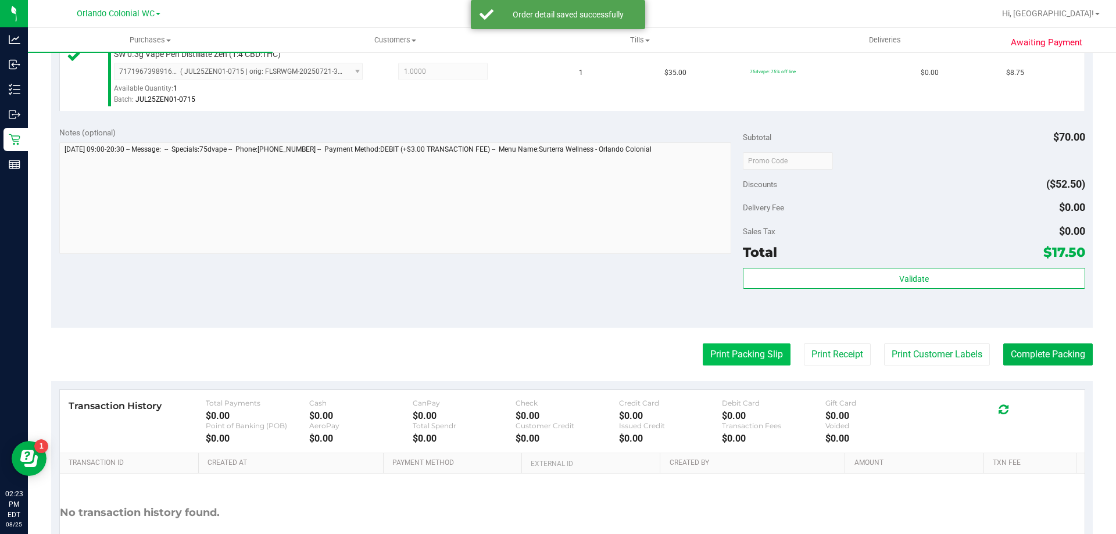
click at [732, 362] on button "Print Packing Slip" at bounding box center [747, 355] width 88 height 22
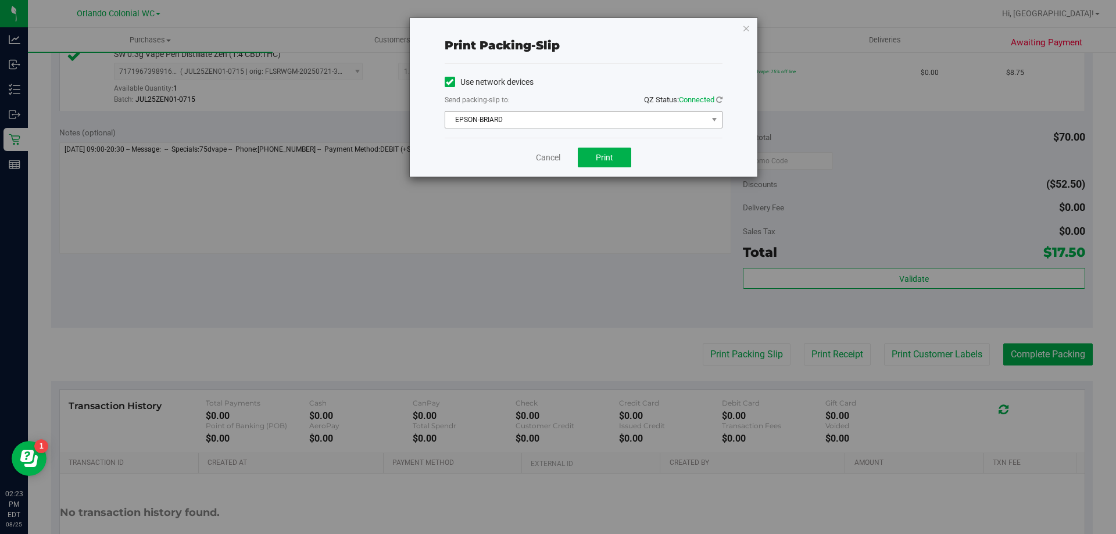
click at [517, 122] on span "EPSON-BRIARD" at bounding box center [576, 120] width 262 height 16
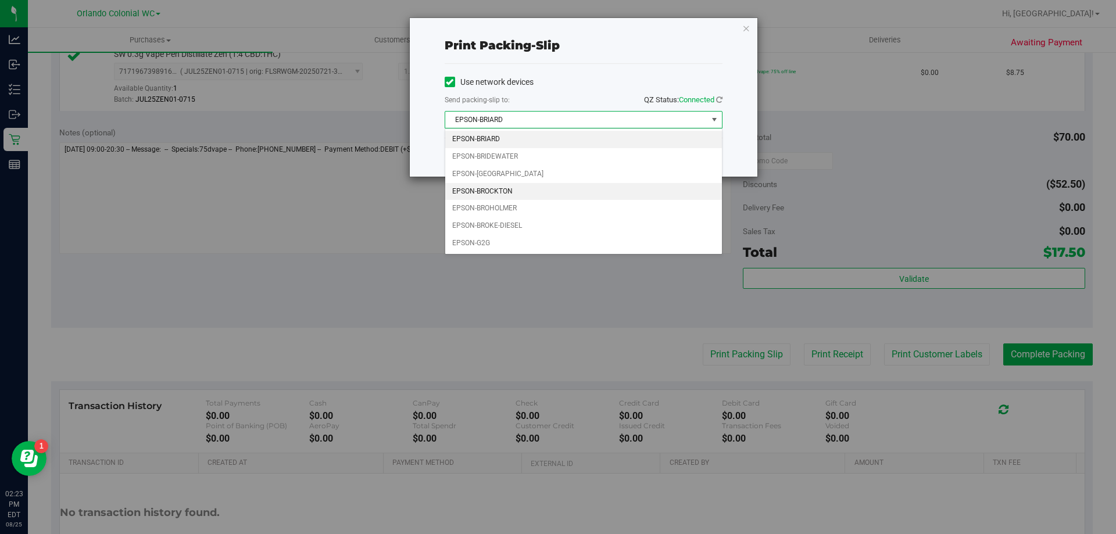
click at [519, 195] on li "EPSON-BROCKTON" at bounding box center [583, 191] width 277 height 17
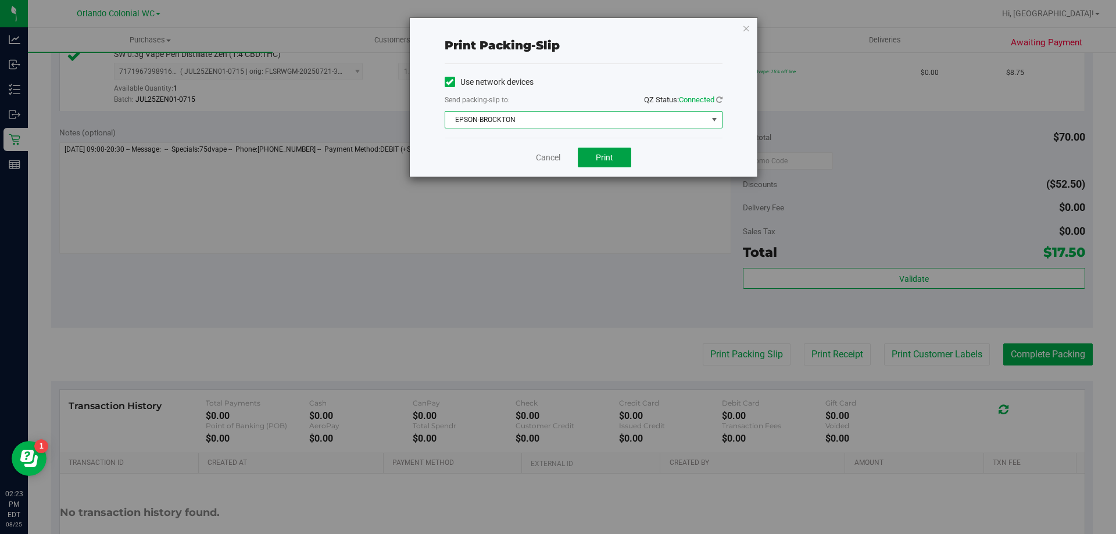
click at [608, 159] on span "Print" at bounding box center [604, 157] width 17 height 9
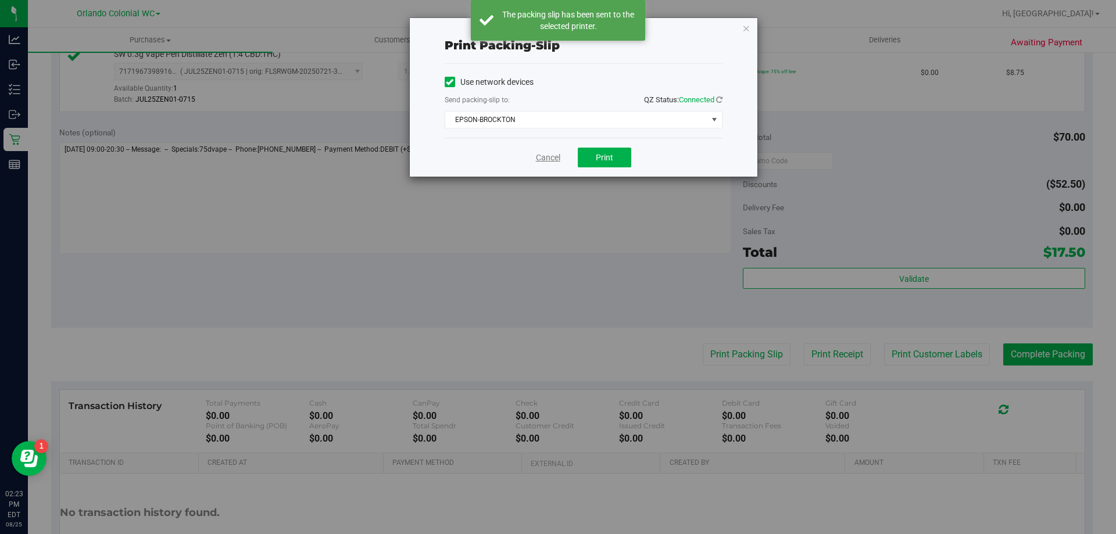
click at [547, 160] on link "Cancel" at bounding box center [548, 158] width 24 height 12
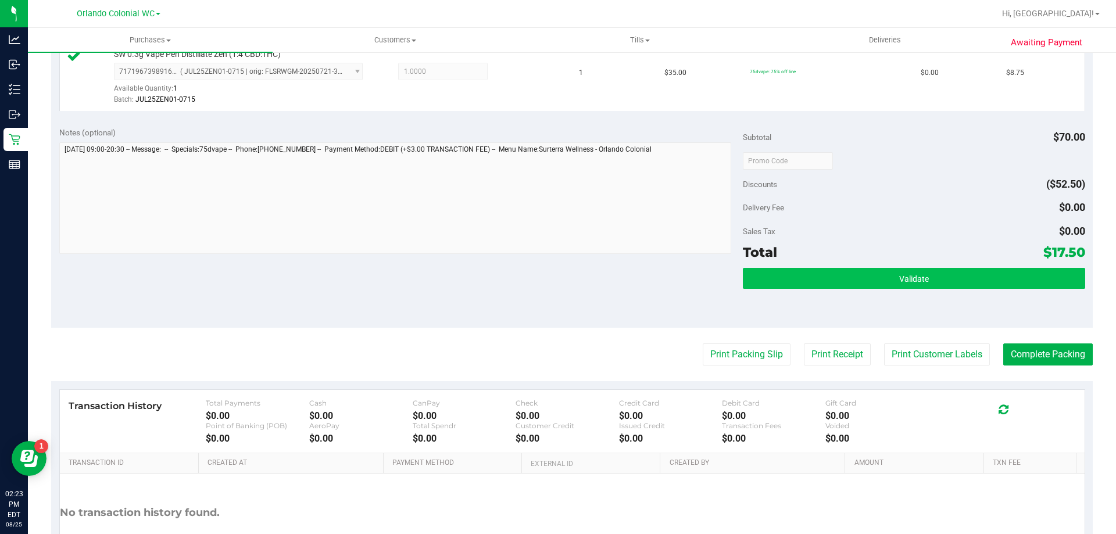
click at [856, 287] on button "Validate" at bounding box center [914, 278] width 342 height 21
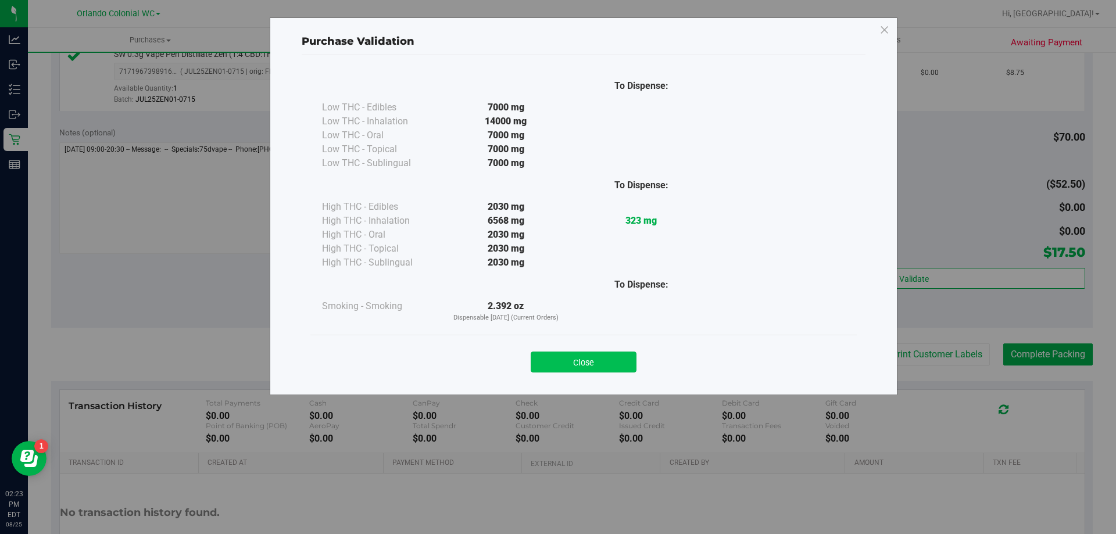
click at [585, 363] on button "Close" at bounding box center [584, 362] width 106 height 21
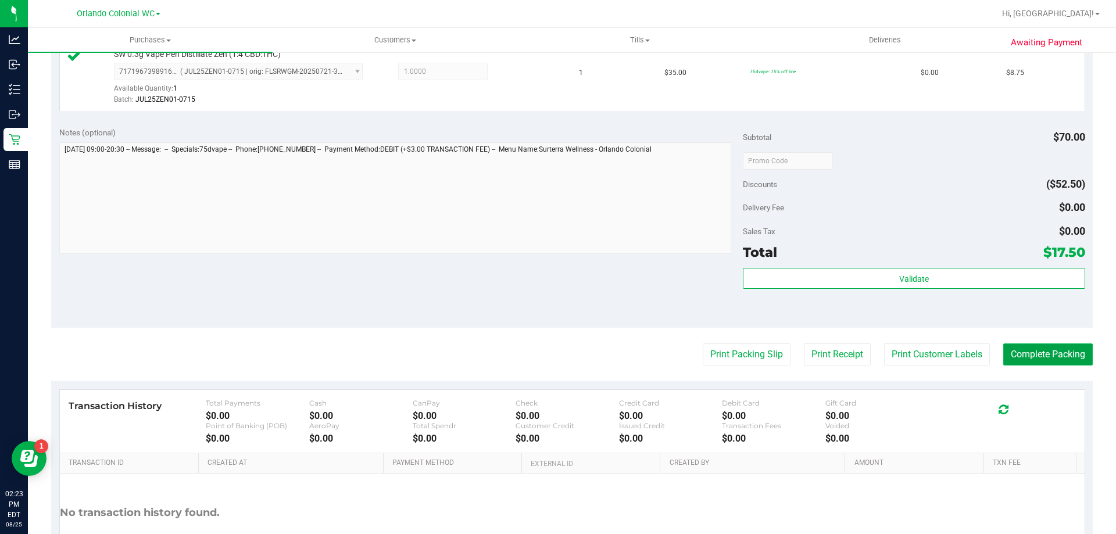
click at [1053, 349] on button "Complete Packing" at bounding box center [1048, 355] width 90 height 22
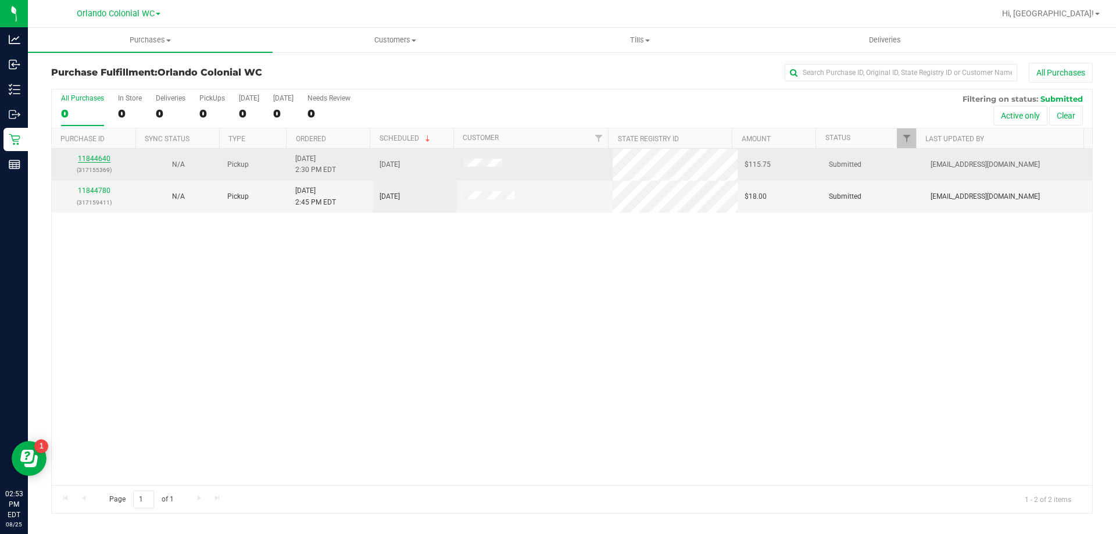
click at [96, 161] on link "11844640" at bounding box center [94, 159] width 33 height 8
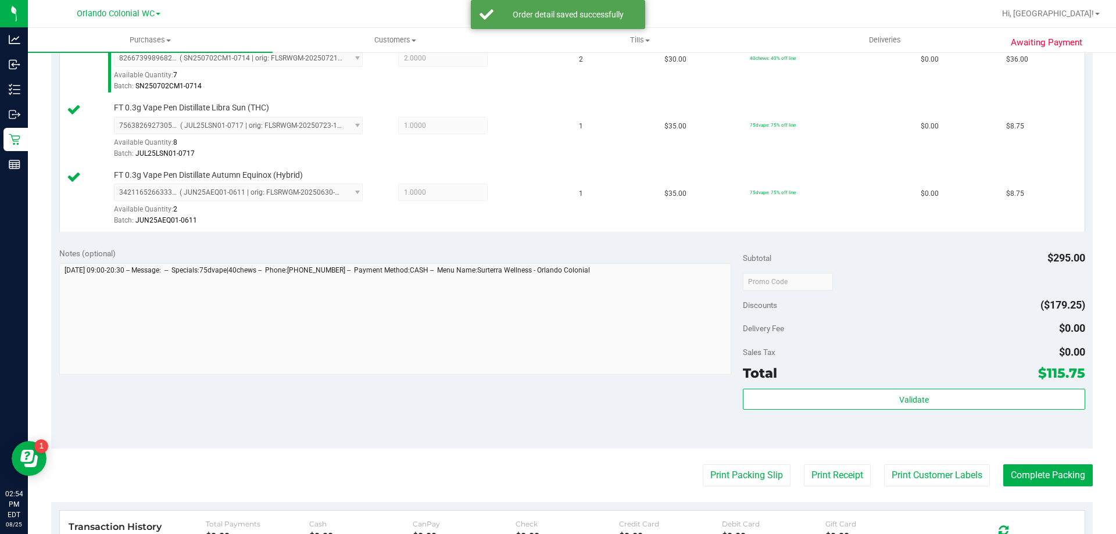
scroll to position [752, 0]
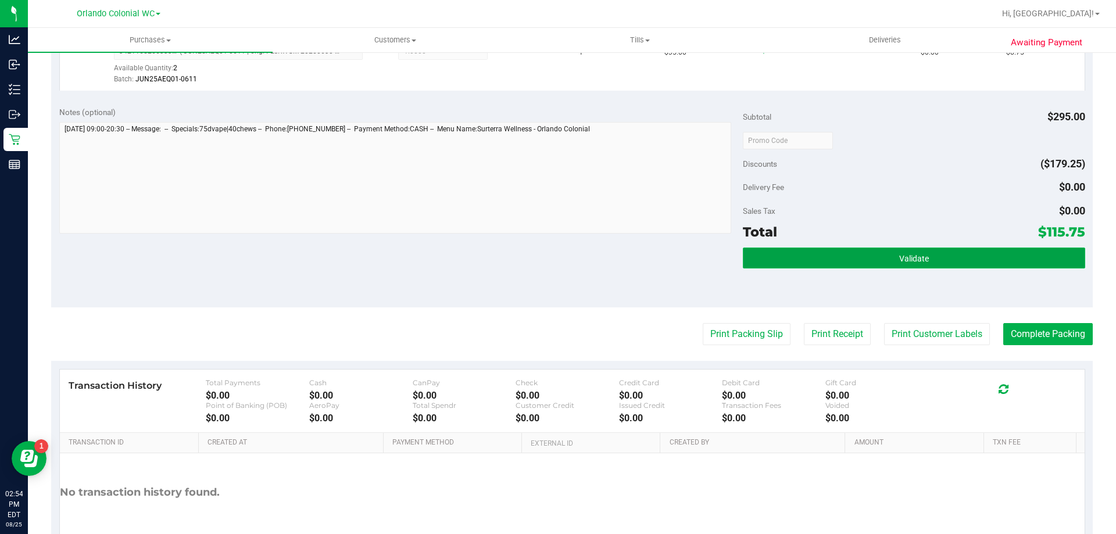
drag, startPoint x: 772, startPoint y: 259, endPoint x: 884, endPoint y: 255, distance: 112.3
click at [781, 260] on button "Validate" at bounding box center [914, 258] width 342 height 21
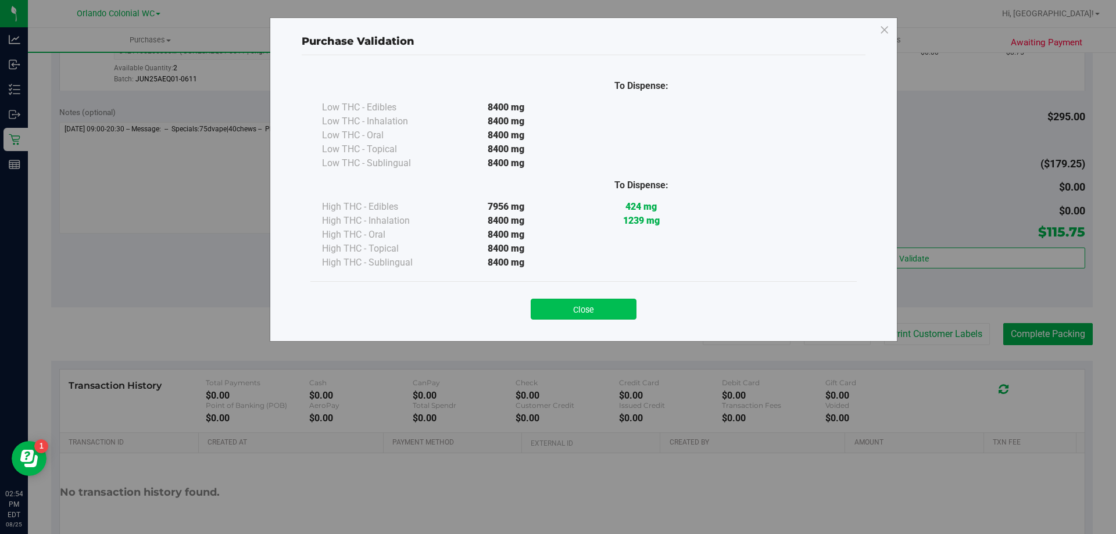
click at [603, 306] on button "Close" at bounding box center [584, 309] width 106 height 21
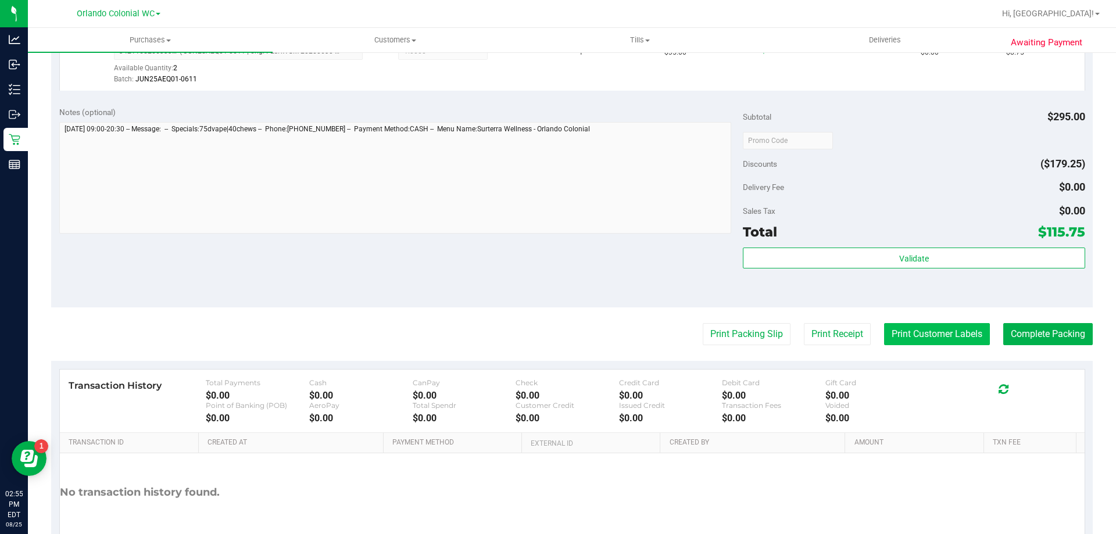
click at [951, 335] on button "Print Customer Labels" at bounding box center [937, 334] width 106 height 22
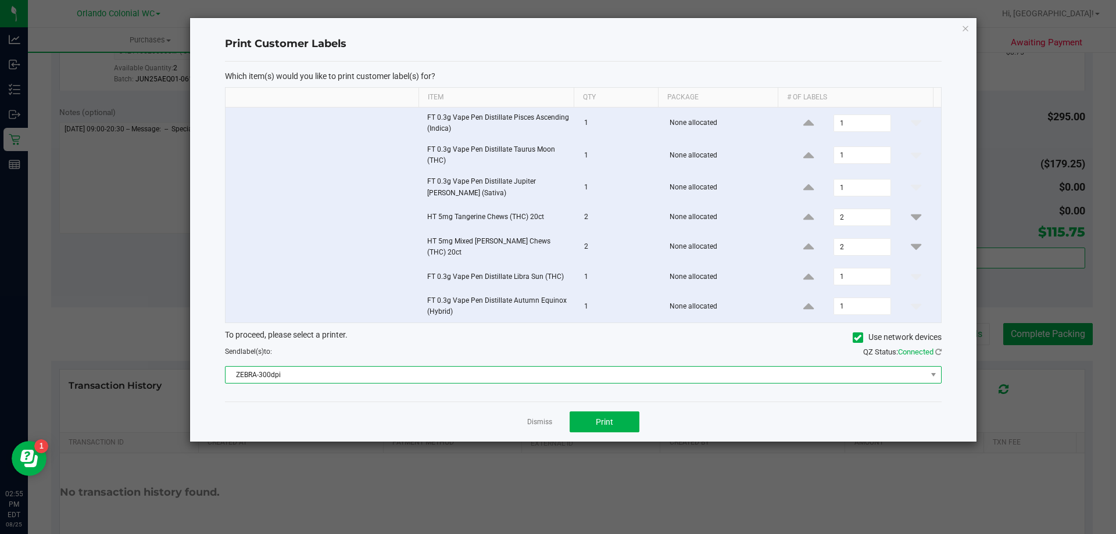
click at [486, 370] on span "ZEBRA-300dpi" at bounding box center [576, 375] width 701 height 16
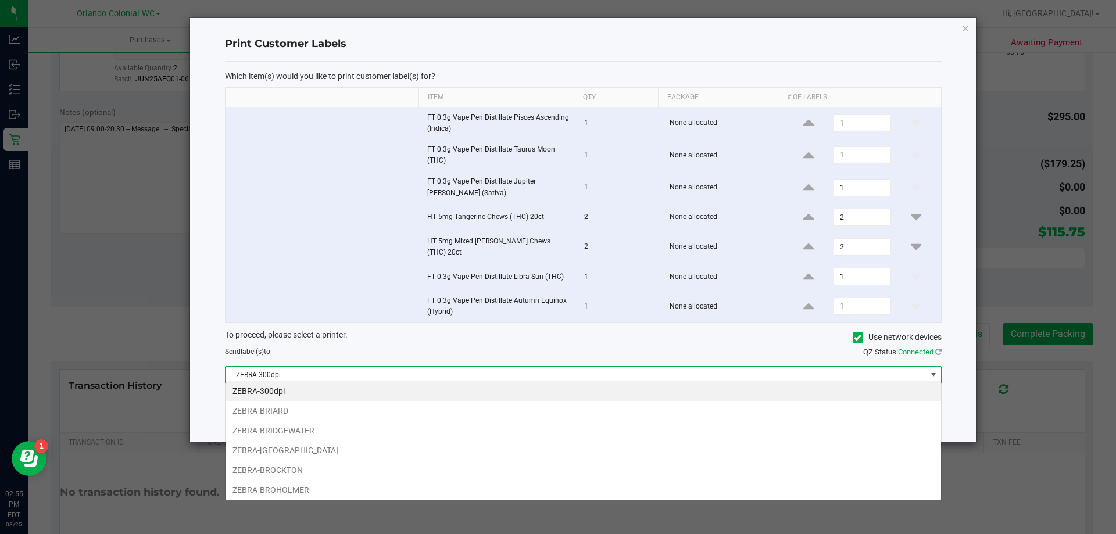
scroll to position [17, 716]
click at [316, 470] on li "ZEBRA-BROCKTON" at bounding box center [584, 470] width 716 height 20
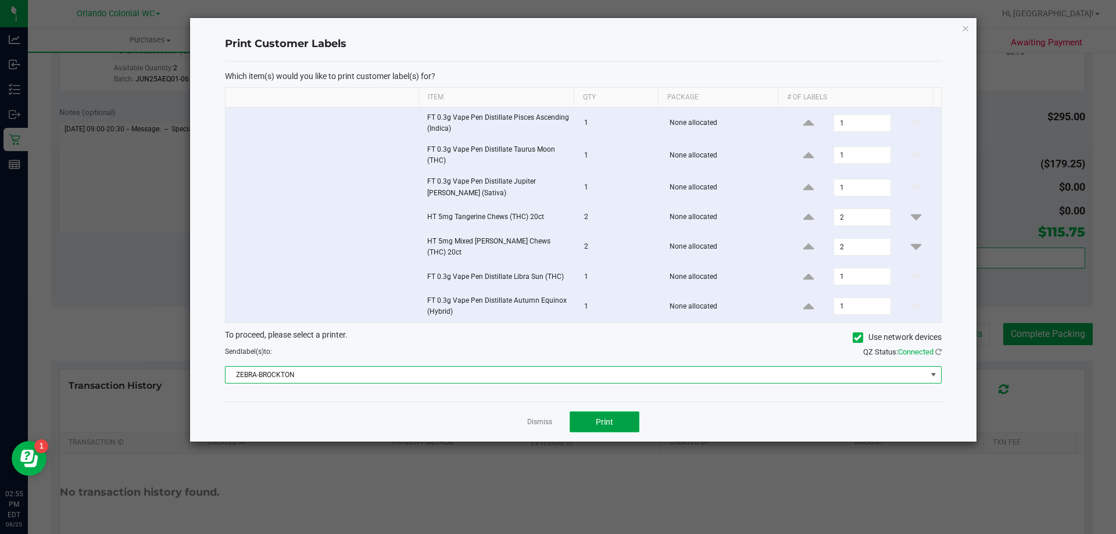
click at [585, 412] on button "Print" at bounding box center [605, 422] width 70 height 21
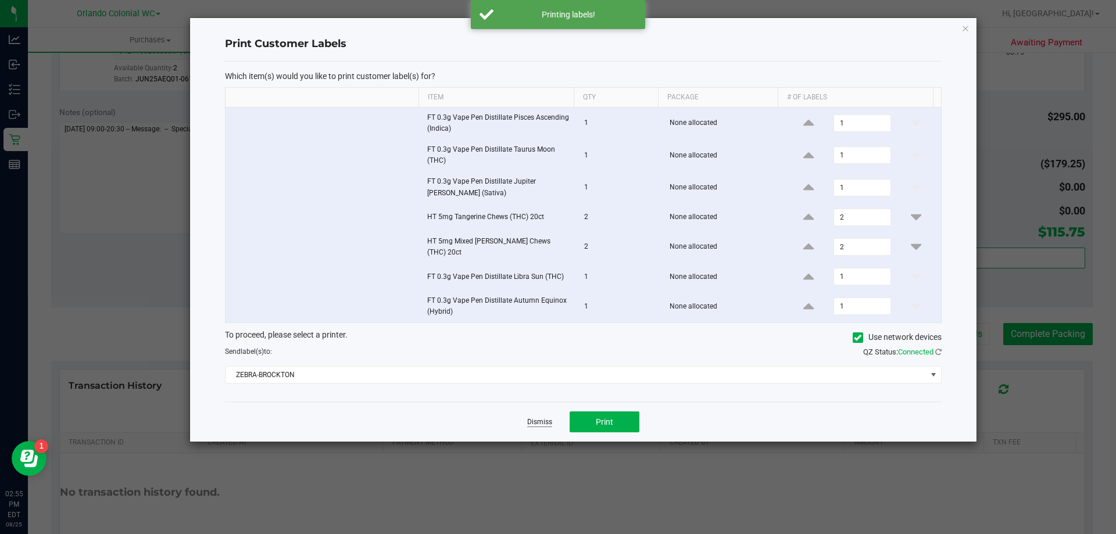
click at [538, 417] on link "Dismiss" at bounding box center [539, 422] width 25 height 10
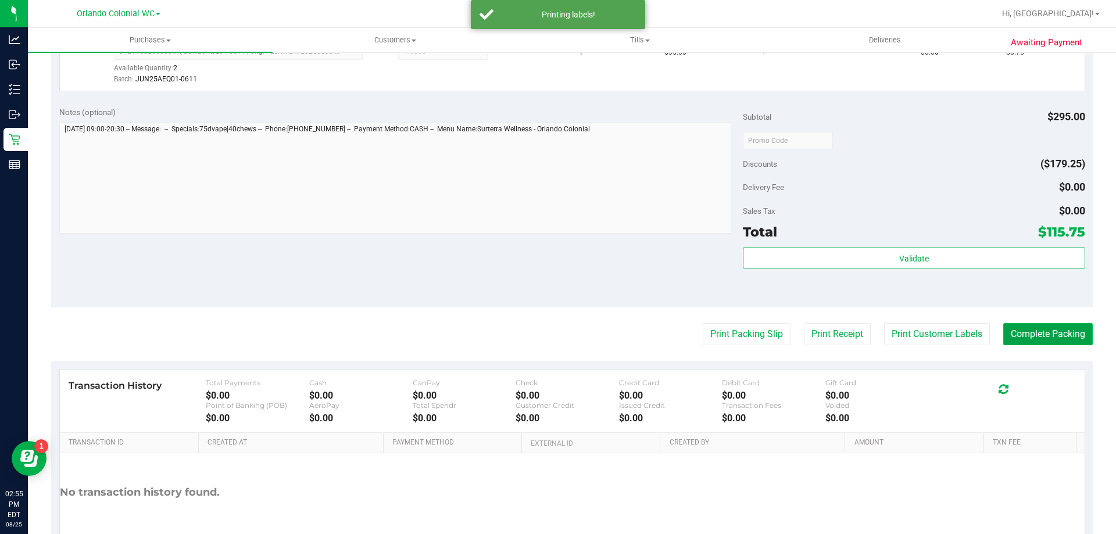
click at [1038, 333] on button "Complete Packing" at bounding box center [1048, 334] width 90 height 22
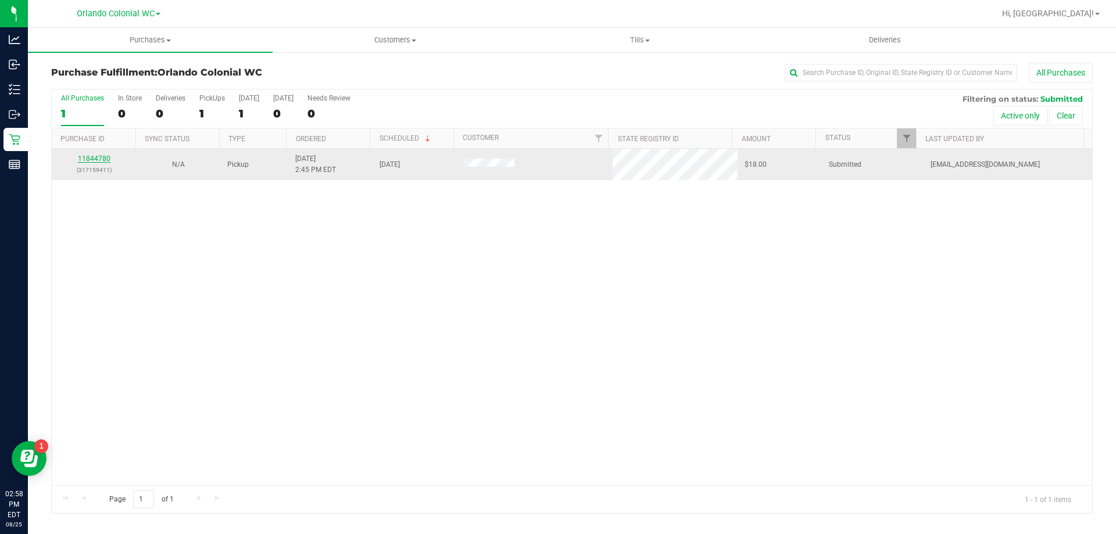
click at [88, 155] on link "11844780" at bounding box center [94, 159] width 33 height 8
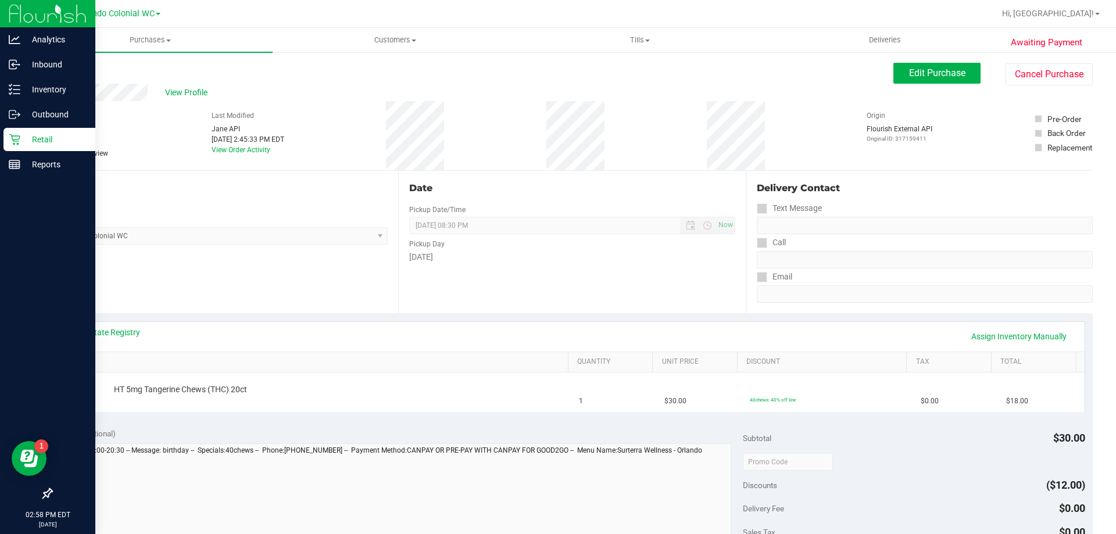
click at [24, 138] on p "Retail" at bounding box center [55, 140] width 70 height 14
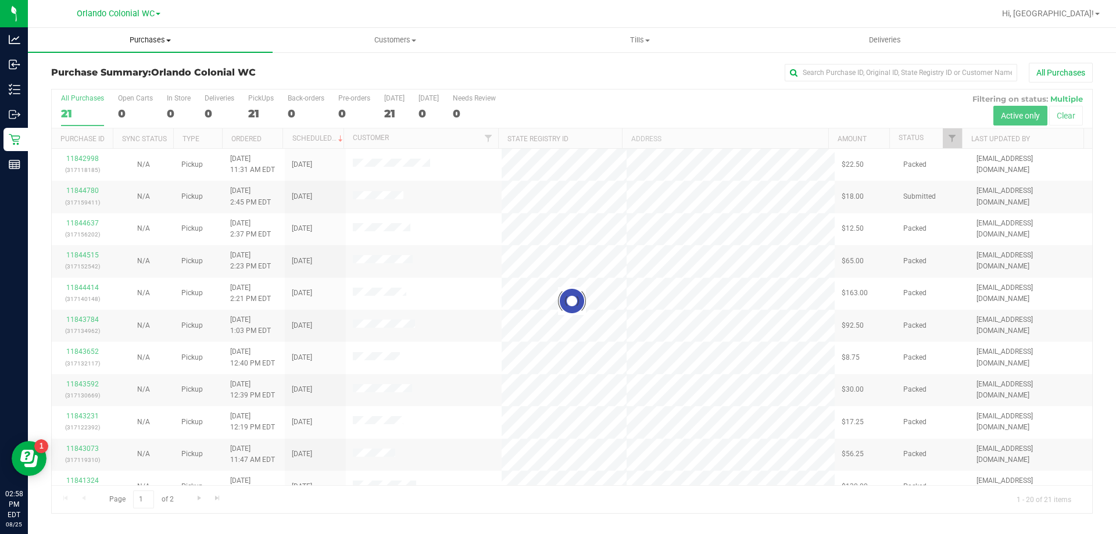
click at [146, 34] on uib-tab-heading "Purchases Summary of purchases Fulfillment All purchases" at bounding box center [150, 40] width 245 height 24
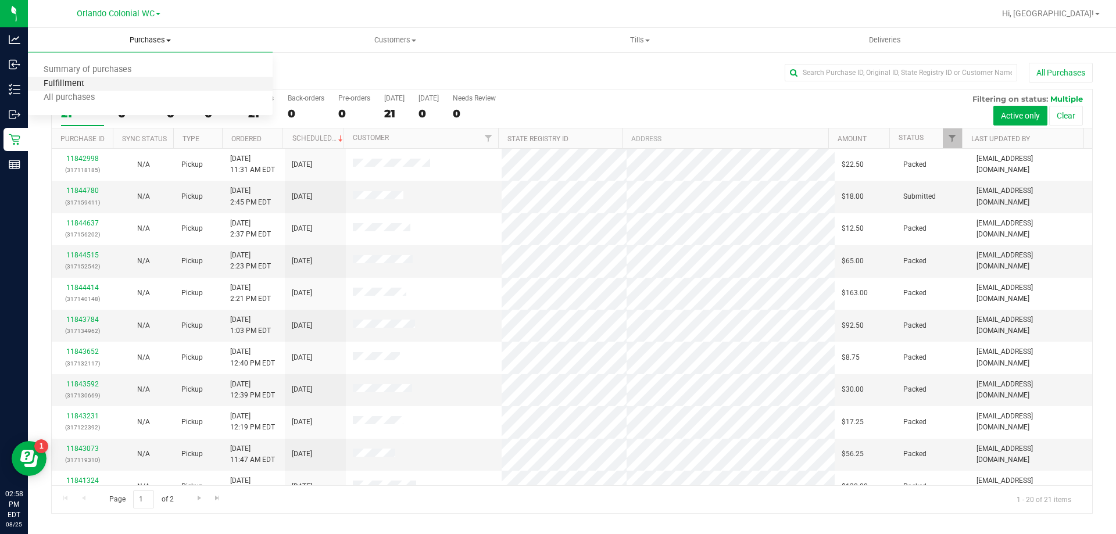
click at [69, 84] on span "Fulfillment" at bounding box center [64, 84] width 72 height 10
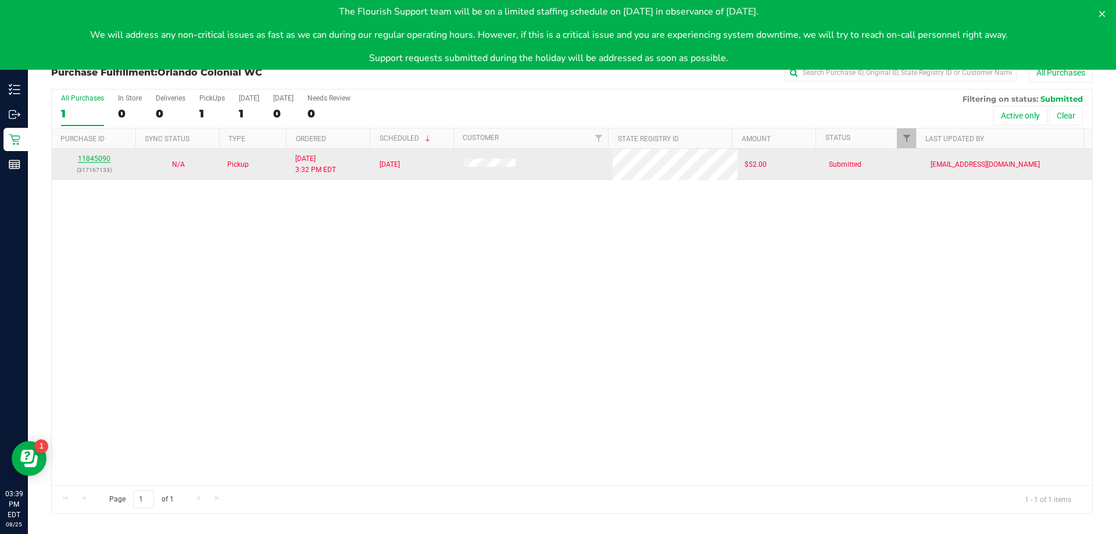
click at [103, 162] on link "11845090" at bounding box center [94, 159] width 33 height 8
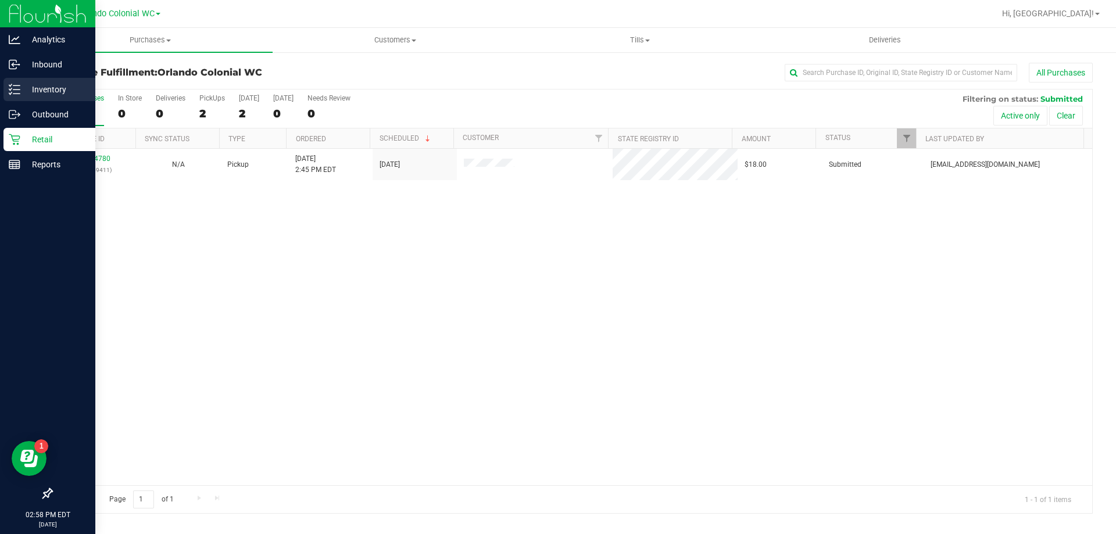
click at [26, 88] on p "Inventory" at bounding box center [55, 90] width 70 height 14
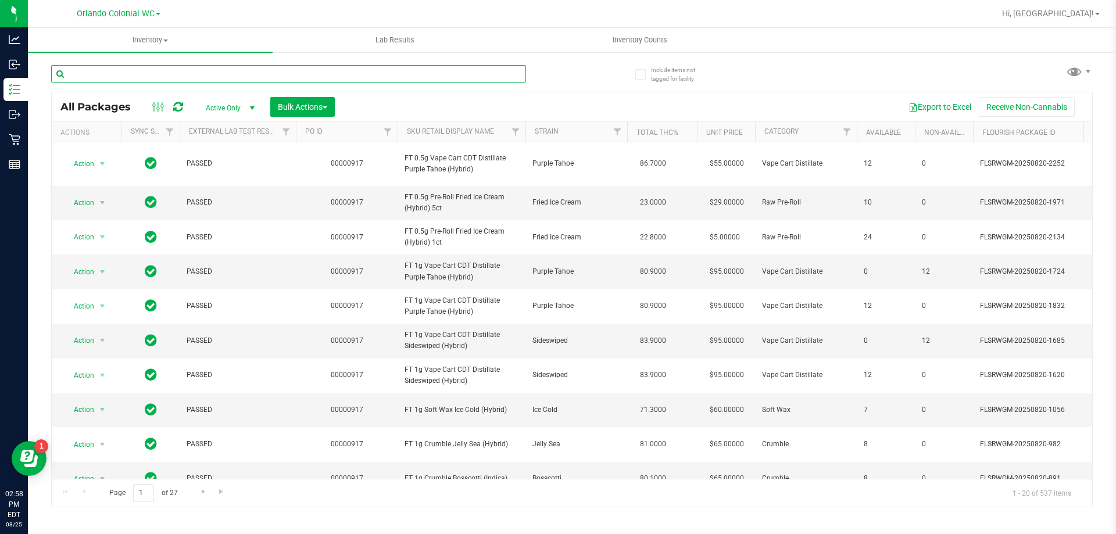
click at [345, 77] on input "text" at bounding box center [288, 73] width 475 height 17
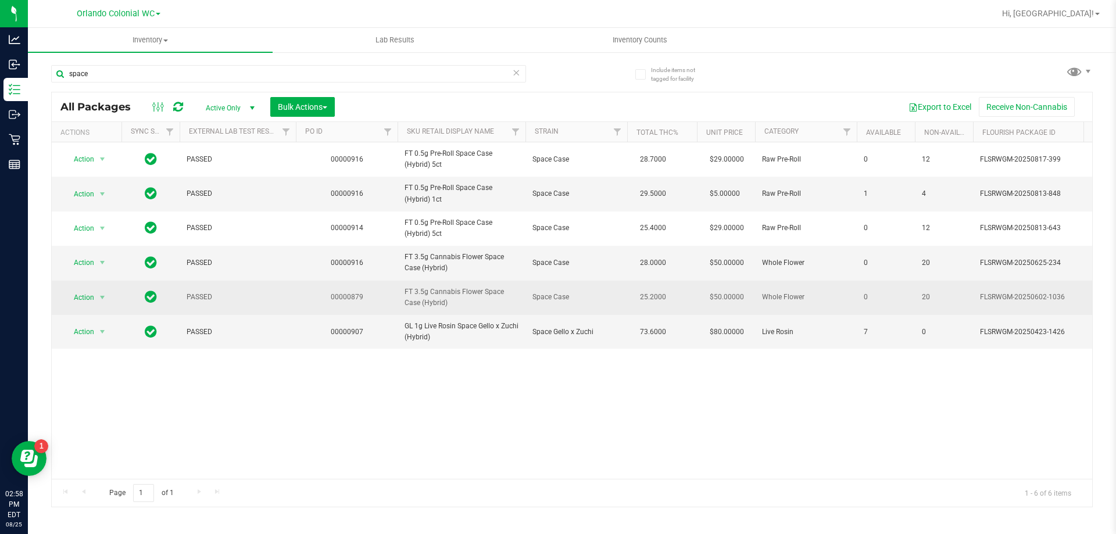
click at [432, 295] on span "FT 3.5g Cannabis Flower Space Case (Hybrid)" at bounding box center [462, 298] width 114 height 22
click at [434, 295] on span "FT 3.5g Cannabis Flower Space Case (Hybrid)" at bounding box center [462, 298] width 114 height 22
click at [414, 295] on span "FT 3.5g Cannabis Flower Space Case (Hybrid)" at bounding box center [462, 298] width 114 height 22
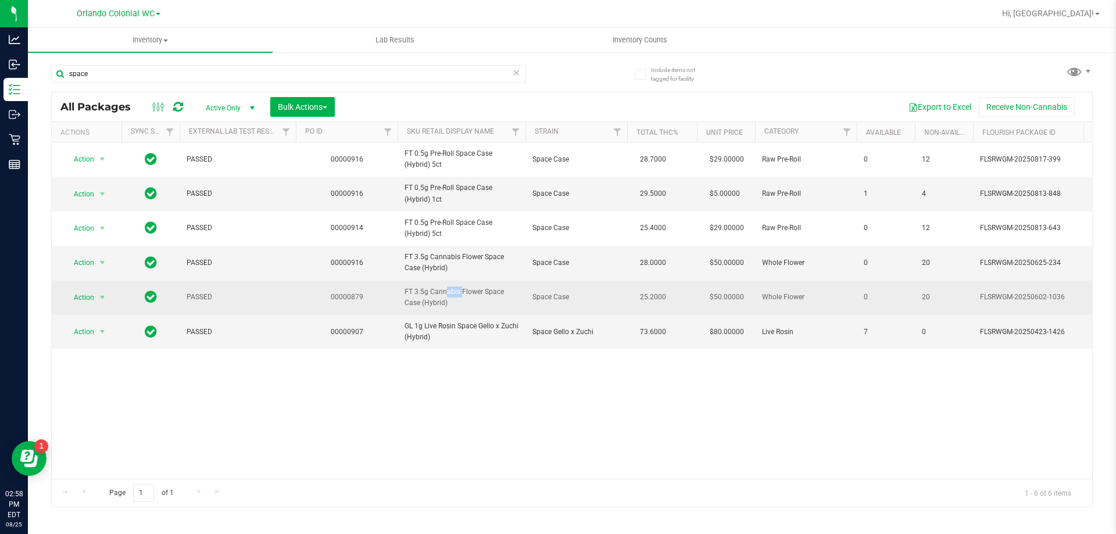
click at [414, 295] on span "FT 3.5g Cannabis Flower Space Case (Hybrid)" at bounding box center [462, 298] width 114 height 22
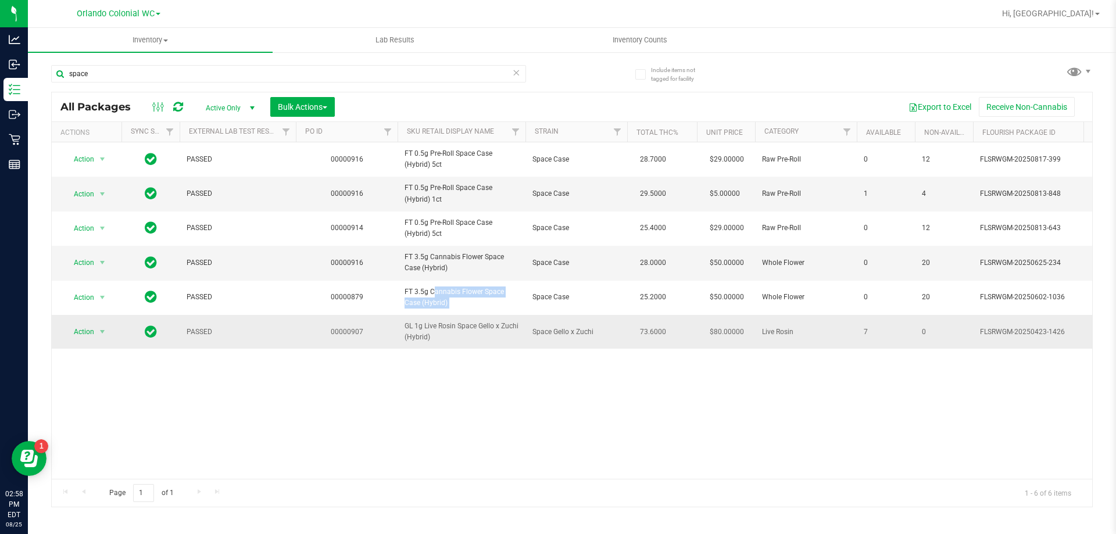
copy tr "FT 3.5g Cannabis Flower Space Case (Hybrid)"
click at [221, 71] on input "space" at bounding box center [288, 73] width 475 height 17
paste input "FT 3.5g Cannabis Flower Space Case (Hybrid)"
click at [221, 70] on input "space" at bounding box center [288, 73] width 475 height 17
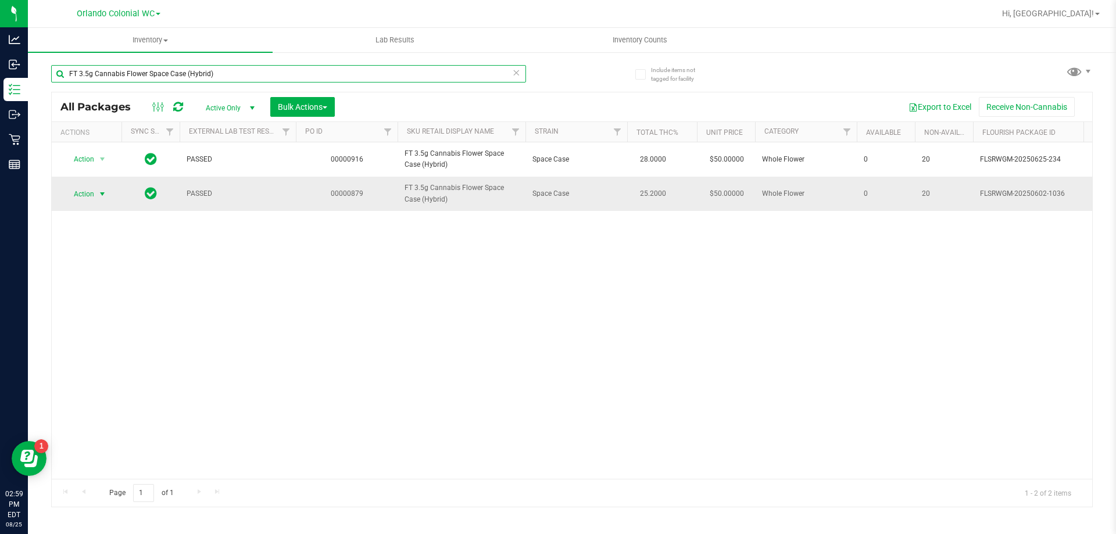
type input "FT 3.5g Cannabis Flower Space Case (Hybrid)"
click at [101, 192] on span "select" at bounding box center [102, 194] width 9 height 9
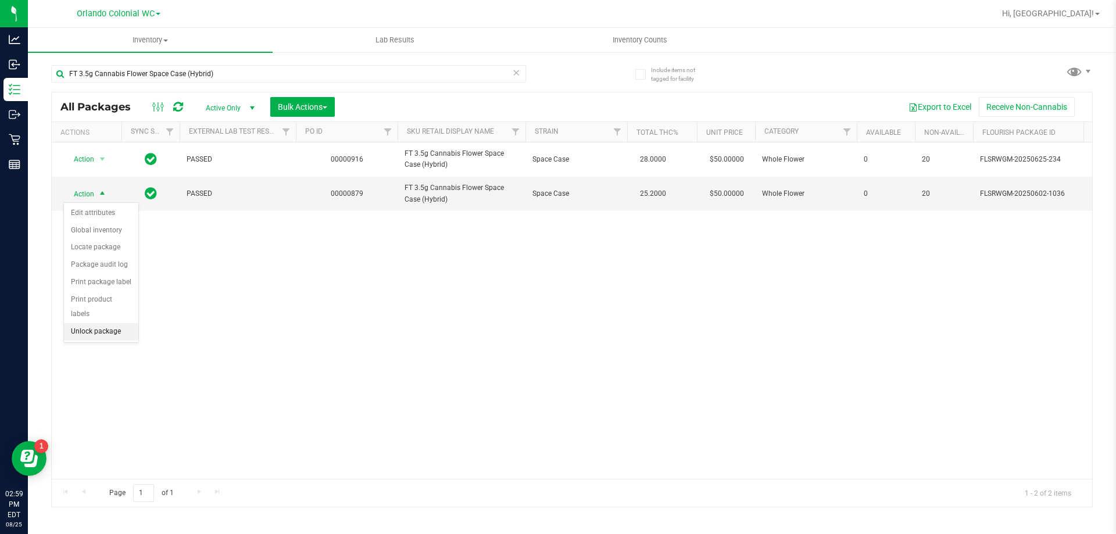
click at [99, 323] on li "Unlock package" at bounding box center [101, 331] width 74 height 17
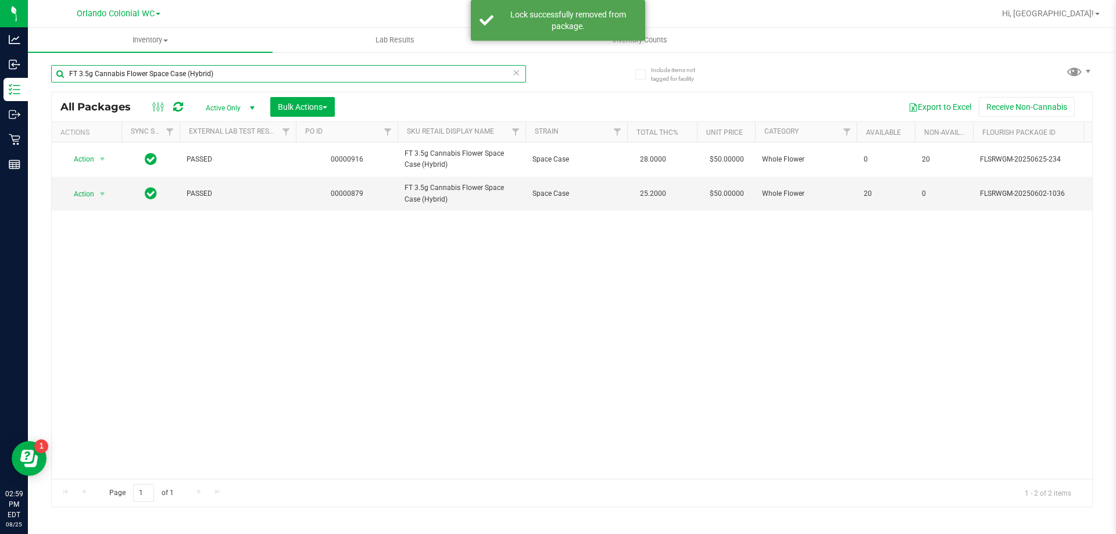
click at [261, 69] on input "FT 3.5g Cannabis Flower Space Case (Hybrid)" at bounding box center [288, 73] width 475 height 17
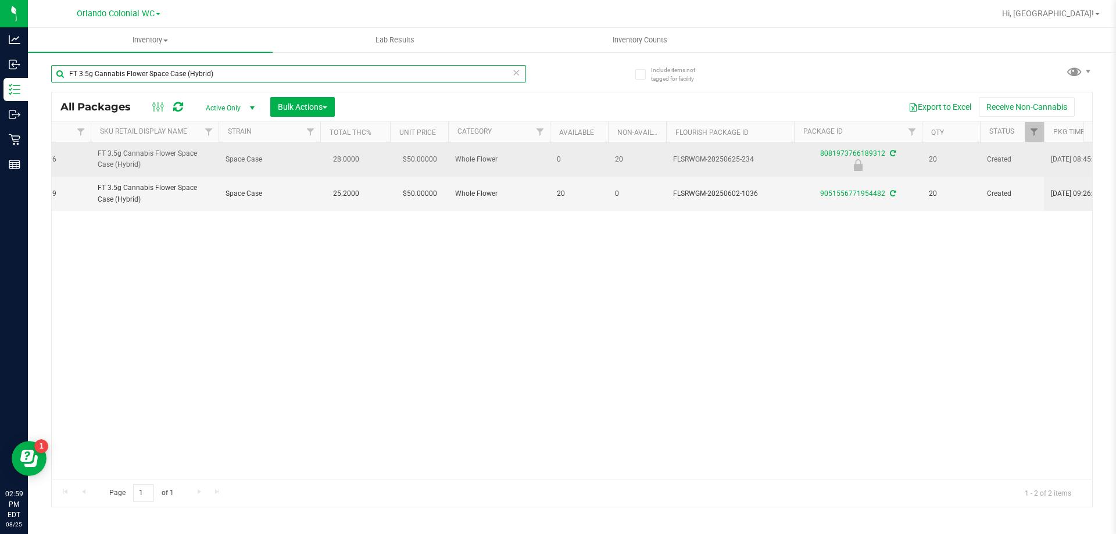
scroll to position [0, 308]
click at [858, 169] on icon at bounding box center [857, 165] width 9 height 12
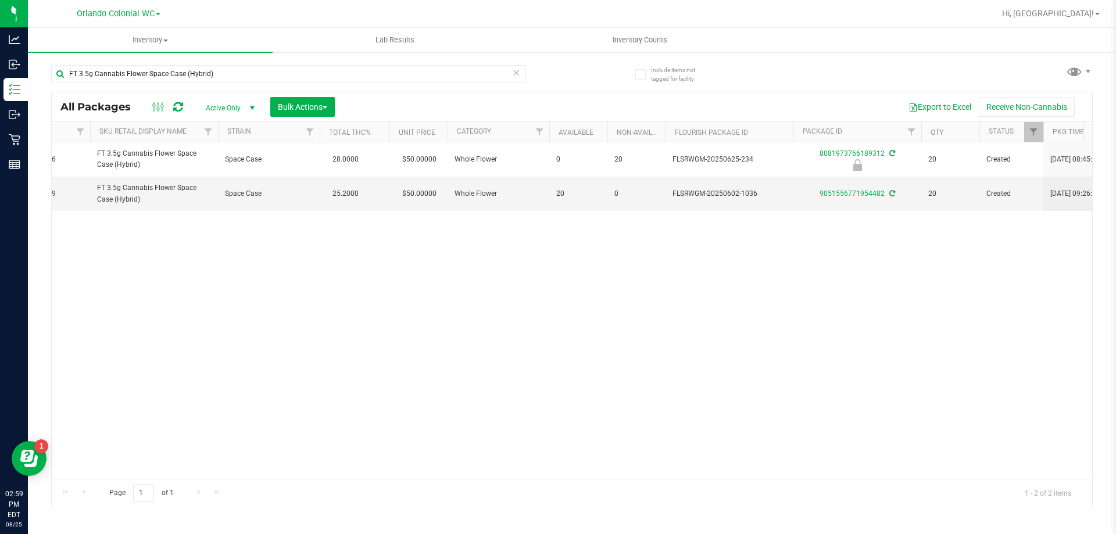
drag, startPoint x: 659, startPoint y: 504, endPoint x: 652, endPoint y: 495, distance: 11.3
click at [653, 499] on div "Page 1 of 1 1 - 2 of 2 items" at bounding box center [572, 493] width 1041 height 28
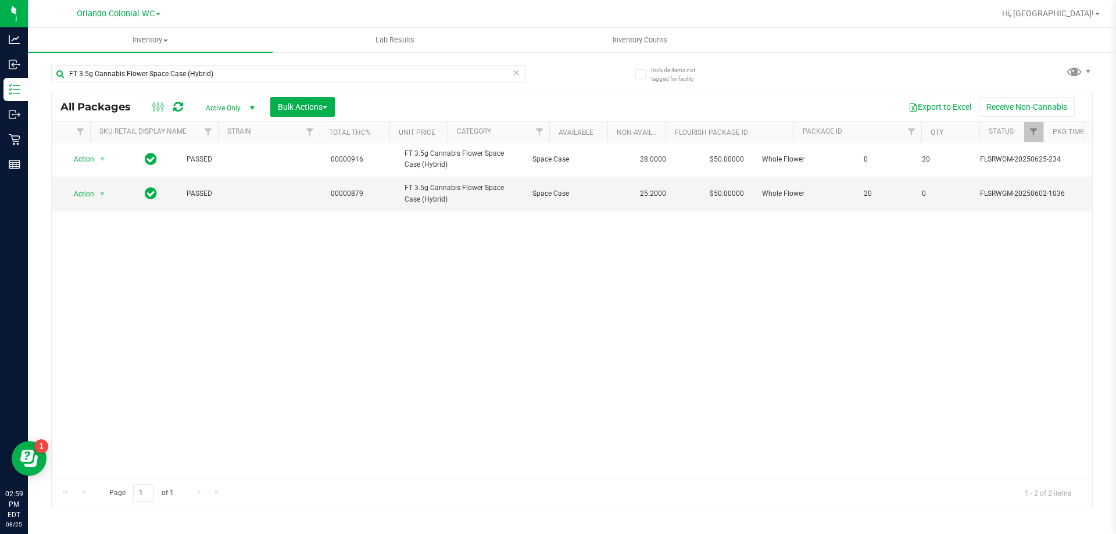
scroll to position [0, 0]
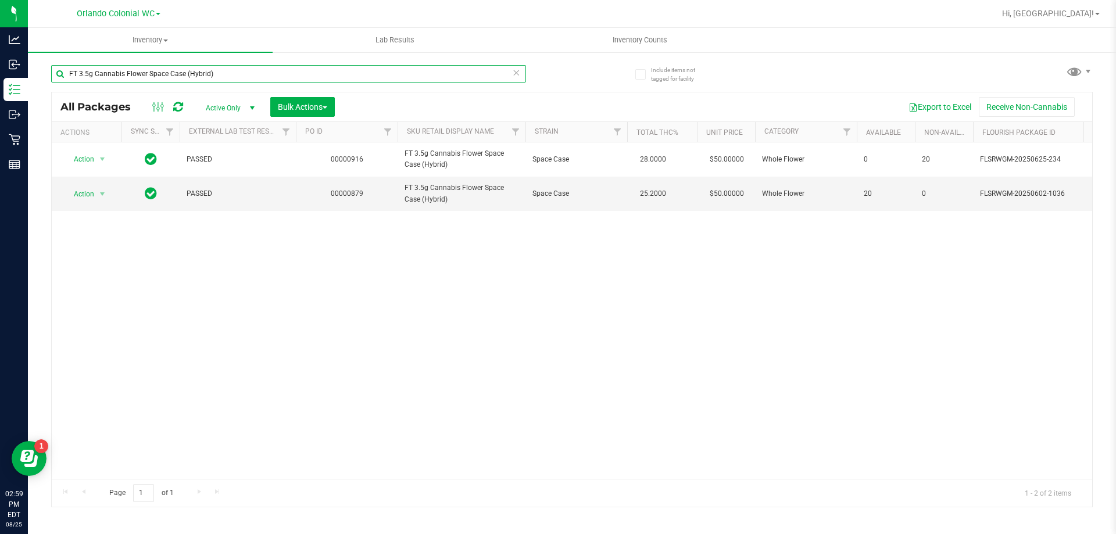
click at [223, 77] on input "FT 3.5g Cannabis Flower Space Case (Hybrid)" at bounding box center [288, 73] width 475 height 17
drag, startPoint x: 223, startPoint y: 77, endPoint x: 209, endPoint y: 72, distance: 14.4
click at [221, 76] on input "FT 3.5g Cannabis Flower Space Case (Hybrid)" at bounding box center [288, 73] width 475 height 17
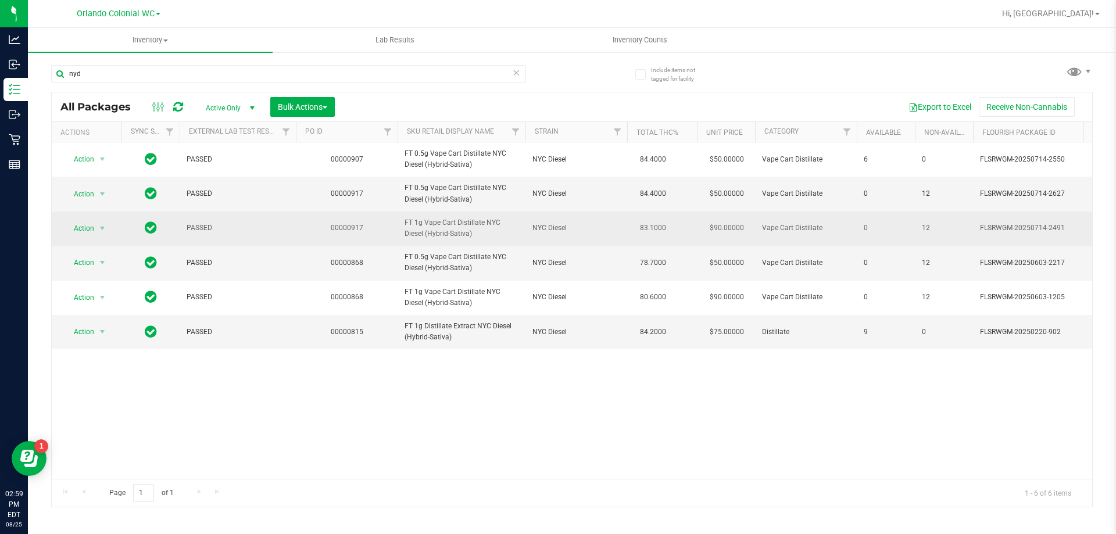
click at [452, 223] on span "FT 1g Vape Cart Distillate NYC Diesel (Hybrid-Sativa)" at bounding box center [462, 228] width 114 height 22
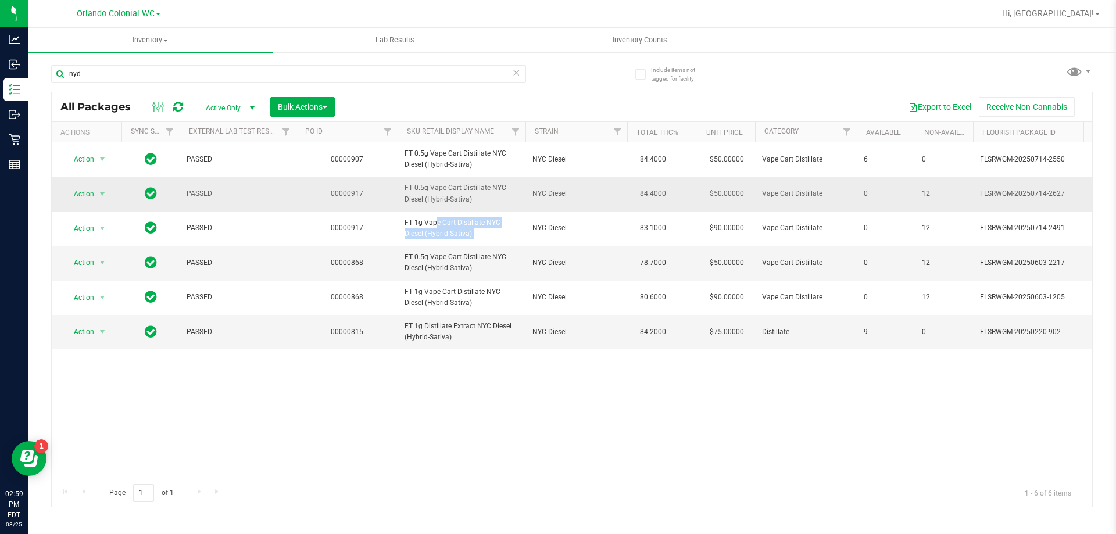
copy tr "FT 1g Vape Cart Distillate NYC Diesel (Hybrid-Sativa)"
click at [252, 92] on div "All Packages Active Only Active Only Lab Samples Locked All External Internal B…" at bounding box center [572, 106] width 1041 height 29
click at [252, 76] on input "nyd" at bounding box center [288, 73] width 475 height 17
paste input "FT 1g Vape Cart Distillate NYC Diesel (Hybrid-Sativa)"
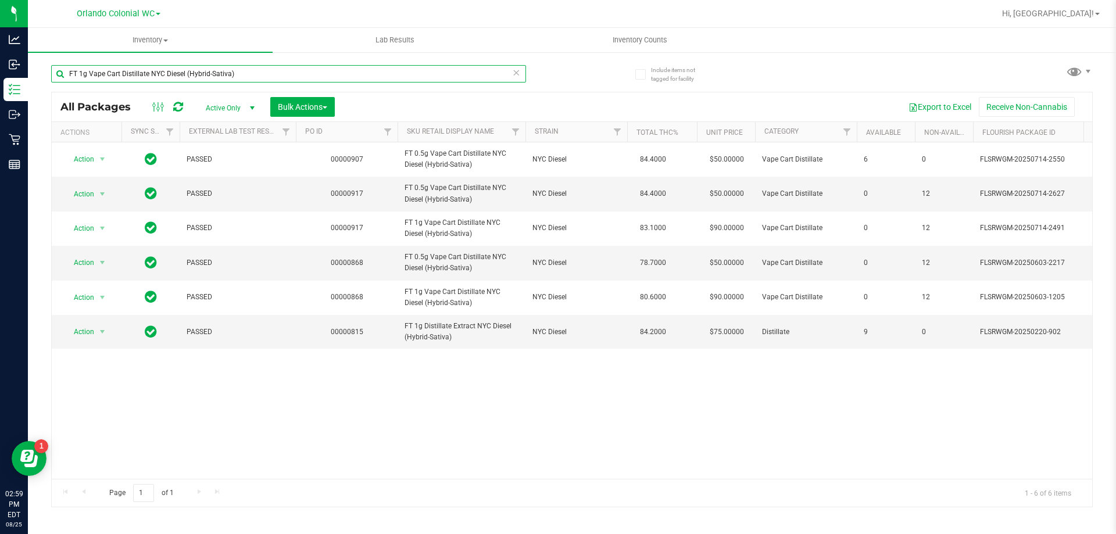
click at [255, 76] on input "FT 1g Vape Cart Distillate NYC Diesel (Hybrid-Sativa)" at bounding box center [288, 73] width 475 height 17
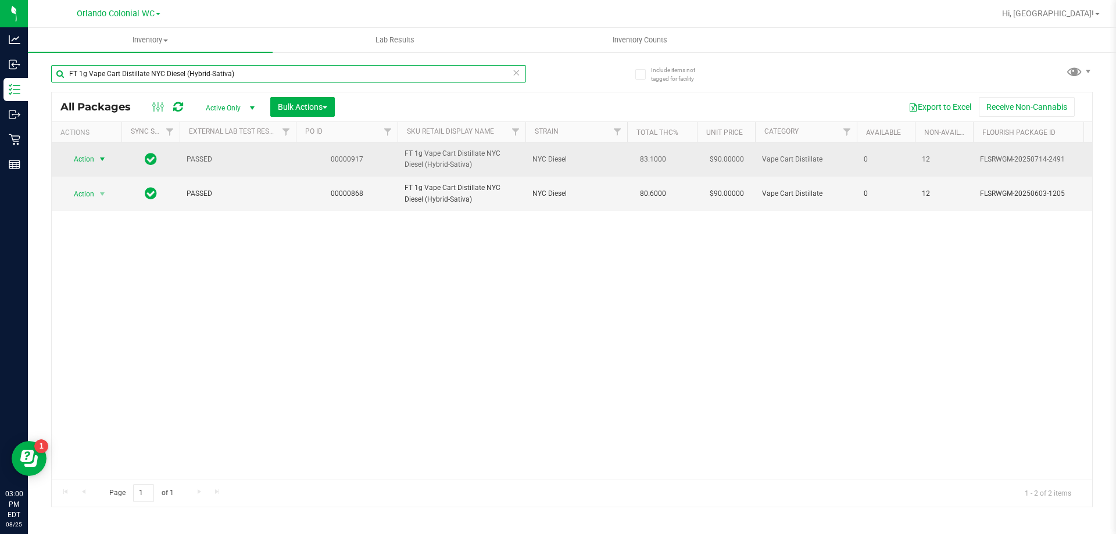
type input "FT 1g Vape Cart Distillate NYC Diesel (Hybrid-Sativa)"
click at [70, 156] on span "Action" at bounding box center [78, 159] width 31 height 16
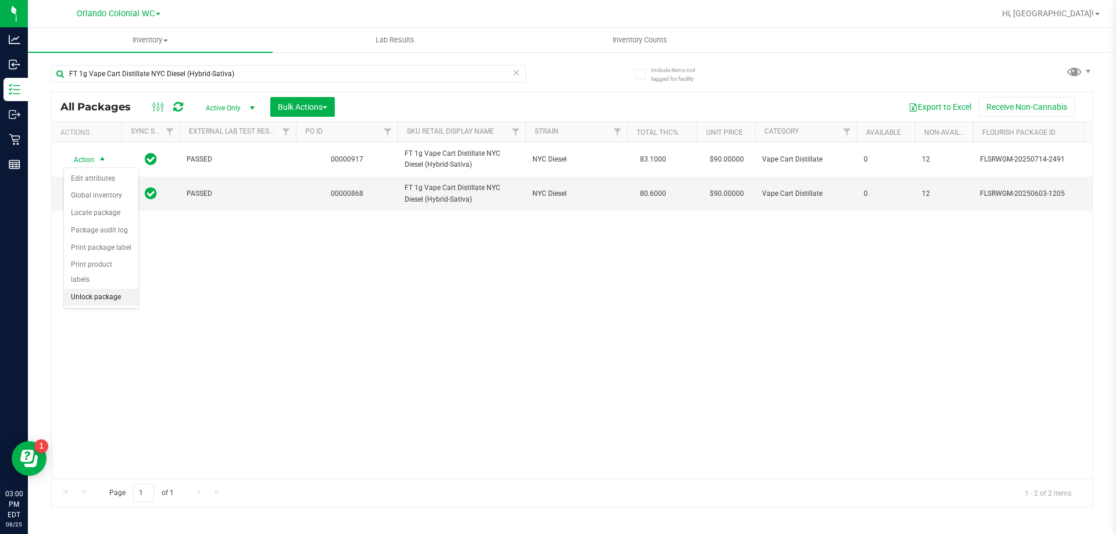
drag, startPoint x: 94, startPoint y: 283, endPoint x: 199, endPoint y: 325, distance: 113.3
click at [95, 289] on li "Unlock package" at bounding box center [101, 297] width 74 height 17
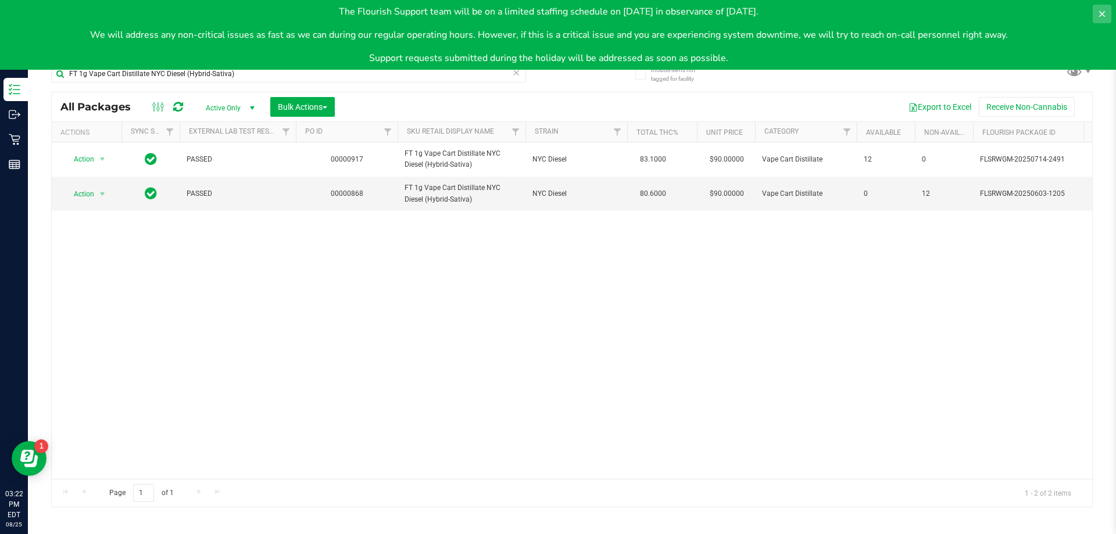
click at [1109, 13] on button at bounding box center [1102, 14] width 19 height 19
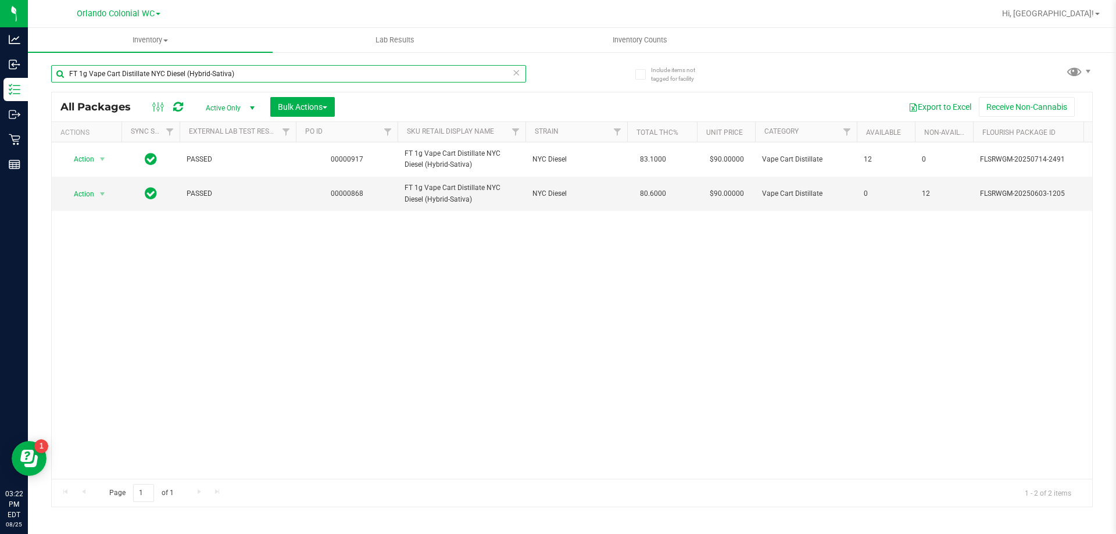
click at [365, 74] on input "FT 1g Vape Cart Distillate NYC Diesel (Hybrid-Sativa)" at bounding box center [288, 73] width 475 height 17
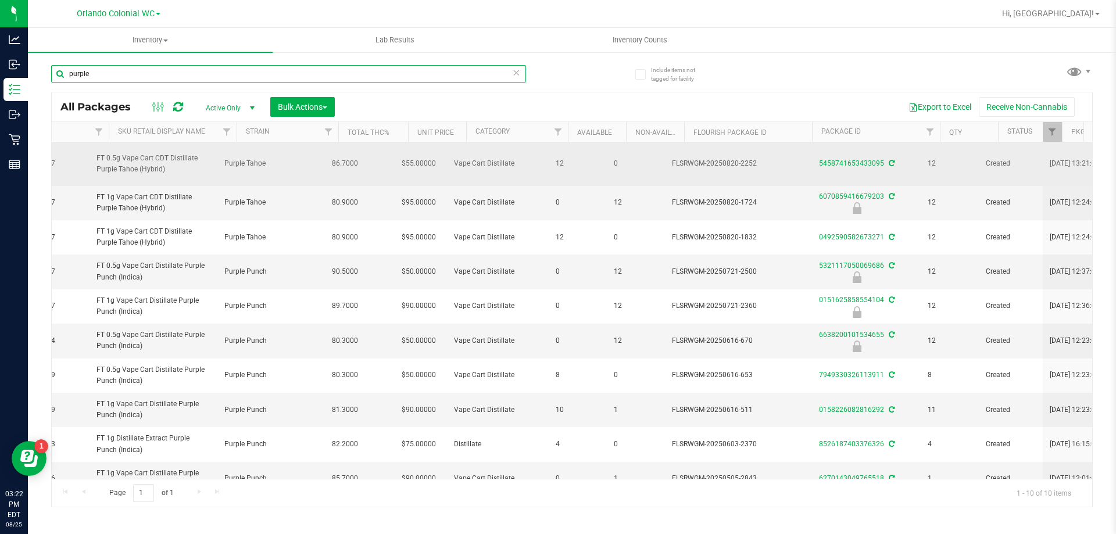
scroll to position [0, 313]
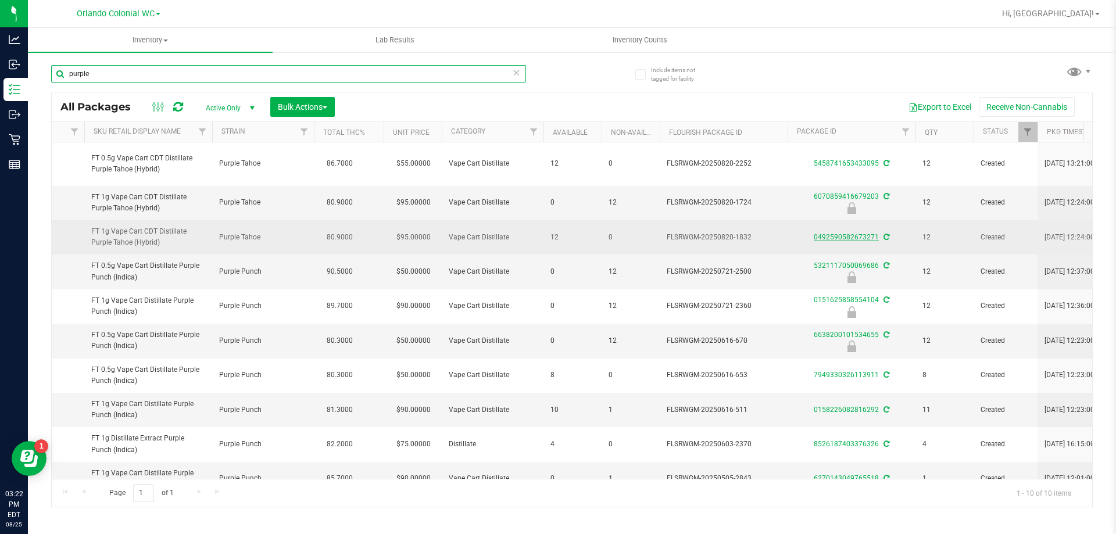
type input "purple"
click at [851, 241] on link "0492590582673271" at bounding box center [846, 237] width 65 height 8
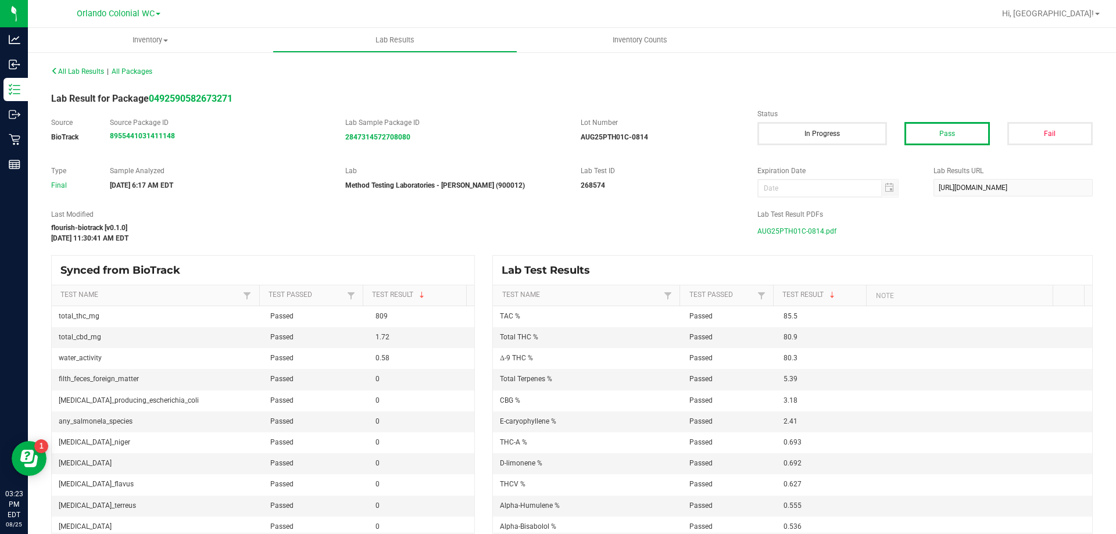
drag, startPoint x: 795, startPoint y: 233, endPoint x: 807, endPoint y: 234, distance: 11.7
click at [797, 233] on span "AUG25PTH01C-0814.pdf" at bounding box center [797, 231] width 79 height 17
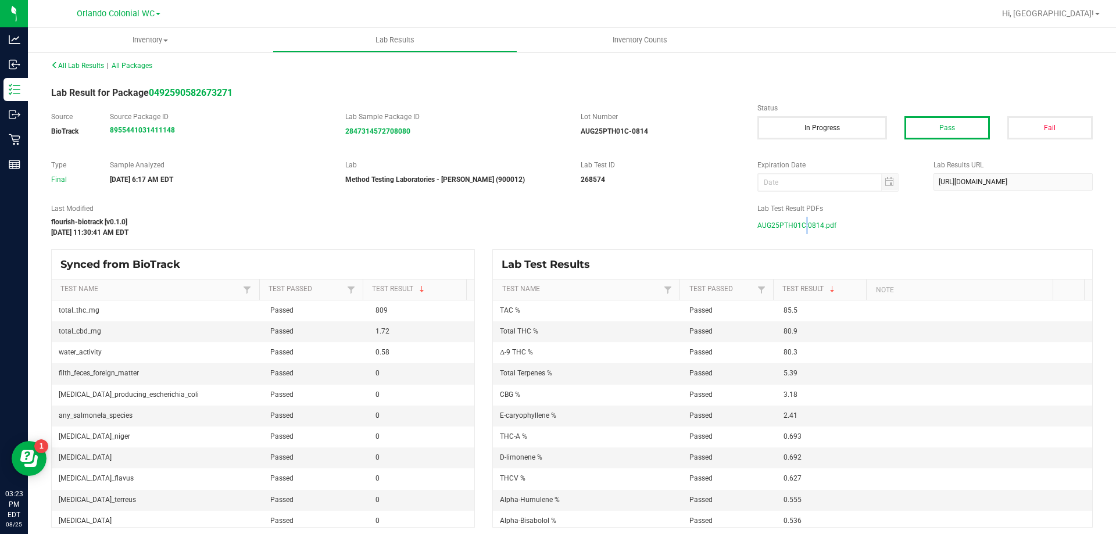
scroll to position [11, 0]
